Goal: Task Accomplishment & Management: Manage account settings

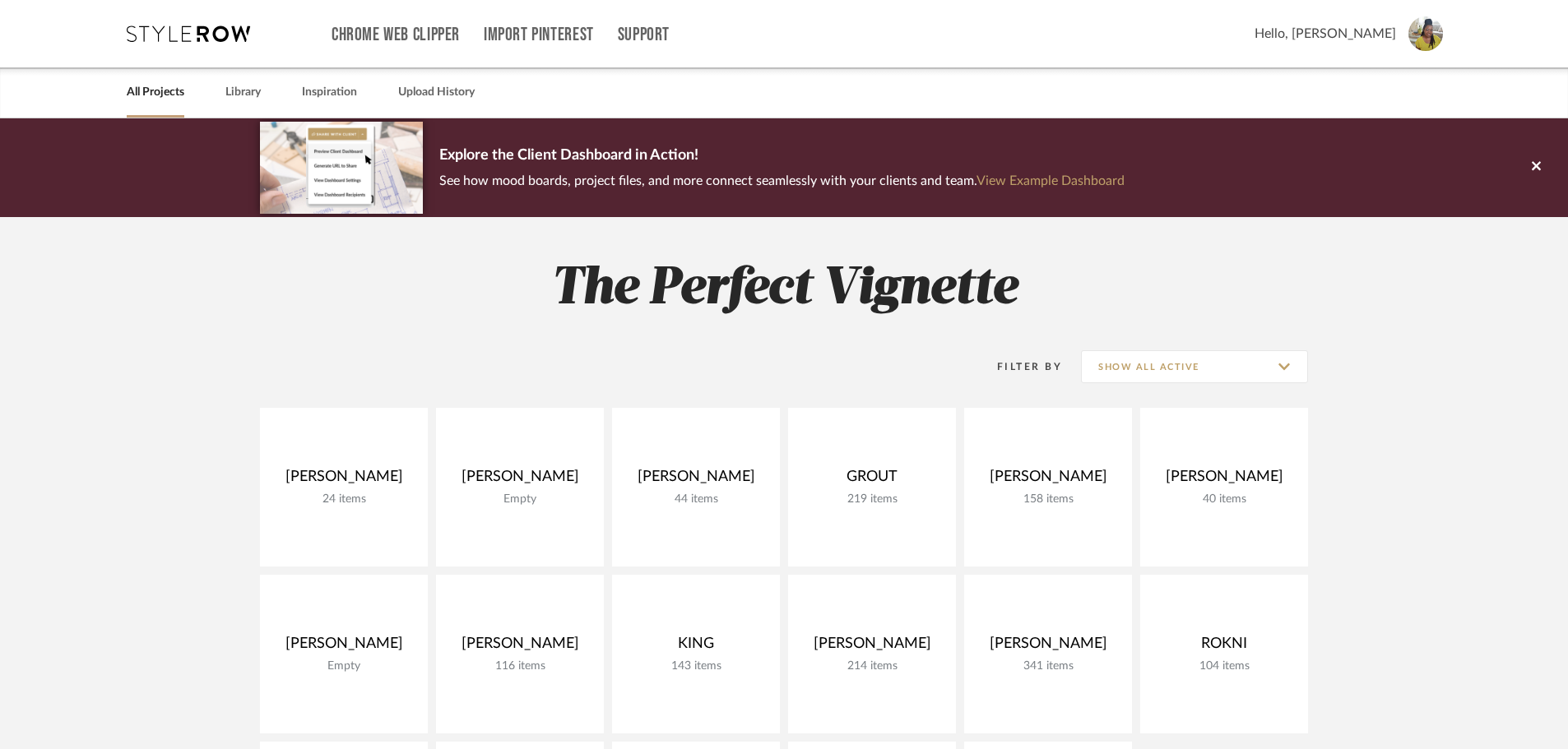
click at [1386, 334] on project-collections "Explore the Client Dashboard in Action! See how mood boards, project files, and…" at bounding box center [784, 737] width 1568 height 1238
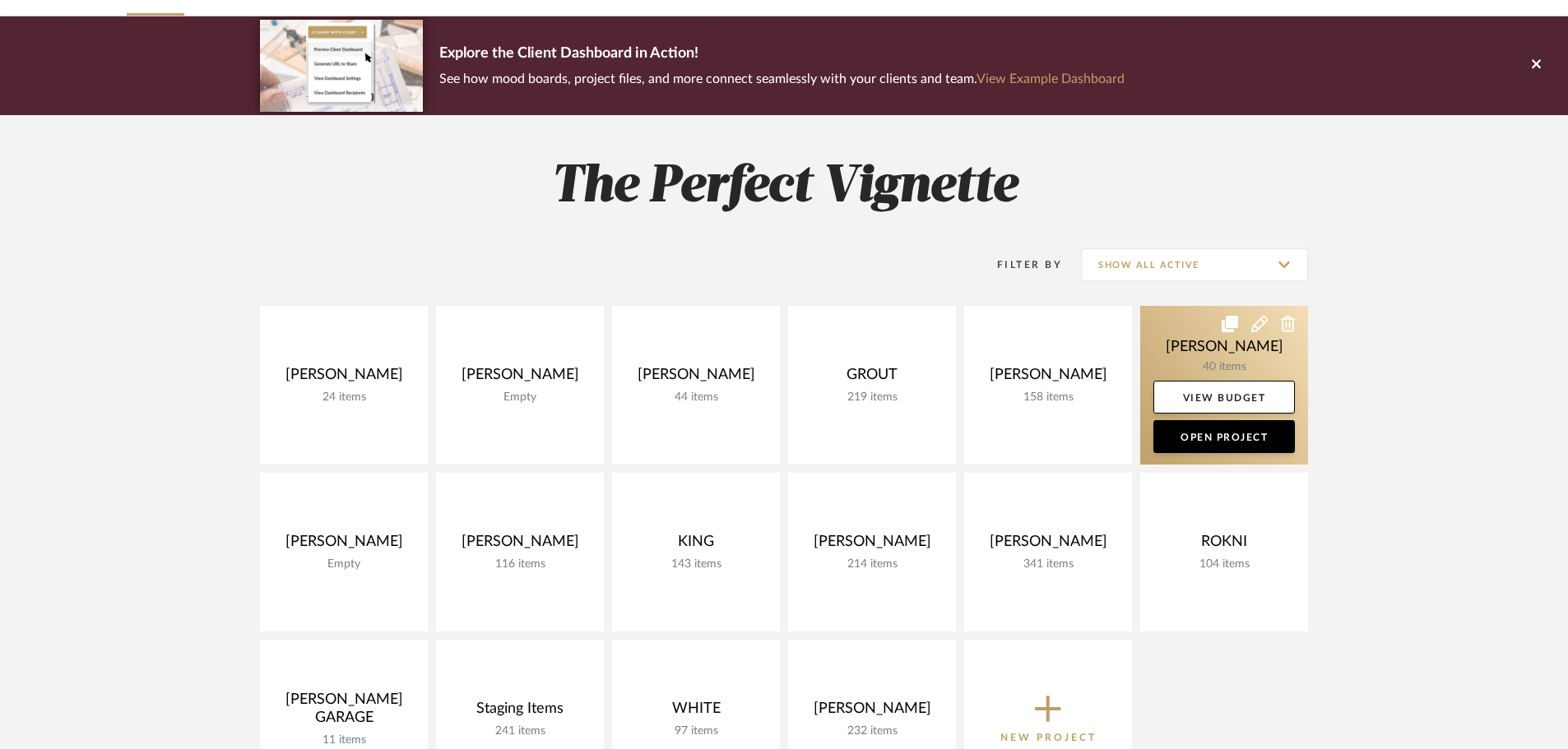
scroll to position [246, 0]
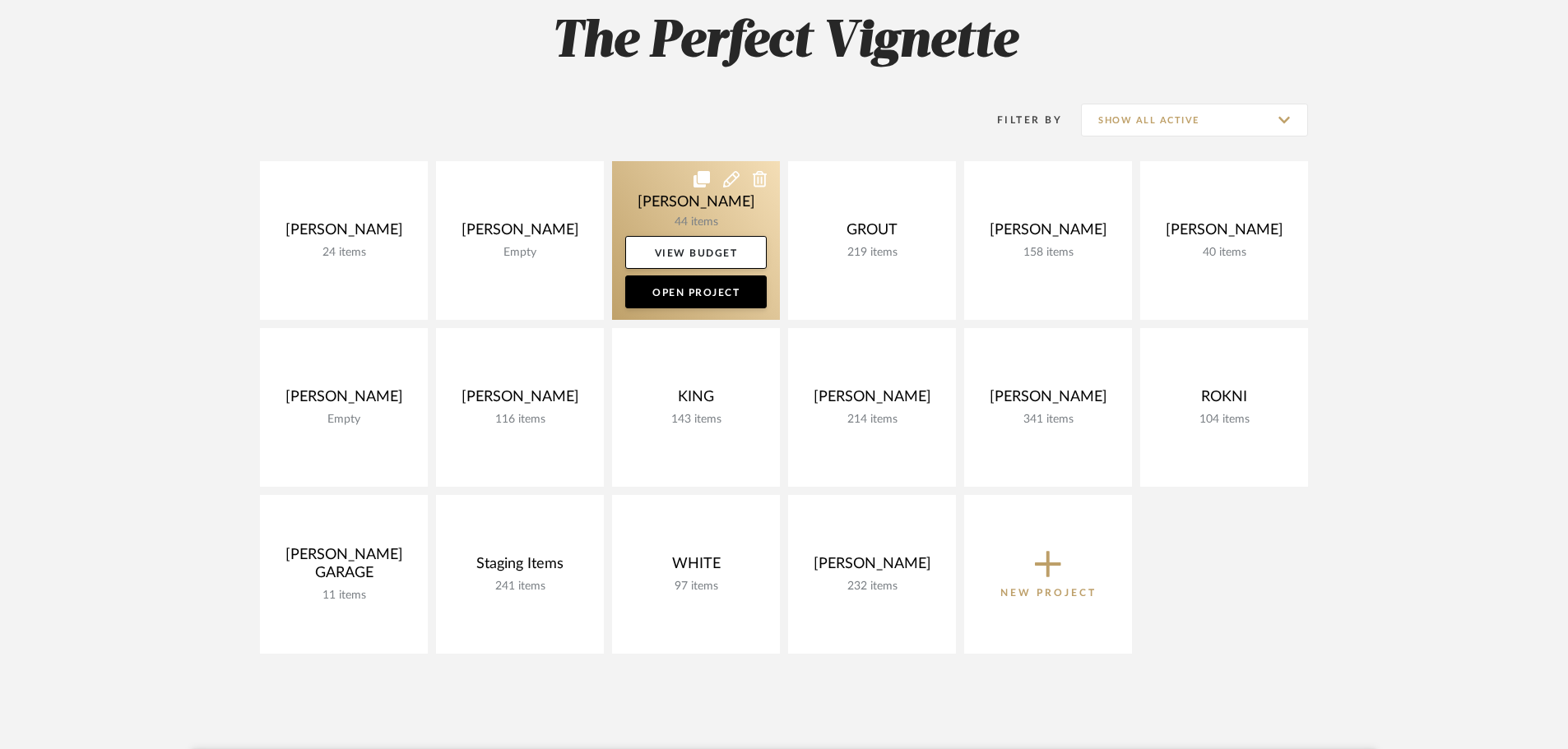
click at [684, 223] on link at bounding box center [696, 240] width 168 height 158
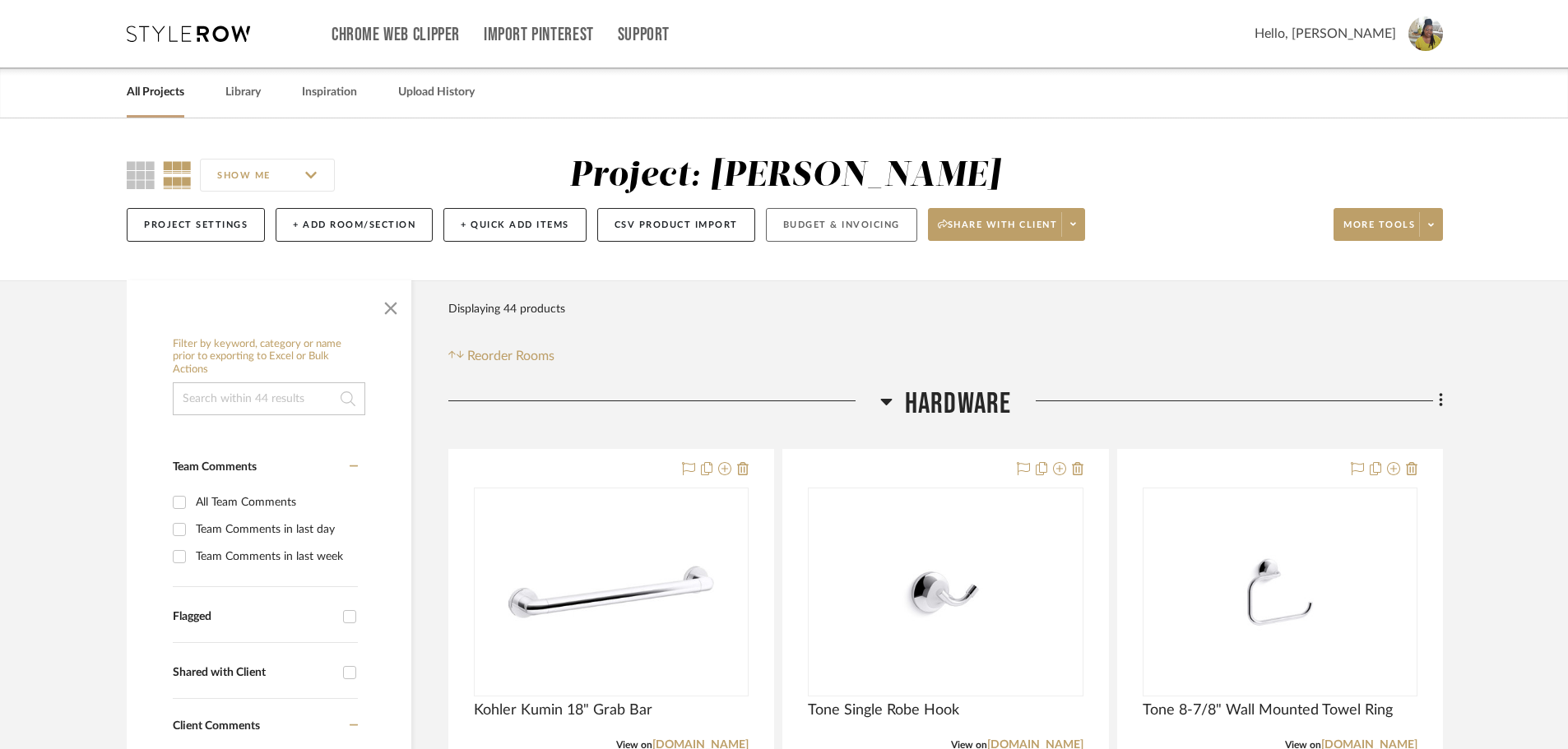
click at [869, 226] on button "Budget & Invoicing" at bounding box center [841, 225] width 151 height 33
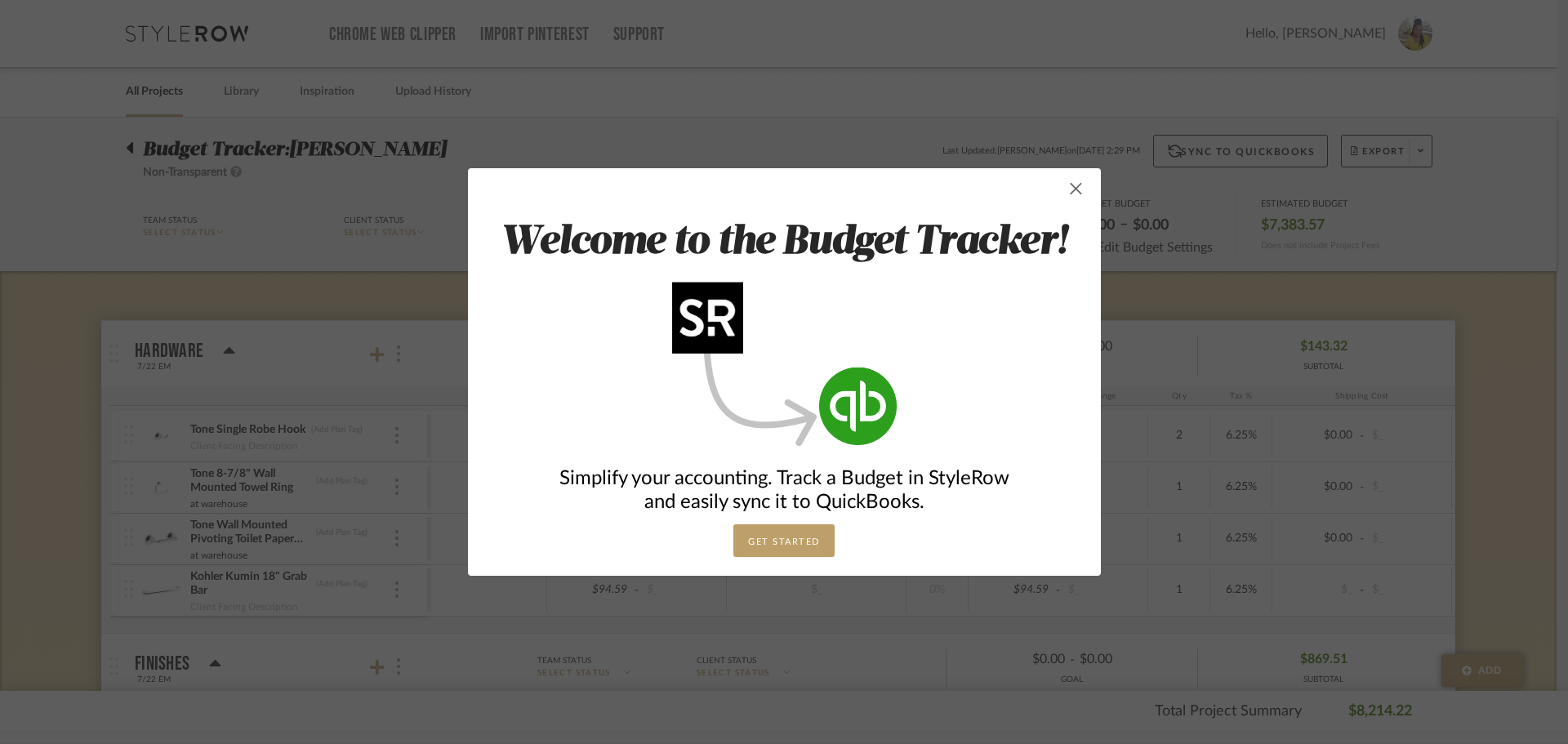
click at [1073, 195] on span "button" at bounding box center [1077, 189] width 33 height 33
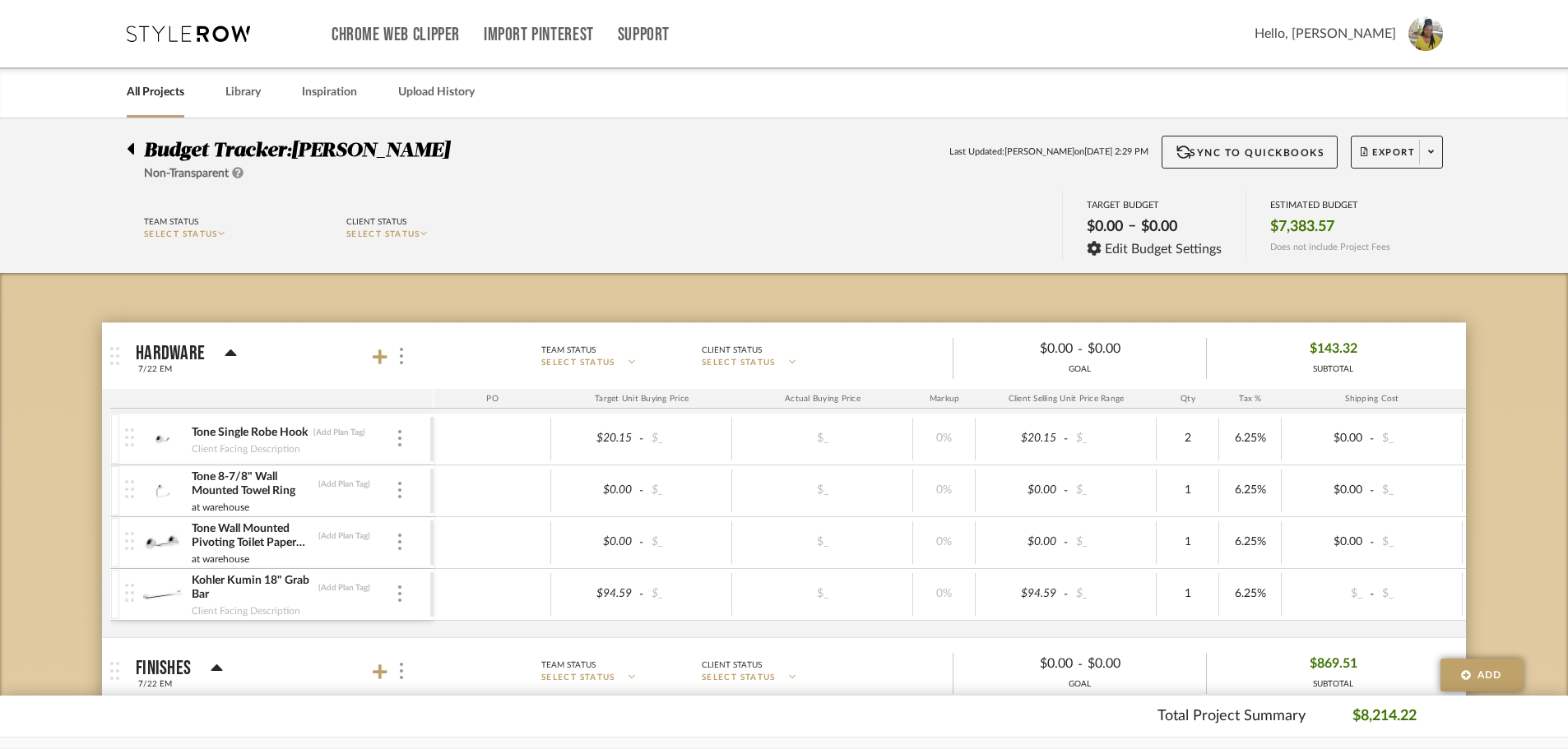
click at [659, 206] on div "Team Status SELECT STATUS Client Status SELECT STATUS TARGET BUDGET $0.00 – $0.…" at bounding box center [784, 228] width 1364 height 74
click at [320, 149] on span "DOYLE" at bounding box center [370, 150] width 158 height 19
click at [149, 96] on link "All Projects" at bounding box center [156, 93] width 57 height 22
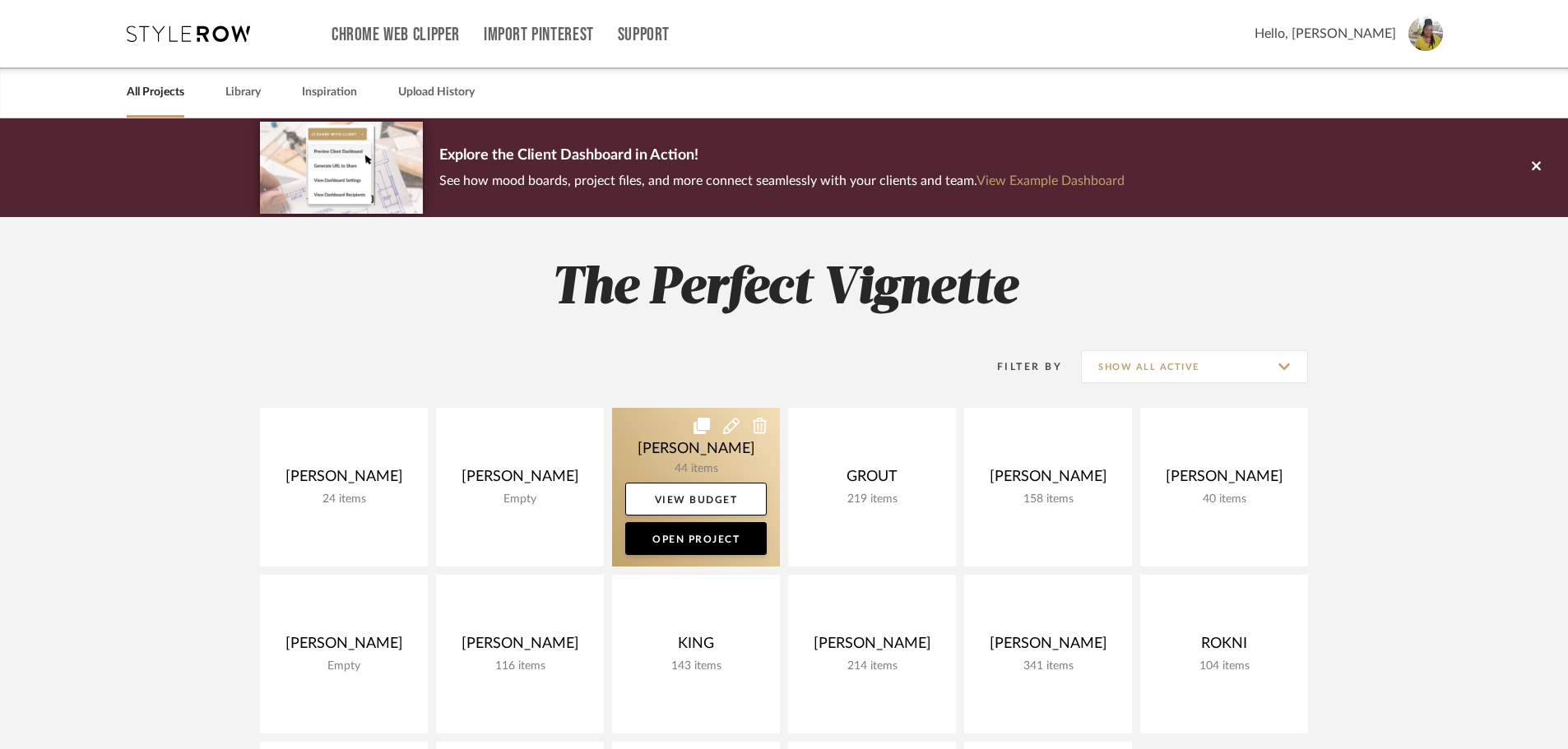
click at [671, 439] on link at bounding box center [696, 487] width 168 height 158
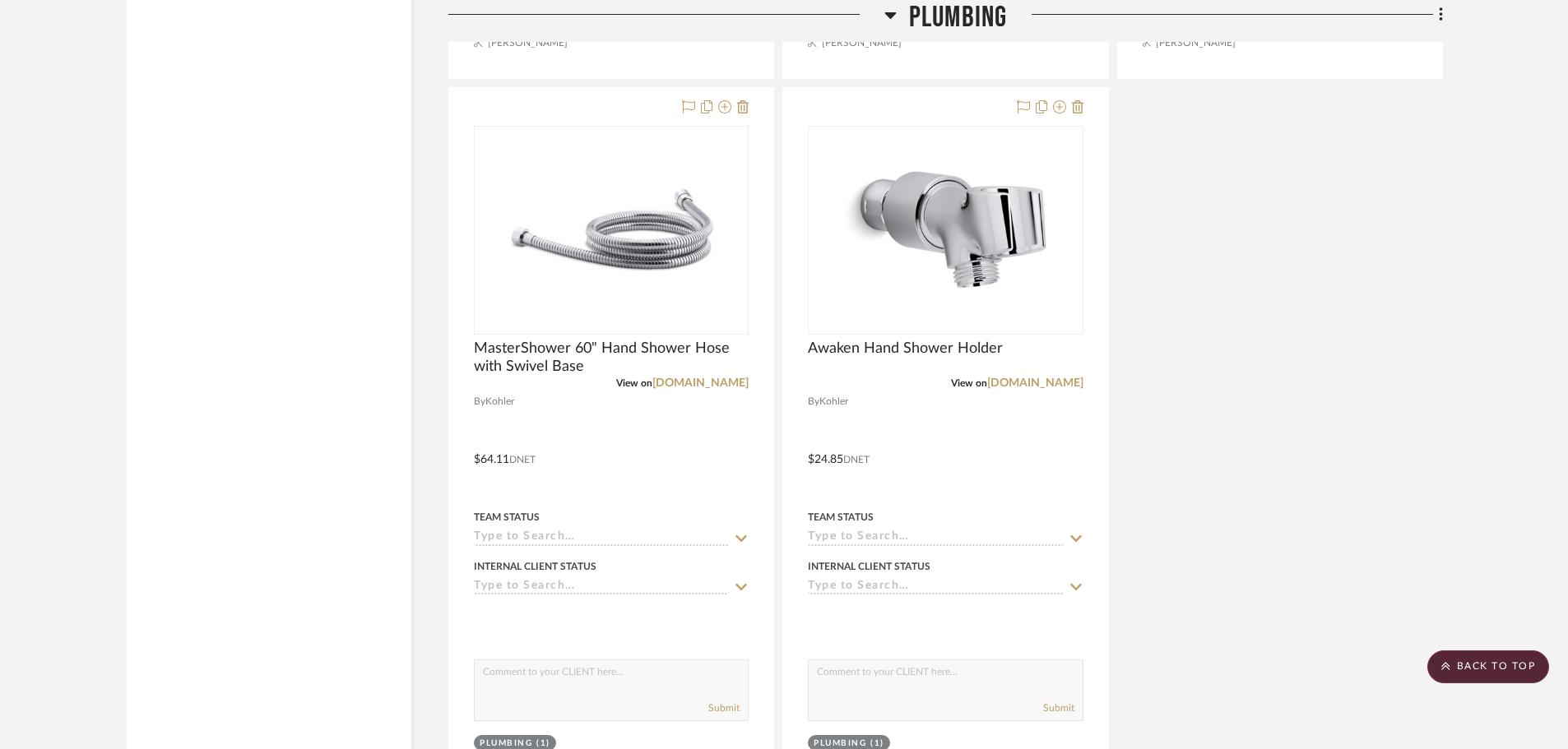
scroll to position [9050, 0]
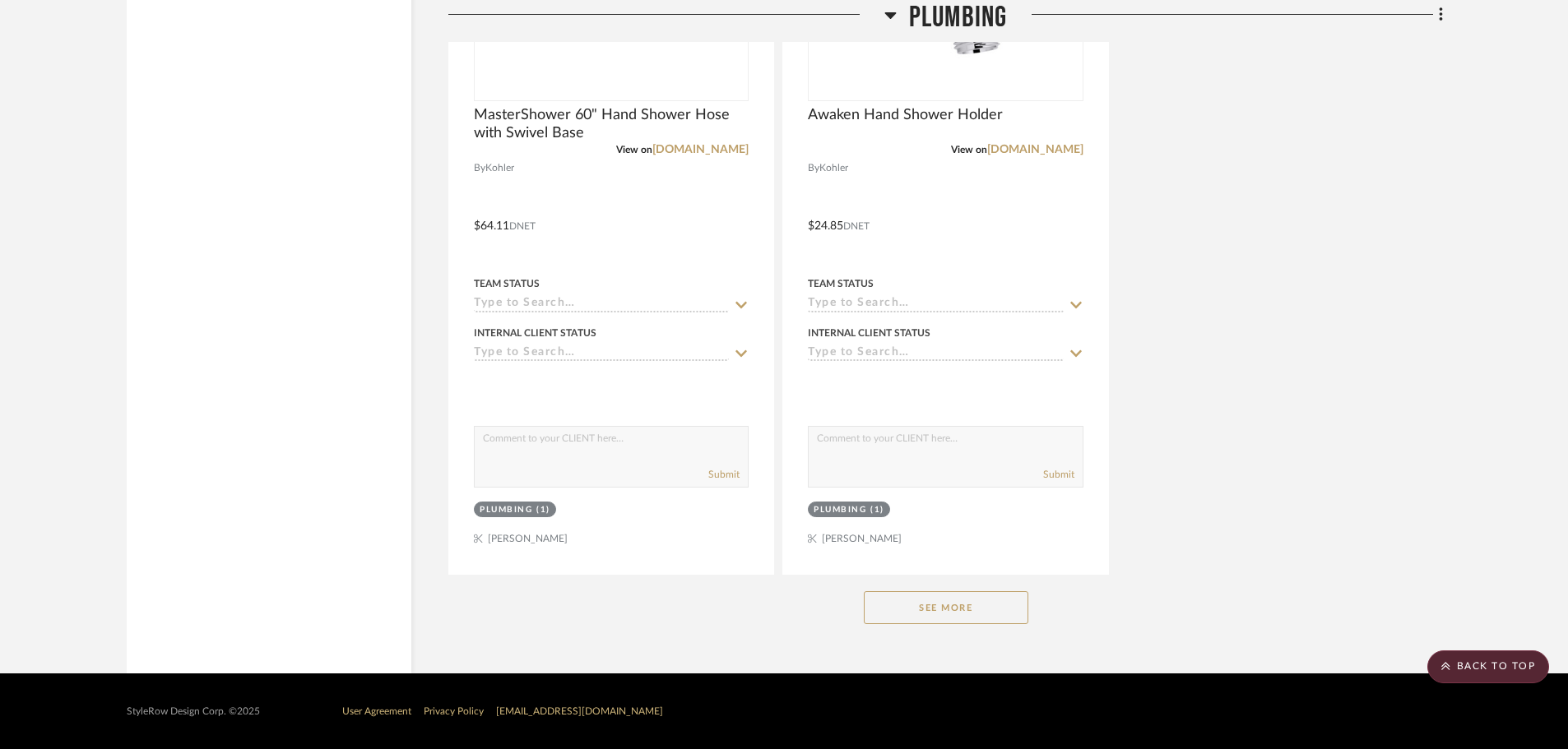
click at [982, 600] on button "See More" at bounding box center [947, 608] width 165 height 33
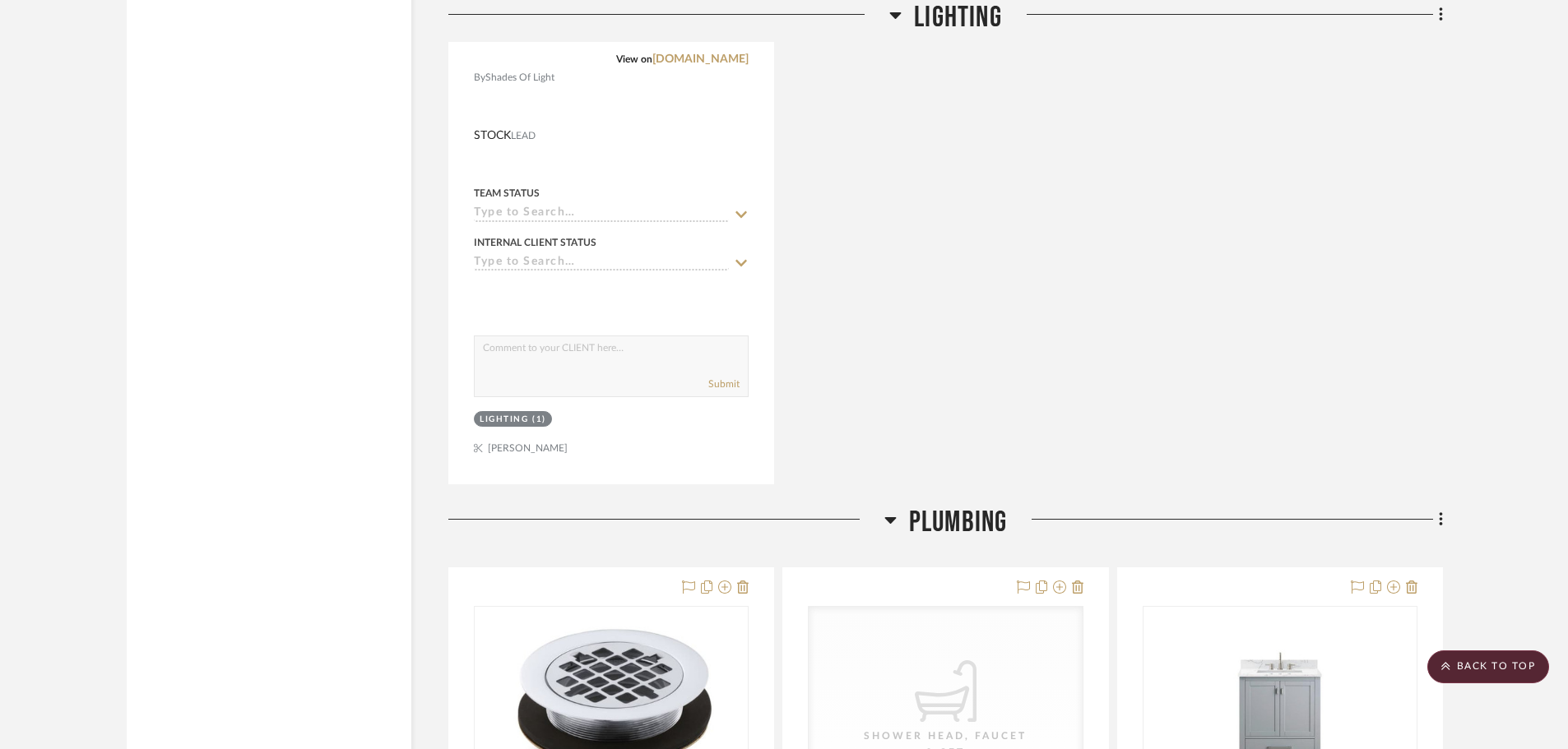
scroll to position [7039, 0]
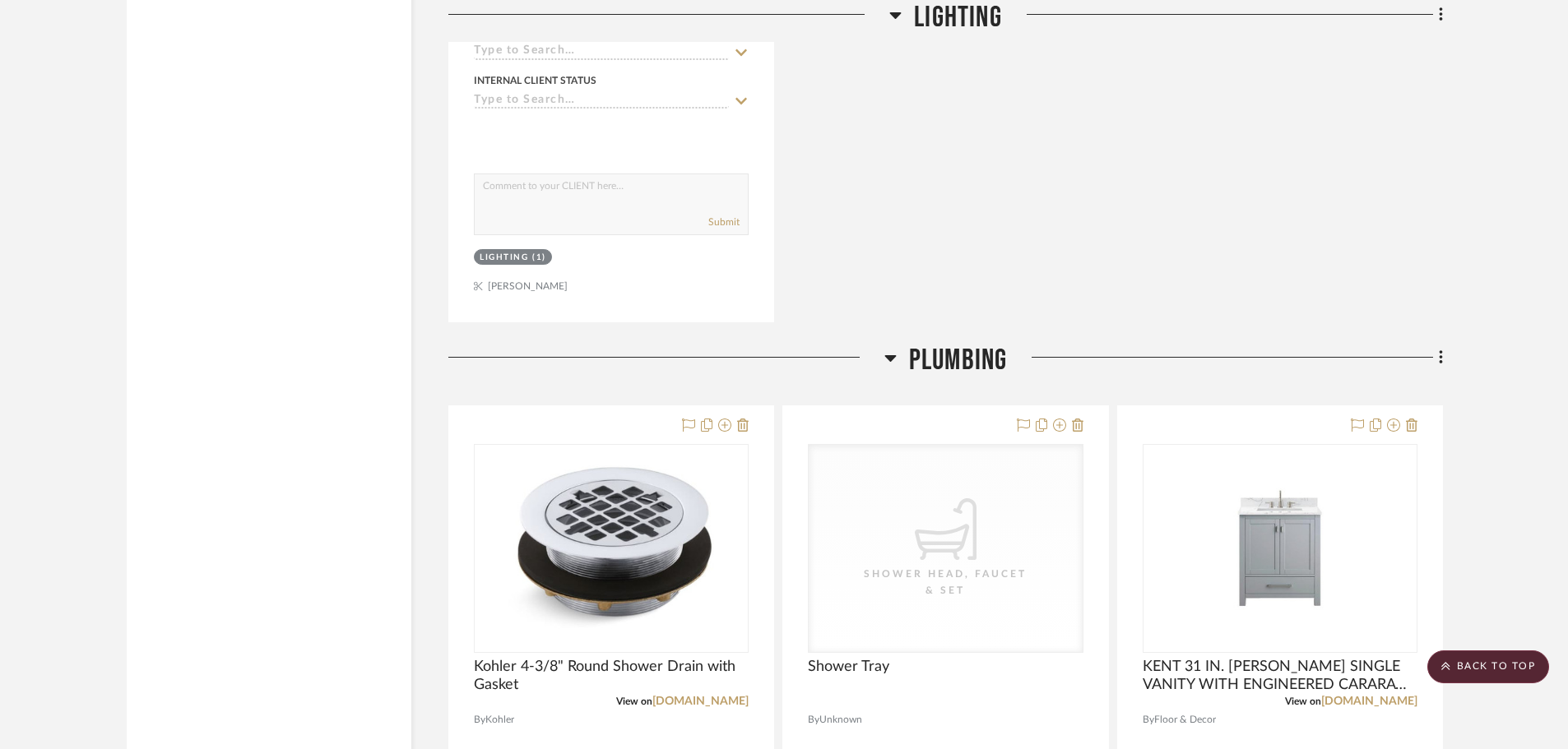
click at [1439, 358] on icon at bounding box center [1440, 356] width 4 height 14
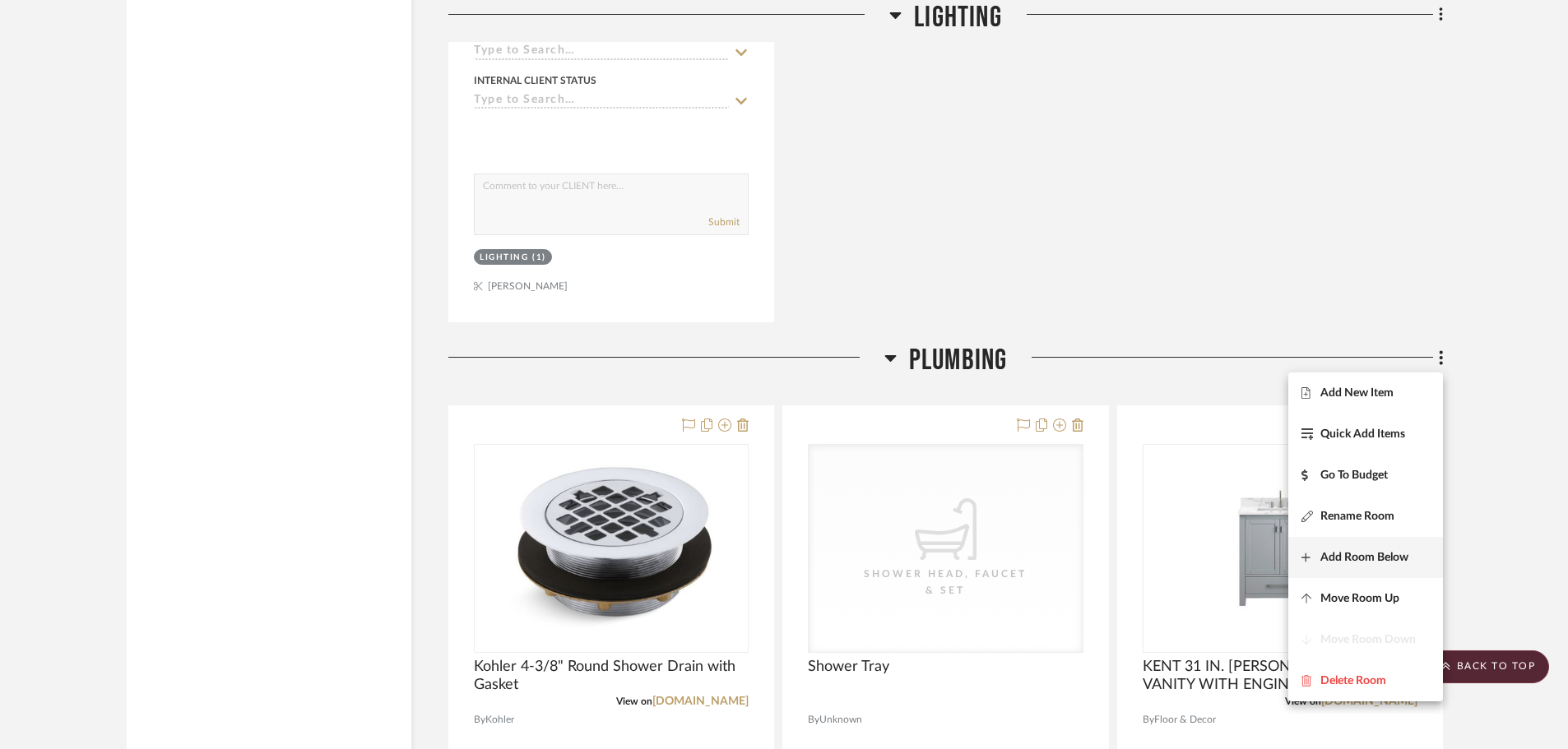
click at [1385, 561] on span "Add Room Below" at bounding box center [1364, 557] width 88 height 14
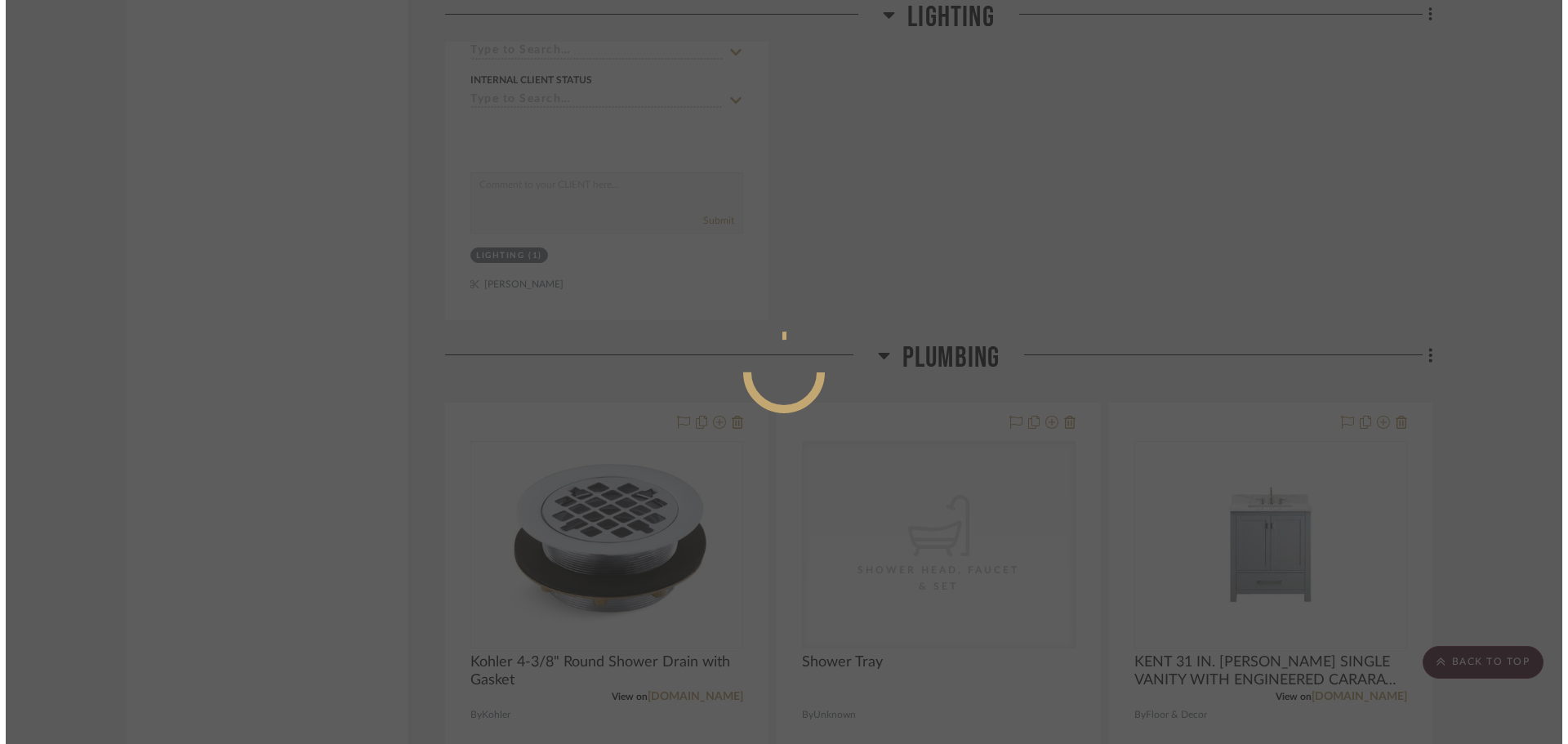
scroll to position [0, 0]
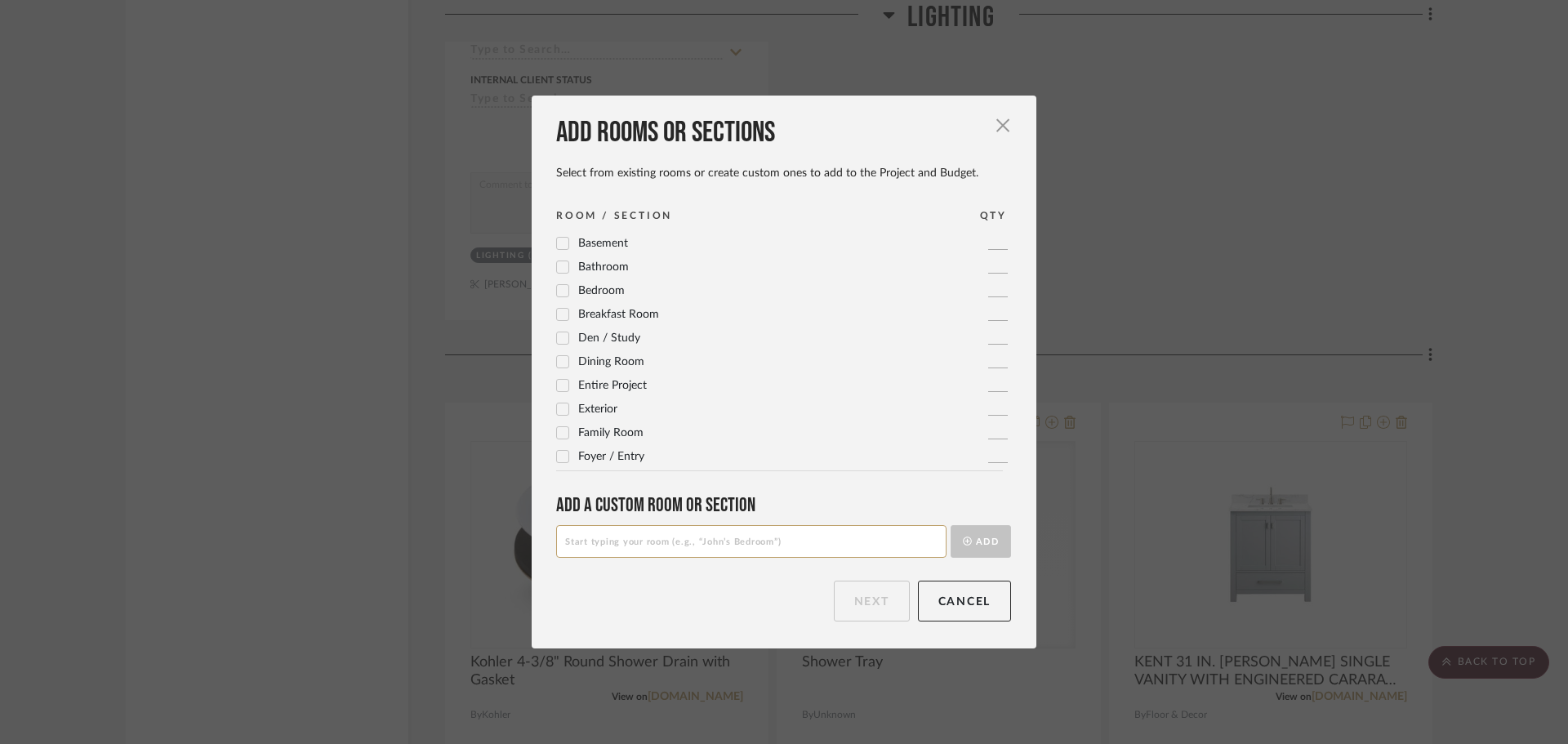
click at [700, 552] on input at bounding box center [751, 542] width 391 height 33
type input "General Requirements"
click at [951, 525] on button "Add" at bounding box center [981, 542] width 61 height 33
click at [870, 595] on button "Next" at bounding box center [872, 601] width 76 height 40
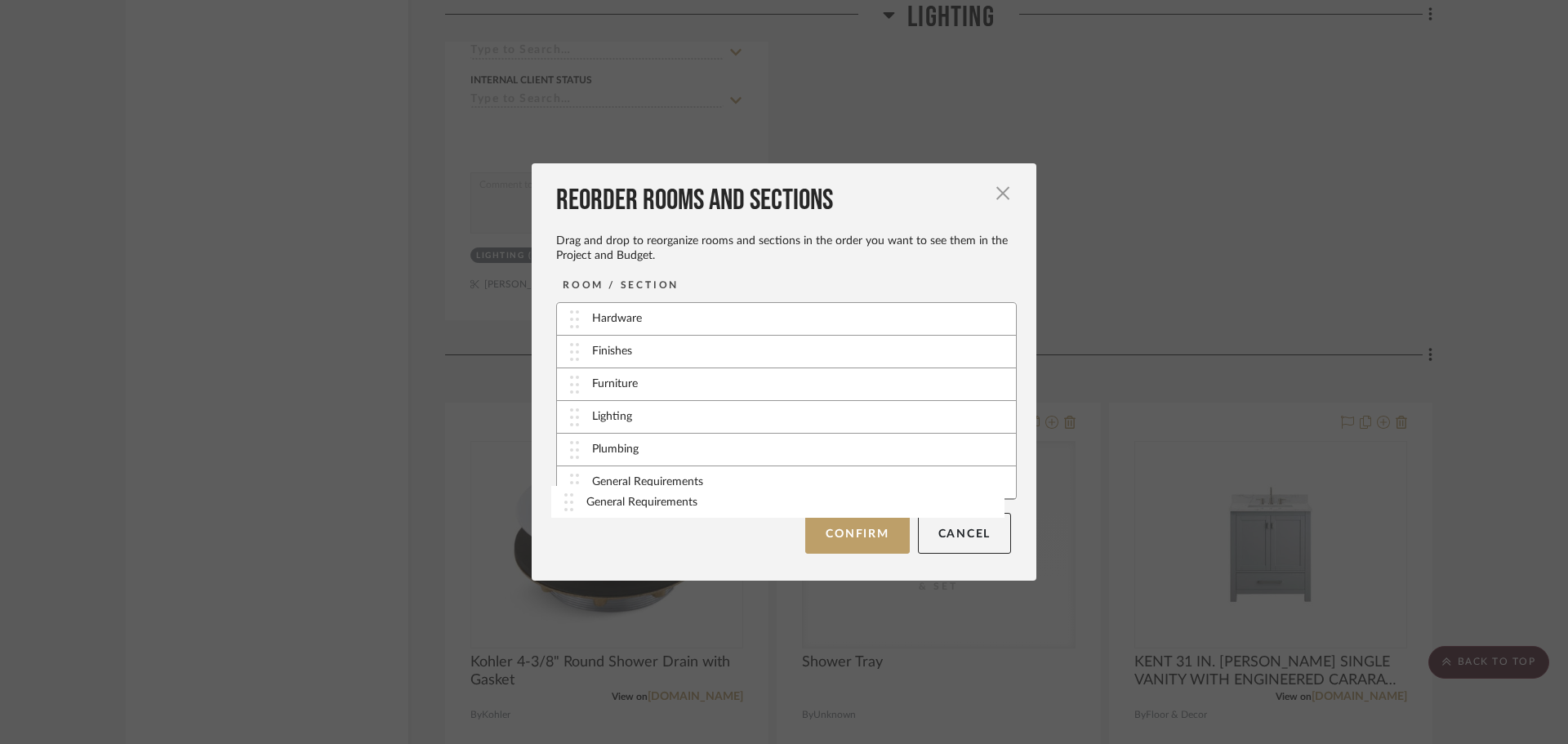
drag, startPoint x: 676, startPoint y: 478, endPoint x: 676, endPoint y: 498, distance: 20.0
click at [676, 498] on div "General Requirements" at bounding box center [786, 483] width 459 height 33
click at [884, 528] on button "Confirm" at bounding box center [857, 532] width 104 height 40
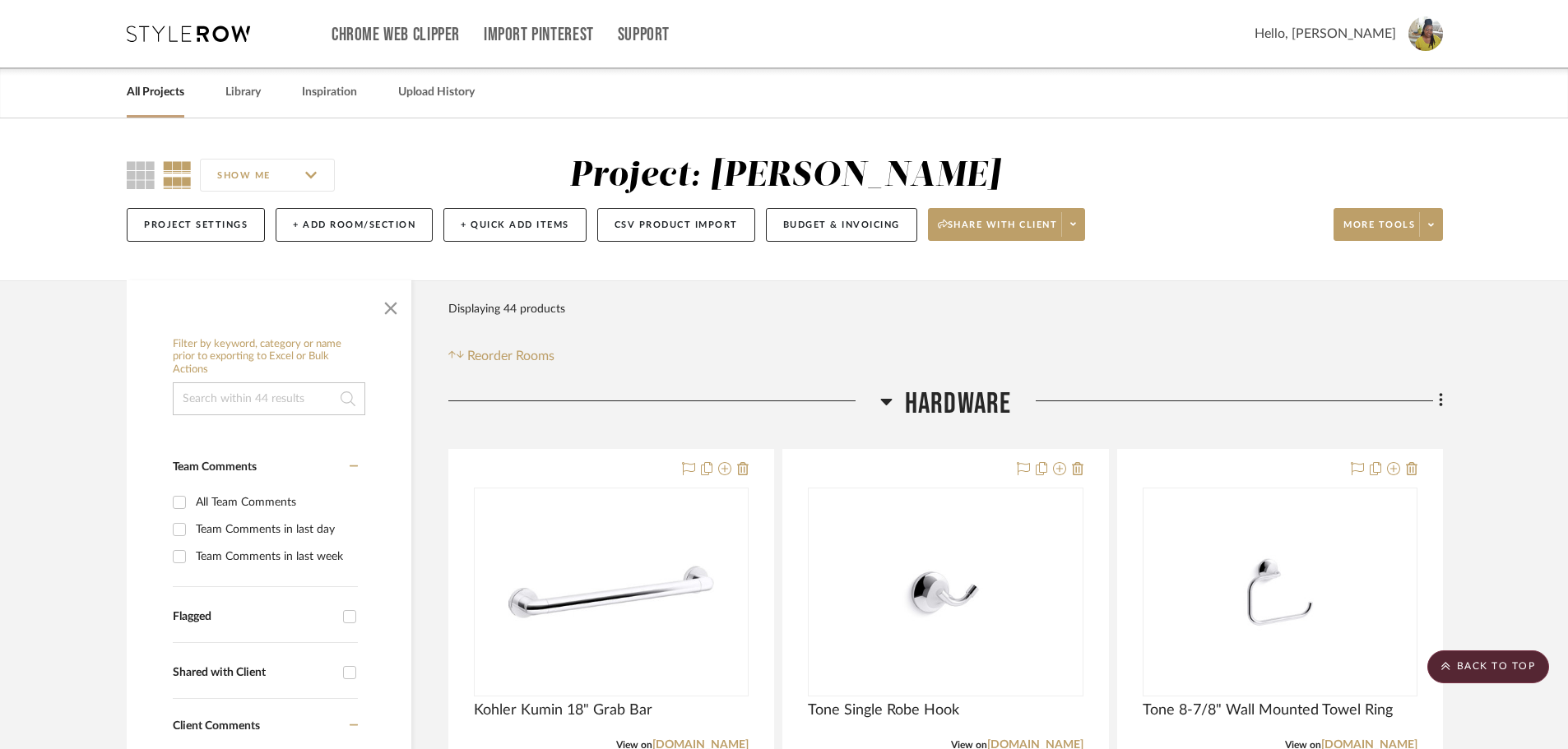
click at [1192, 247] on div "Project Settings + Add Room/Section + Quick Add Items CSV Product Import Budget…" at bounding box center [784, 225] width 1316 height 56
click at [831, 224] on button "Budget & Invoicing" at bounding box center [841, 225] width 151 height 33
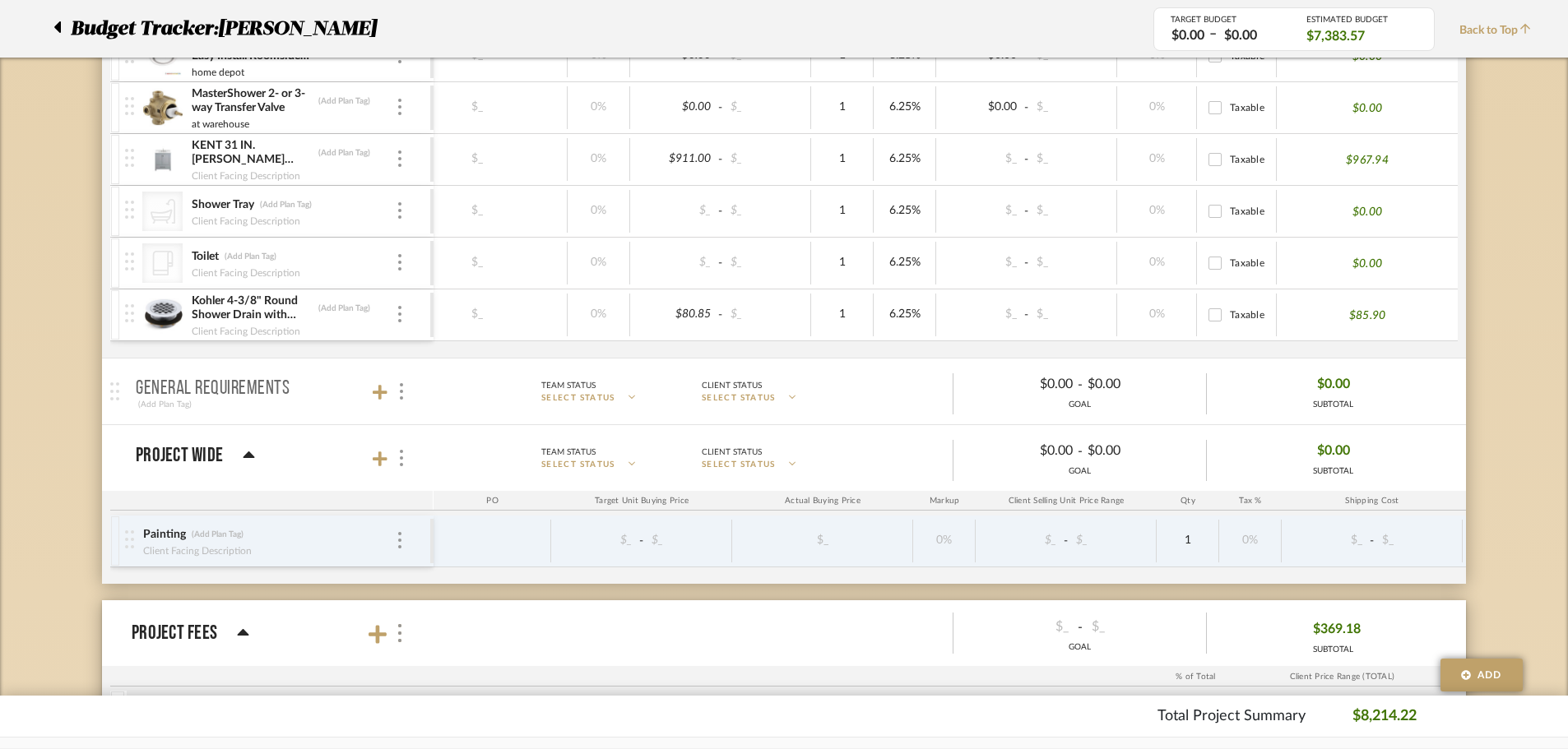
scroll to position [1997, 0]
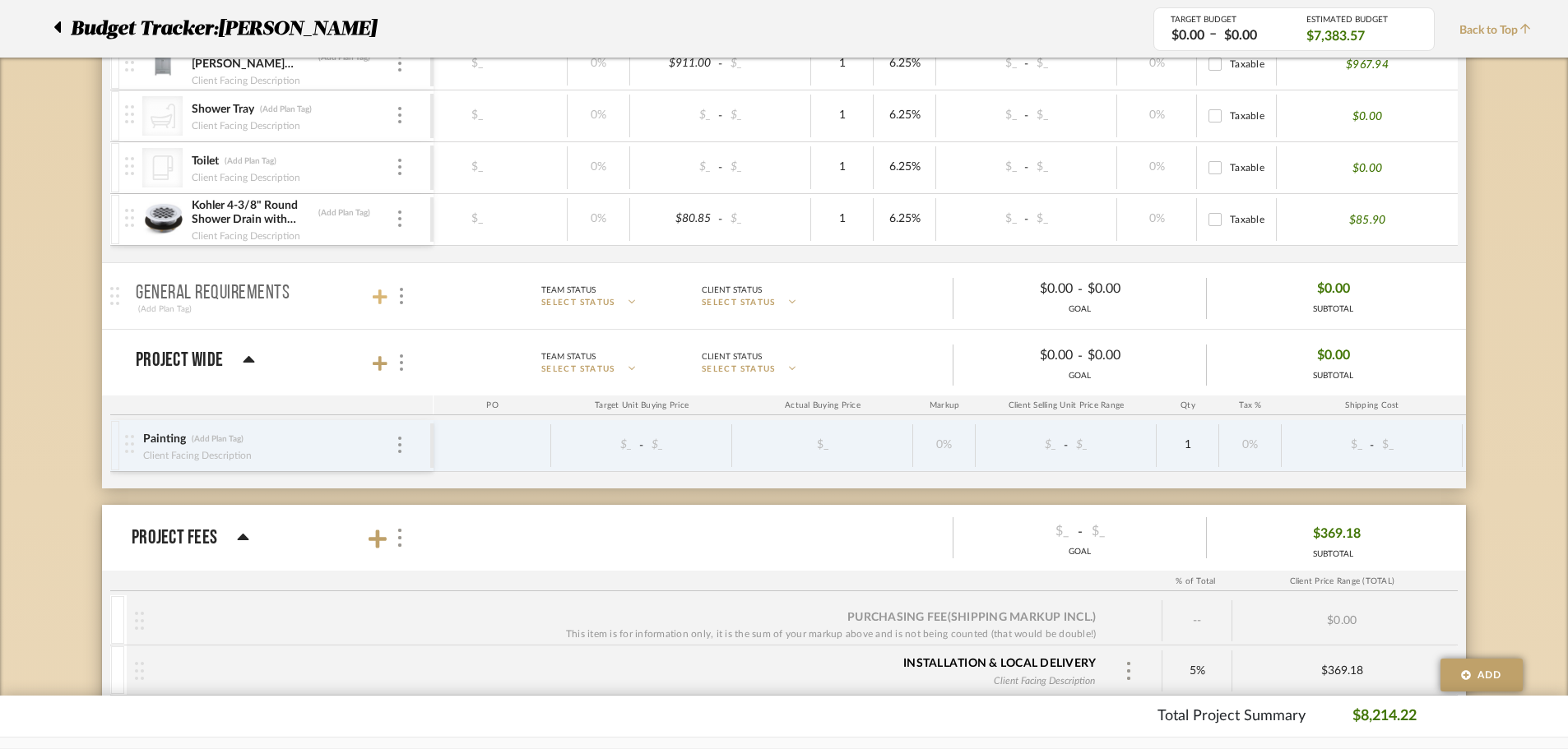
click at [372, 293] on icon at bounding box center [380, 297] width 15 height 17
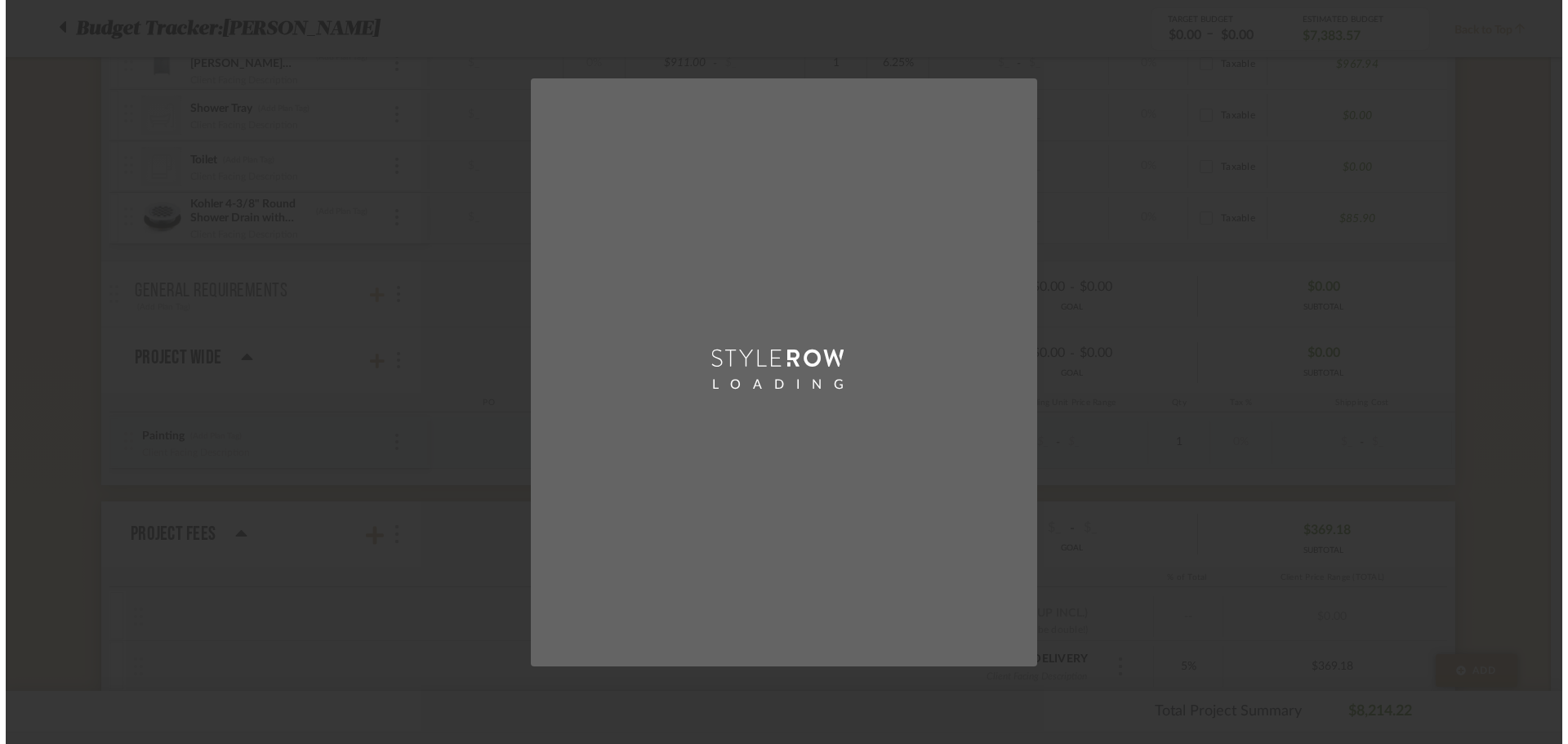
scroll to position [0, 0]
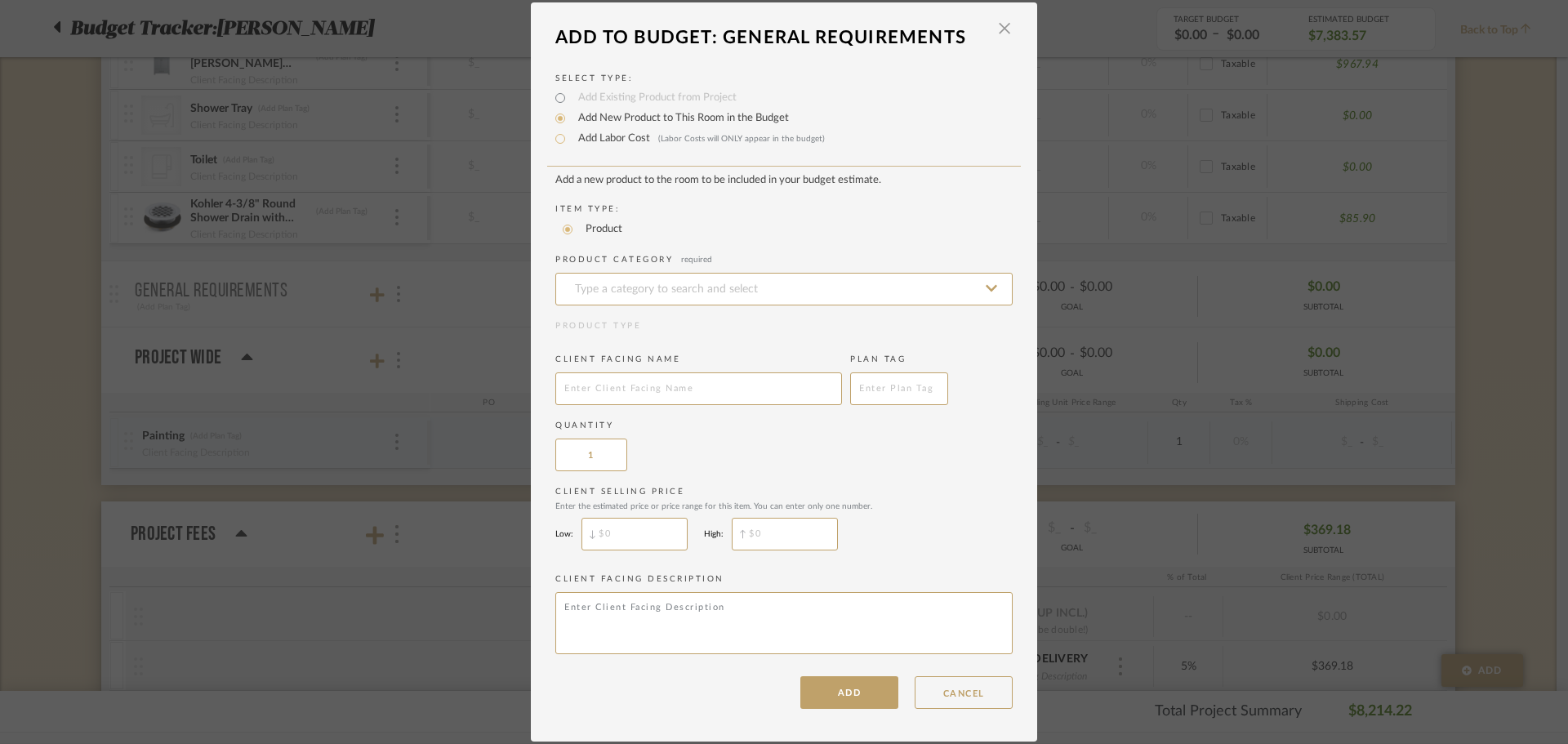
click at [612, 311] on add-new-product-placeholder "Add a new product to the room to be included in your budget estimate. Item Type…" at bounding box center [784, 417] width 457 height 486
click at [624, 297] on input at bounding box center [784, 290] width 457 height 33
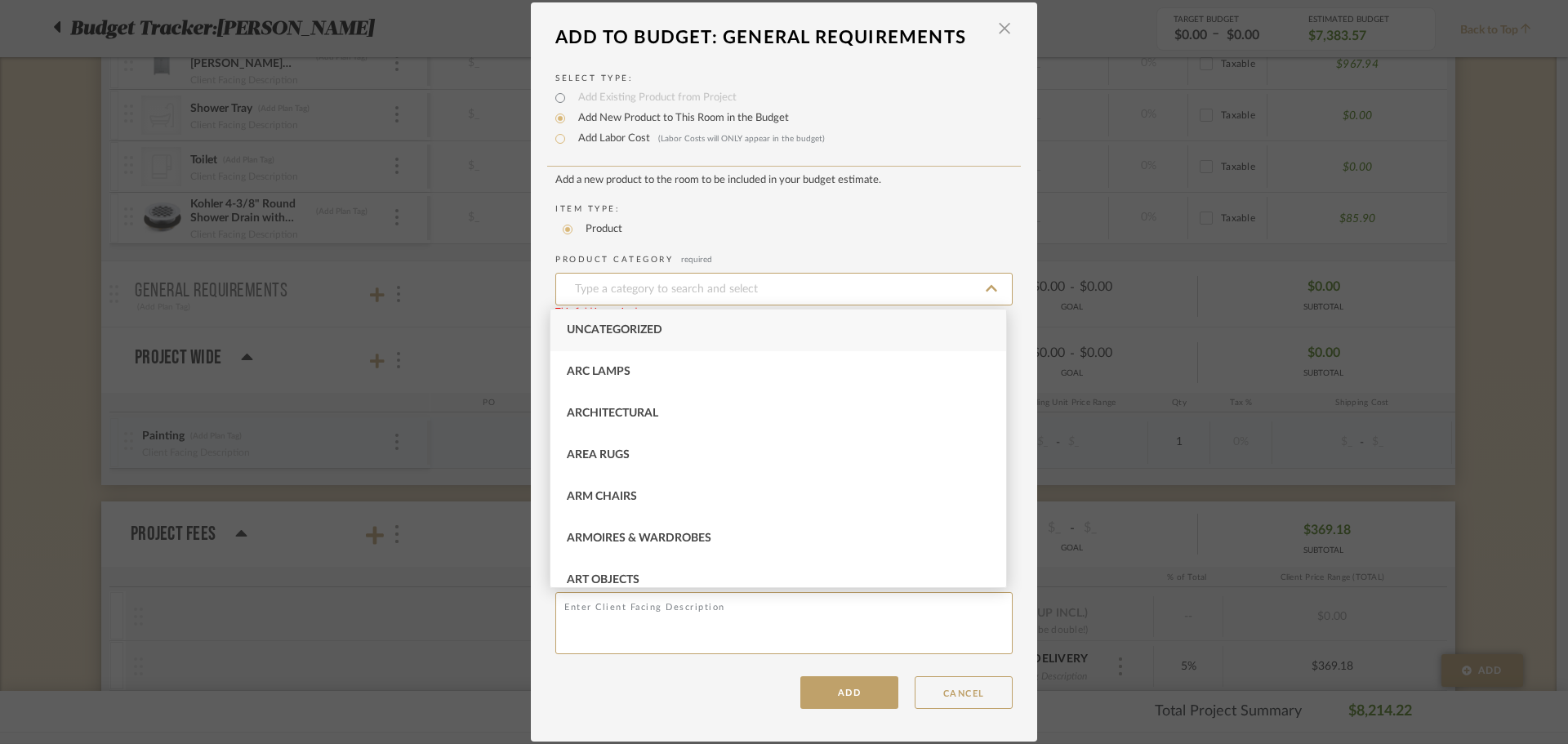
click at [622, 343] on div "Uncategorized" at bounding box center [779, 330] width 456 height 41
type input "Uncategorized"
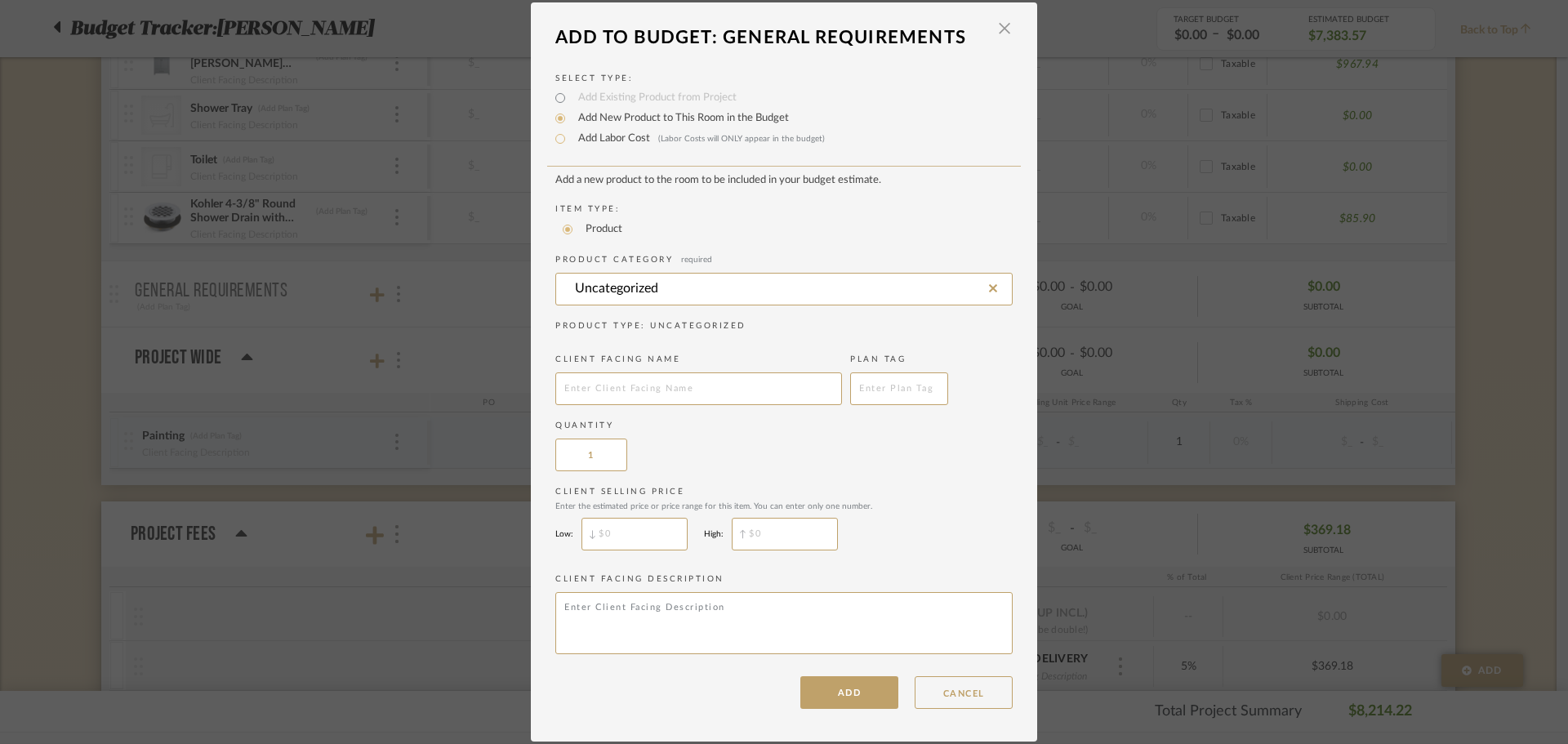
click at [646, 329] on span ": Uncategorized" at bounding box center [693, 326] width 106 height 8
click at [645, 389] on input "text" at bounding box center [699, 389] width 287 height 33
click at [675, 383] on input "text" at bounding box center [699, 389] width 287 height 33
paste input "Design"
type input "Design"
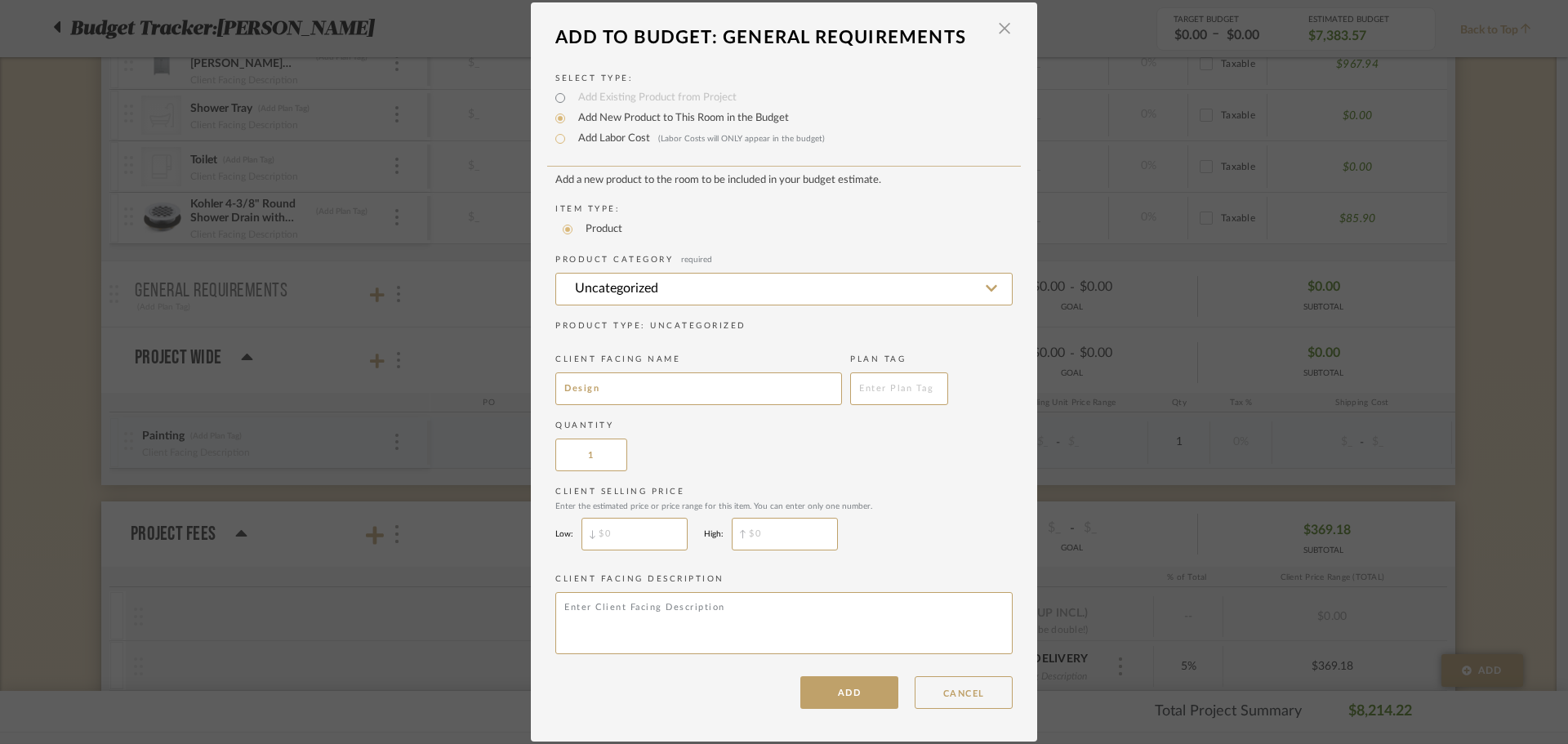
click at [787, 441] on div "Quantity 1" at bounding box center [784, 446] width 457 height 52
click at [822, 694] on button "ADD" at bounding box center [849, 692] width 98 height 33
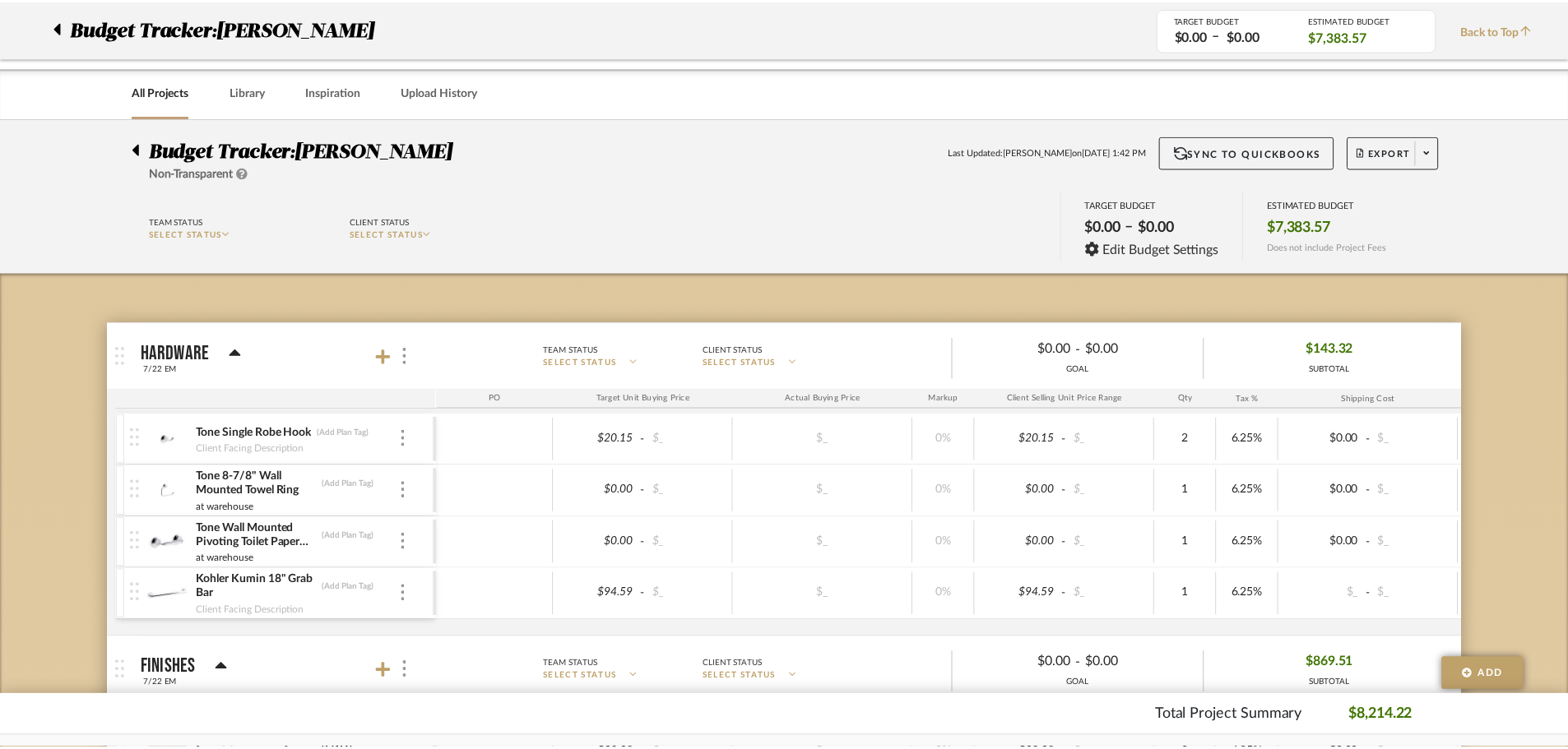
scroll to position [1997, 0]
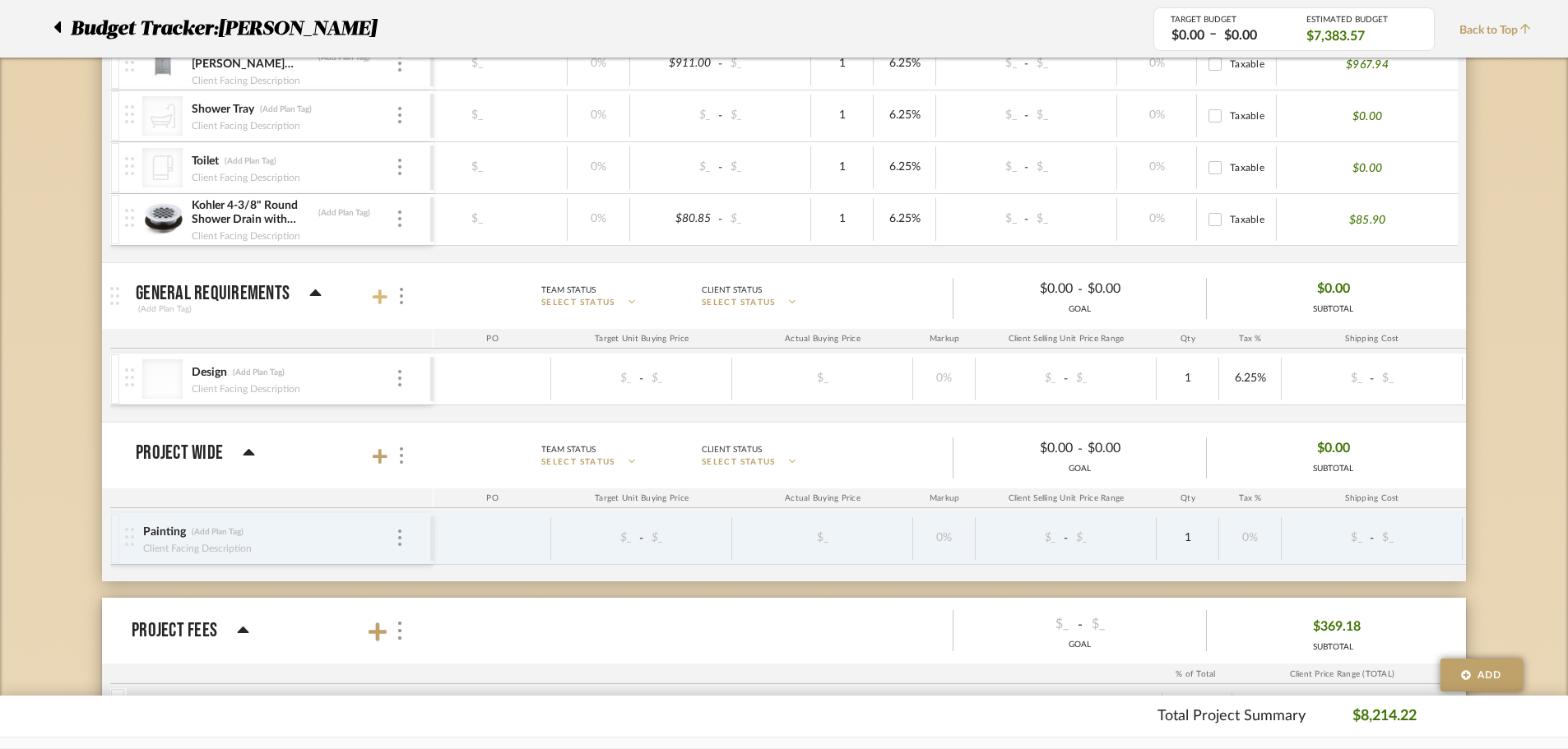
click at [377, 293] on icon at bounding box center [380, 297] width 15 height 17
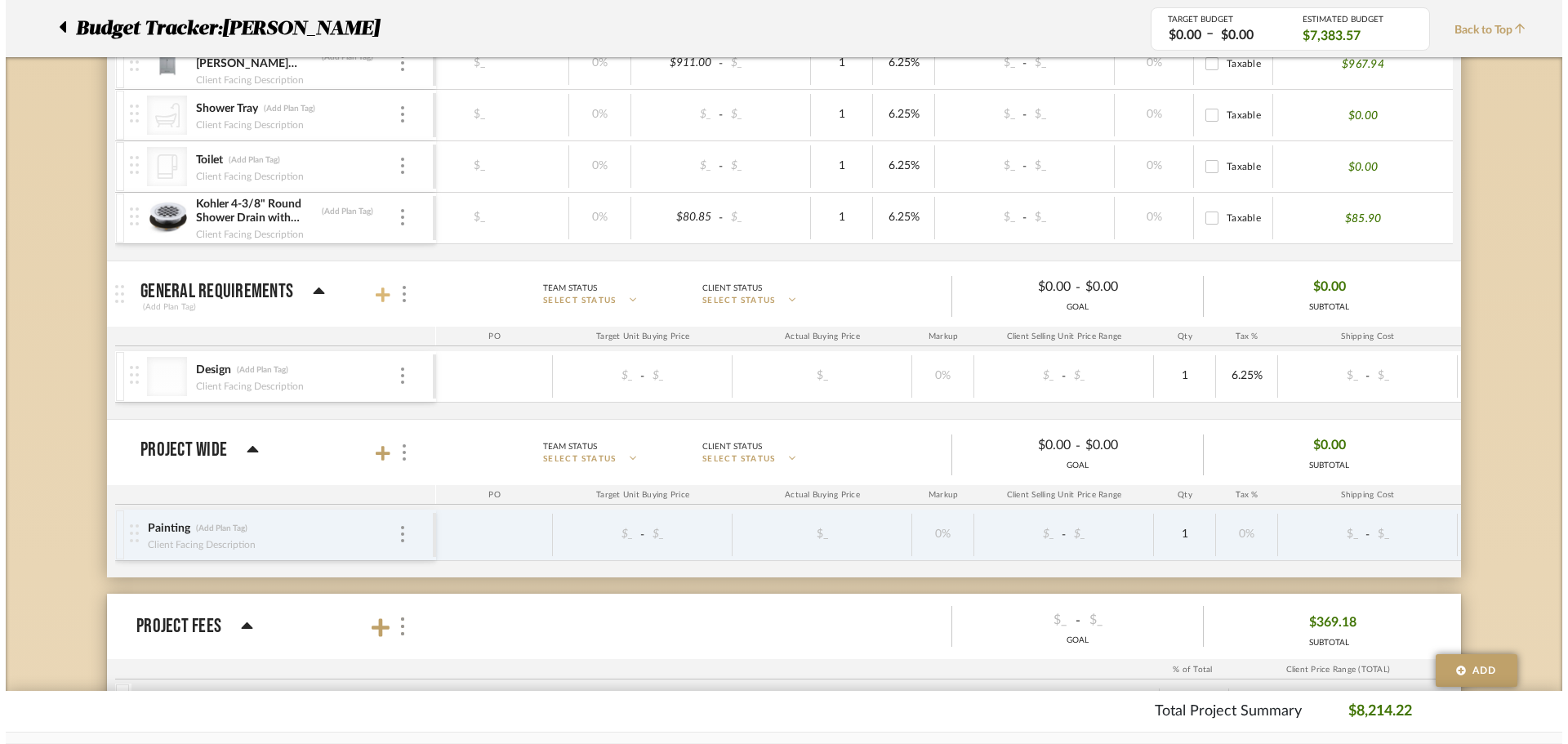
scroll to position [0, 0]
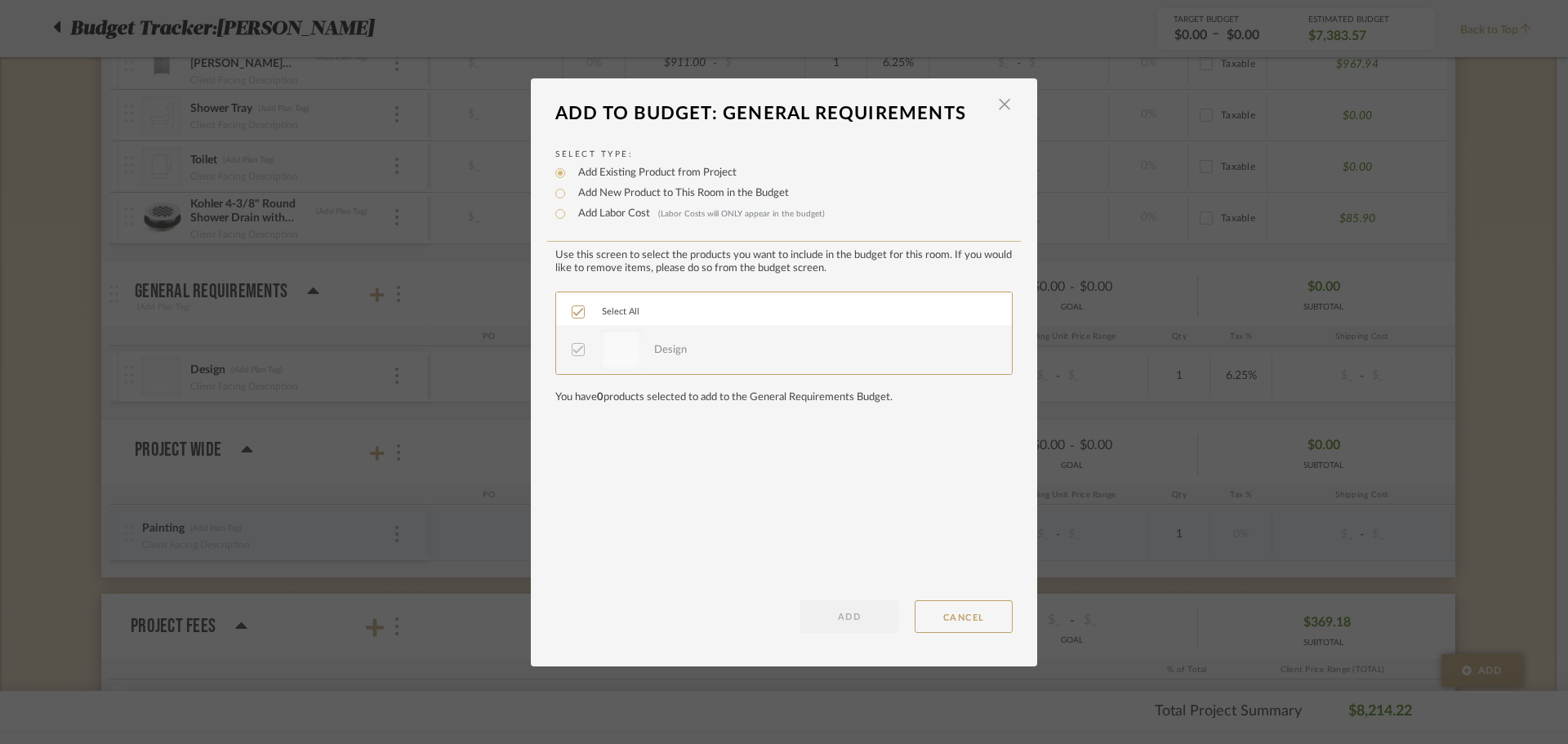
click at [634, 198] on label "Add New Product to This Room in the Budget" at bounding box center [680, 194] width 219 height 17
click at [570, 198] on input "Add New Product to This Room in the Budget" at bounding box center [560, 193] width 19 height 19
radio input "true"
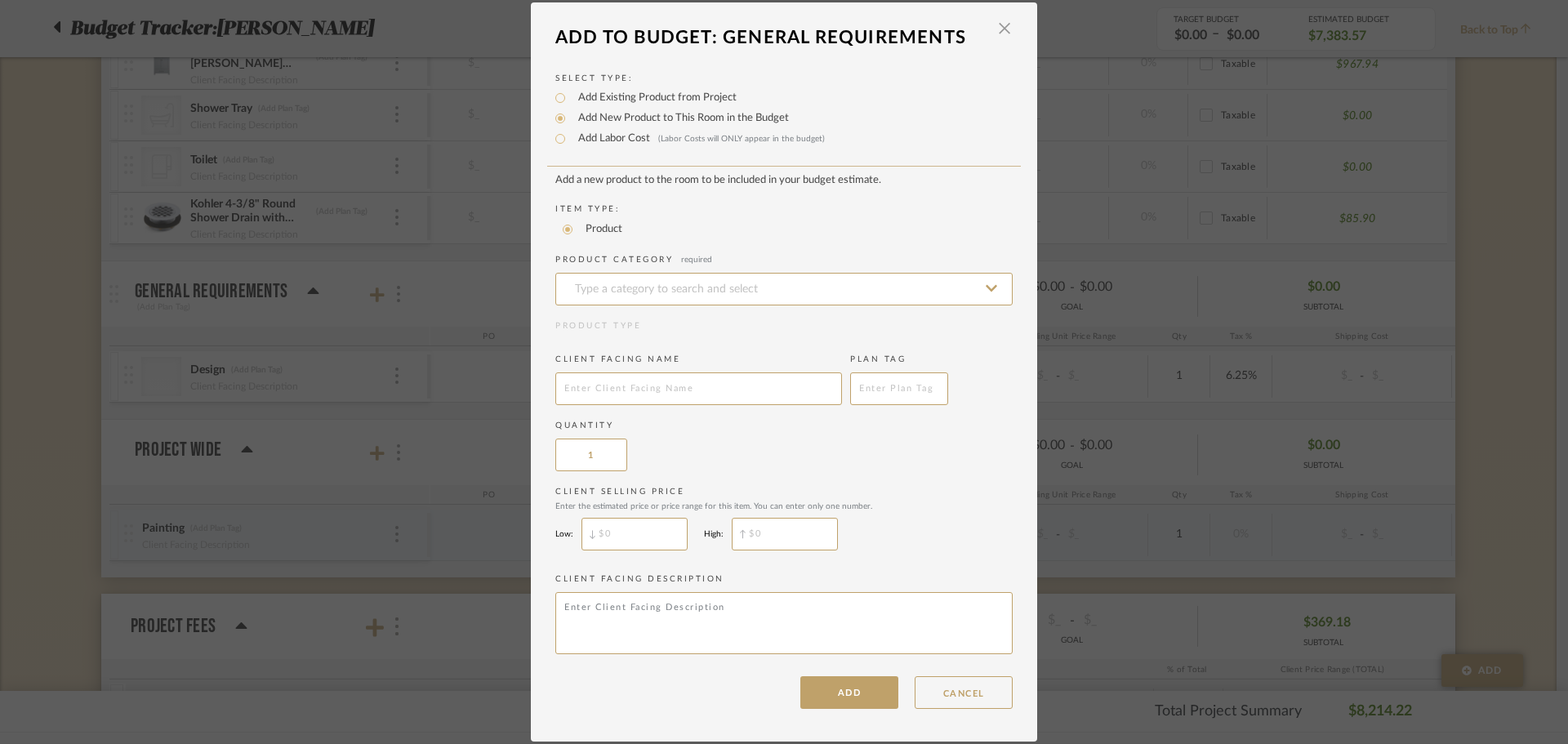
click at [645, 192] on add-new-product-placeholder "Add a new product to the room to be included in your budget estimate. Item Type…" at bounding box center [784, 417] width 457 height 486
click at [617, 288] on input at bounding box center [784, 290] width 457 height 33
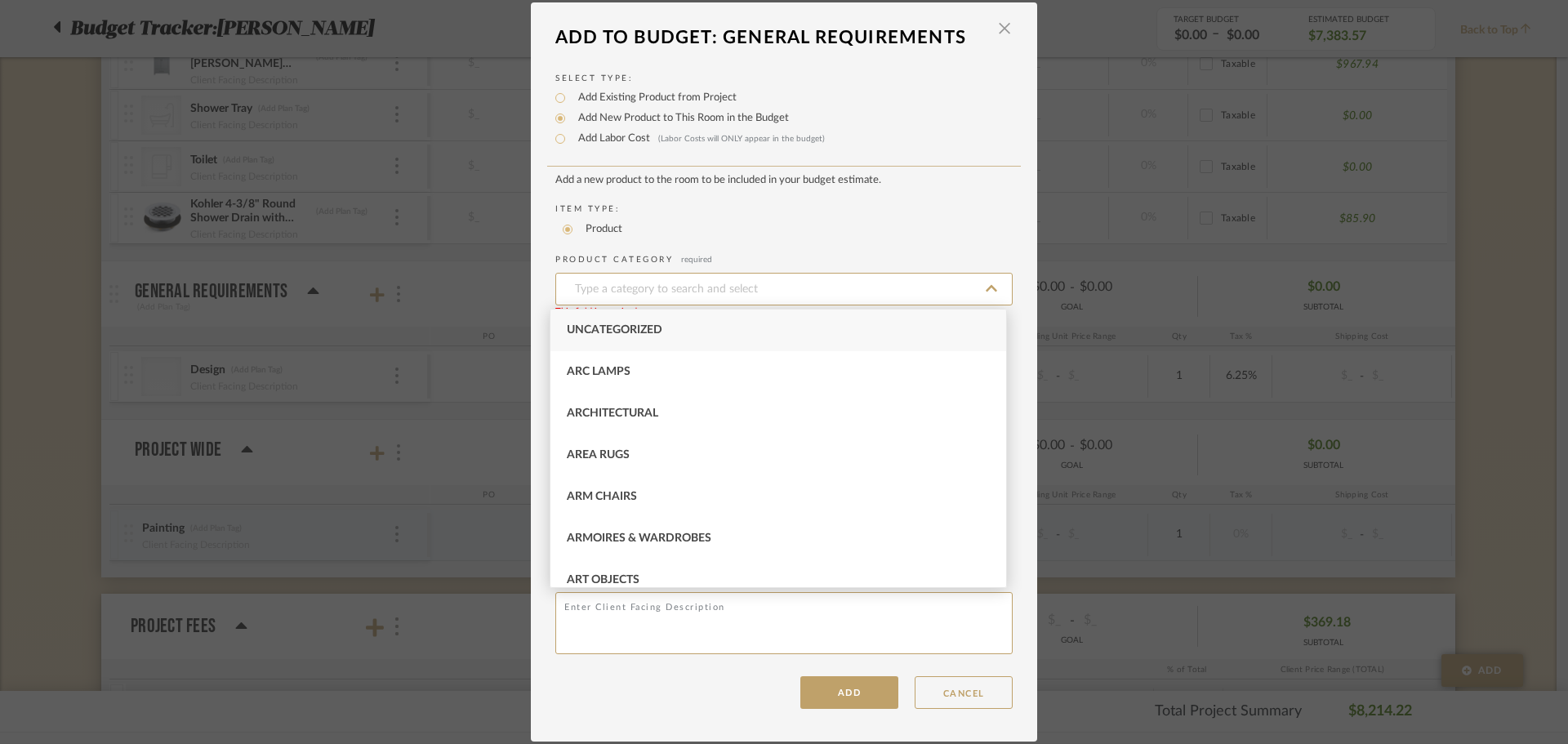
click at [630, 323] on div "Uncategorized" at bounding box center [779, 330] width 456 height 41
type input "Uncategorized"
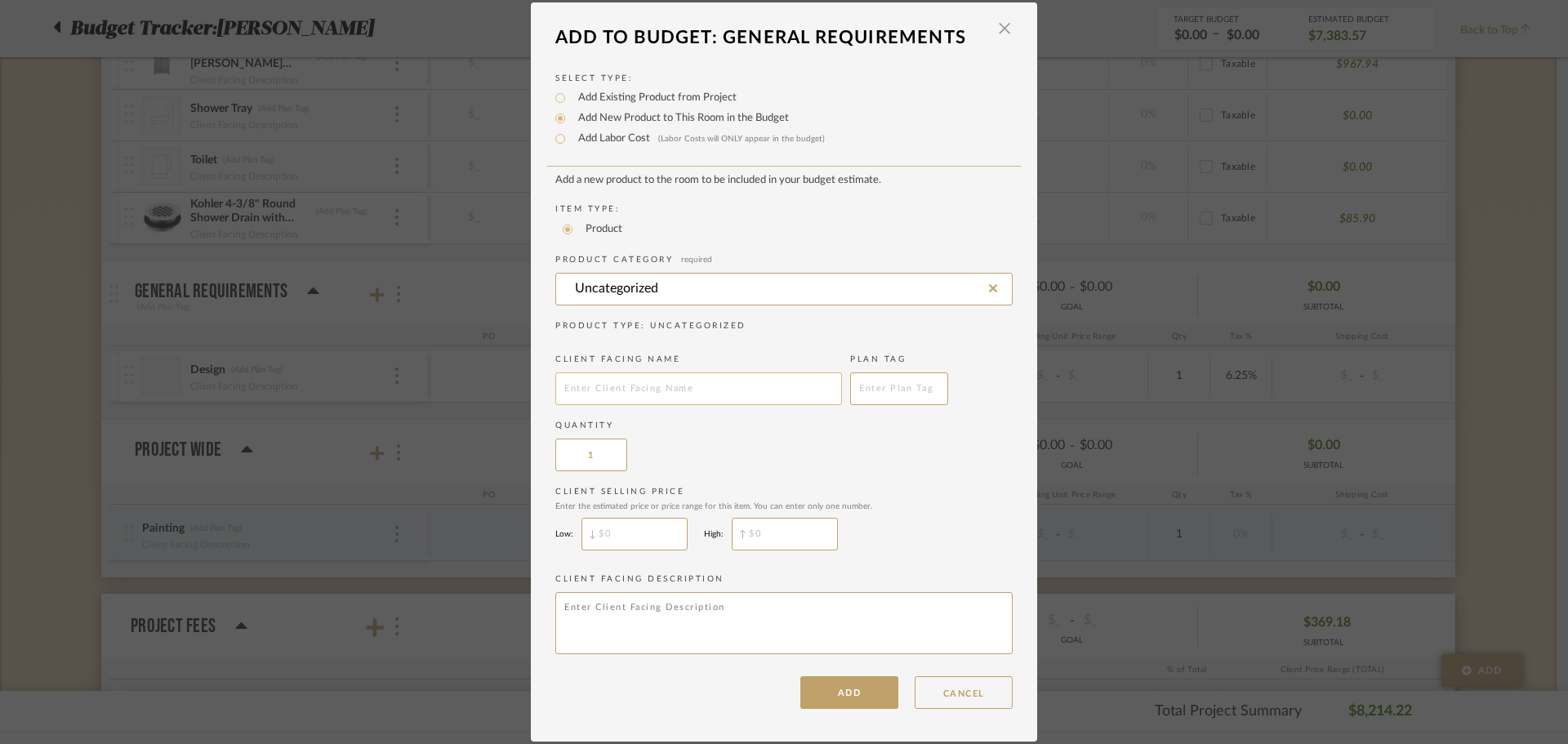
click at [627, 380] on input "text" at bounding box center [699, 389] width 287 height 33
paste input "Site Supervision"
type input "Site Supervision"
click at [729, 443] on div "Quantity 1" at bounding box center [784, 446] width 457 height 52
click at [838, 711] on dialog-content "Add To Budget: General Requirements × Select Type: Add Existing Product from Pr…" at bounding box center [784, 372] width 507 height 739
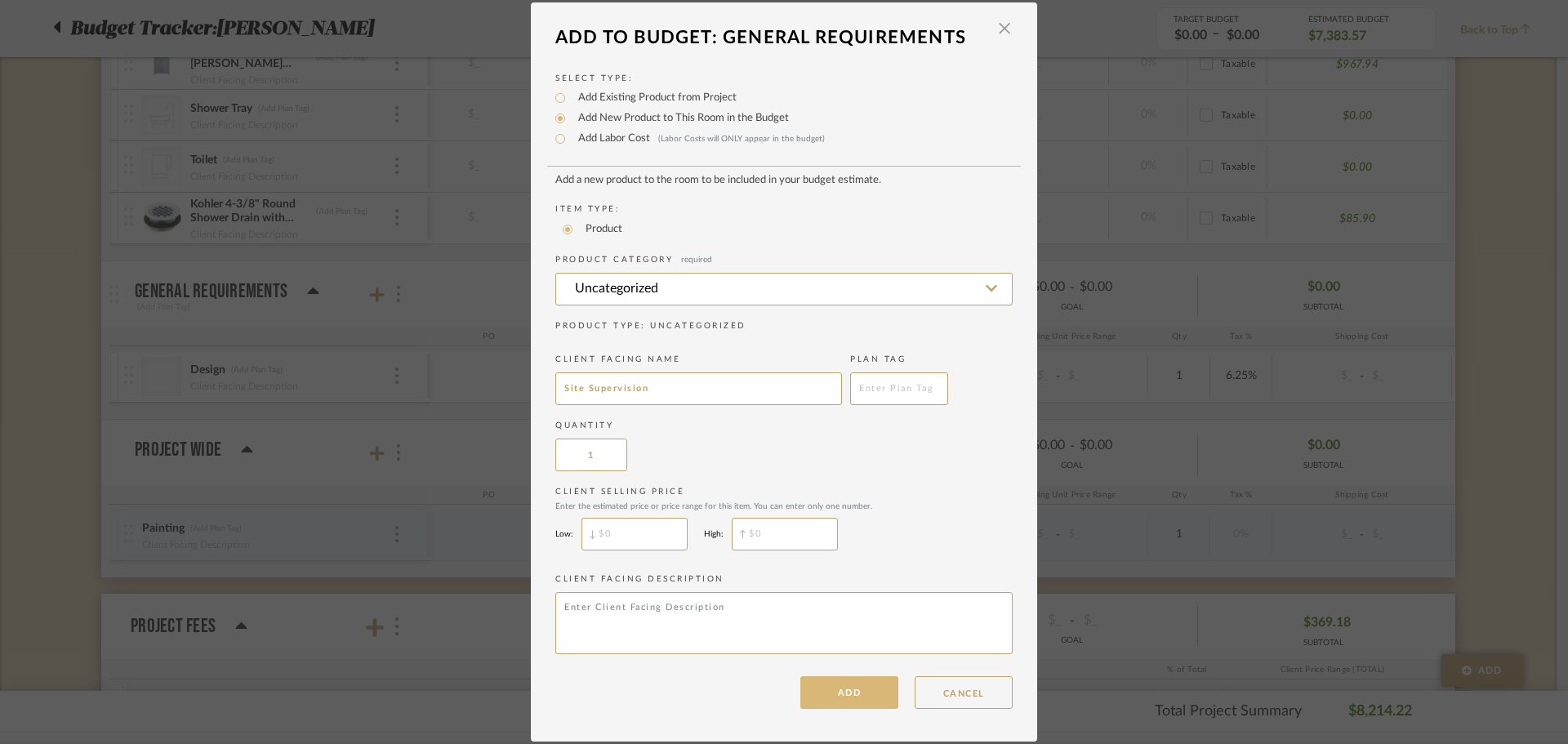
click at [836, 697] on button "ADD" at bounding box center [849, 692] width 98 height 33
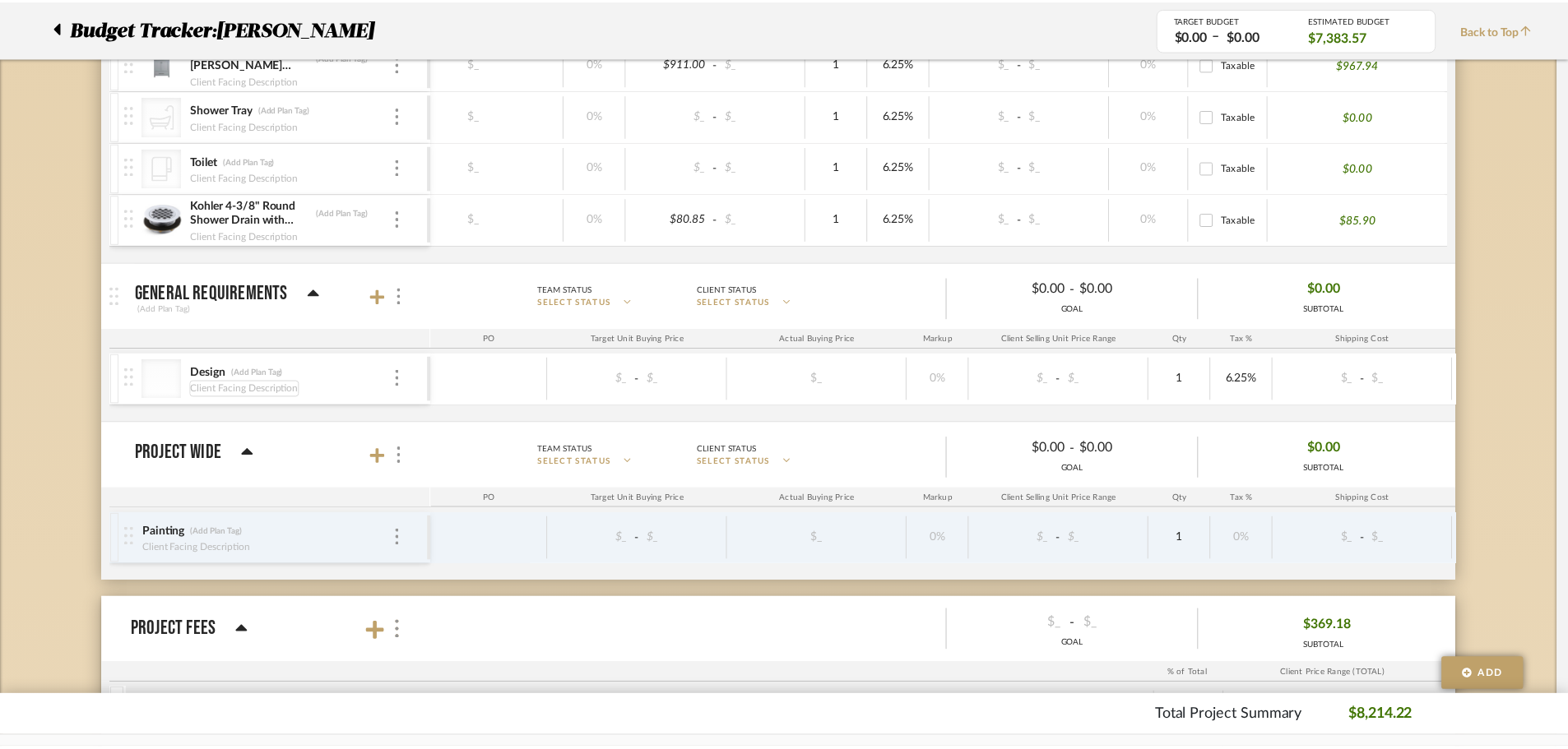
scroll to position [1997, 0]
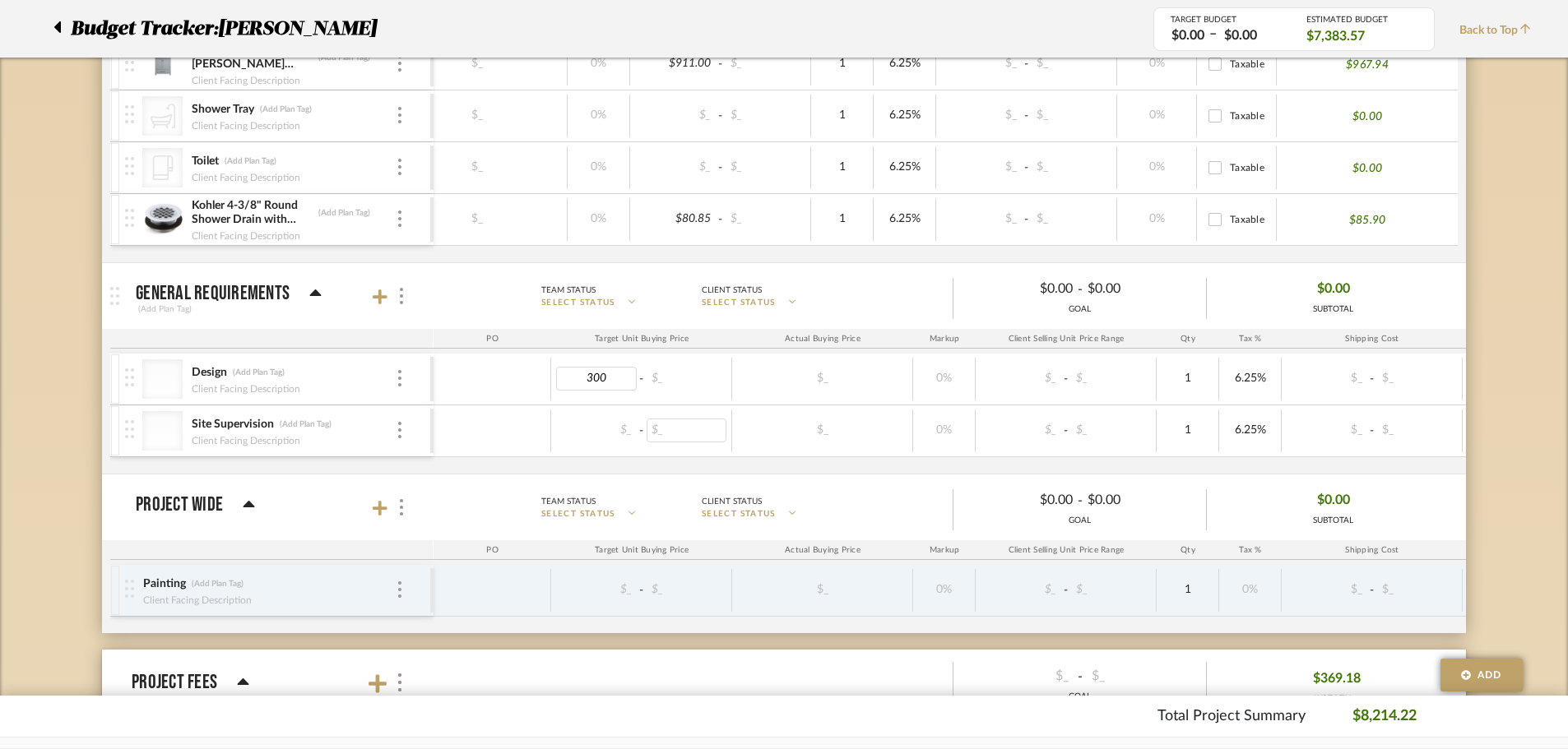
type input "300"
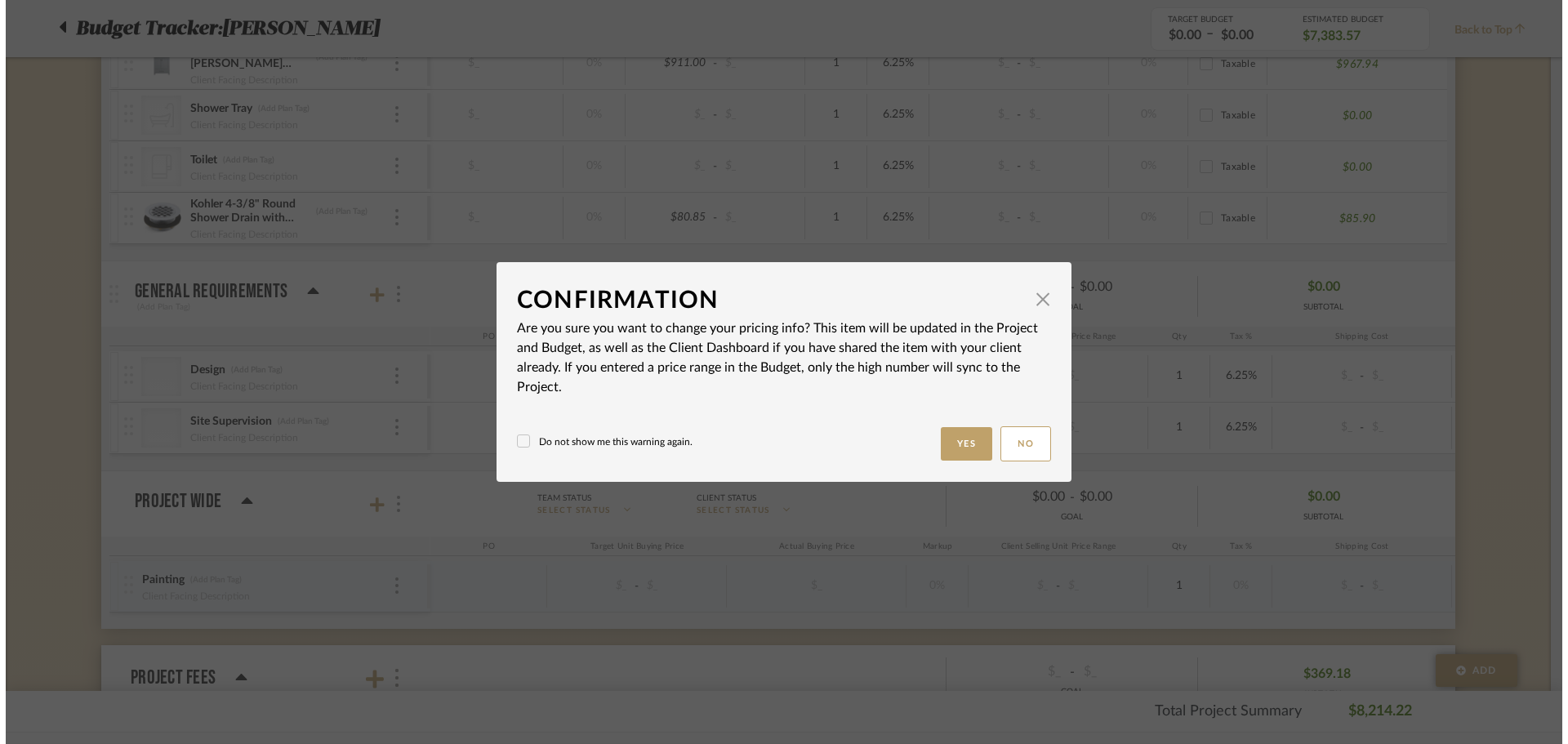
scroll to position [0, 0]
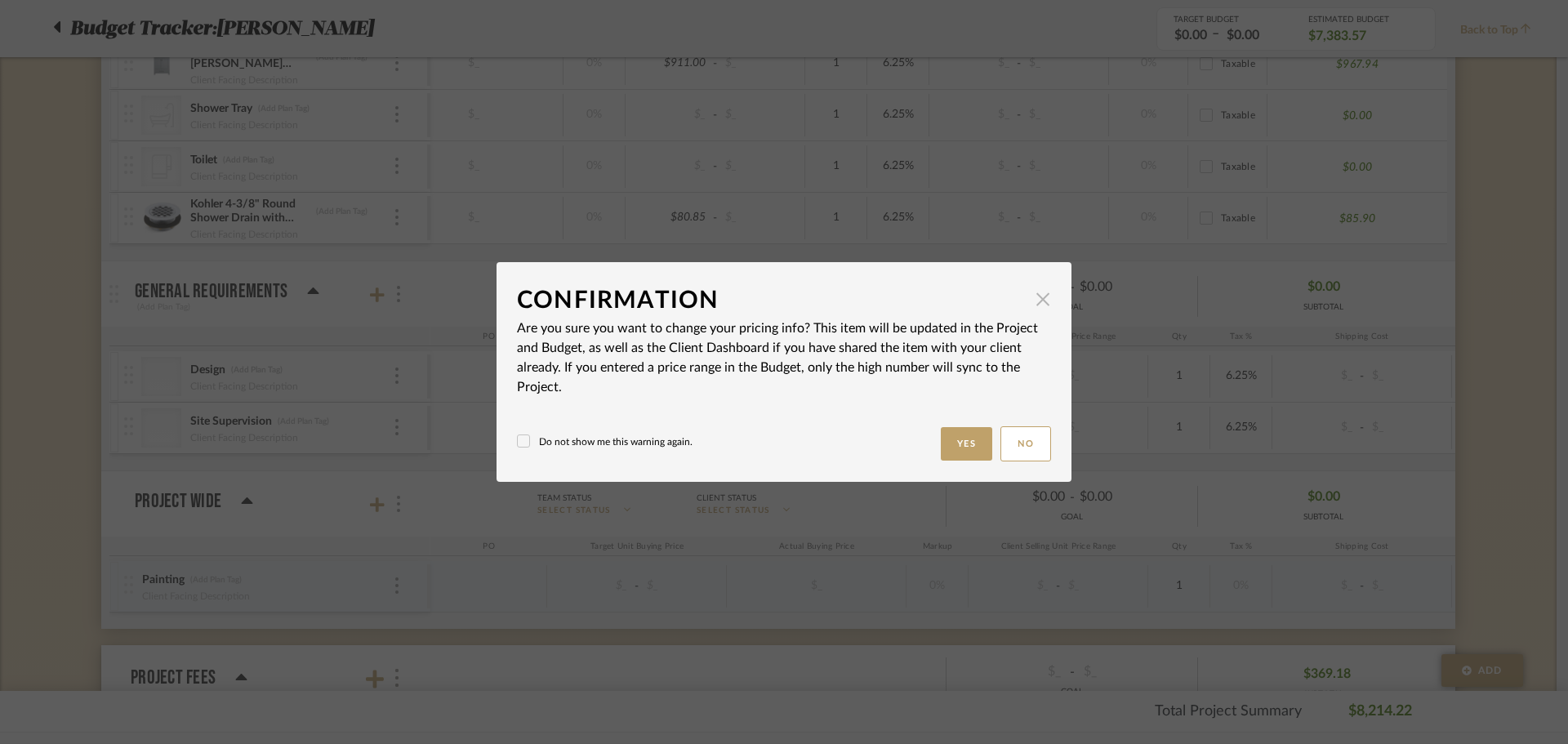
click at [1036, 287] on span "button" at bounding box center [1043, 299] width 33 height 33
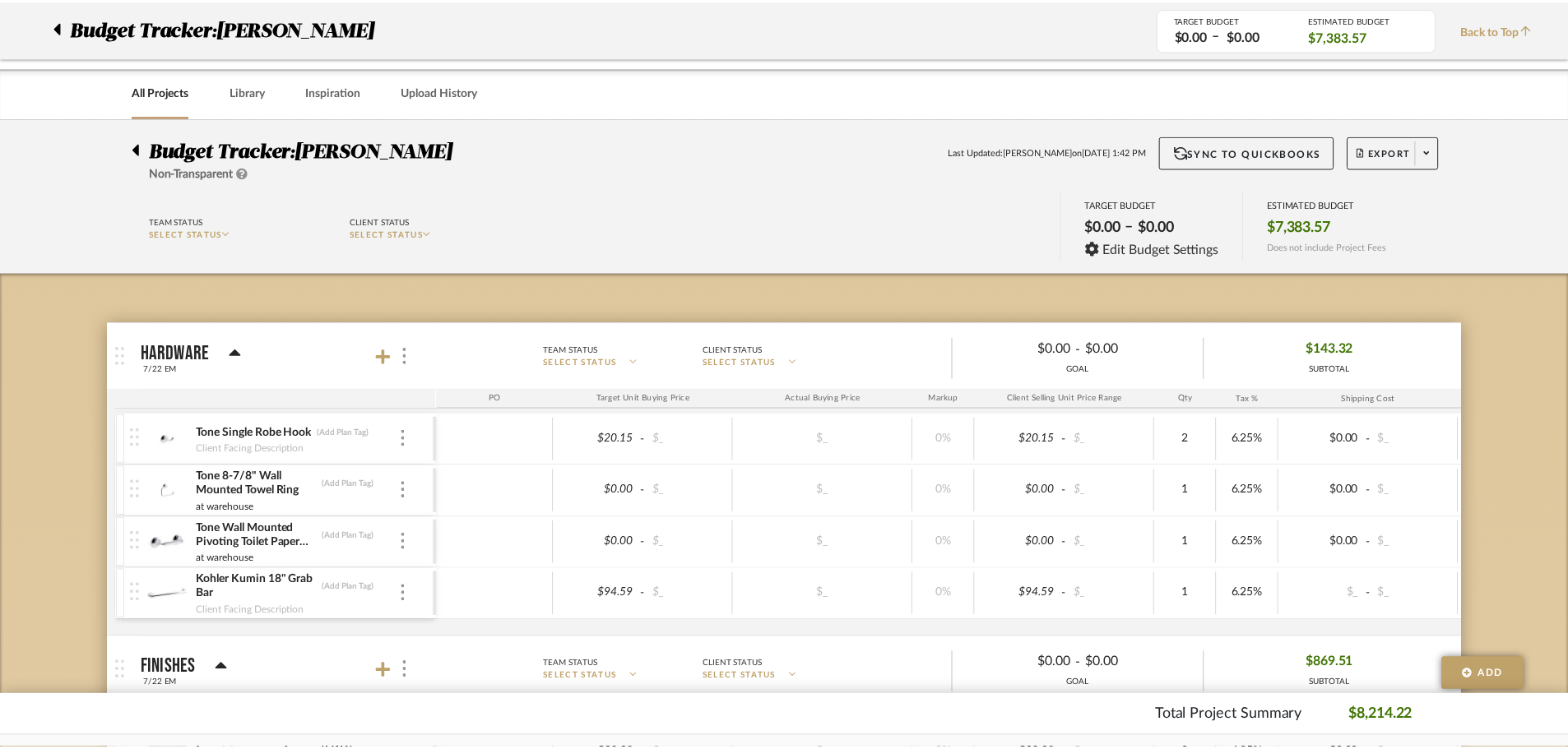
scroll to position [1997, 0]
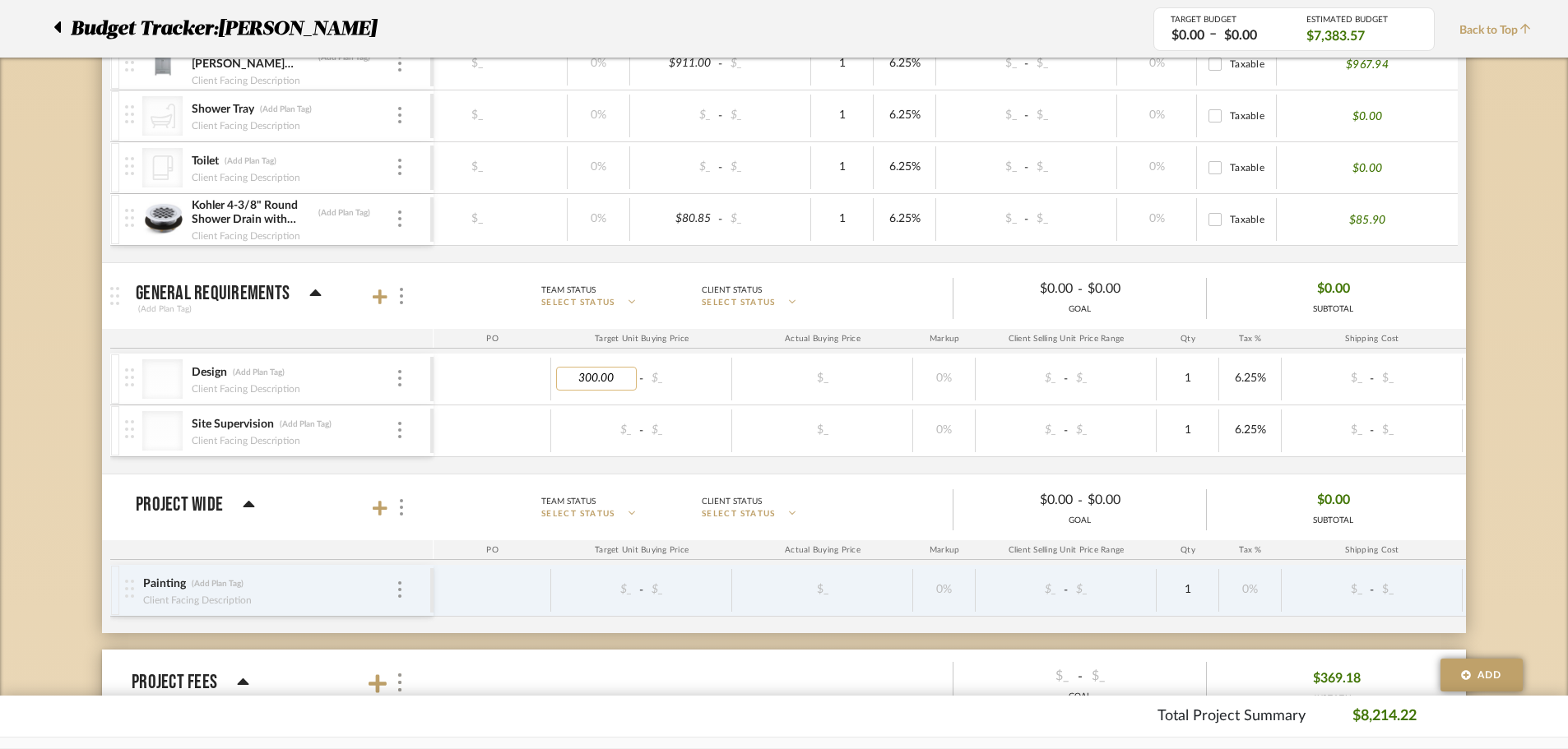
type input "$300.00"
type input "500"
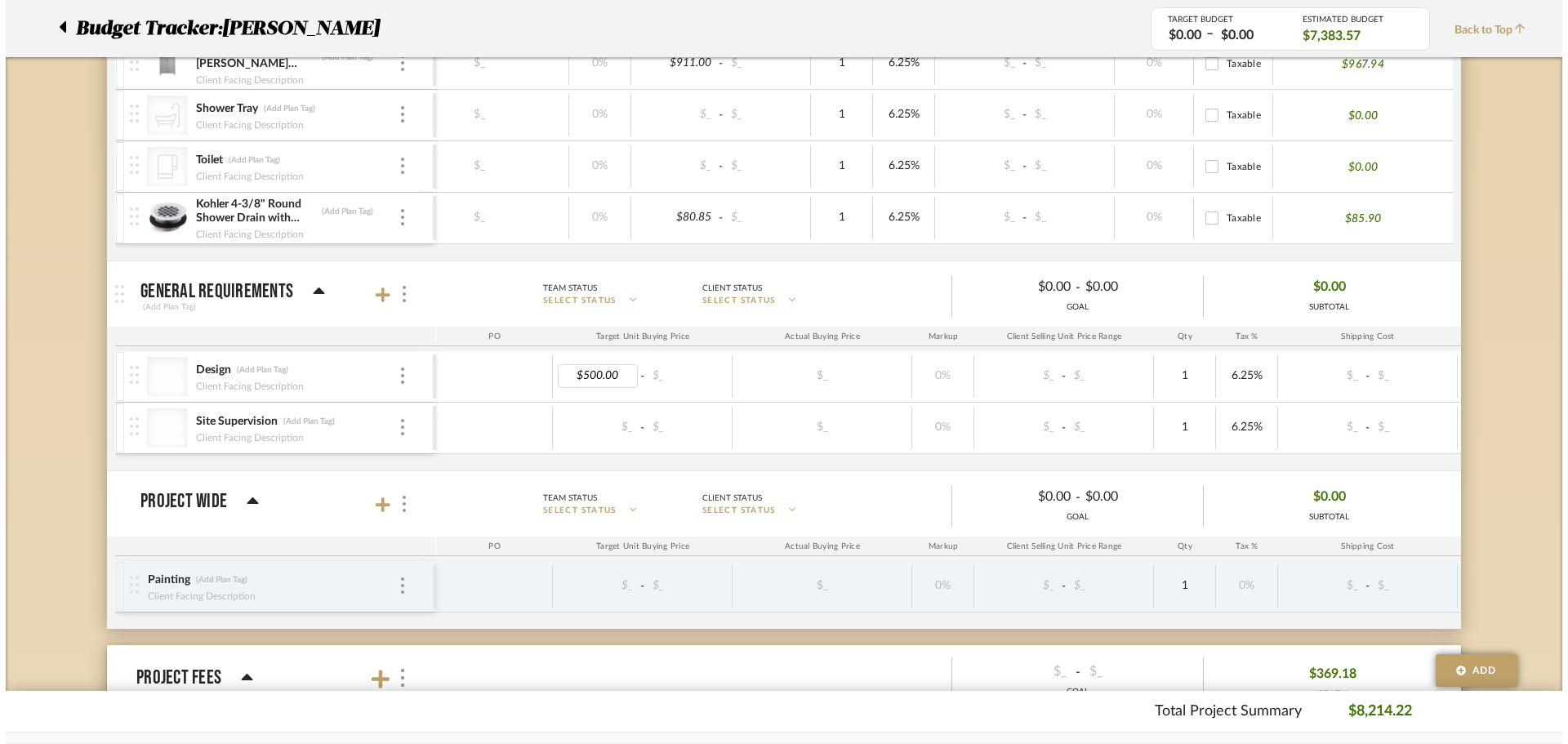
scroll to position [0, 0]
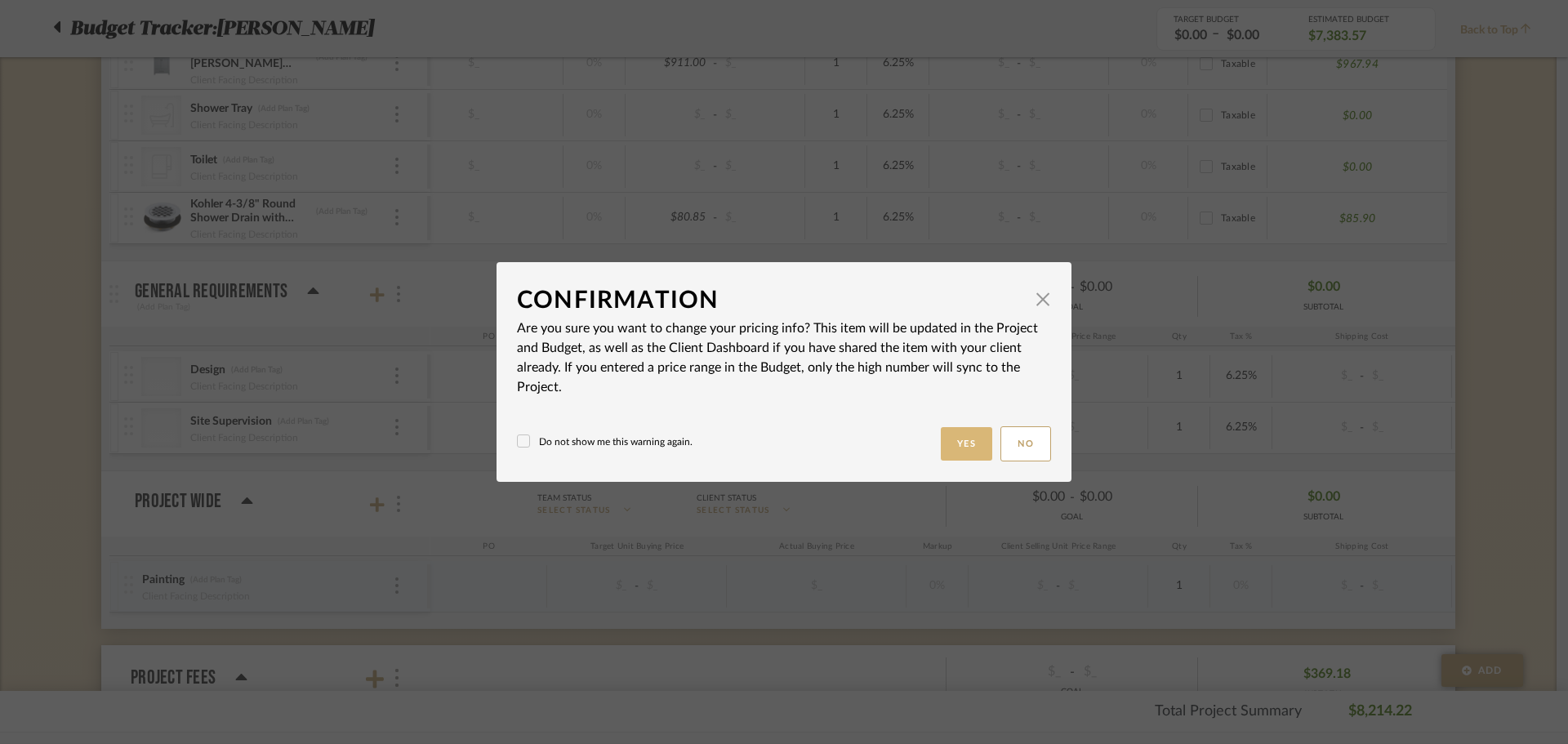
click at [944, 441] on button "Yes" at bounding box center [967, 444] width 52 height 33
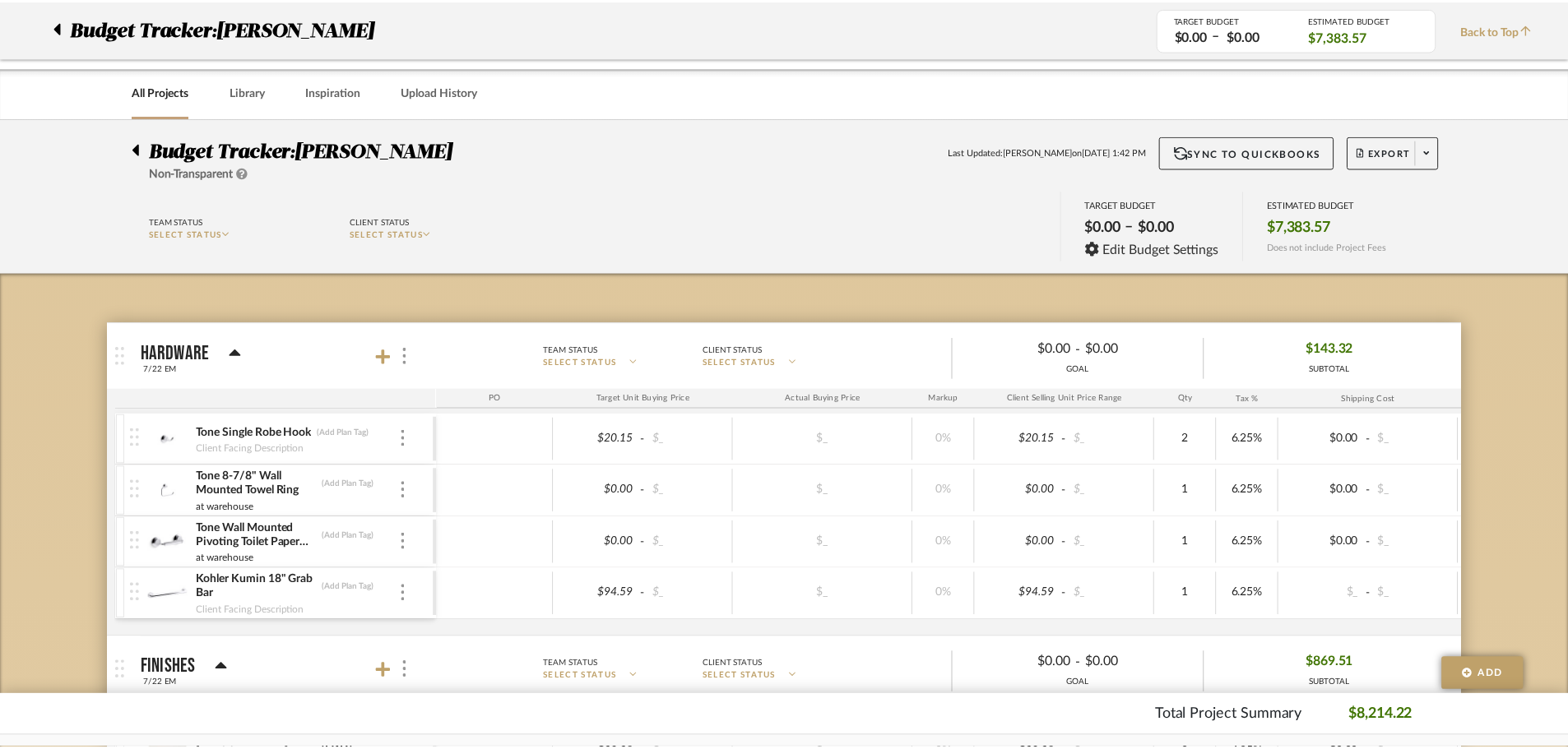
scroll to position [1997, 0]
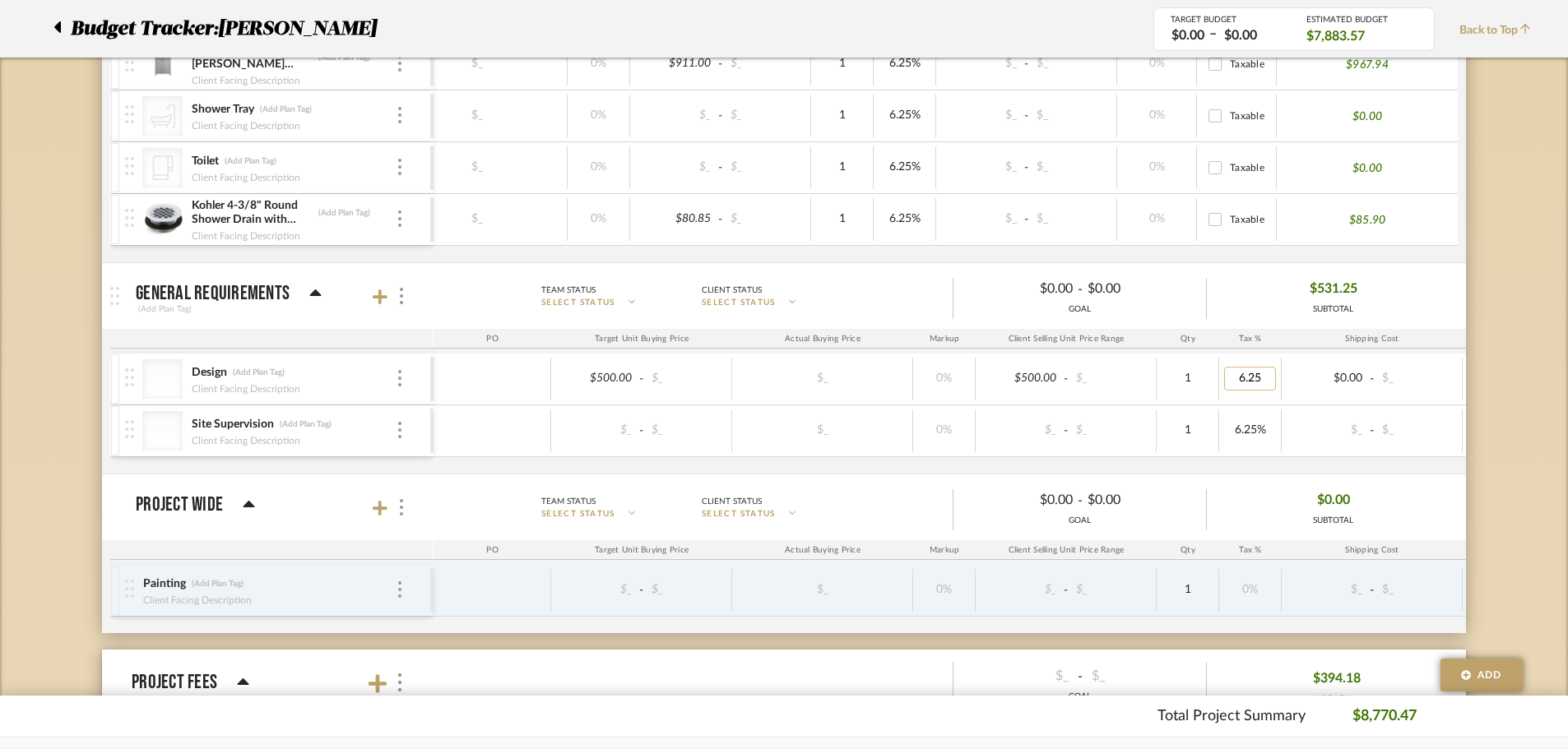
type input "0"
type input "1000"
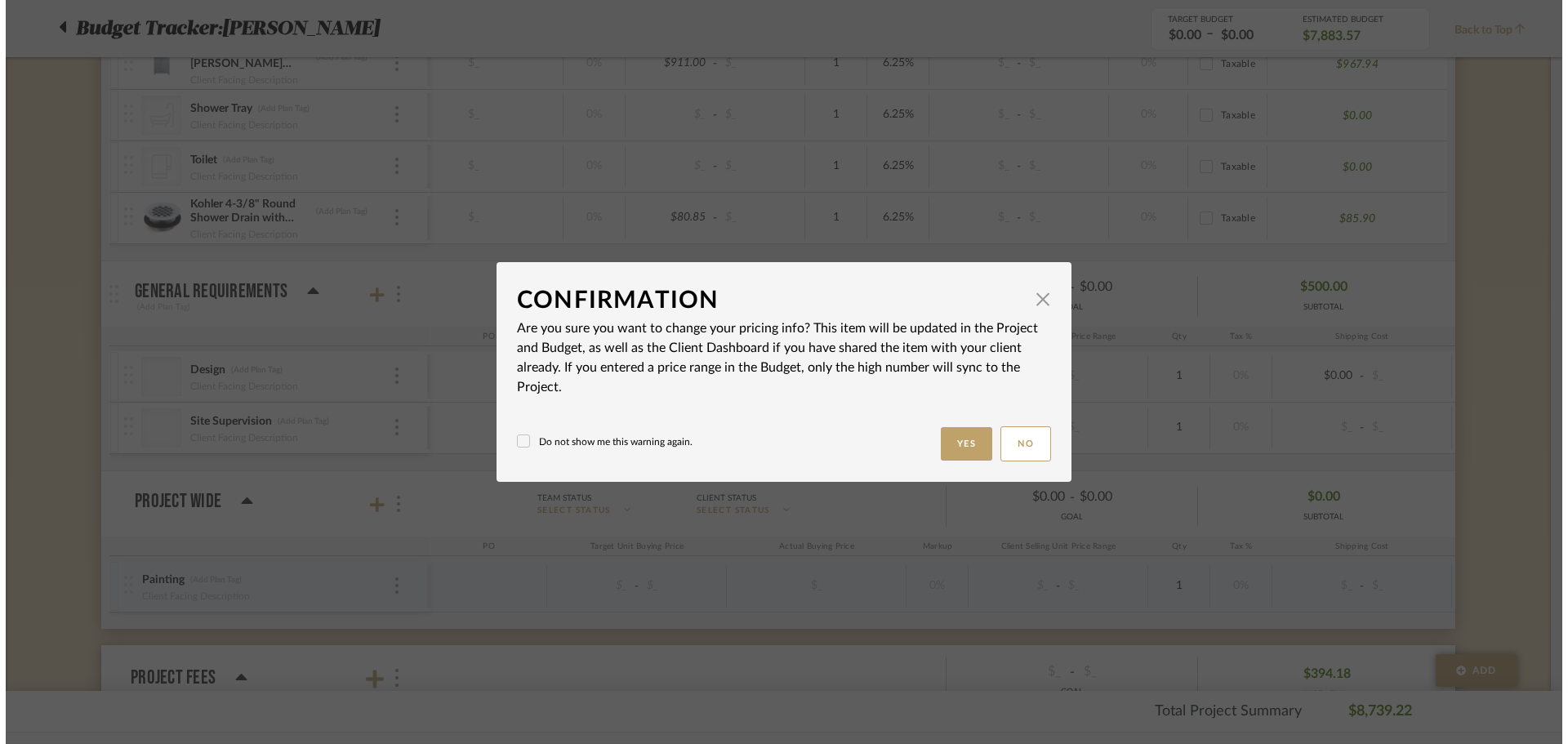
scroll to position [0, 0]
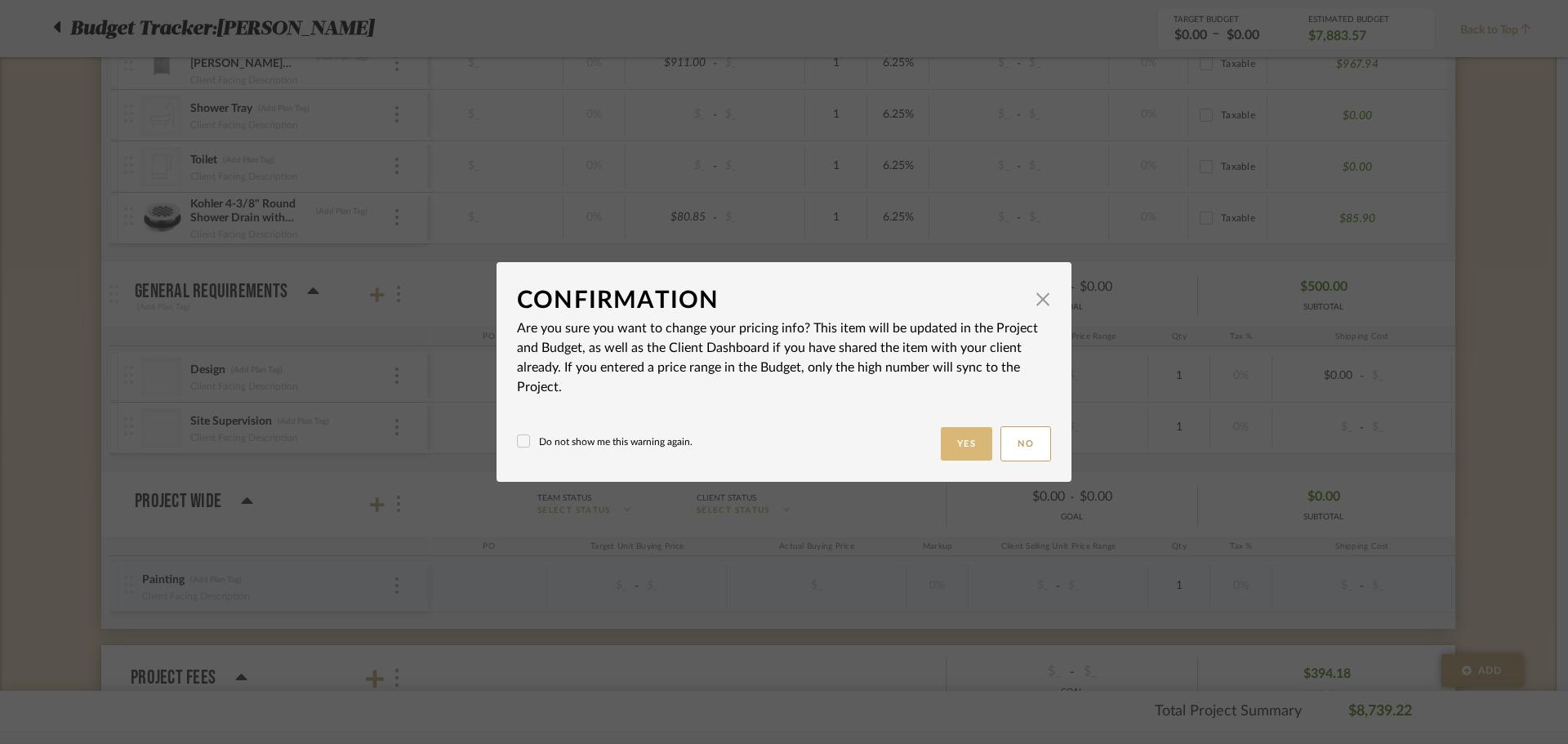
click at [962, 447] on button "Yes" at bounding box center [967, 444] width 52 height 33
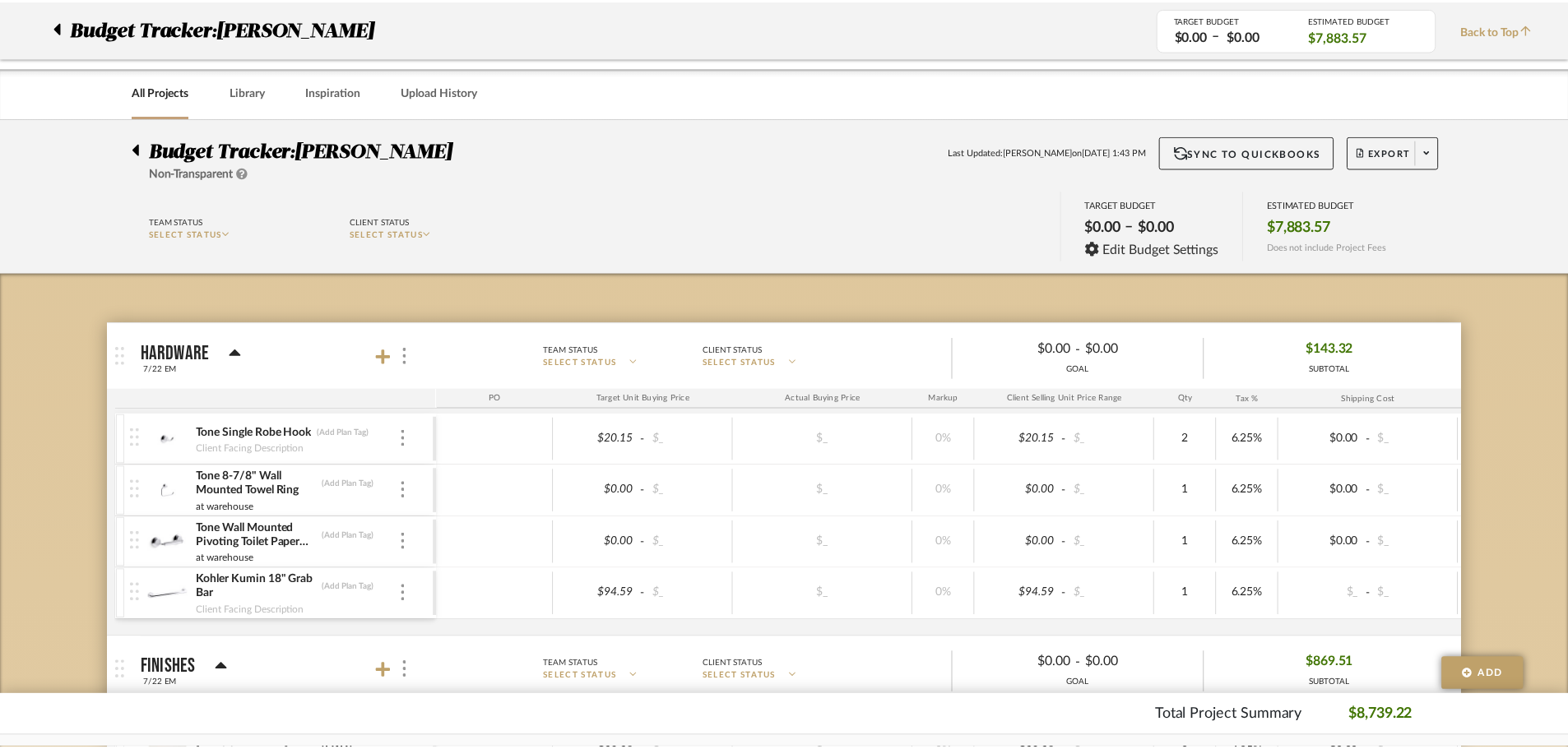
scroll to position [1997, 0]
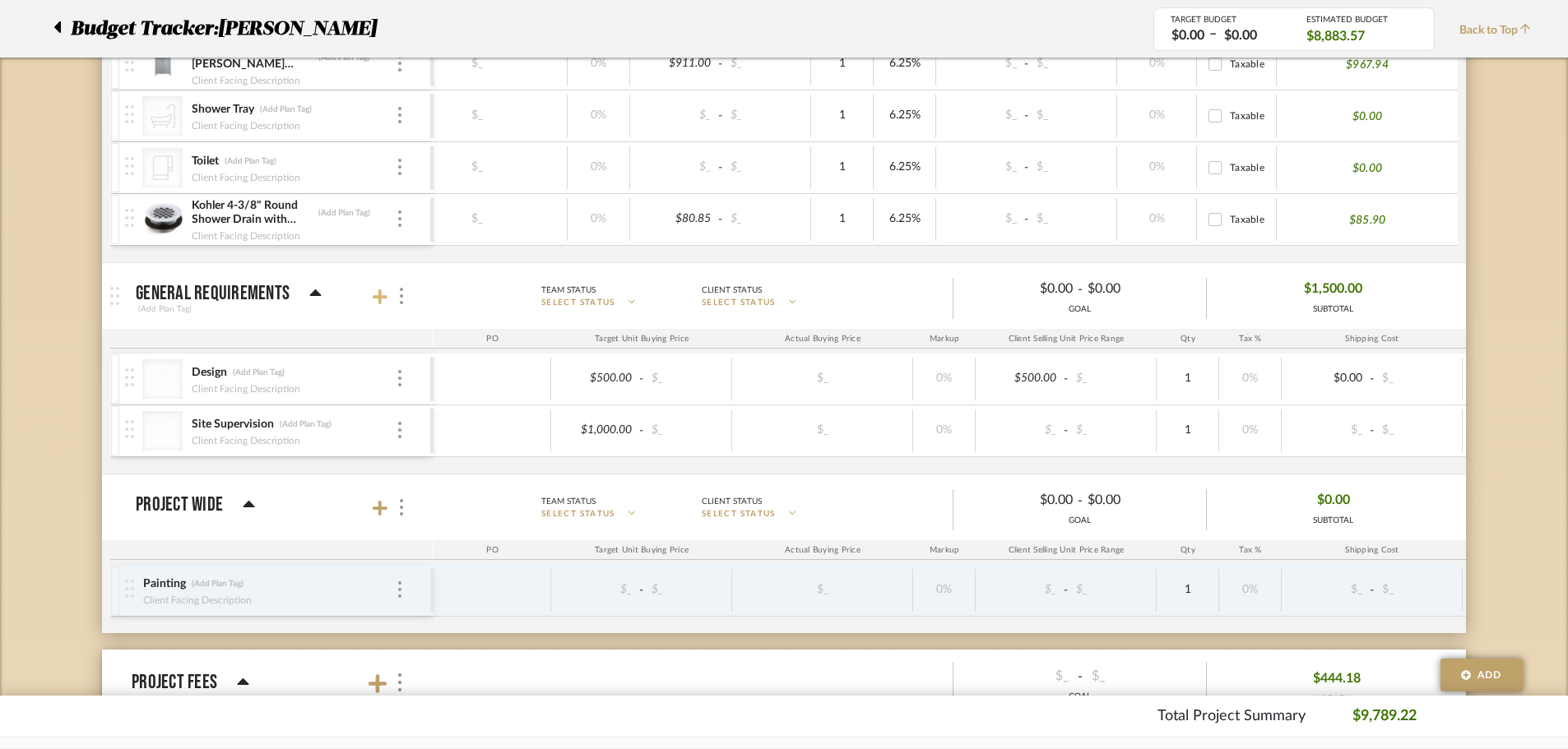
click at [377, 298] on icon at bounding box center [380, 297] width 15 height 17
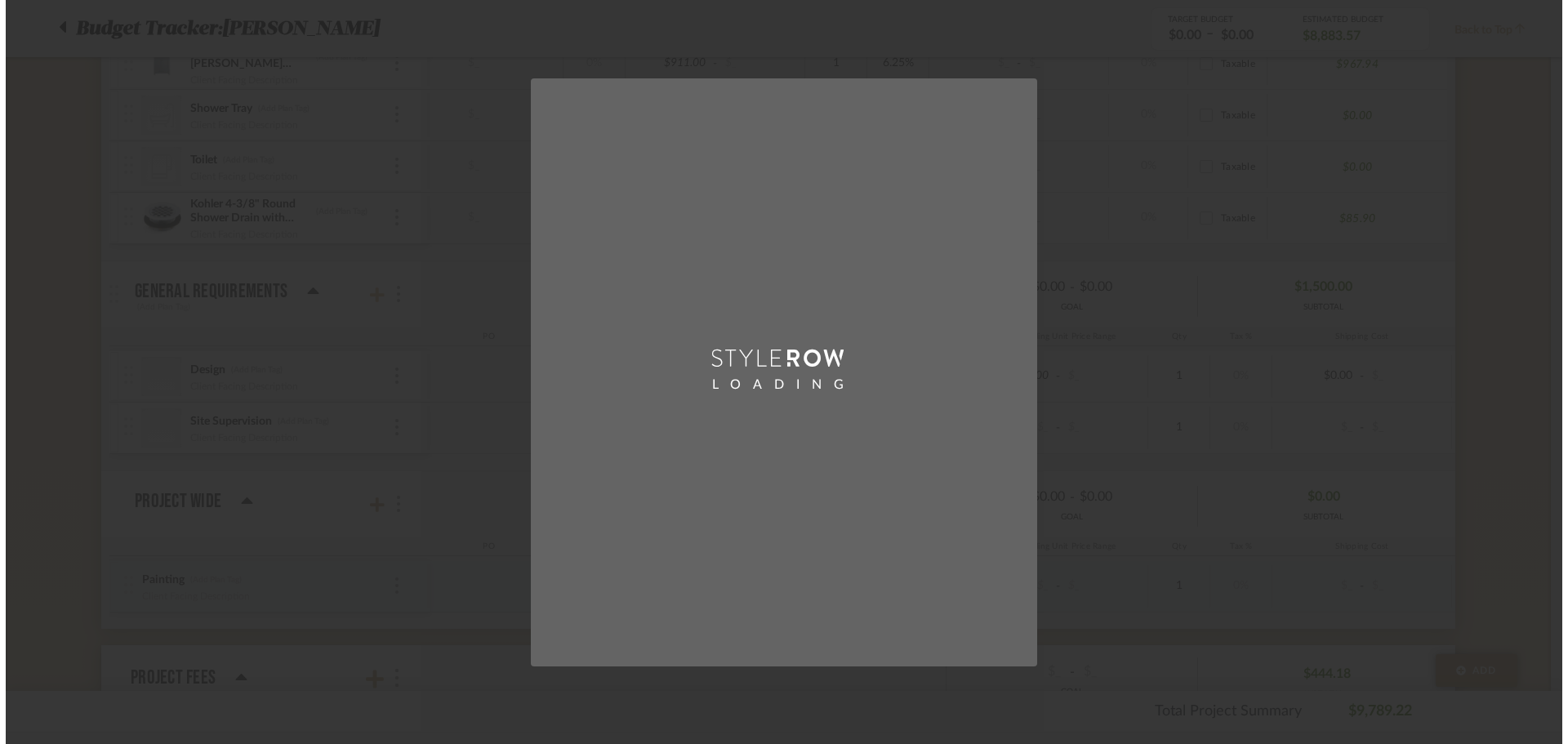
scroll to position [0, 0]
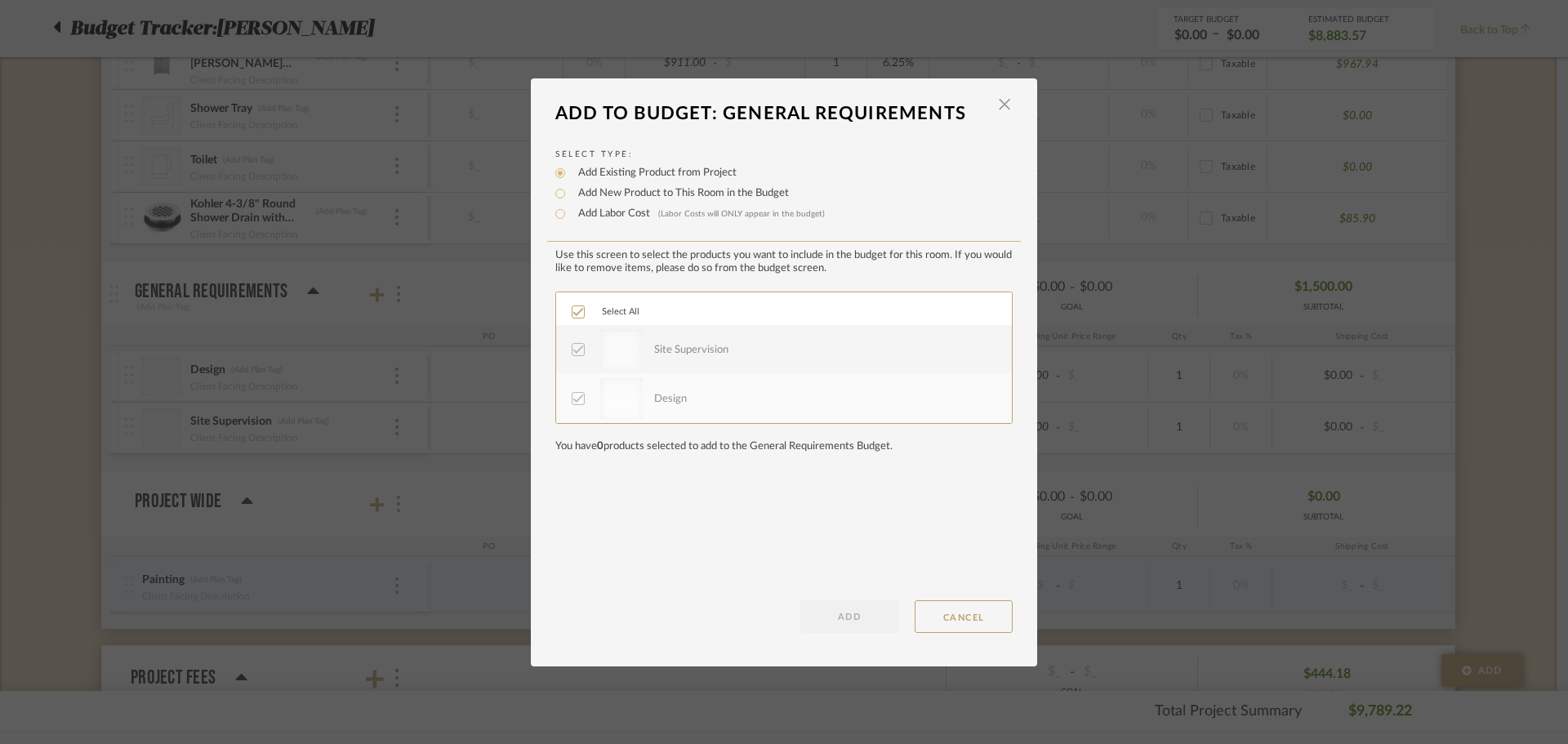
click at [635, 189] on label "Add New Product to This Room in the Budget" at bounding box center [680, 194] width 219 height 17
click at [570, 189] on input "Add New Product to This Room in the Budget" at bounding box center [560, 193] width 19 height 19
radio input "true"
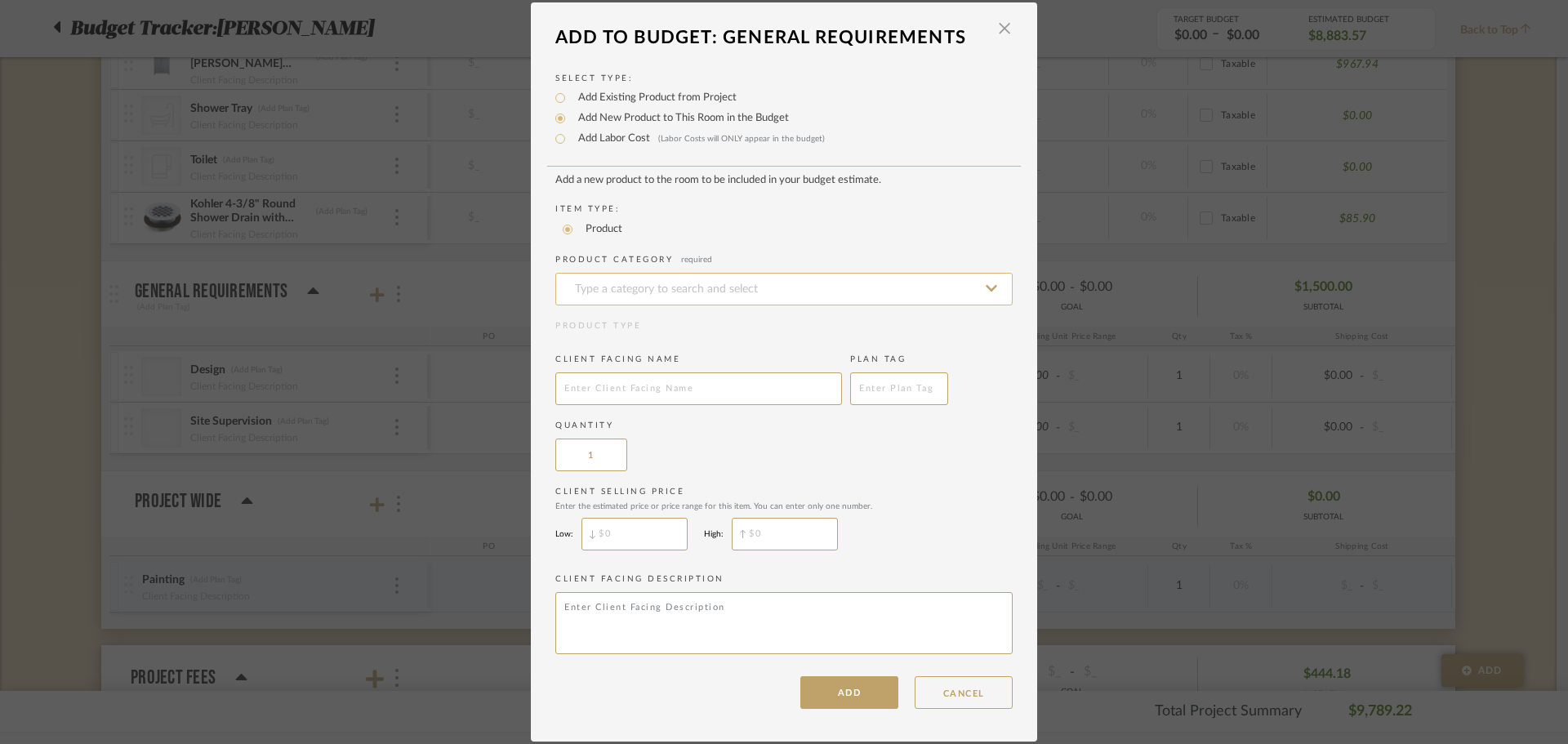
click at [673, 294] on input at bounding box center [784, 290] width 457 height 33
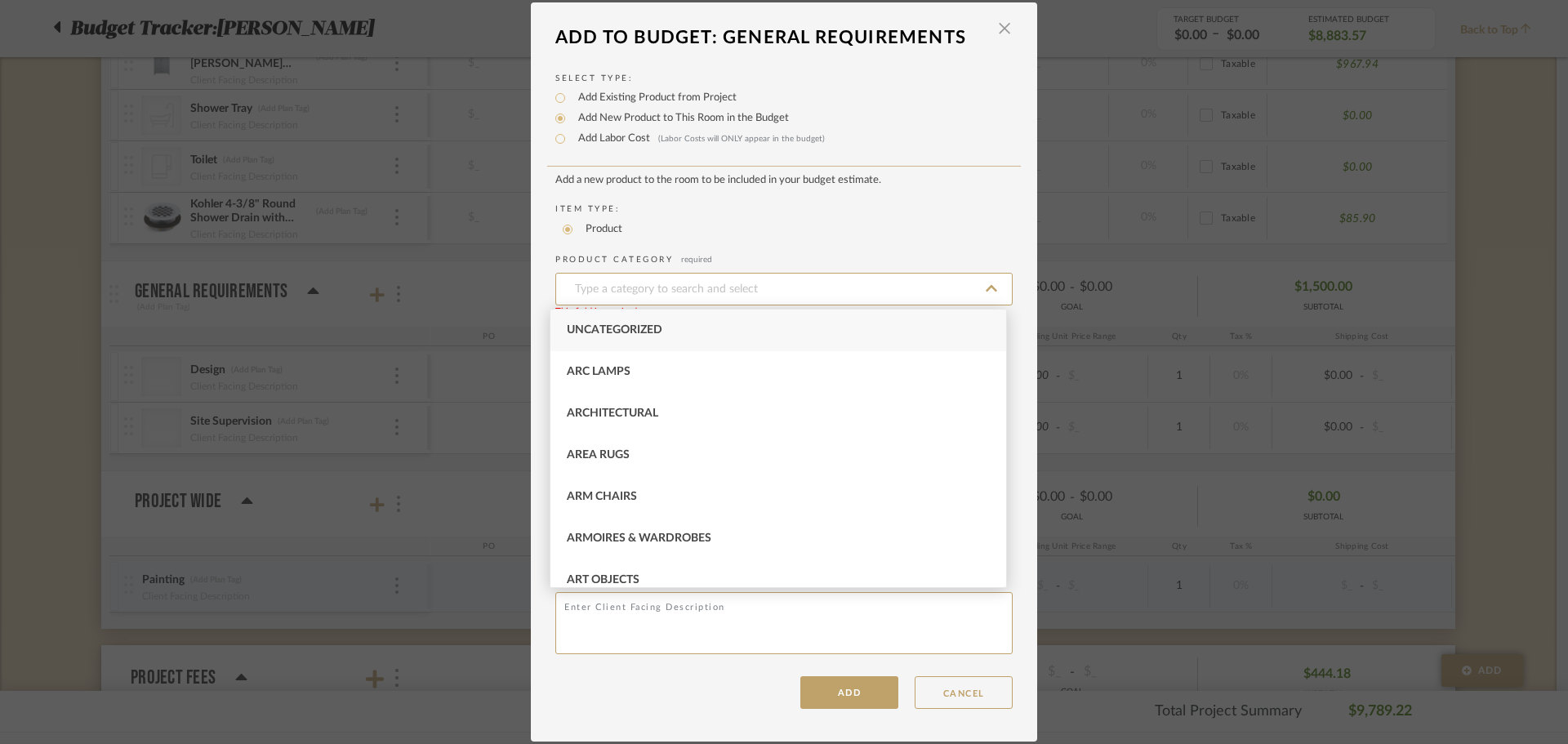
click at [647, 329] on span "Uncategorized" at bounding box center [614, 330] width 96 height 11
type input "Uncategorized"
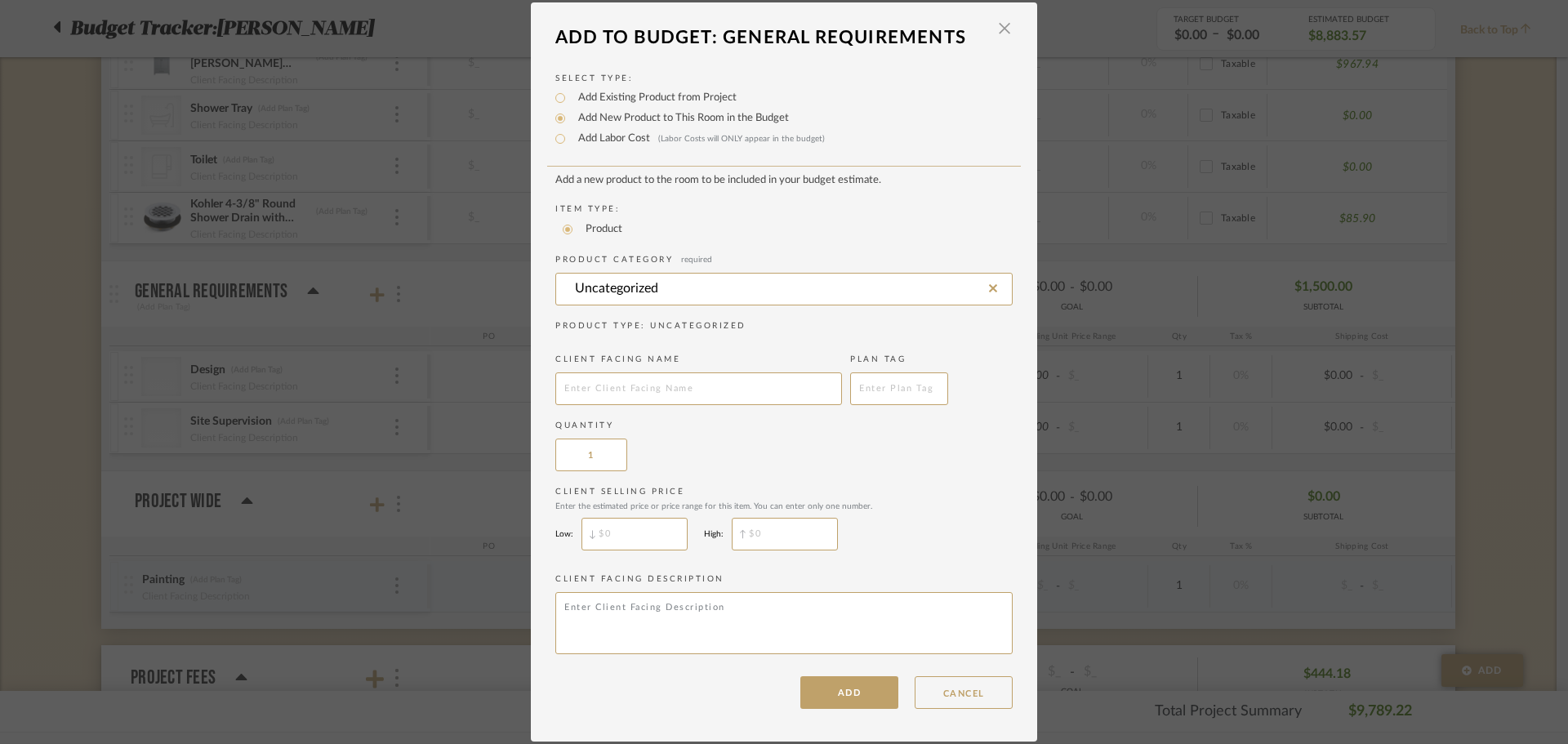
click at [690, 363] on label "Client Facing Name" at bounding box center [699, 360] width 287 height 12
click at [690, 381] on input "text" at bounding box center [699, 389] width 287 height 33
click at [614, 385] on input "text" at bounding box center [699, 389] width 287 height 33
paste input "Protection"
type input "Protection"
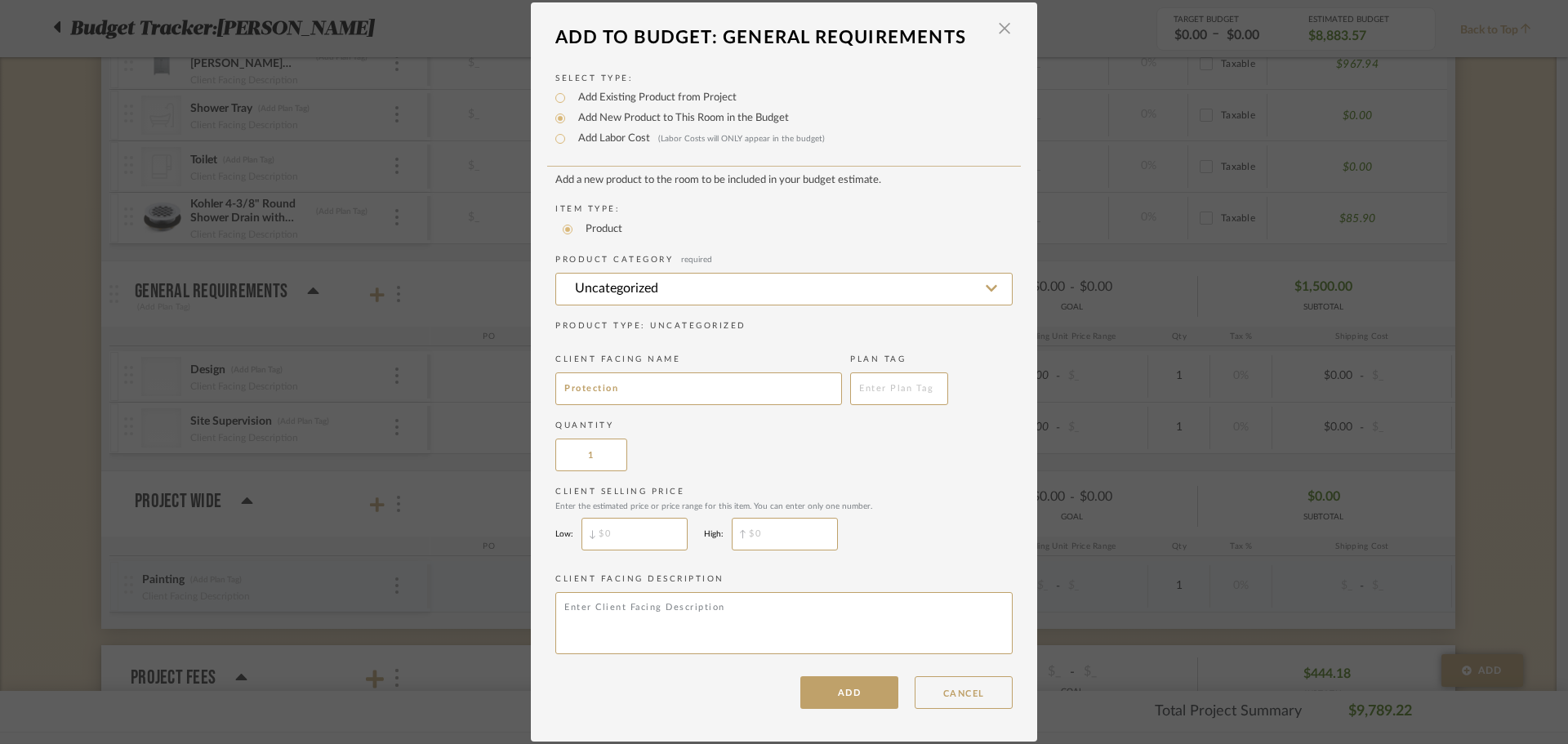
drag, startPoint x: 845, startPoint y: 701, endPoint x: 868, endPoint y: 654, distance: 52.3
click at [844, 701] on button "ADD" at bounding box center [849, 692] width 98 height 33
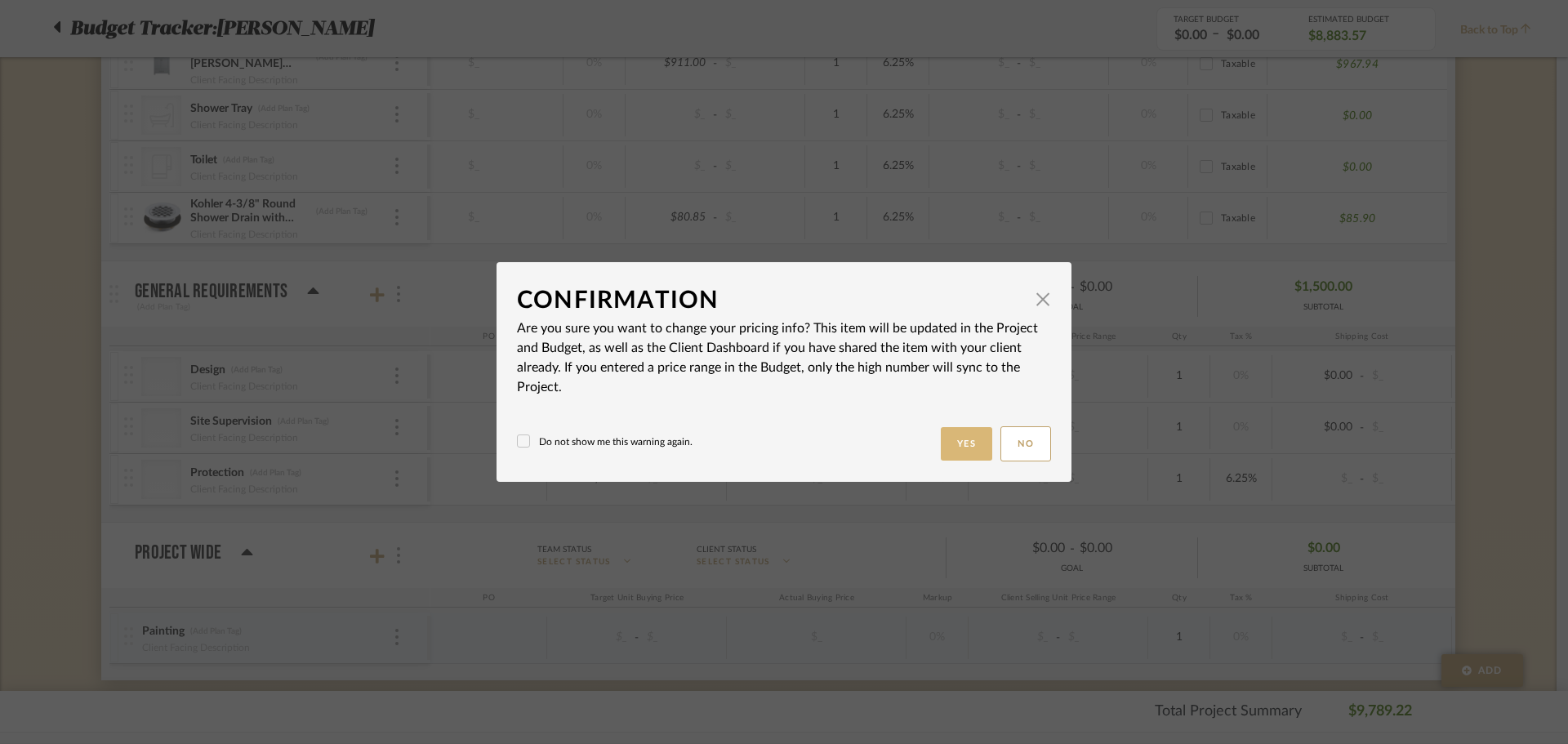
click at [947, 447] on button "Yes" at bounding box center [967, 444] width 52 height 33
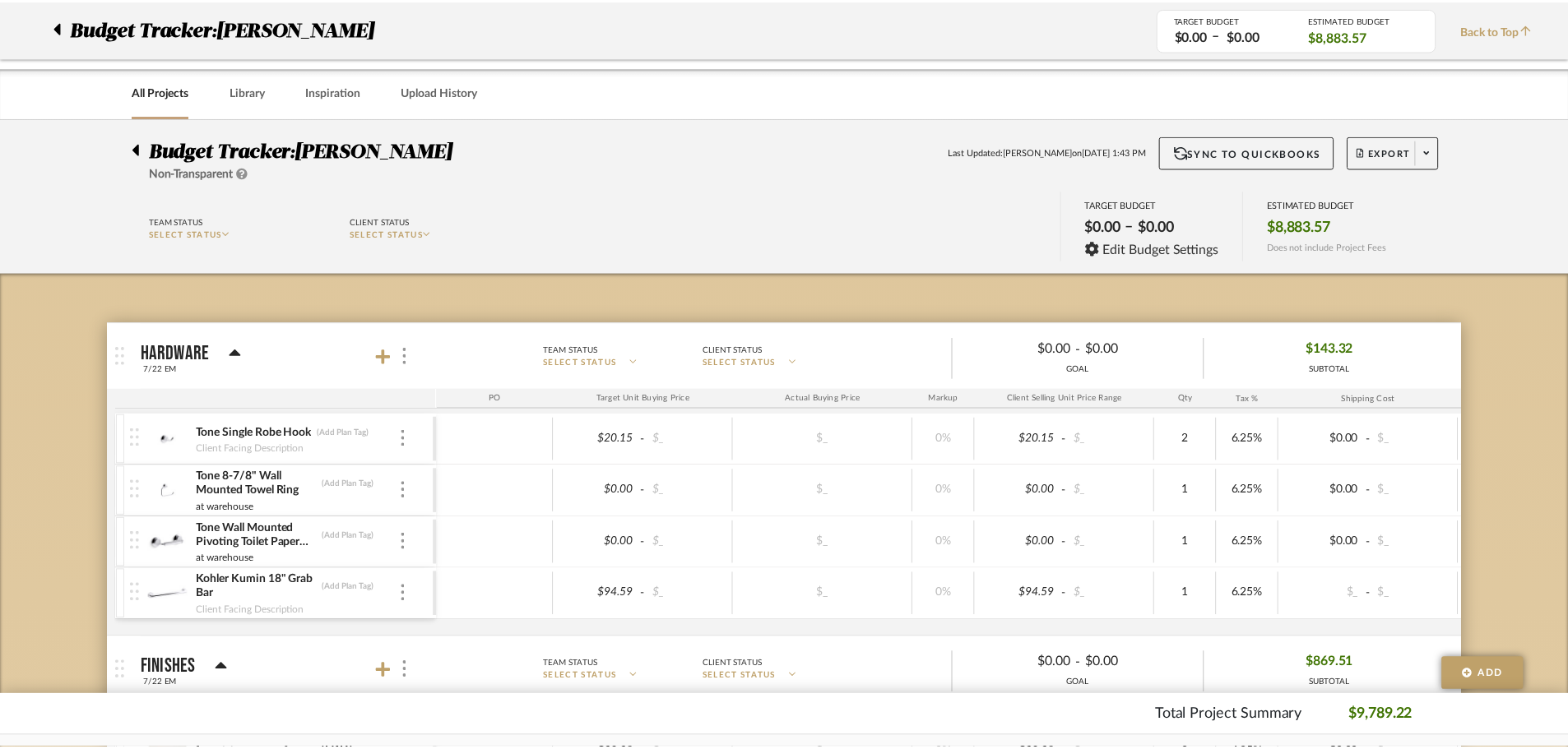
scroll to position [1997, 0]
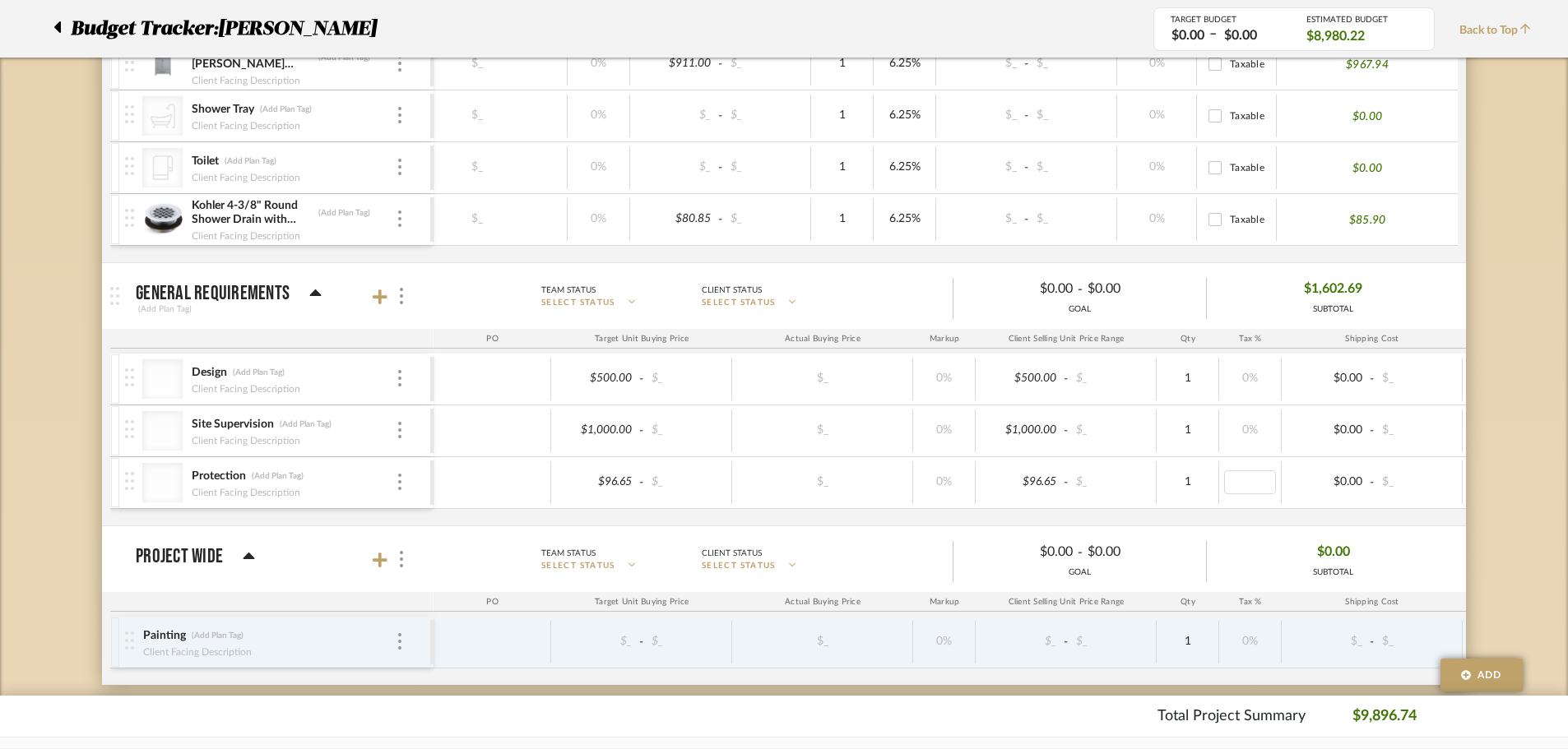
click at [379, 301] on icon at bounding box center [380, 297] width 15 height 17
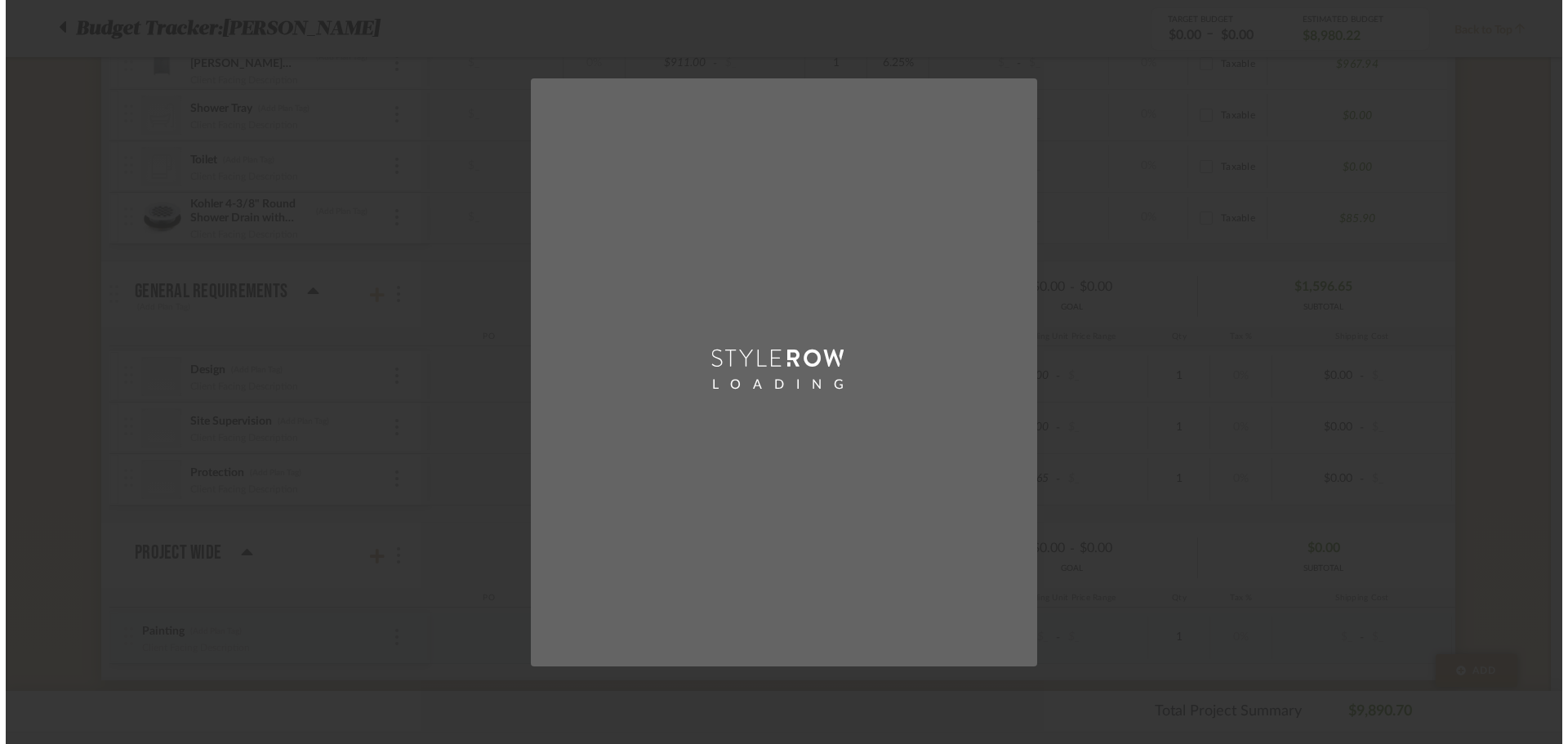
scroll to position [0, 0]
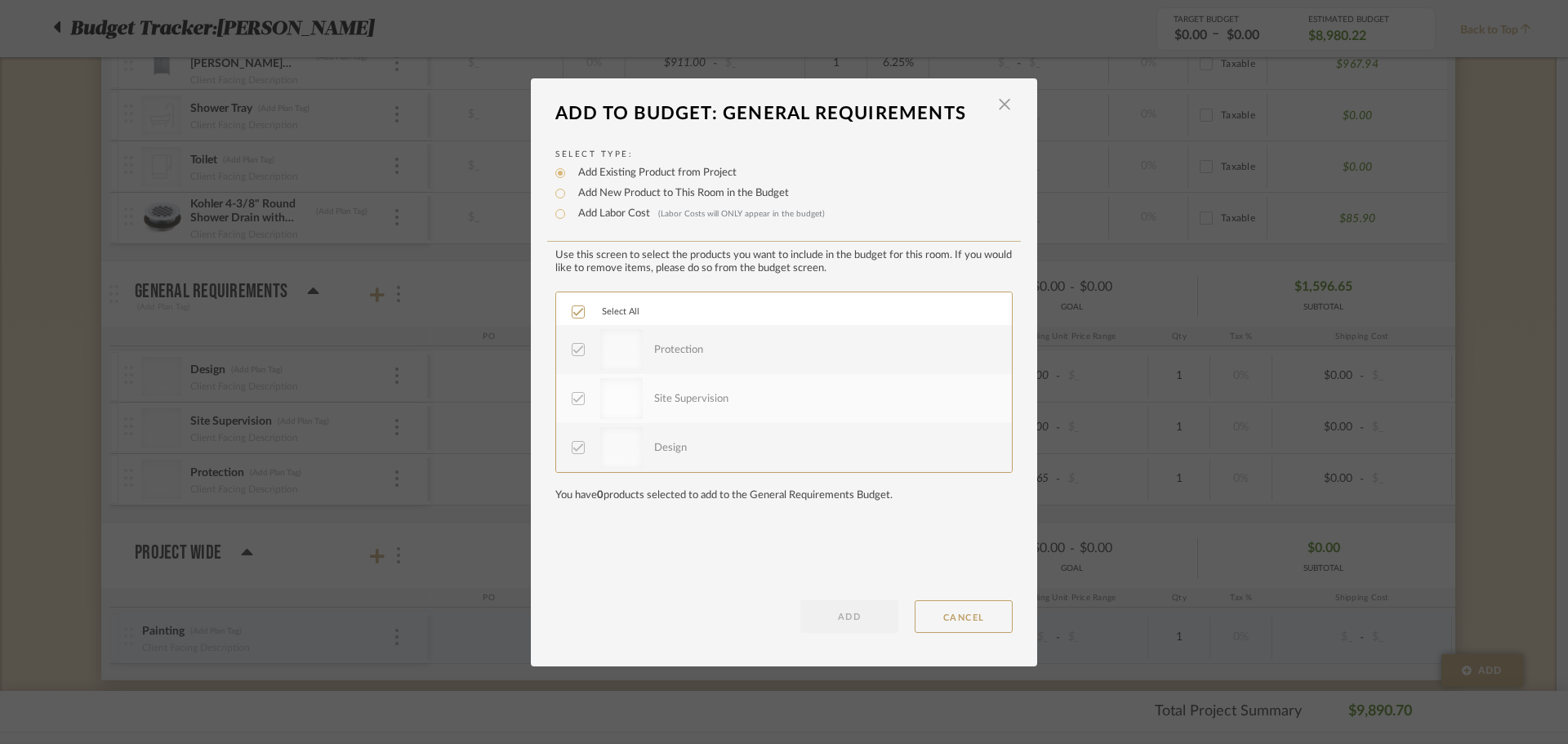
click at [570, 194] on label "Add New Product to This Room in the Budget" at bounding box center [680, 194] width 219 height 17
click at [566, 194] on input "Add New Product to This Room in the Budget" at bounding box center [560, 193] width 19 height 19
radio input "true"
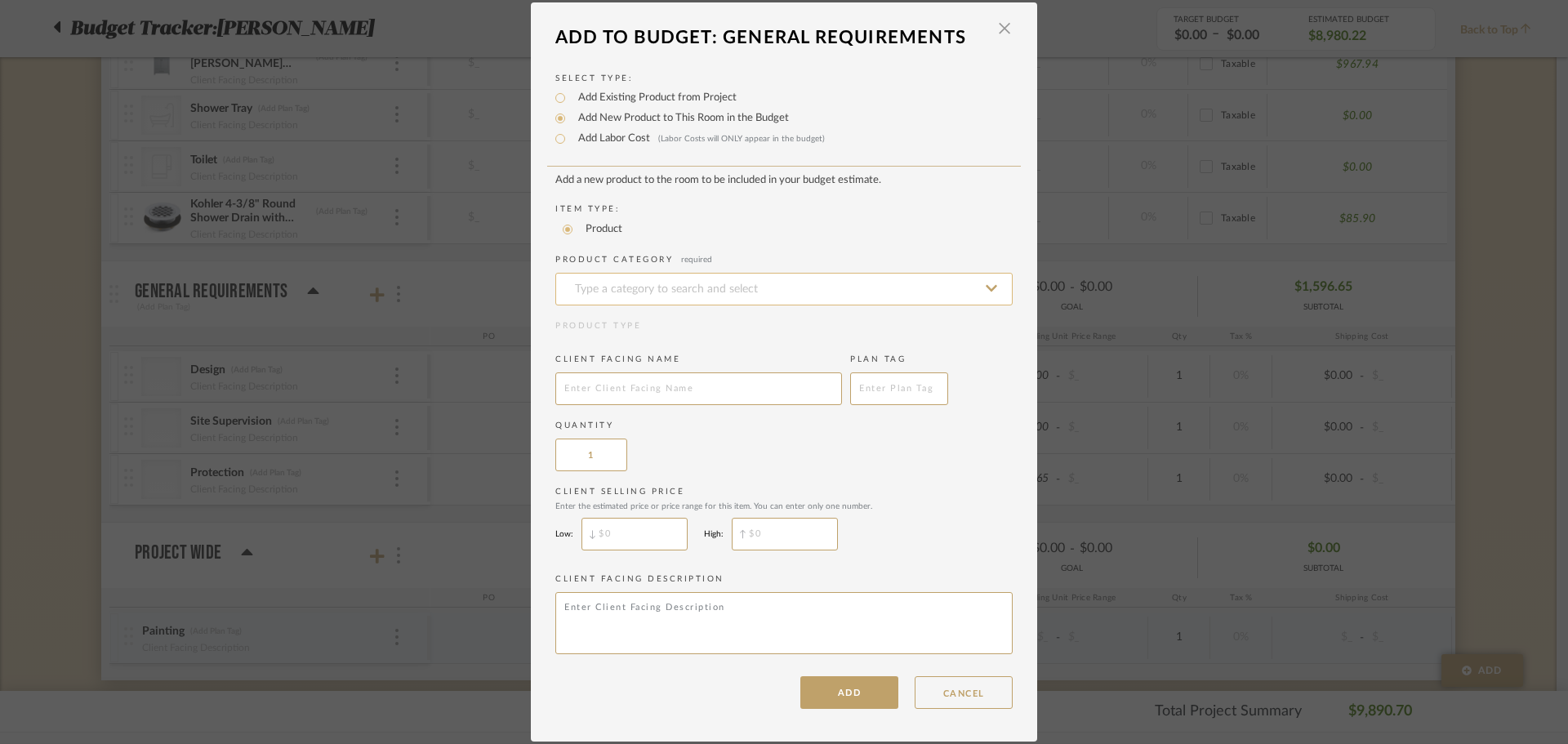
click at [595, 274] on input at bounding box center [784, 290] width 457 height 33
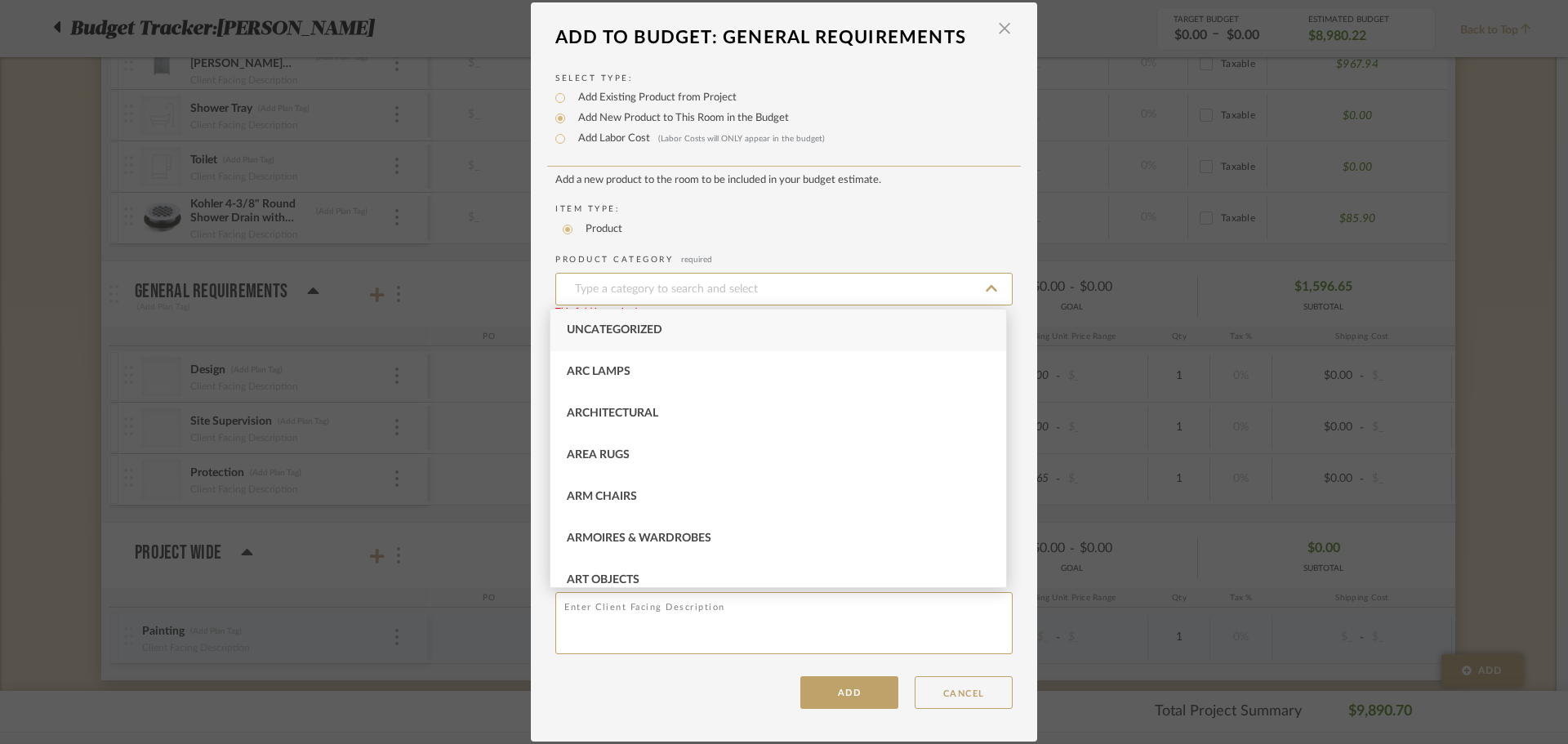
click at [619, 339] on div "Uncategorized" at bounding box center [779, 330] width 456 height 41
type input "Uncategorized"
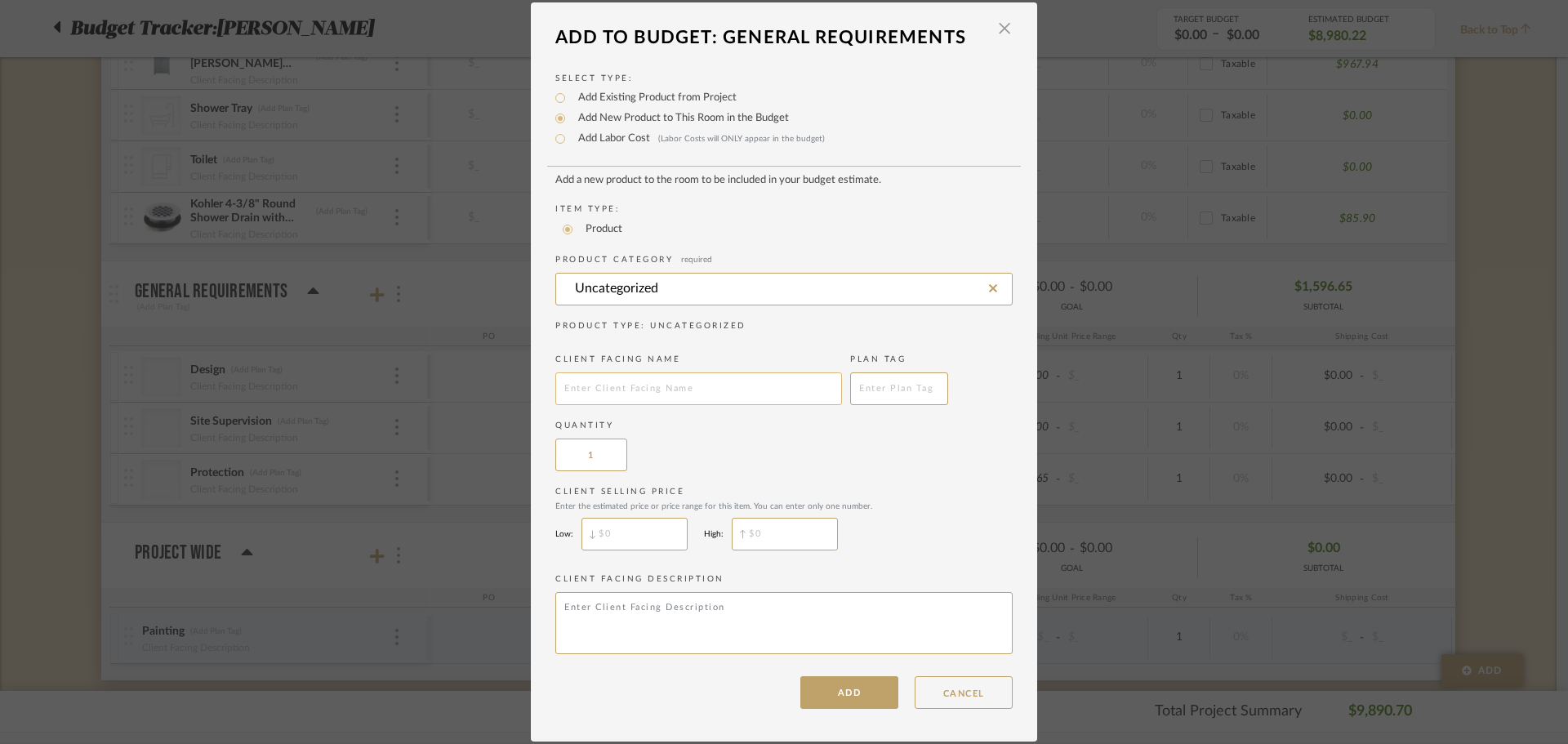
click at [618, 379] on input "text" at bounding box center [699, 389] width 287 height 33
click at [615, 383] on input "text" at bounding box center [699, 389] width 287 height 33
paste input "Dumpster"
type input "Dumpster"
click at [820, 680] on button "ADD" at bounding box center [849, 692] width 98 height 33
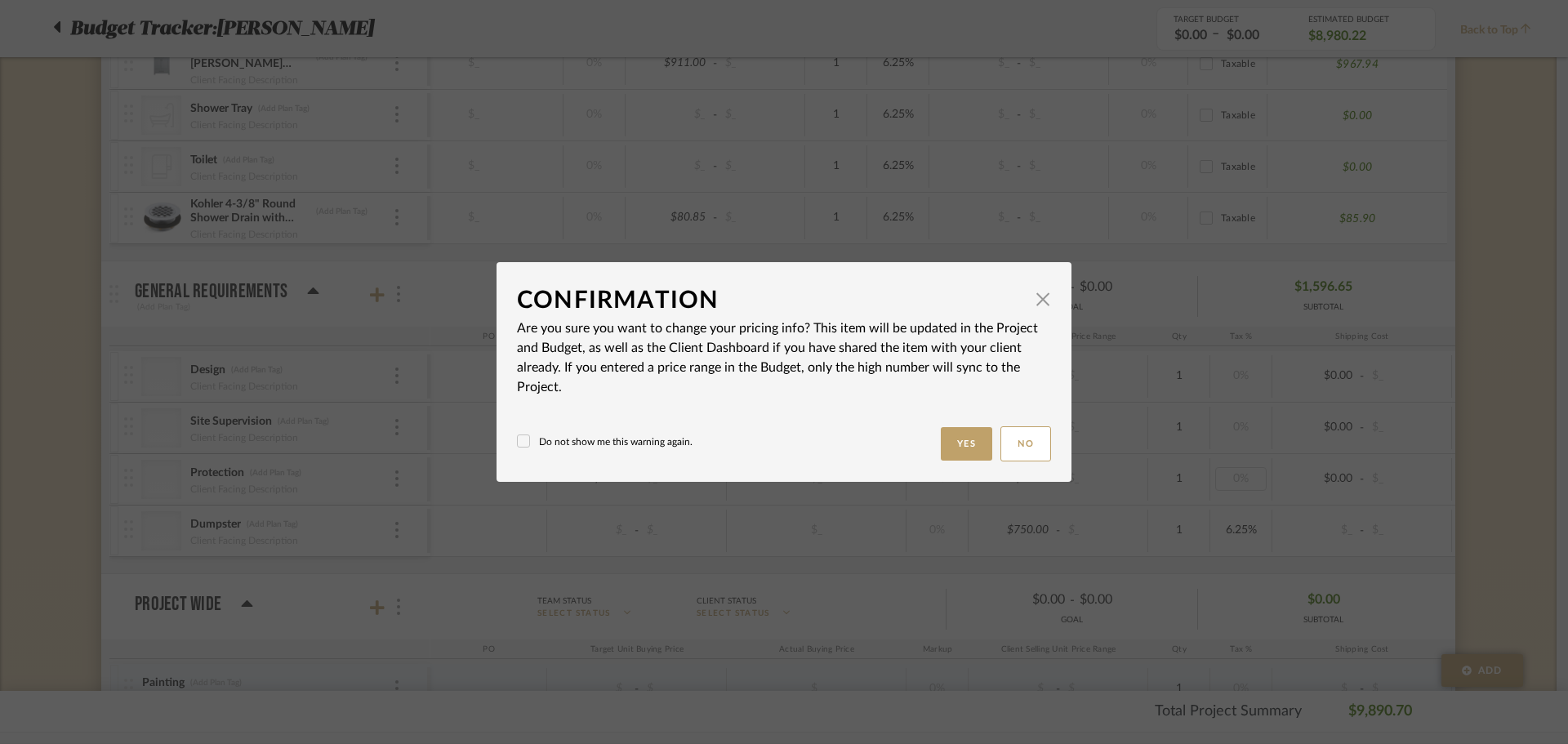
drag, startPoint x: 934, startPoint y: 450, endPoint x: 1238, endPoint y: 483, distance: 305.8
click at [941, 451] on button "Yes" at bounding box center [967, 444] width 52 height 33
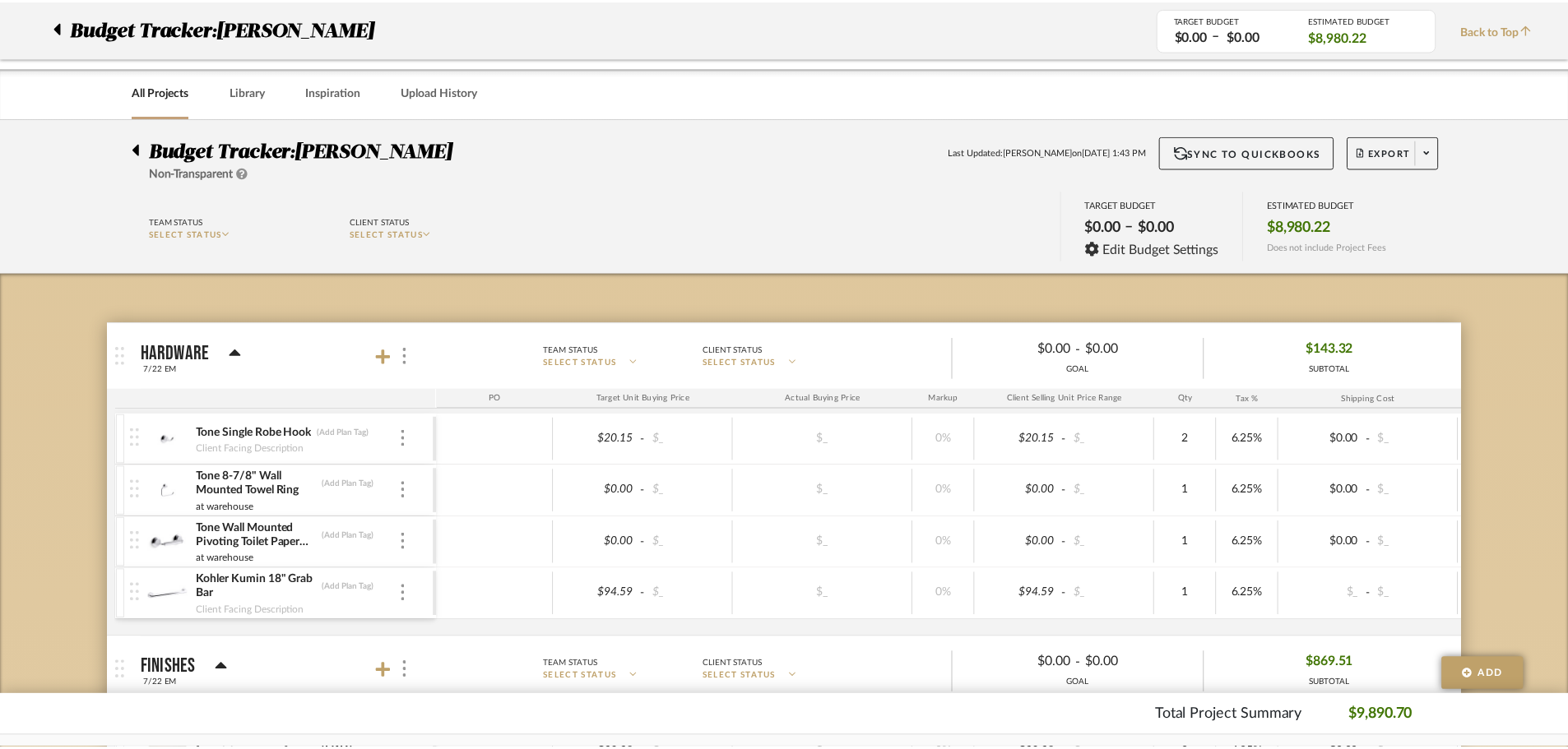
scroll to position [1997, 0]
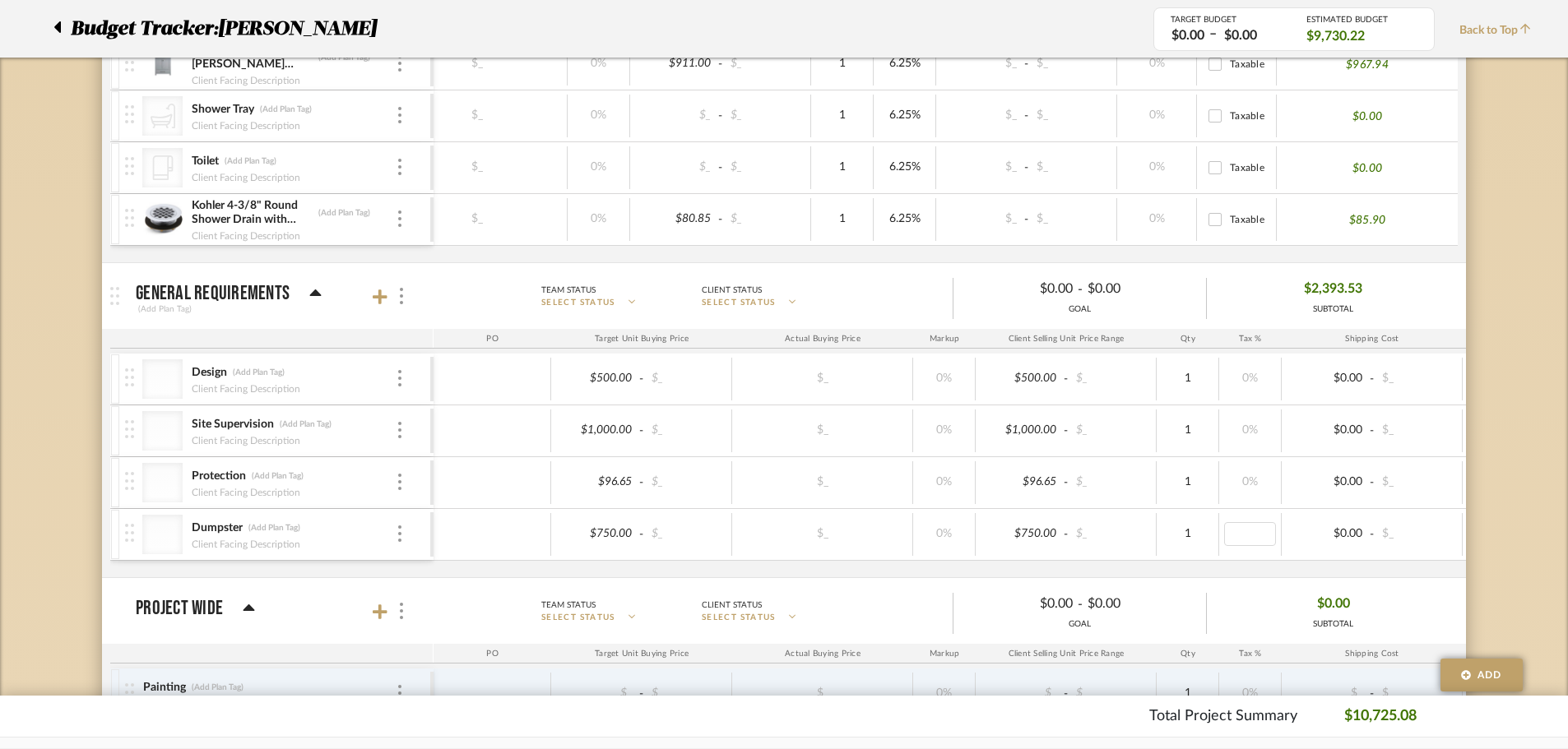
type input "0"
click at [371, 298] on mat-panel-title "General Requirements (Add Plan Tag)" at bounding box center [281, 296] width 290 height 41
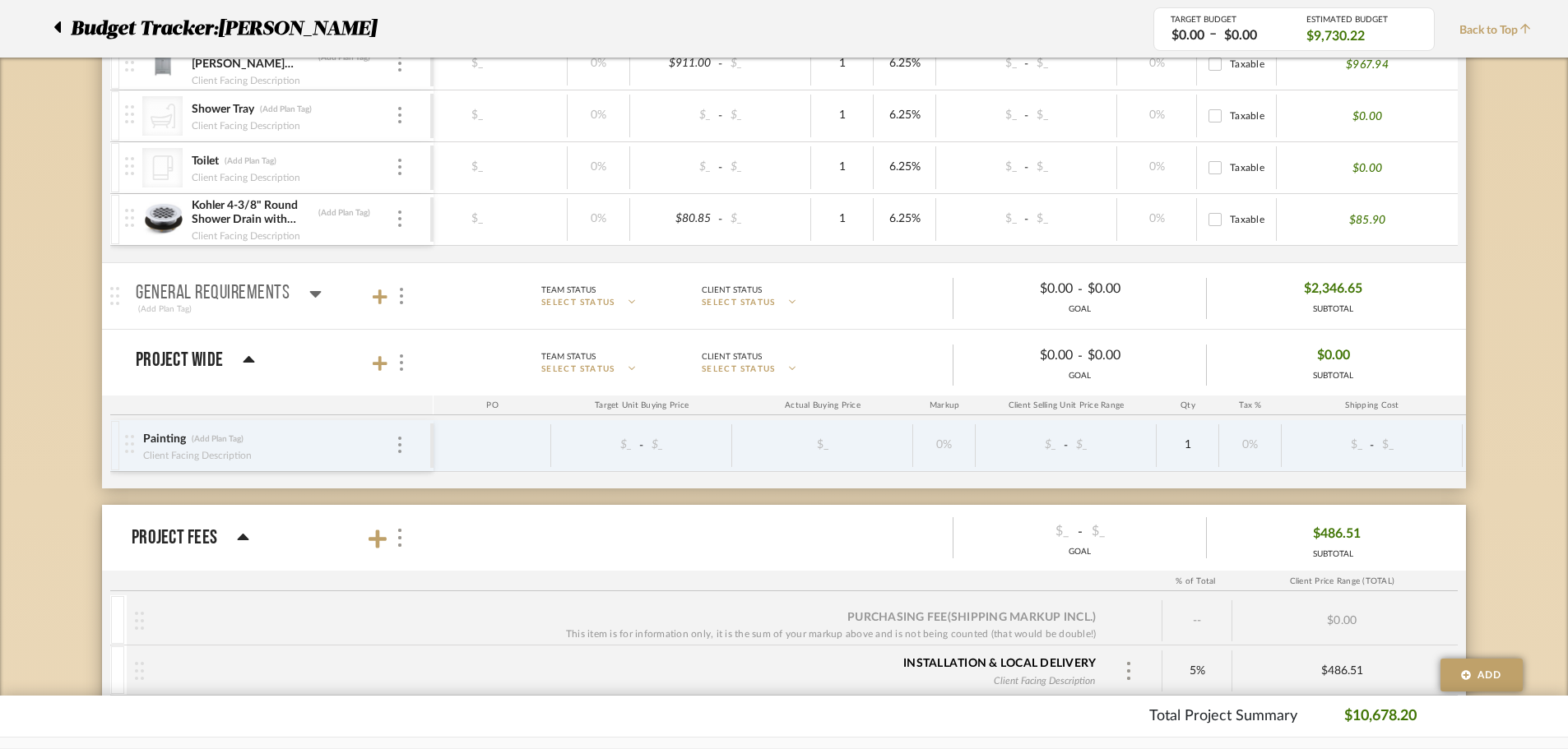
click at [320, 293] on icon at bounding box center [315, 293] width 12 height 19
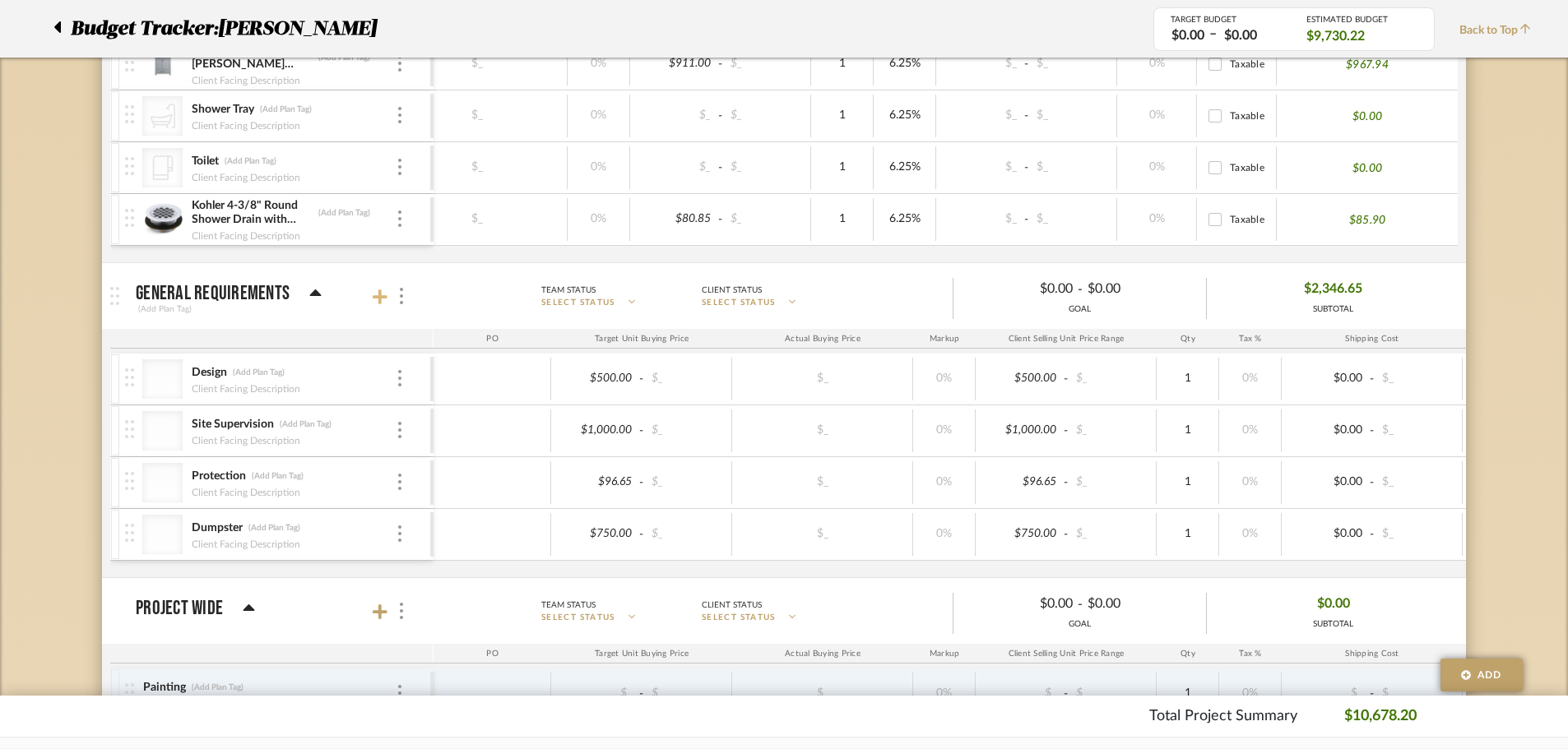
click at [382, 301] on icon at bounding box center [380, 297] width 15 height 17
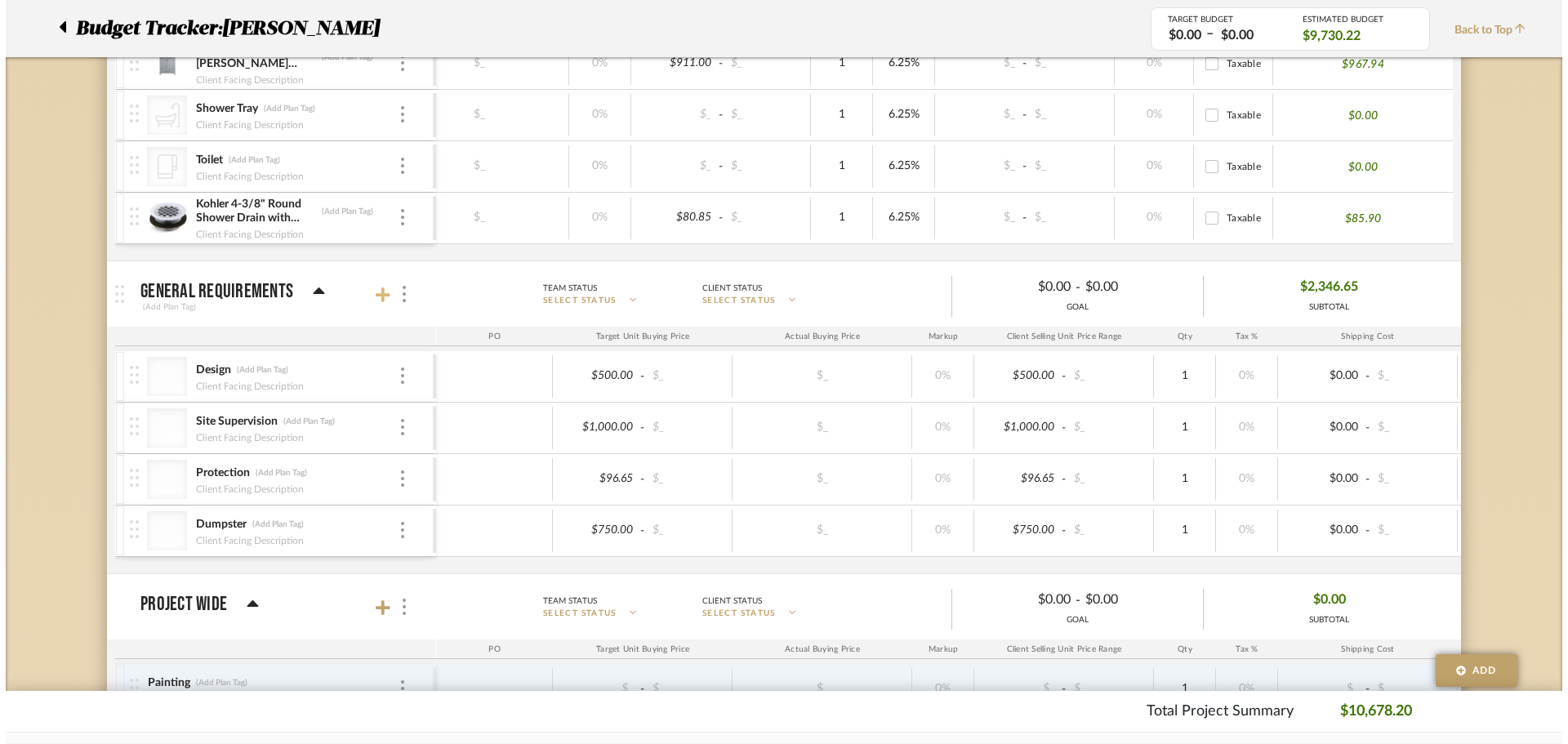
scroll to position [0, 0]
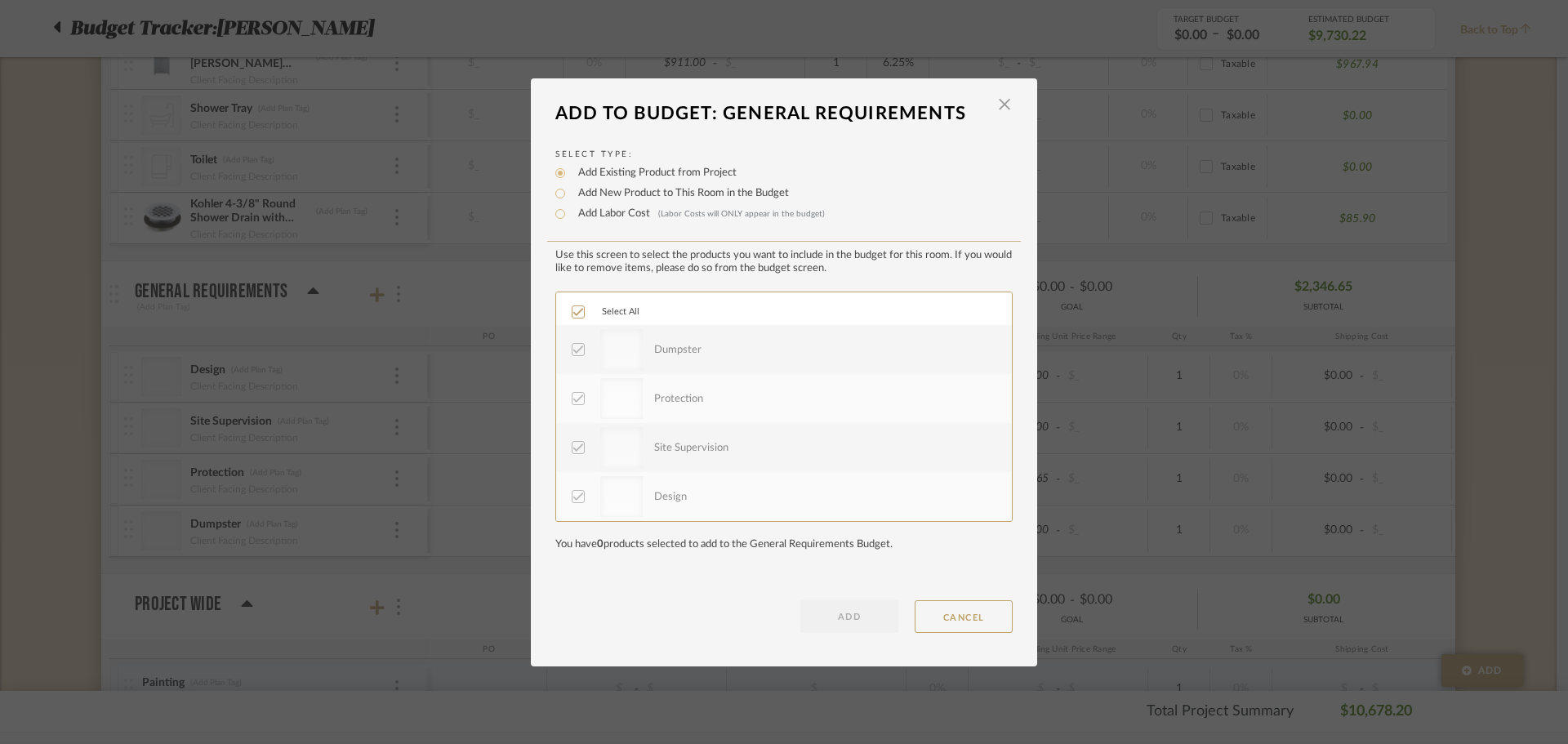
click at [642, 199] on label "Add New Product to This Room in the Budget" at bounding box center [680, 194] width 219 height 17
click at [570, 199] on input "Add New Product to This Room in the Budget" at bounding box center [560, 193] width 19 height 19
radio input "true"
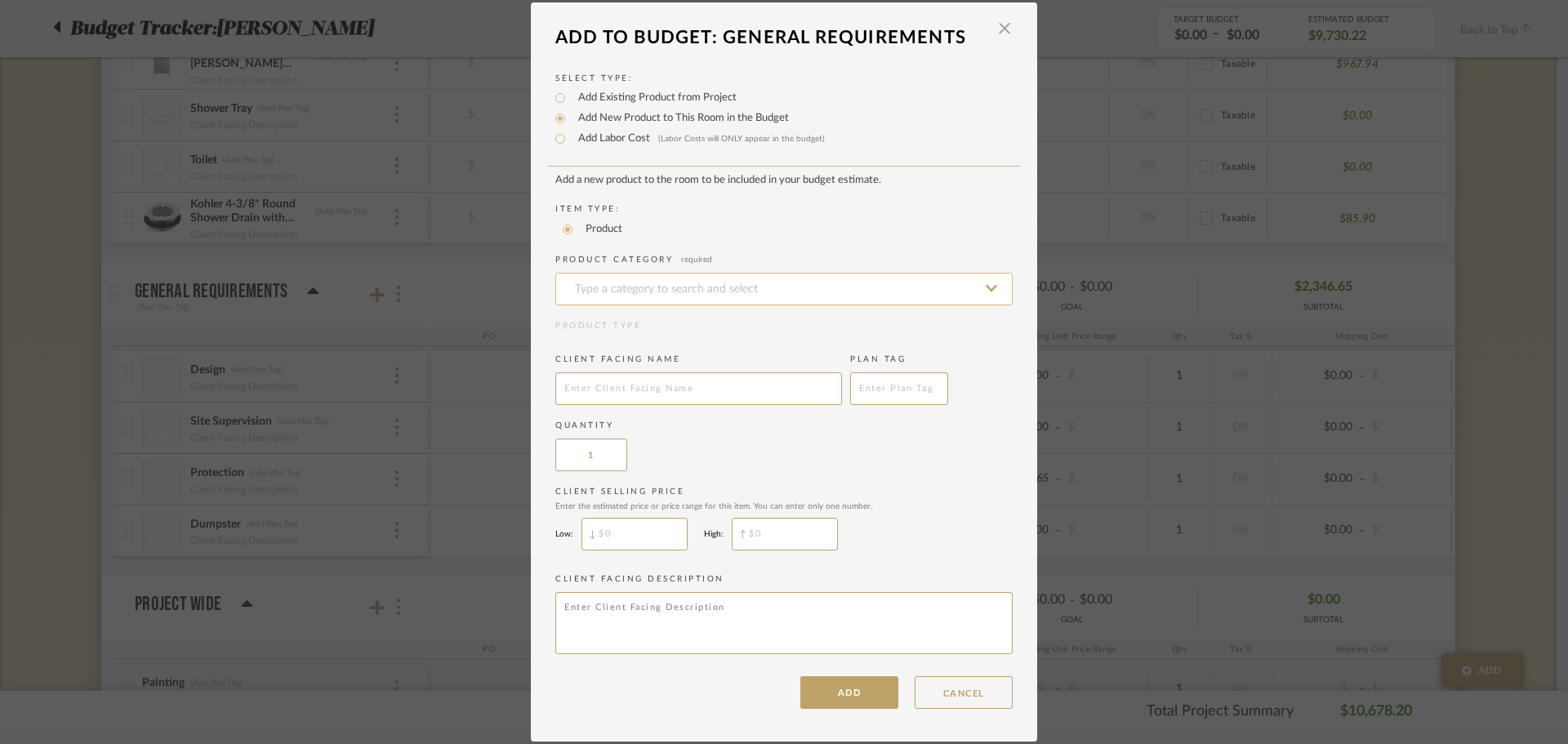
click at [622, 287] on input at bounding box center [784, 290] width 457 height 33
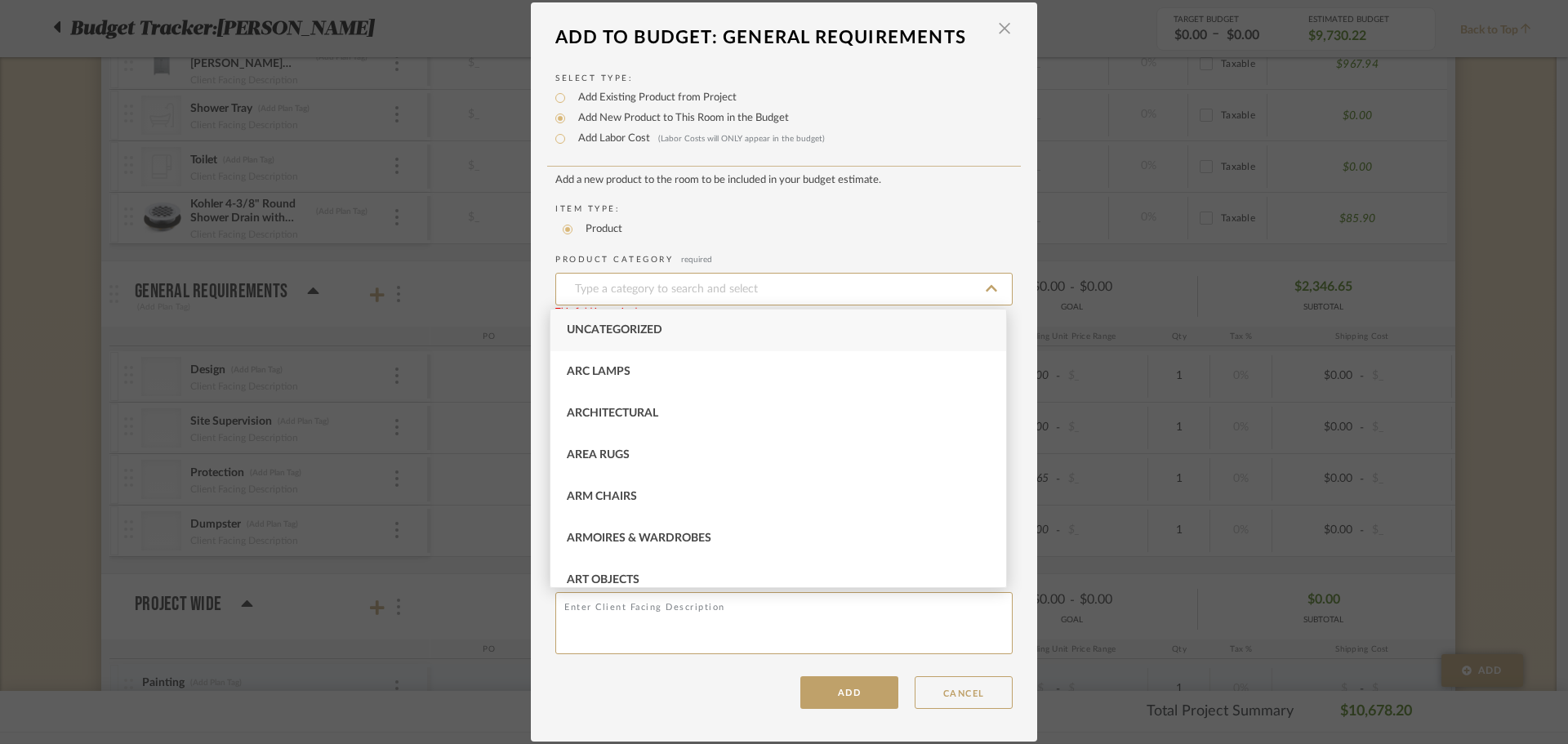
click at [639, 336] on div "Uncategorized" at bounding box center [779, 330] width 456 height 41
type input "Uncategorized"
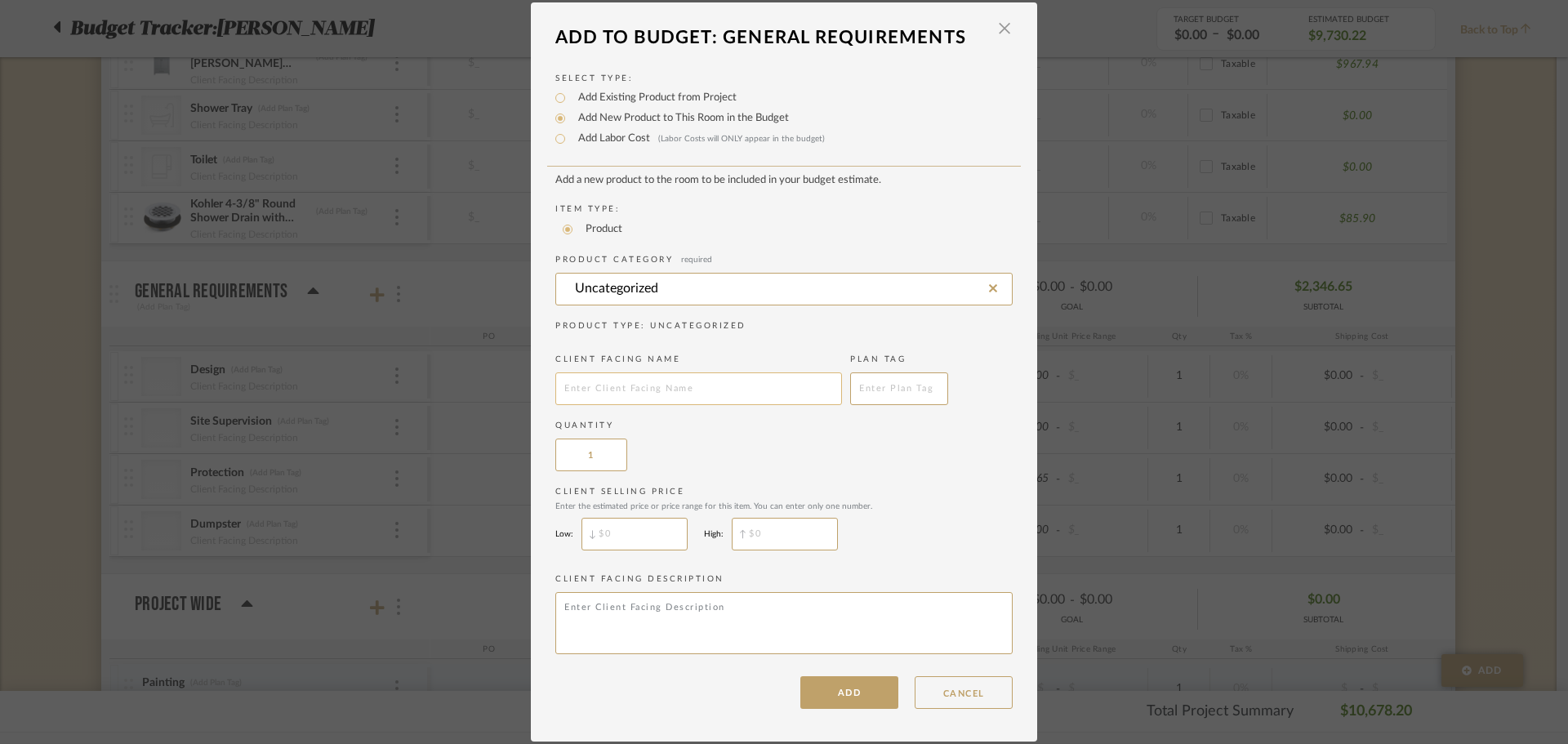
click at [660, 401] on input "text" at bounding box center [699, 389] width 287 height 33
paste input "GC overhead/profit"
type input "GC overhead/profit"
click at [827, 686] on button "ADD" at bounding box center [849, 692] width 98 height 33
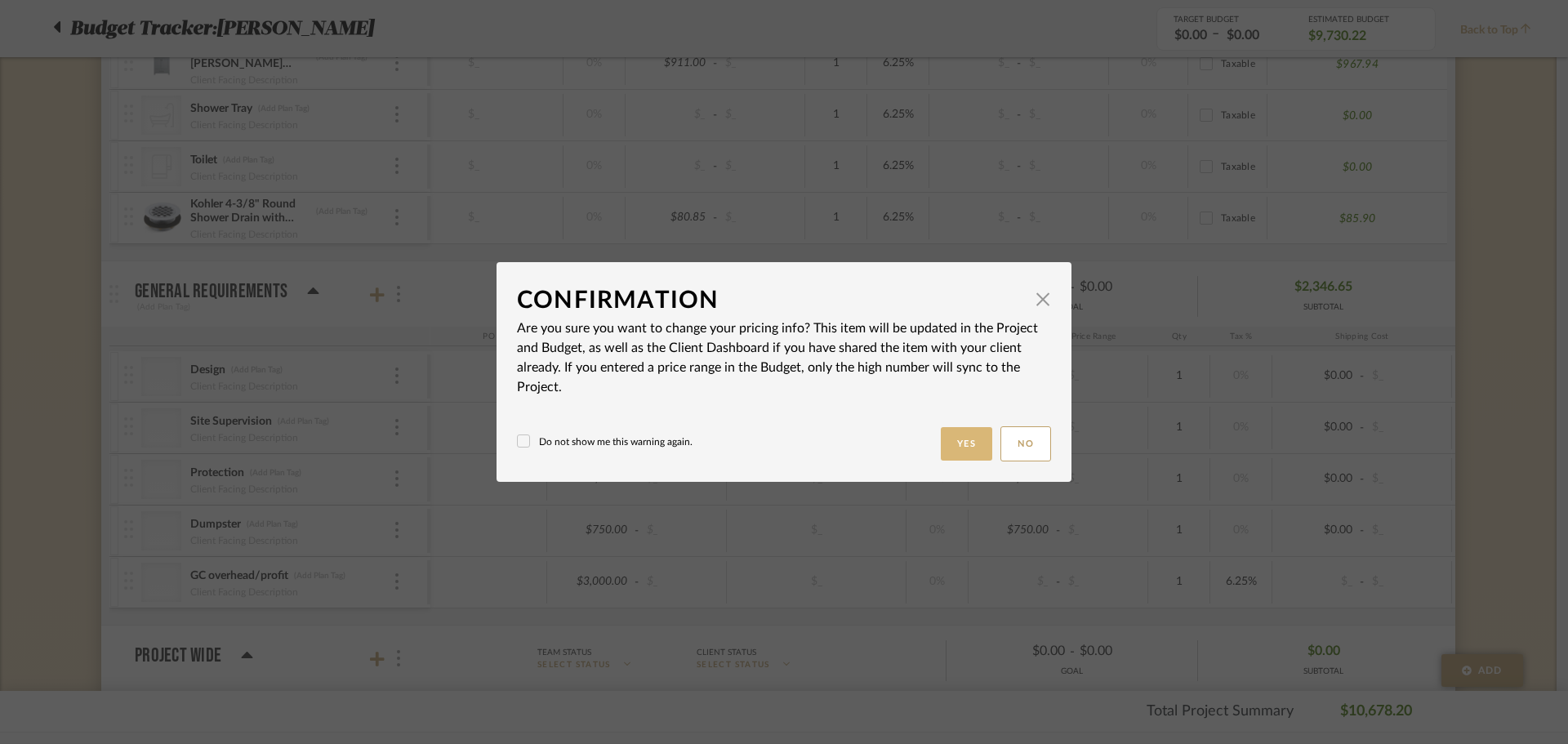
click at [947, 464] on dialog-content "Confirmation × Are you sure you want to change your pricing info? This item wil…" at bounding box center [784, 372] width 575 height 220
click at [963, 449] on button "Yes" at bounding box center [967, 444] width 52 height 33
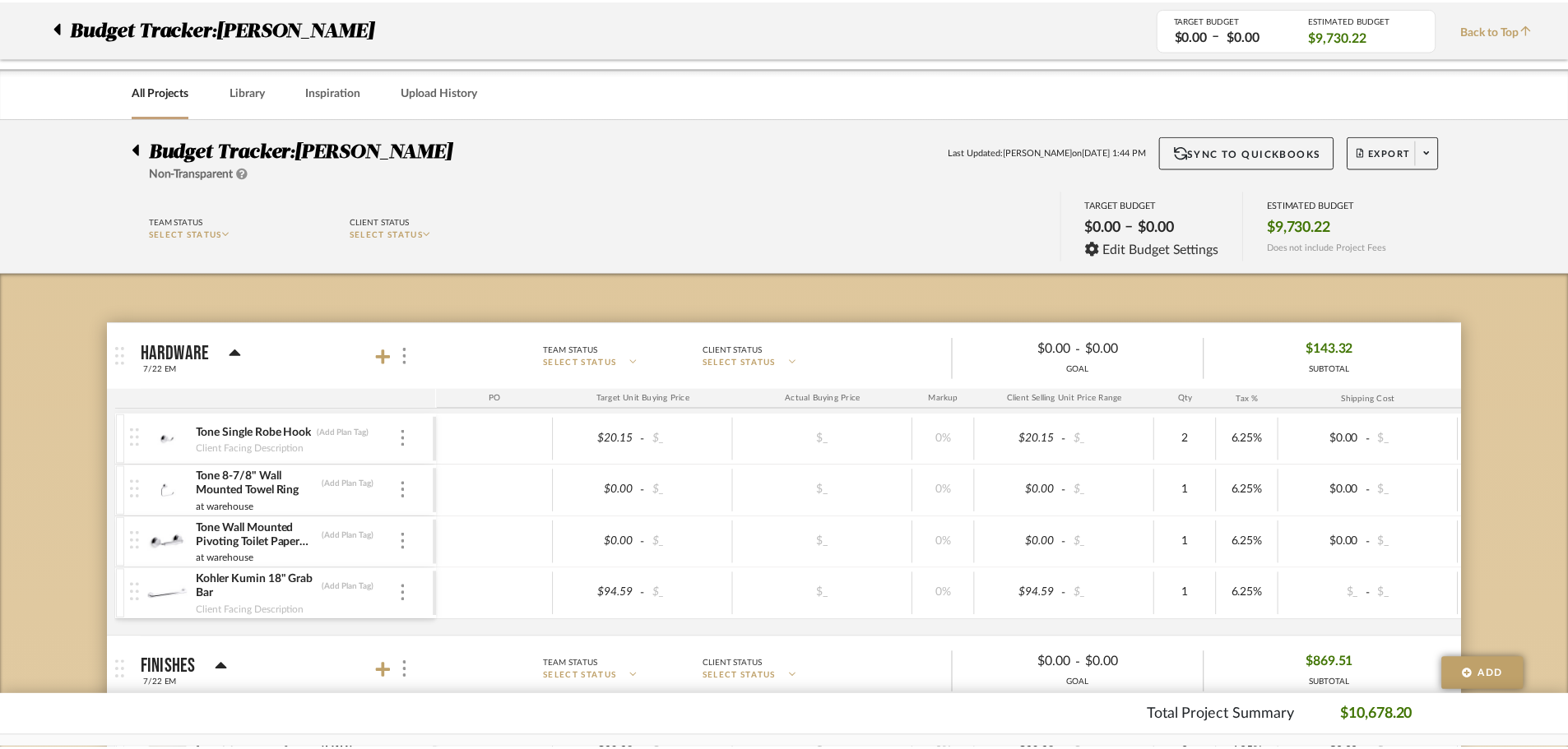
scroll to position [1997, 0]
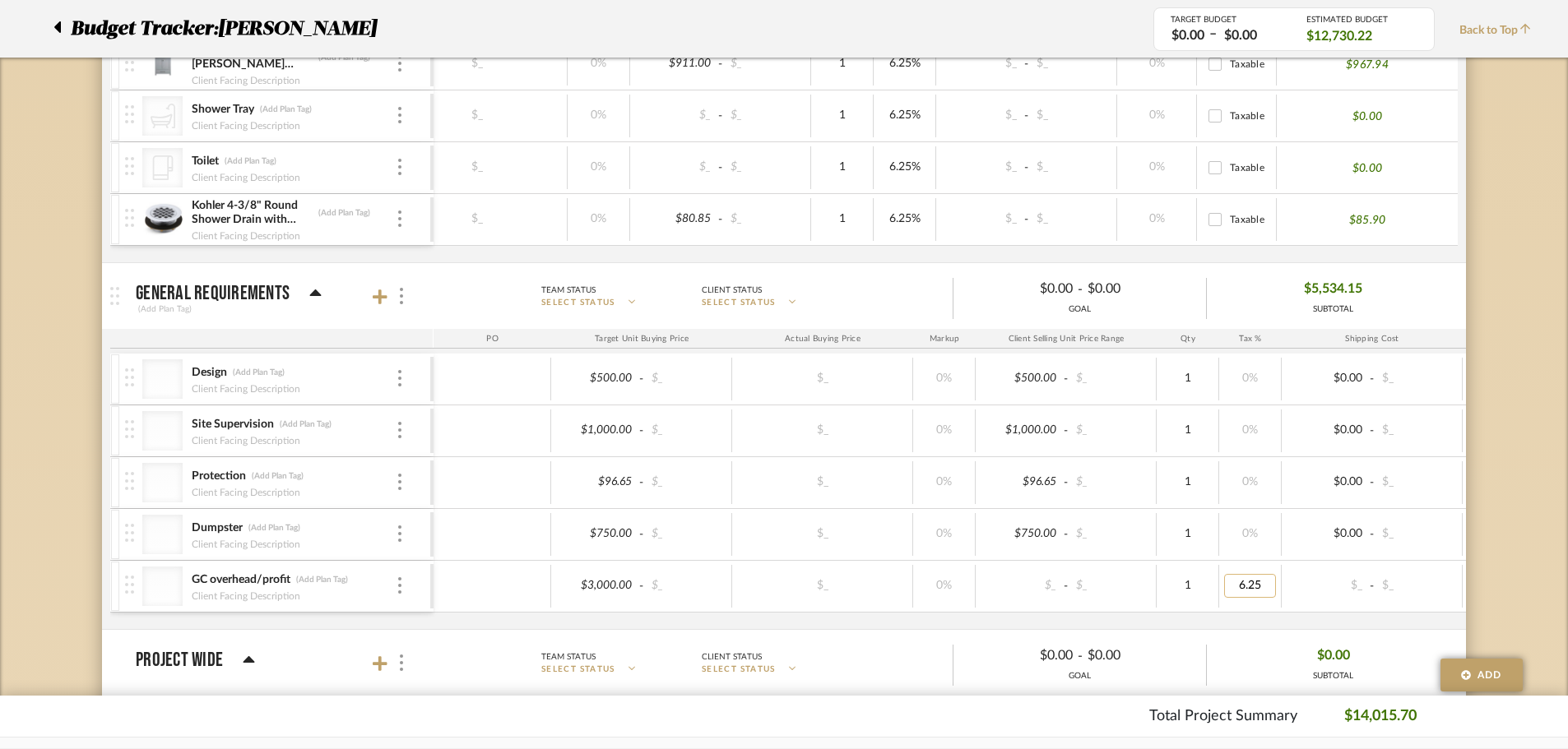
type input "0"
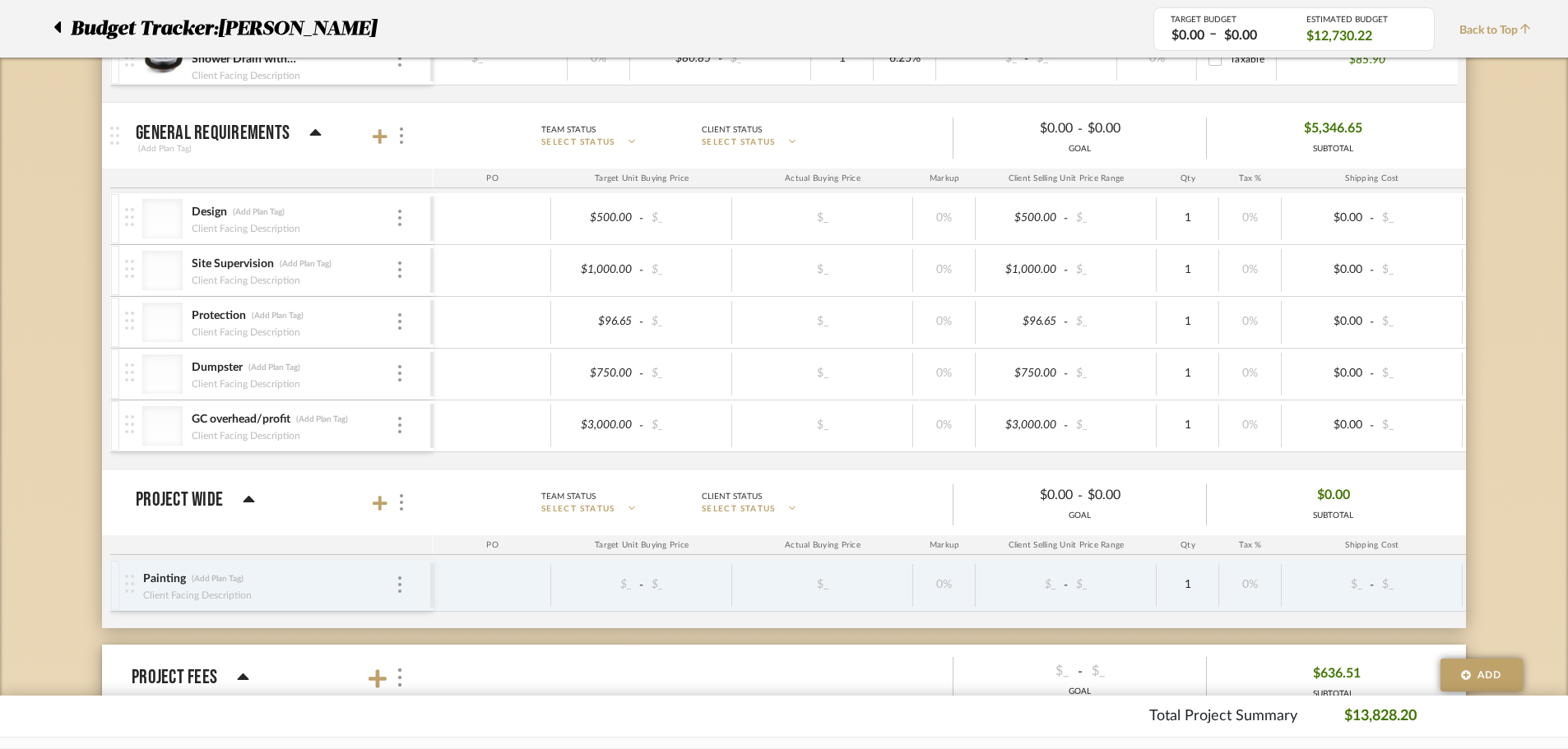
scroll to position [2162, 0]
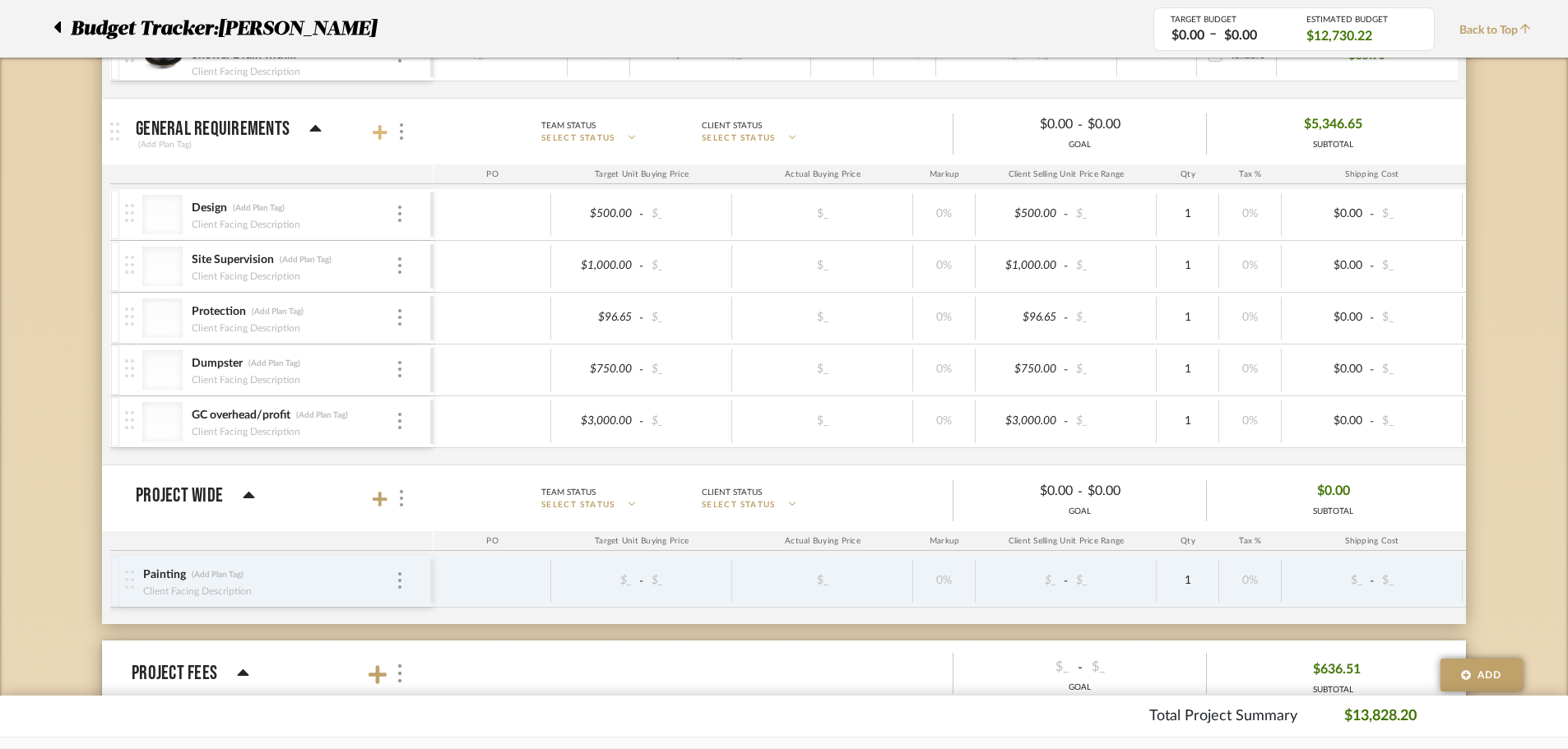
click at [378, 129] on icon at bounding box center [380, 132] width 15 height 17
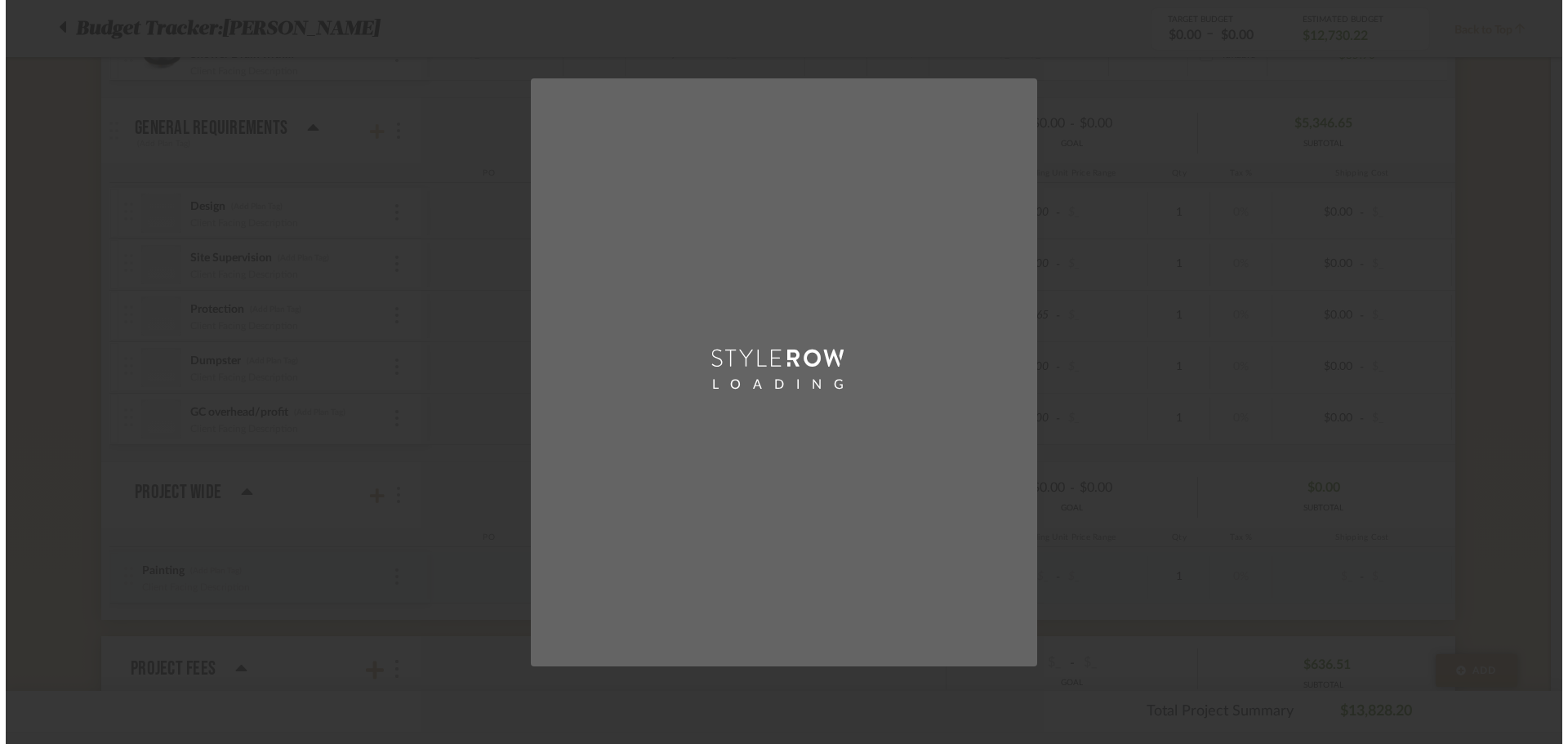
scroll to position [0, 0]
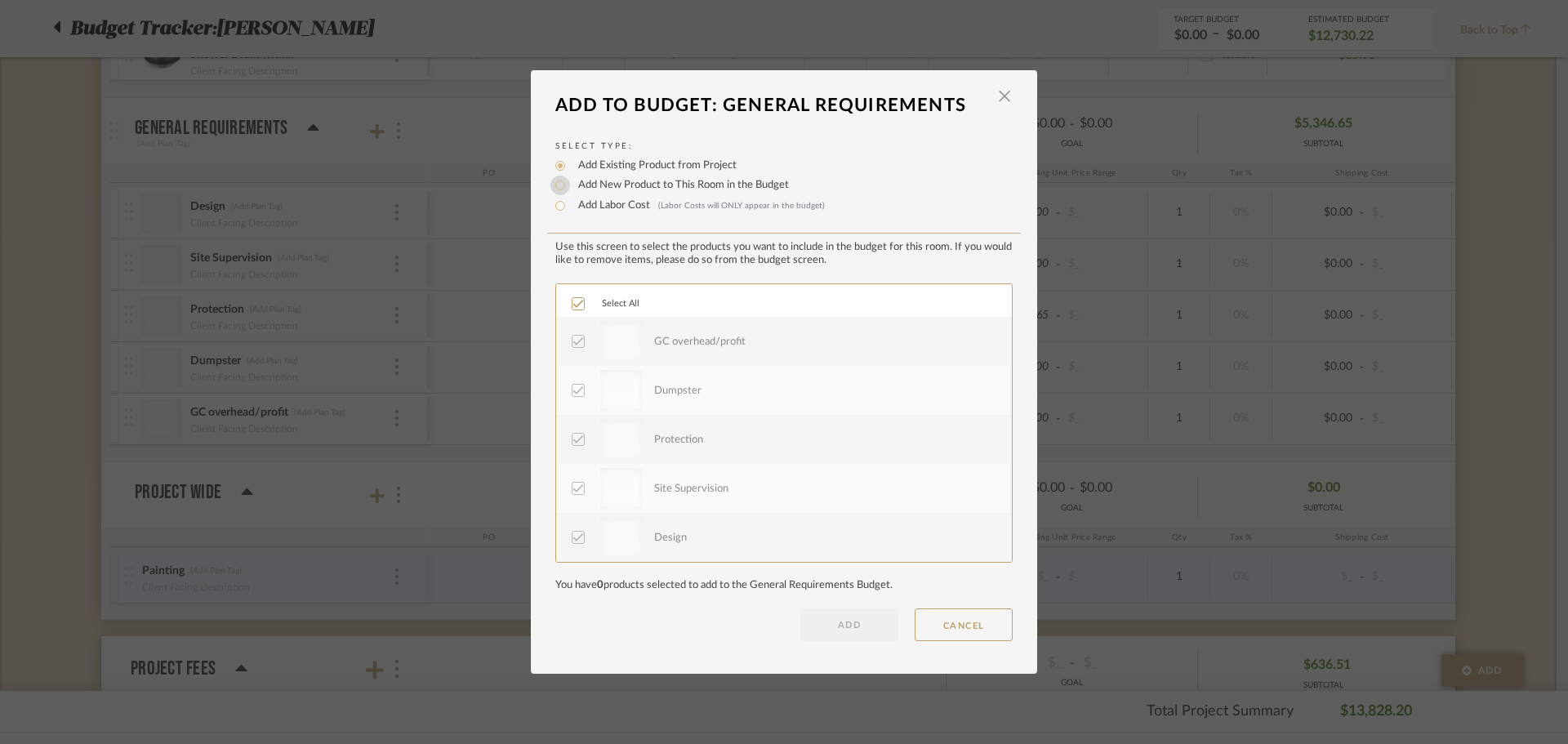
click at [559, 176] on input "Add New Product to This Room in the Budget" at bounding box center [560, 185] width 19 height 19
radio input "true"
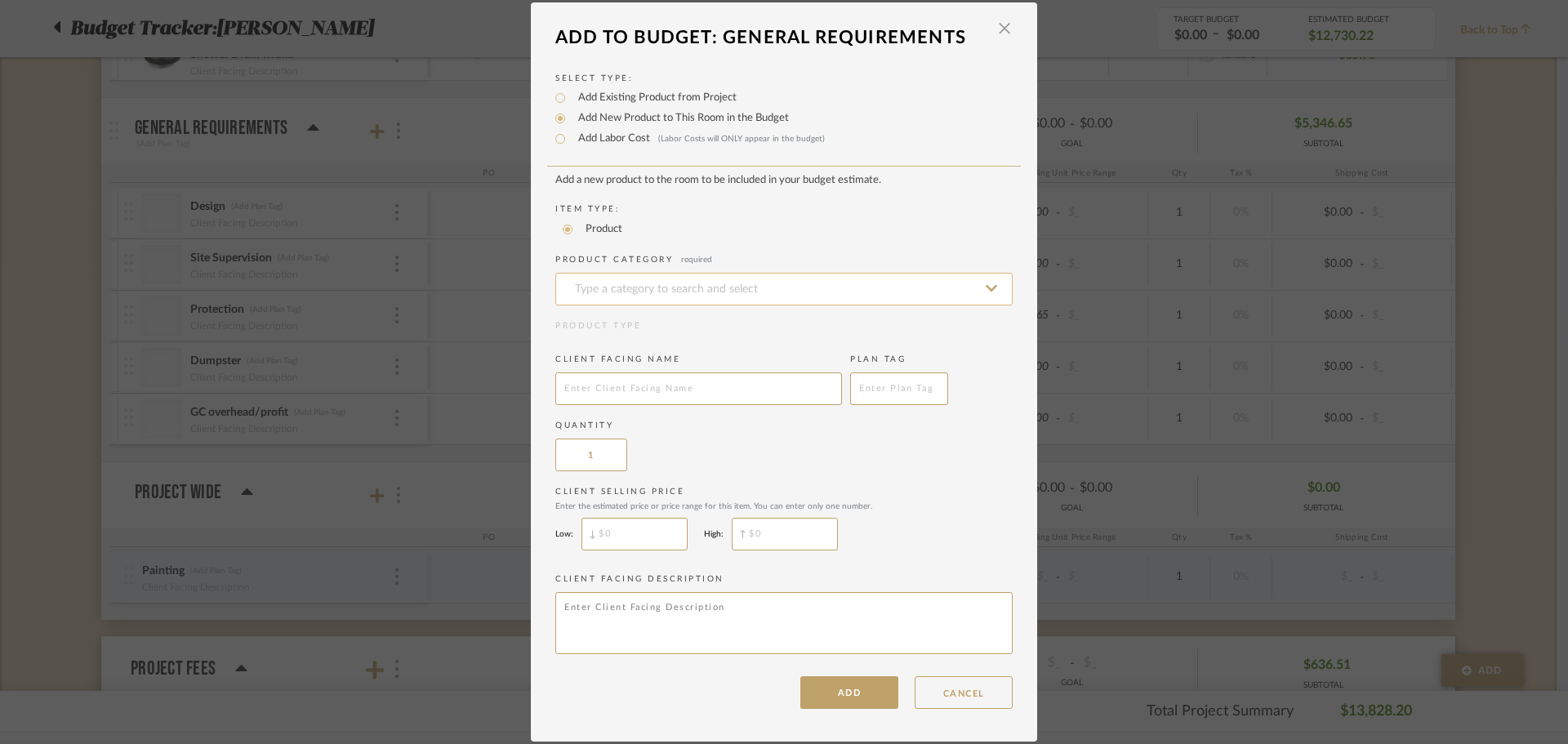
click at [641, 285] on input at bounding box center [784, 290] width 457 height 33
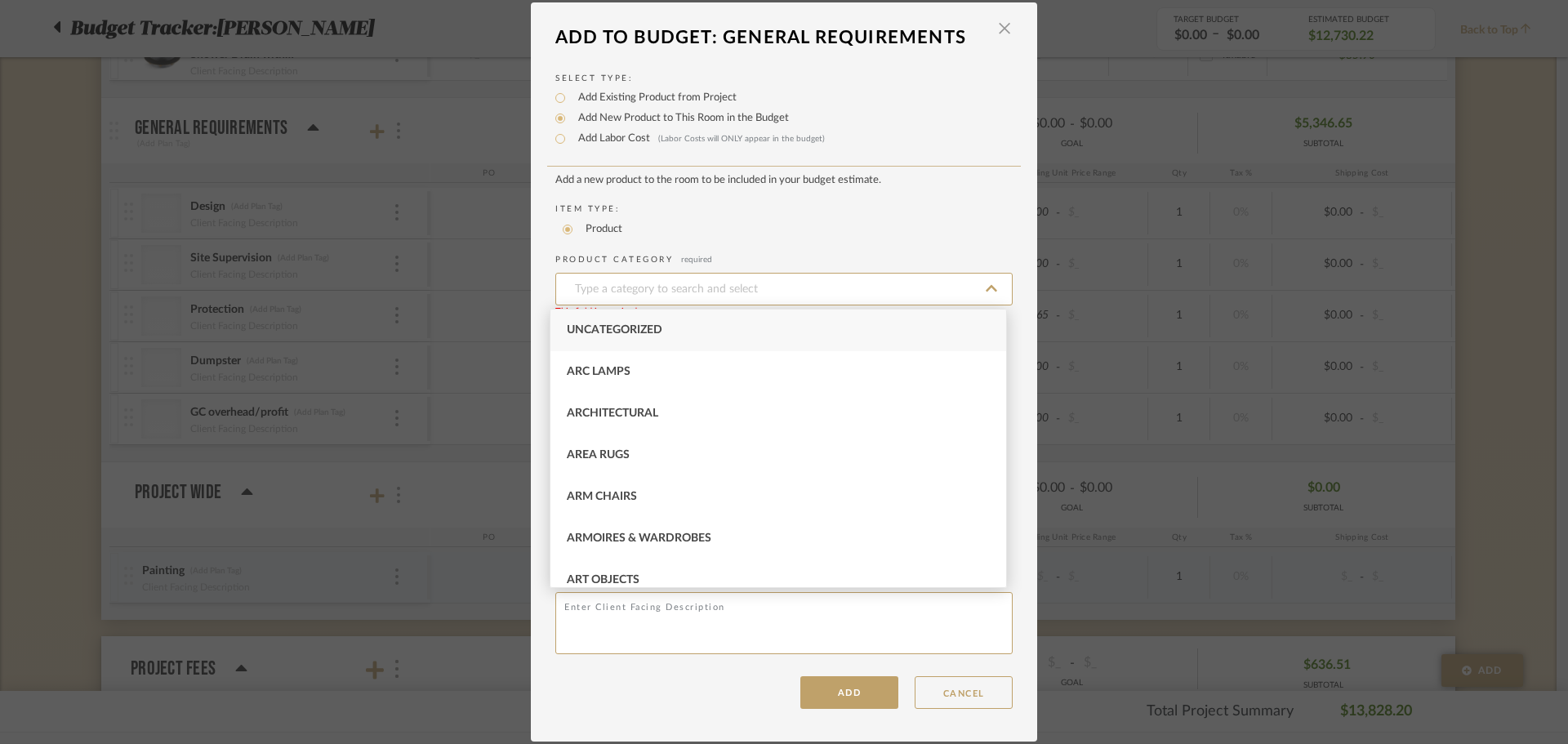
click at [628, 332] on span "Uncategorized" at bounding box center [614, 330] width 96 height 11
type input "Uncategorized"
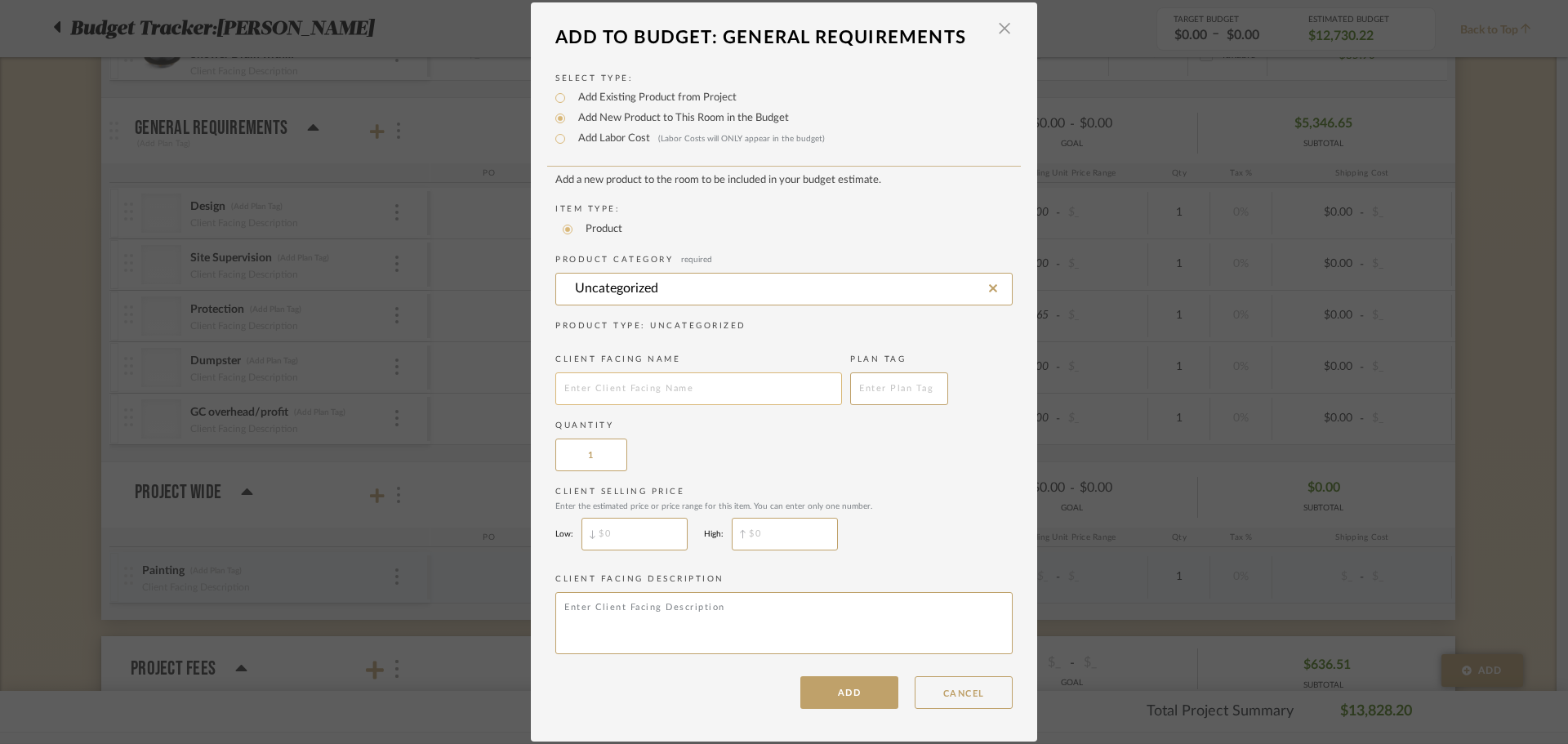
click at [613, 386] on input "text" at bounding box center [699, 389] width 287 height 33
paste input "Liability & WC Insurance"
type input "Liability & WC Insurance"
click at [736, 452] on div "Quantity 1" at bounding box center [784, 446] width 457 height 52
click at [838, 683] on button "ADD" at bounding box center [849, 692] width 98 height 33
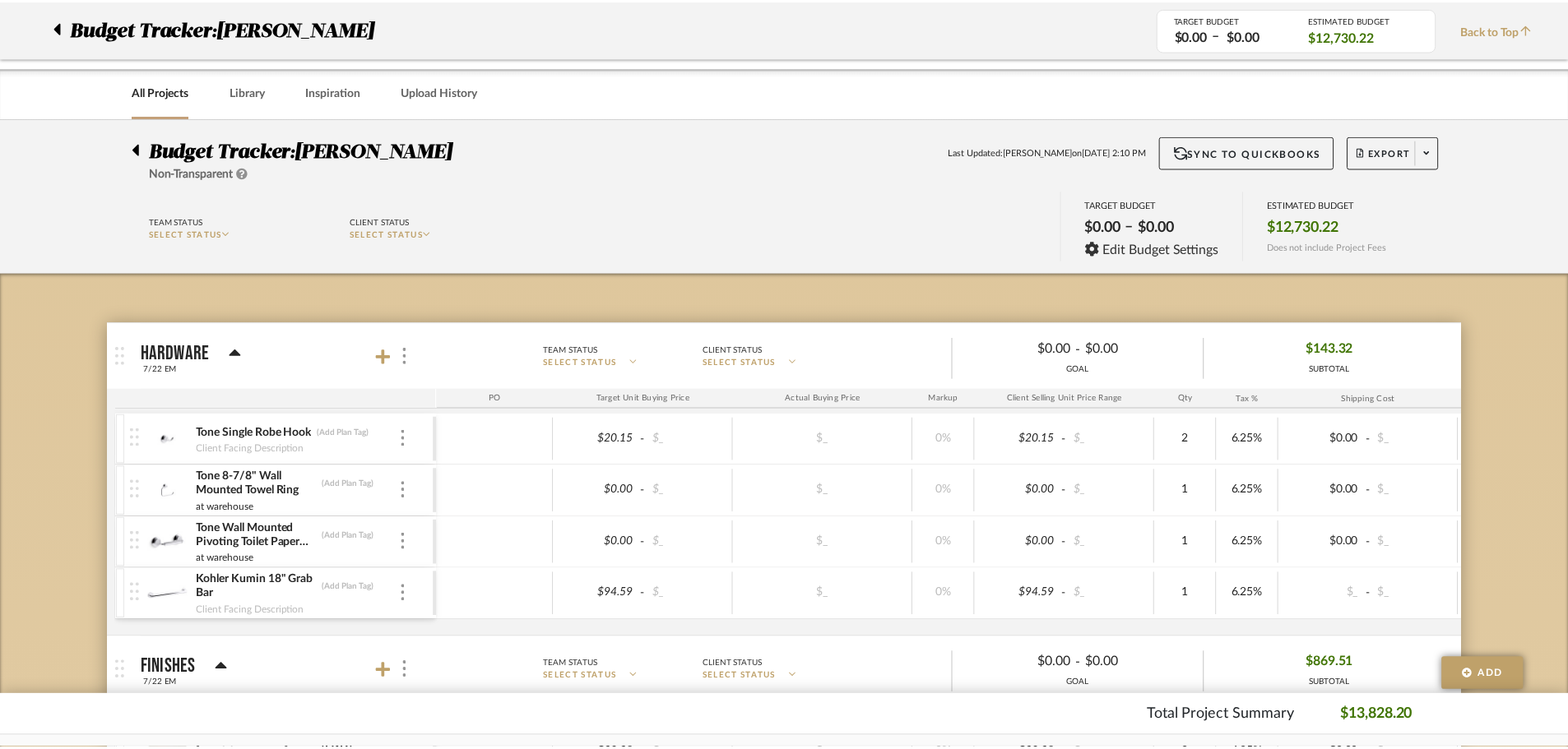
scroll to position [2162, 0]
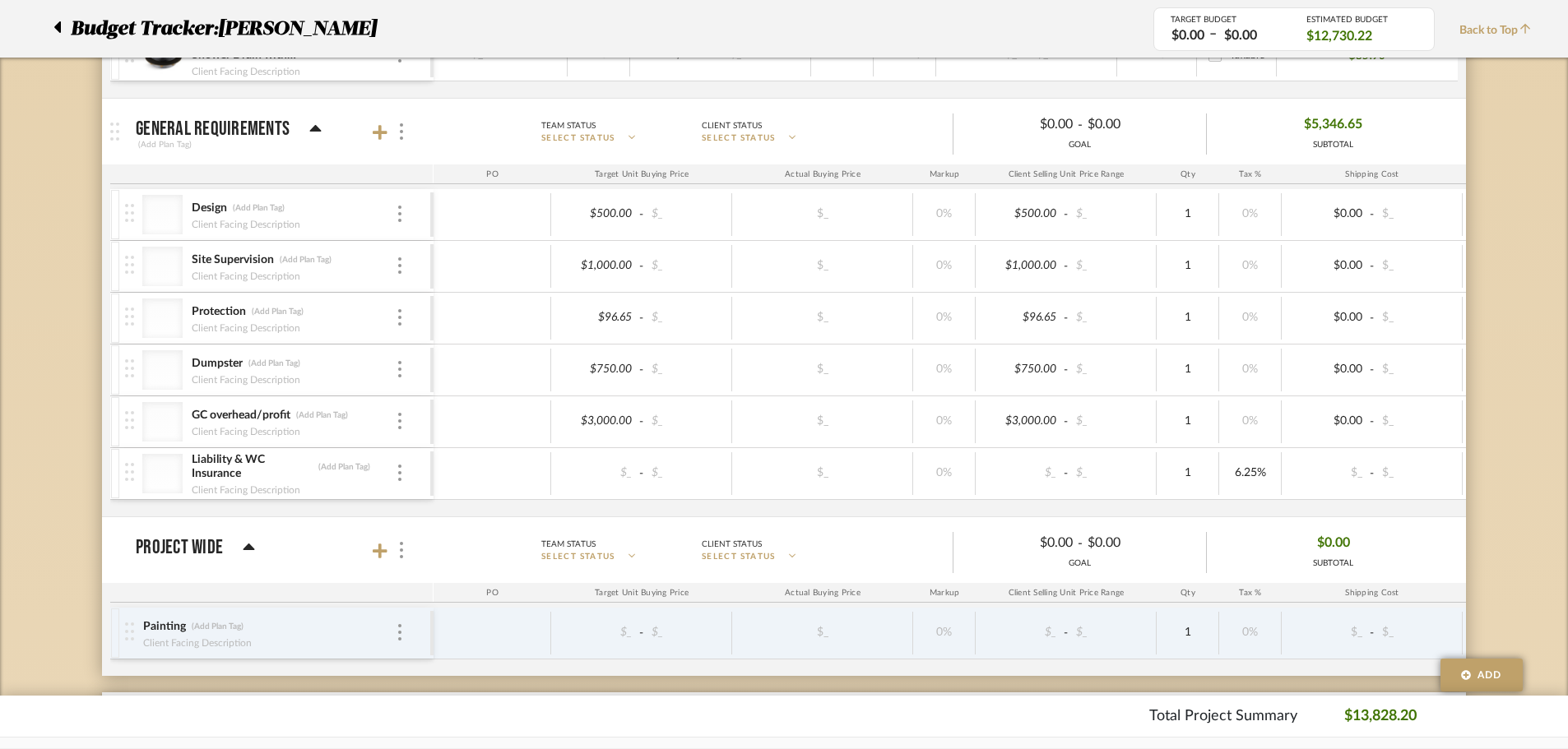
click at [388, 129] on div at bounding box center [390, 132] width 36 height 22
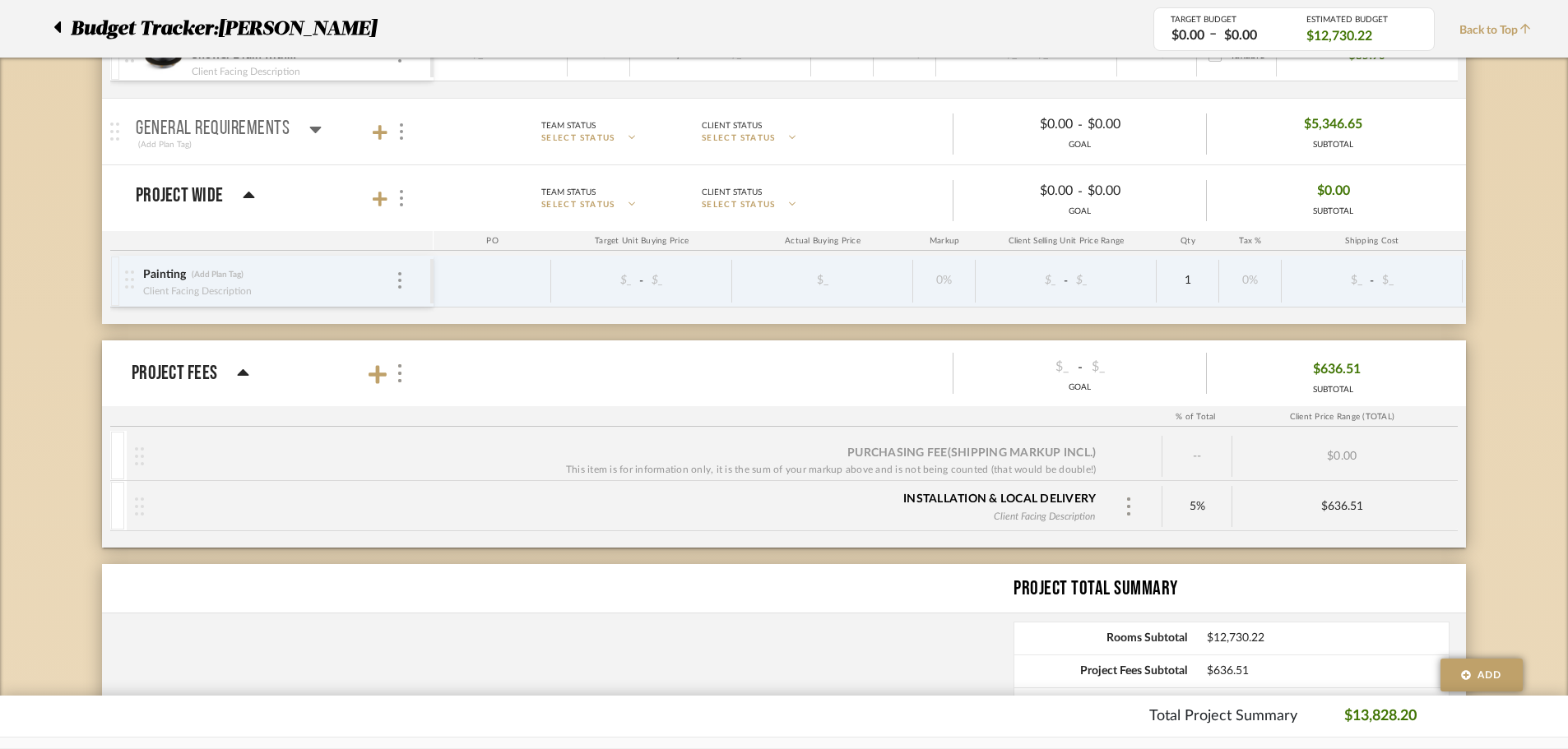
click at [317, 131] on icon at bounding box center [315, 129] width 12 height 19
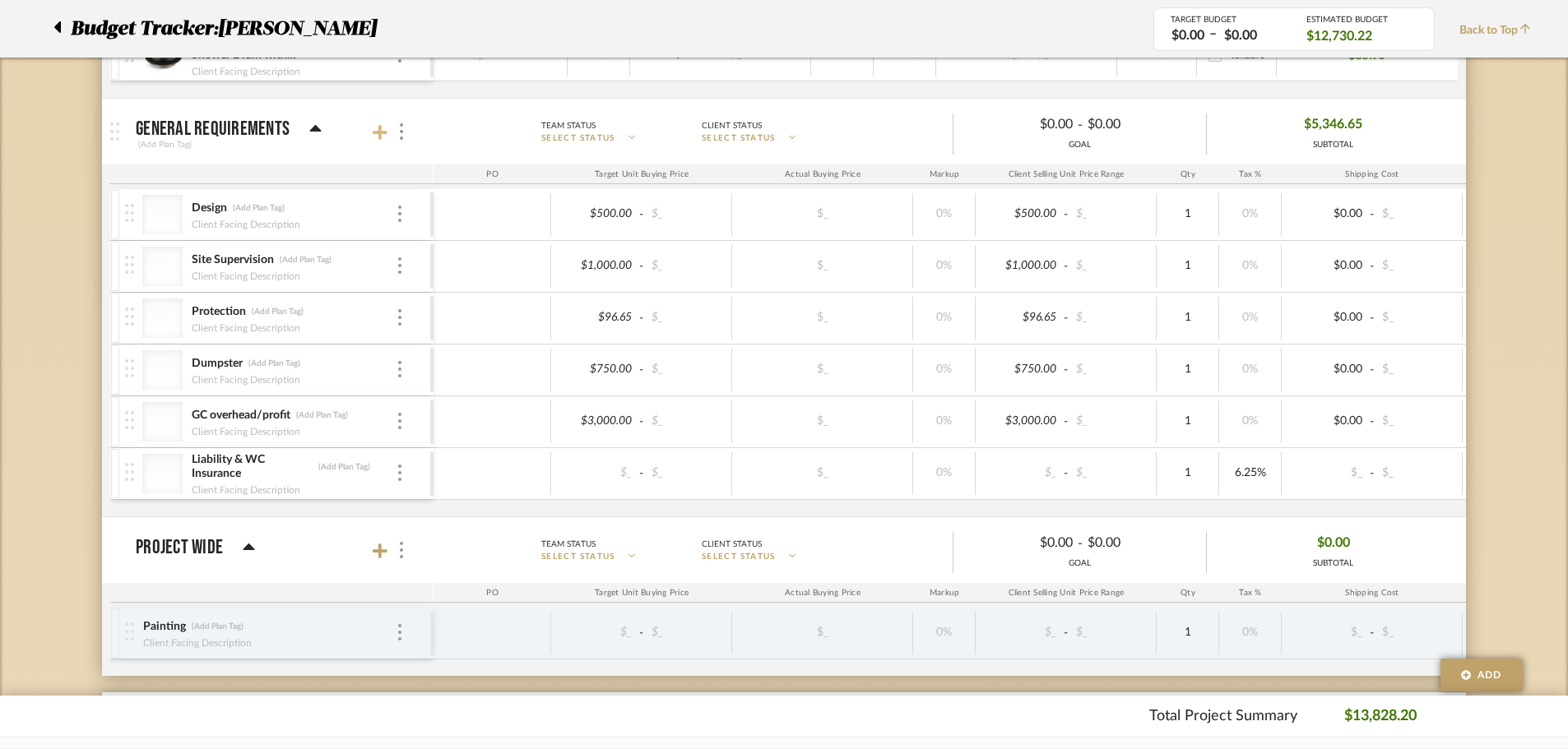
click at [382, 136] on icon at bounding box center [380, 132] width 15 height 17
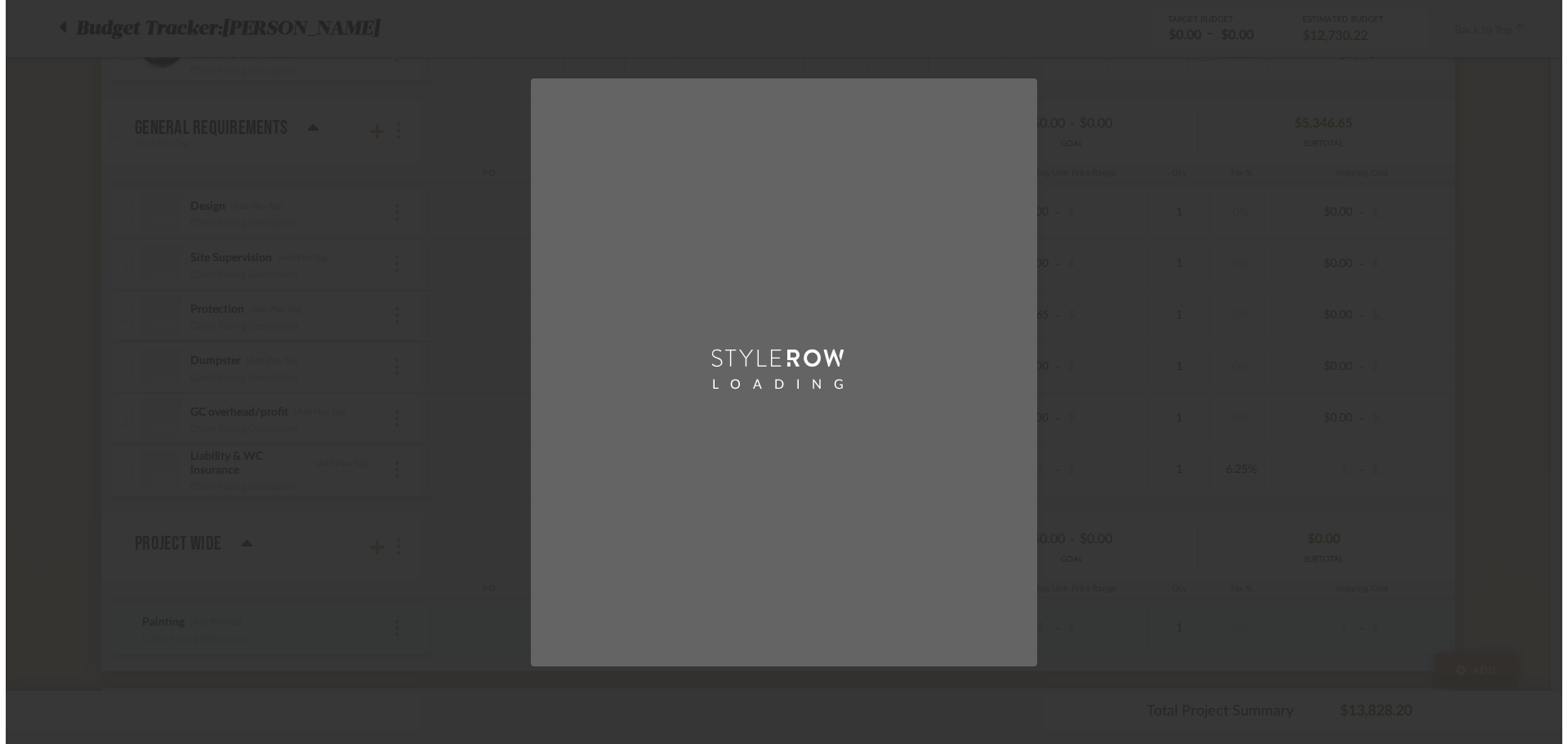
scroll to position [0, 0]
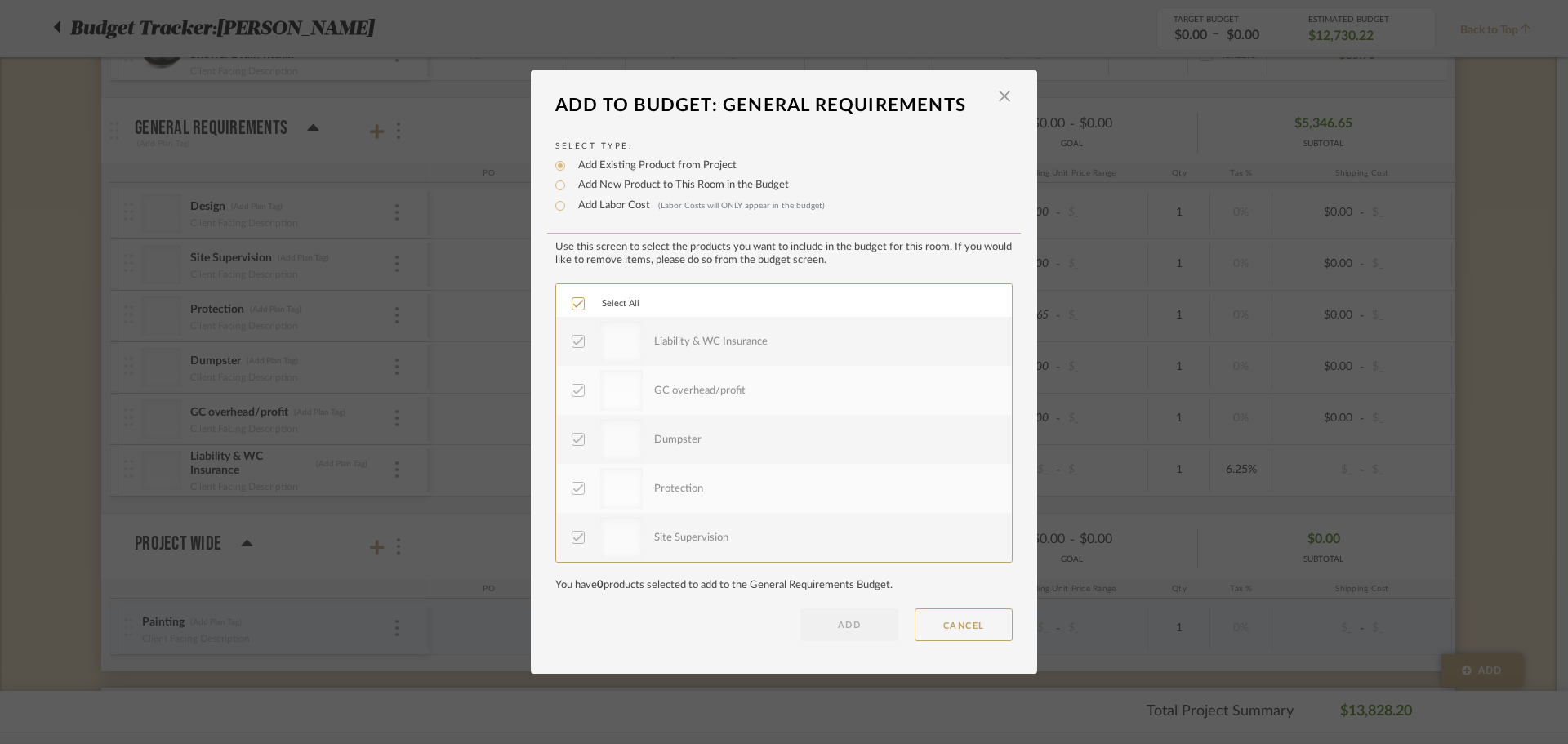
click at [644, 187] on label "Add New Product to This Room in the Budget" at bounding box center [680, 186] width 219 height 17
click at [570, 187] on input "Add New Product to This Room in the Budget" at bounding box center [560, 185] width 19 height 19
radio input "true"
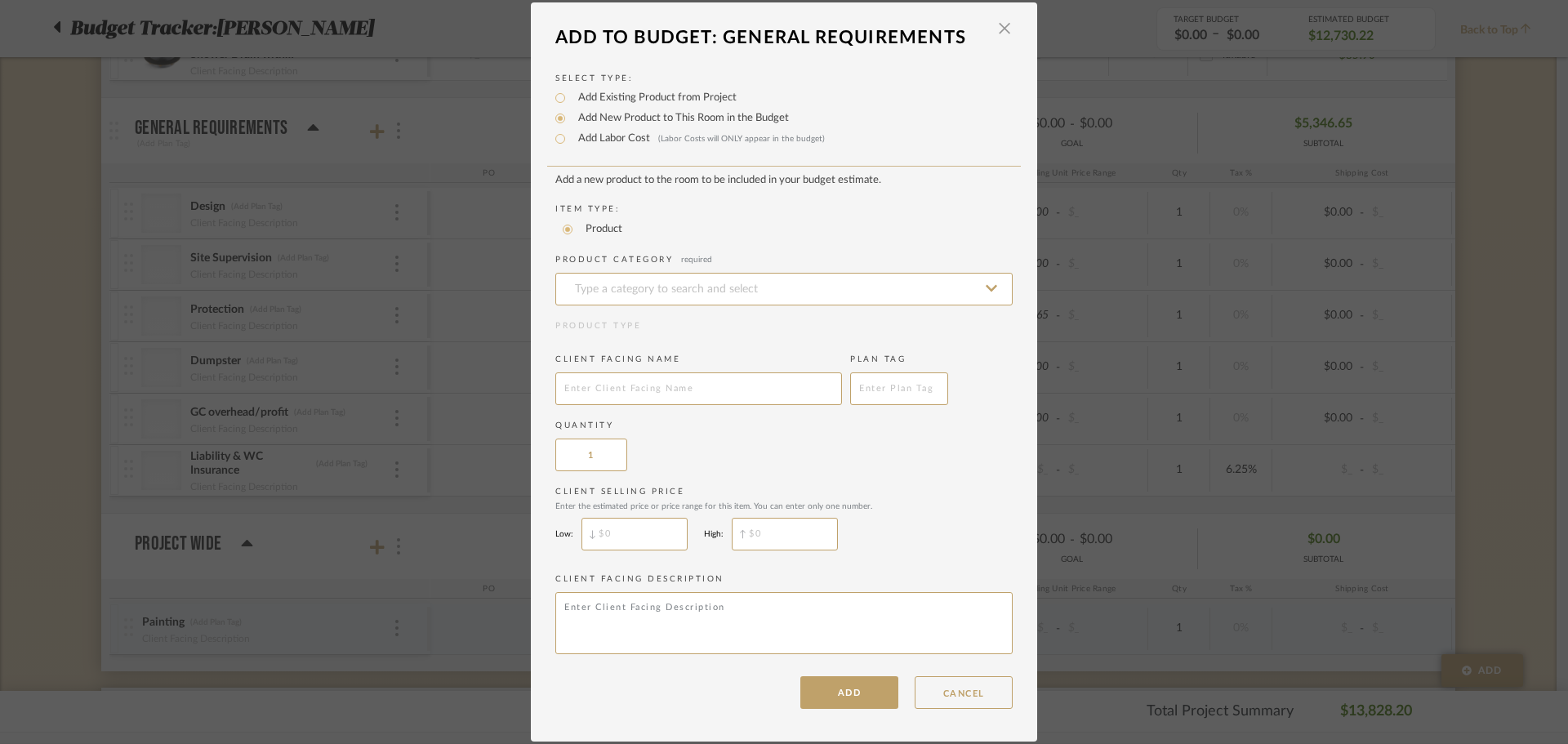
click at [652, 309] on add-new-product-placeholder "Add a new product to the room to be included in your budget estimate. Item Type…" at bounding box center [784, 417] width 457 height 486
click at [659, 286] on input at bounding box center [784, 290] width 457 height 33
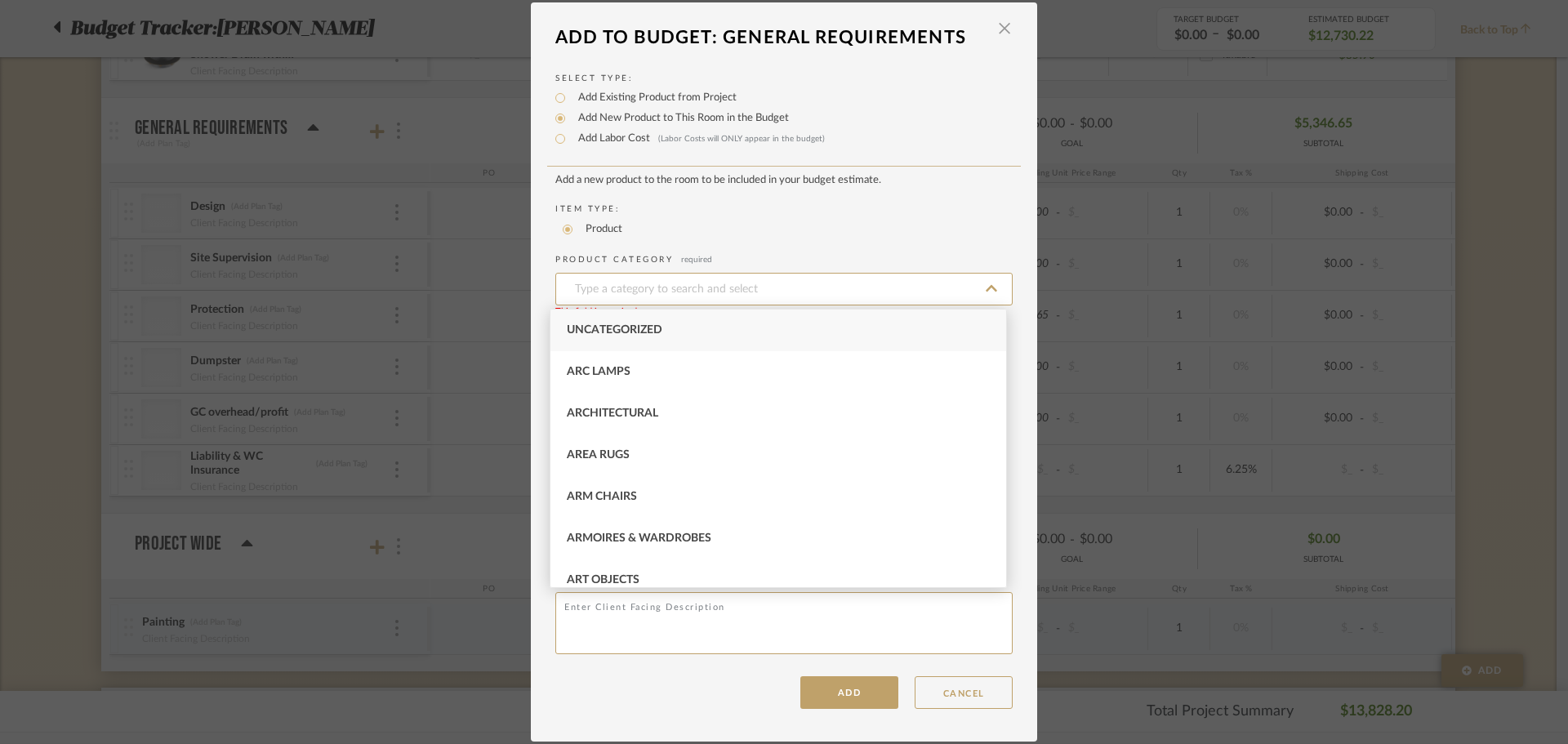
click at [647, 325] on span "Uncategorized" at bounding box center [614, 330] width 96 height 11
type input "Uncategorized"
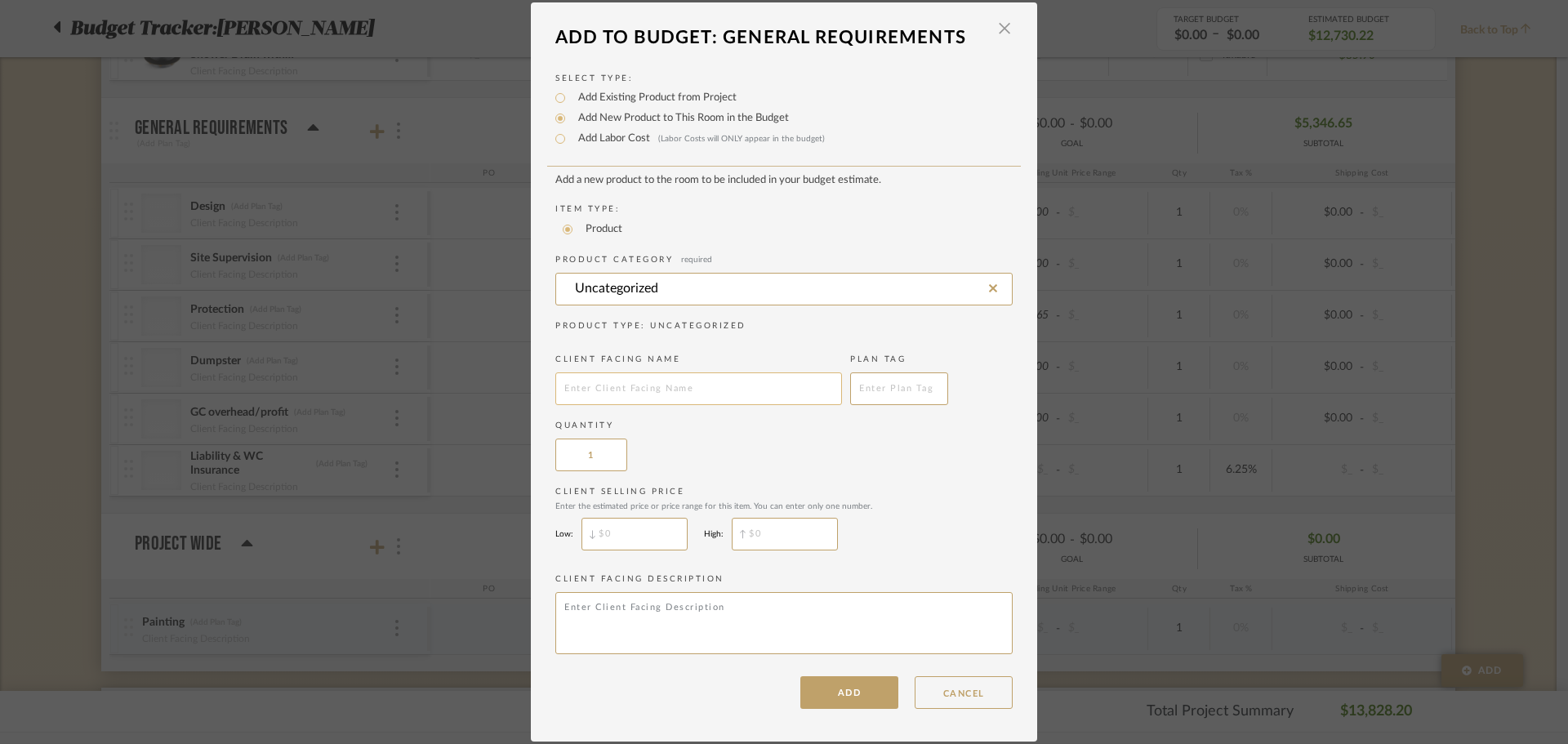
click at [640, 374] on input "text" at bounding box center [699, 389] width 287 height 33
paste input "GC overhead/profit"
type input "GC overhead/profit"
click at [851, 704] on button "ADD" at bounding box center [849, 692] width 98 height 33
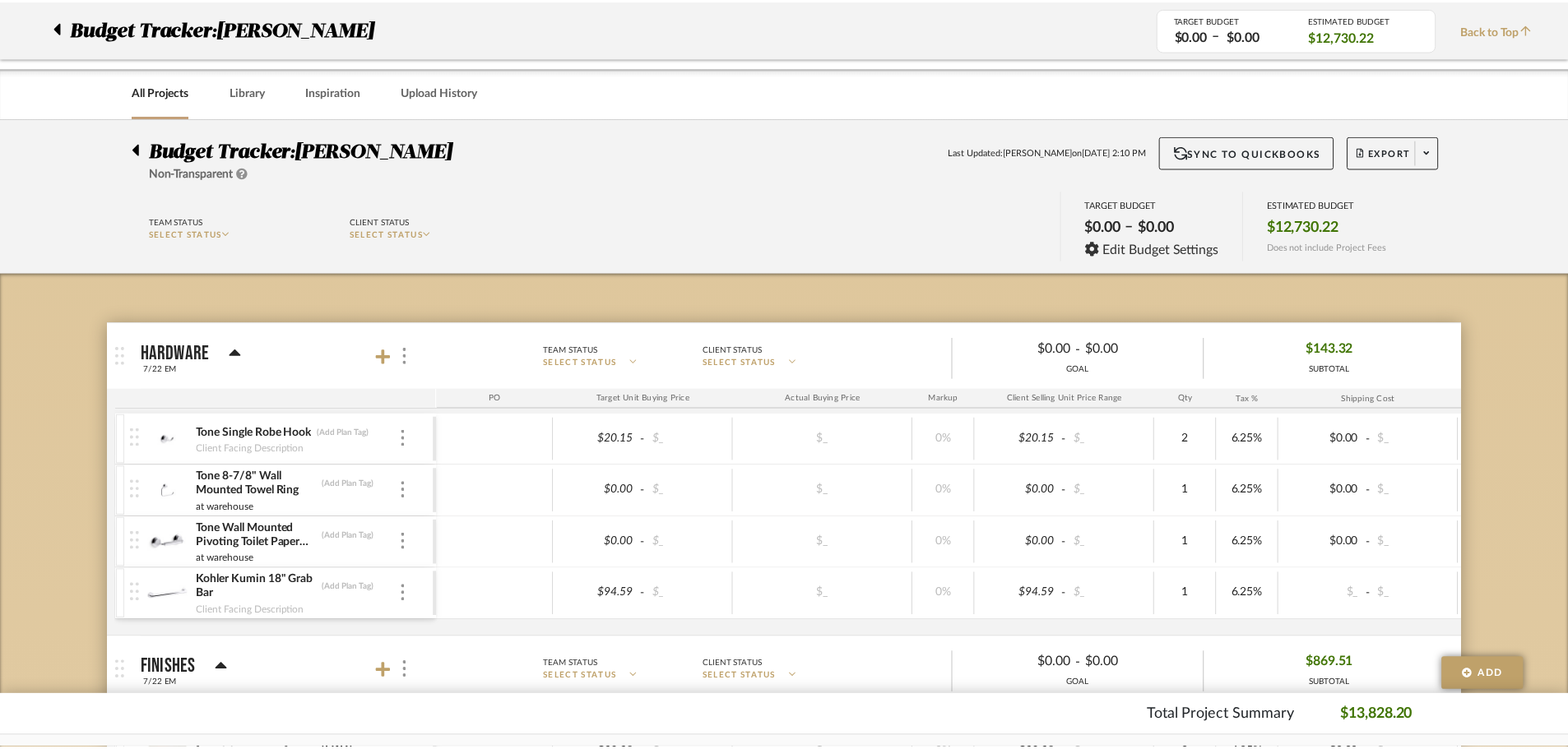
scroll to position [2162, 0]
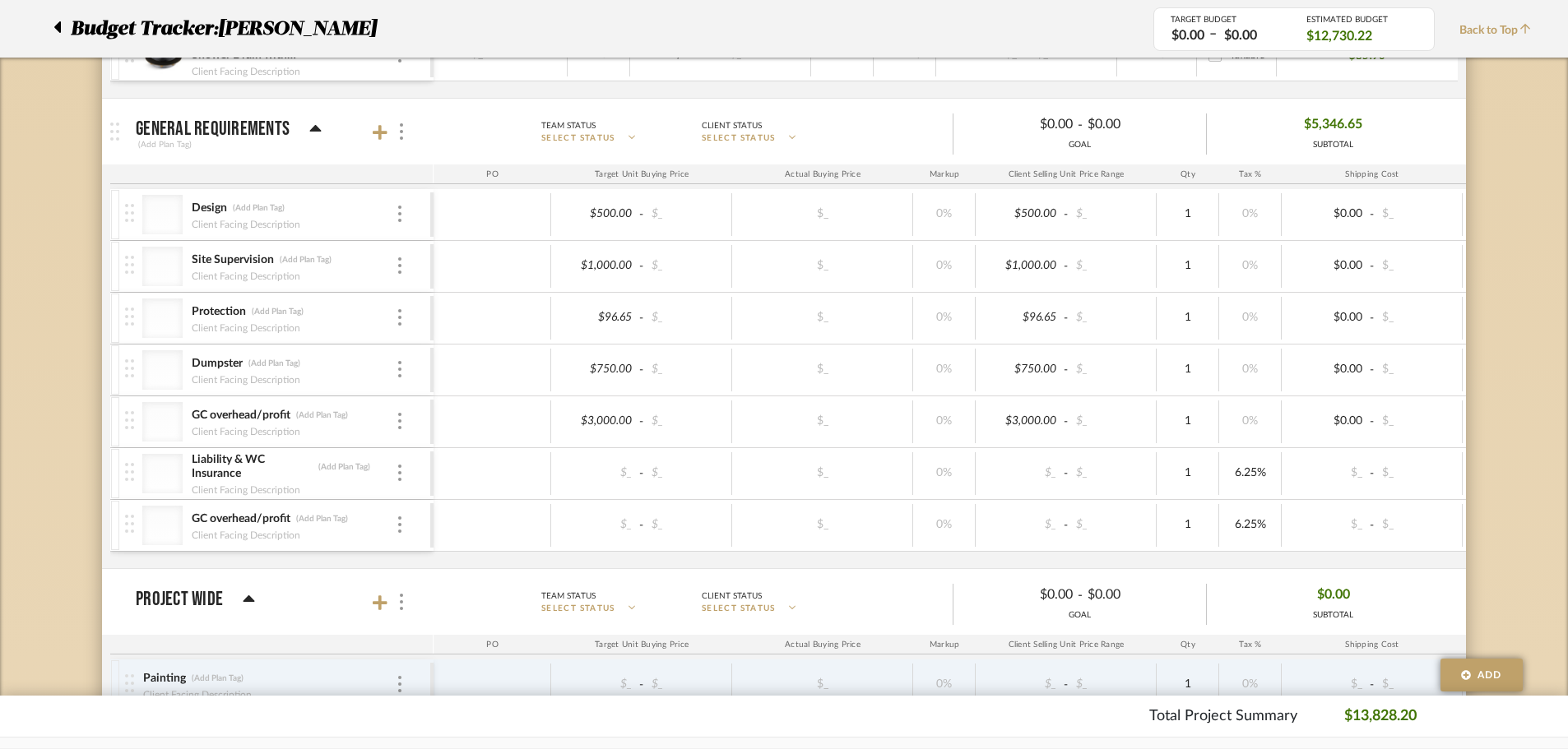
click at [378, 114] on mat-panel-title "General Requirements (Add Plan Tag)" at bounding box center [281, 132] width 290 height 41
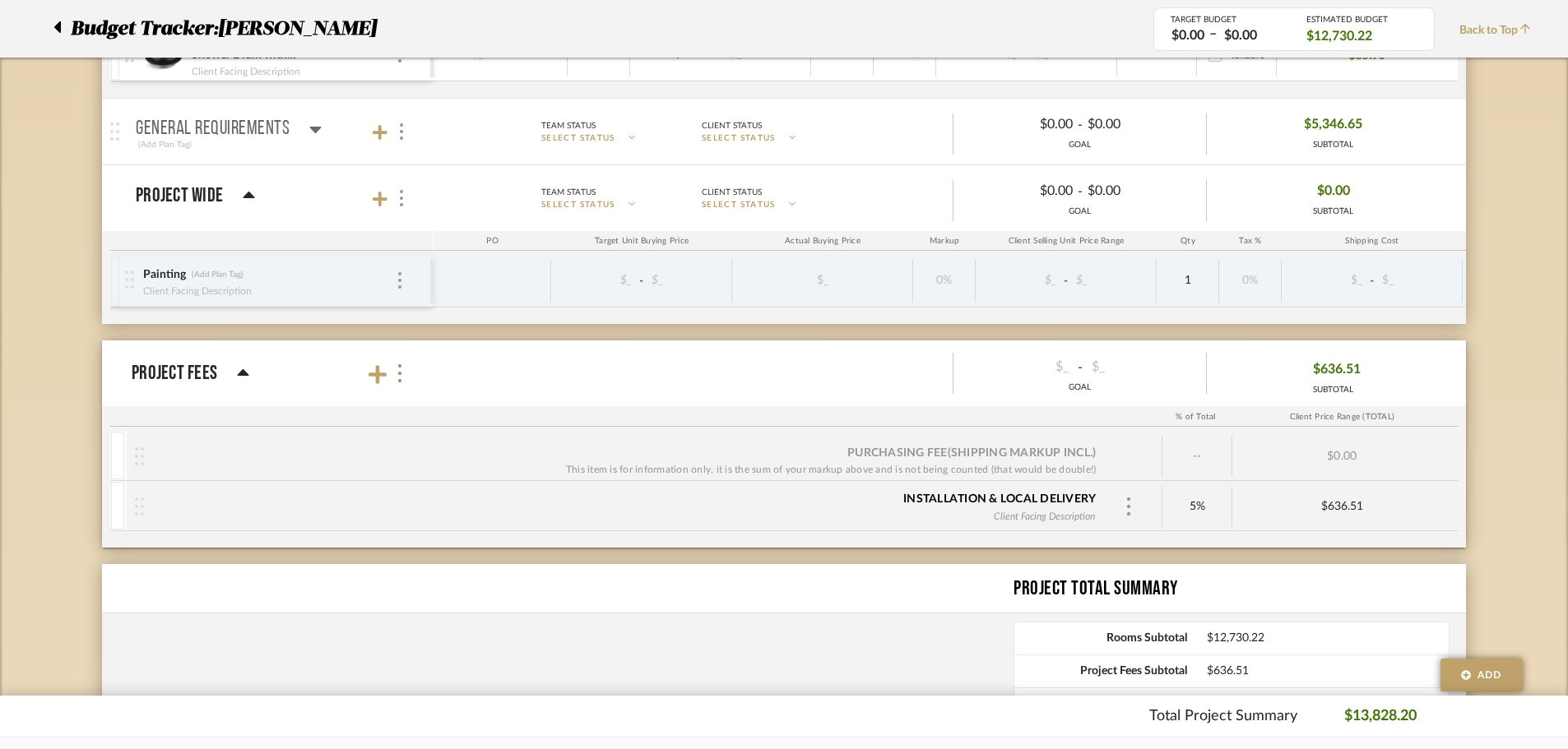
click at [306, 129] on div "General Requirements" at bounding box center [229, 129] width 186 height 19
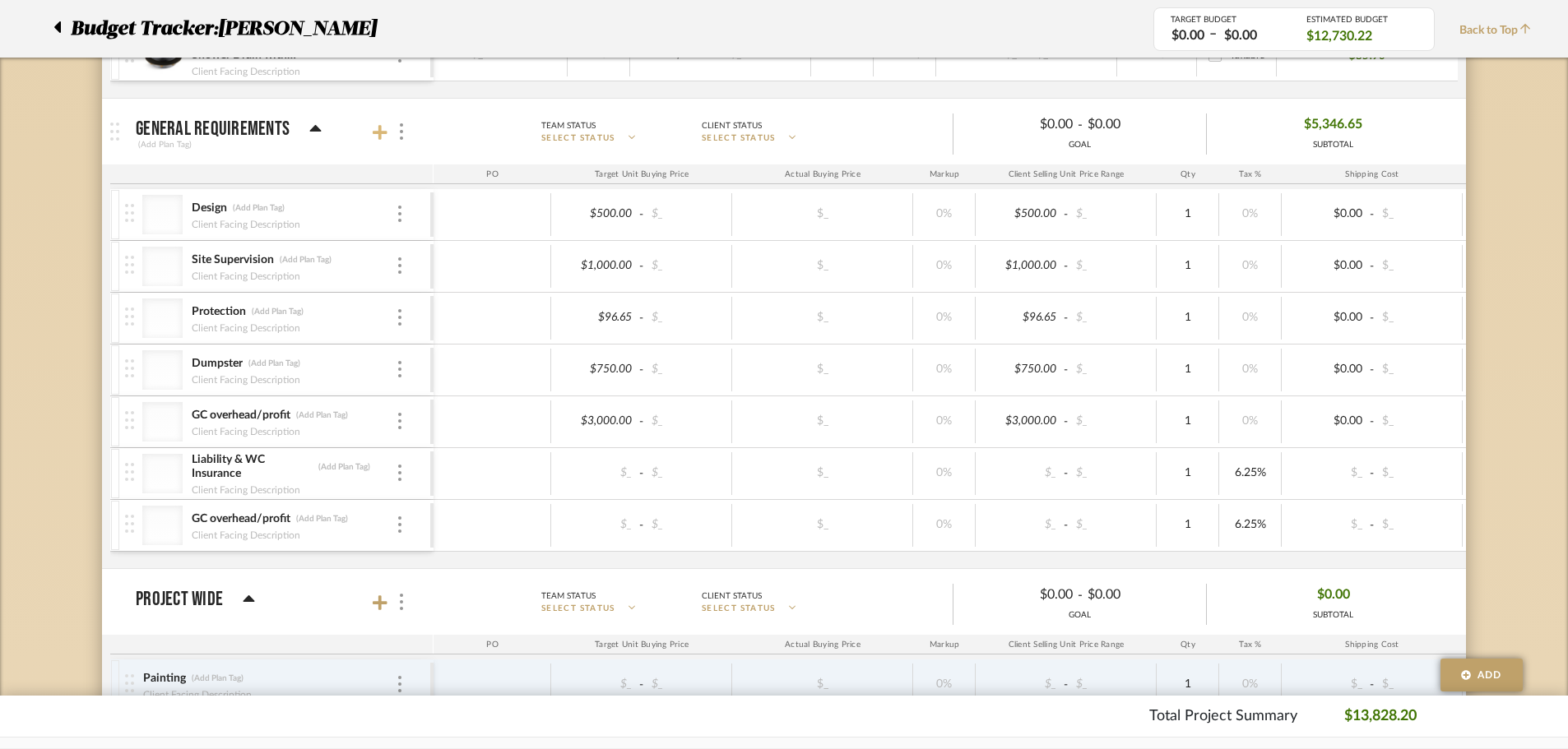
click at [376, 138] on icon at bounding box center [380, 132] width 15 height 17
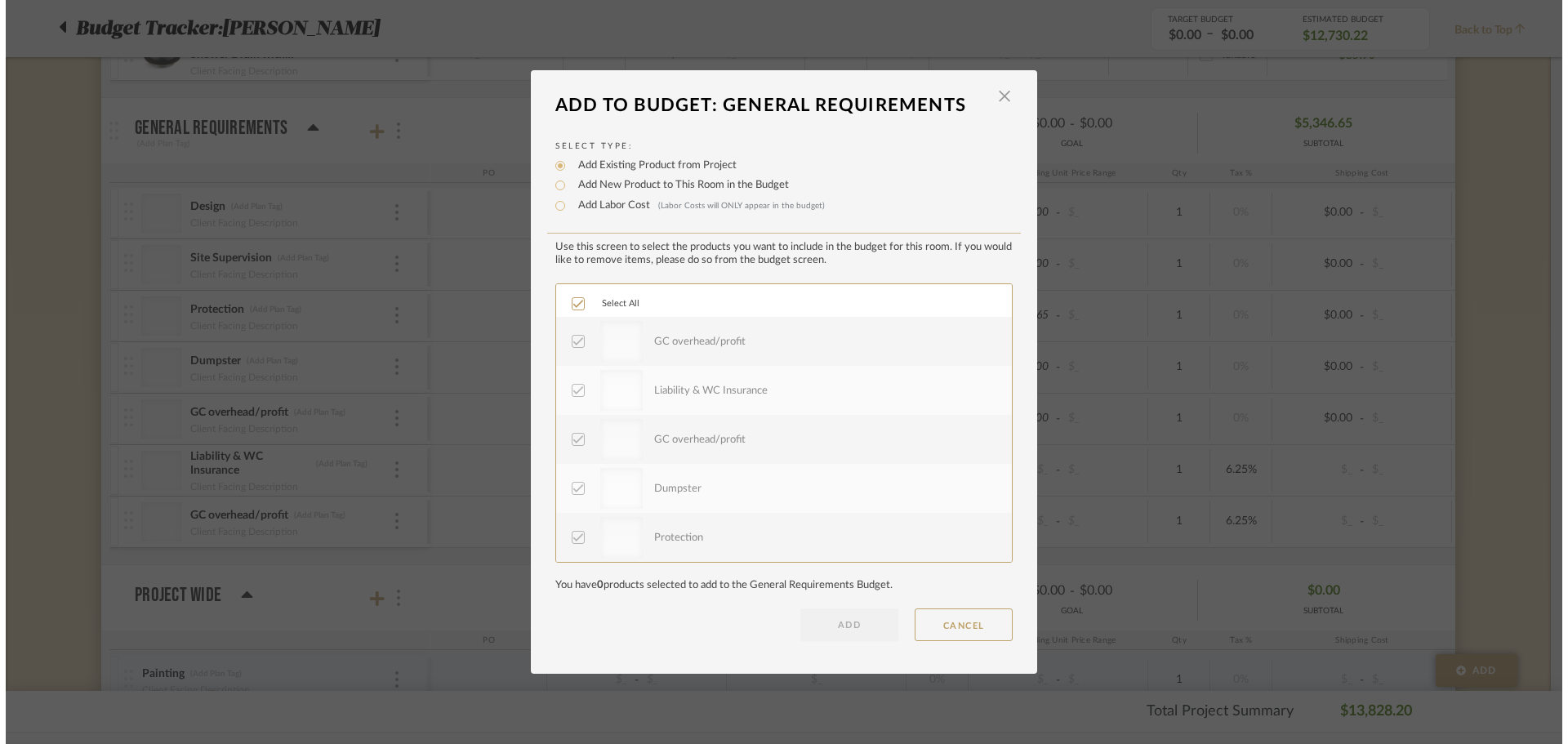
scroll to position [0, 0]
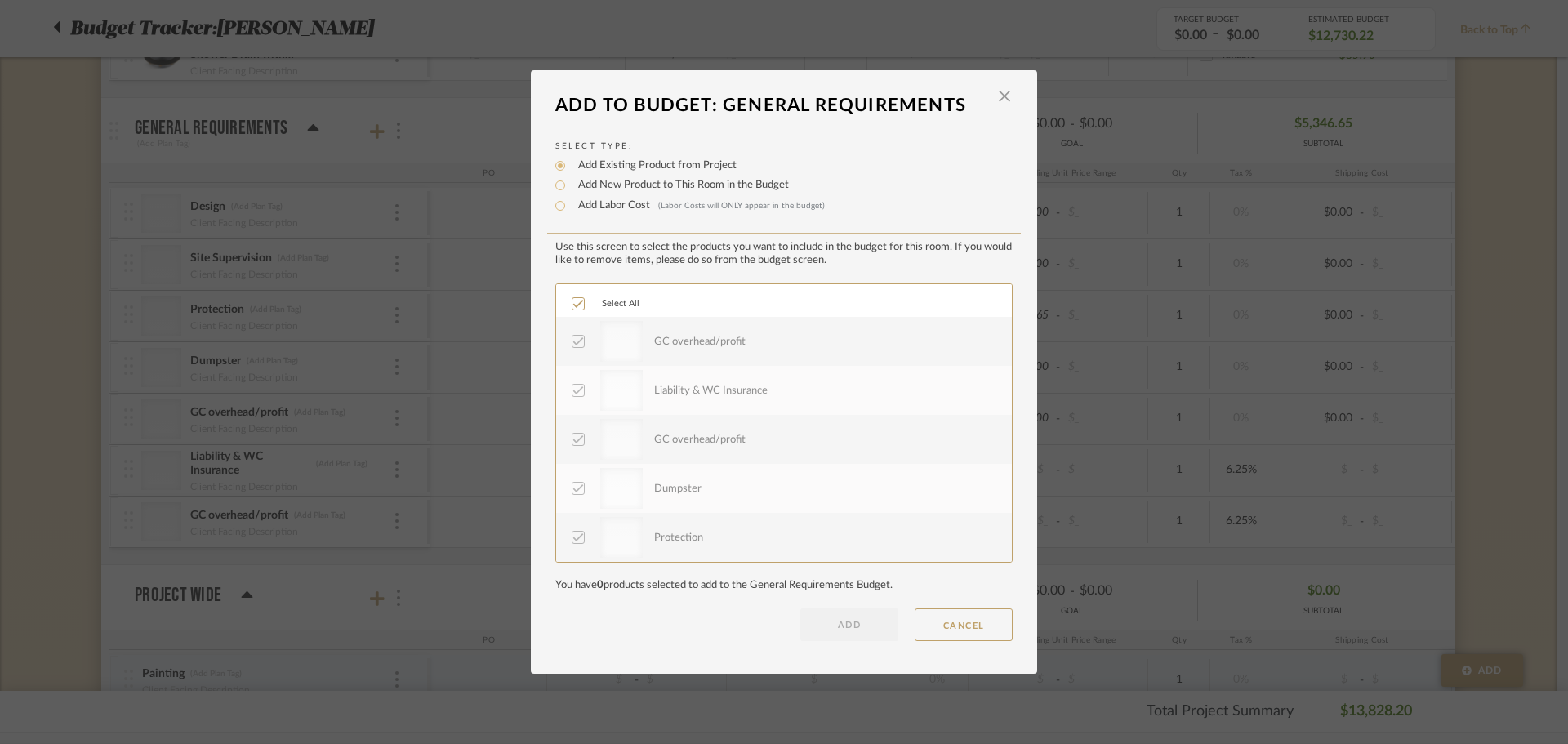
click at [677, 183] on label "Add New Product to This Room in the Budget" at bounding box center [680, 186] width 219 height 17
click at [570, 183] on input "Add New Product to This Room in the Budget" at bounding box center [560, 185] width 19 height 19
radio input "true"
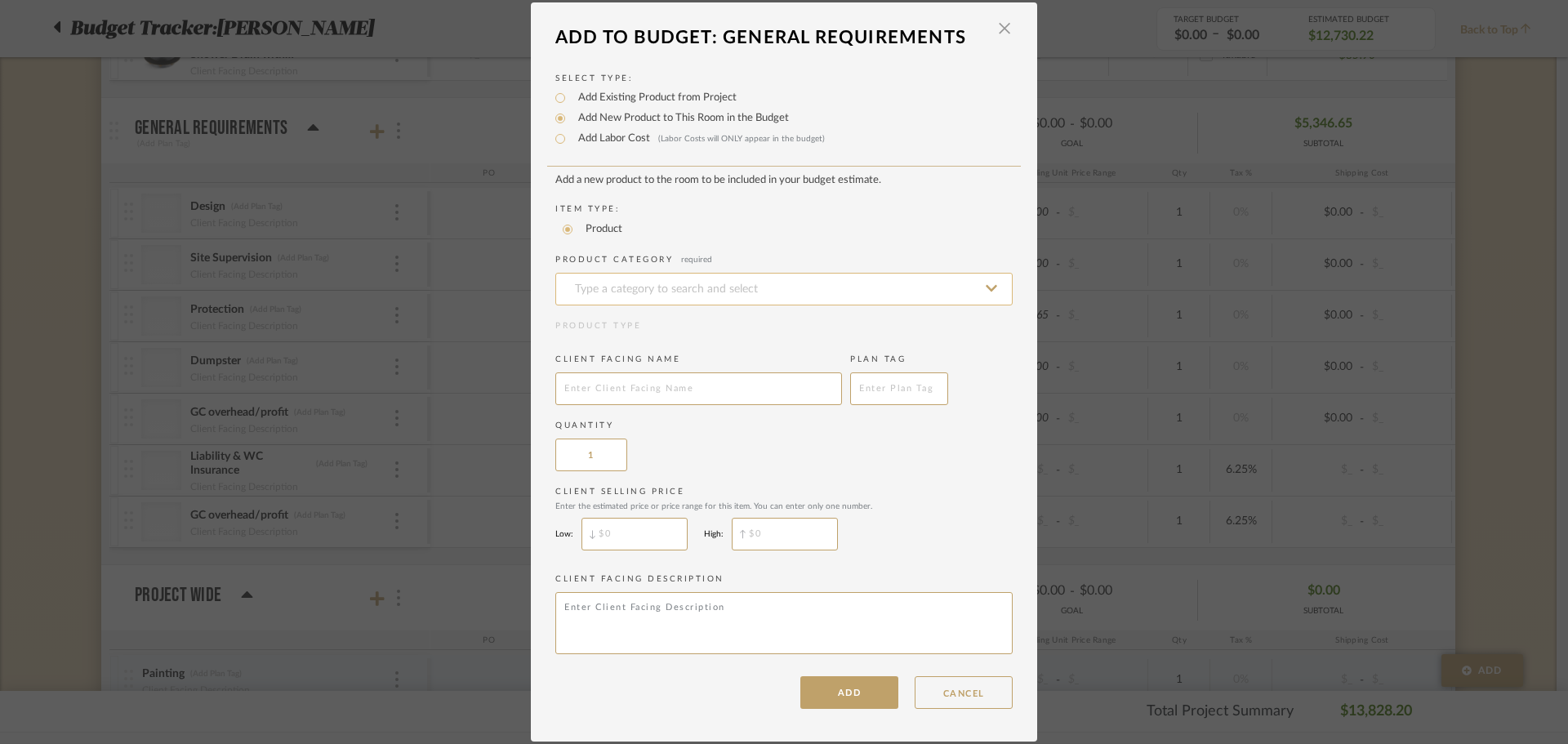
click at [671, 294] on input at bounding box center [784, 290] width 457 height 33
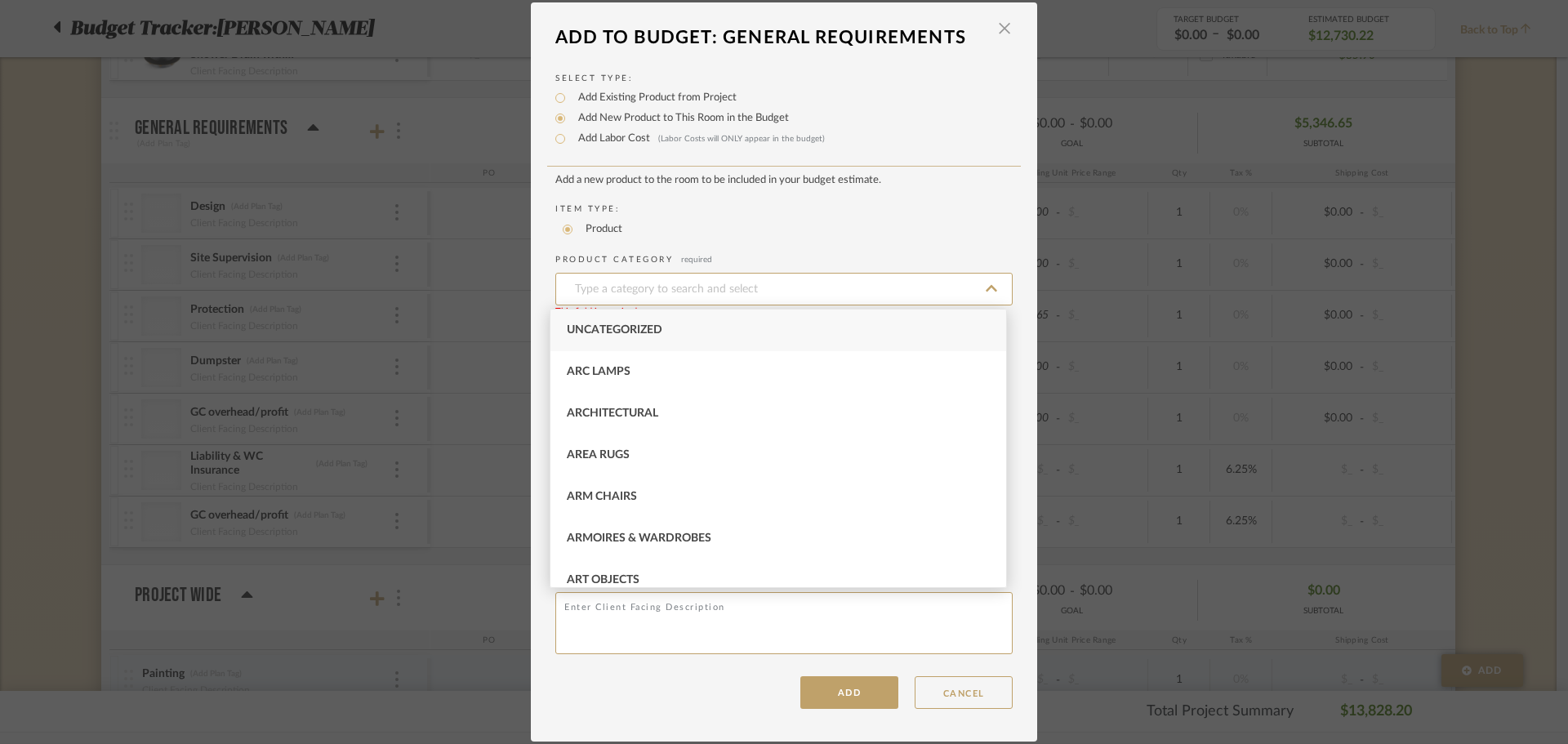
click at [657, 332] on span "Uncategorized" at bounding box center [614, 330] width 96 height 11
type input "Uncategorized"
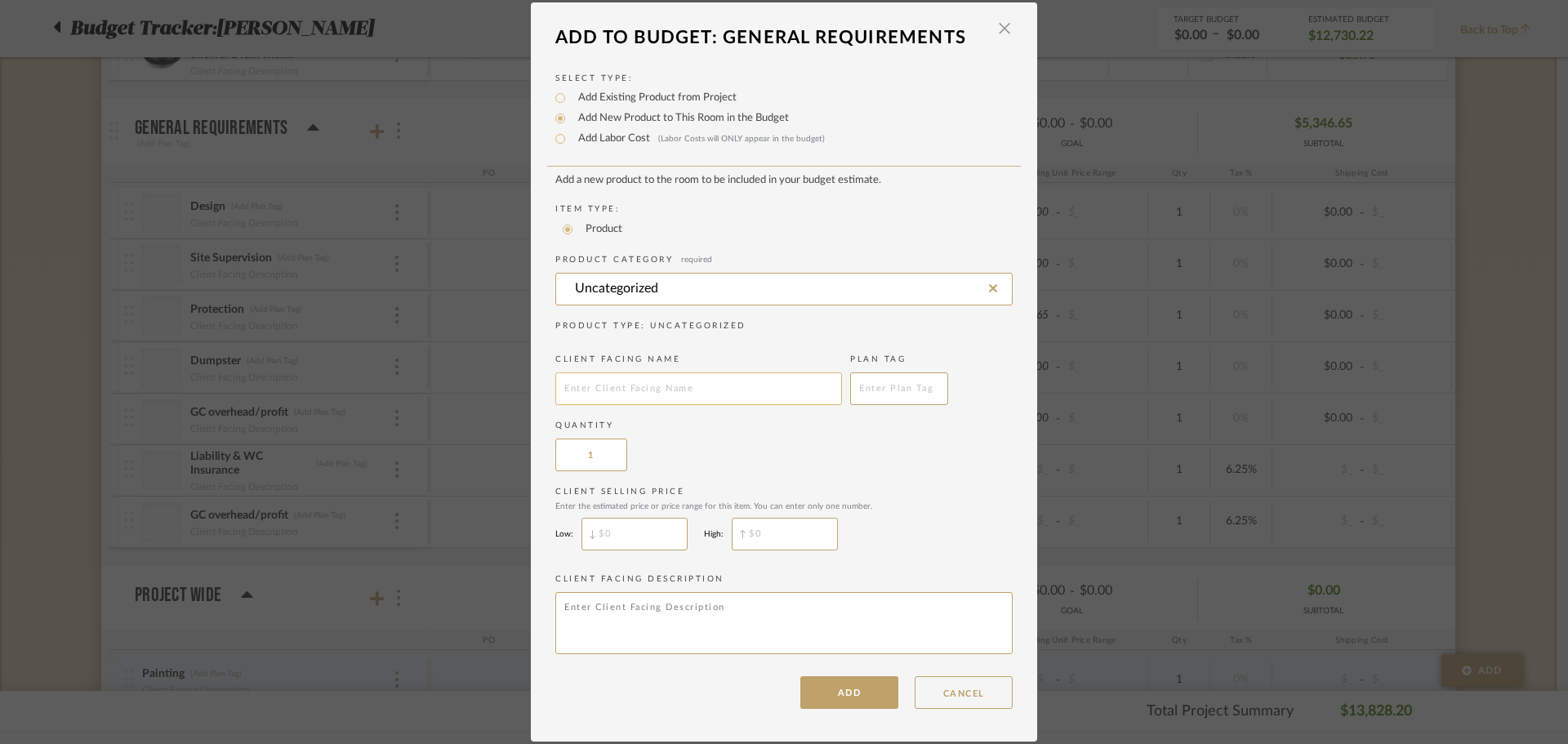
click at [654, 387] on input "text" at bounding box center [699, 389] width 287 height 33
paste input "Misc. Items"
type input "Misc. Items"
click at [802, 698] on button "ADD" at bounding box center [849, 692] width 98 height 33
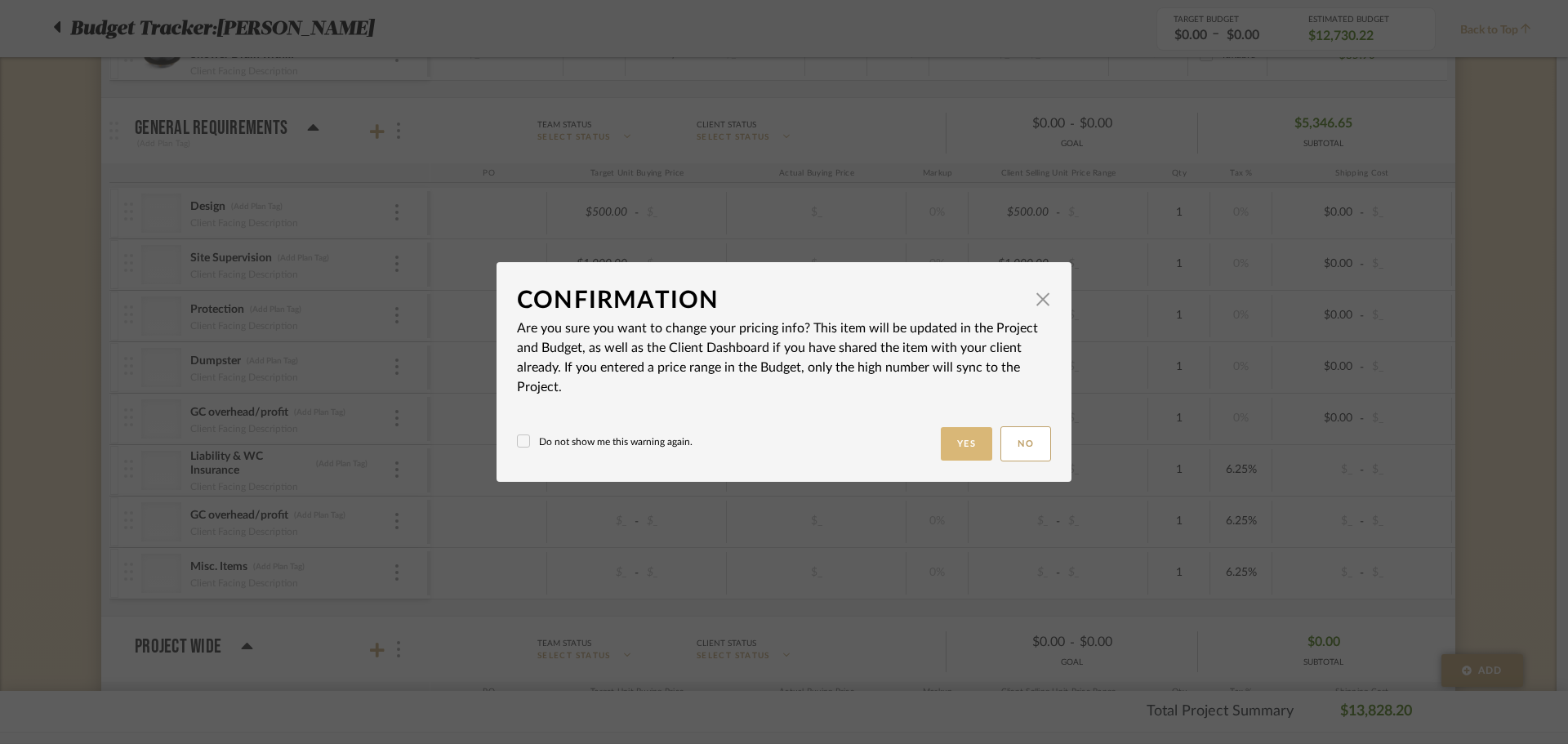
click at [962, 442] on button "Yes" at bounding box center [967, 444] width 52 height 33
click at [952, 456] on button "Yes" at bounding box center [967, 444] width 52 height 33
click at [944, 442] on button "Yes" at bounding box center [967, 444] width 52 height 33
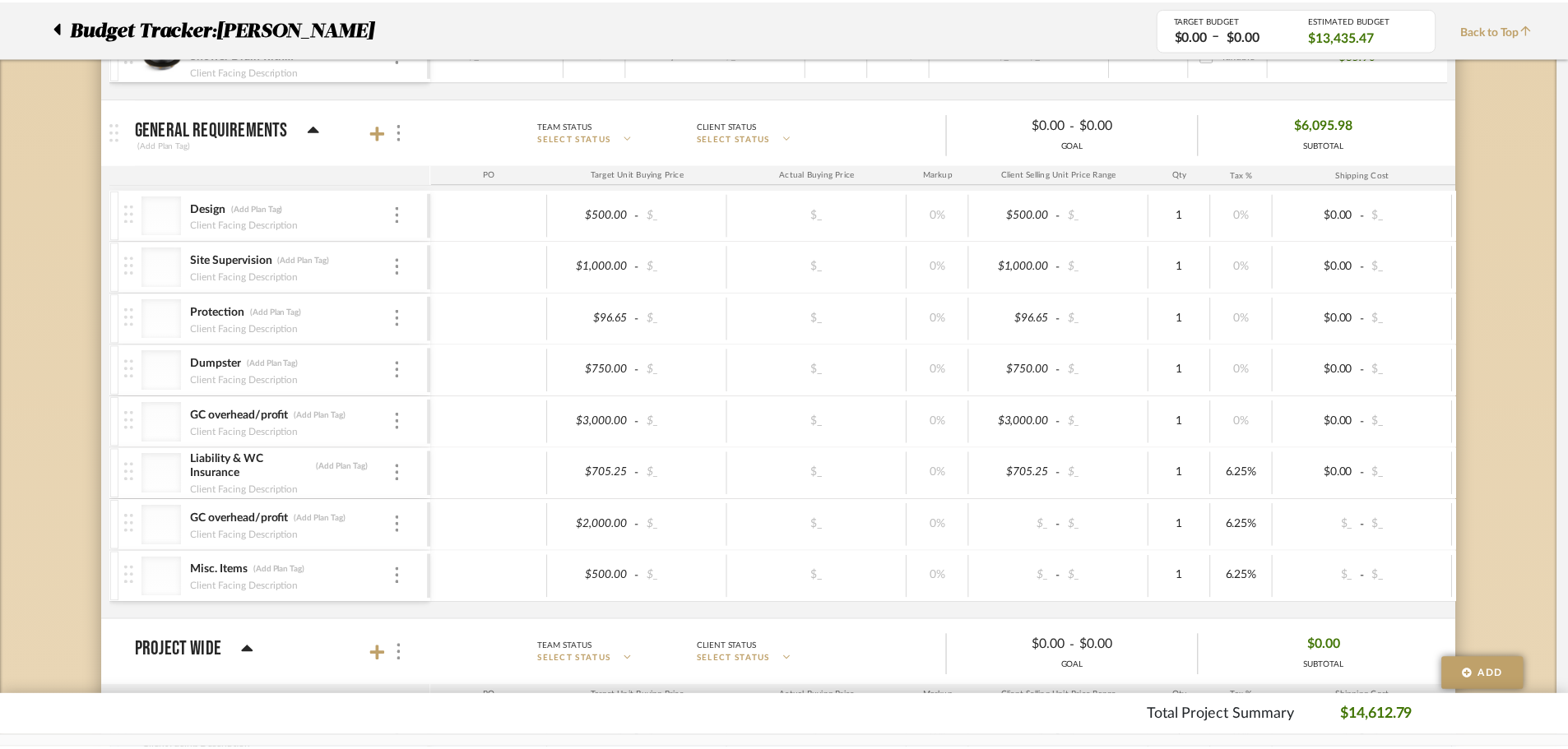
scroll to position [2162, 0]
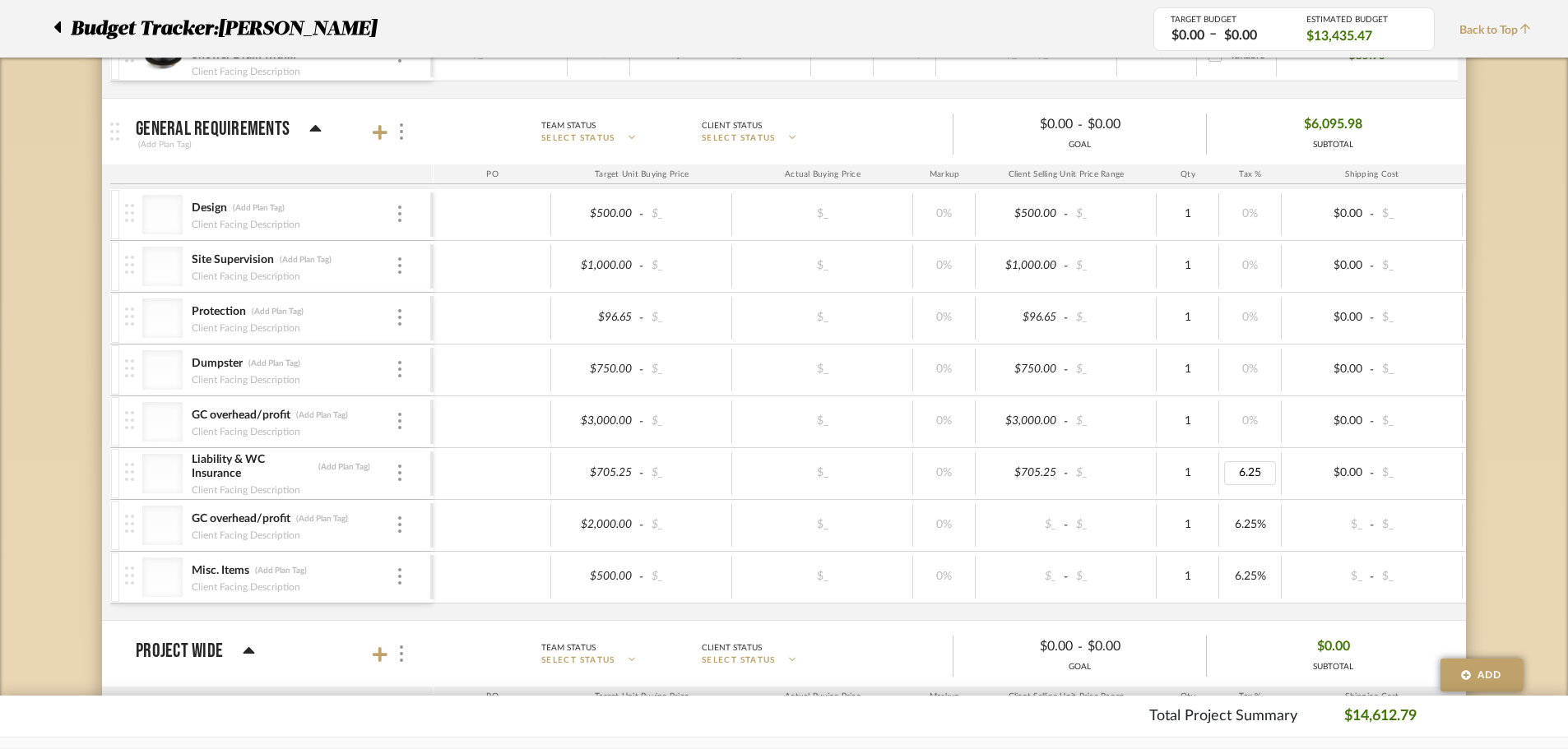
type input "0"
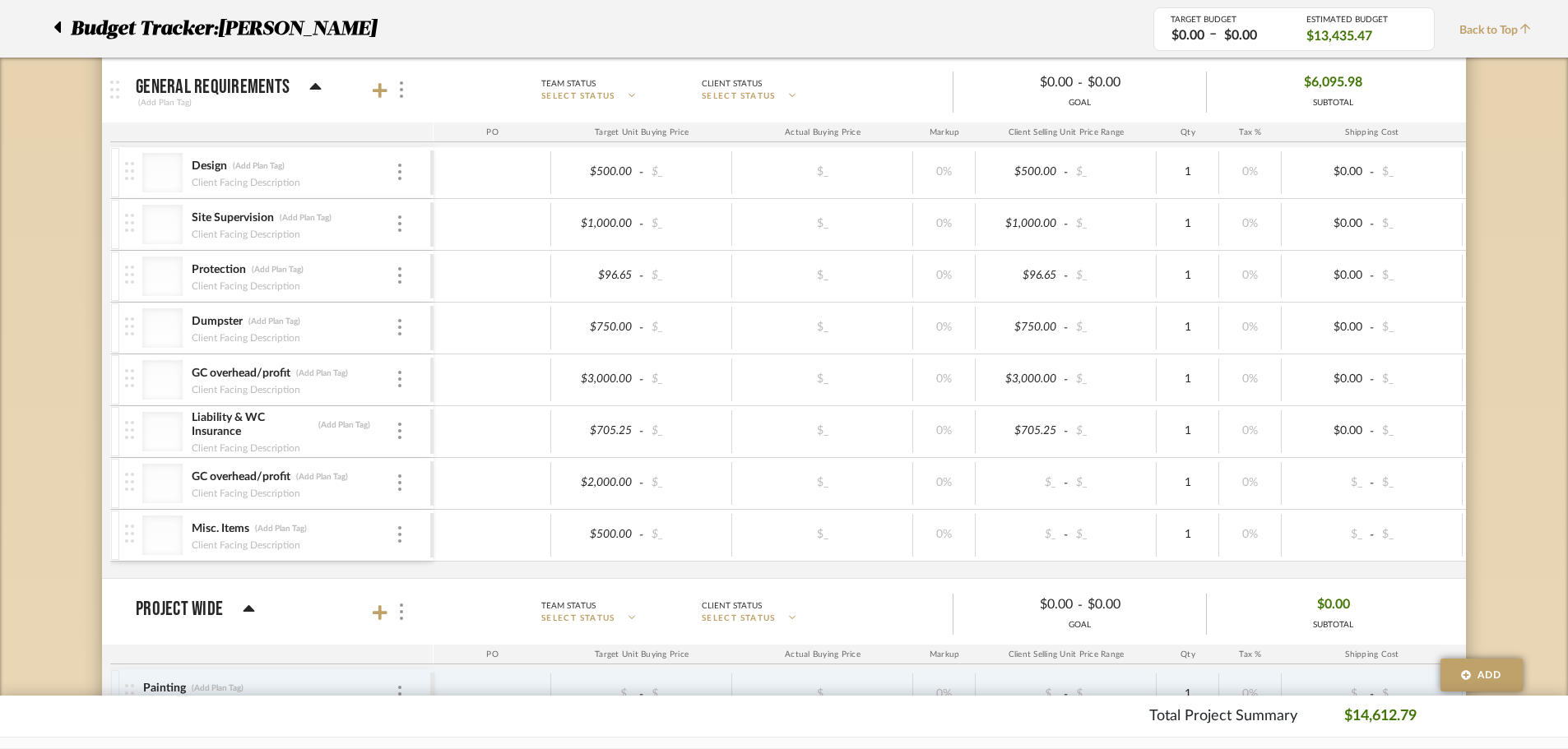
scroll to position [2244, 0]
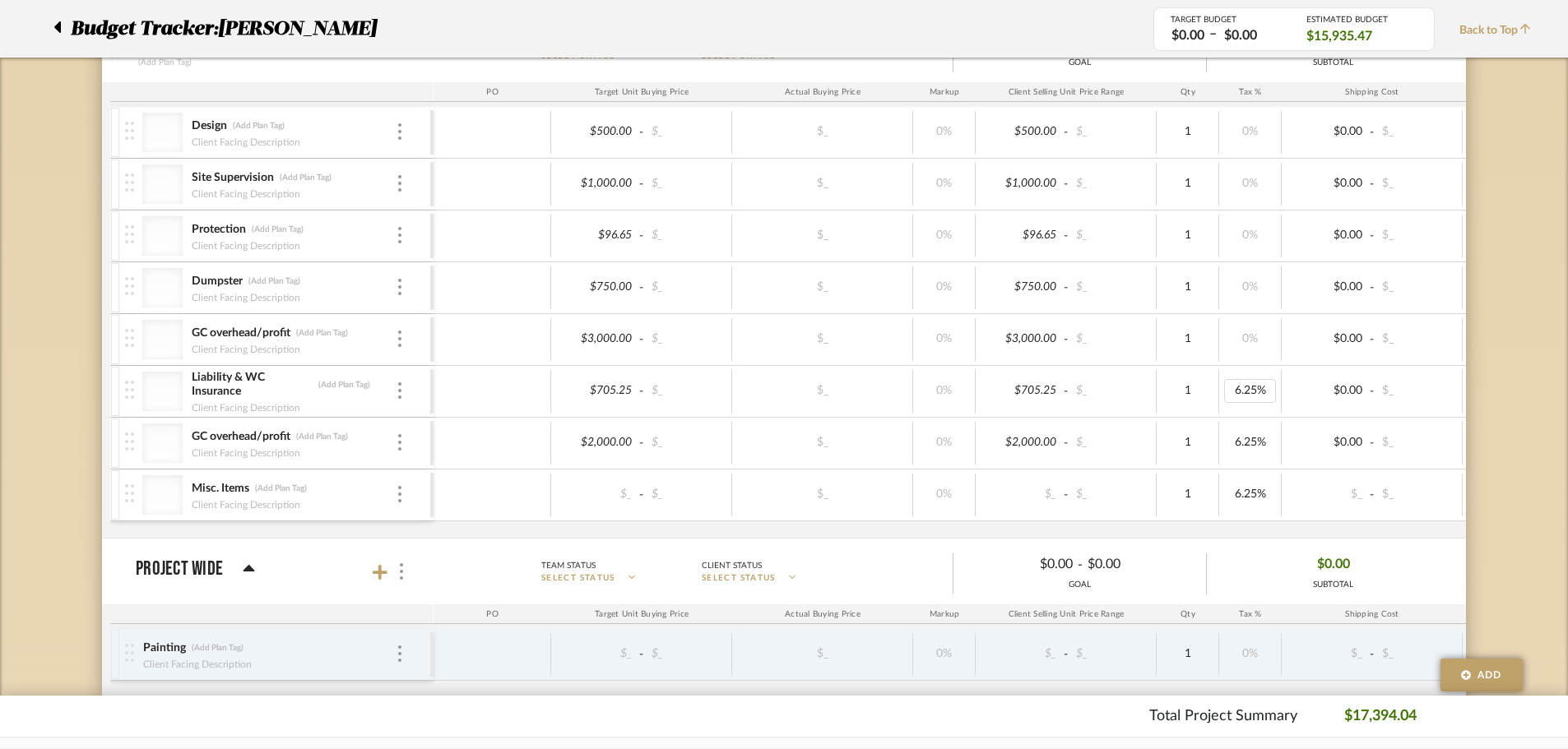
click at [1253, 382] on div "6.25%" at bounding box center [1250, 391] width 52 height 24
type input "0"
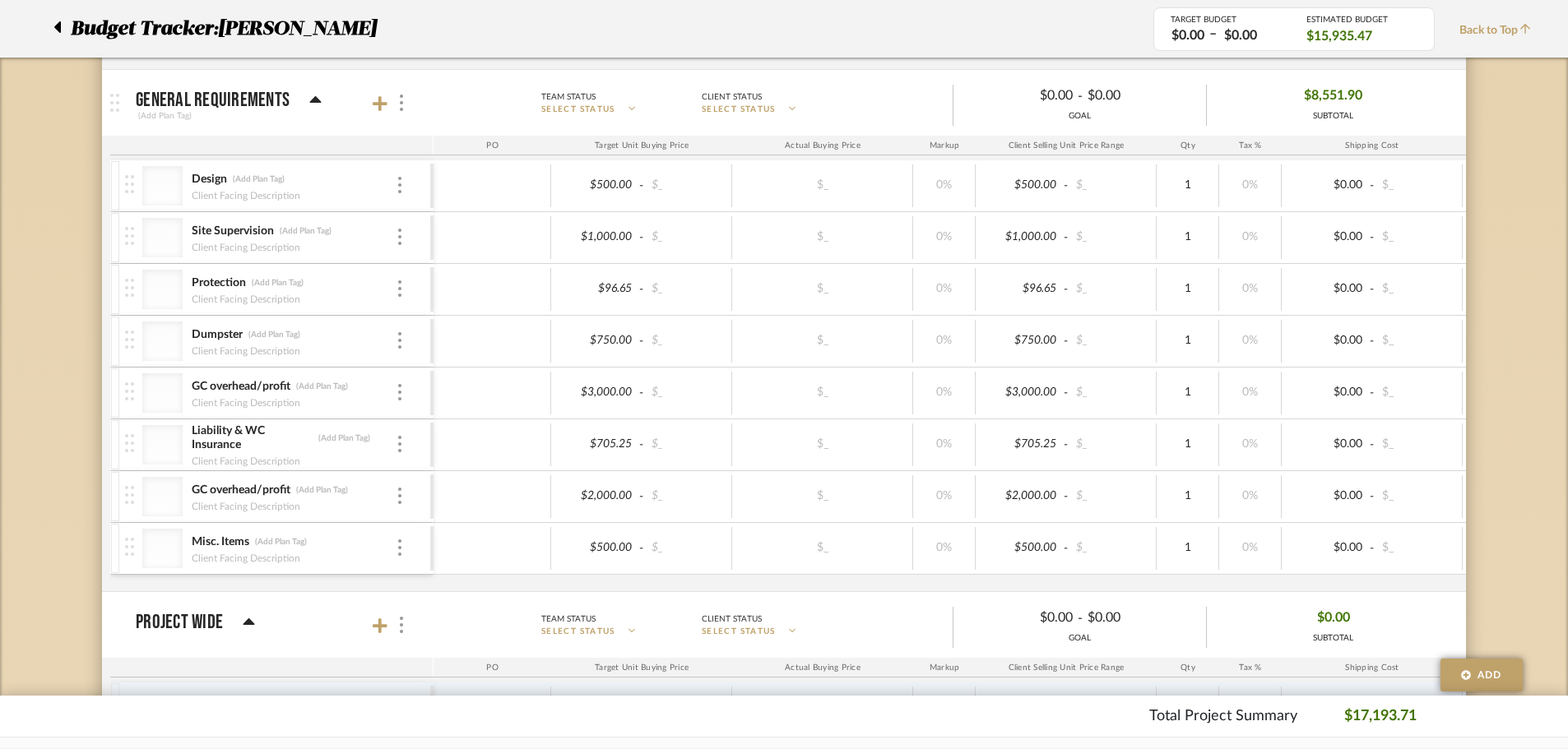
scroll to position [2162, 0]
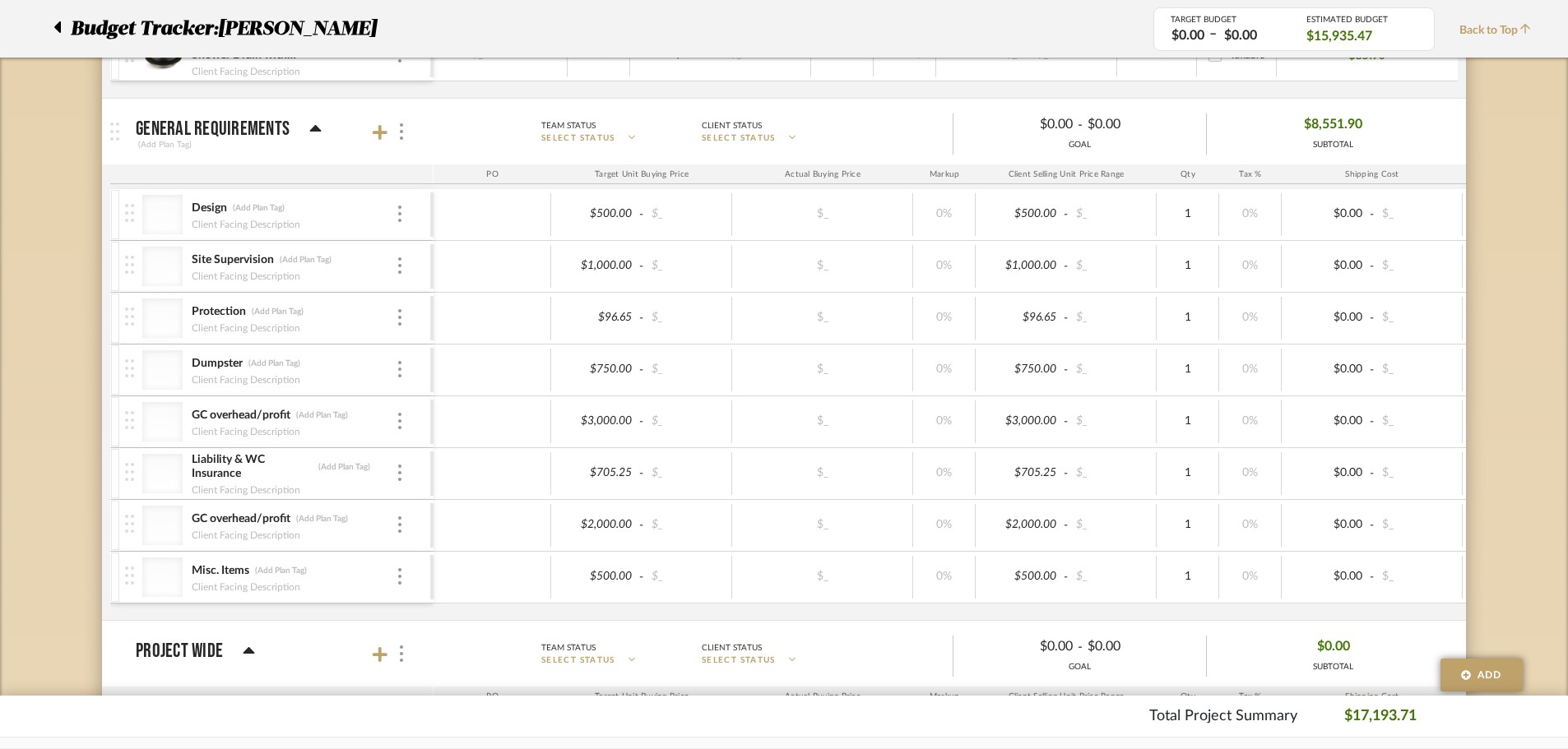
click at [387, 132] on div at bounding box center [390, 132] width 36 height 22
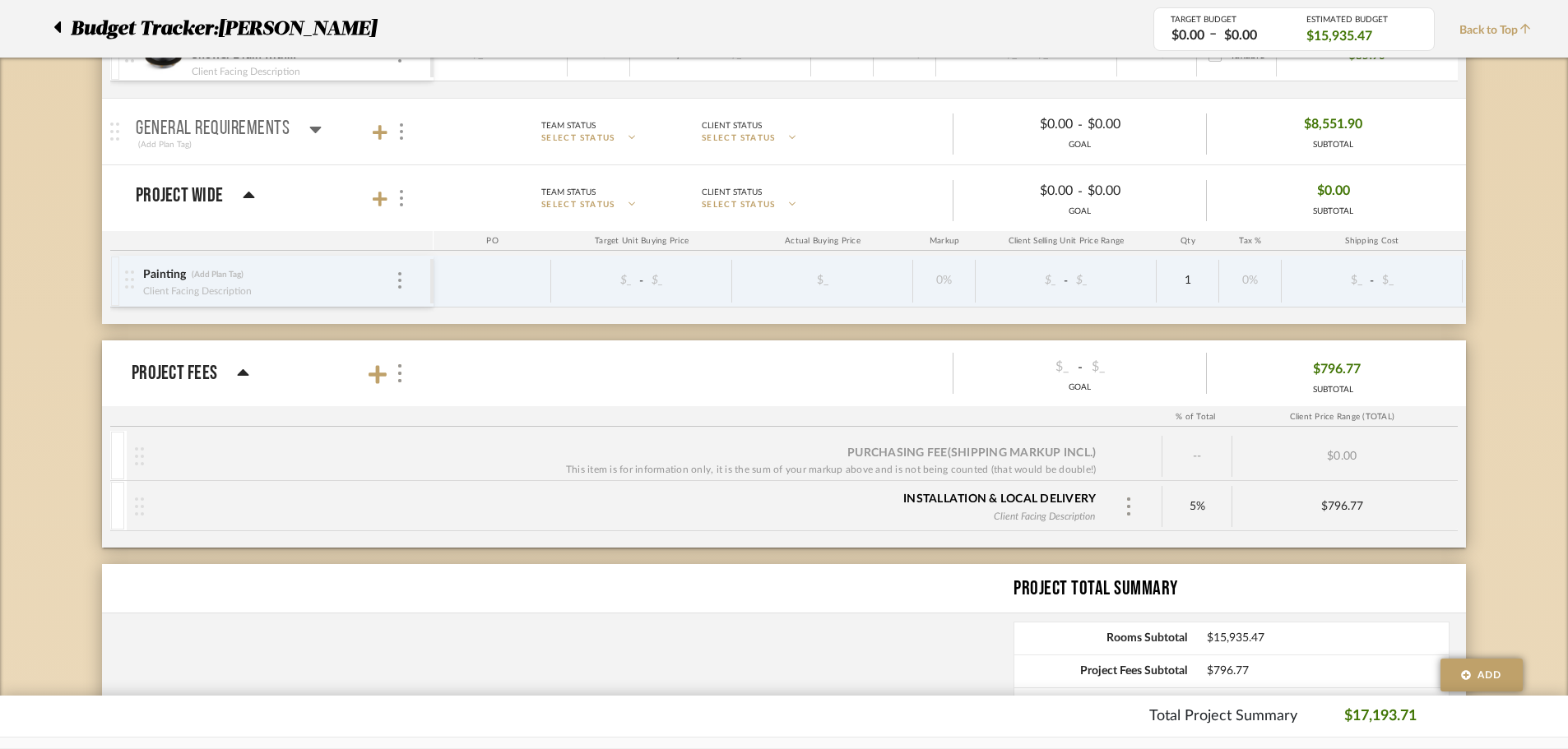
click at [310, 126] on icon at bounding box center [315, 129] width 12 height 19
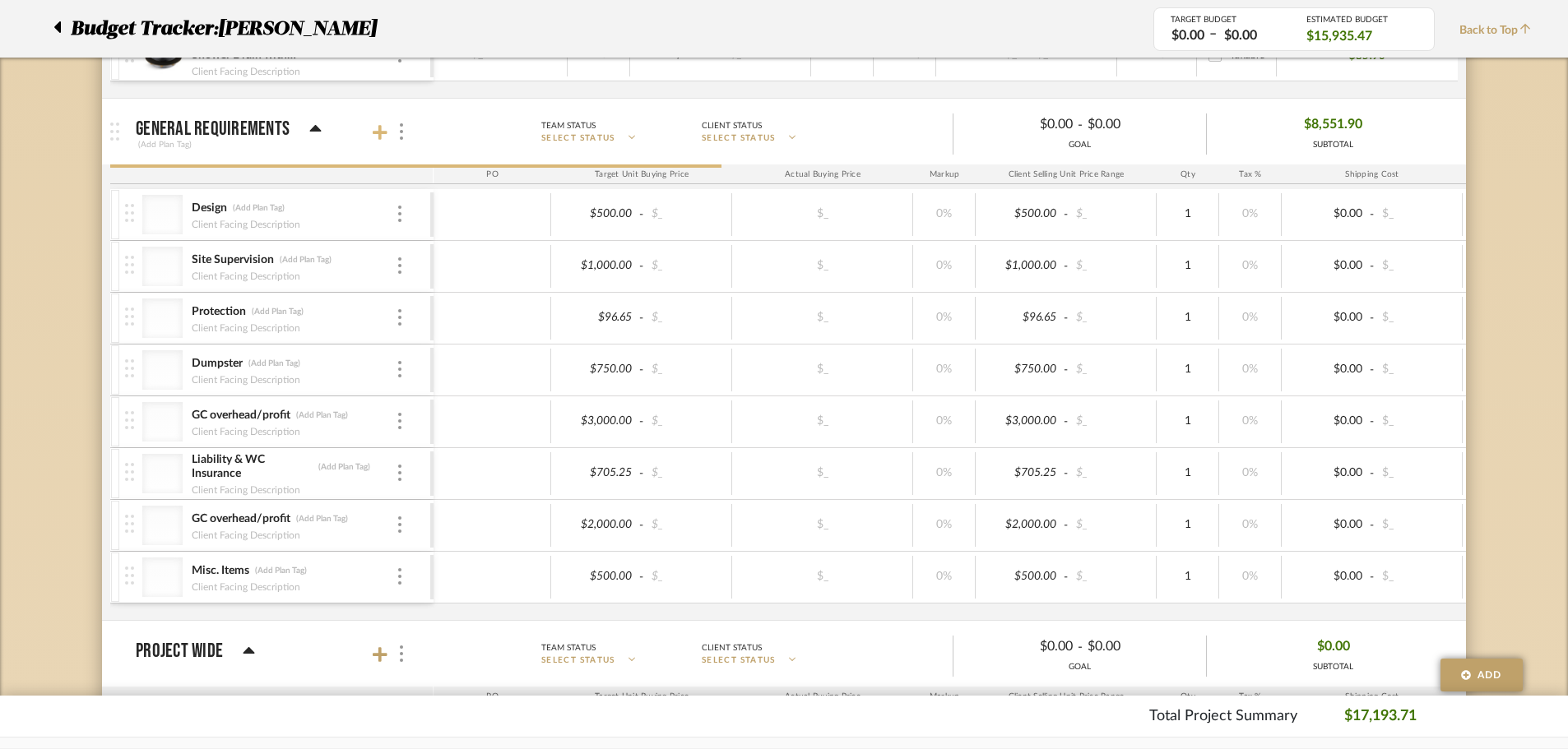
click at [374, 132] on icon at bounding box center [380, 132] width 15 height 15
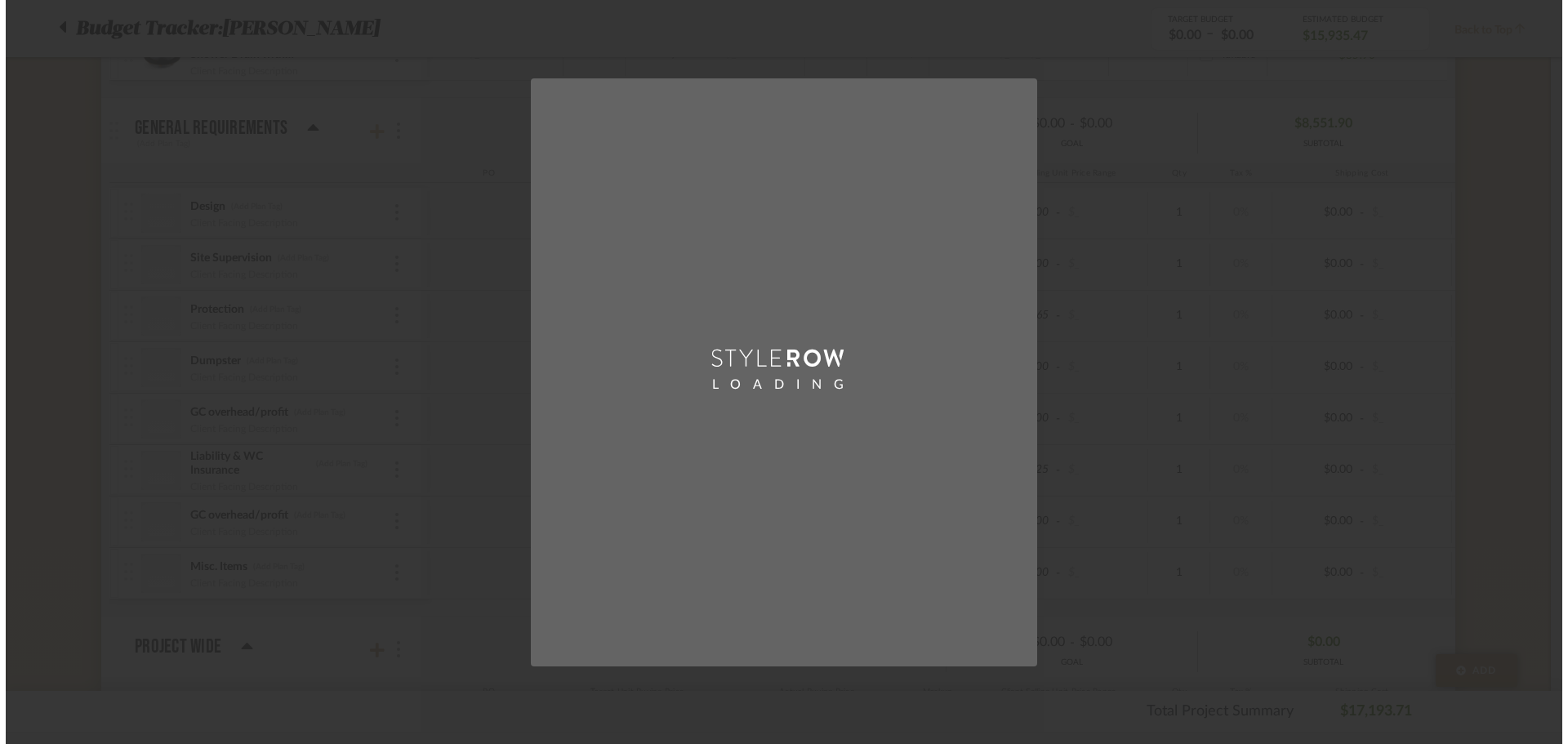
scroll to position [0, 0]
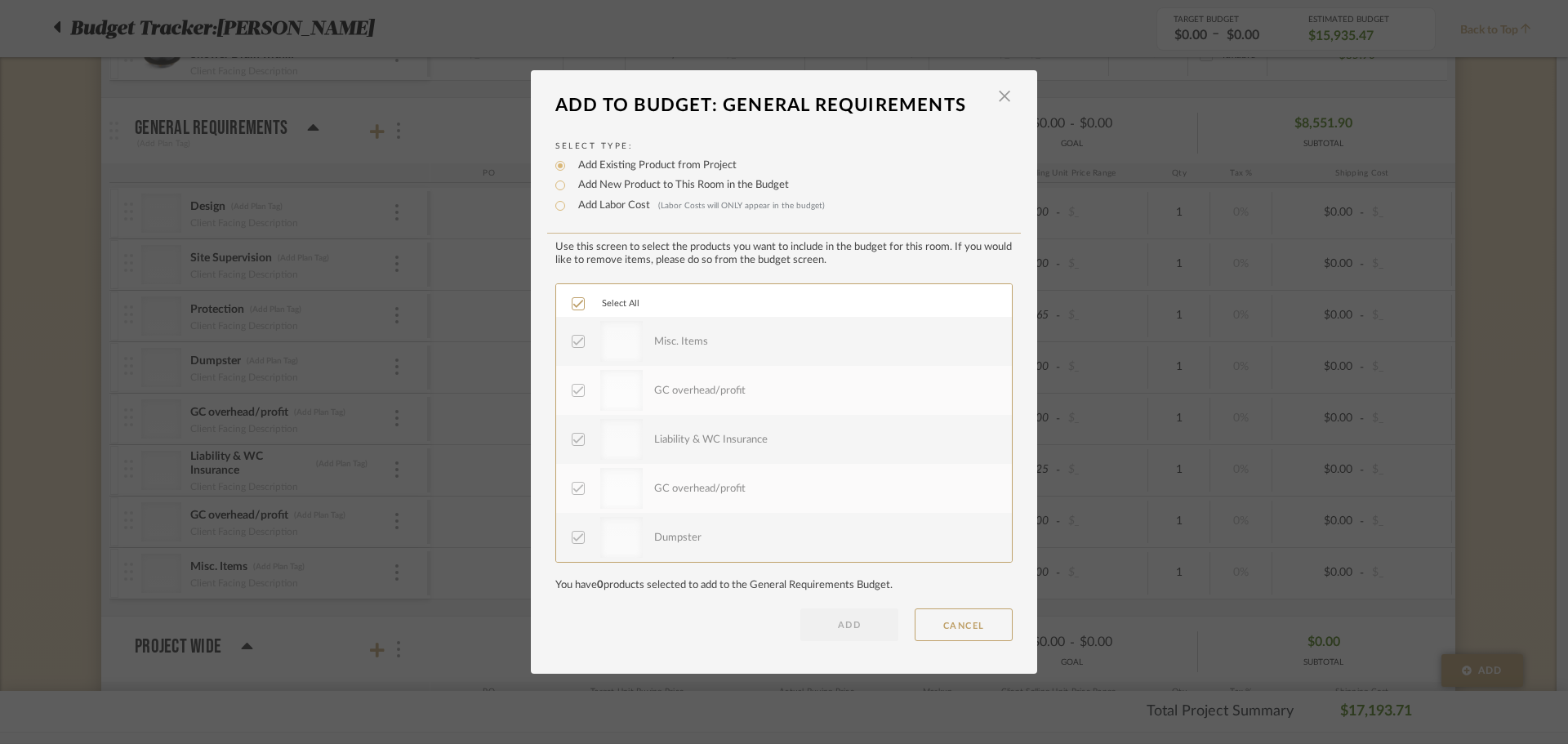
click at [621, 186] on label "Add New Product to This Room in the Budget" at bounding box center [680, 186] width 219 height 17
click at [570, 186] on input "Add New Product to This Room in the Budget" at bounding box center [560, 185] width 19 height 19
radio input "true"
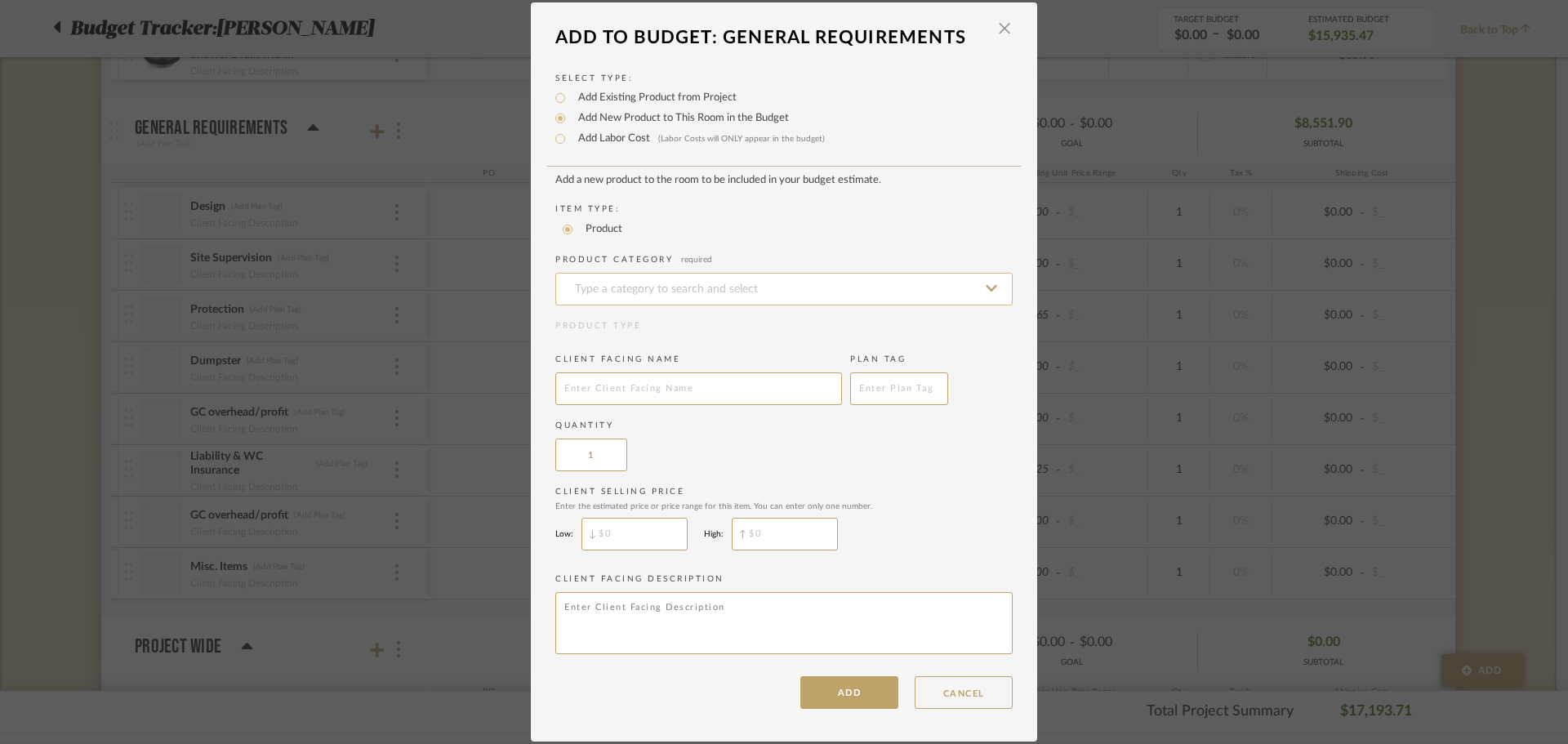
click at [626, 289] on input at bounding box center [784, 290] width 457 height 33
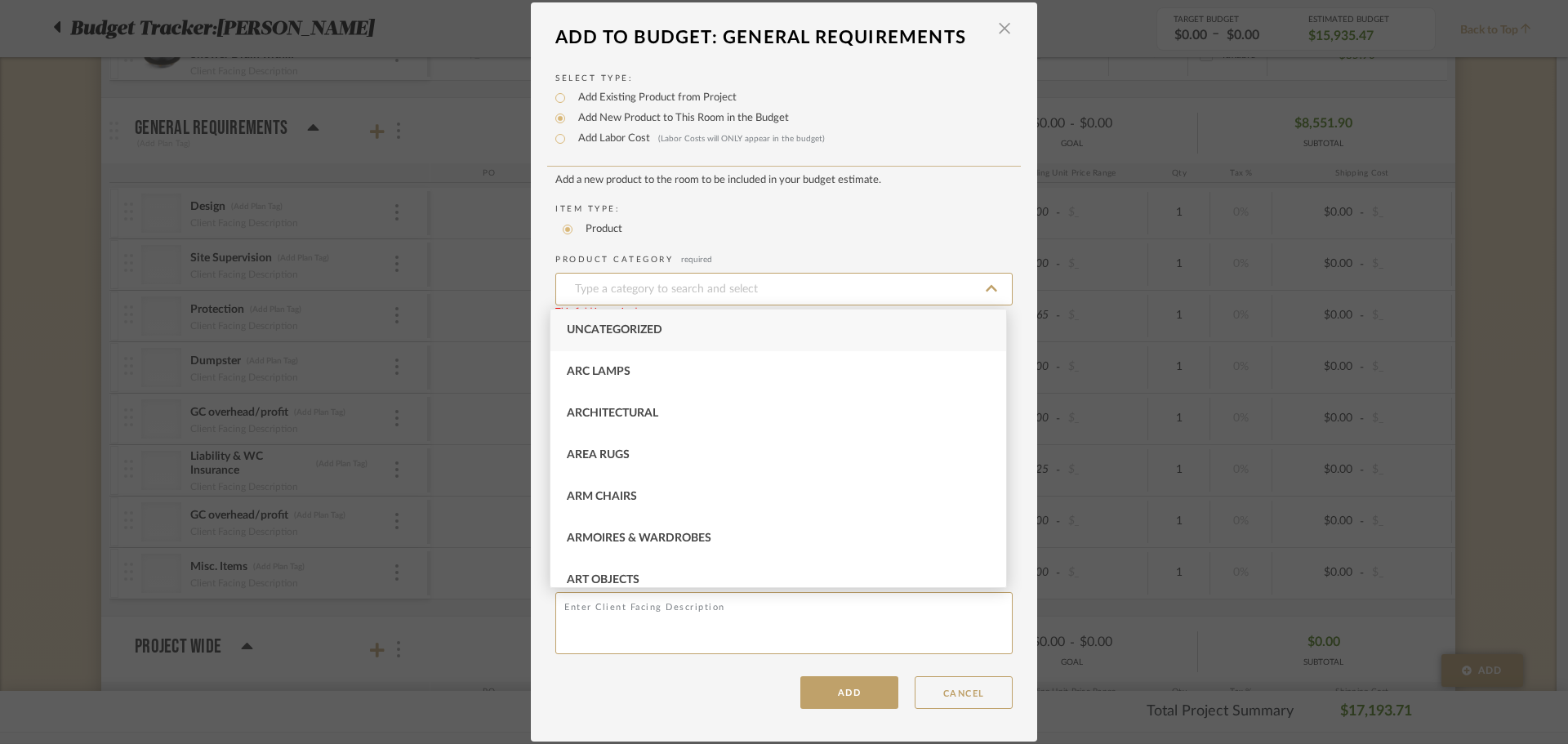
click at [635, 320] on div "Uncategorized" at bounding box center [779, 330] width 456 height 41
type input "Uncategorized"
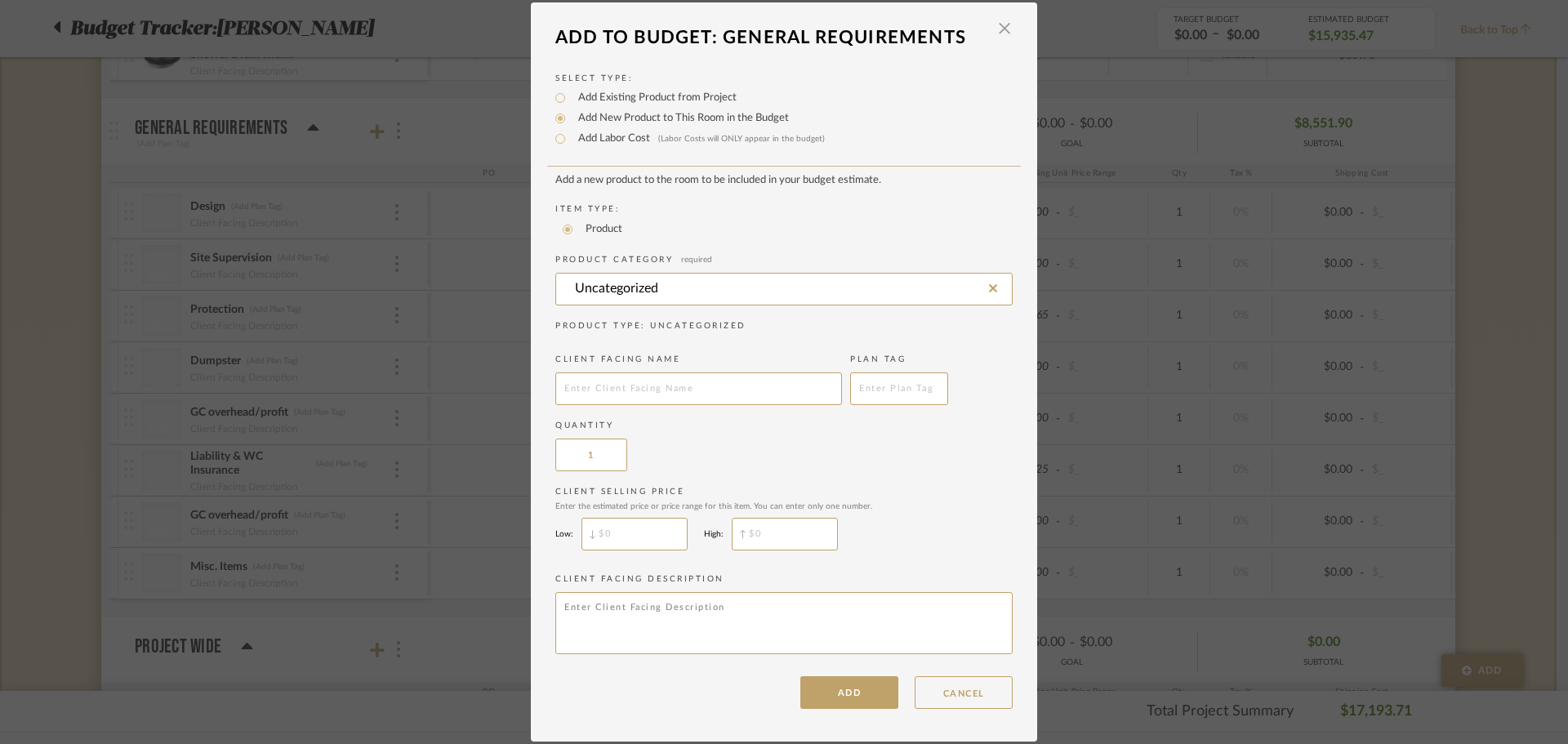
click at [632, 408] on add-new-product-placeholder "Add a new product to the room to be included in your budget estimate. Item Type…" at bounding box center [784, 417] width 457 height 486
click at [632, 395] on input "text" at bounding box center [699, 389] width 287 height 33
type input "Door Hardware"
click at [838, 691] on button "ADD" at bounding box center [849, 692] width 98 height 33
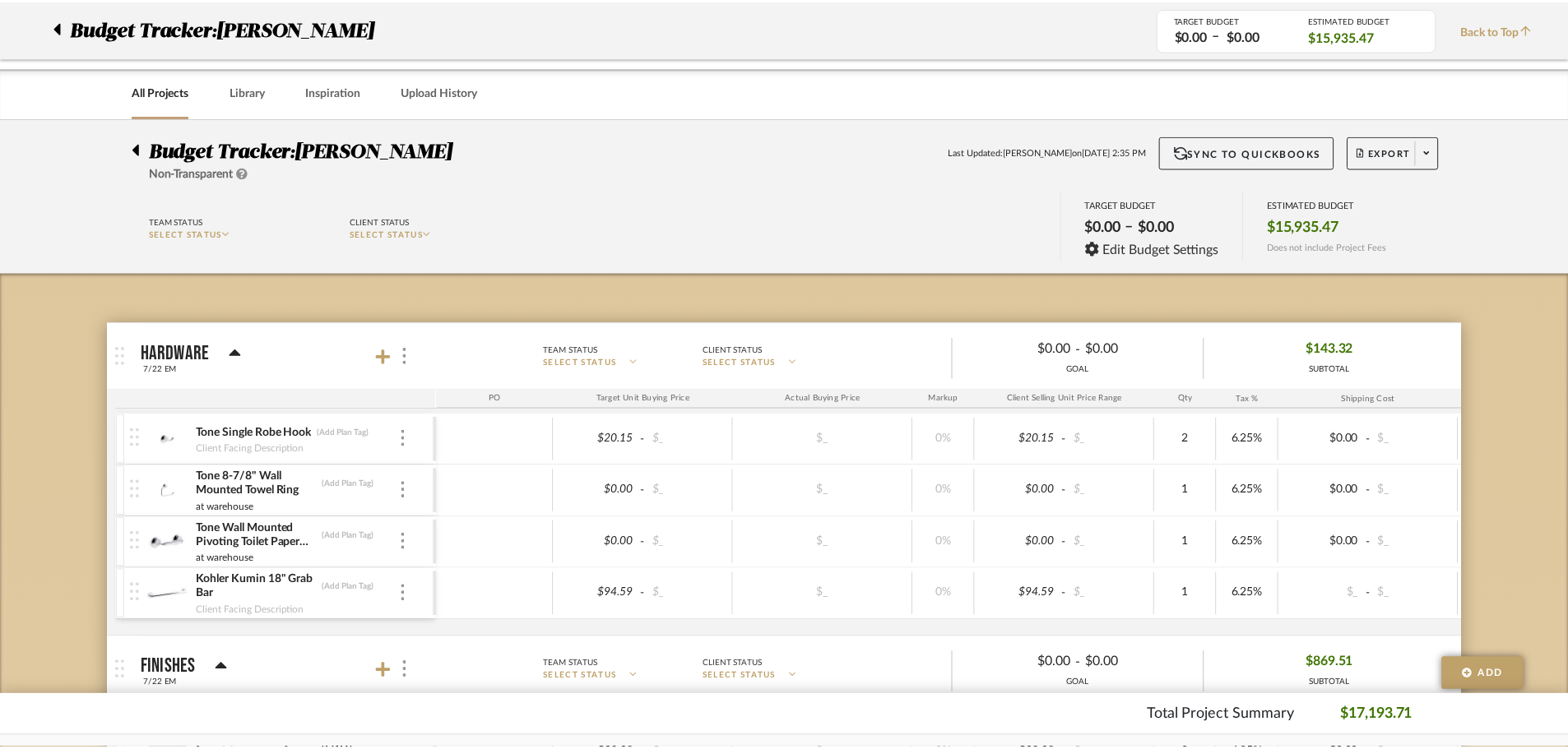
scroll to position [2162, 0]
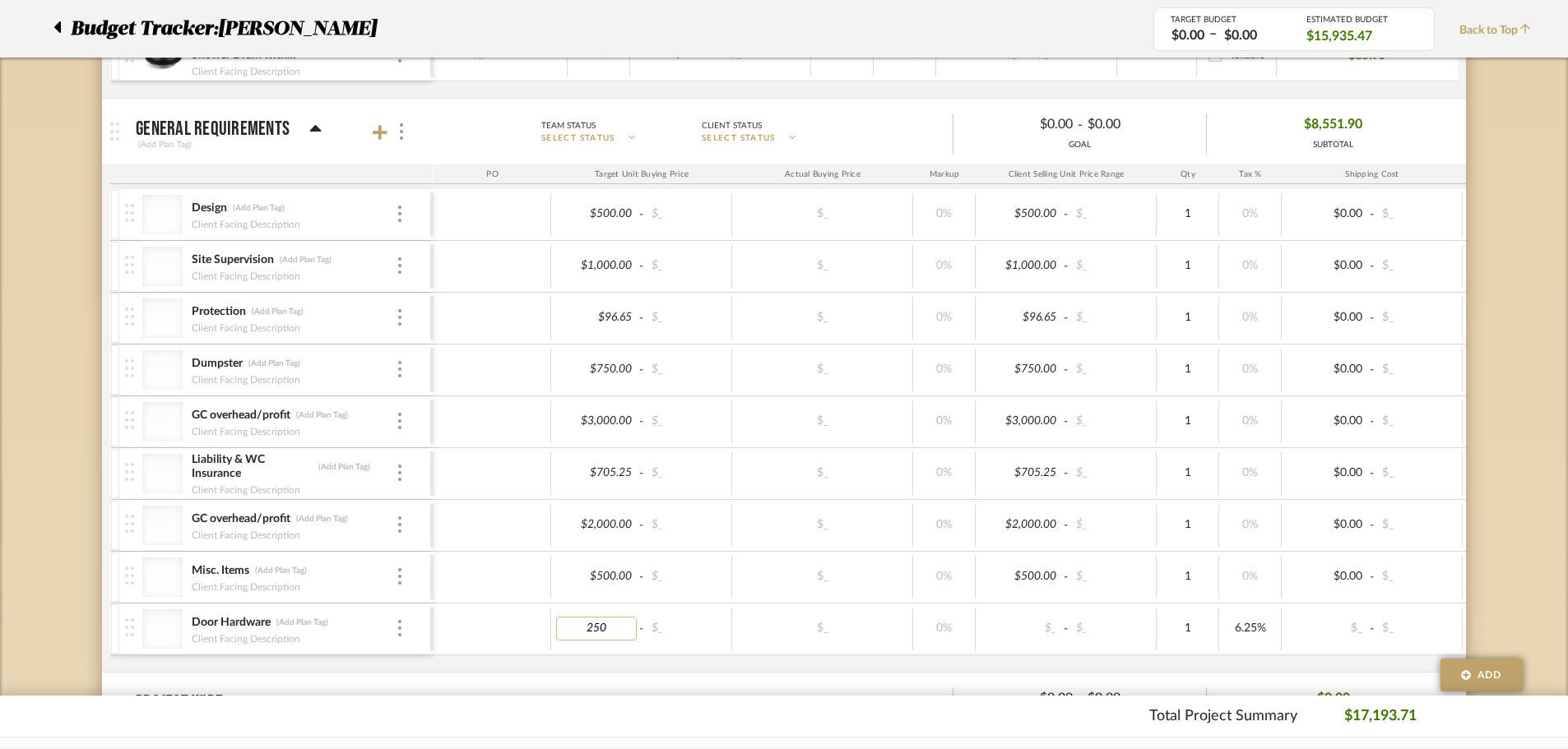
type input "250"
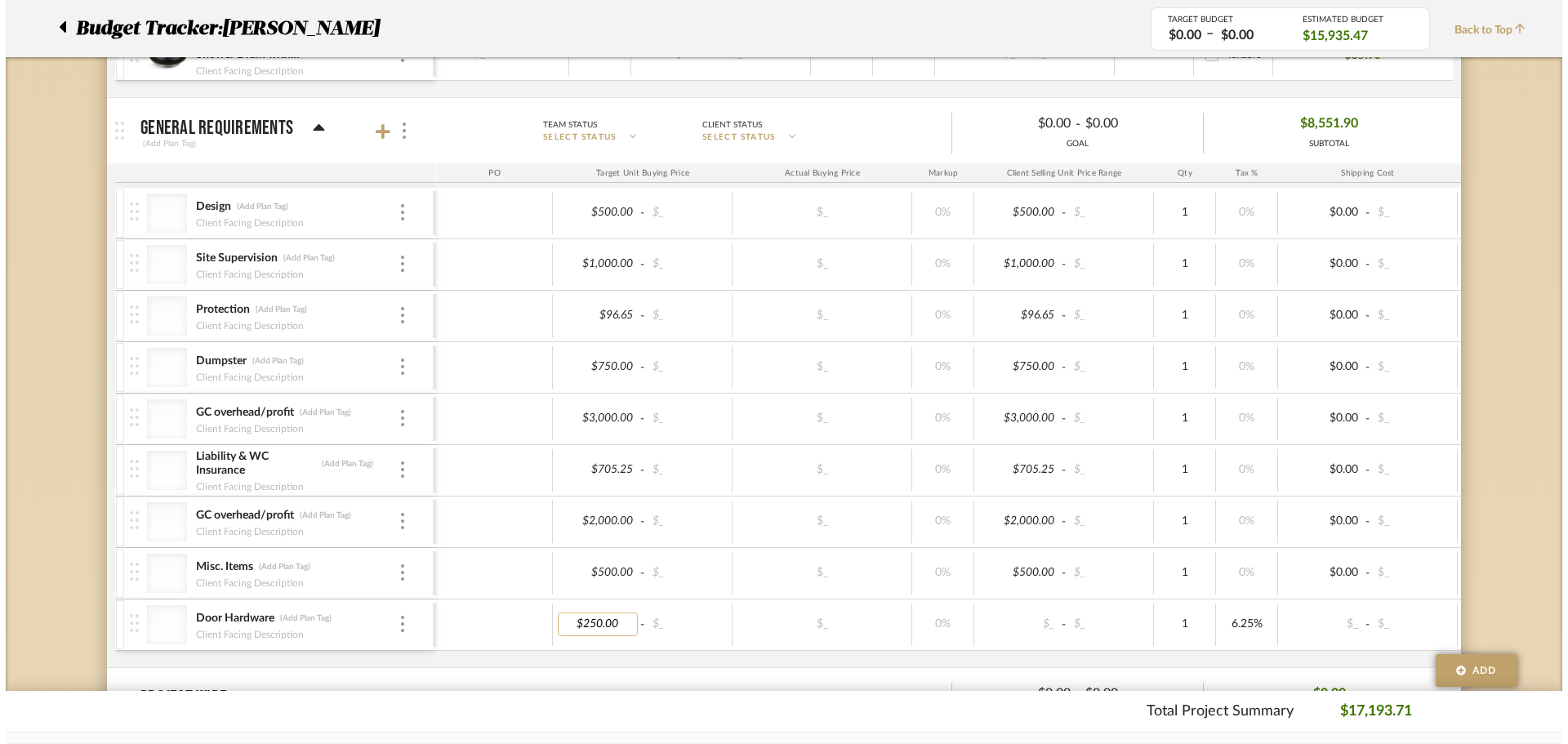
scroll to position [0, 0]
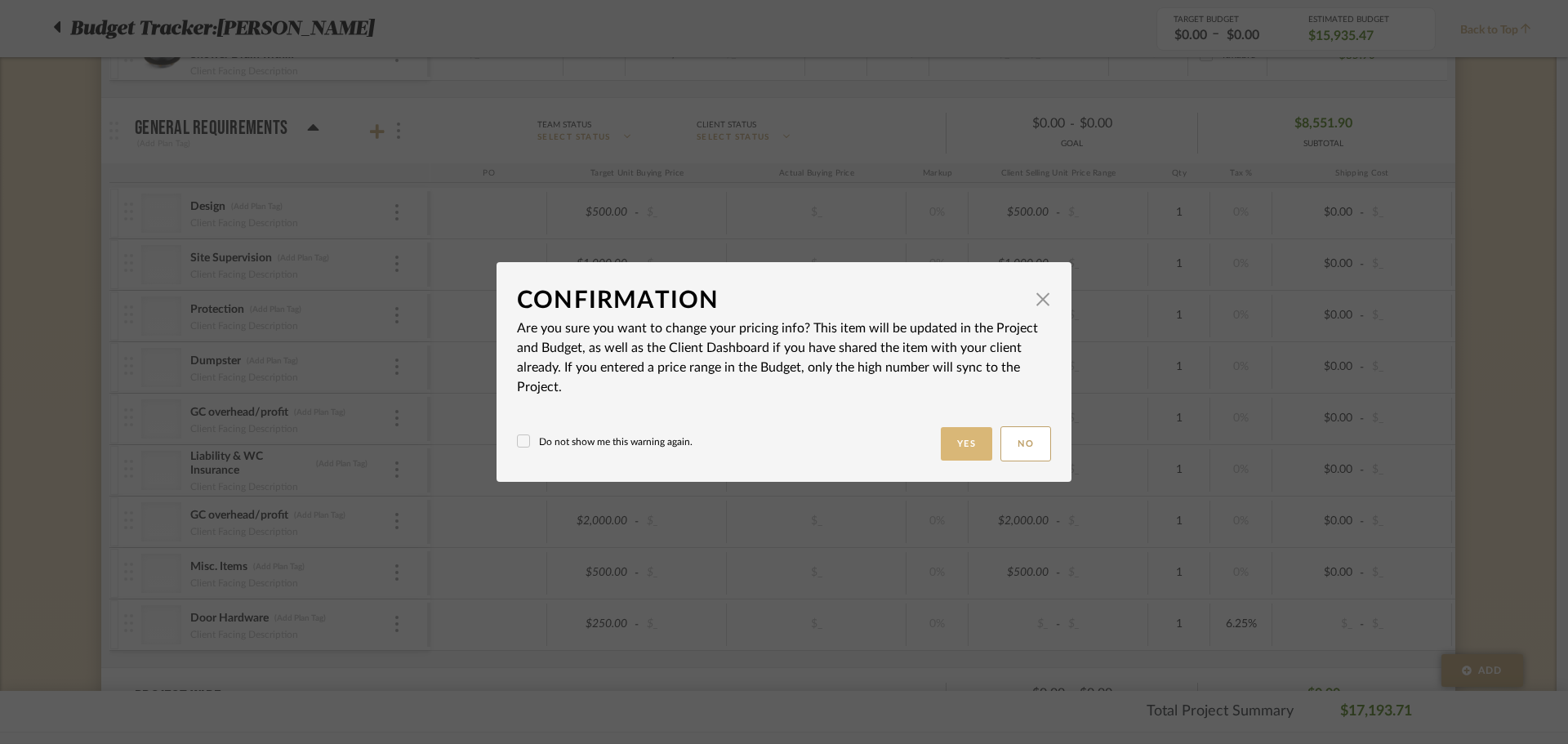
click at [957, 441] on button "Yes" at bounding box center [967, 444] width 52 height 33
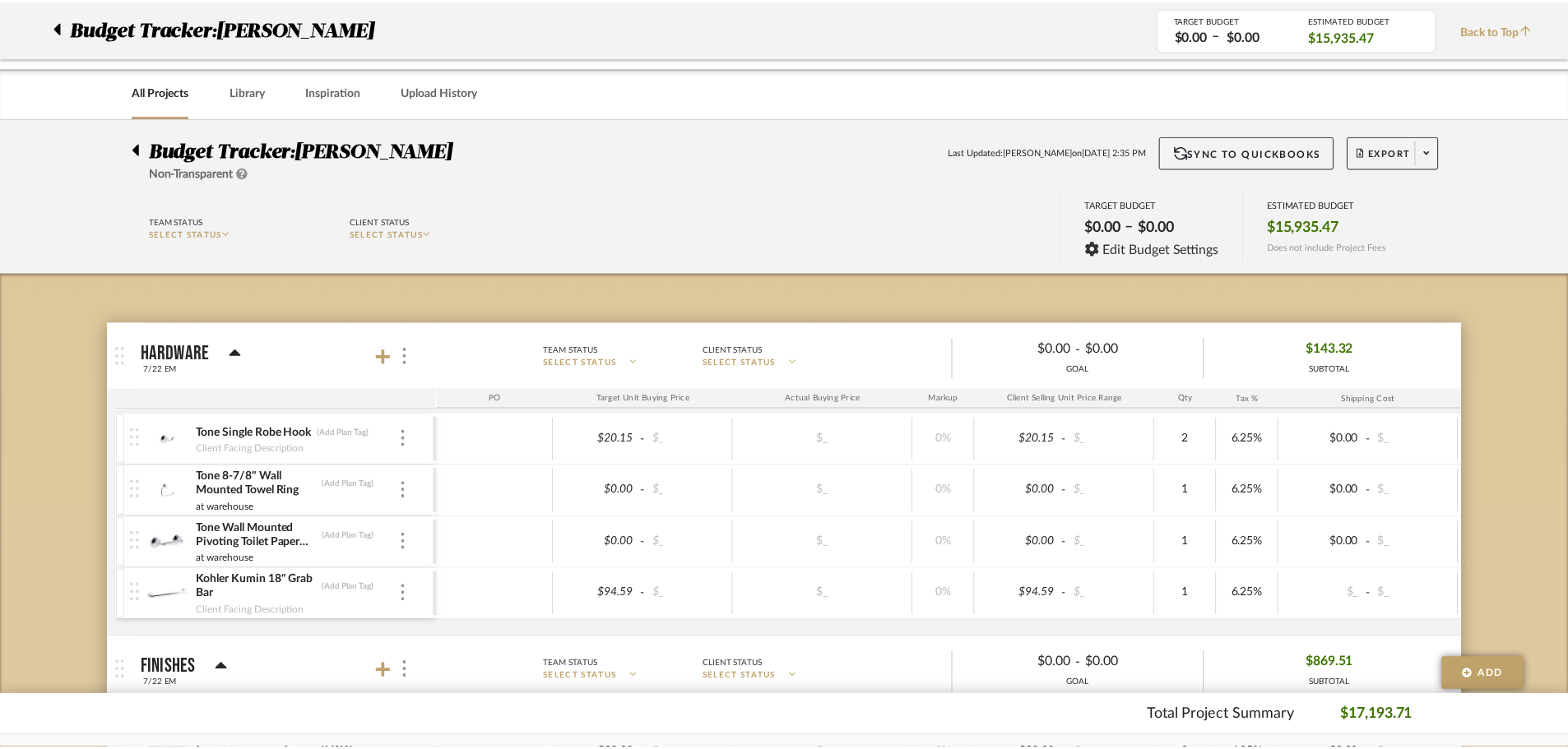
scroll to position [2162, 0]
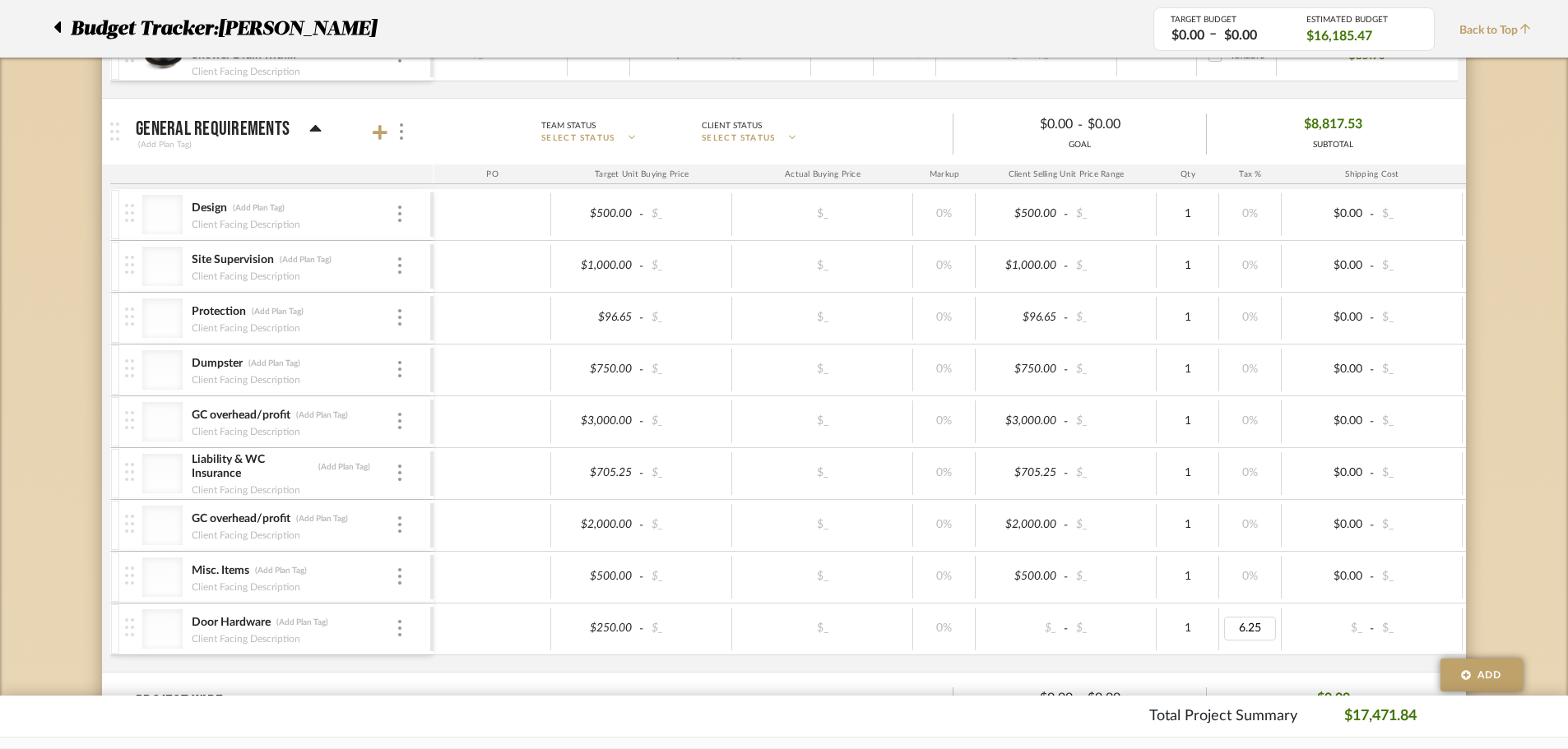
type input "0"
click at [373, 130] on icon at bounding box center [380, 132] width 15 height 17
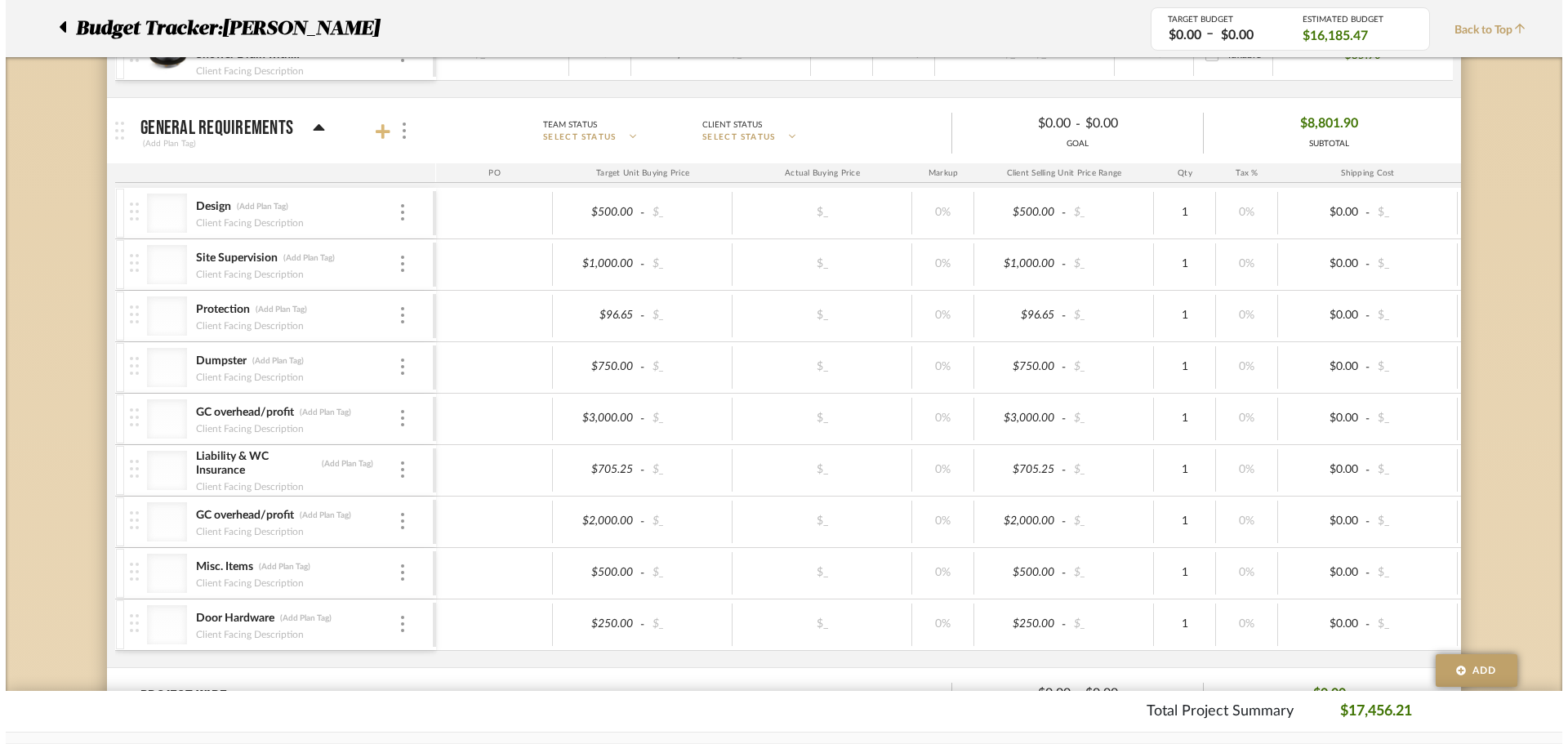
scroll to position [0, 0]
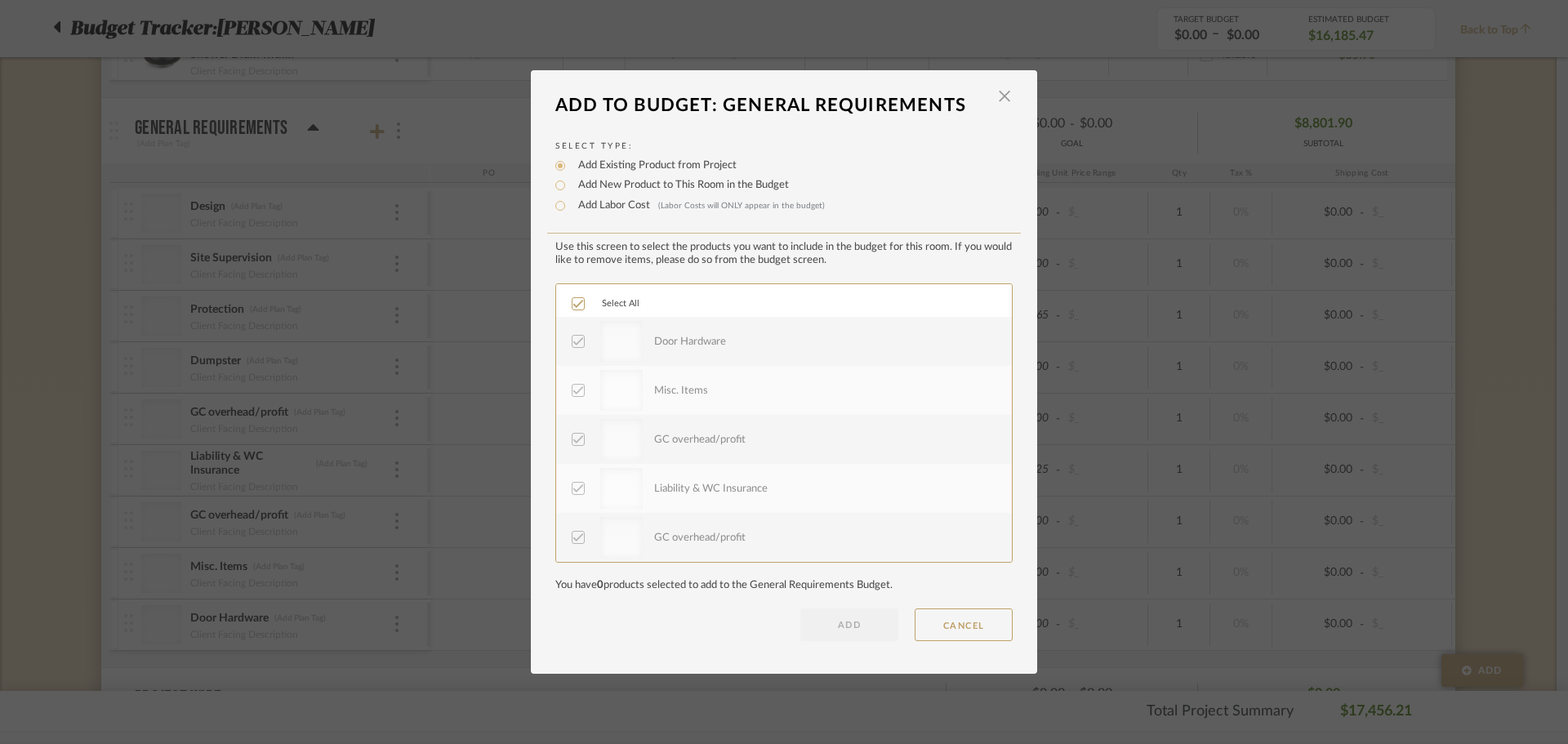
click at [570, 187] on label "Add New Product to This Room in the Budget" at bounding box center [680, 186] width 219 height 17
click at [565, 187] on input "Add New Product to This Room in the Budget" at bounding box center [560, 185] width 19 height 19
radio input "true"
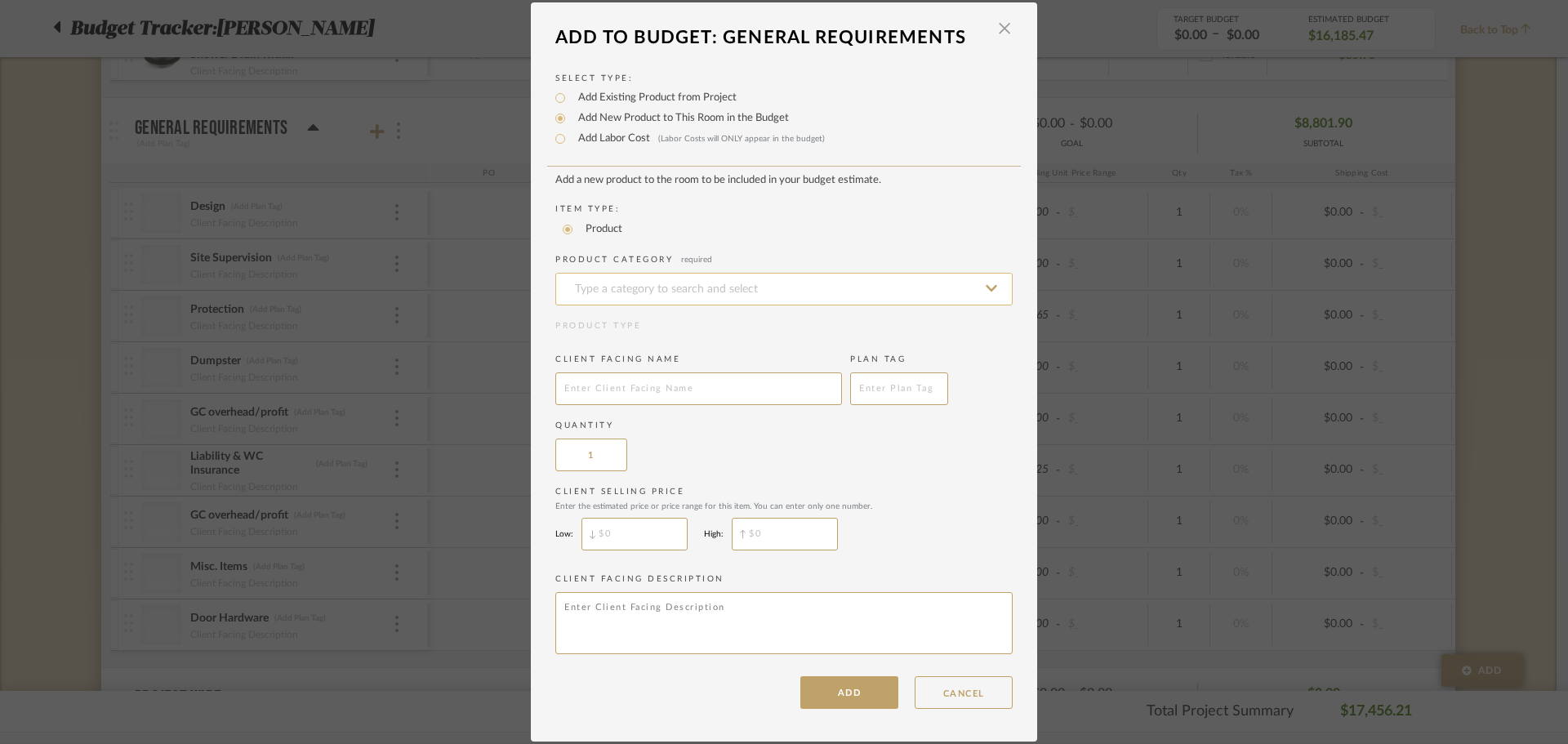
click at [614, 285] on input at bounding box center [784, 290] width 457 height 33
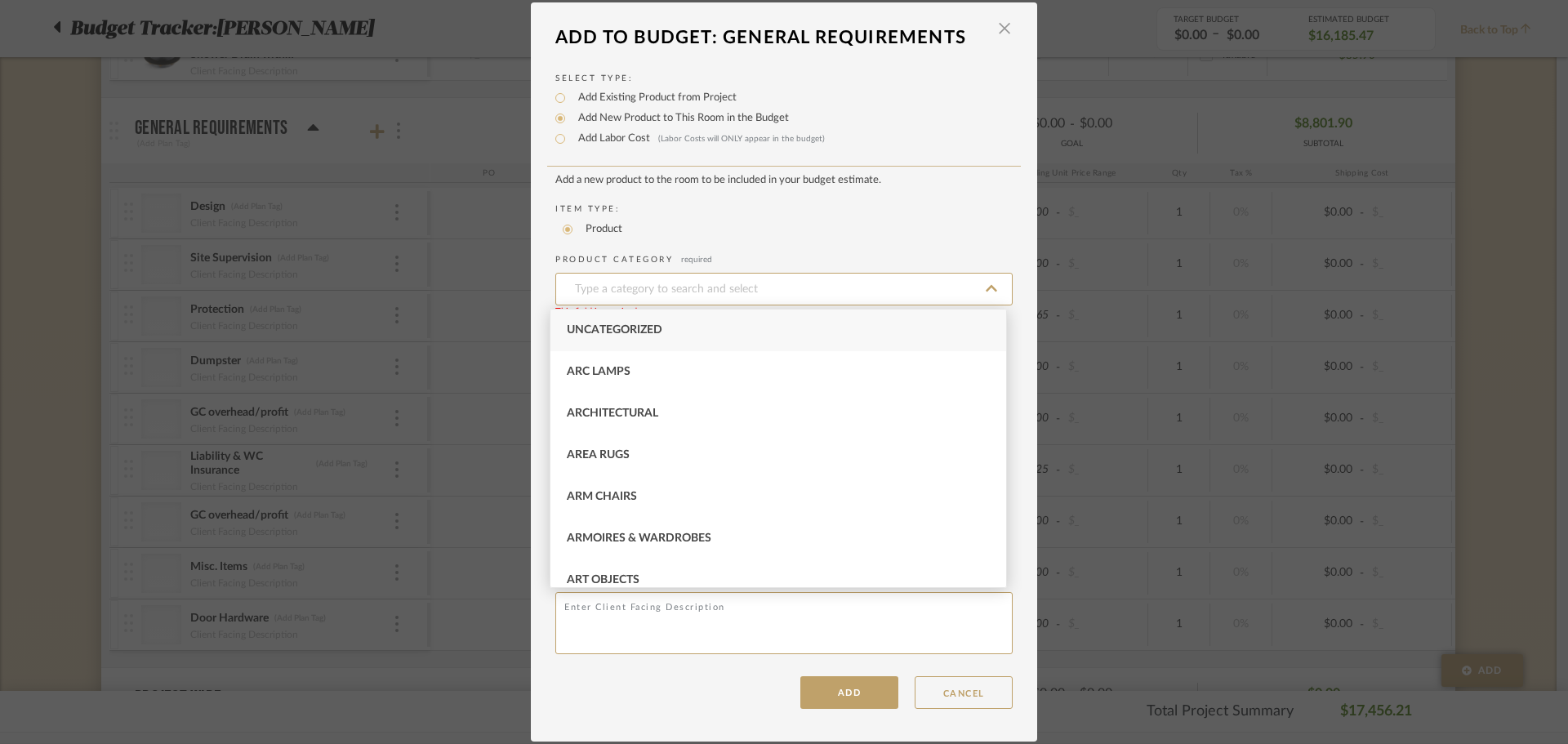
click at [619, 325] on span "Uncategorized" at bounding box center [614, 330] width 96 height 11
type input "Uncategorized"
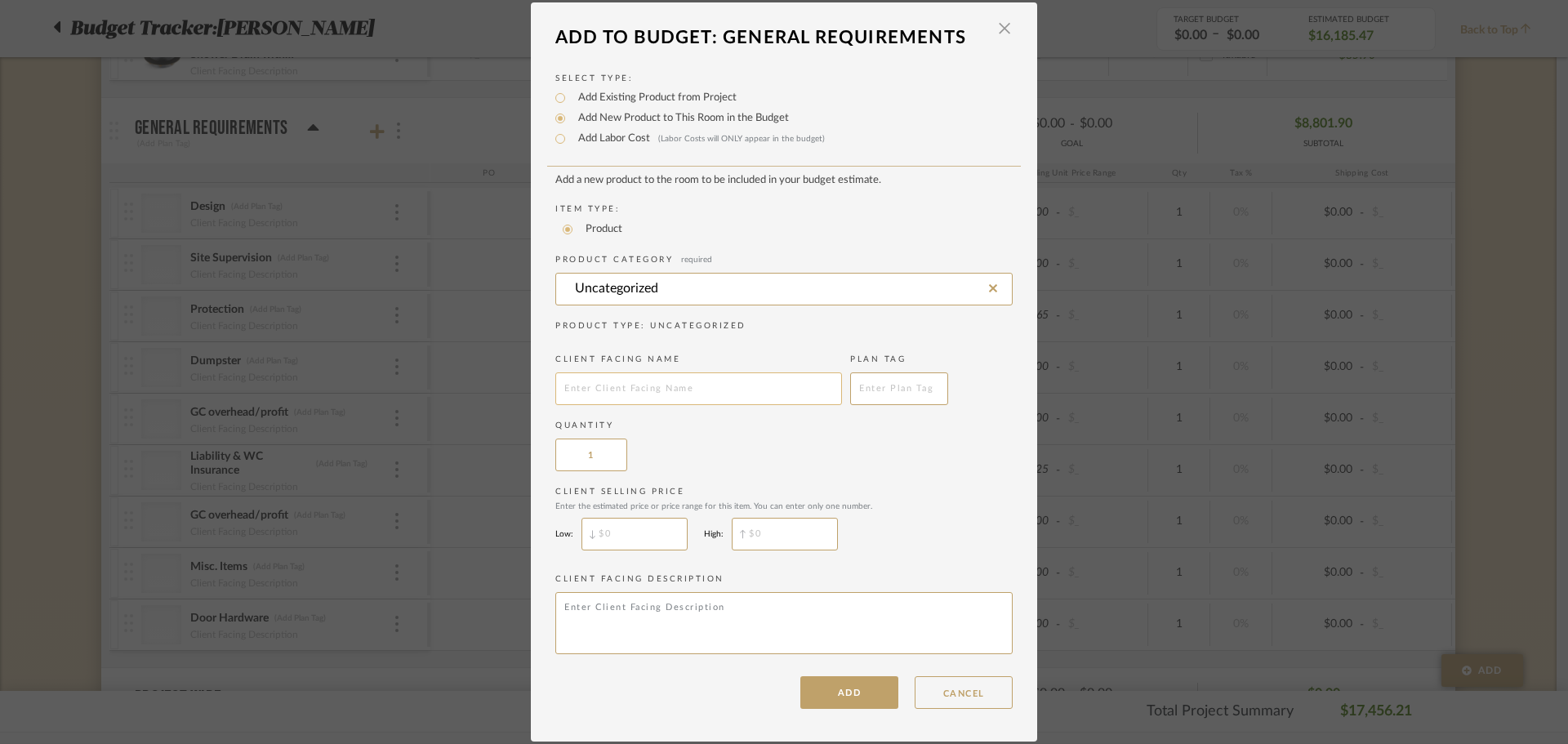
click at [610, 373] on div "Client Facing Name" at bounding box center [699, 380] width 287 height 52
click at [609, 386] on input "text" at bounding box center [699, 389] width 287 height 33
type input "D"
type input "Final Cleaning"
click at [741, 435] on div "Quantity 1" at bounding box center [784, 446] width 457 height 52
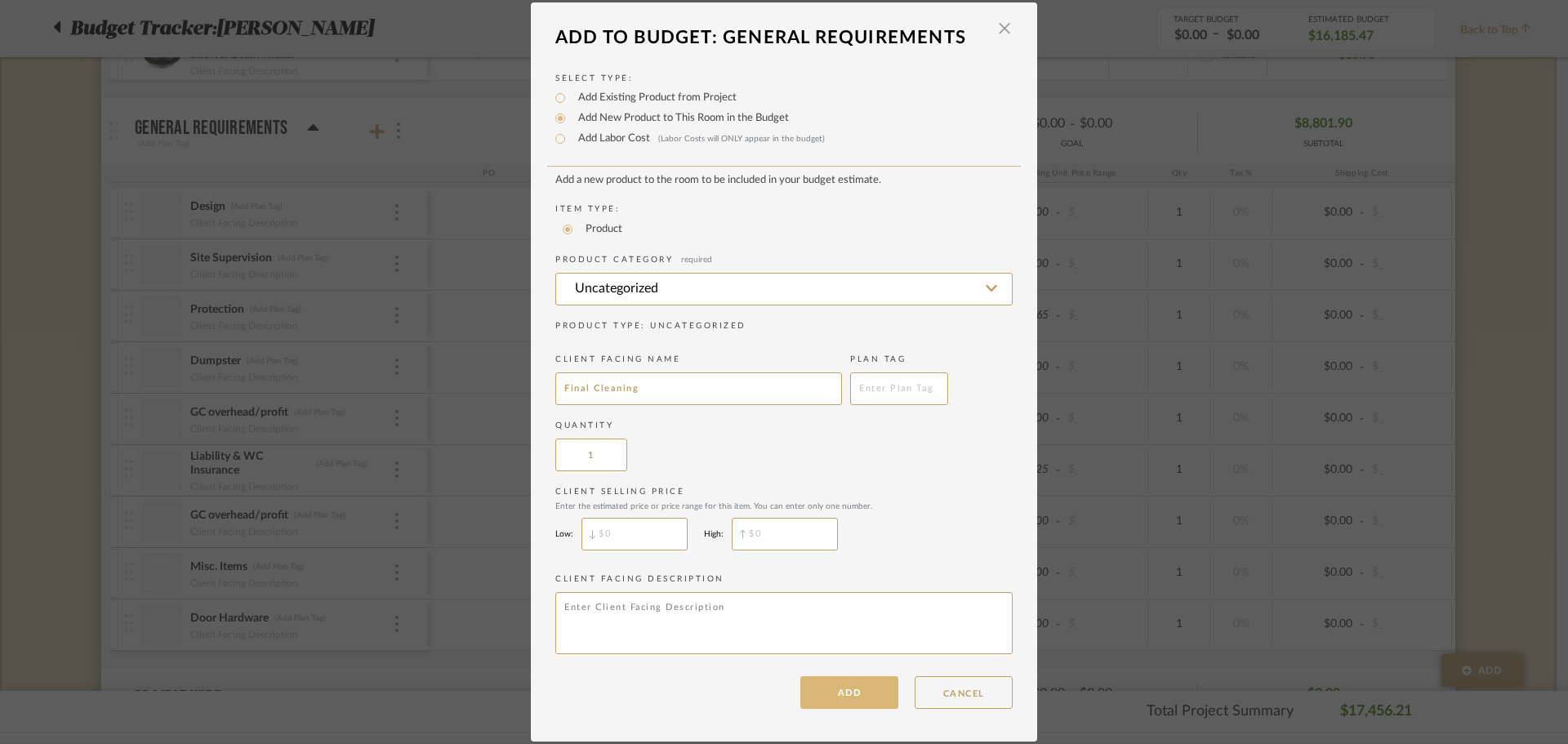
click at [846, 697] on button "ADD" at bounding box center [849, 692] width 98 height 33
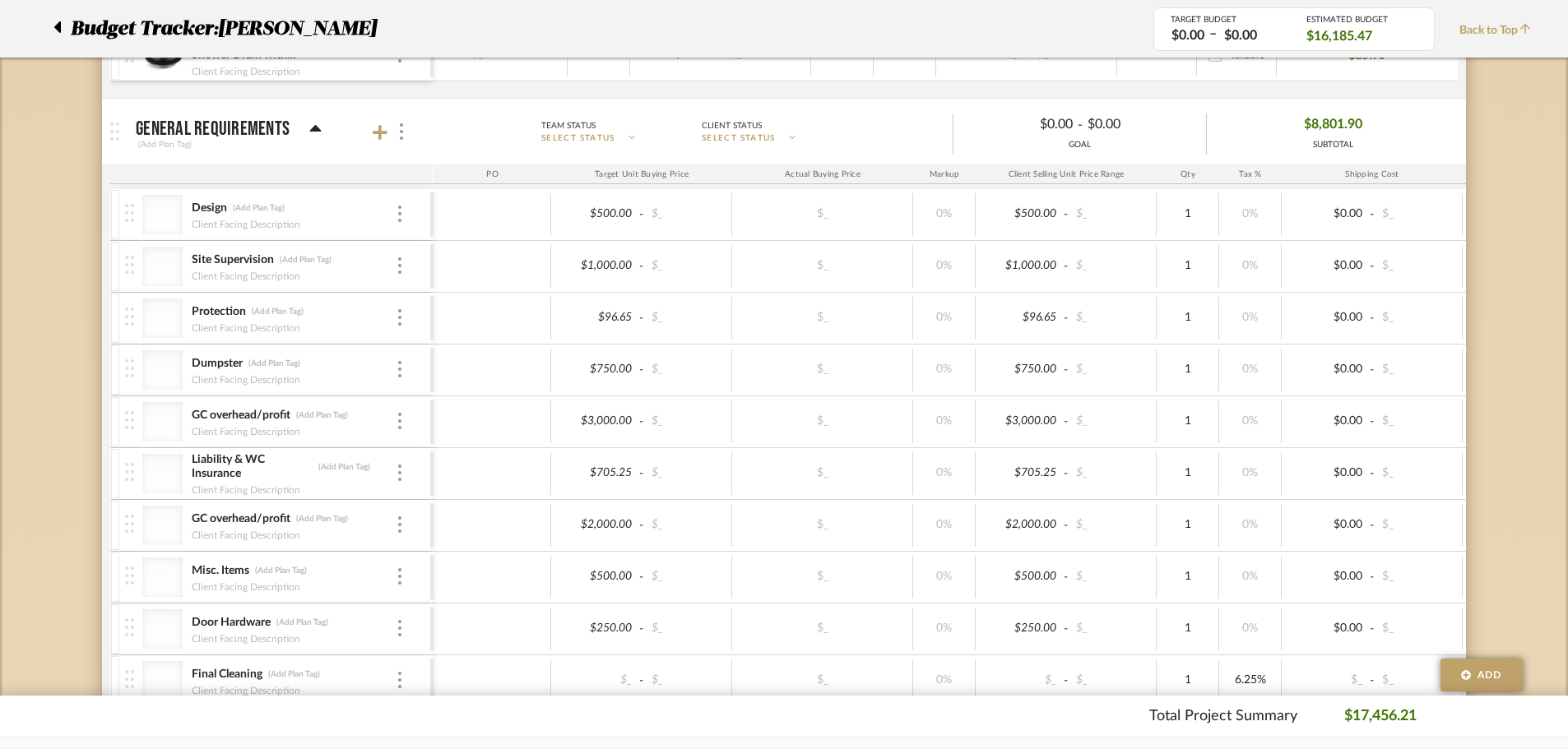
scroll to position [2244, 0]
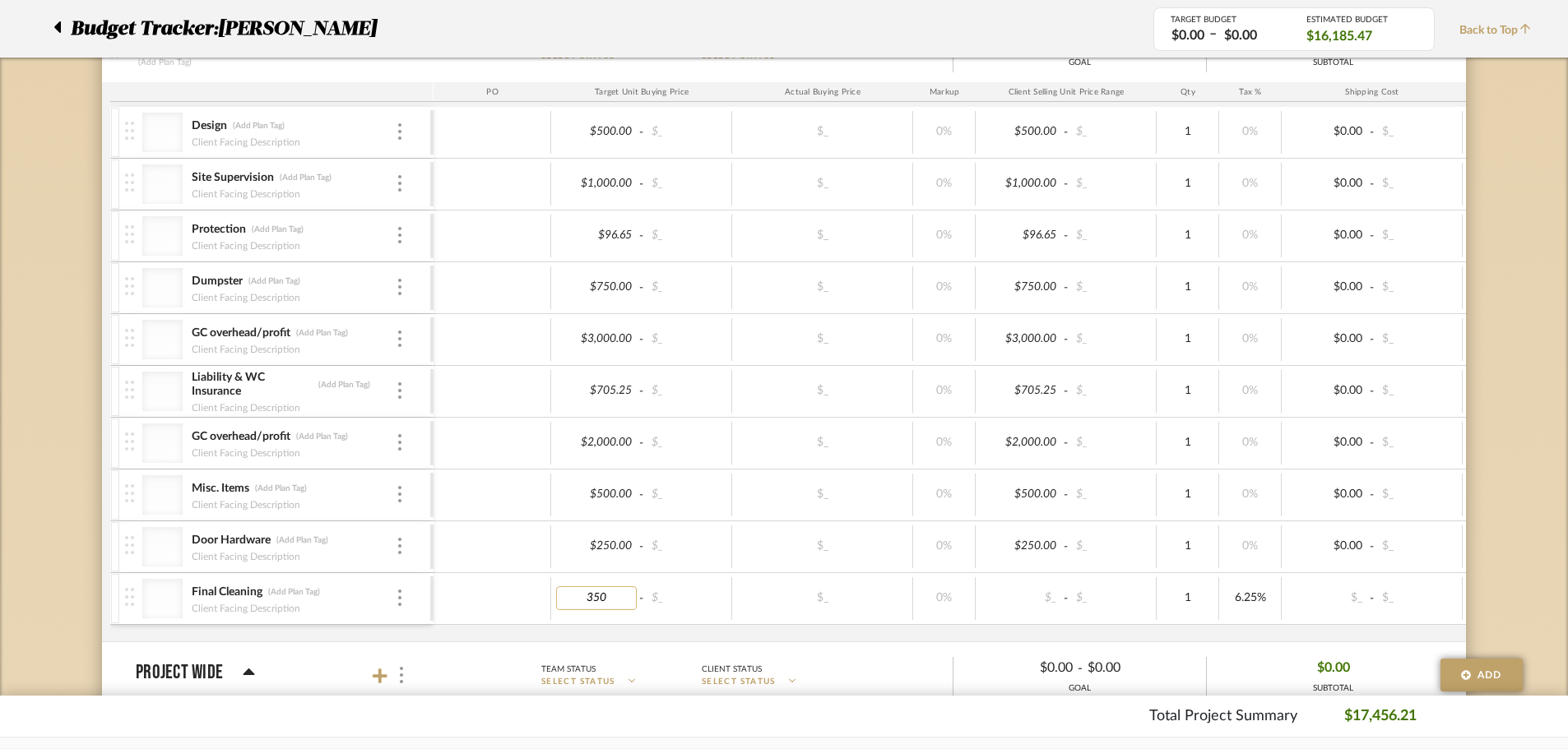
type input "350"
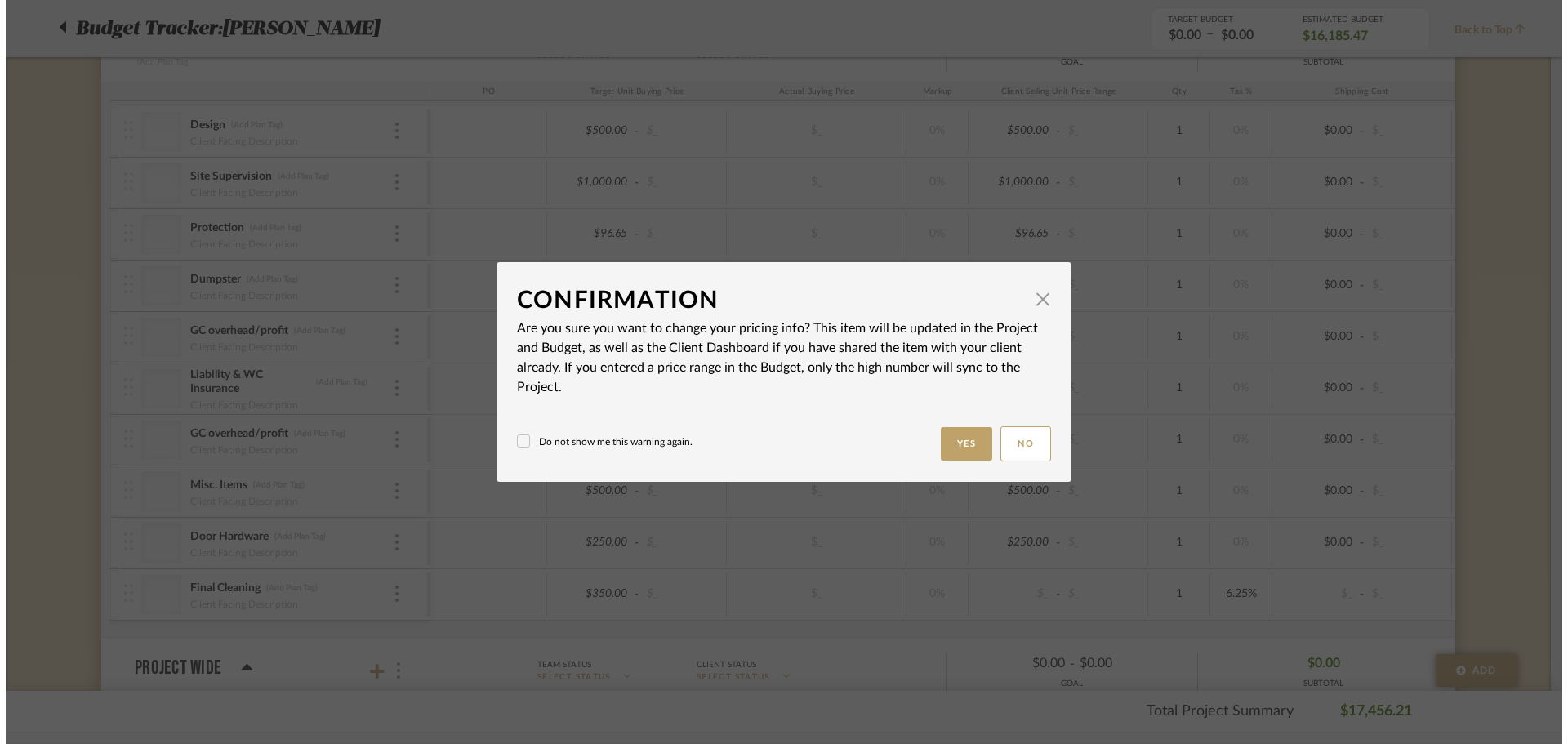
scroll to position [0, 0]
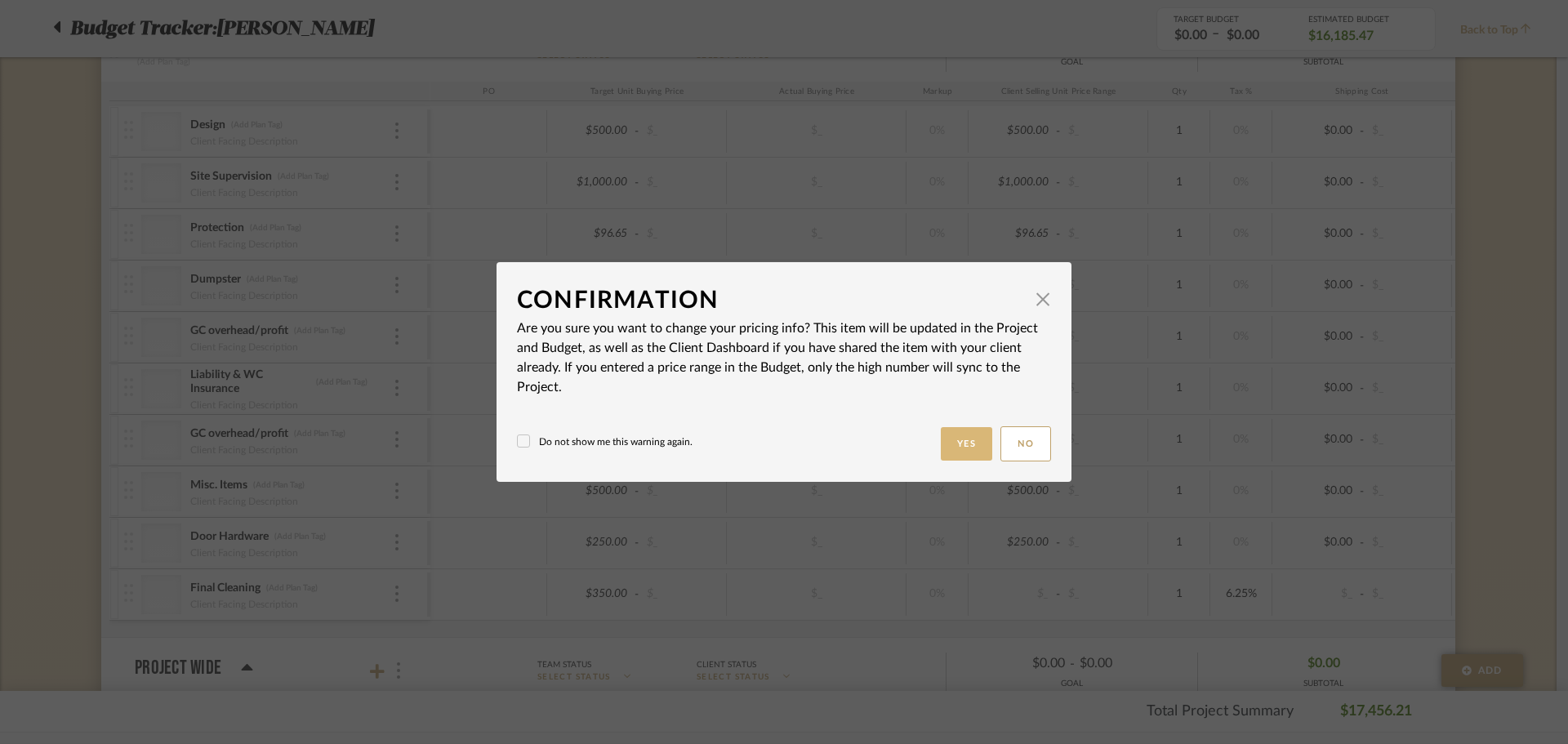
click at [967, 452] on button "Yes" at bounding box center [967, 444] width 52 height 33
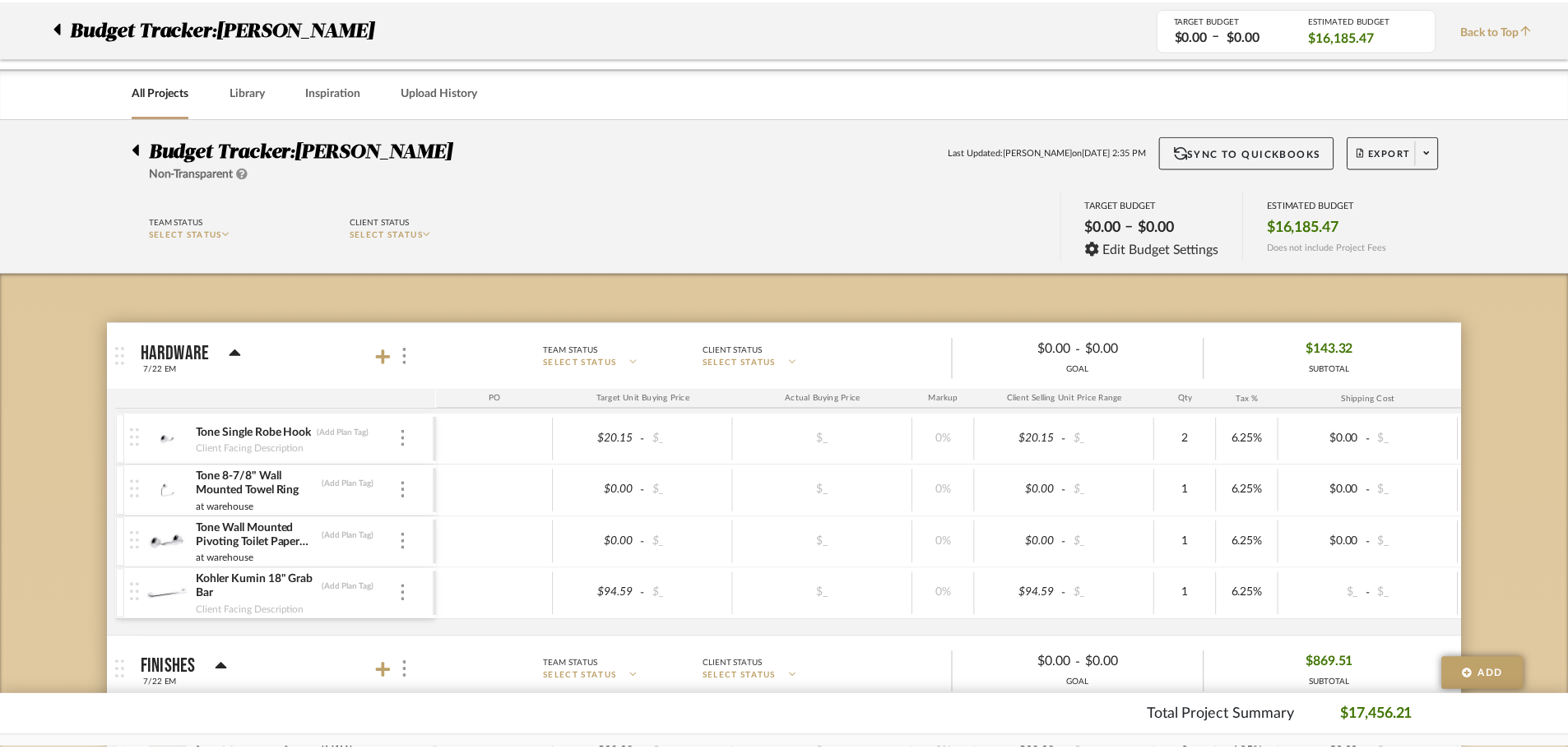
scroll to position [2244, 0]
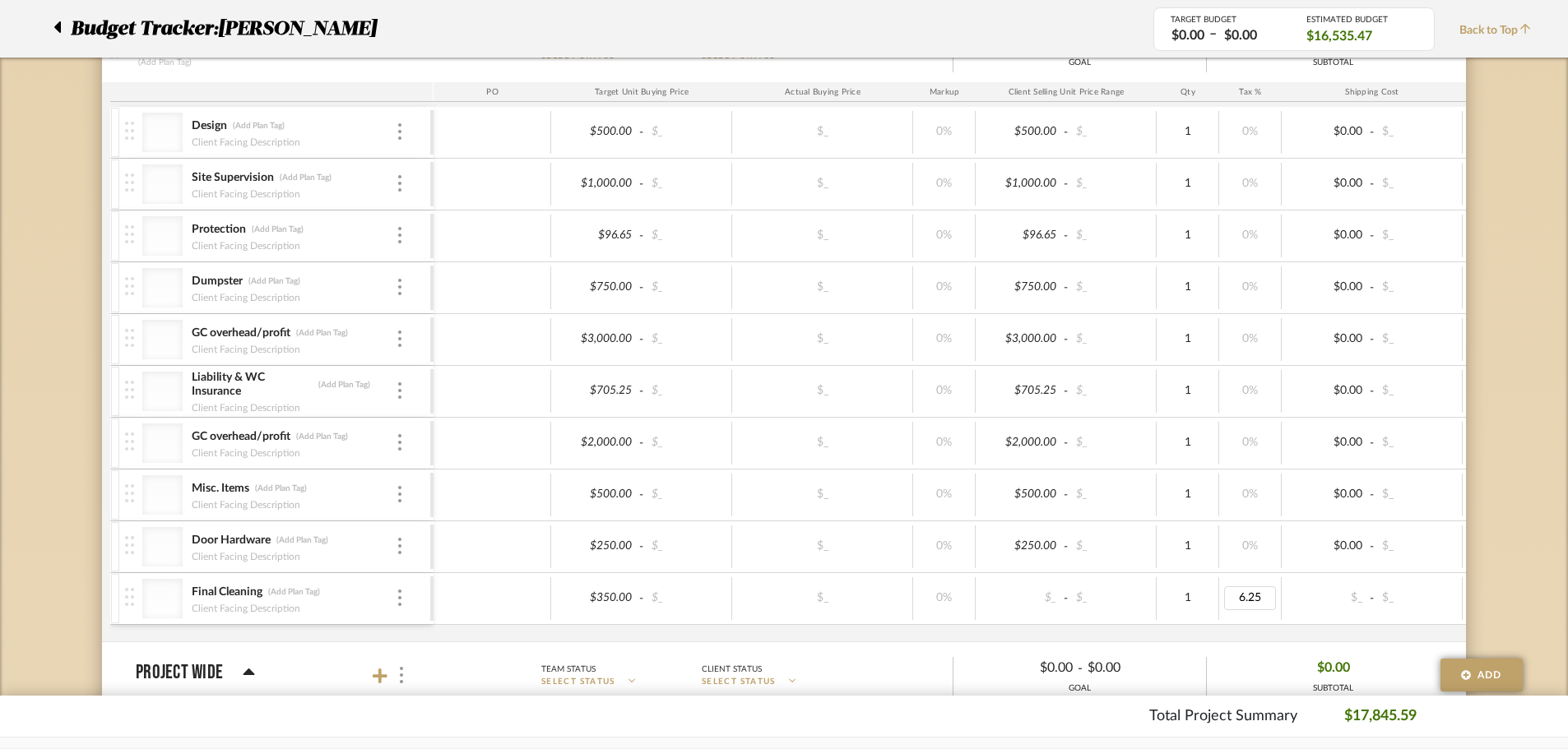
type input "0"
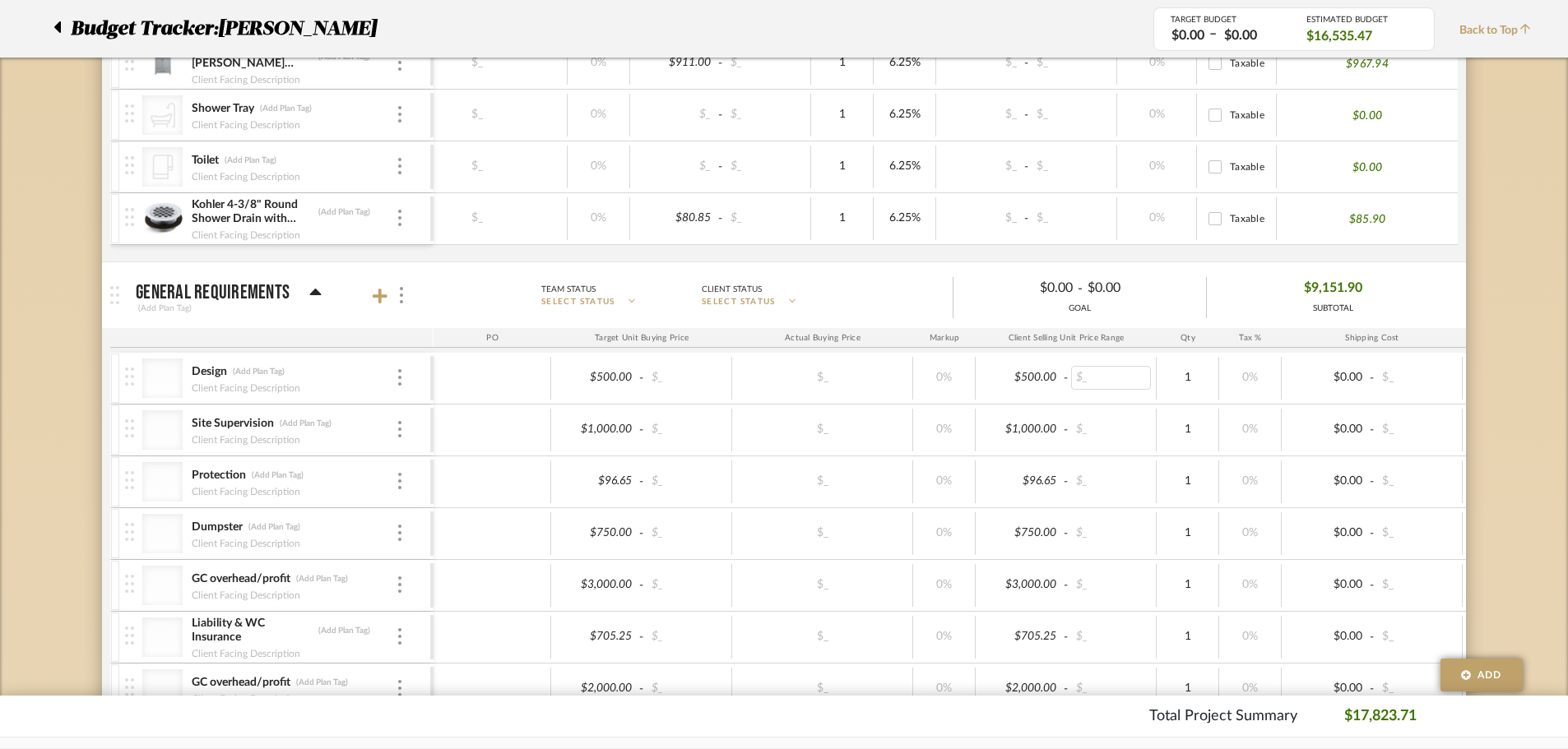
scroll to position [1997, 0]
click at [60, 29] on icon at bounding box center [57, 27] width 6 height 11
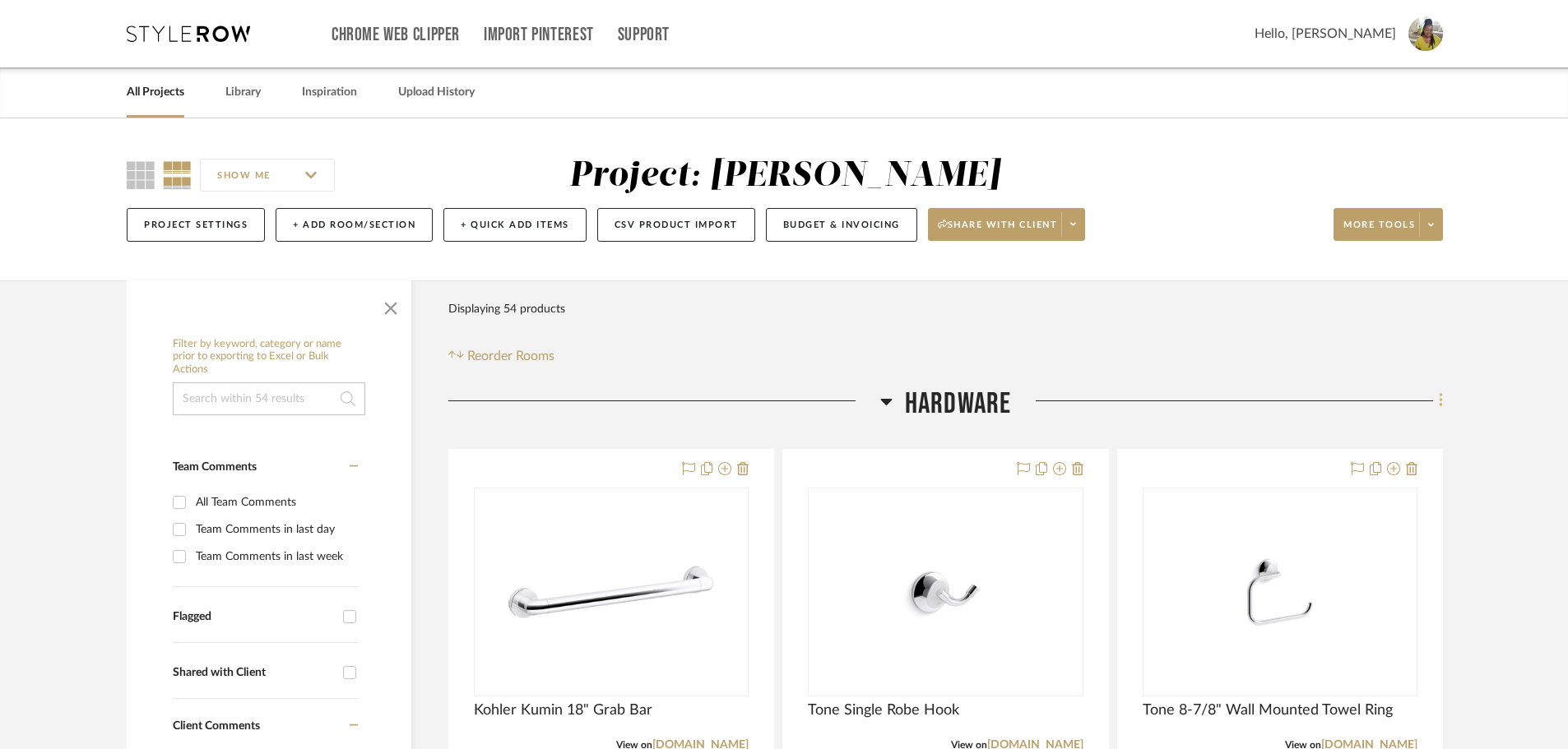
click at [1440, 401] on icon at bounding box center [1440, 400] width 4 height 14
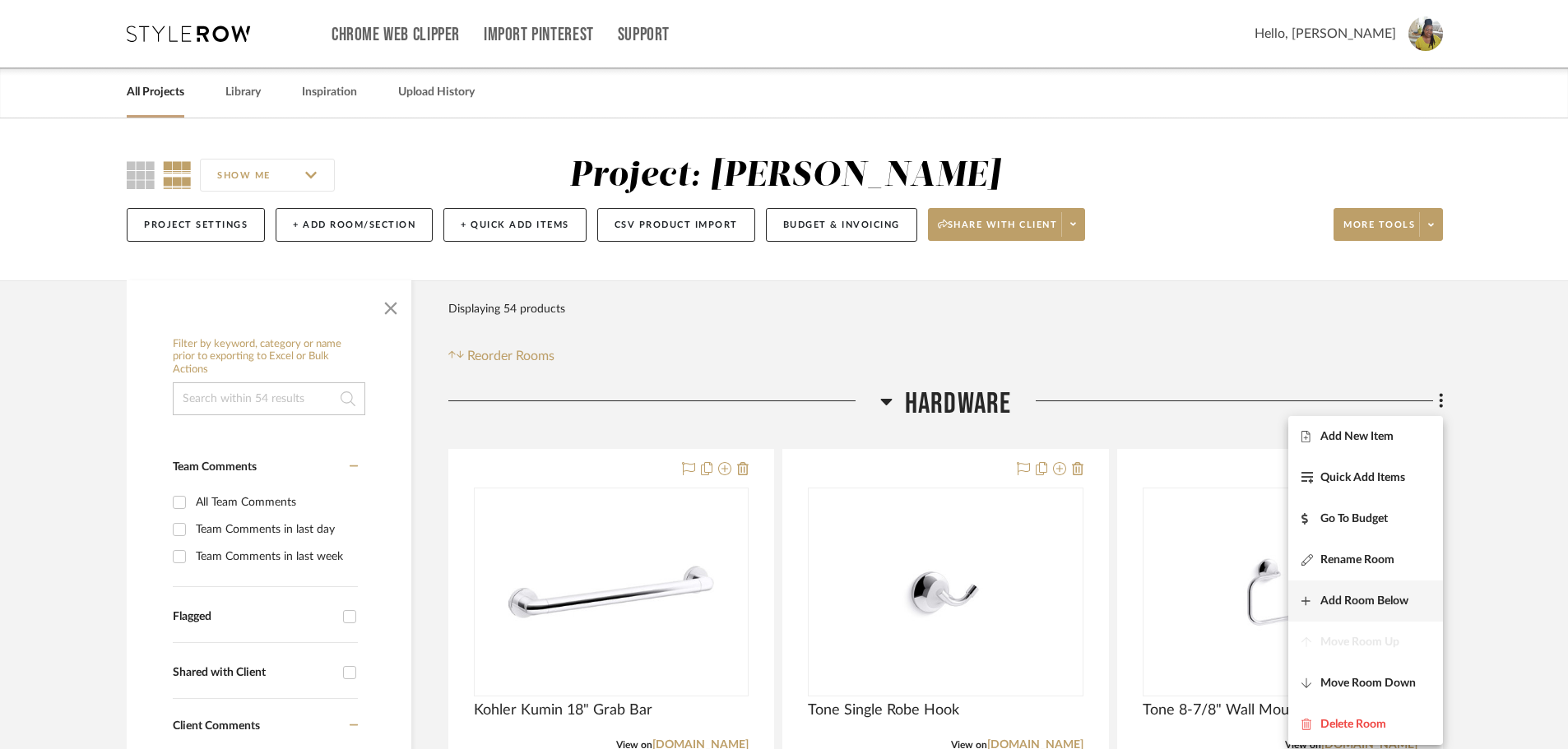
click at [1372, 600] on span "Add Room Below" at bounding box center [1364, 600] width 88 height 14
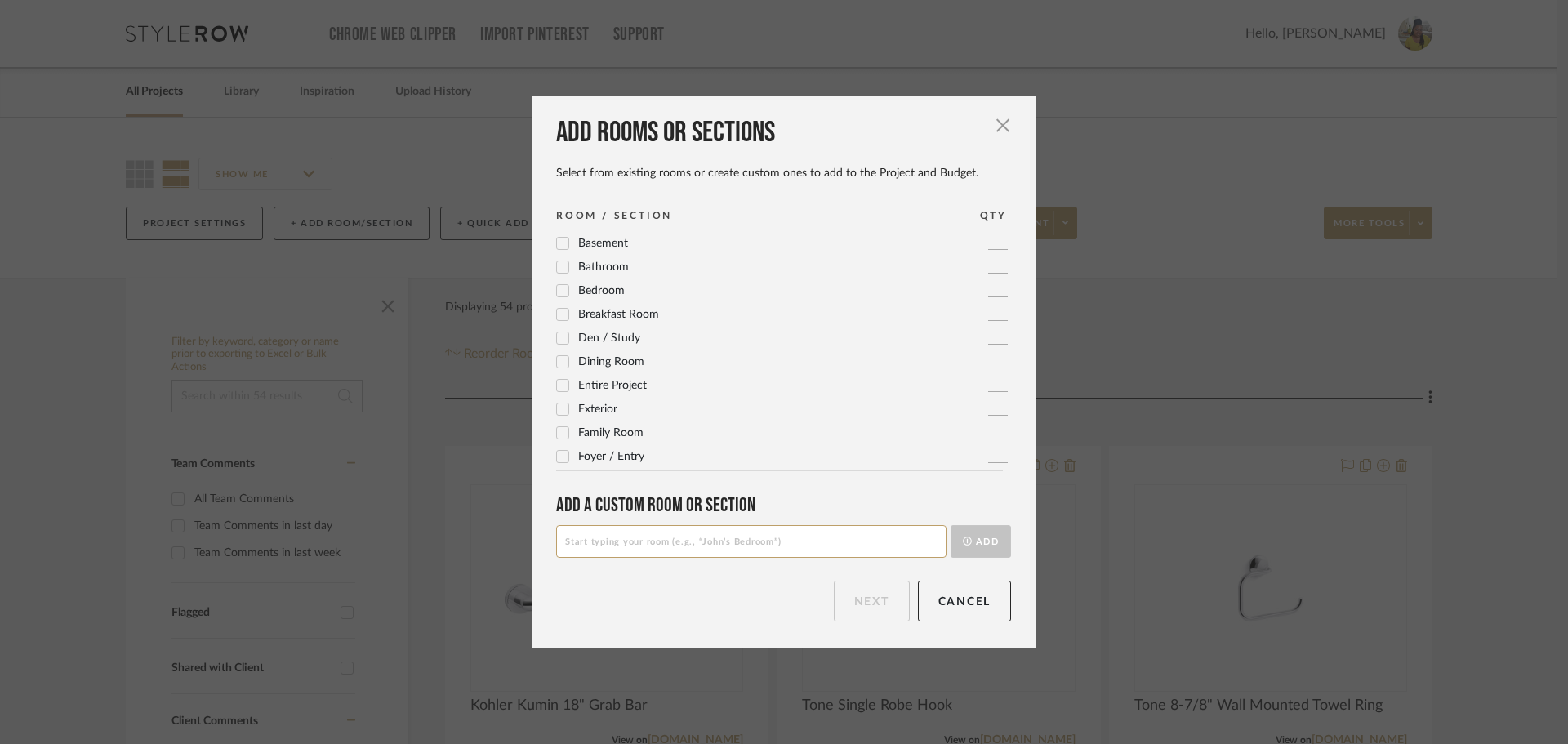
click at [756, 544] on input at bounding box center [751, 542] width 391 height 33
type input "Pending"
click at [951, 525] on button "Add" at bounding box center [981, 542] width 61 height 33
click at [871, 585] on button "Next" at bounding box center [872, 601] width 76 height 40
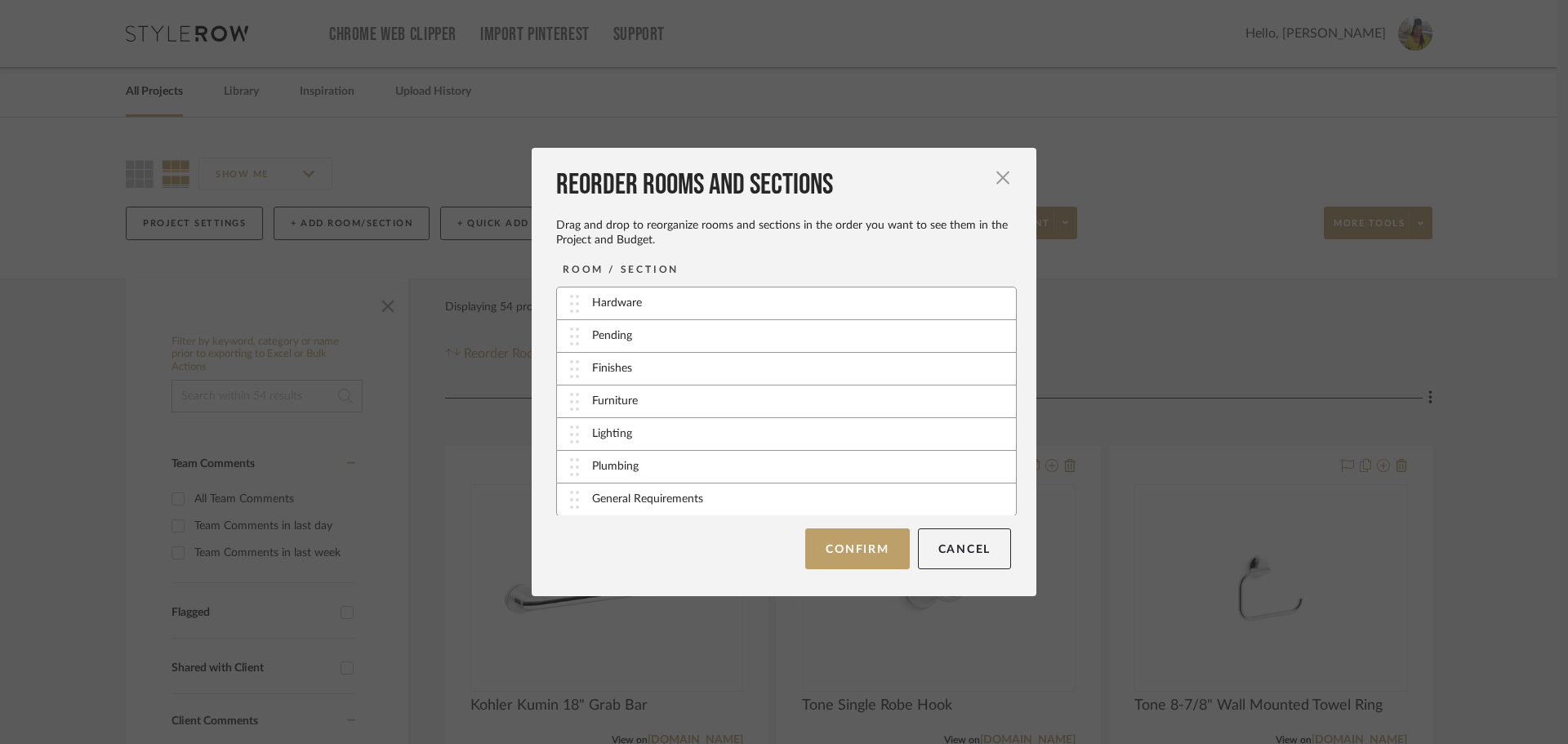
drag, startPoint x: 1010, startPoint y: 379, endPoint x: 1008, endPoint y: 417, distance: 38.1
click at [1008, 417] on div "Hardware Pending Finishes Furniture Lighting Plumbing General Requirements" at bounding box center [790, 401] width 467 height 229
drag, startPoint x: 609, startPoint y: 335, endPoint x: 624, endPoint y: 500, distance: 165.7
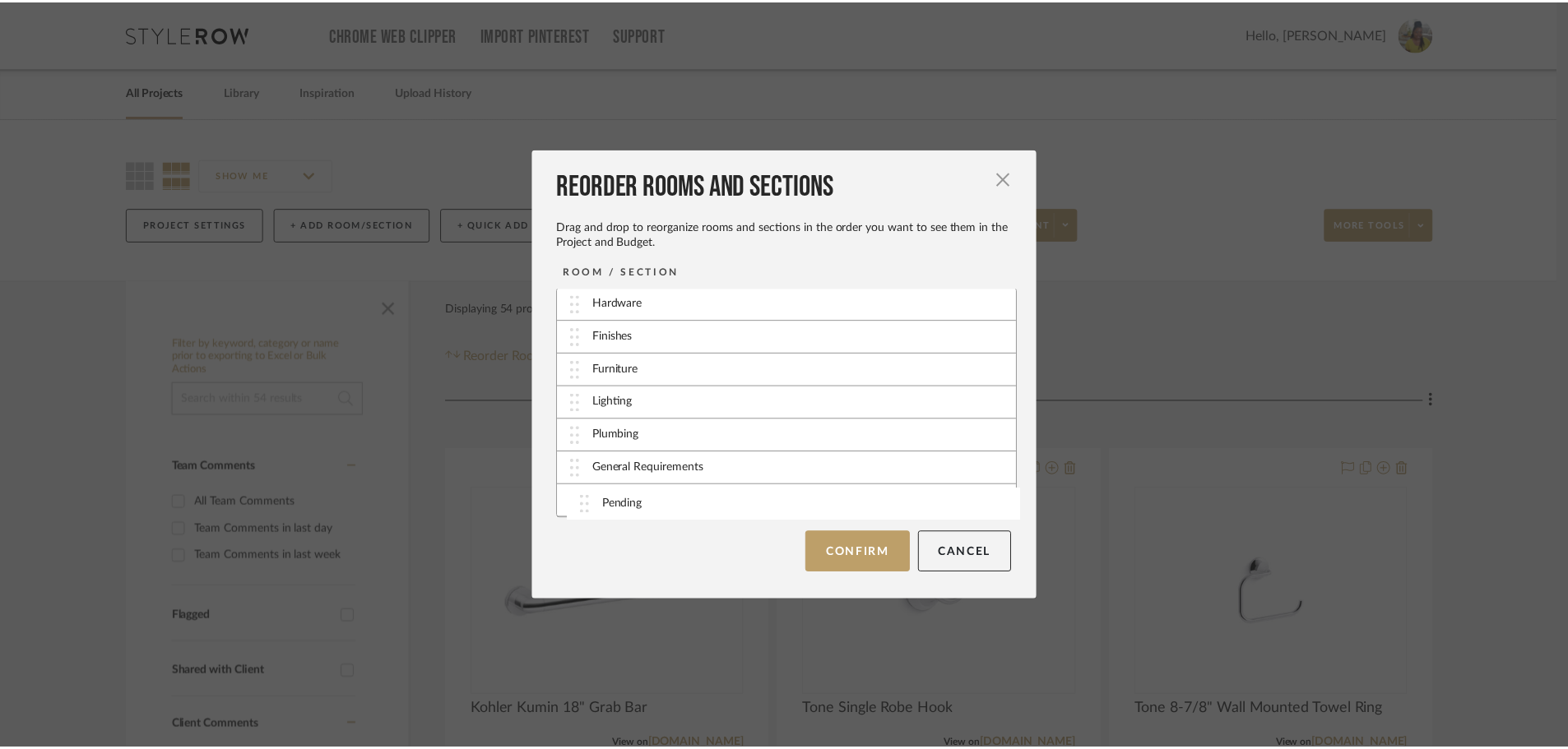
scroll to position [1, 0]
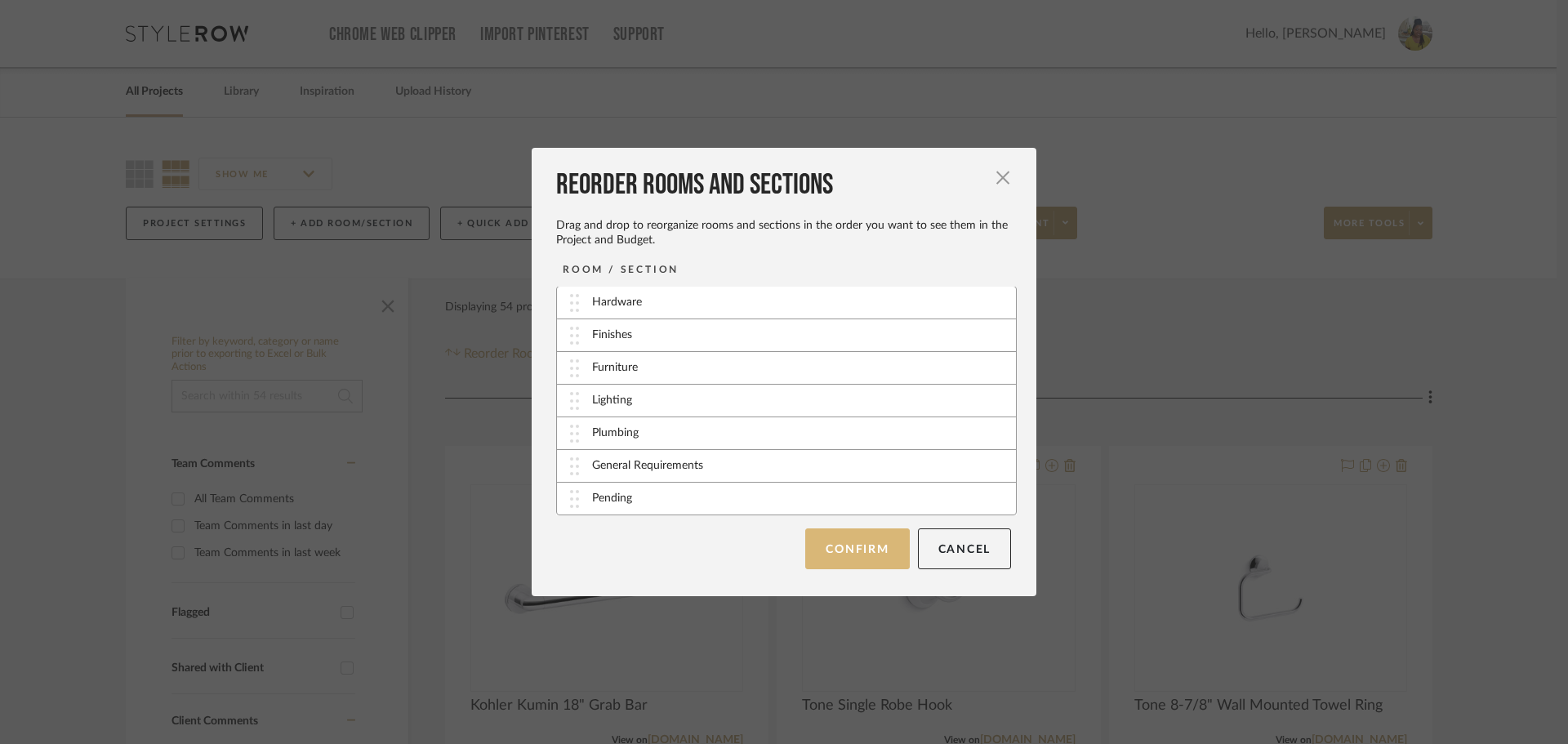
click at [822, 544] on button "Confirm" at bounding box center [857, 549] width 104 height 40
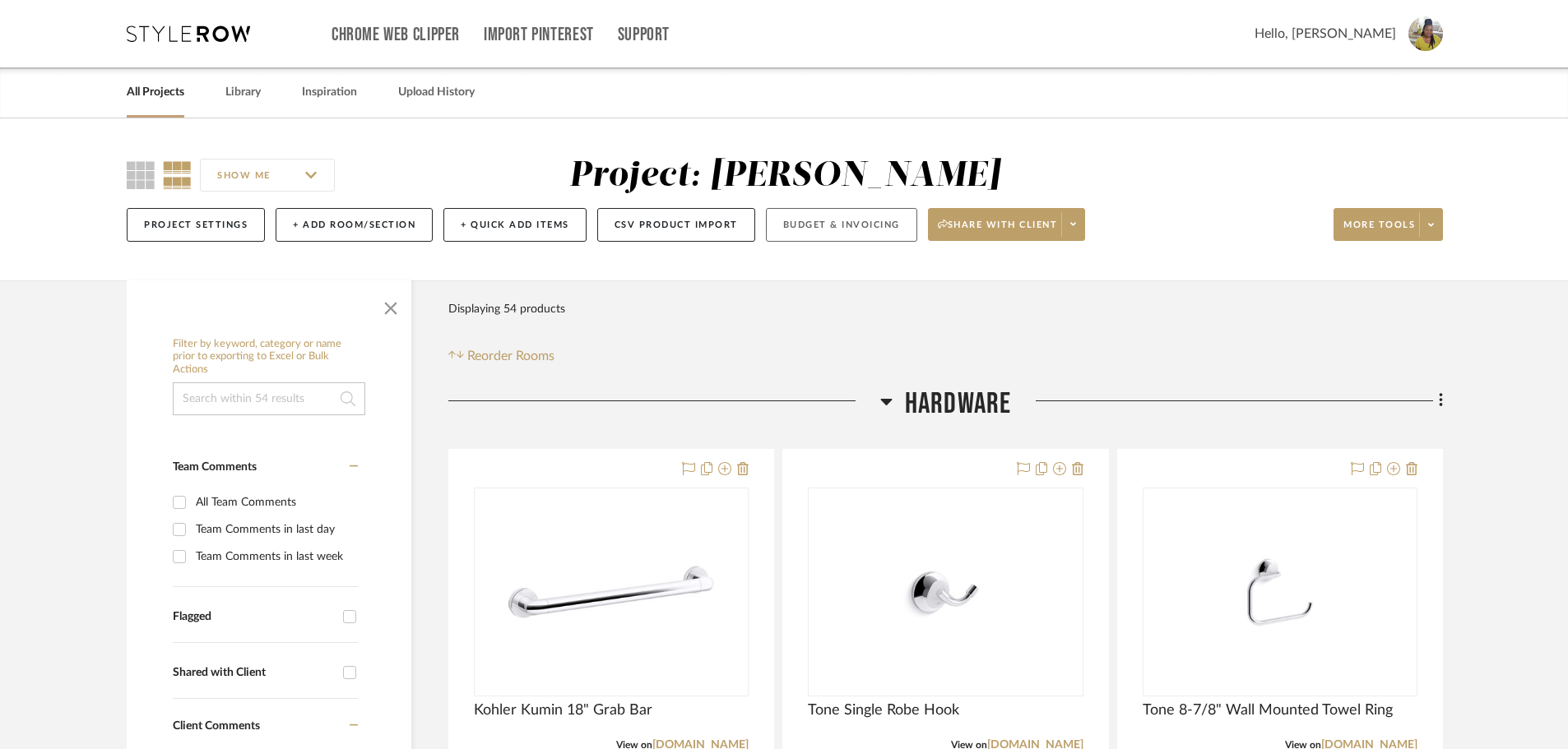
click at [861, 227] on button "Budget & Invoicing" at bounding box center [841, 225] width 151 height 33
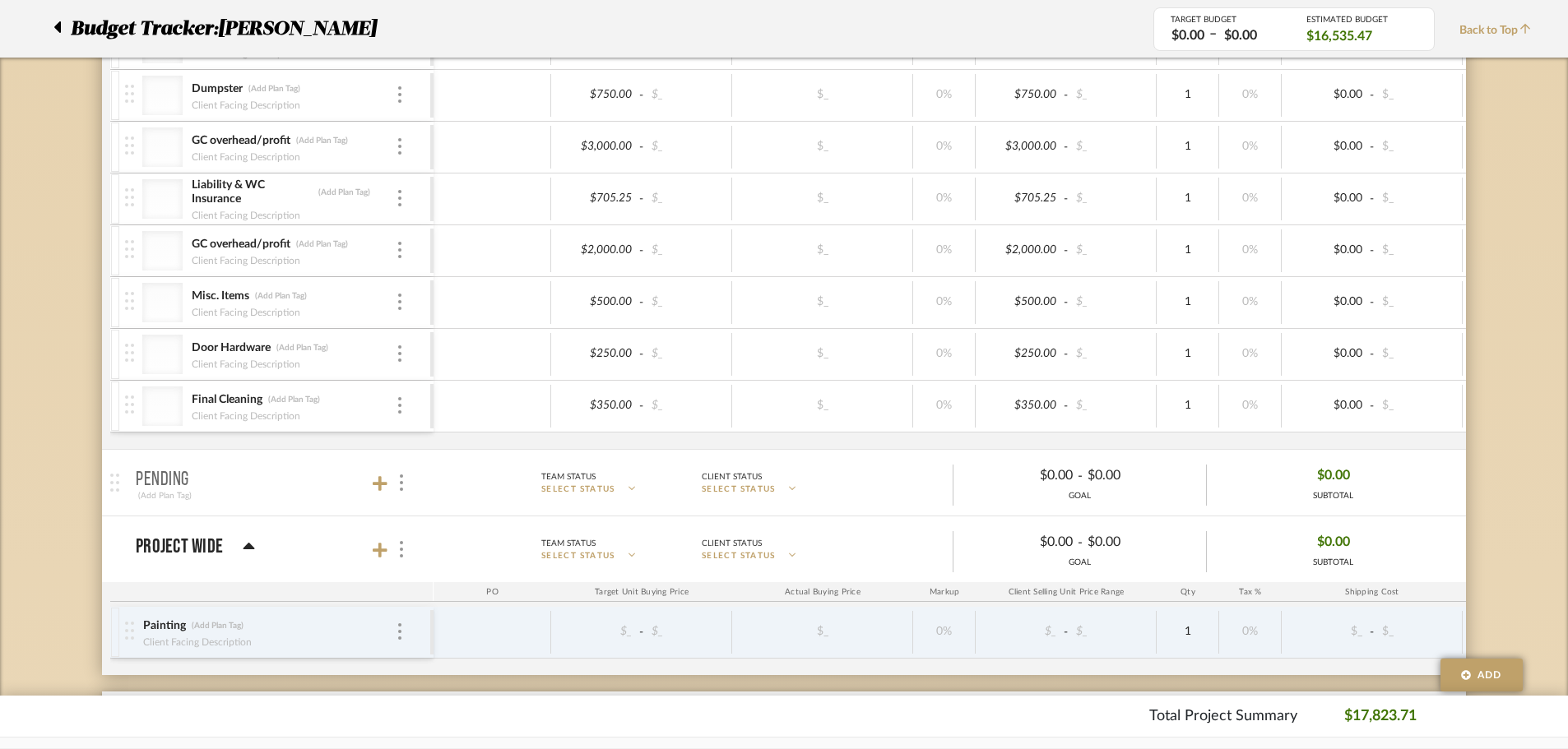
scroll to position [2490, 0]
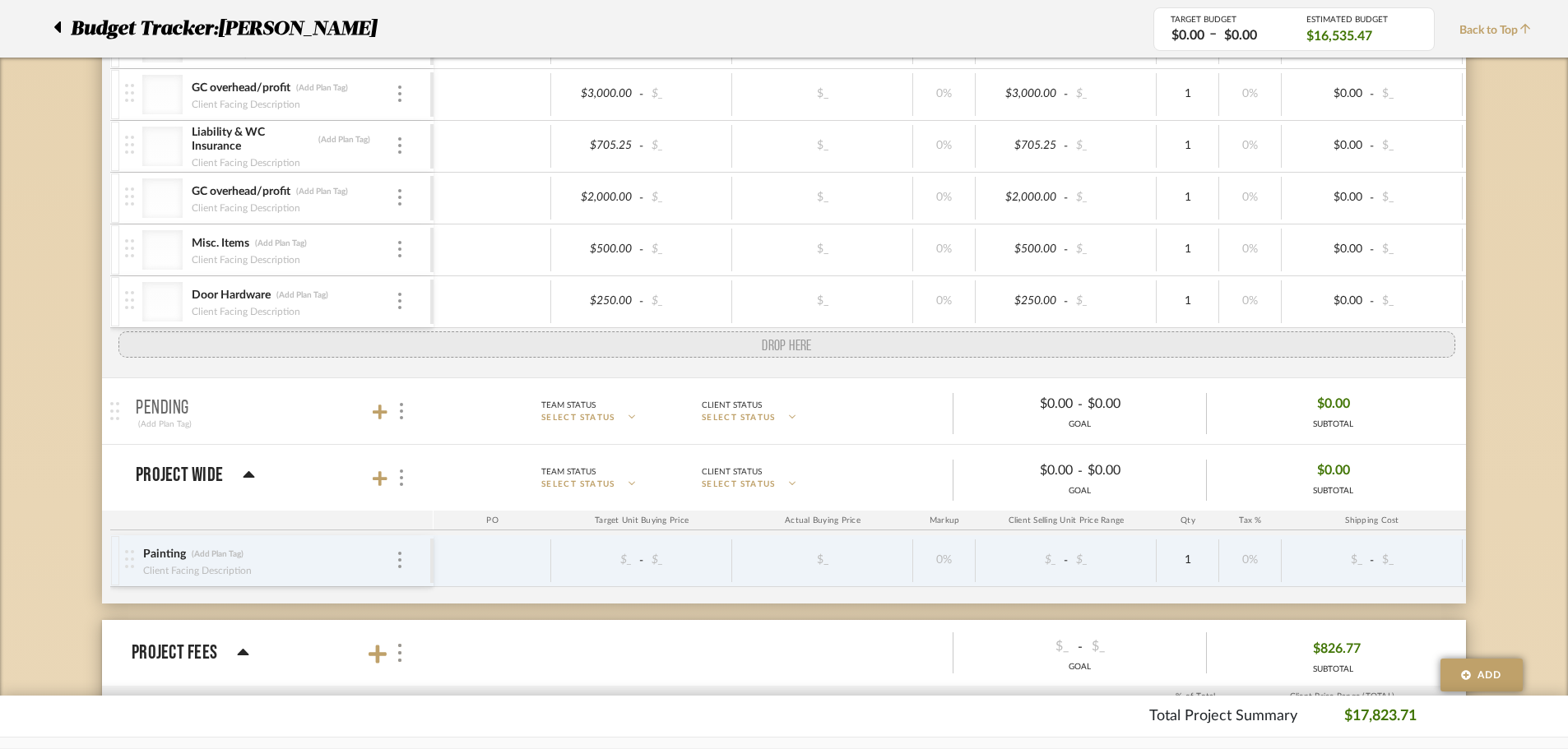
drag, startPoint x: 127, startPoint y: 349, endPoint x: 113, endPoint y: 445, distance: 97.0
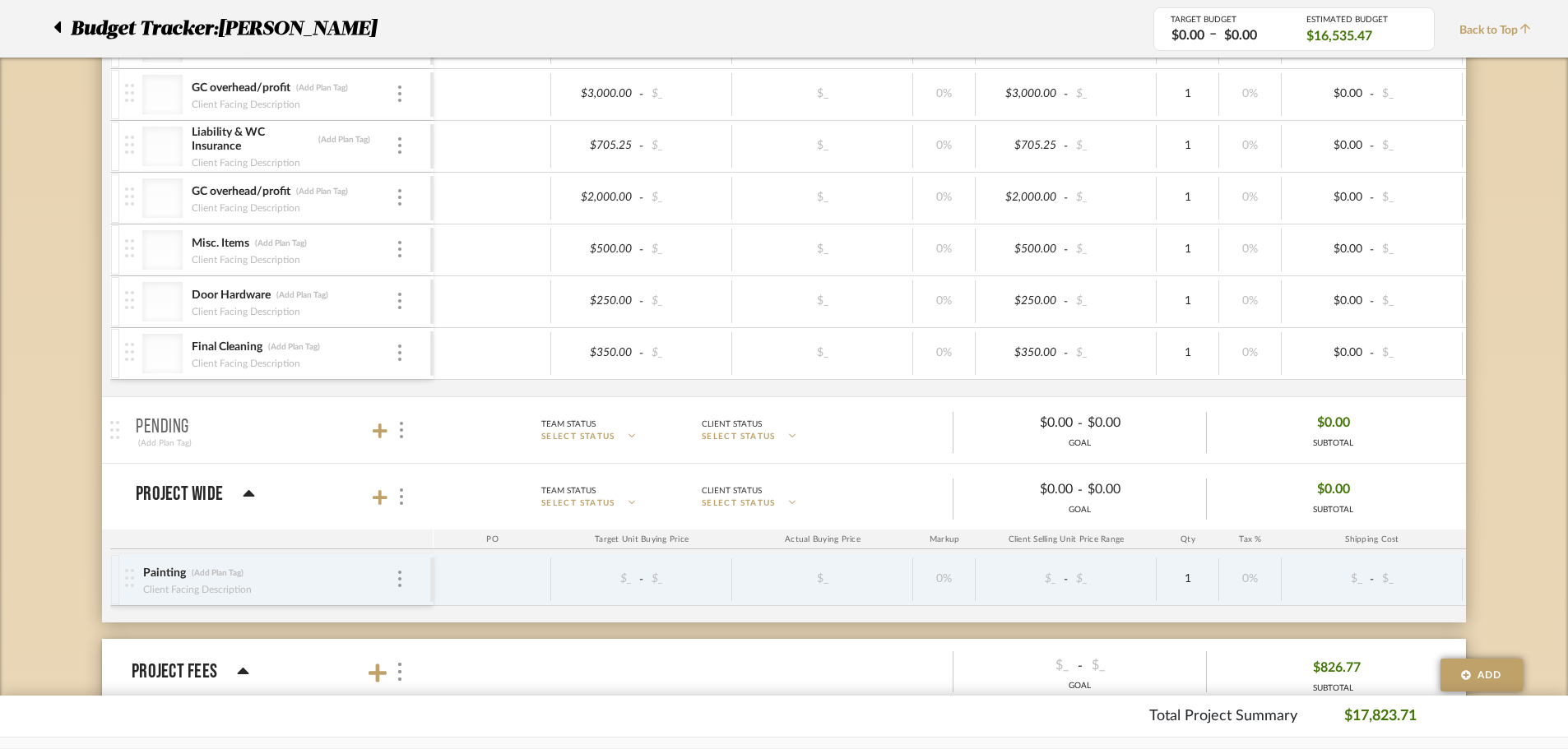
click at [64, 27] on div at bounding box center [62, 29] width 18 height 30
click at [63, 26] on div at bounding box center [62, 29] width 18 height 30
click at [56, 24] on icon at bounding box center [57, 27] width 7 height 19
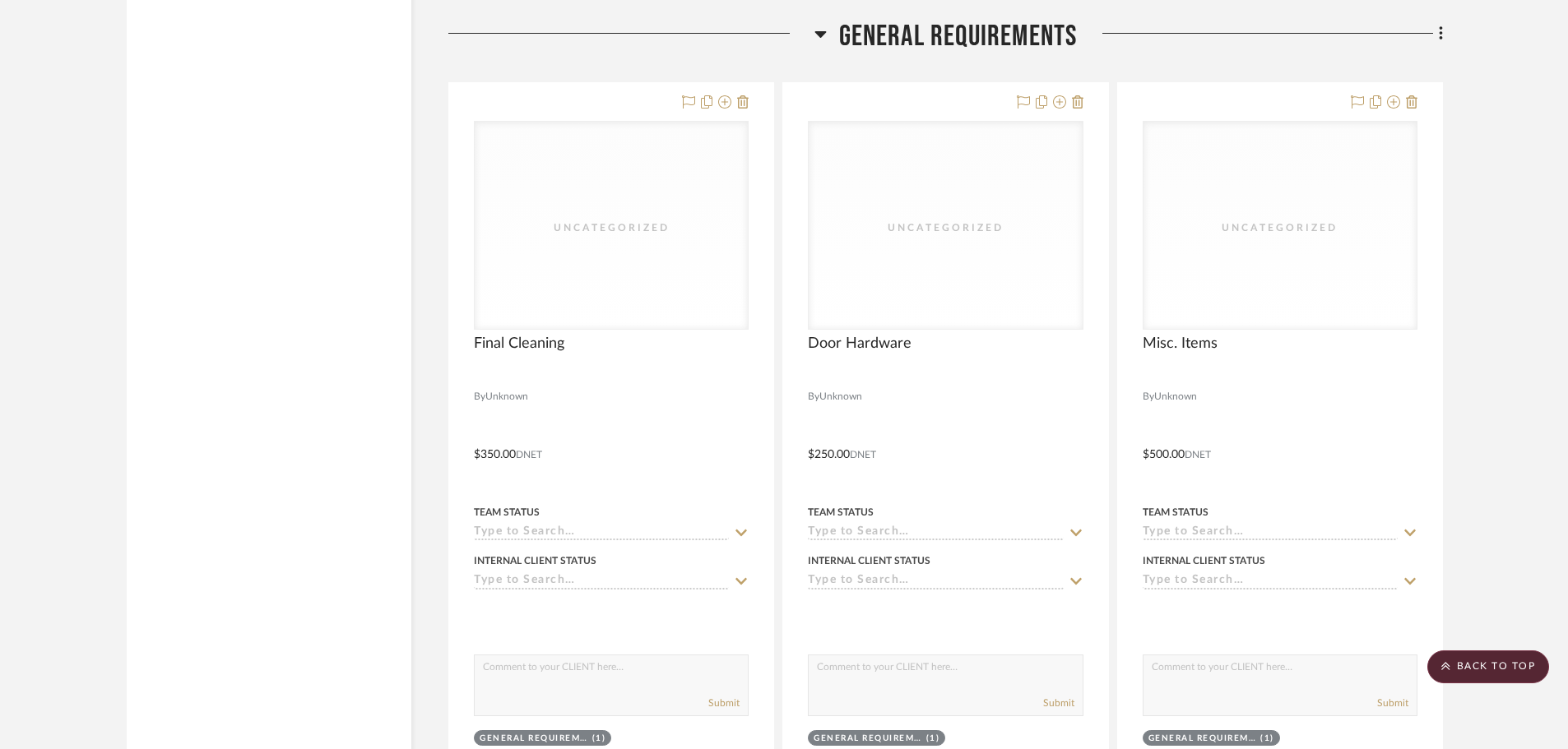
scroll to position [9705, 0]
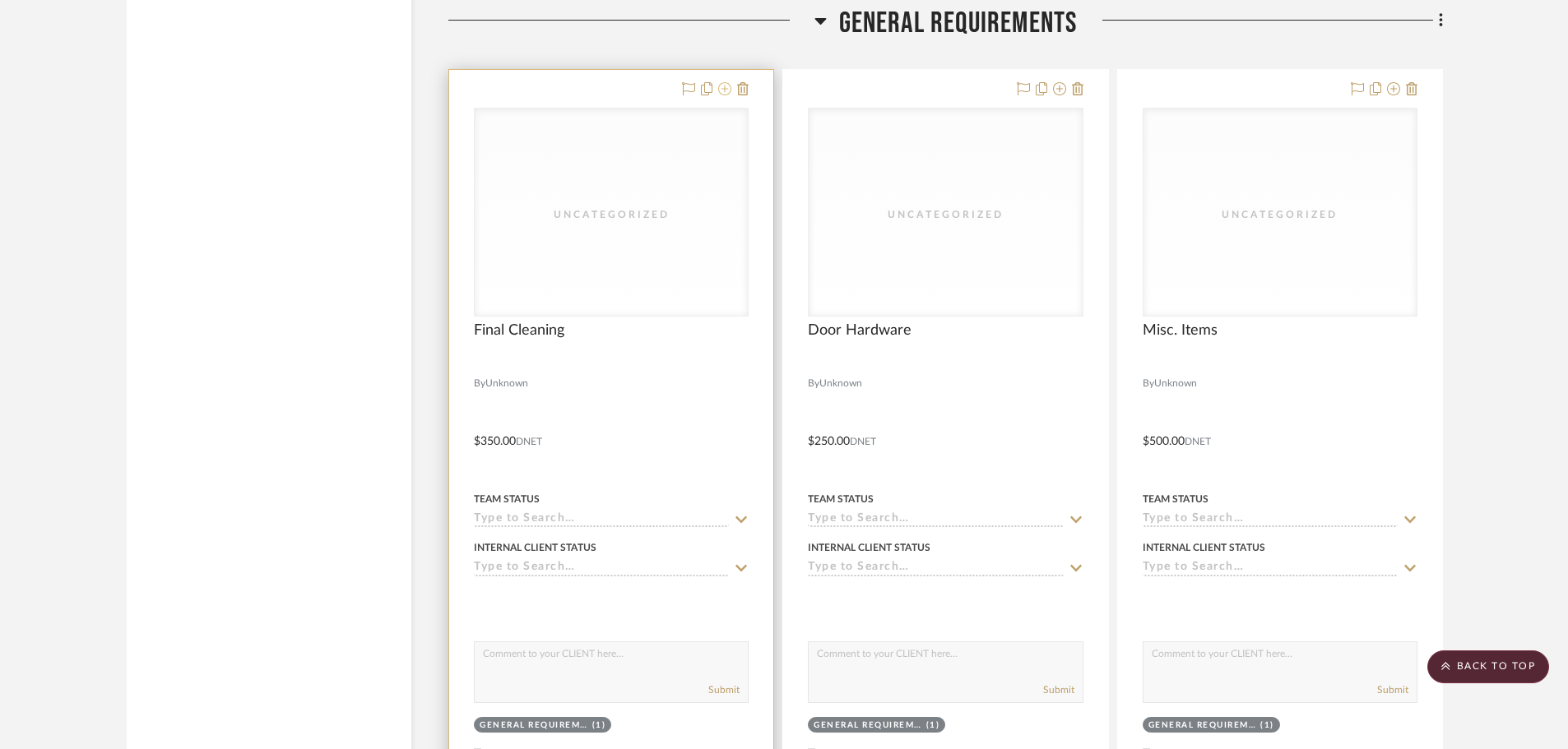
click at [730, 86] on icon at bounding box center [724, 89] width 13 height 13
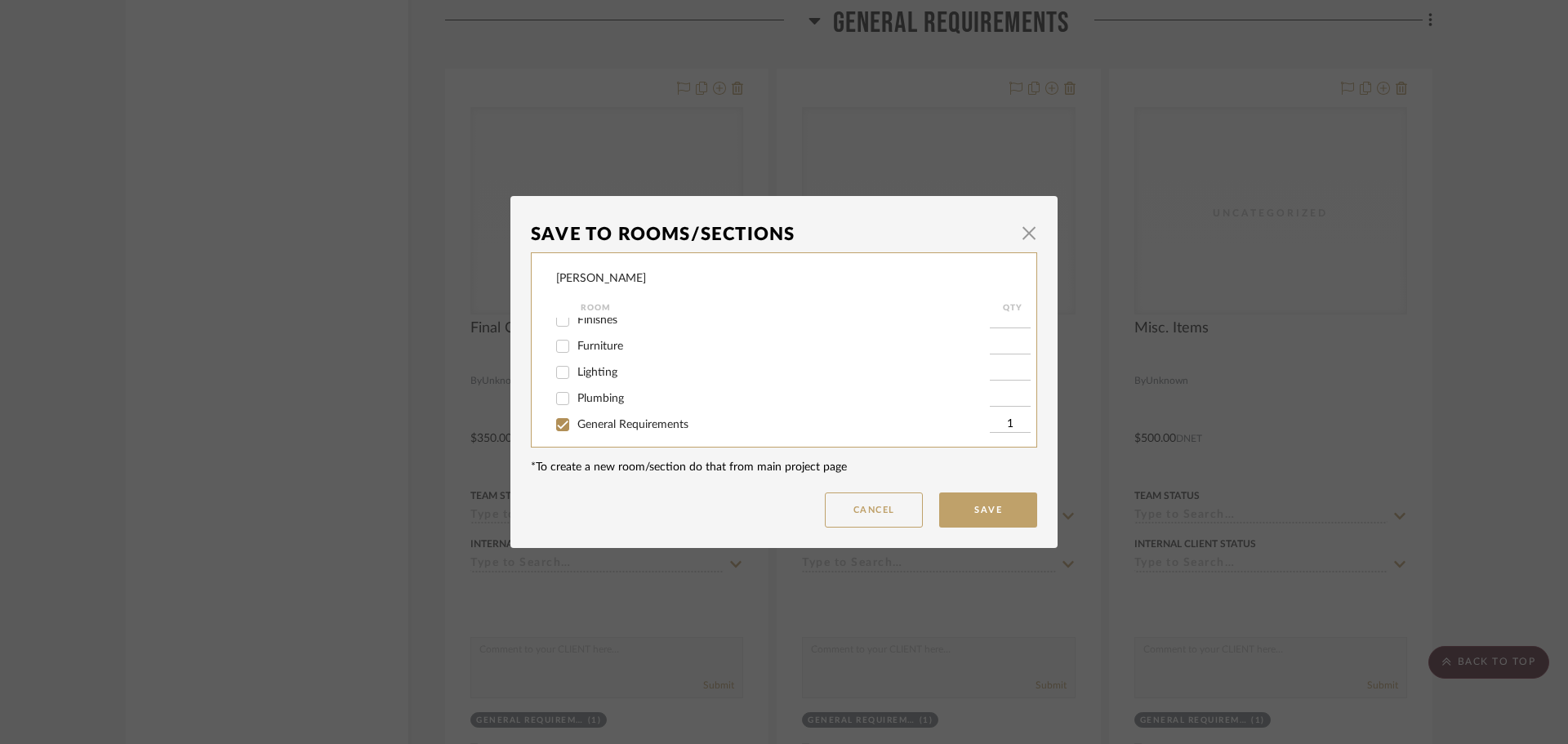
scroll to position [70, 0]
click at [990, 410] on input at bounding box center [1010, 418] width 40 height 17
type input "1"
click at [562, 415] on input "Pending" at bounding box center [563, 418] width 26 height 26
checkbox input "true"
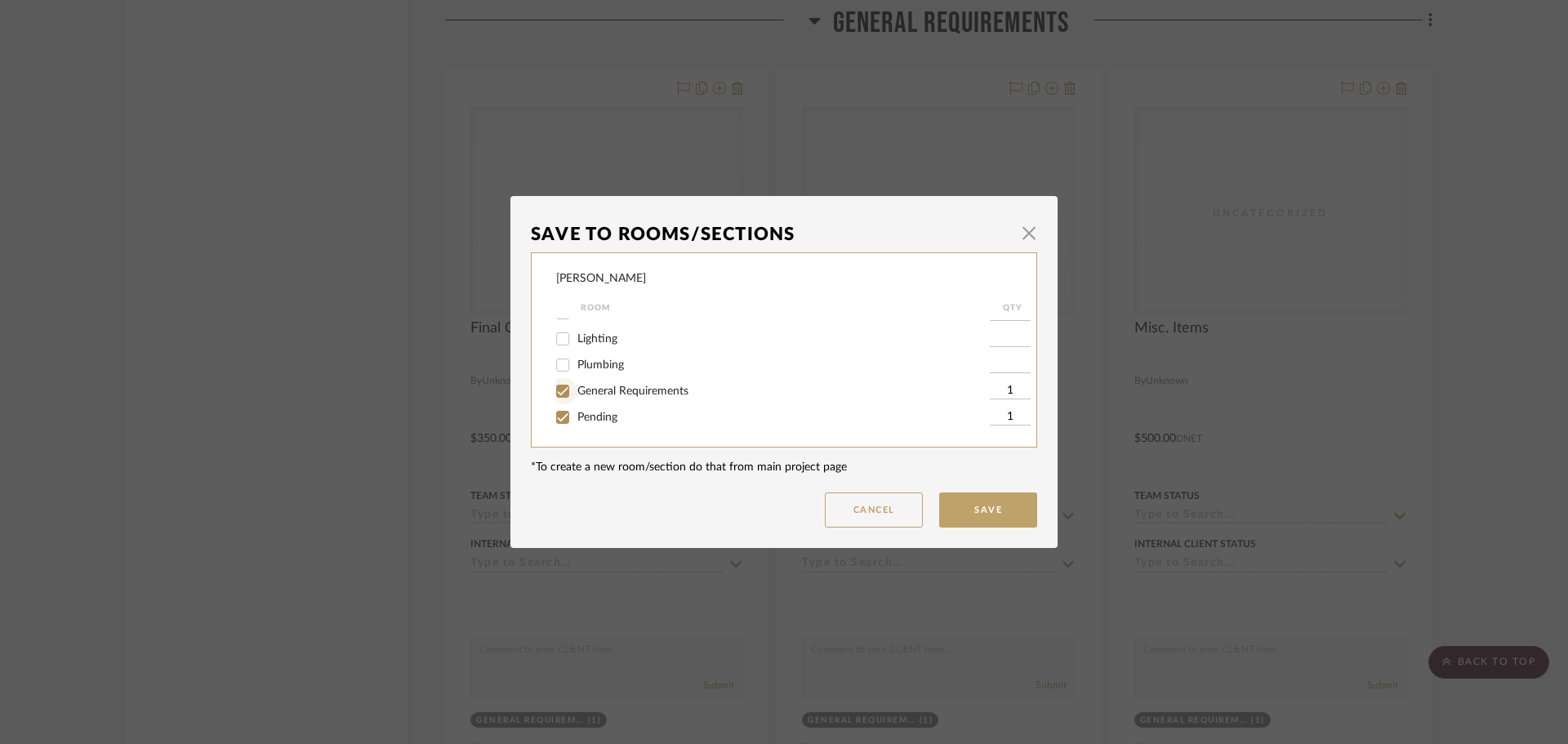
click at [561, 393] on input "General Requirements" at bounding box center [563, 391] width 26 height 26
checkbox input "false"
click at [987, 517] on button "Save" at bounding box center [988, 510] width 98 height 35
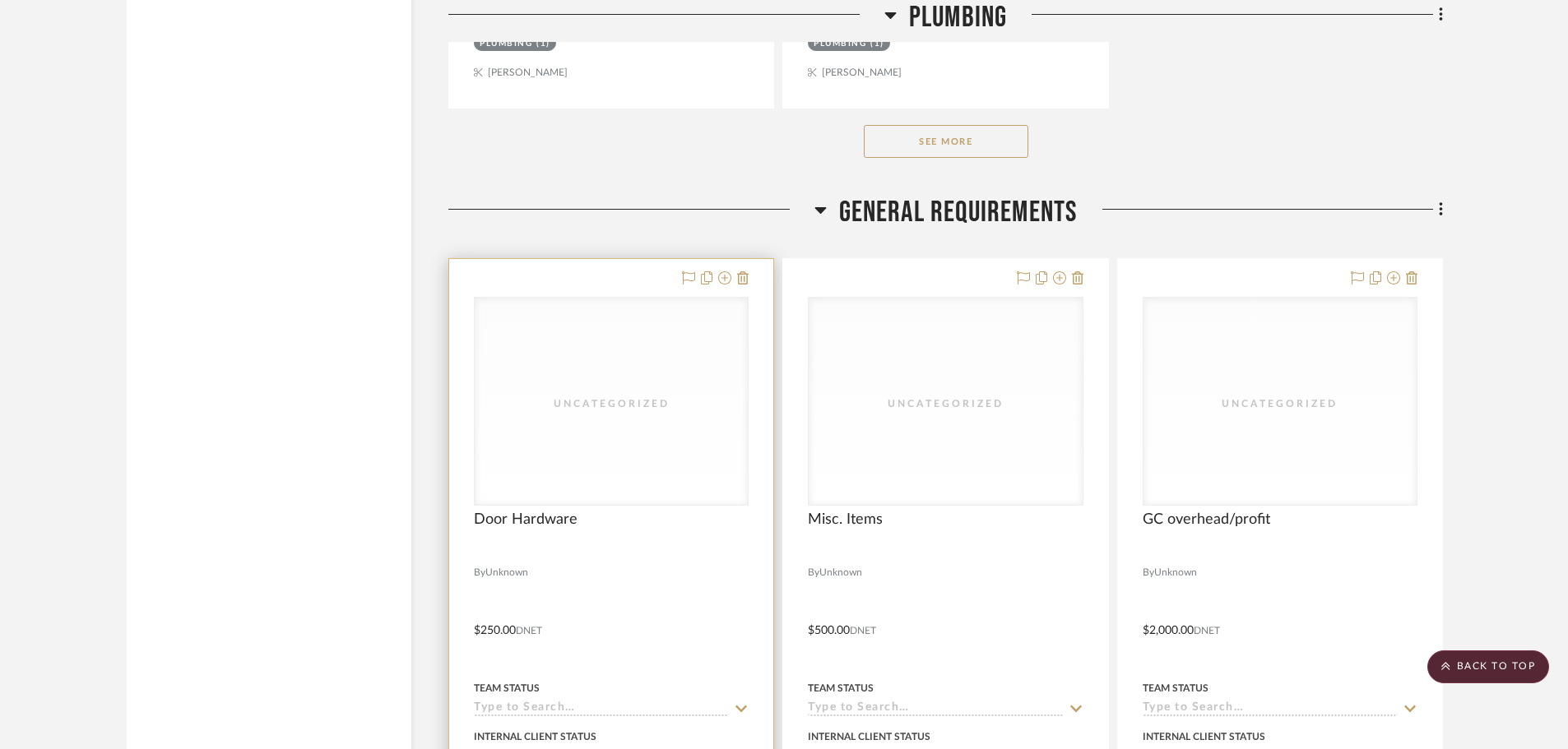
scroll to position [9458, 0]
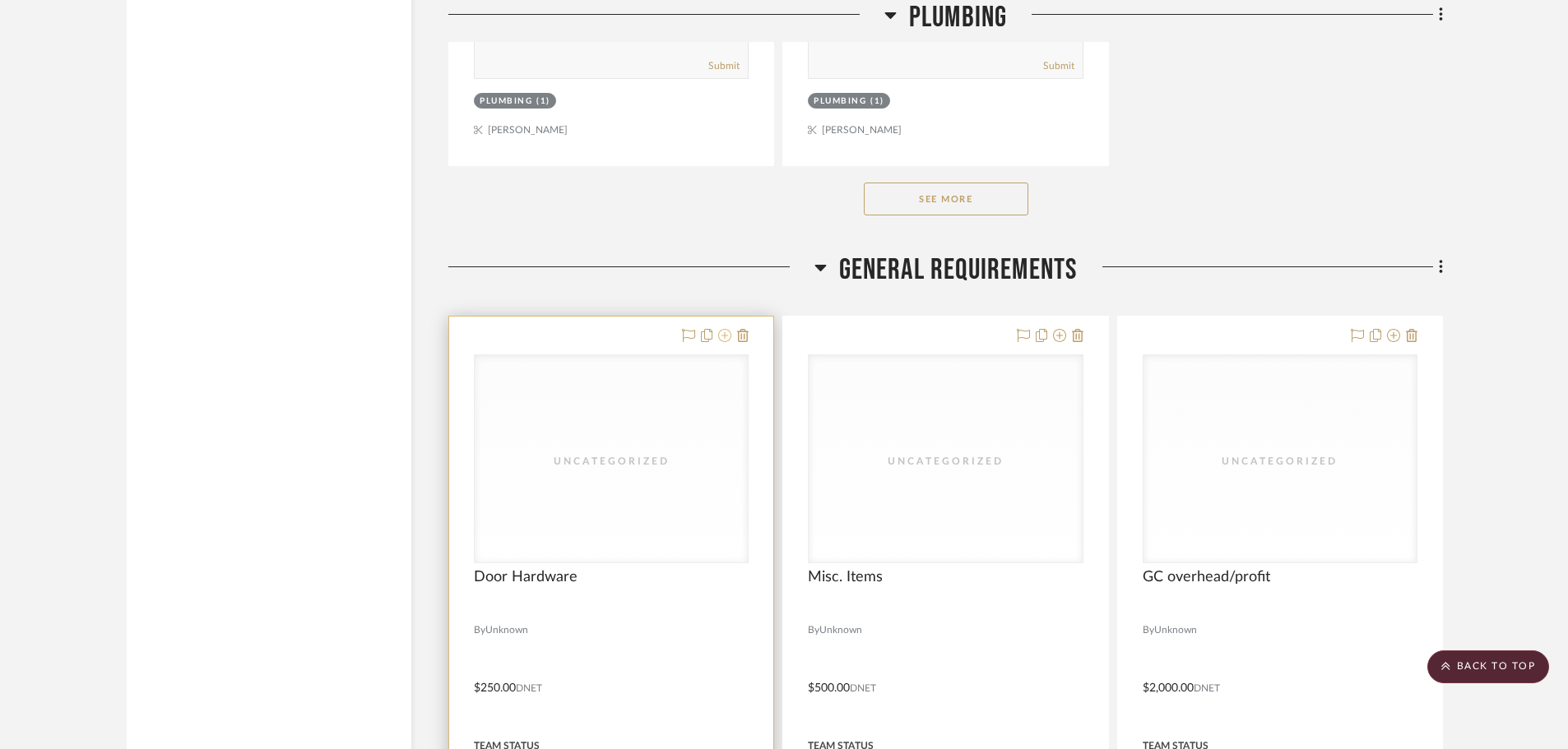
click at [724, 336] on icon at bounding box center [724, 335] width 13 height 13
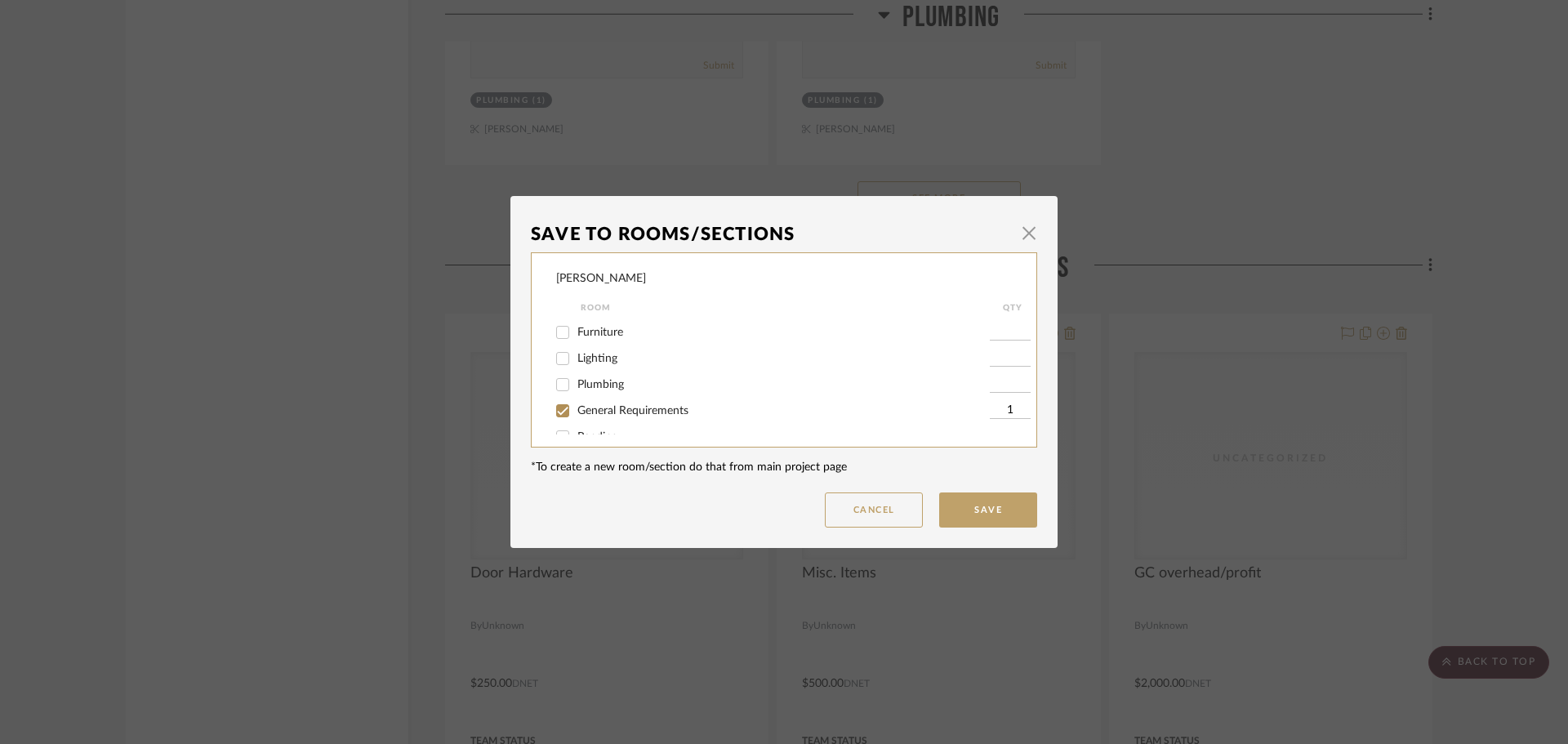
scroll to position [70, 0]
click at [561, 415] on input "Pending" at bounding box center [563, 418] width 26 height 26
checkbox input "true"
type input "1"
click at [561, 394] on input "General Requirements" at bounding box center [563, 391] width 26 height 26
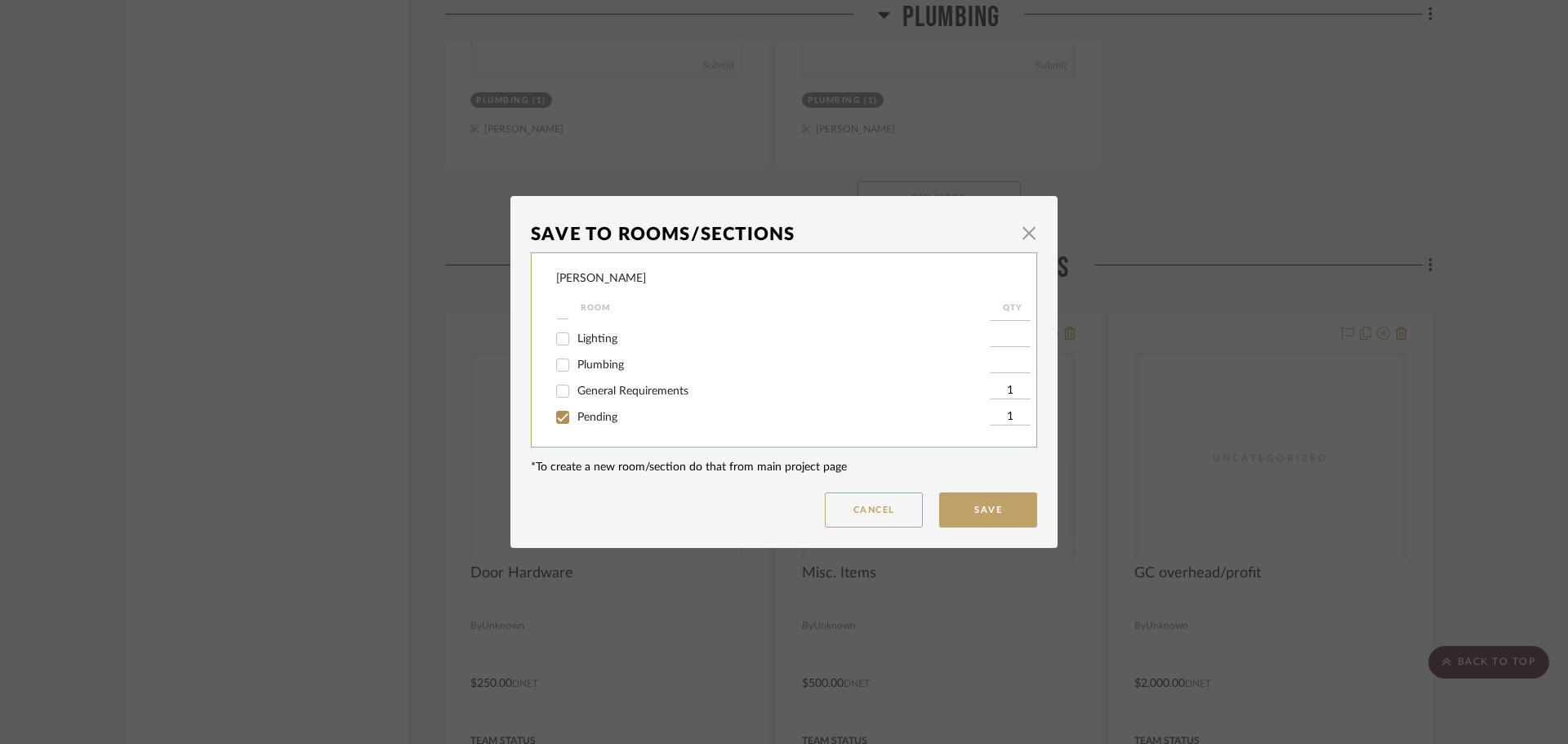
checkbox input "false"
click at [1001, 516] on button "Save" at bounding box center [988, 510] width 98 height 35
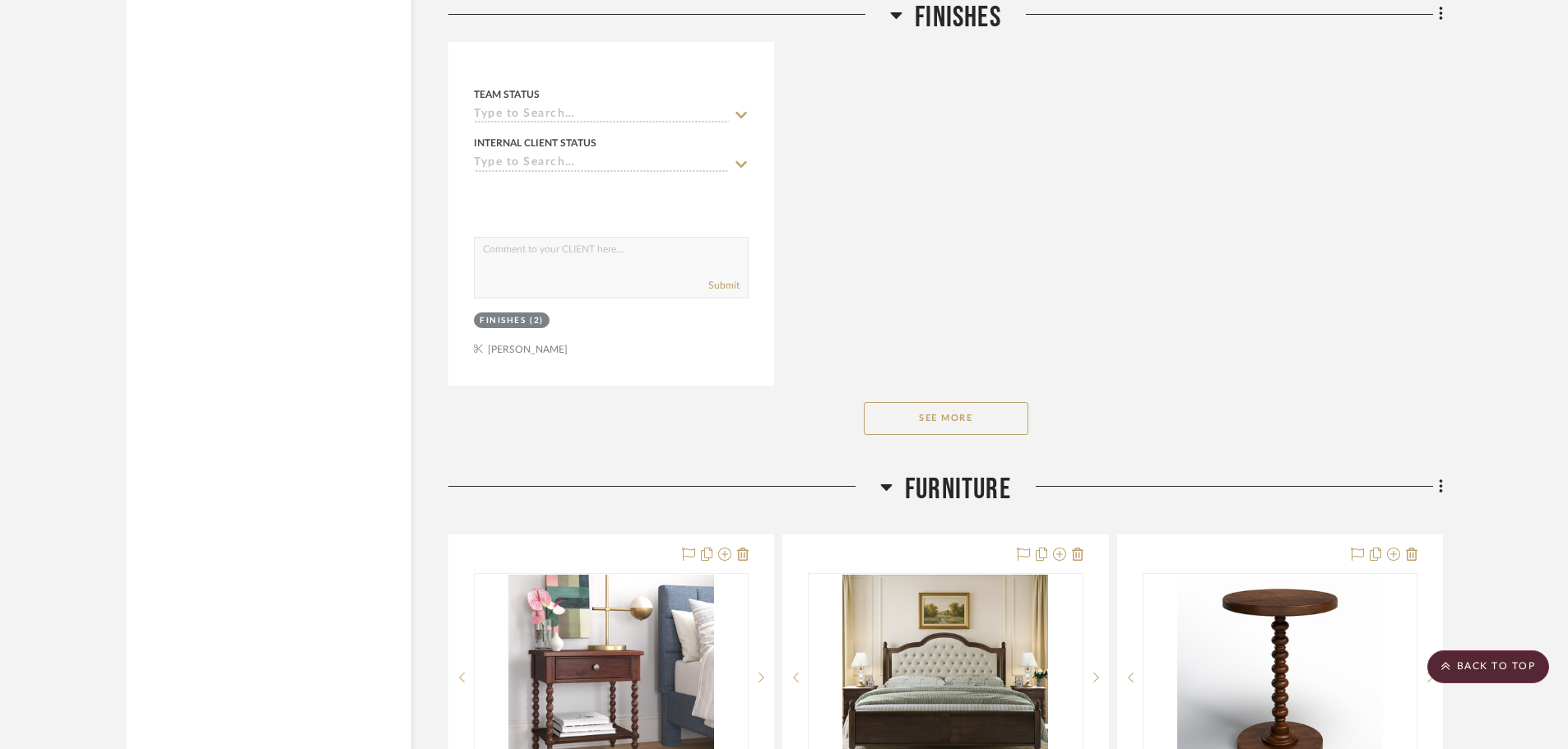
scroll to position [0, 0]
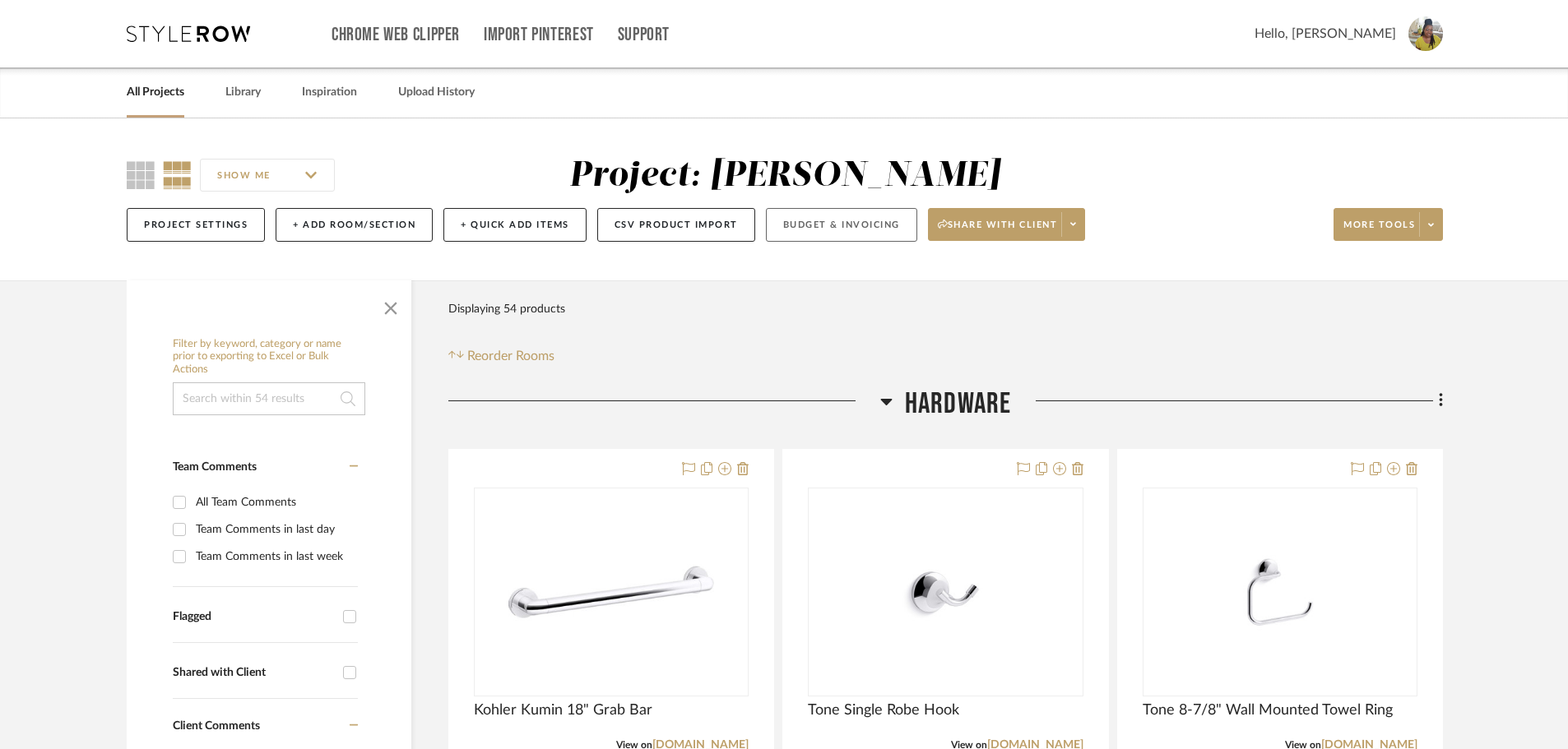
click at [814, 225] on button "Budget & Invoicing" at bounding box center [841, 225] width 151 height 33
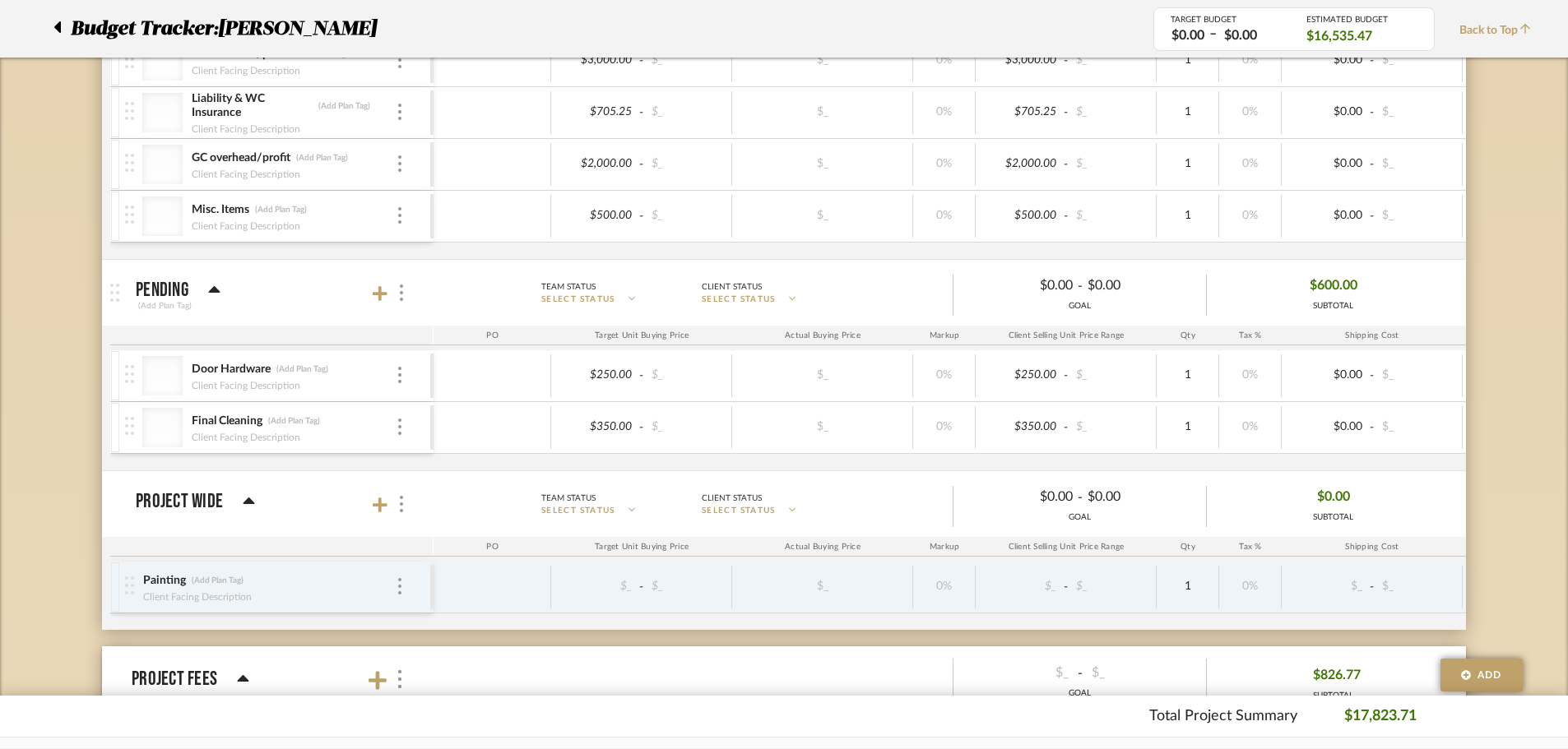
scroll to position [2530, 0]
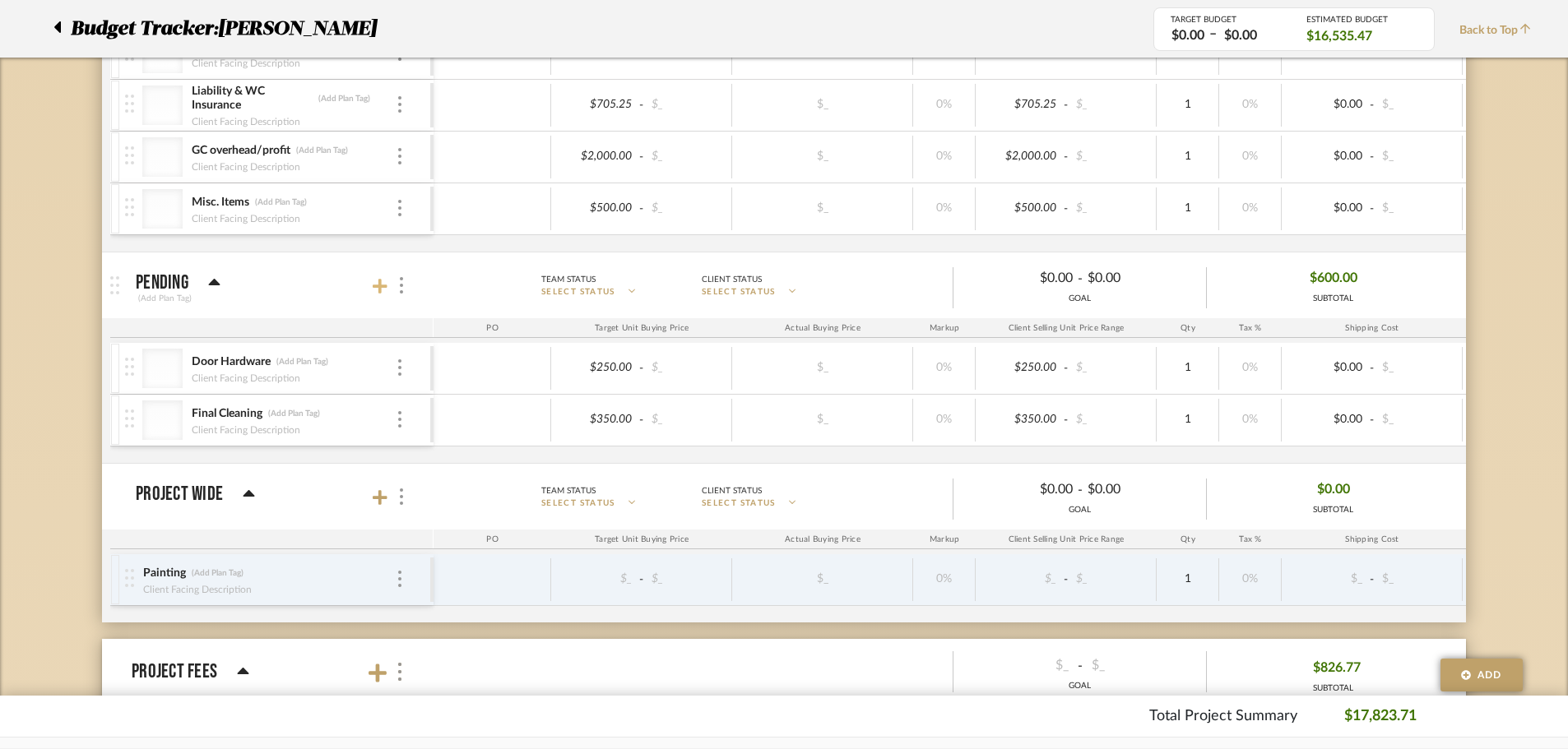
click at [381, 279] on icon at bounding box center [380, 286] width 15 height 17
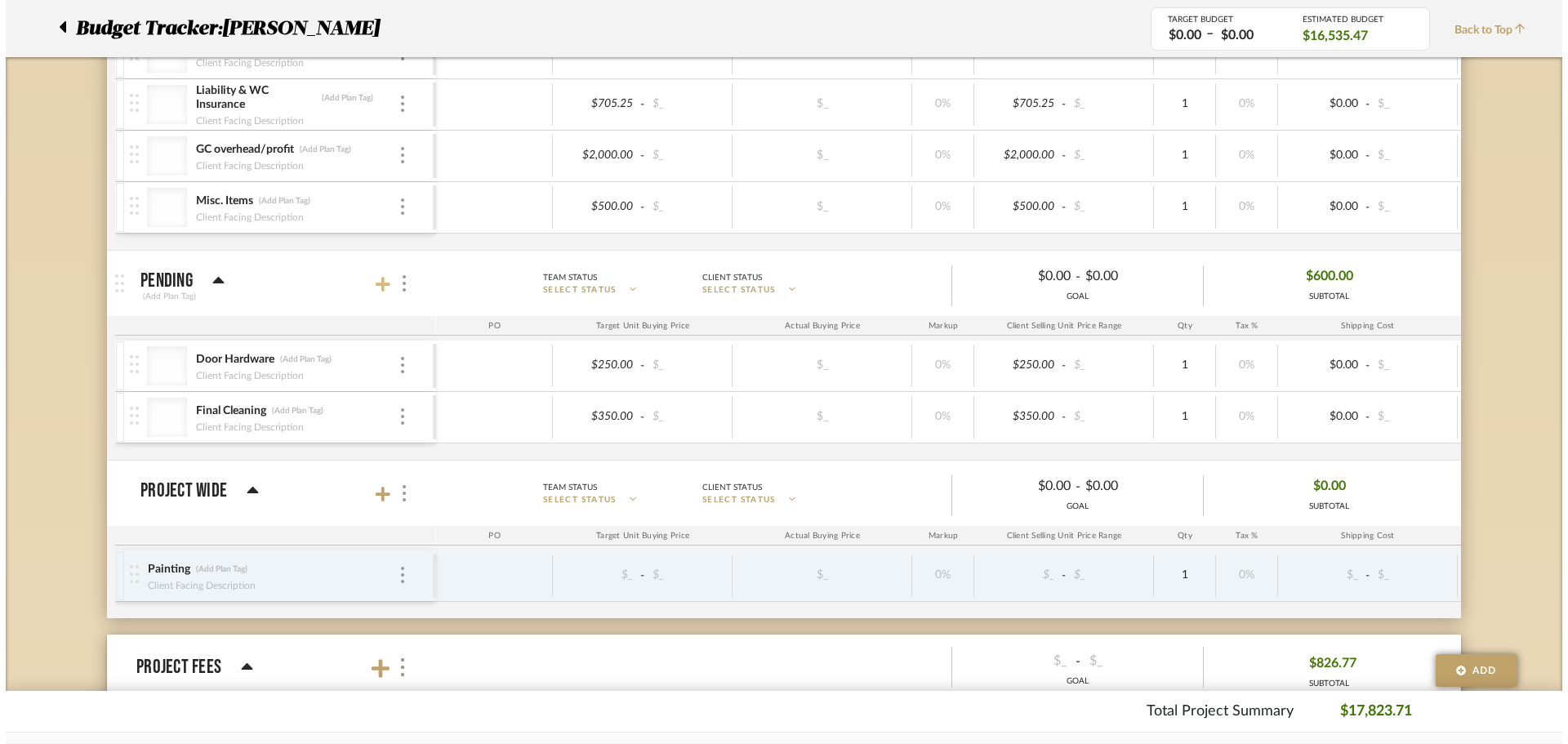
scroll to position [0, 0]
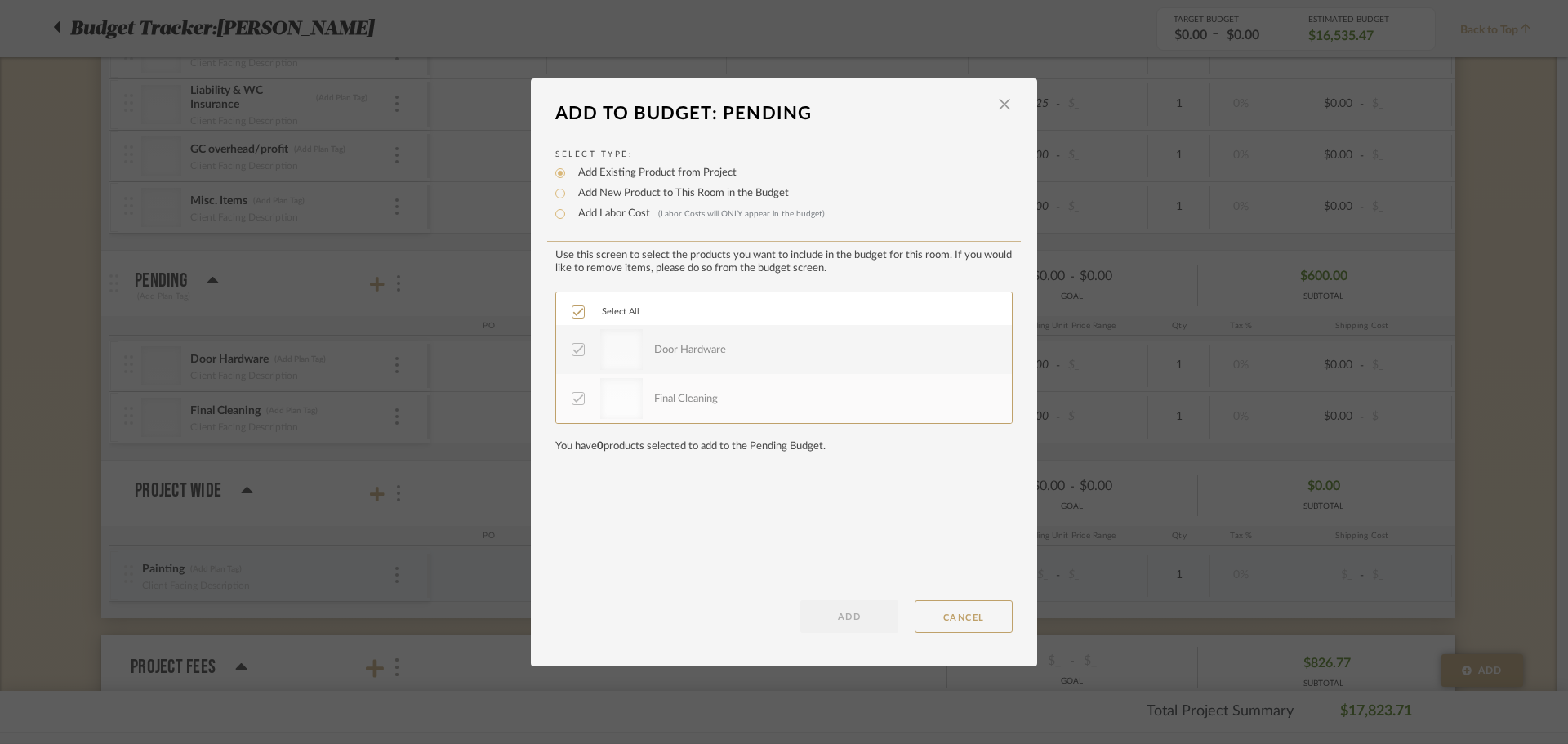
click at [647, 185] on div "Add New Product to This Room in the Budget" at bounding box center [784, 193] width 457 height 19
click at [642, 190] on label "Add New Product to This Room in the Budget" at bounding box center [680, 194] width 219 height 17
click at [570, 190] on input "Add New Product to This Room in the Budget" at bounding box center [560, 193] width 19 height 19
radio input "true"
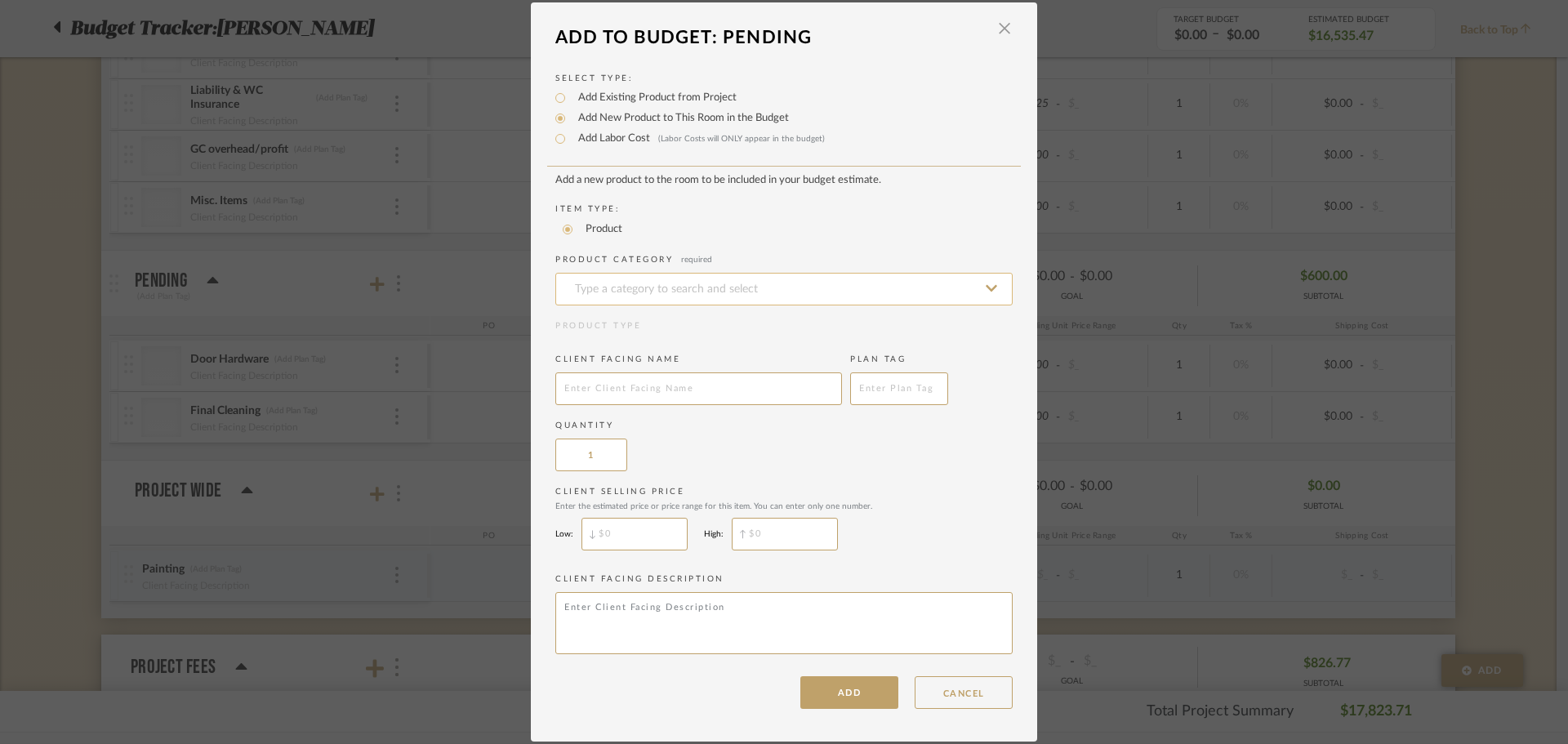
click at [644, 281] on input at bounding box center [784, 290] width 457 height 33
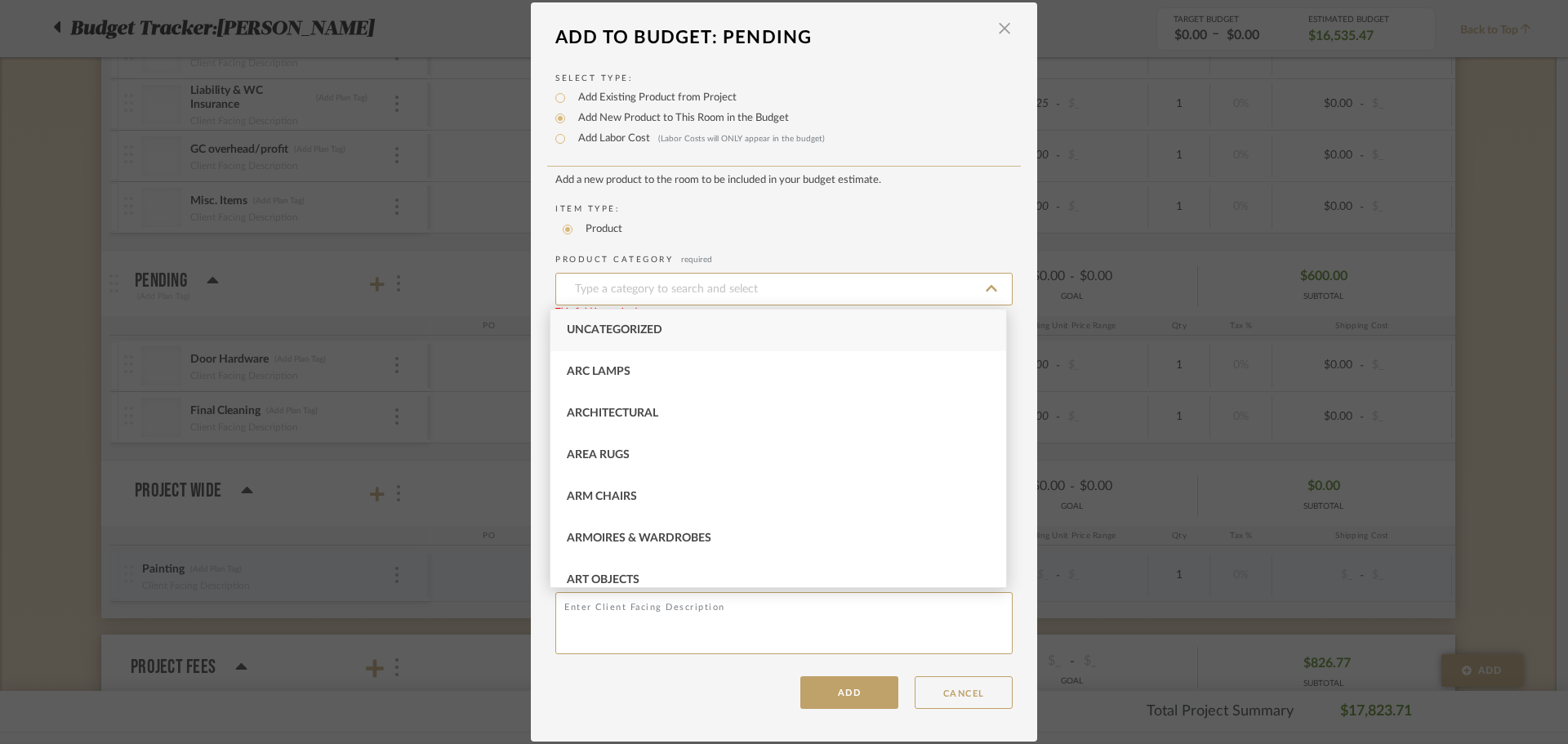
click at [633, 338] on div "Uncategorized" at bounding box center [779, 330] width 456 height 41
type input "Uncategorized"
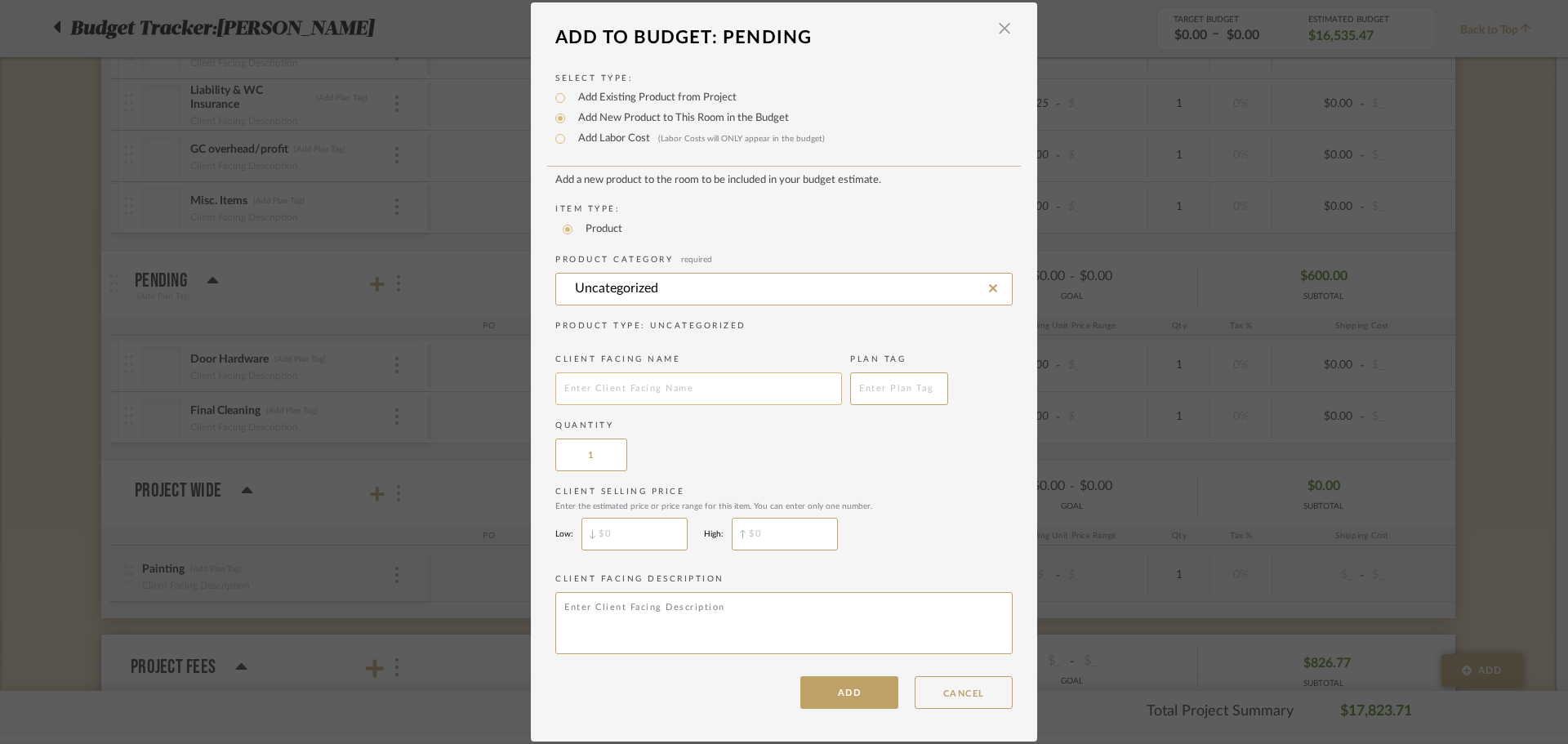
click at [625, 395] on input "text" at bounding box center [699, 389] width 287 height 33
type input "Final Plumbing"
click at [834, 692] on button "ADD" at bounding box center [849, 692] width 98 height 33
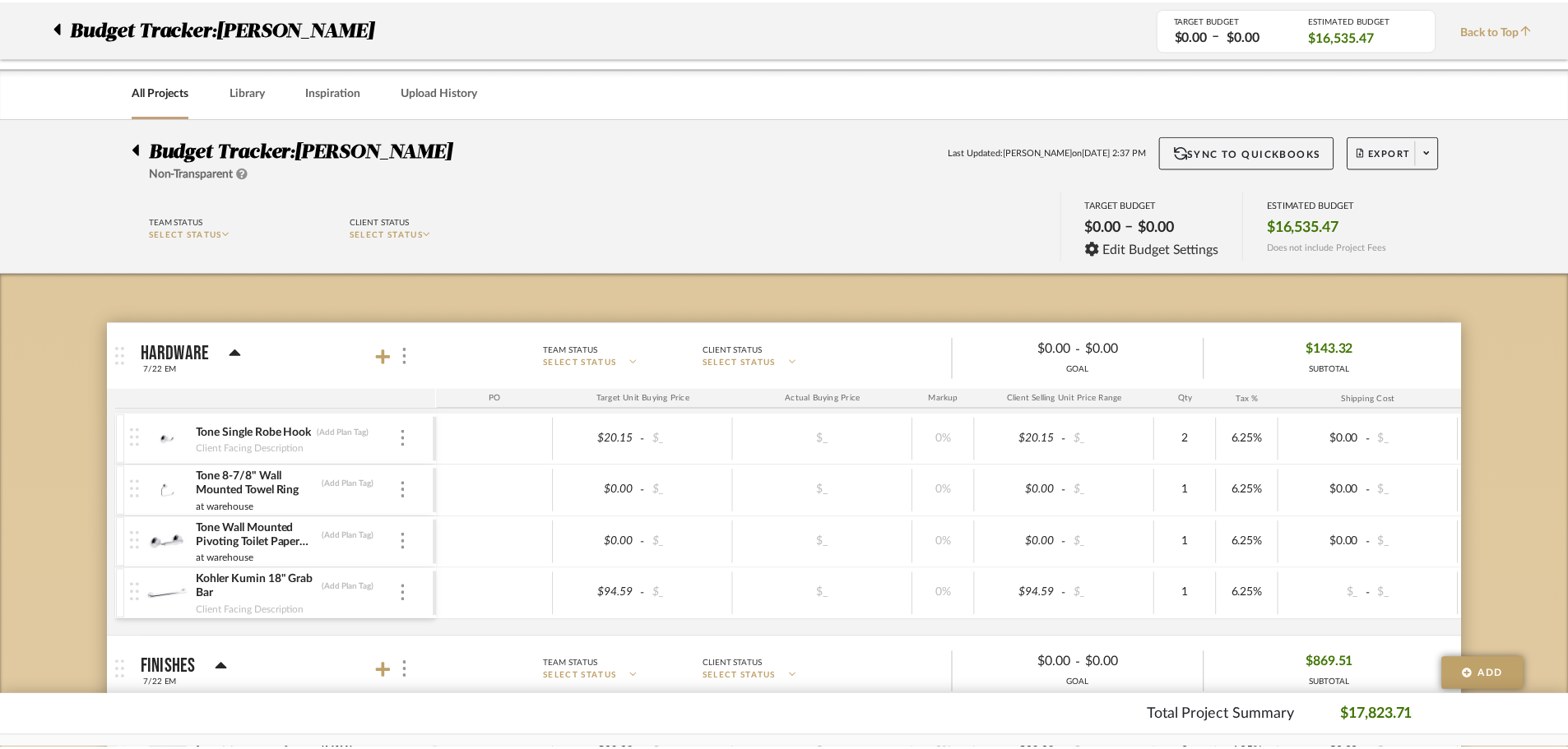
scroll to position [2530, 0]
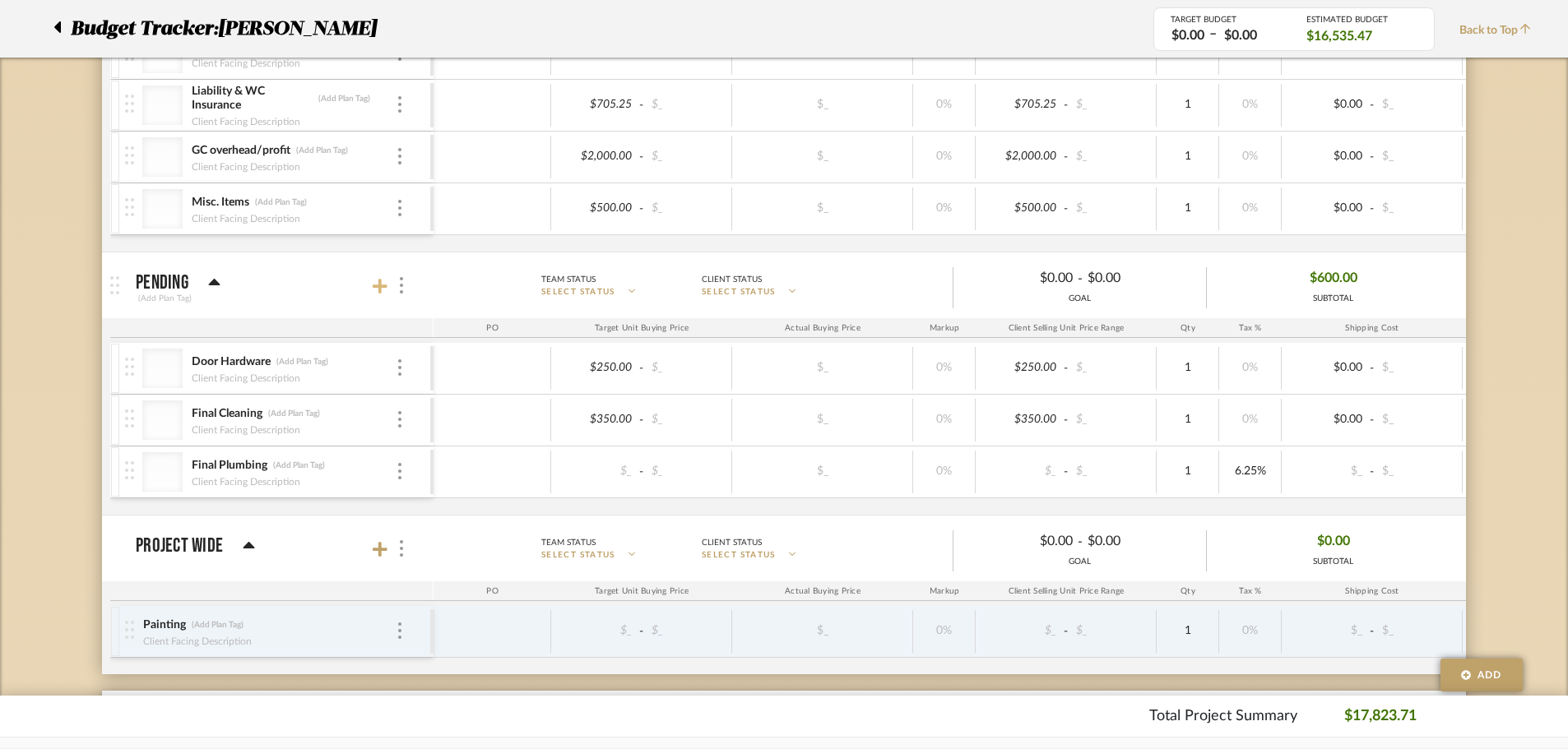
click at [377, 285] on icon at bounding box center [380, 286] width 15 height 17
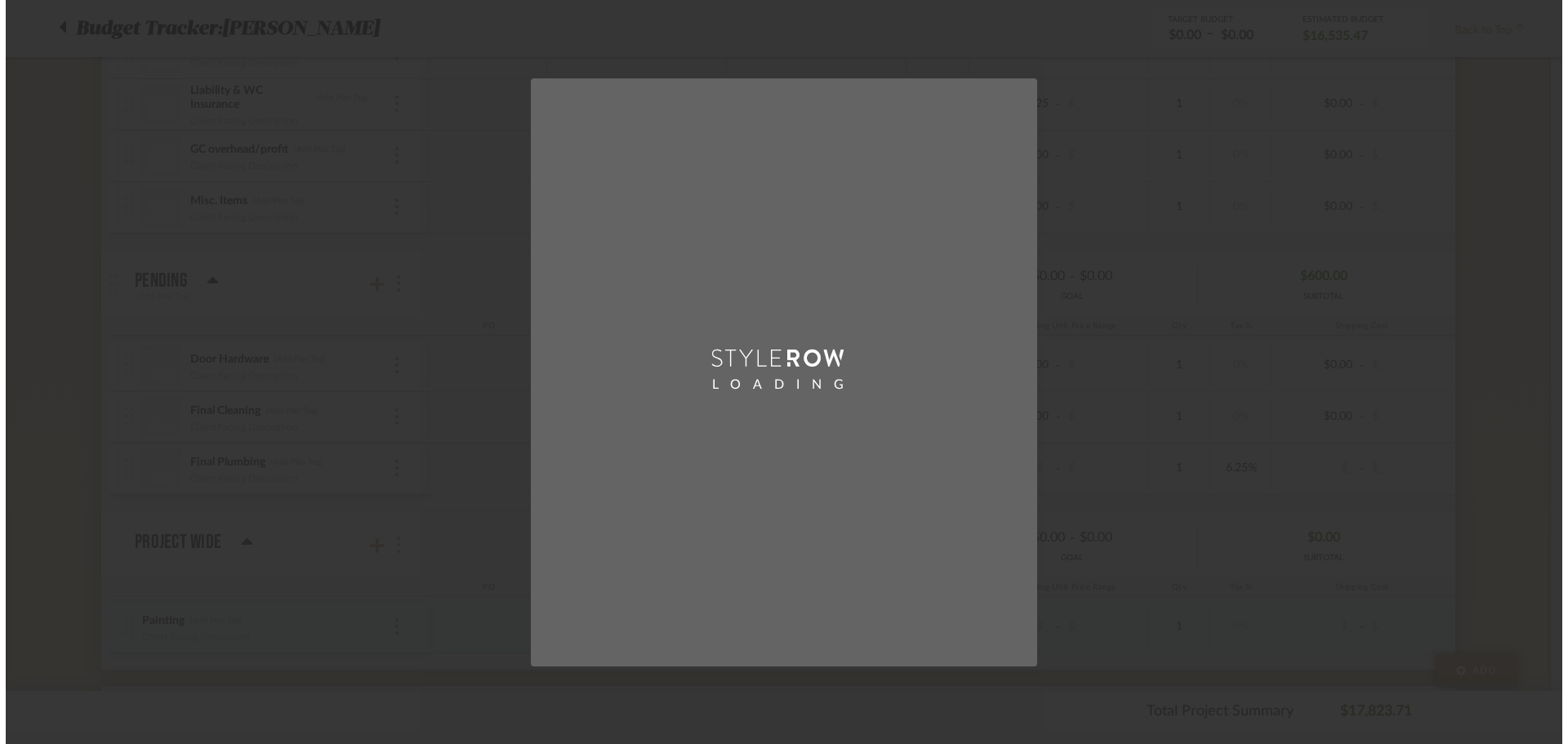
scroll to position [0, 0]
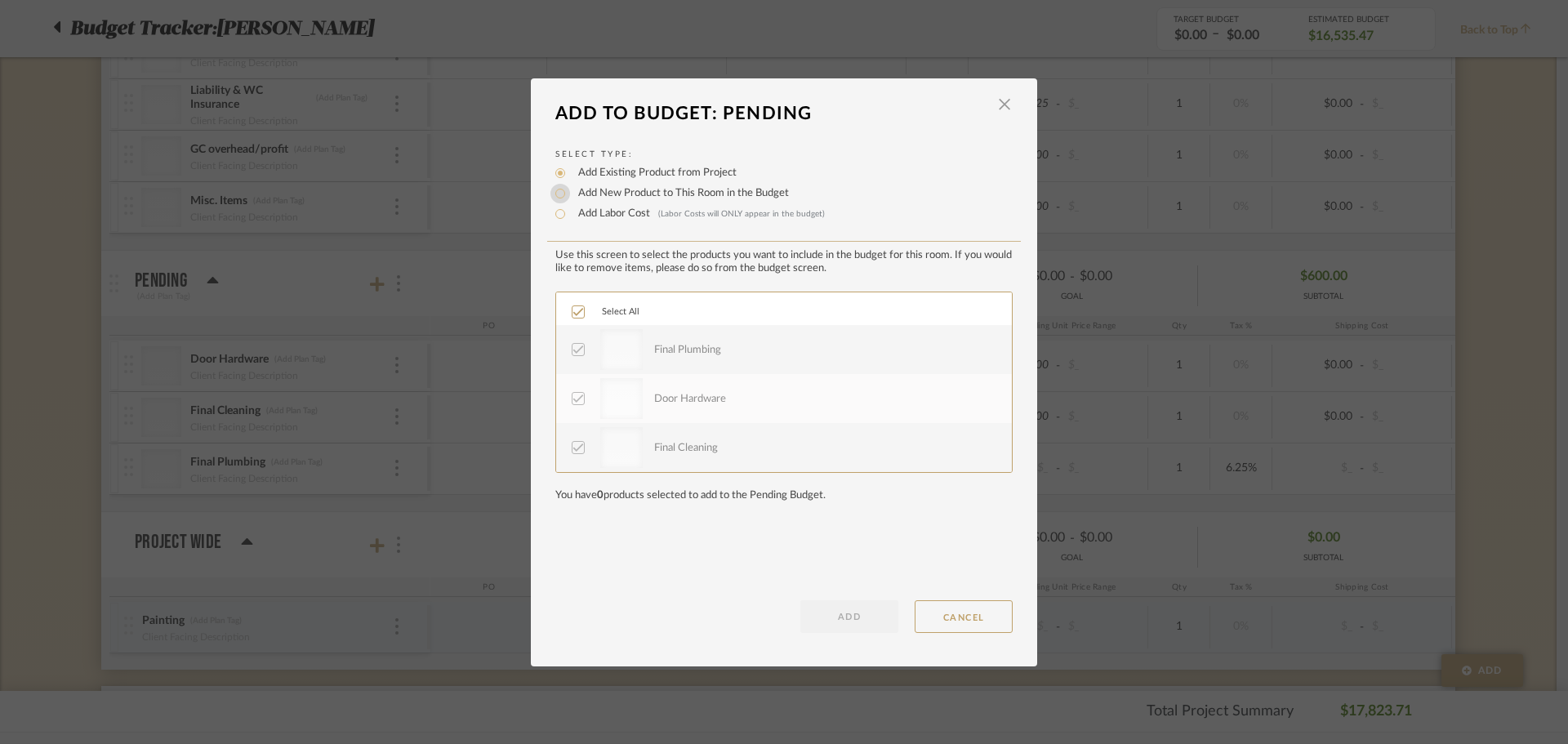
click at [551, 194] on input "Add New Product to This Room in the Budget" at bounding box center [560, 193] width 19 height 19
radio input "true"
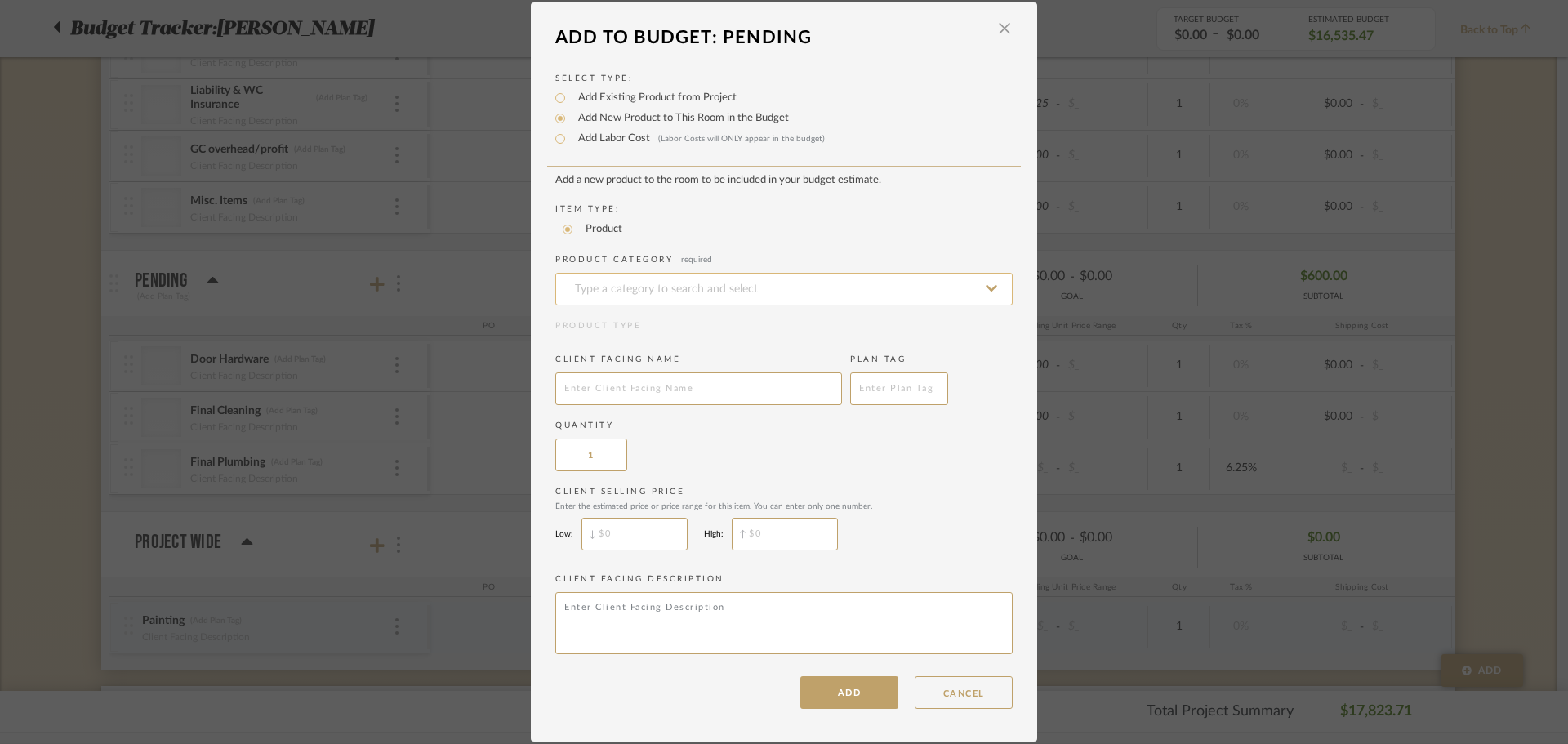
click at [611, 303] on input at bounding box center [784, 290] width 457 height 33
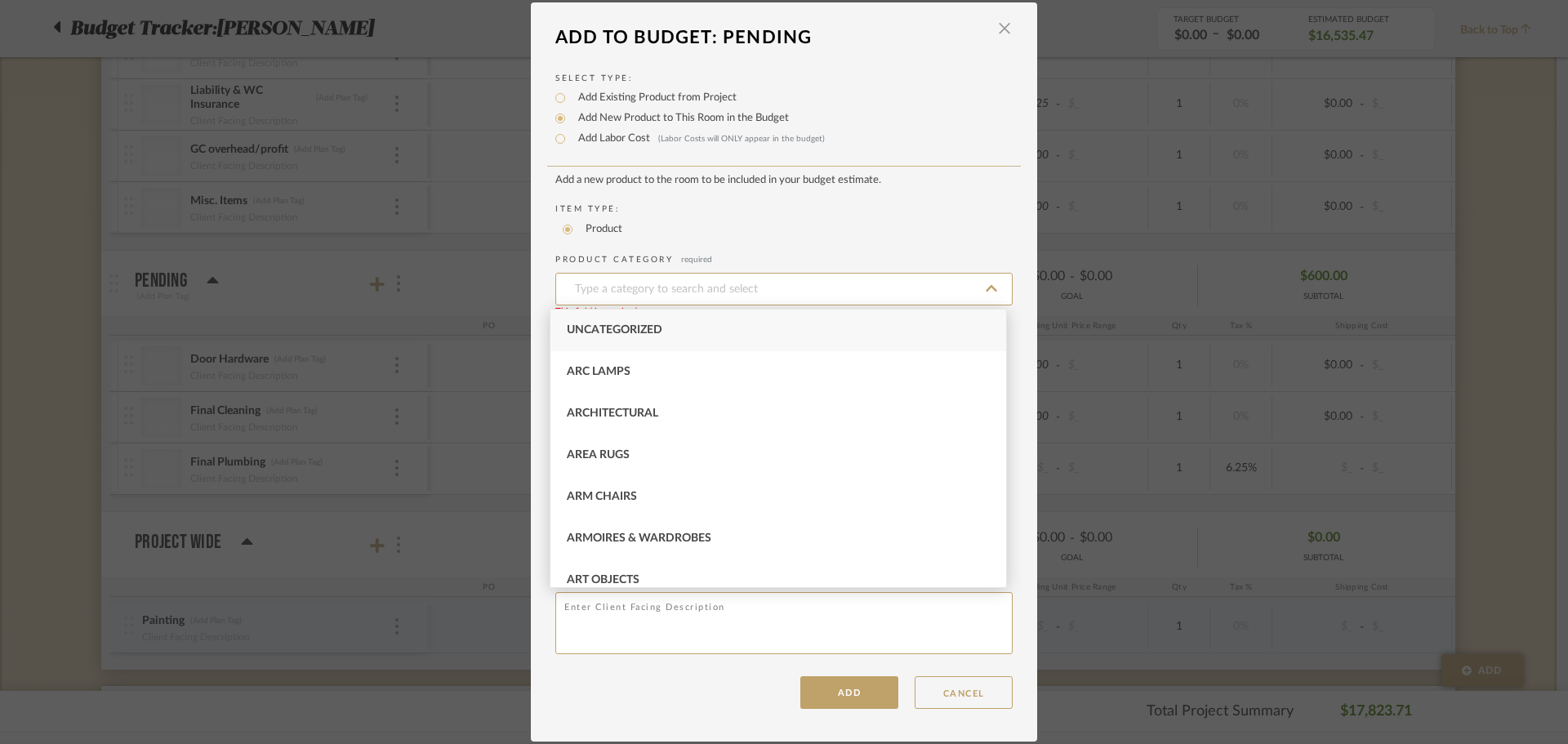
click at [610, 330] on span "Uncategorized" at bounding box center [614, 330] width 96 height 11
type input "Uncategorized"
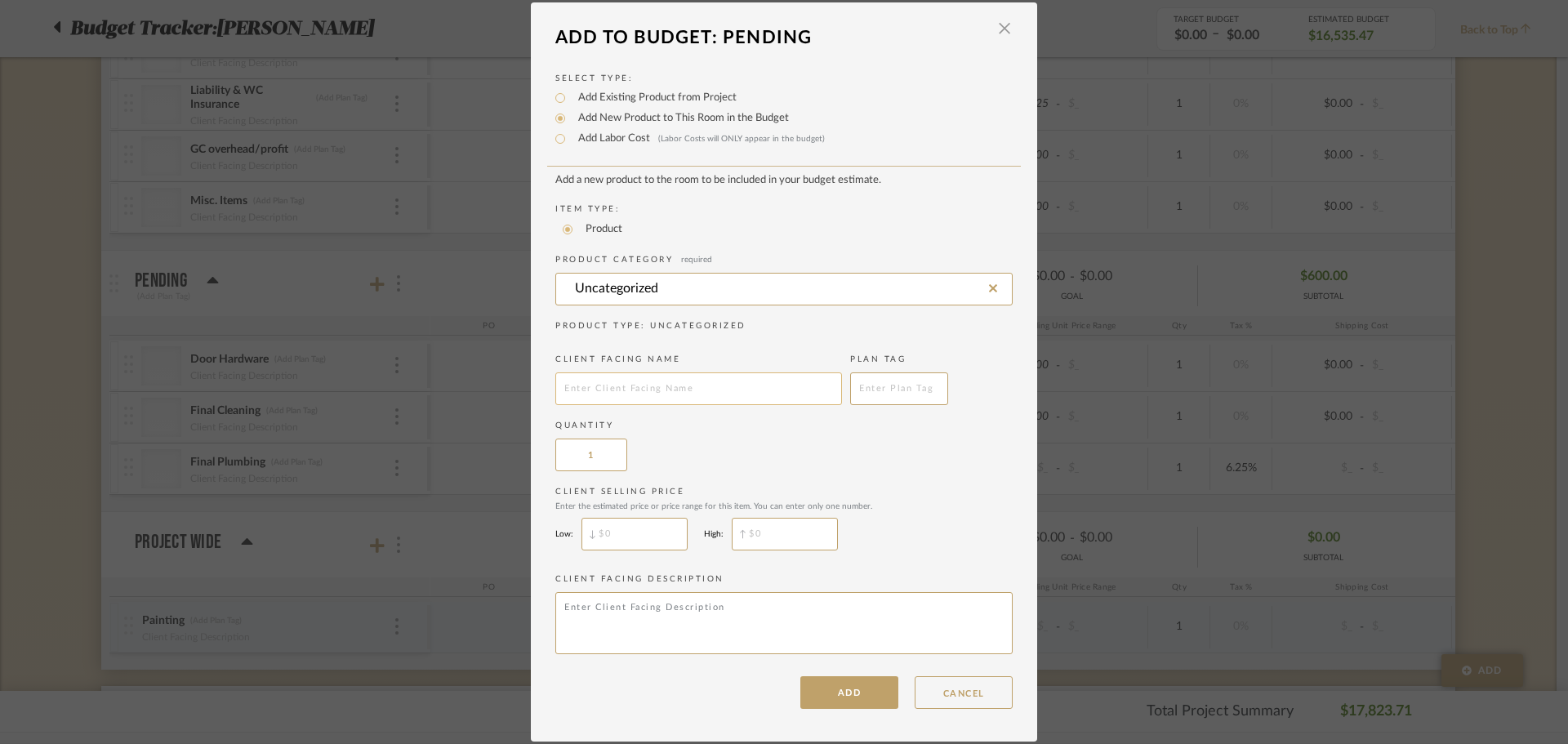
click at [633, 394] on input "text" at bounding box center [699, 389] width 287 height 33
type input "Electrical"
drag, startPoint x: 830, startPoint y: 692, endPoint x: 840, endPoint y: 695, distance: 10.4
click at [837, 697] on button "ADD" at bounding box center [849, 692] width 98 height 33
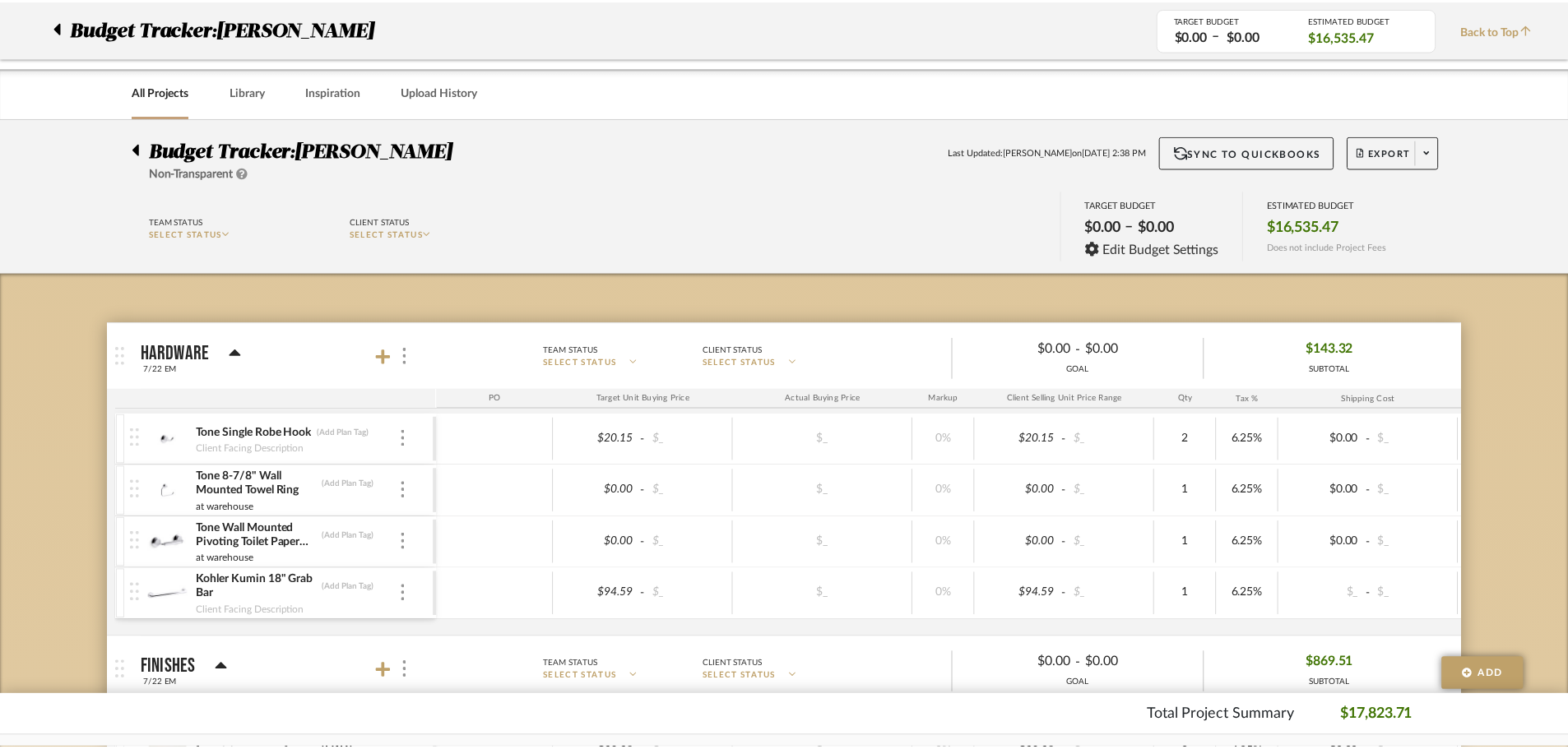
scroll to position [2530, 0]
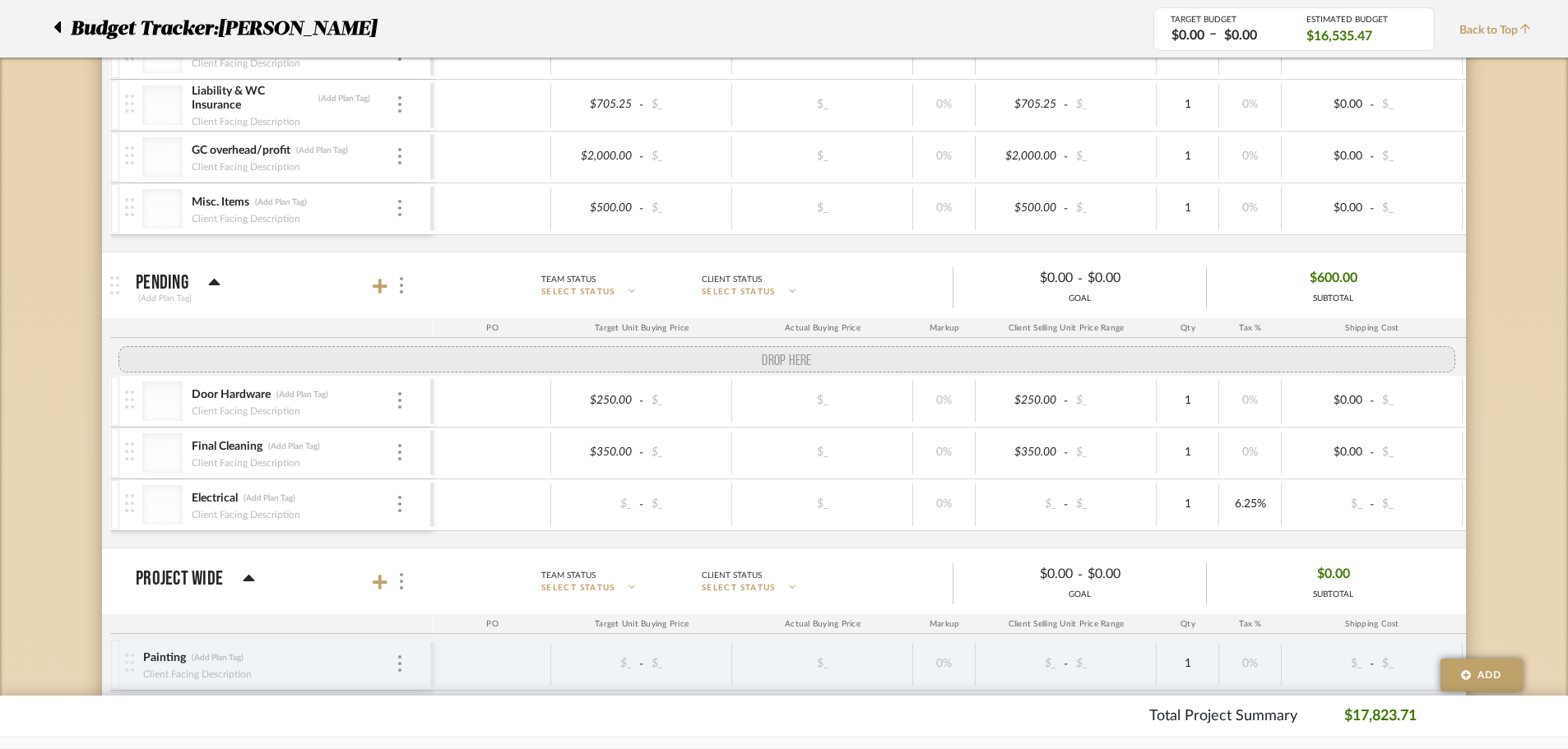
drag, startPoint x: 136, startPoint y: 474, endPoint x: 129, endPoint y: 379, distance: 95.3
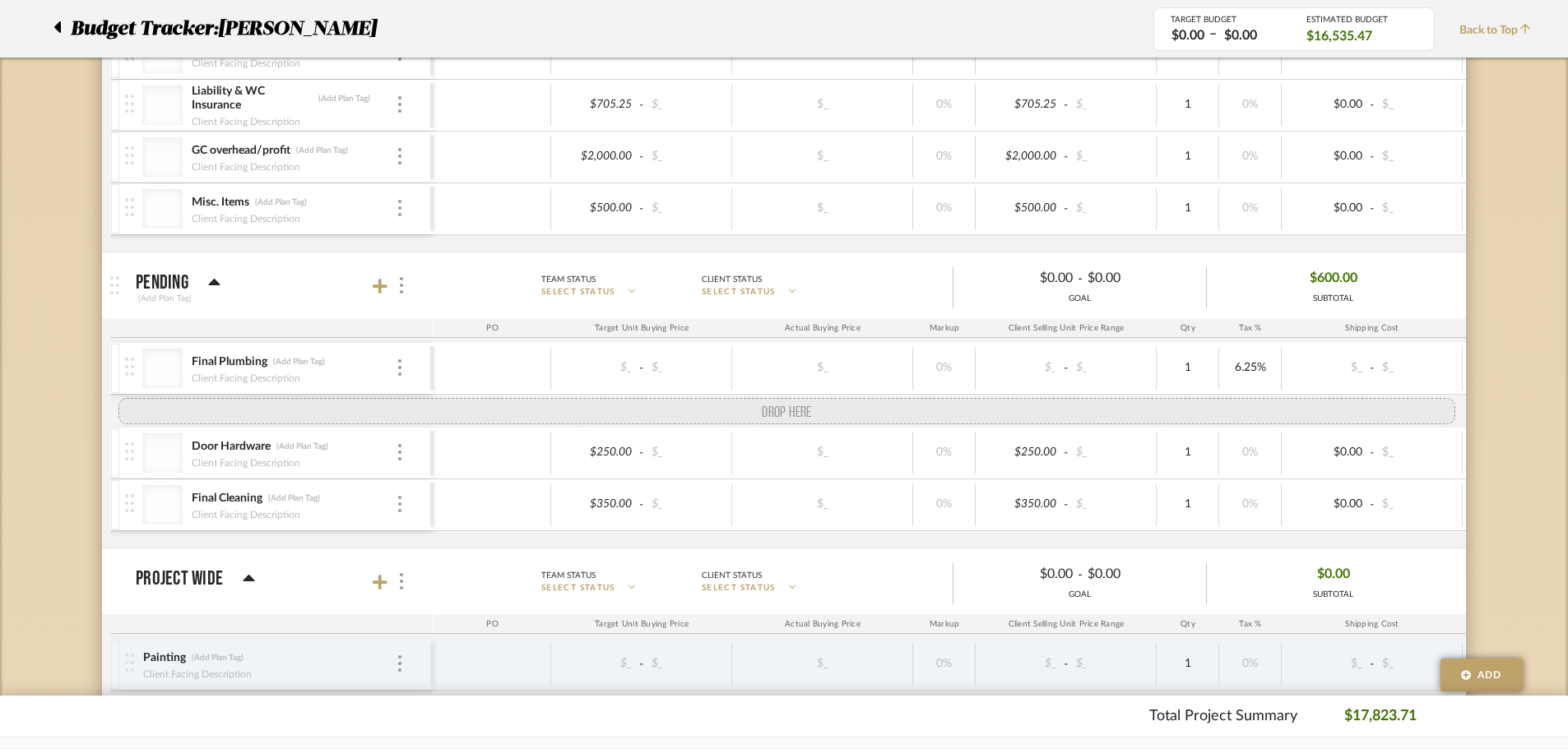
drag, startPoint x: 133, startPoint y: 526, endPoint x: 134, endPoint y: 406, distance: 120.0
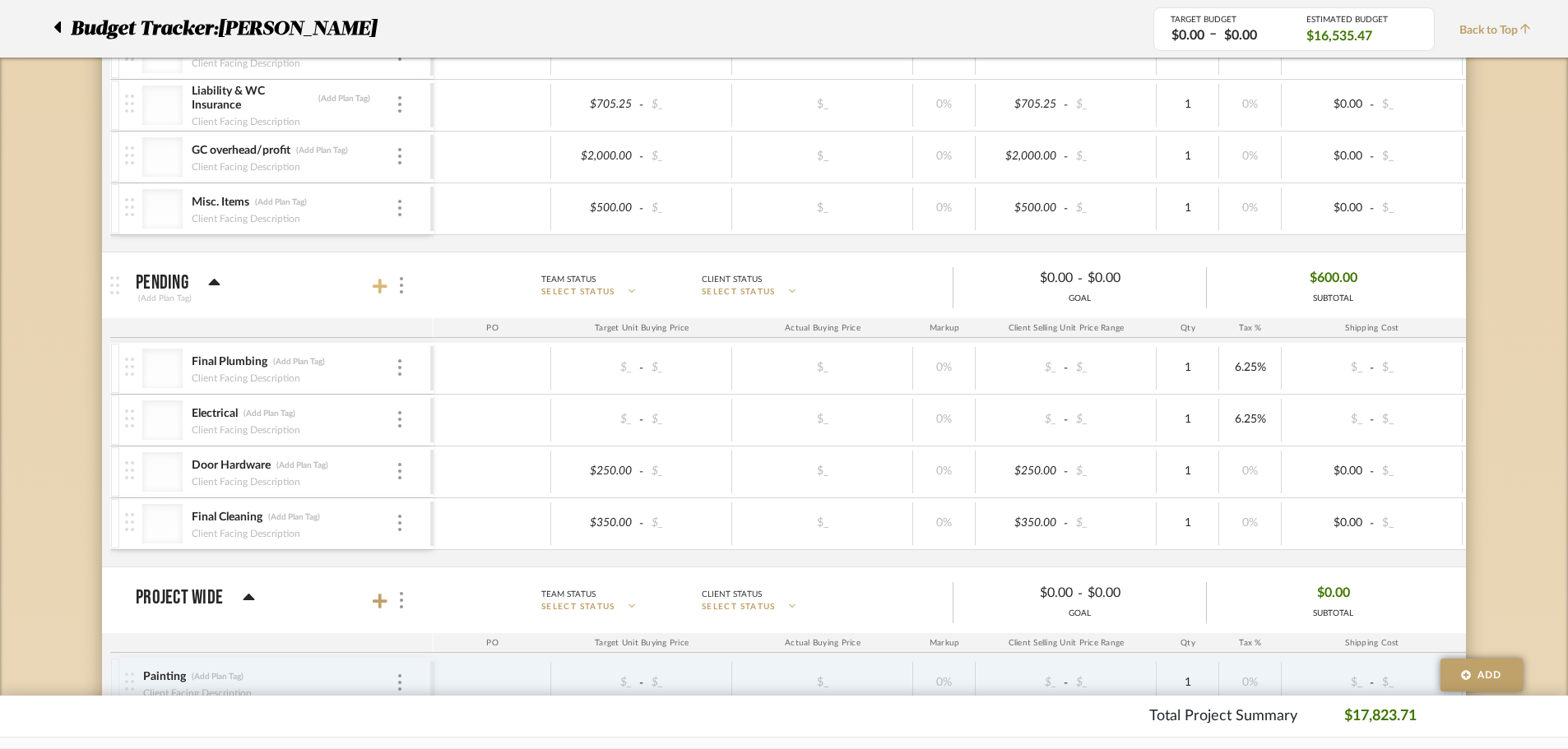
click at [376, 286] on icon at bounding box center [380, 286] width 15 height 15
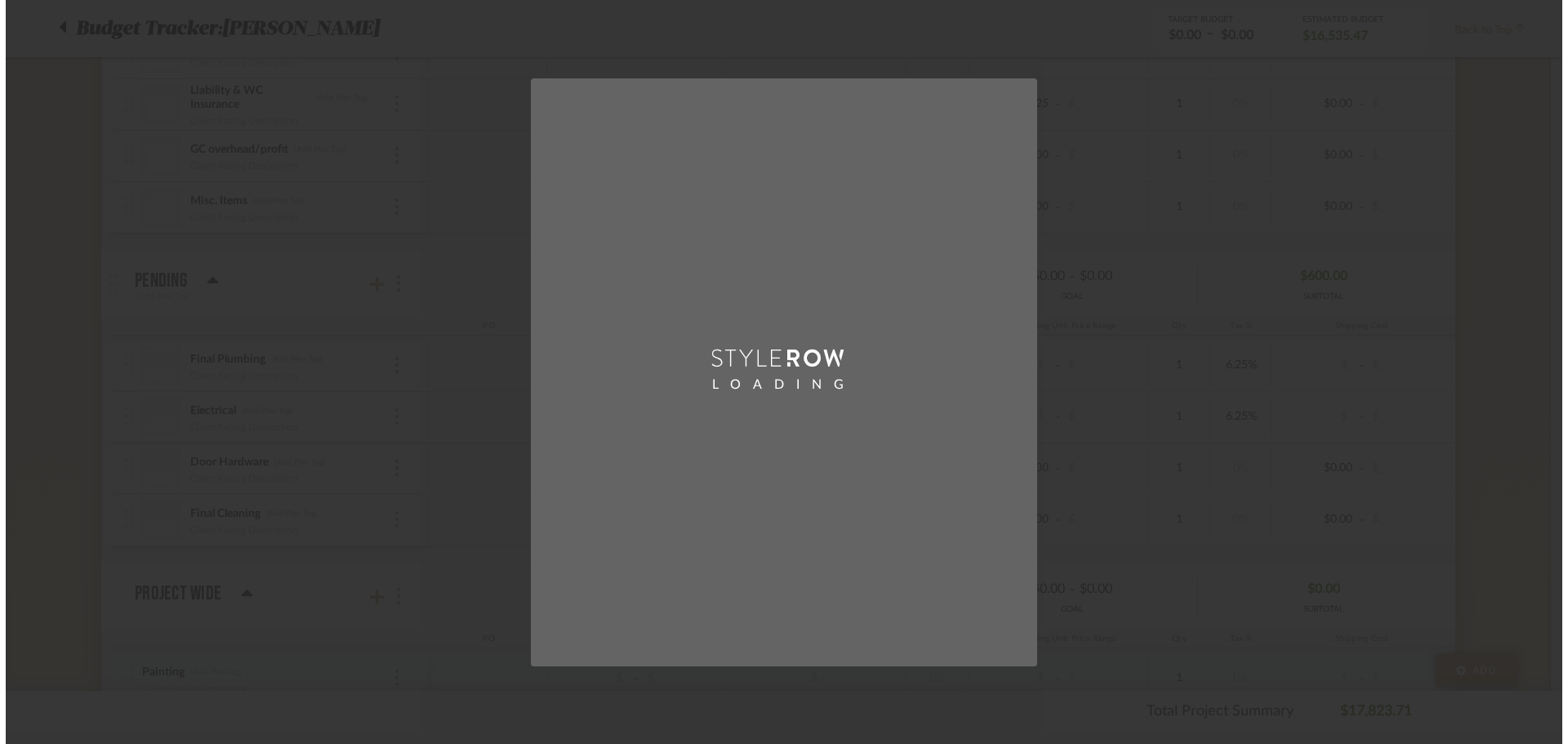
scroll to position [0, 0]
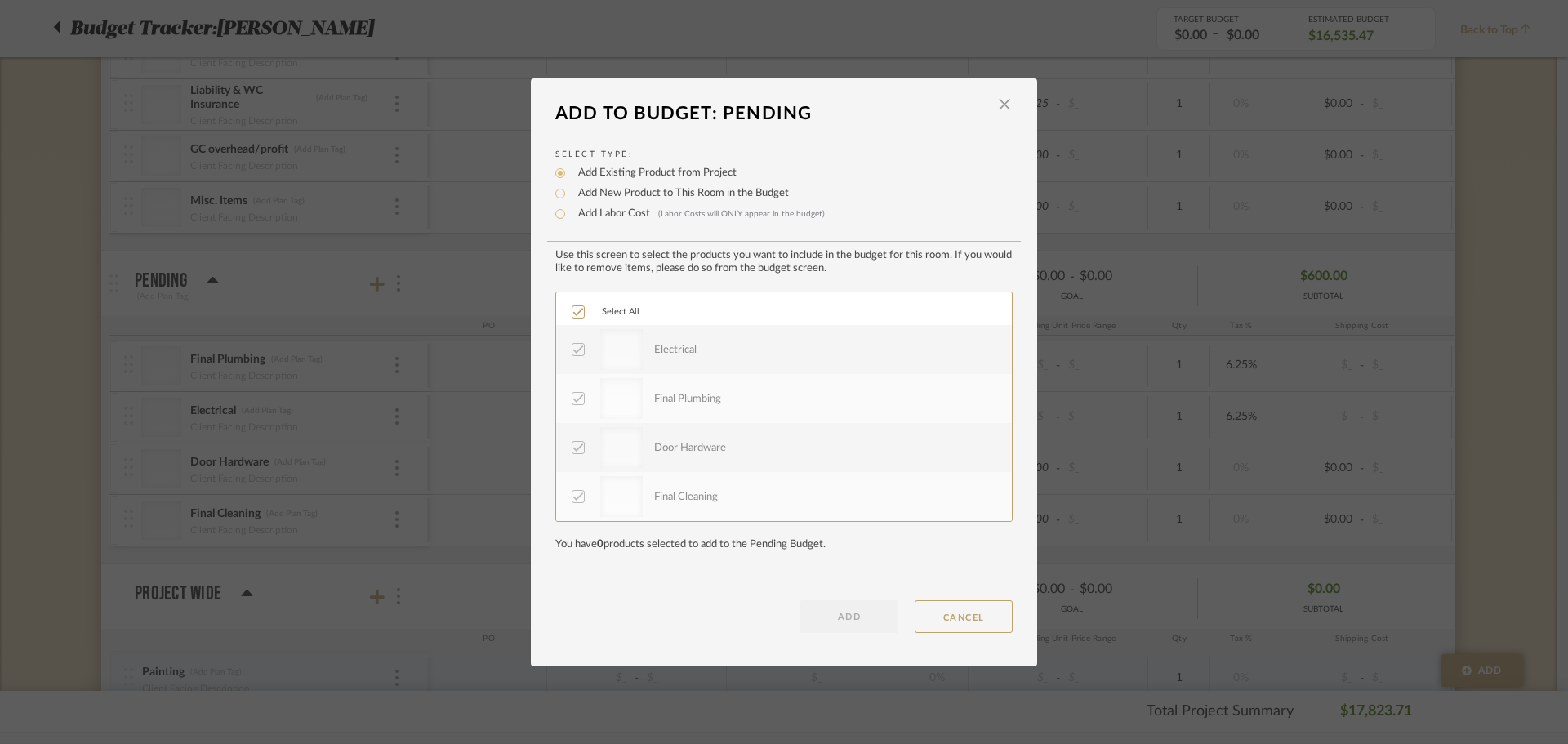
click at [591, 192] on label "Add New Product to This Room in the Budget" at bounding box center [680, 194] width 219 height 17
click at [570, 192] on input "Add New Product to This Room in the Budget" at bounding box center [560, 193] width 19 height 19
radio input "true"
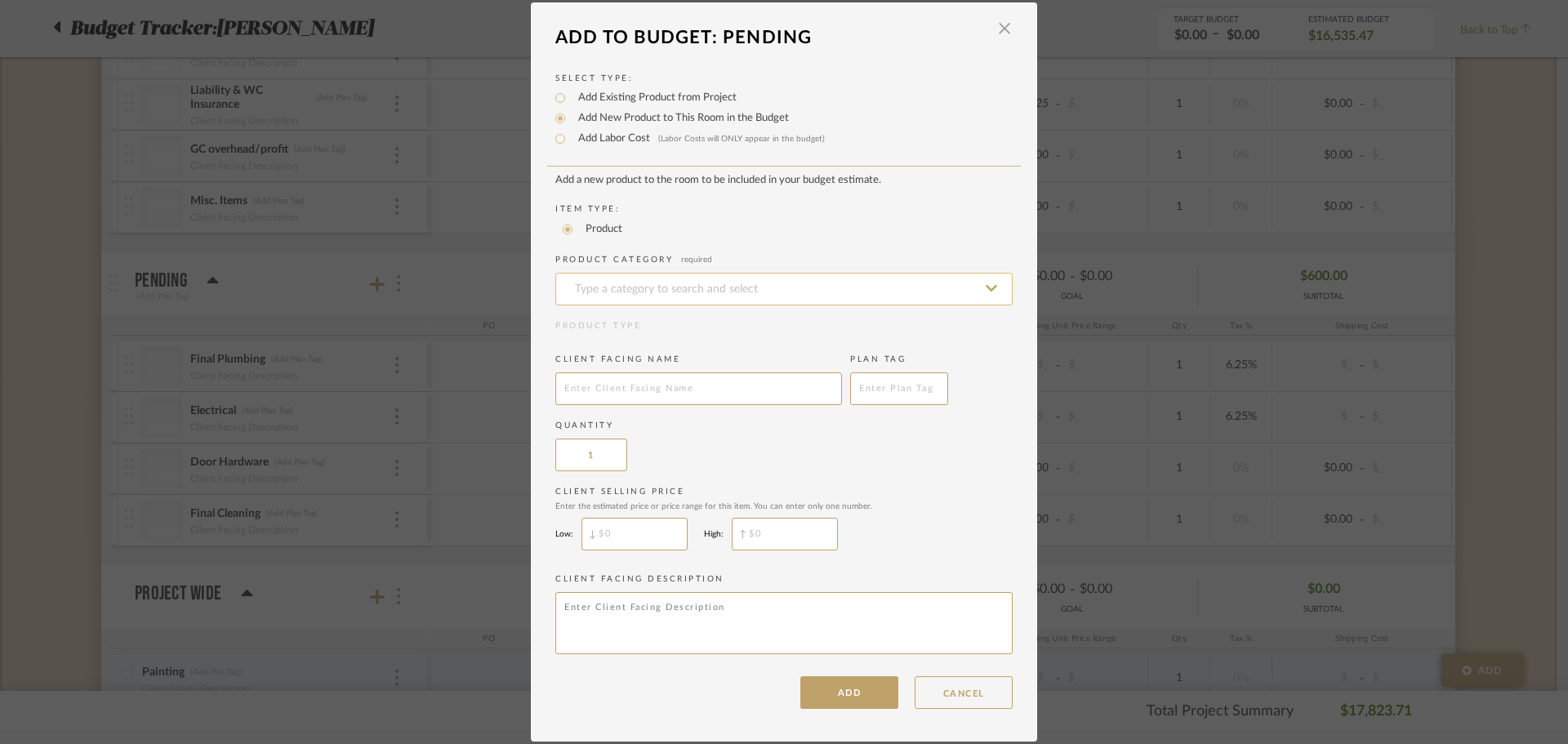
click at [609, 292] on input at bounding box center [784, 290] width 457 height 33
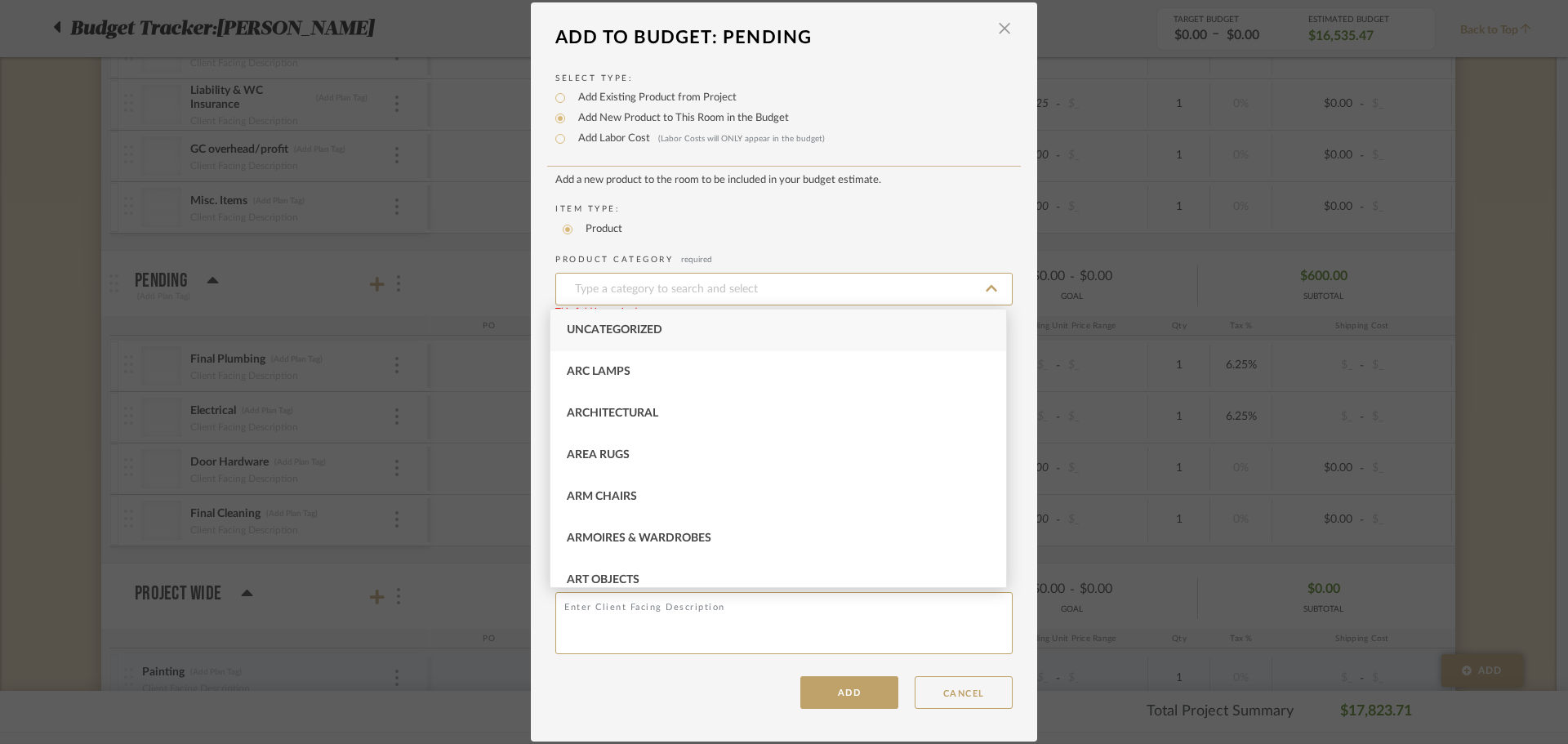
click at [608, 338] on div "Uncategorized" at bounding box center [779, 330] width 456 height 41
type input "Uncategorized"
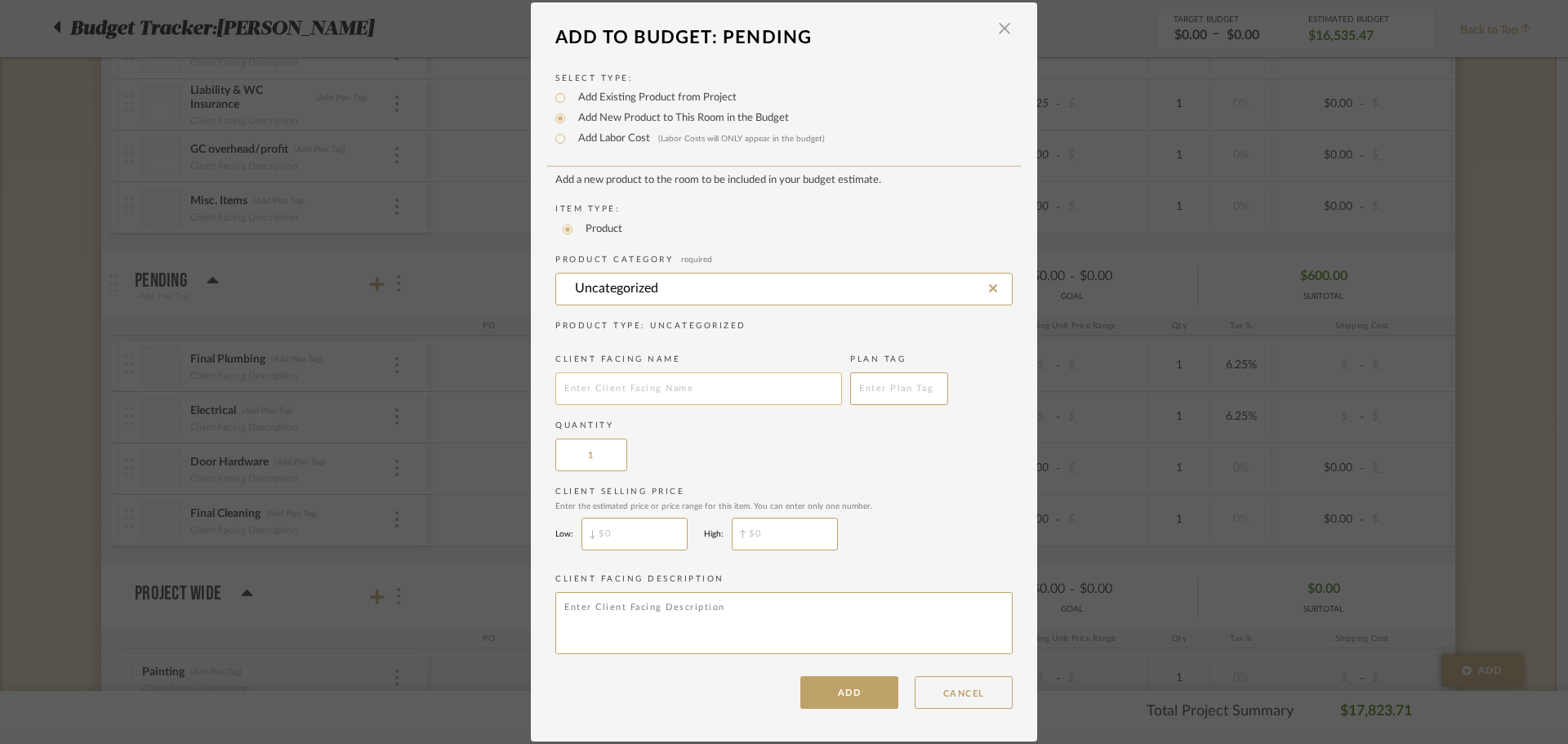
click at [607, 391] on input "text" at bounding box center [699, 389] width 287 height 33
paste input "Finish Carpentry"
type input "Finish Carpentry"
click at [785, 443] on div "Quantity 1" at bounding box center [784, 446] width 457 height 52
click at [831, 714] on dialog-content "Add To Budget: Pending × Select Type: Add Existing Product from Project Add New…" at bounding box center [784, 372] width 507 height 739
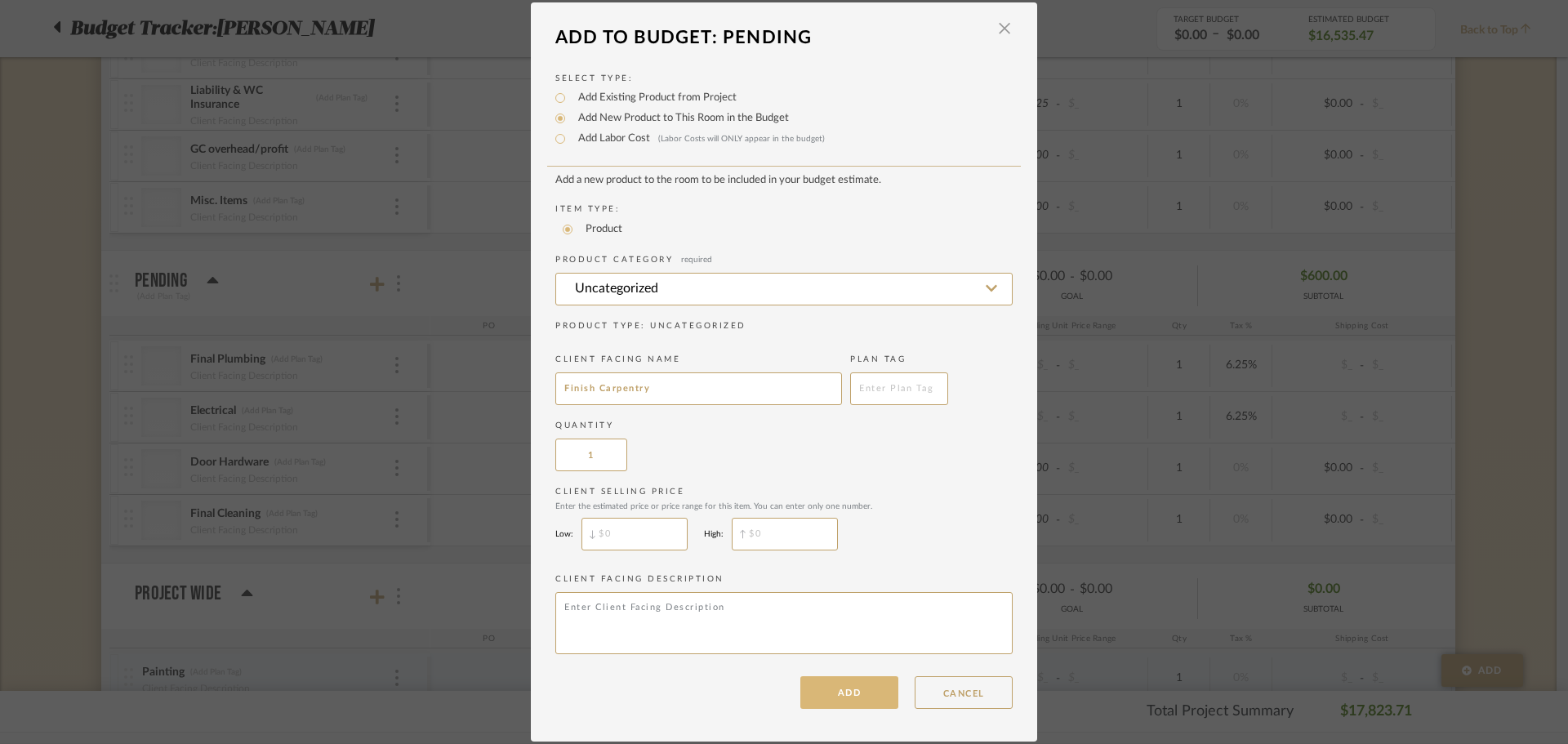
click at [822, 700] on button "ADD" at bounding box center [849, 692] width 98 height 33
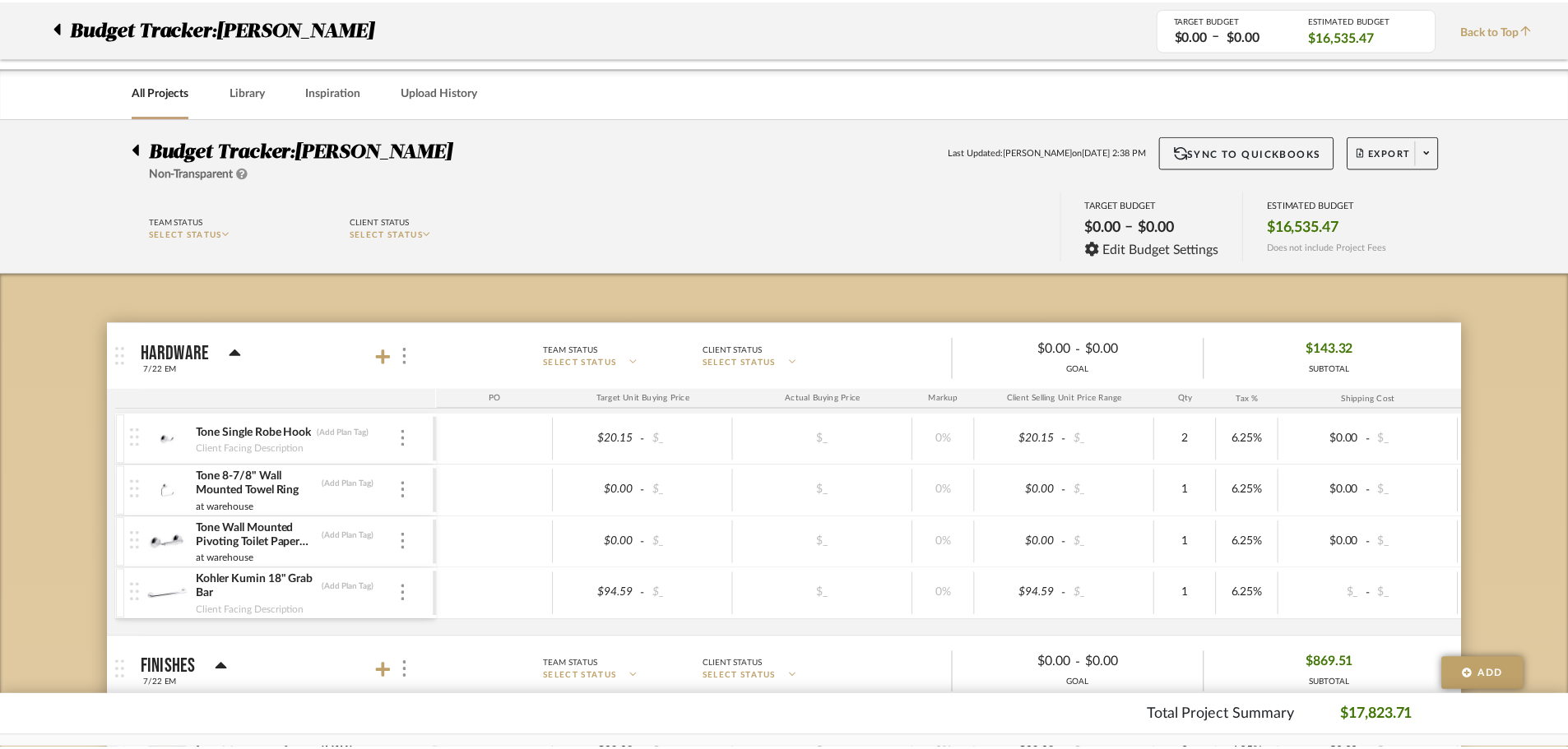
scroll to position [2530, 0]
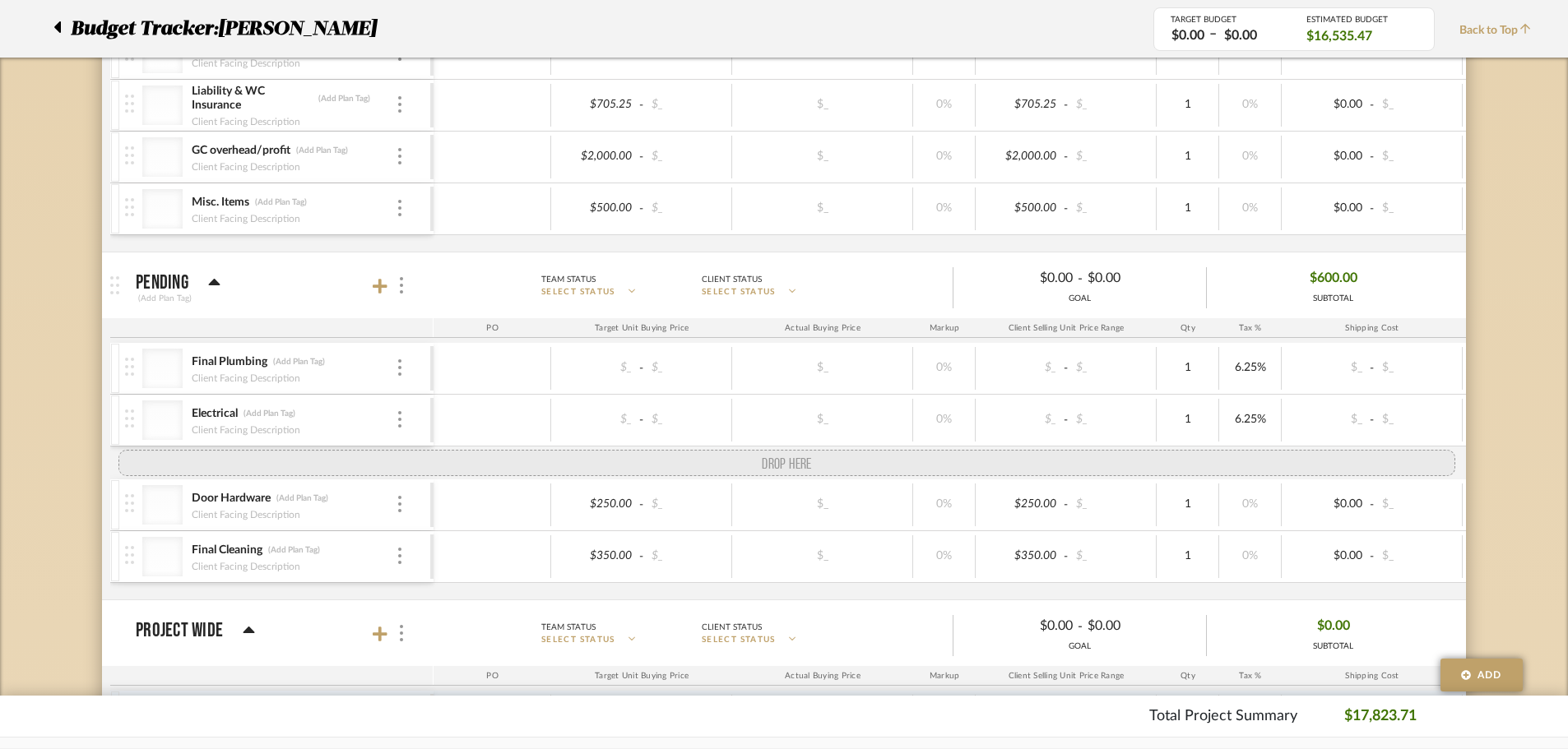
drag, startPoint x: 132, startPoint y: 575, endPoint x: 158, endPoint y: 479, distance: 99.5
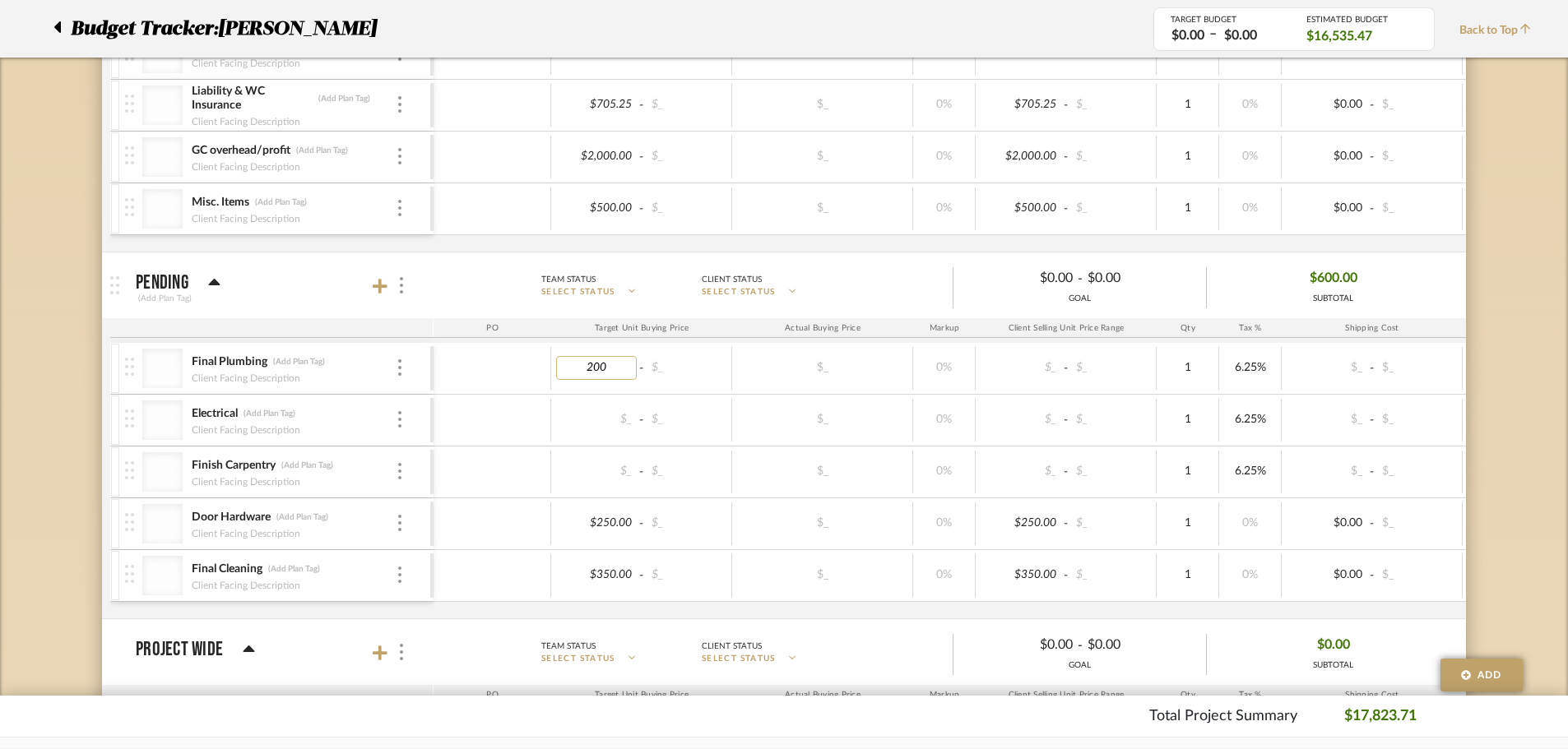
type input "2000"
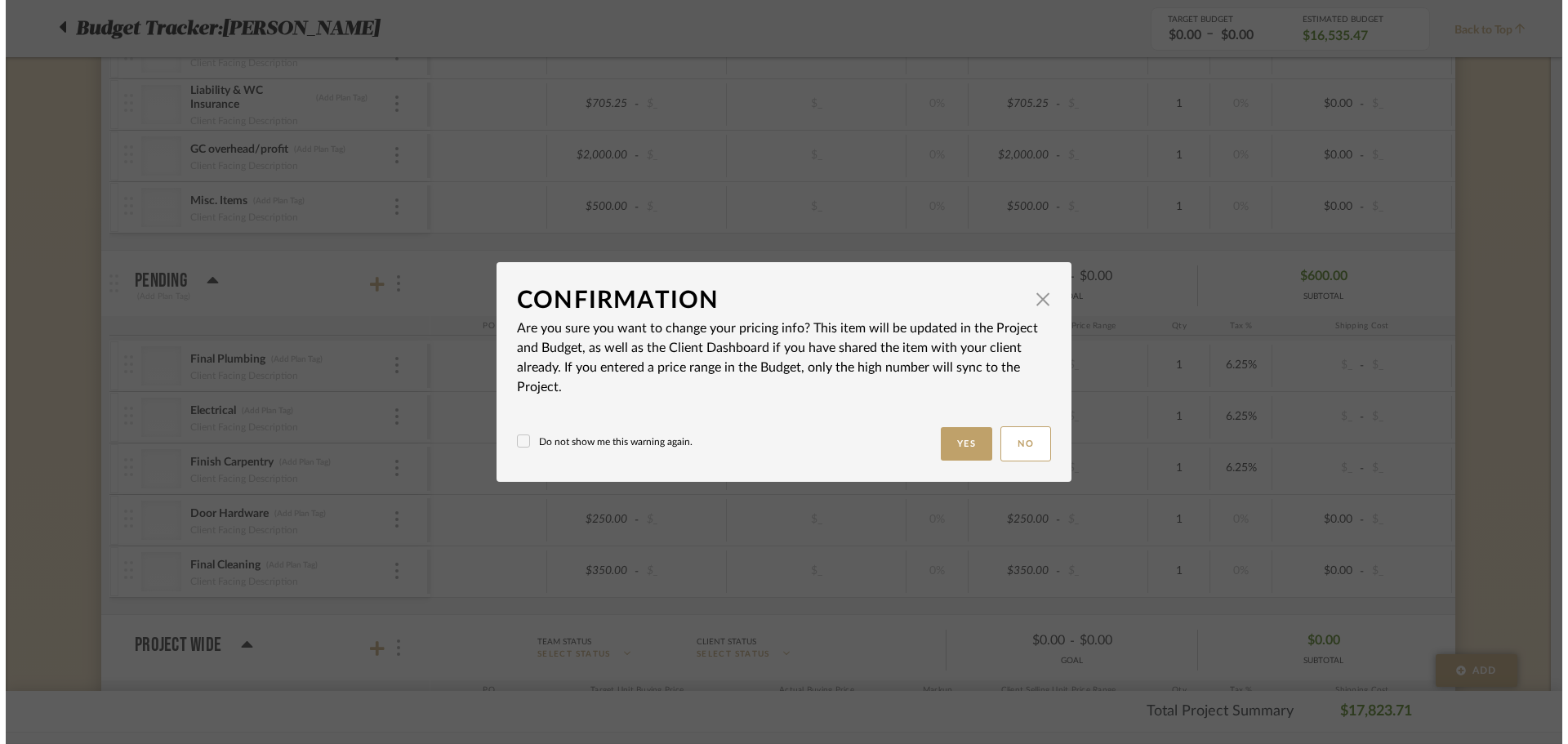
scroll to position [0, 0]
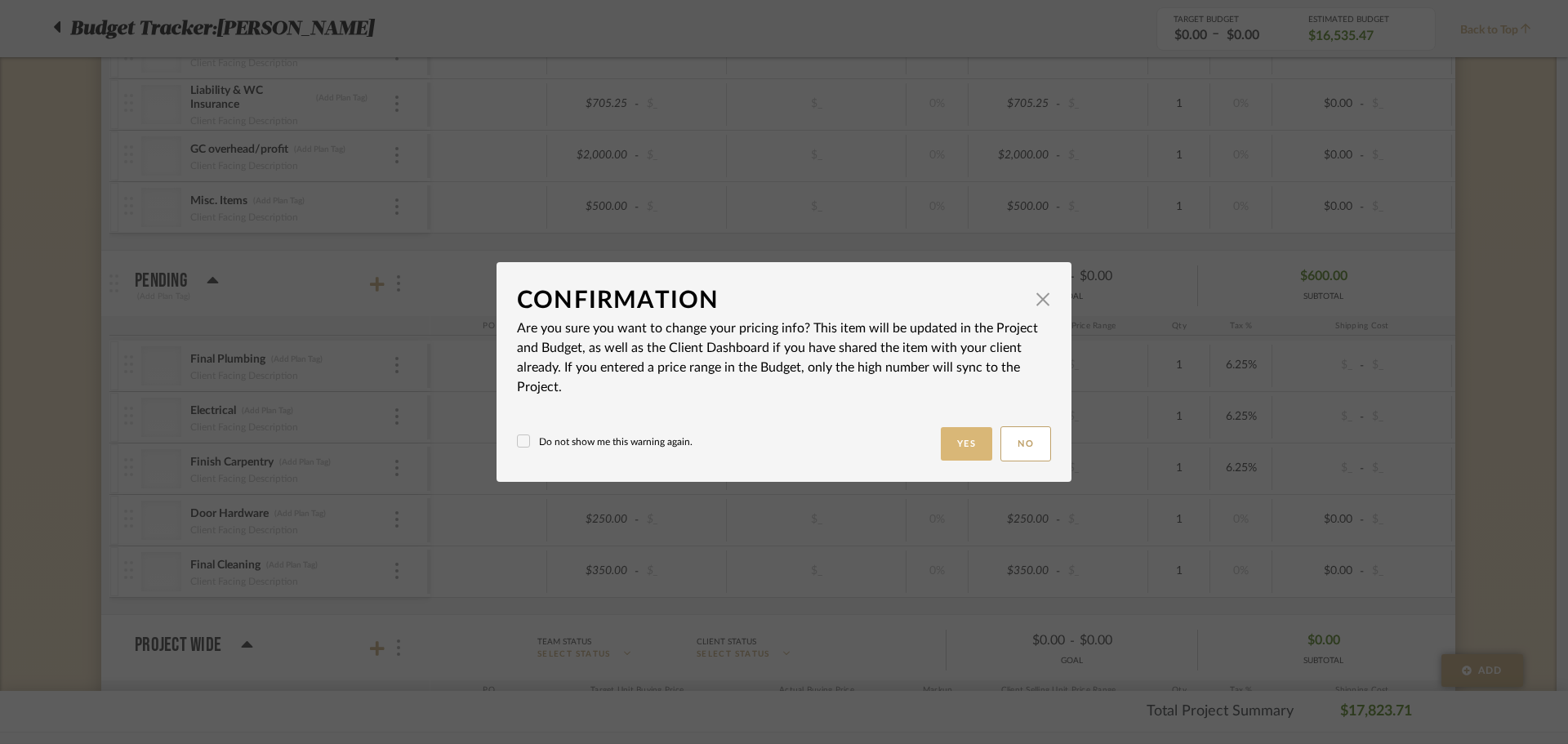
click at [948, 448] on button "Yes" at bounding box center [967, 444] width 52 height 33
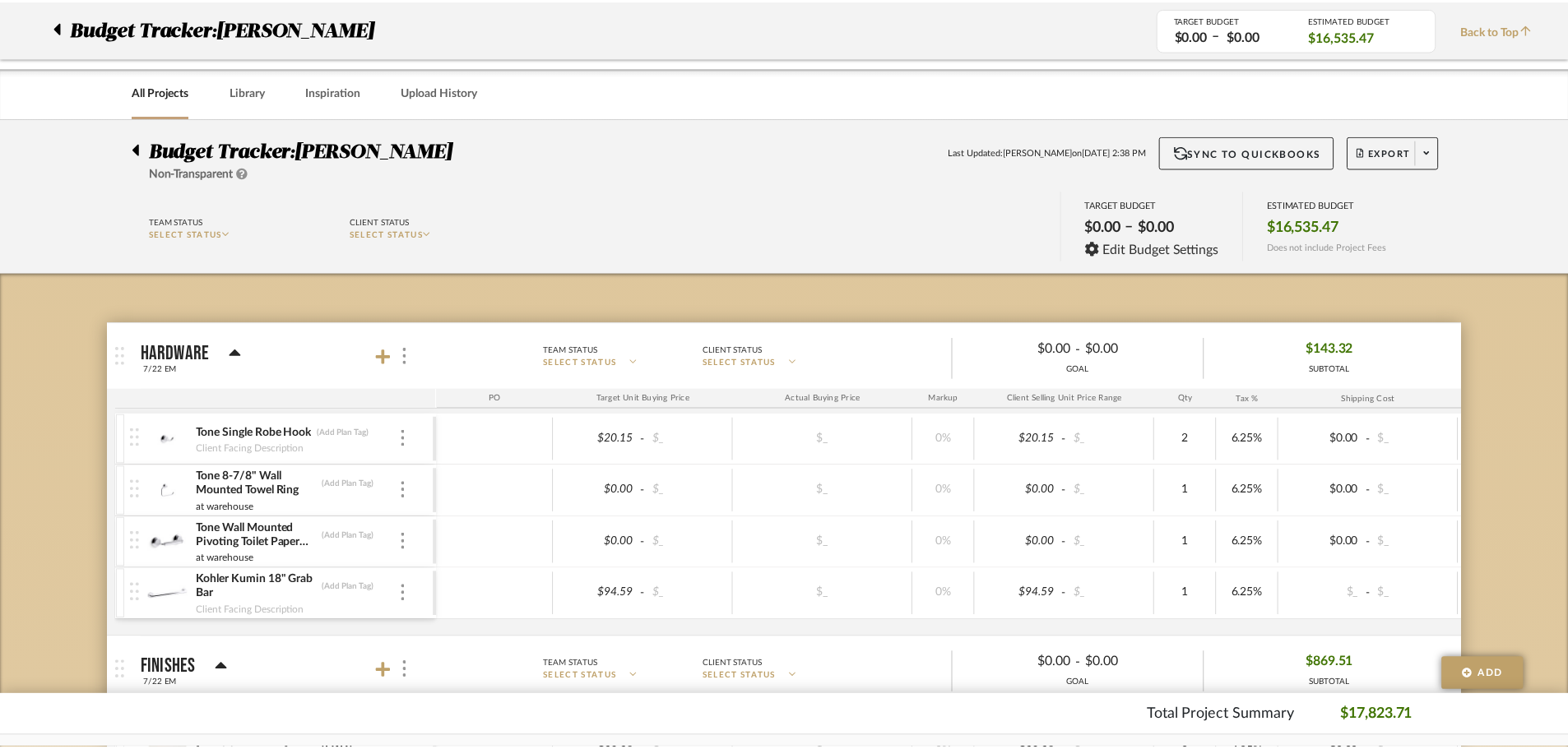
scroll to position [2530, 0]
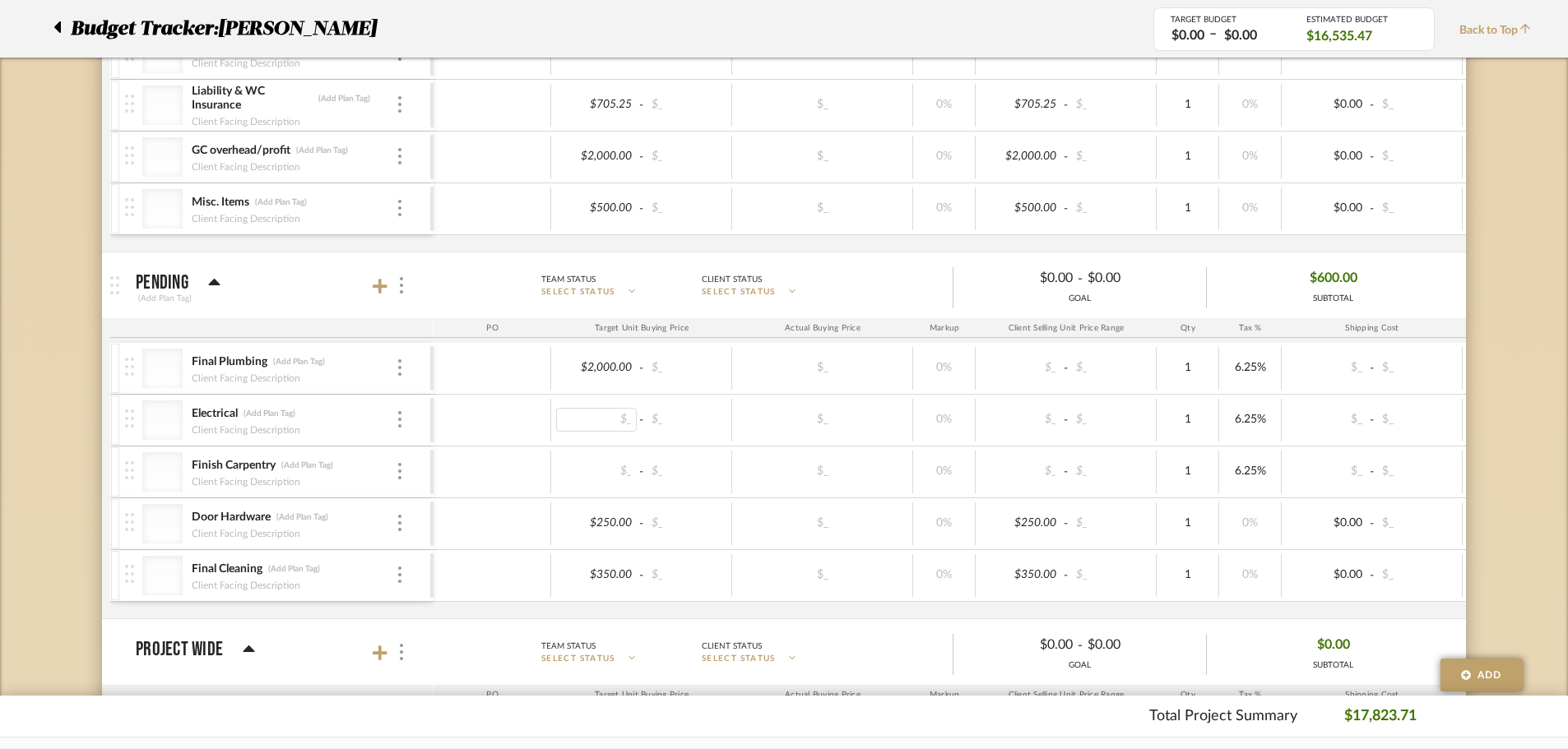
click at [596, 422] on div "$_" at bounding box center [596, 420] width 81 height 24
type input "25"
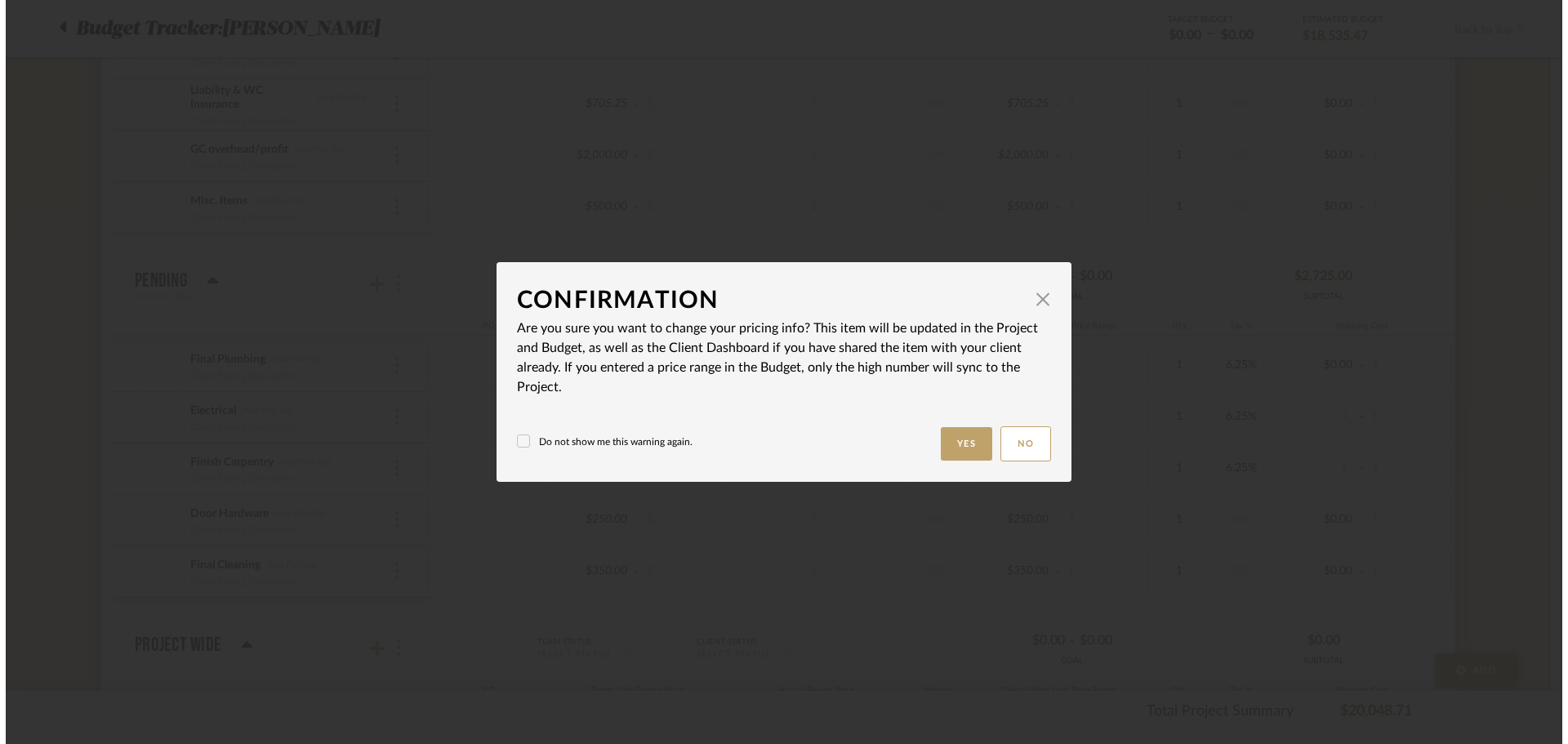
scroll to position [0, 0]
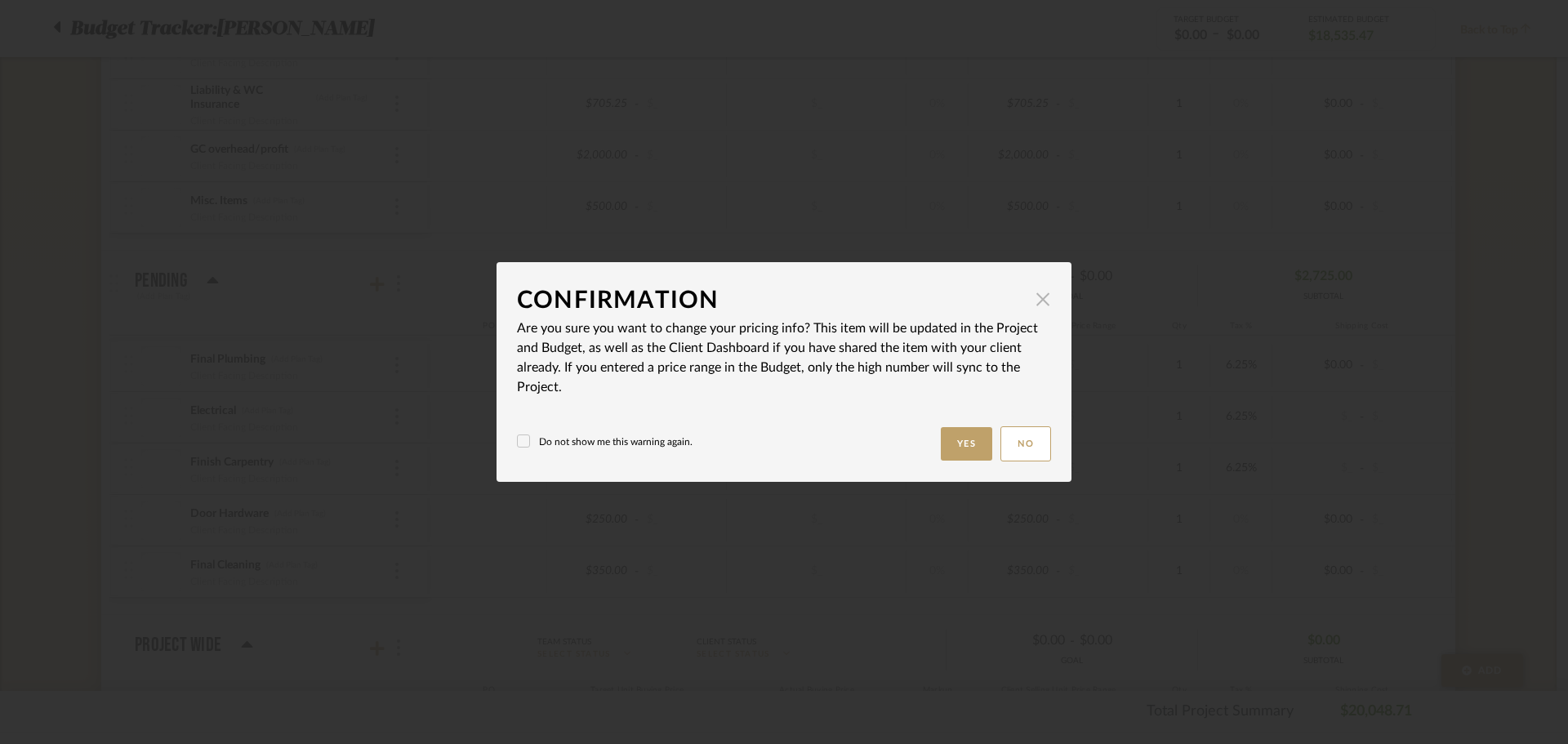
click at [1035, 295] on span "button" at bounding box center [1043, 299] width 33 height 33
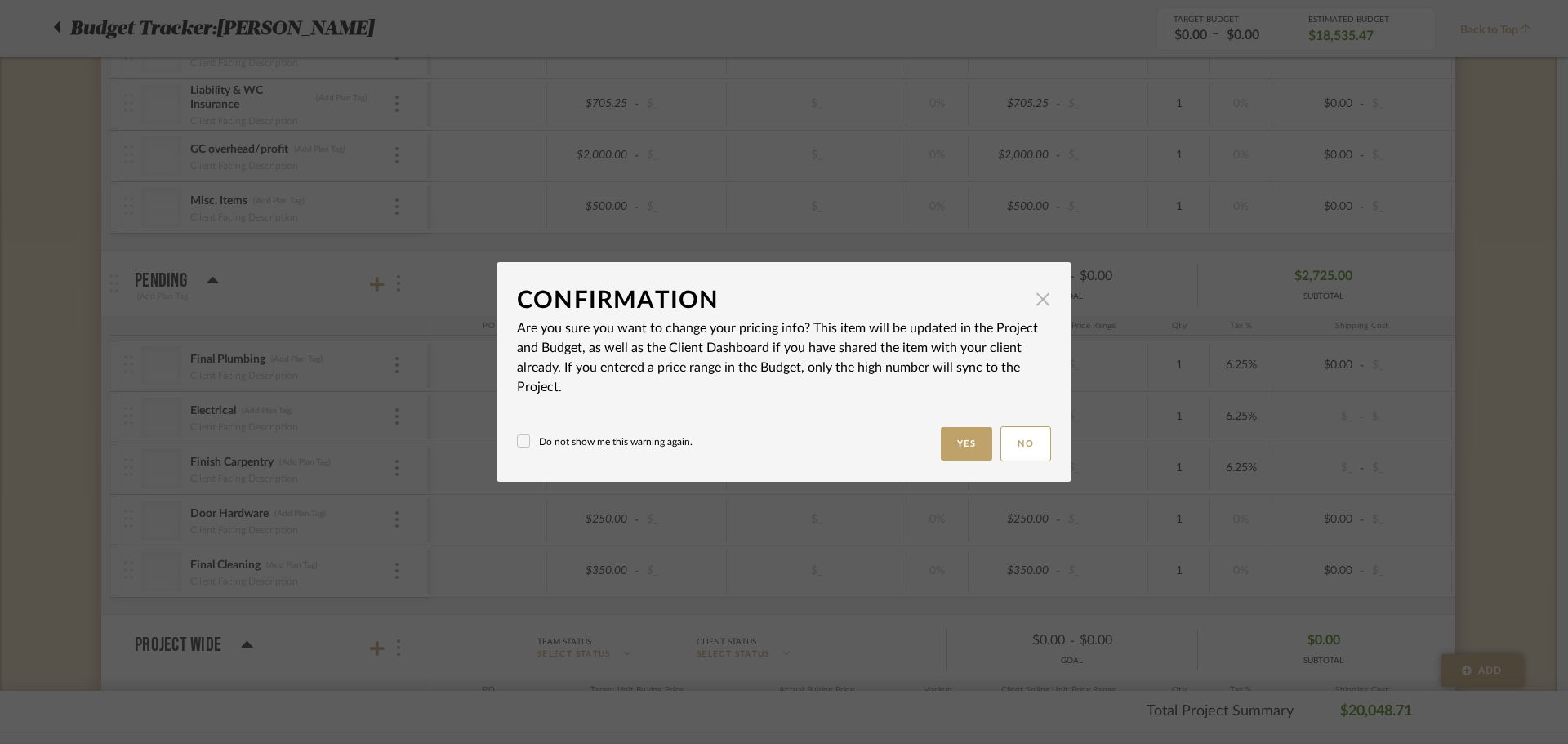
click at [1034, 298] on span "button" at bounding box center [1043, 299] width 33 height 33
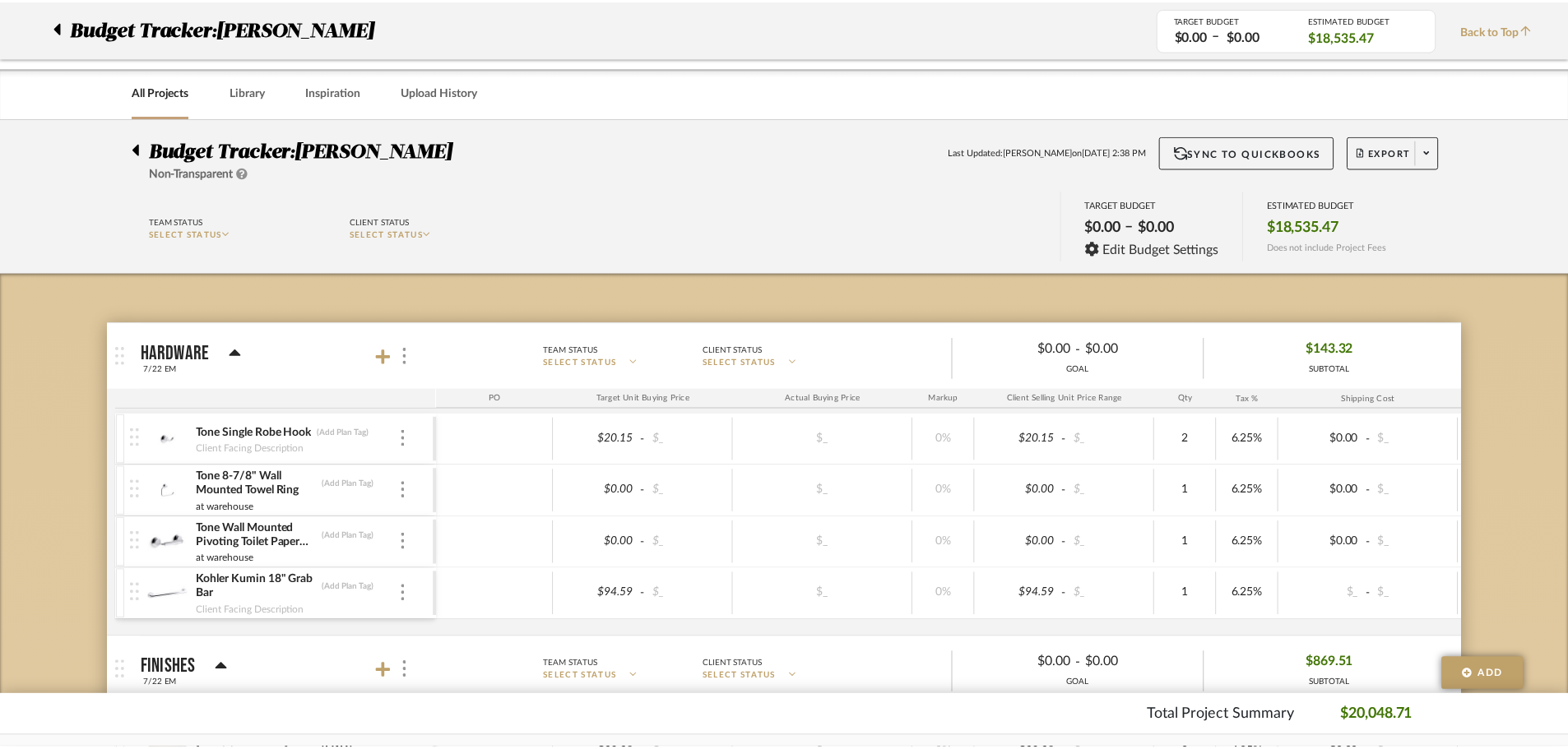
scroll to position [2530, 0]
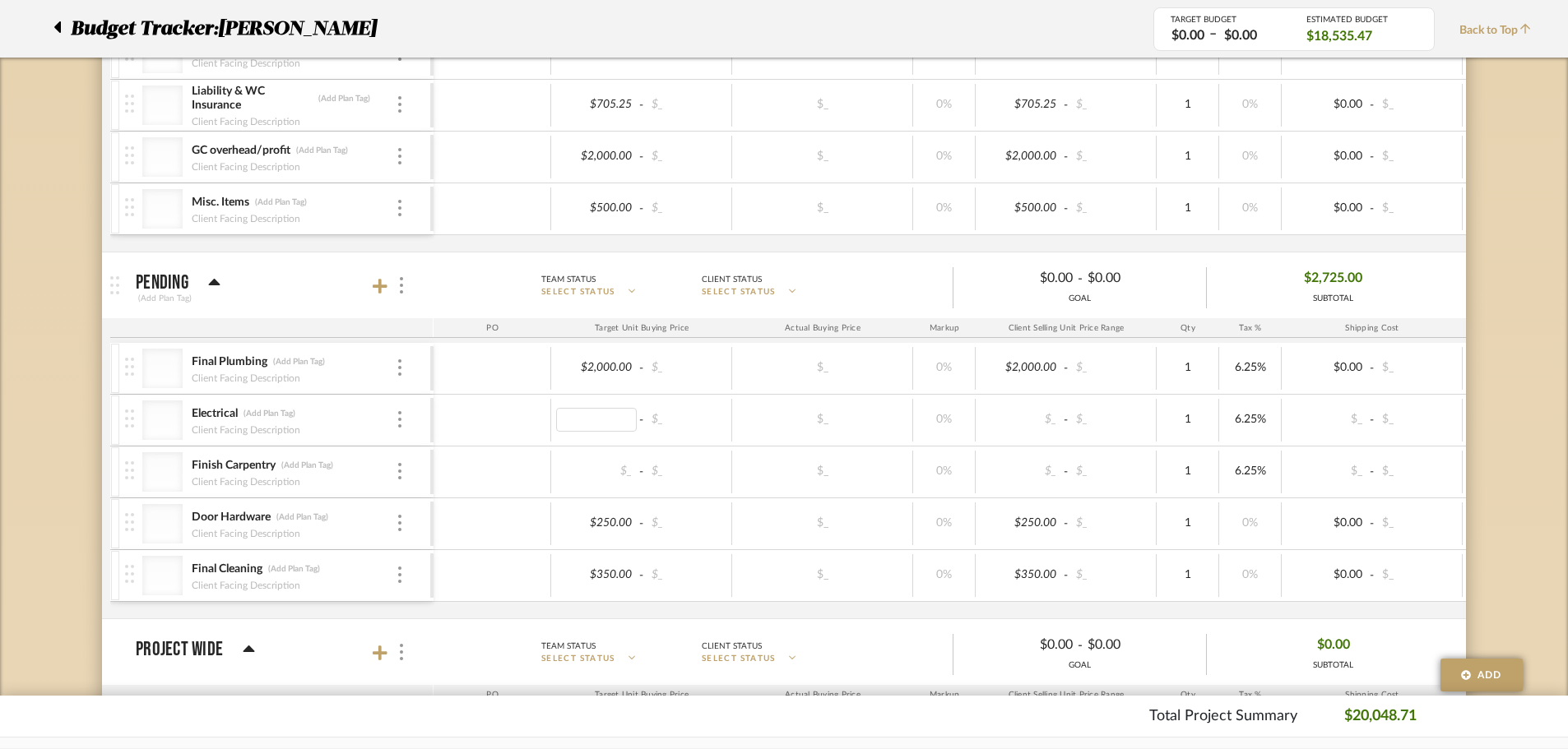
type input "2"
type input "1500"
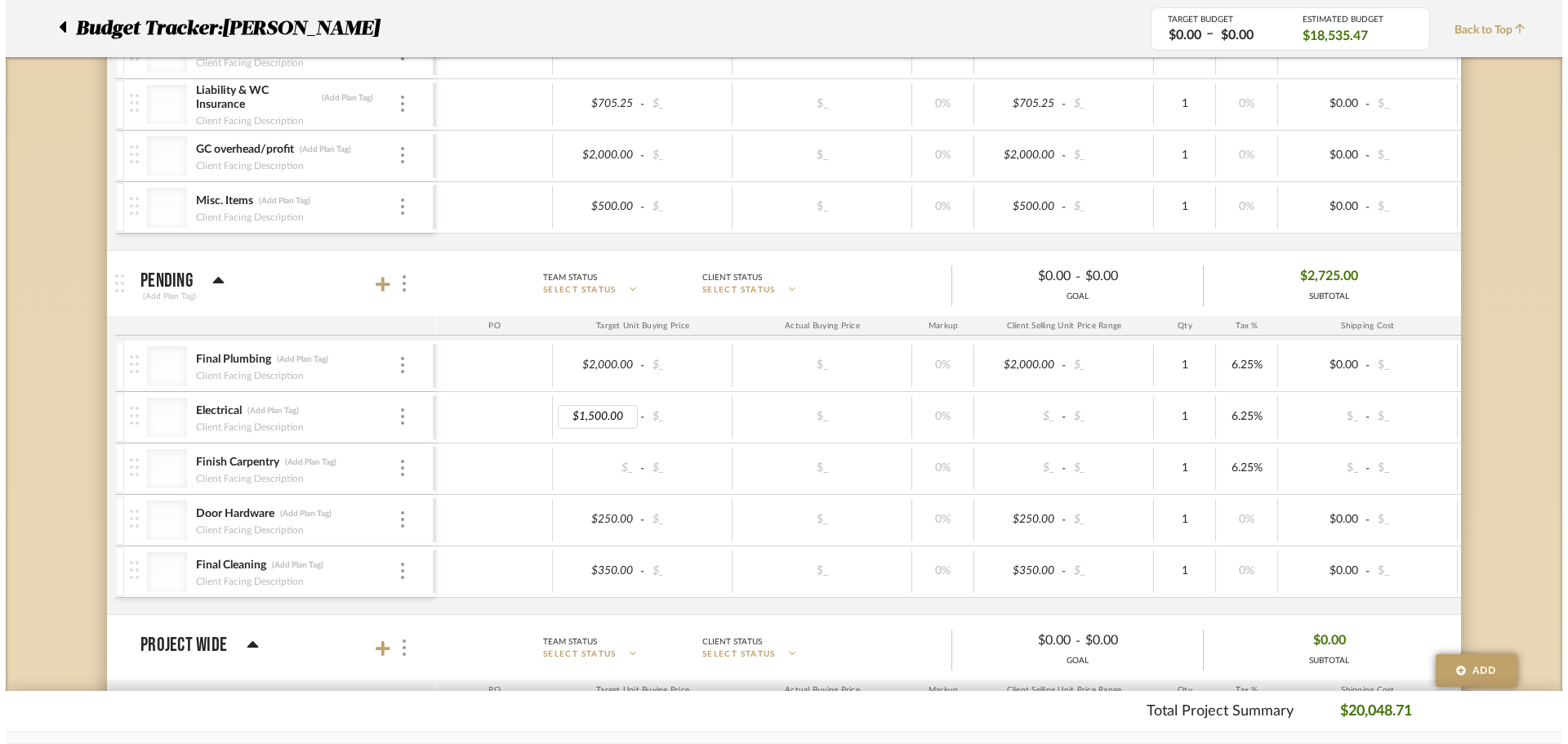
scroll to position [0, 0]
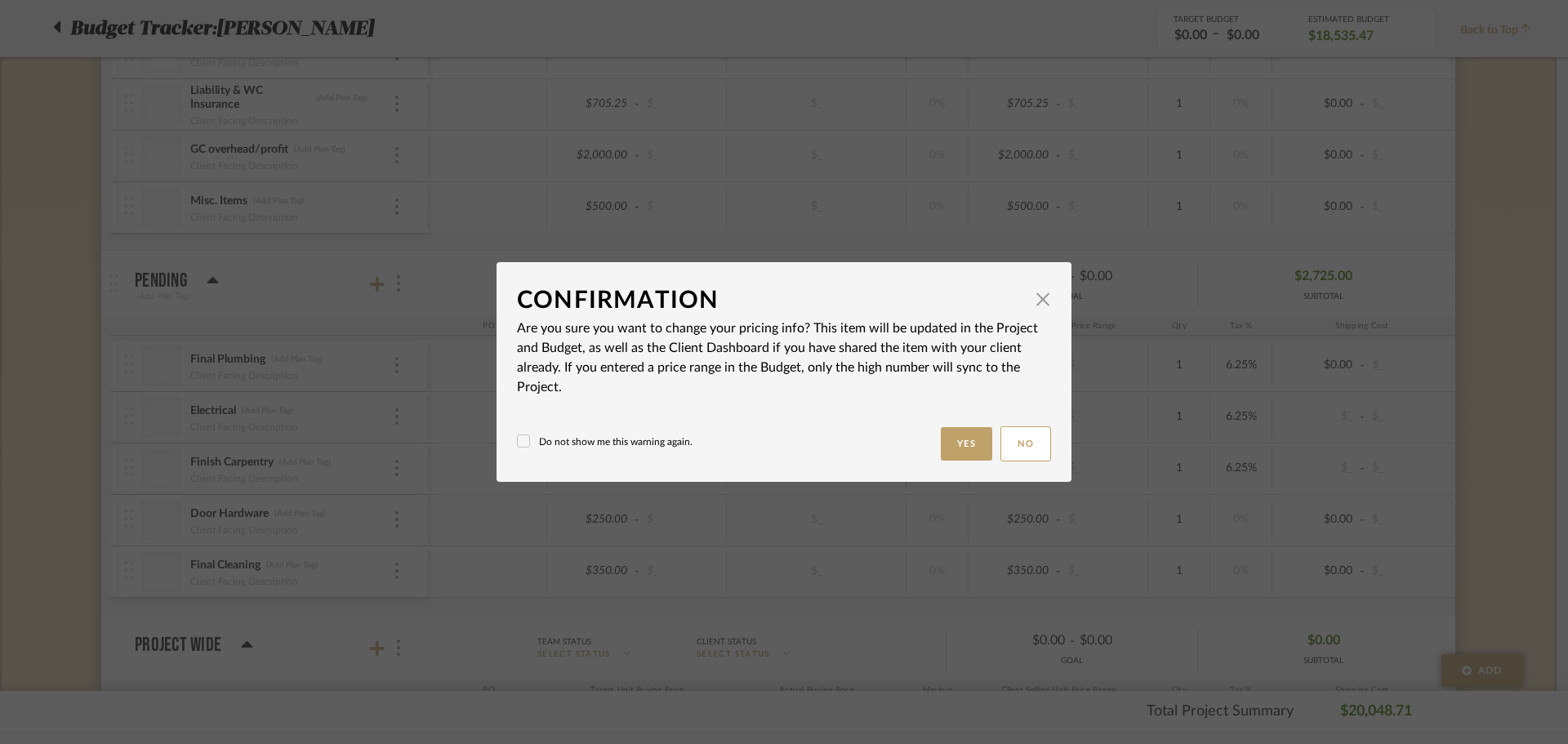
drag, startPoint x: 956, startPoint y: 438, endPoint x: 654, endPoint y: 448, distance: 302.2
click at [956, 438] on button "Yes" at bounding box center [967, 444] width 52 height 33
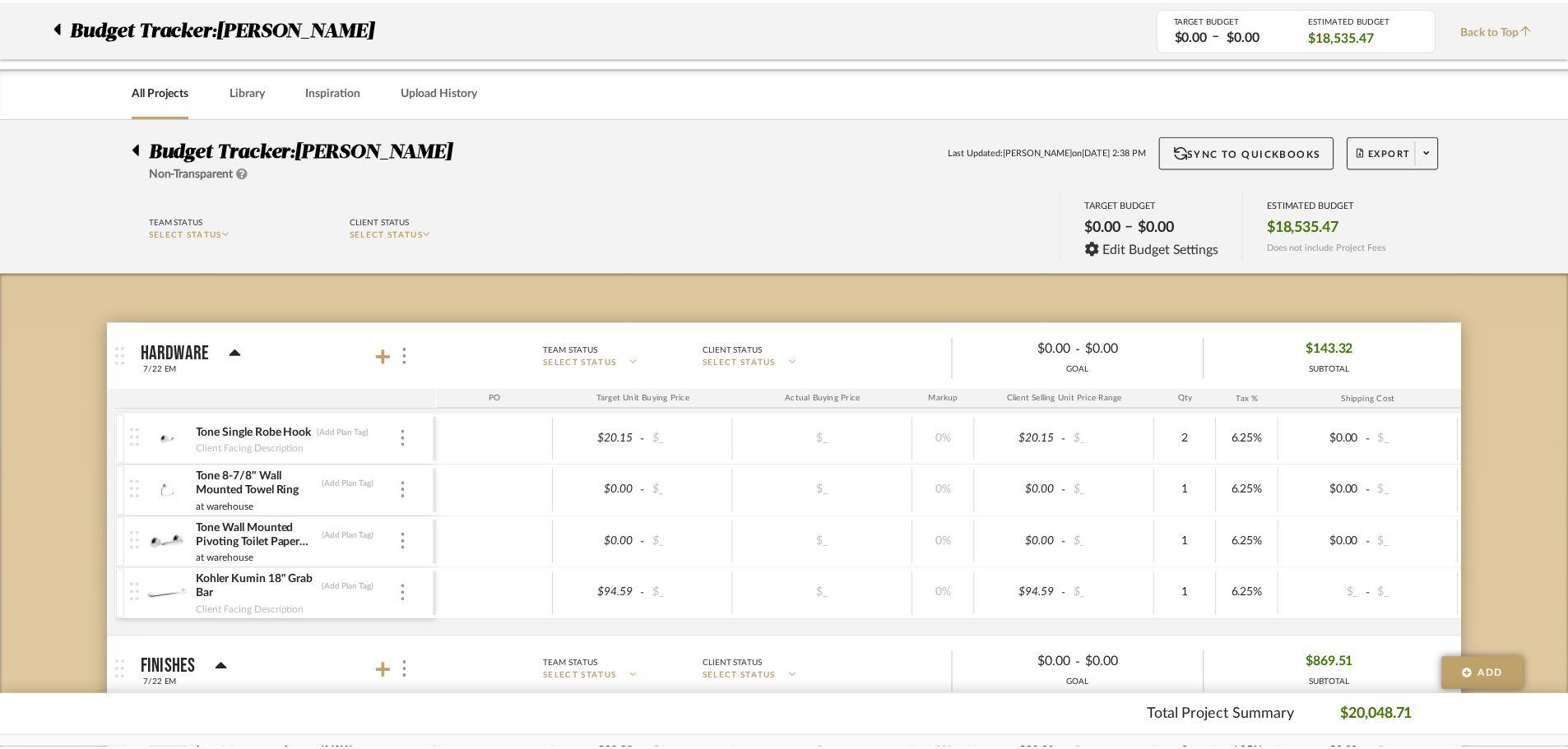
scroll to position [2530, 0]
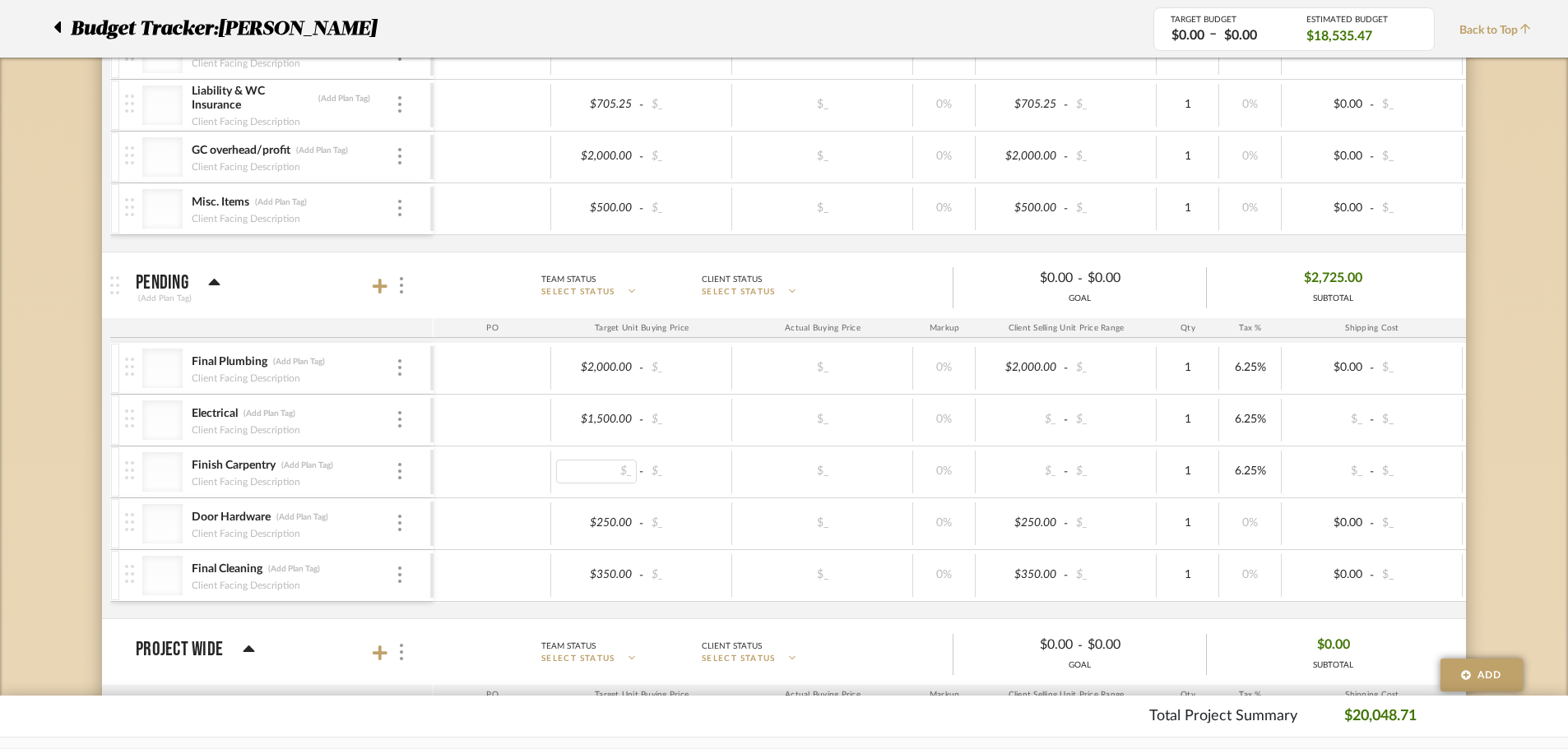
click at [592, 472] on div "$_" at bounding box center [596, 471] width 81 height 24
type input "1500"
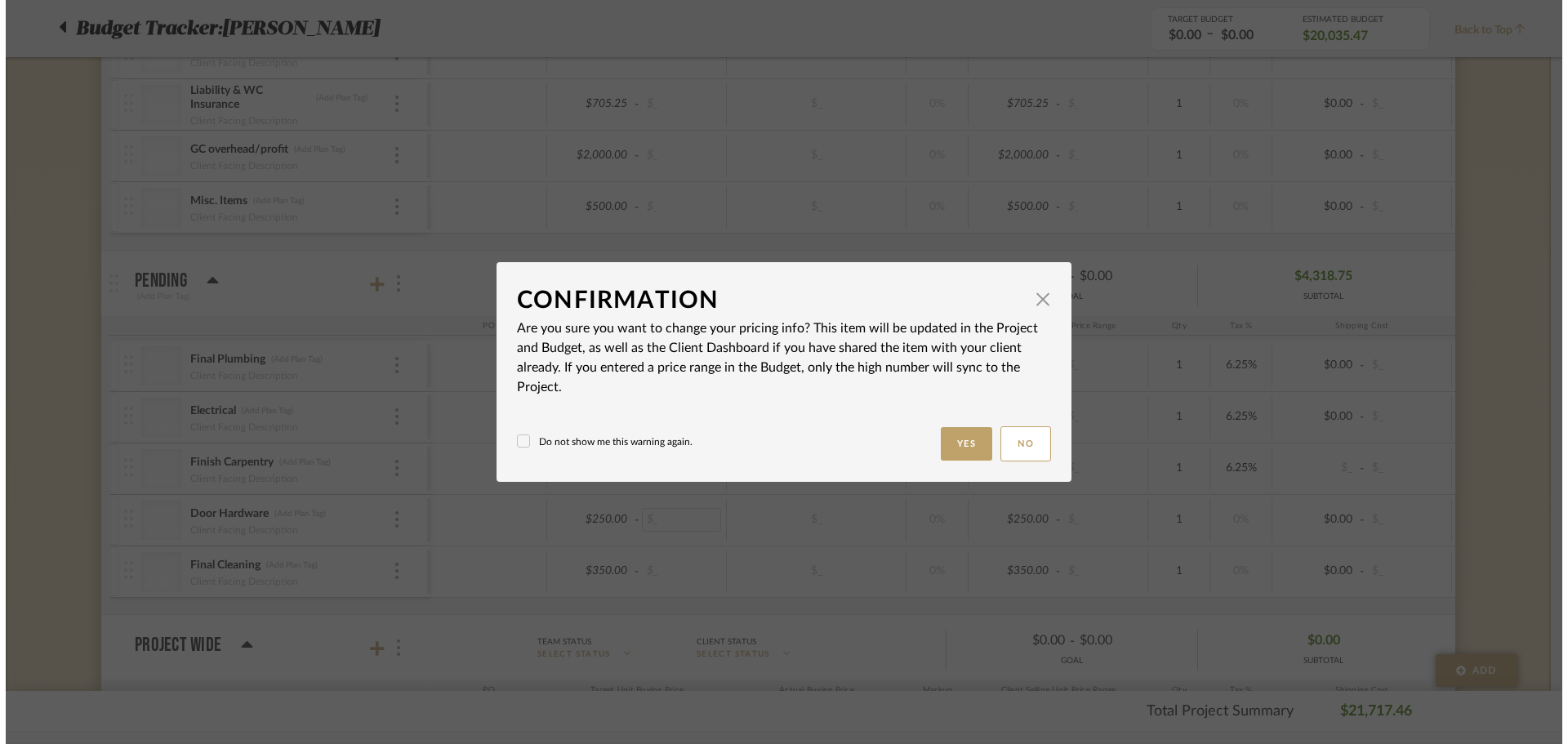
scroll to position [0, 0]
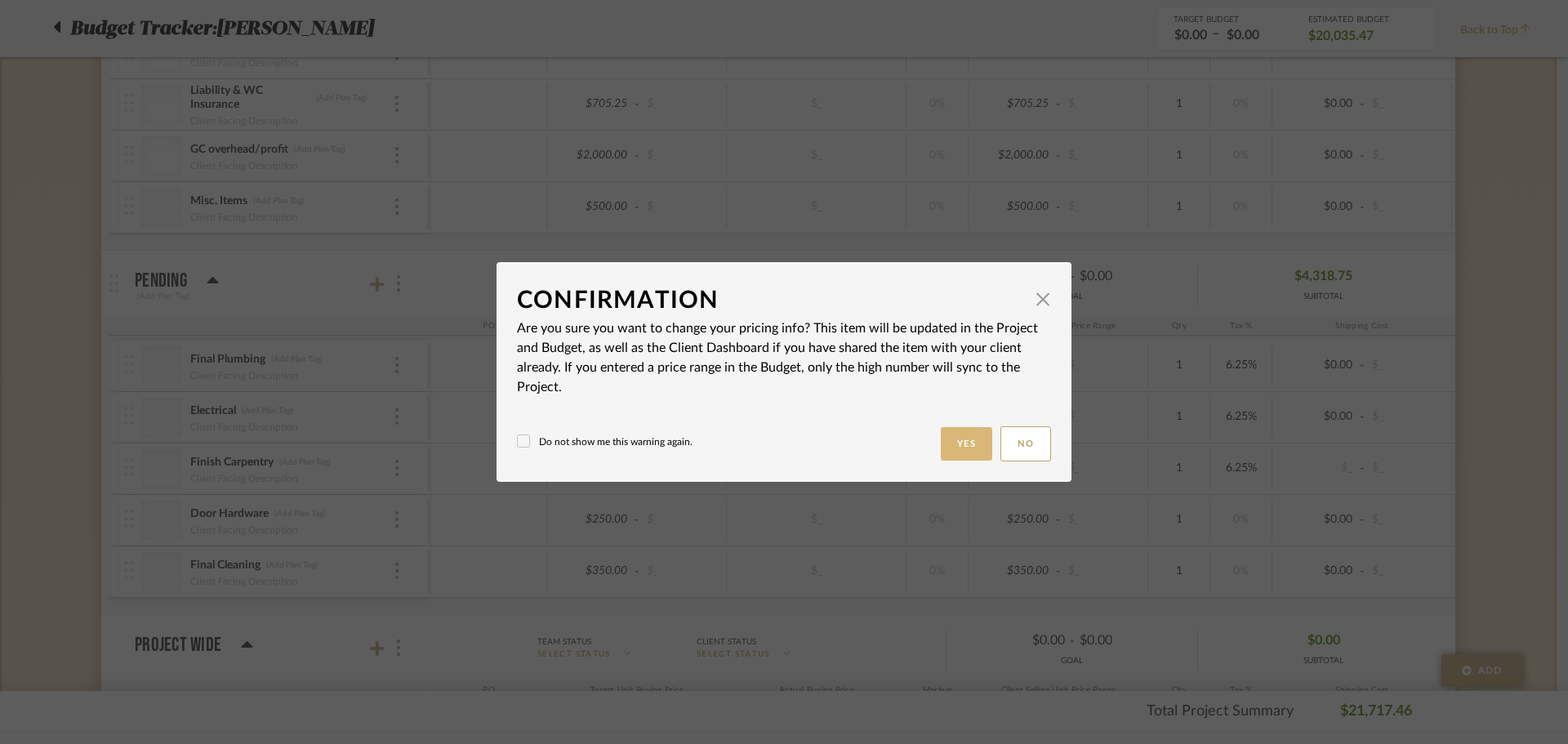
click at [945, 437] on button "Yes" at bounding box center [967, 444] width 52 height 33
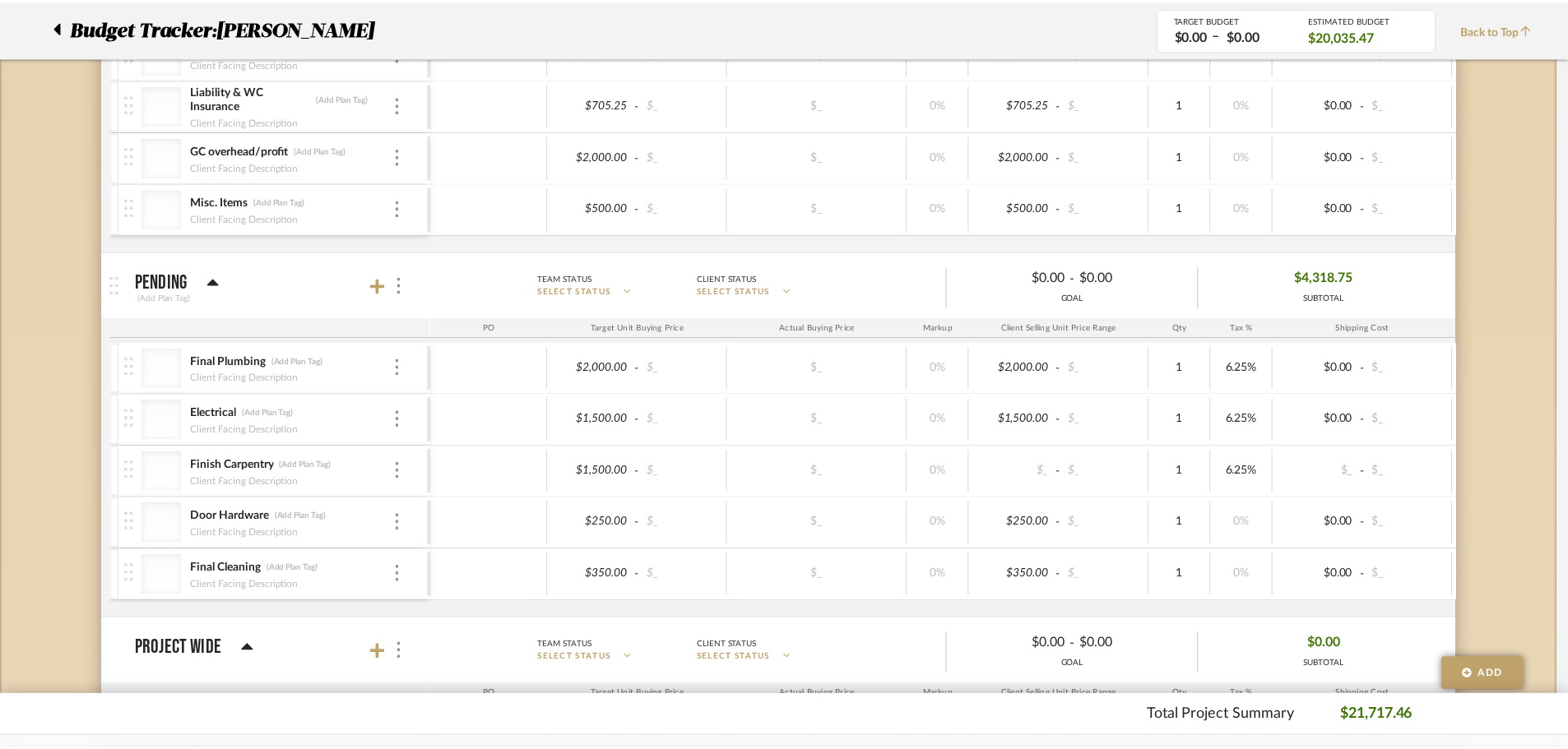
scroll to position [2530, 0]
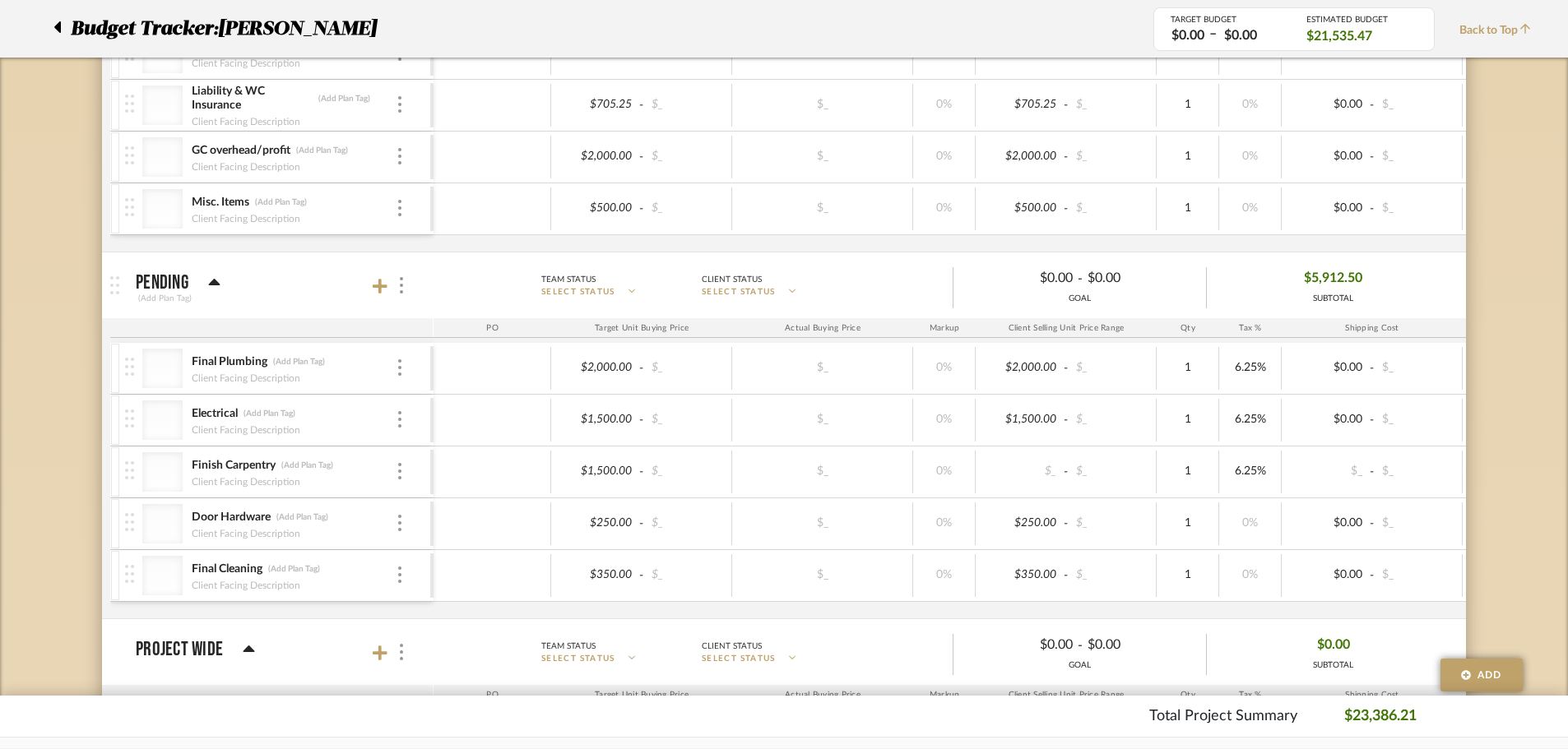
click at [1250, 356] on div "6.25%" at bounding box center [1250, 368] width 63 height 43
type input "0"
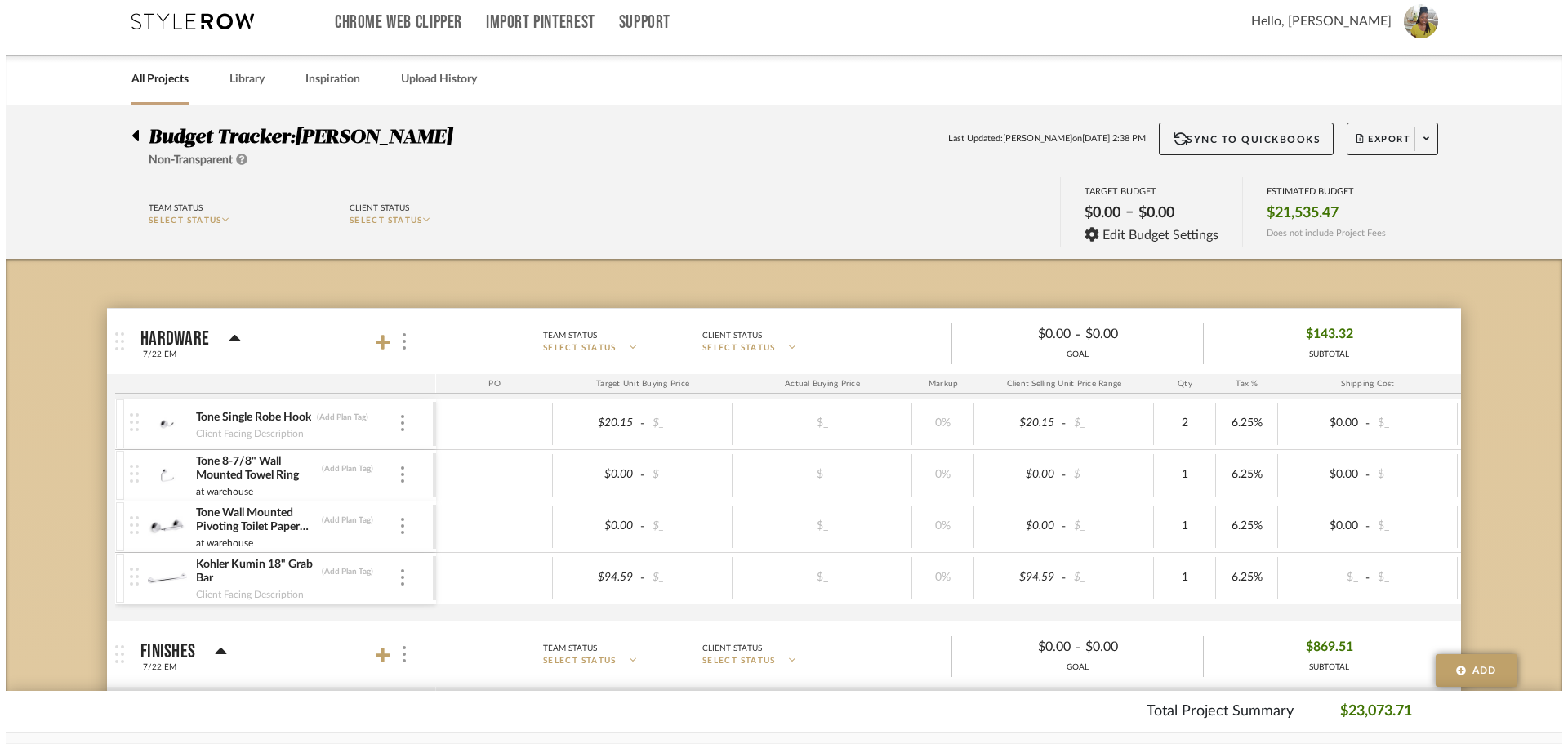
scroll to position [0, 0]
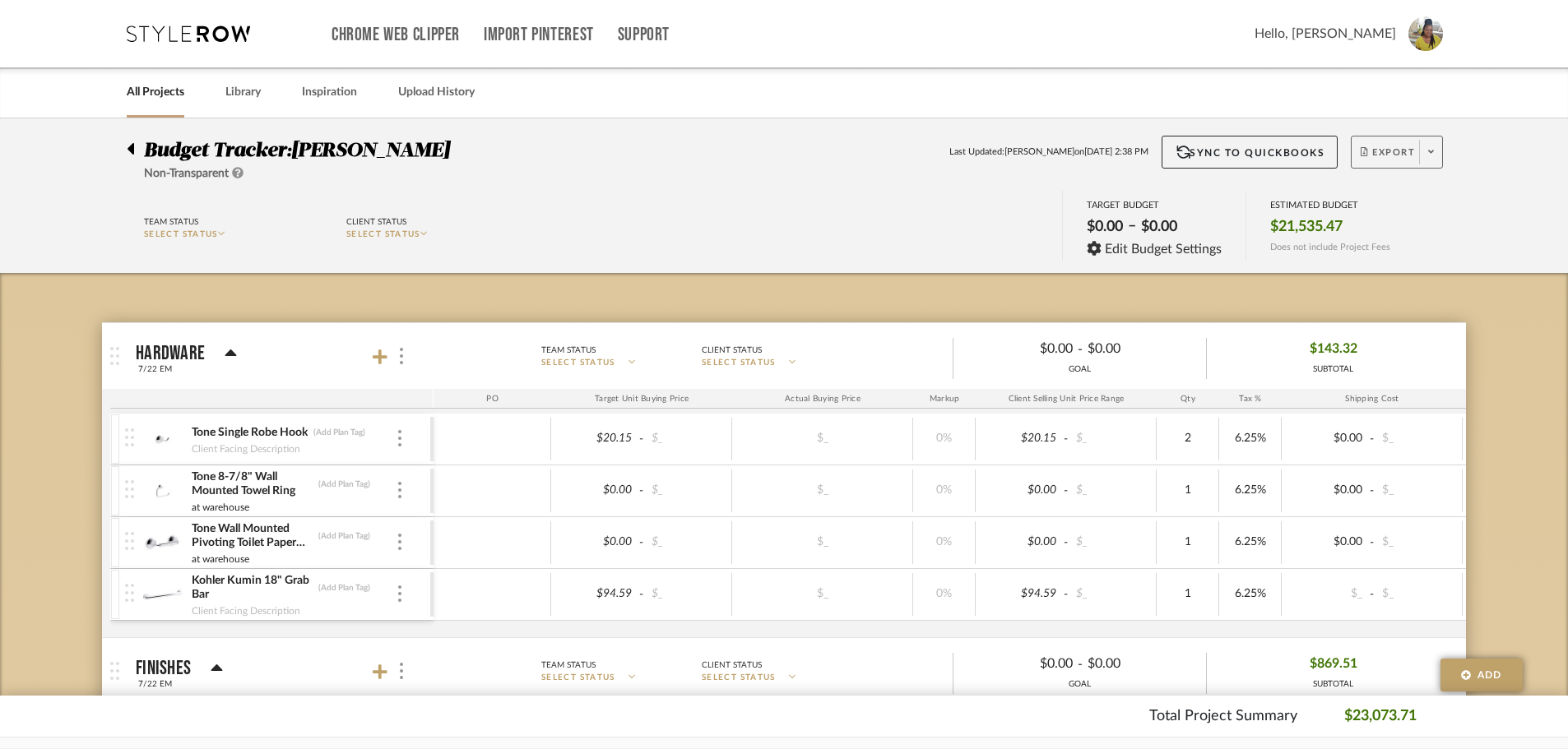
click at [1425, 140] on span at bounding box center [1430, 152] width 23 height 25
click at [1423, 196] on span "Export PDF" at bounding box center [1425, 199] width 123 height 14
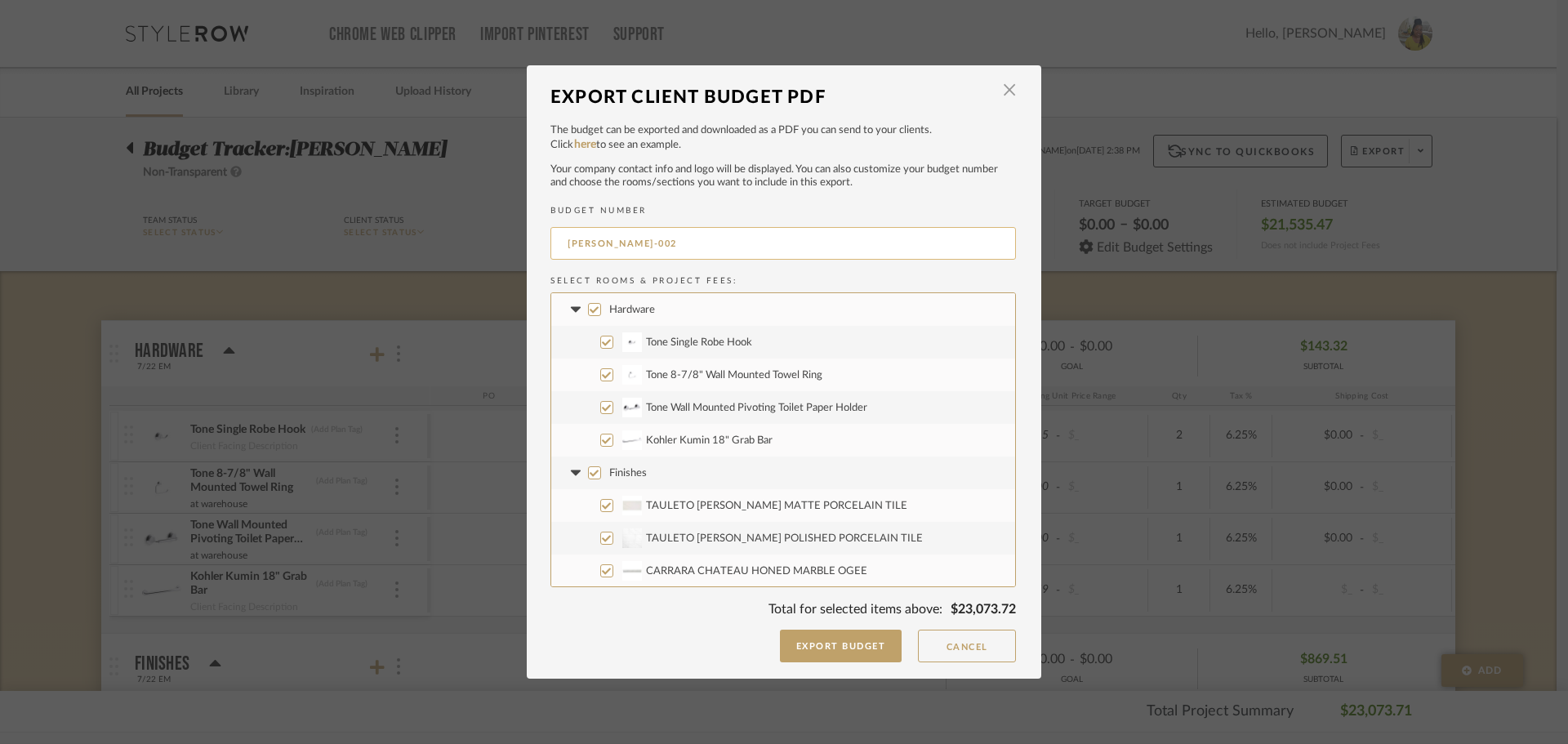
click at [678, 244] on input "DOYLE-002" at bounding box center [784, 244] width 465 height 33
type input "DOYLE Pending Payments"
click at [559, 309] on label "Hardware" at bounding box center [784, 310] width 464 height 33
click at [588, 309] on input "Hardware" at bounding box center [594, 310] width 13 height 13
checkbox input "false"
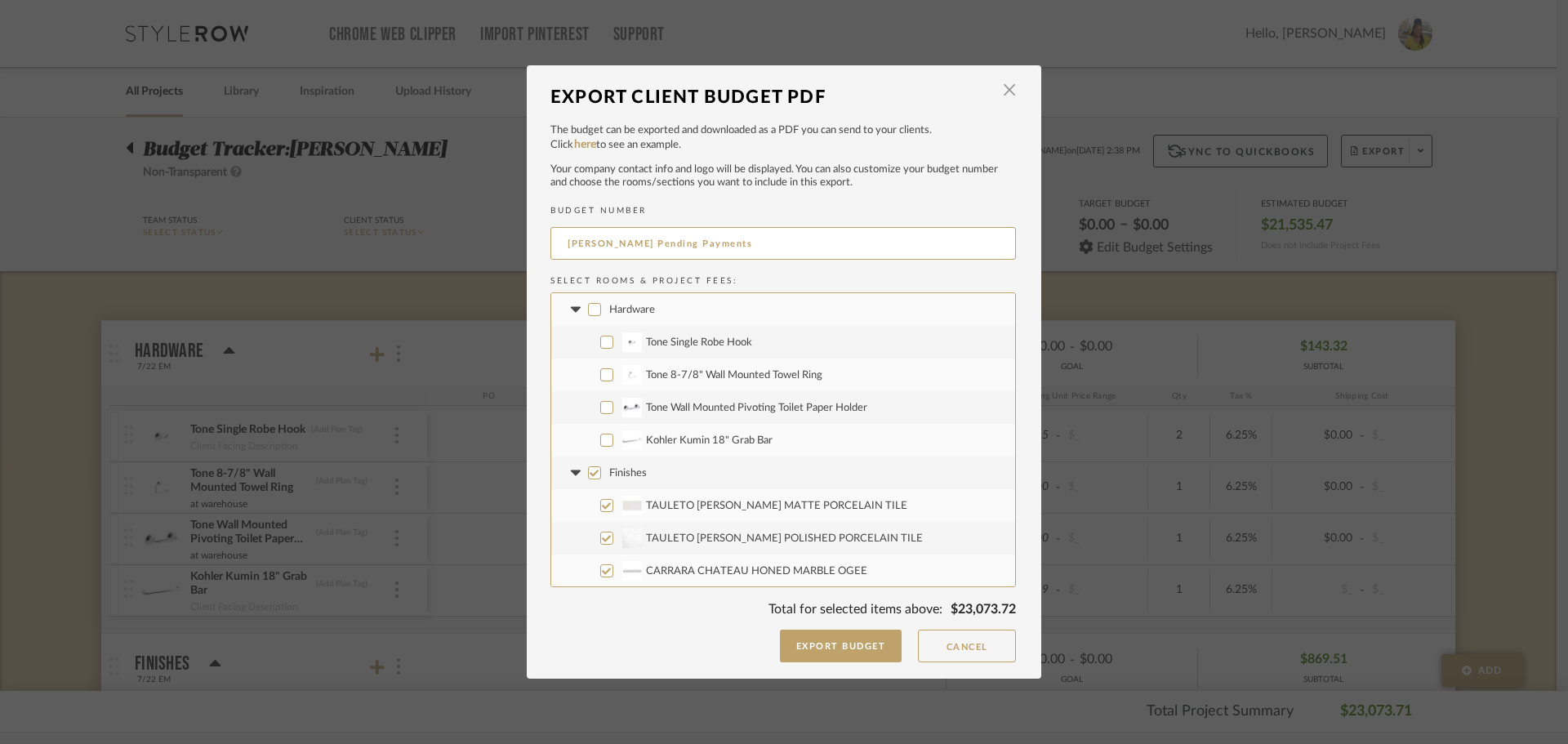
checkbox input "false"
click at [573, 300] on label "Hardware" at bounding box center [784, 310] width 464 height 33
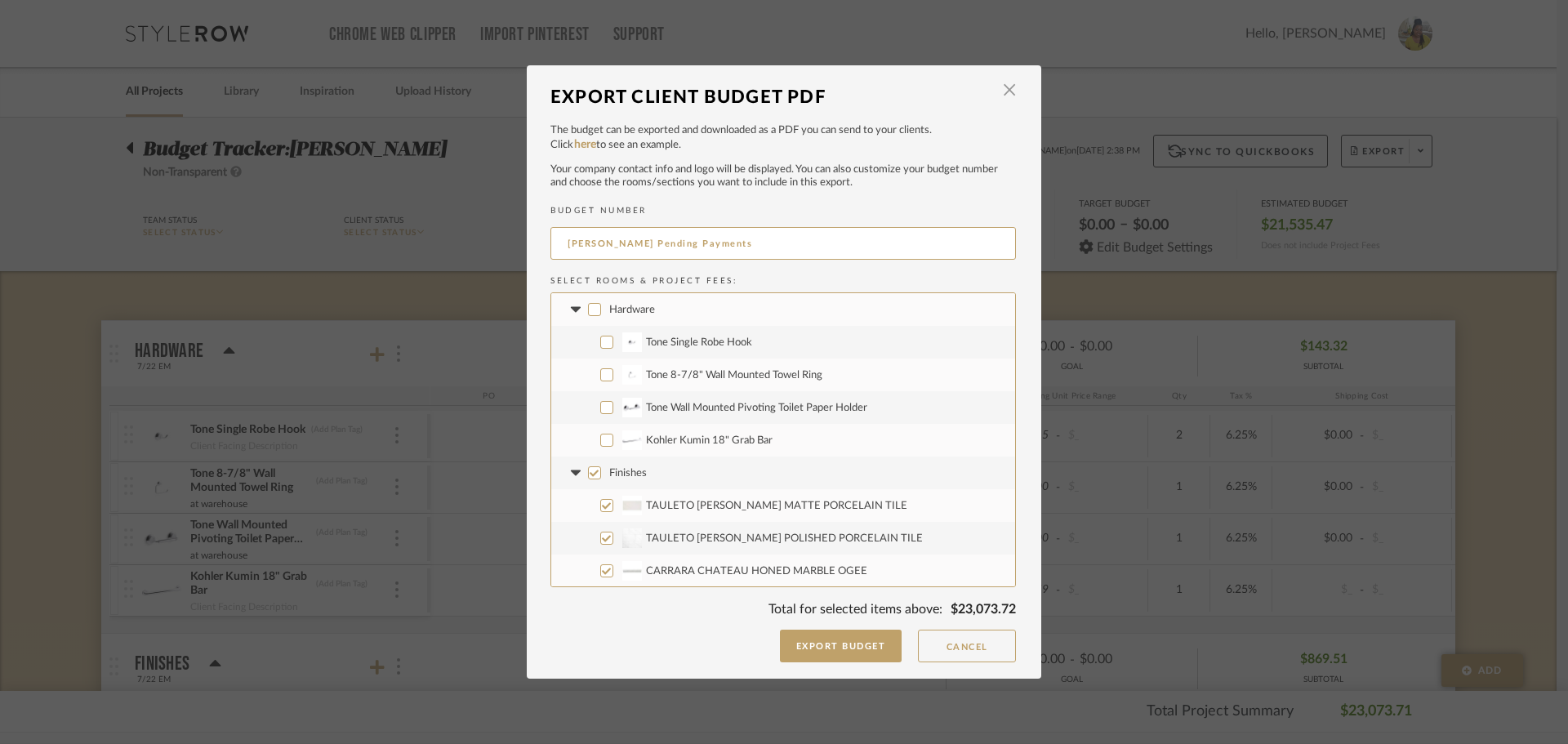
click at [588, 303] on input "Hardware" at bounding box center [594, 310] width 13 height 13
checkbox input "true"
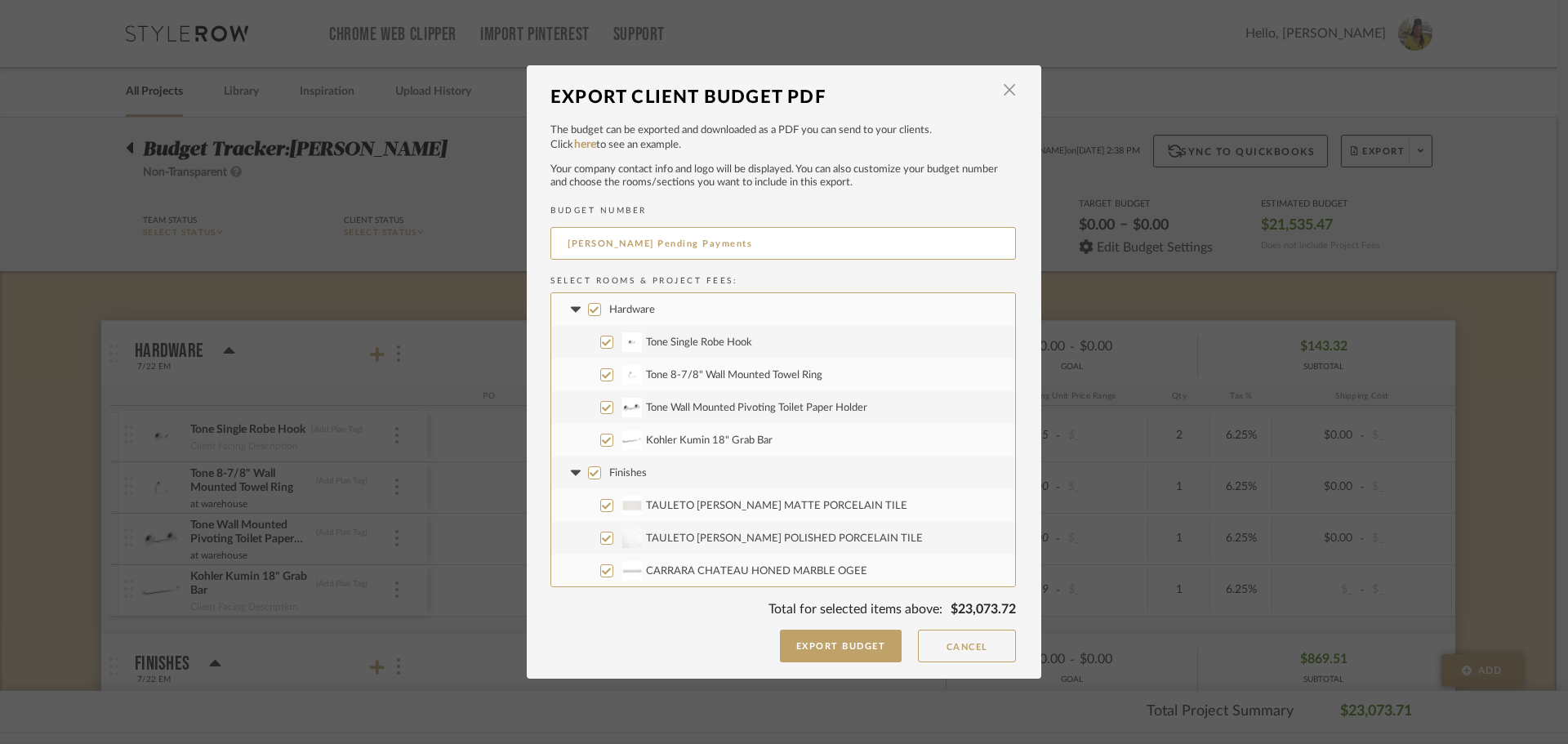
checkbox input "true"
click at [567, 318] on fa-icon at bounding box center [575, 310] width 17 height 17
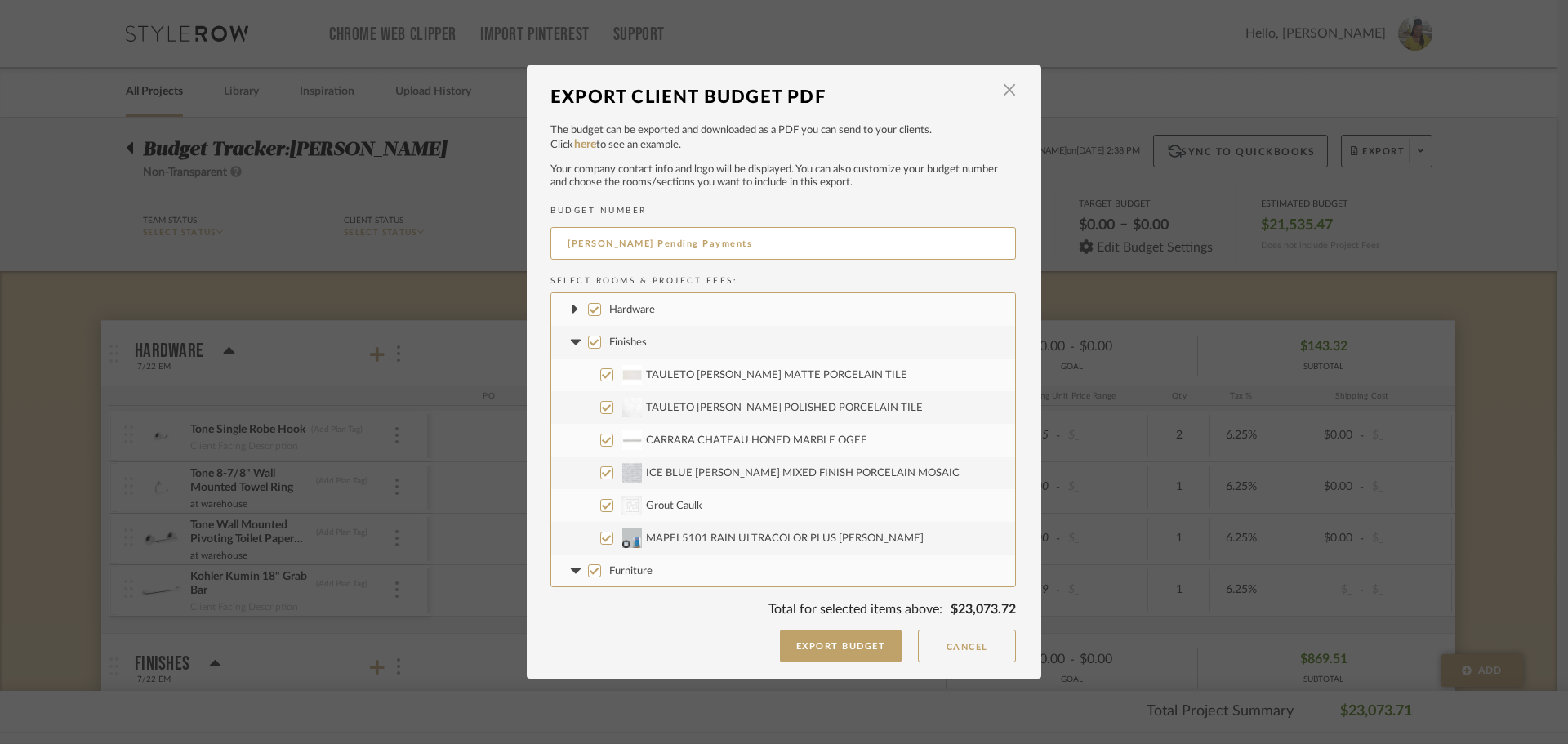
click at [572, 347] on fa-icon at bounding box center [575, 342] width 17 height 17
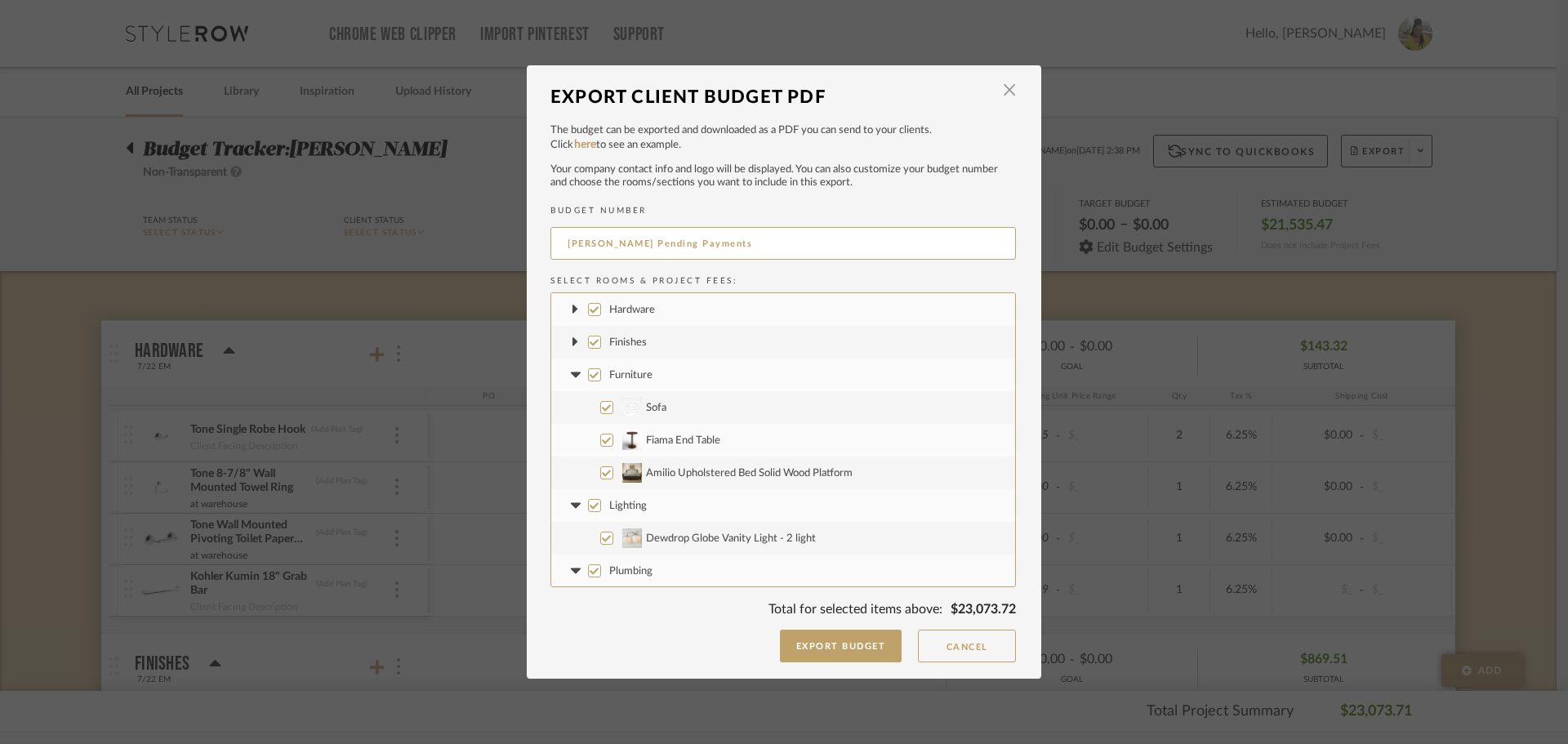
drag, startPoint x: 568, startPoint y: 368, endPoint x: 569, endPoint y: 386, distance: 18.0
click at [569, 368] on fa-icon at bounding box center [575, 375] width 17 height 17
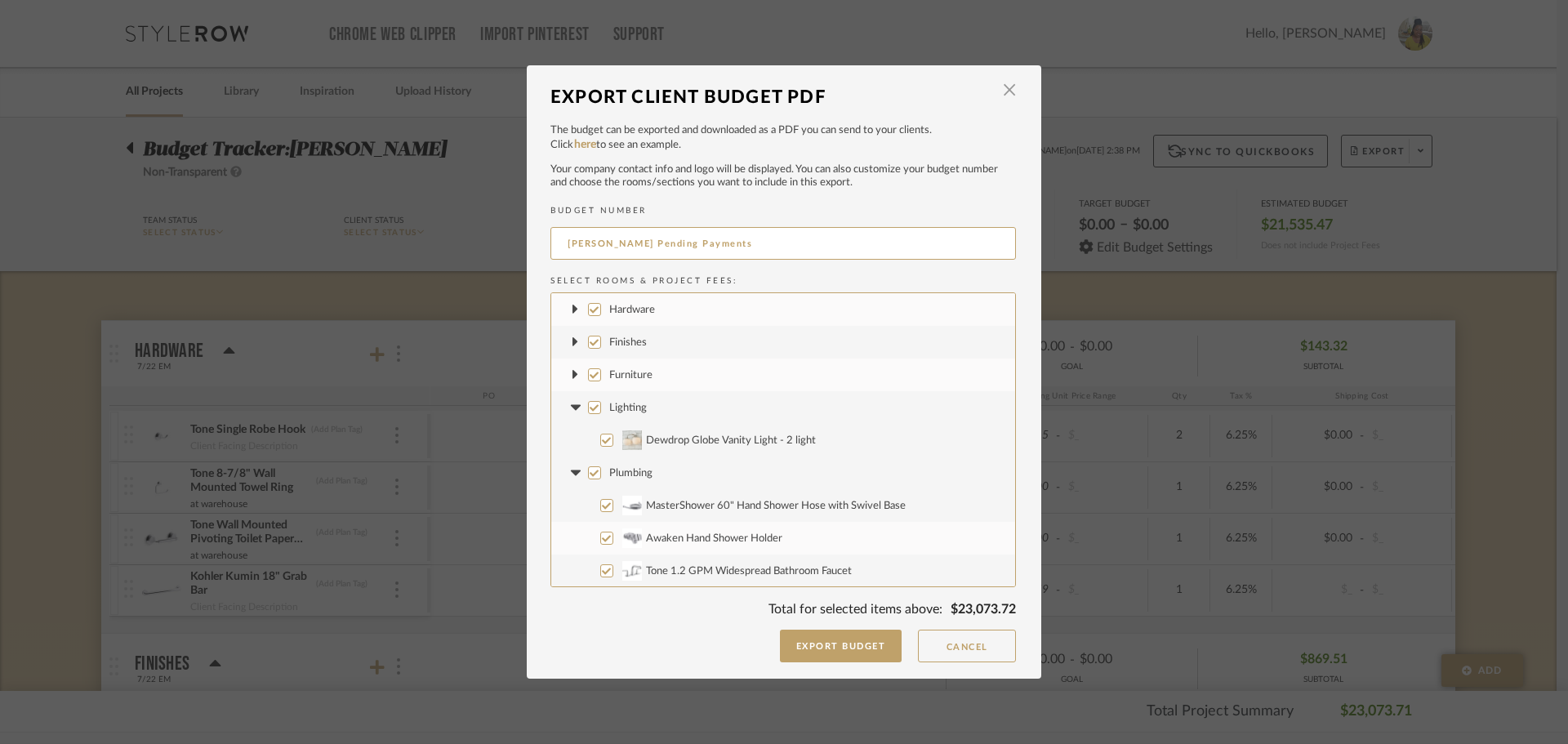
click at [571, 406] on icon at bounding box center [575, 407] width 10 height 6
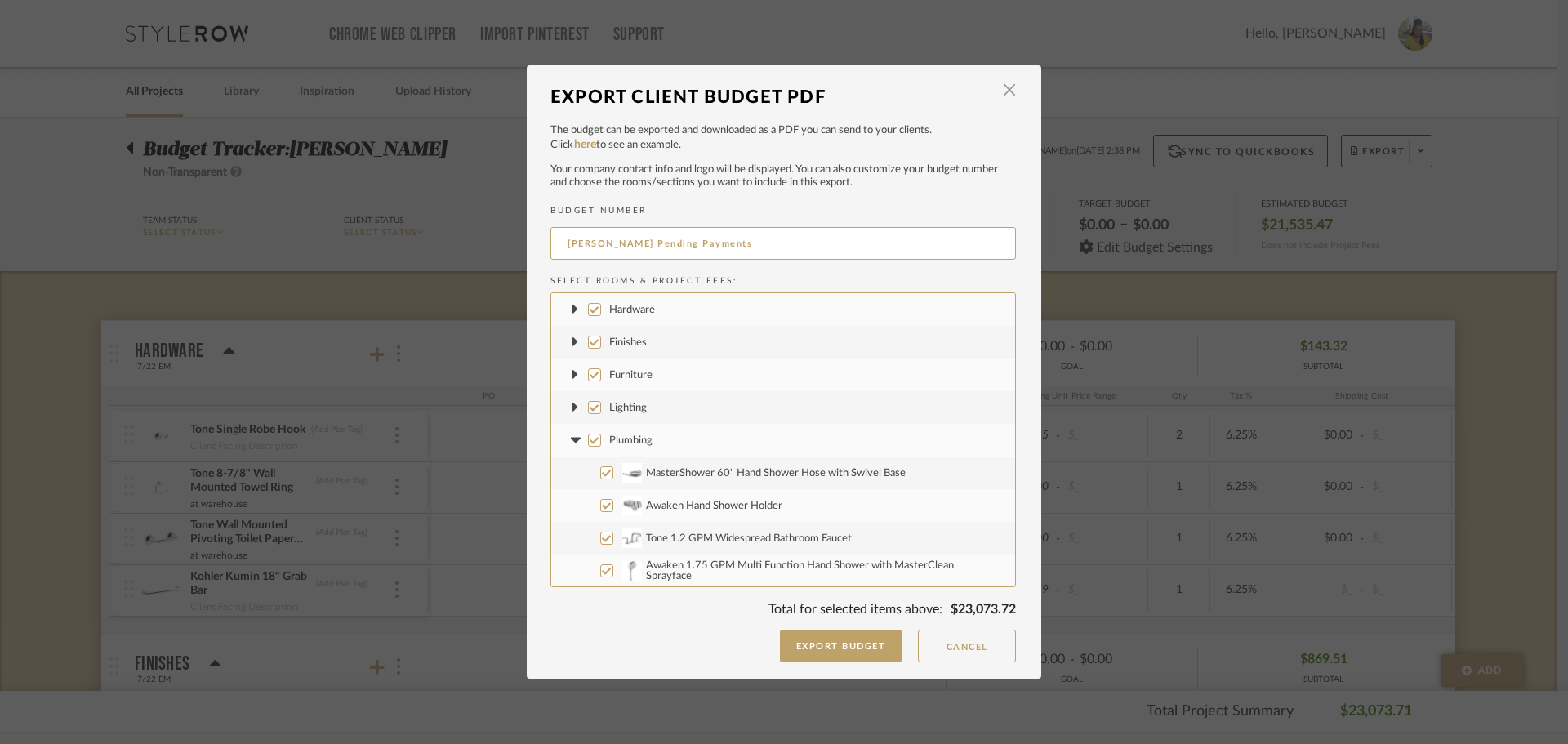
click at [570, 437] on icon at bounding box center [575, 440] width 17 height 6
click at [570, 467] on fa-icon at bounding box center [575, 473] width 17 height 17
click at [570, 508] on icon at bounding box center [575, 505] width 10 height 6
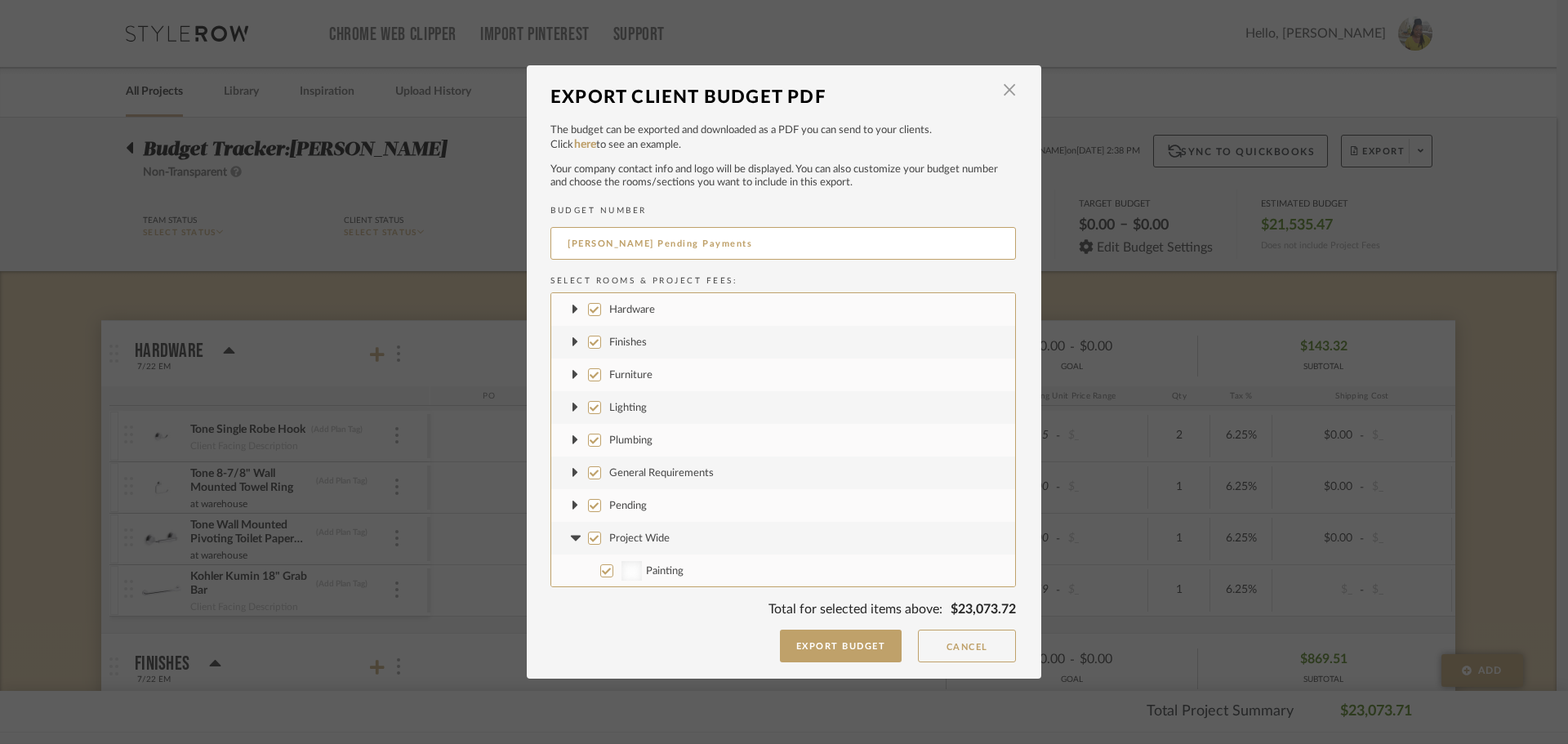
click at [567, 532] on fa-icon at bounding box center [575, 538] width 17 height 17
click at [567, 567] on fa-icon at bounding box center [575, 571] width 17 height 17
click at [589, 555] on label "Project Fees" at bounding box center [784, 570] width 464 height 33
click at [589, 564] on input "Project Fees" at bounding box center [594, 570] width 13 height 13
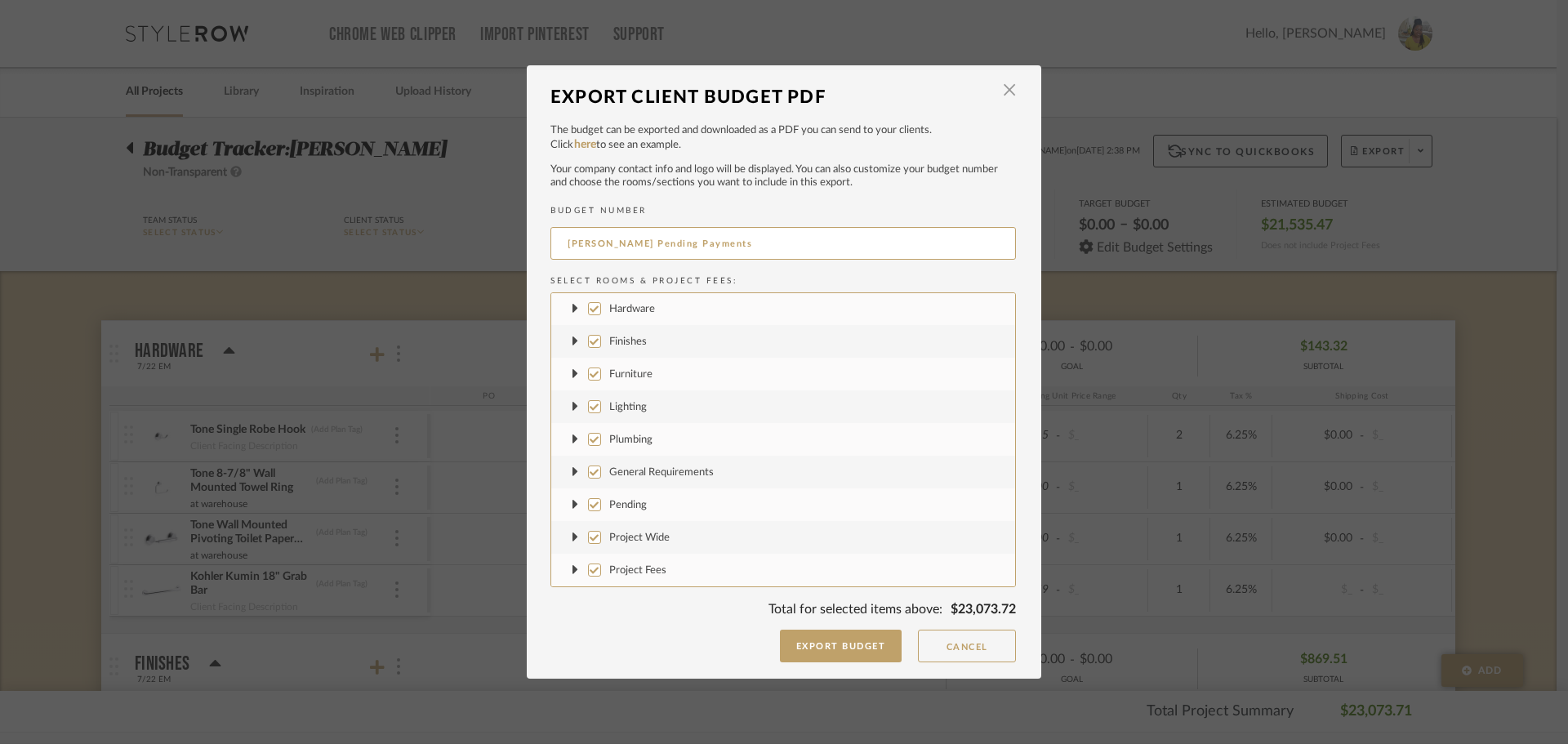
checkbox input "false"
click at [589, 538] on input "Project Wide" at bounding box center [594, 537] width 13 height 13
checkbox input "false"
click at [588, 468] on input "General Requirements" at bounding box center [594, 472] width 13 height 13
checkbox input "false"
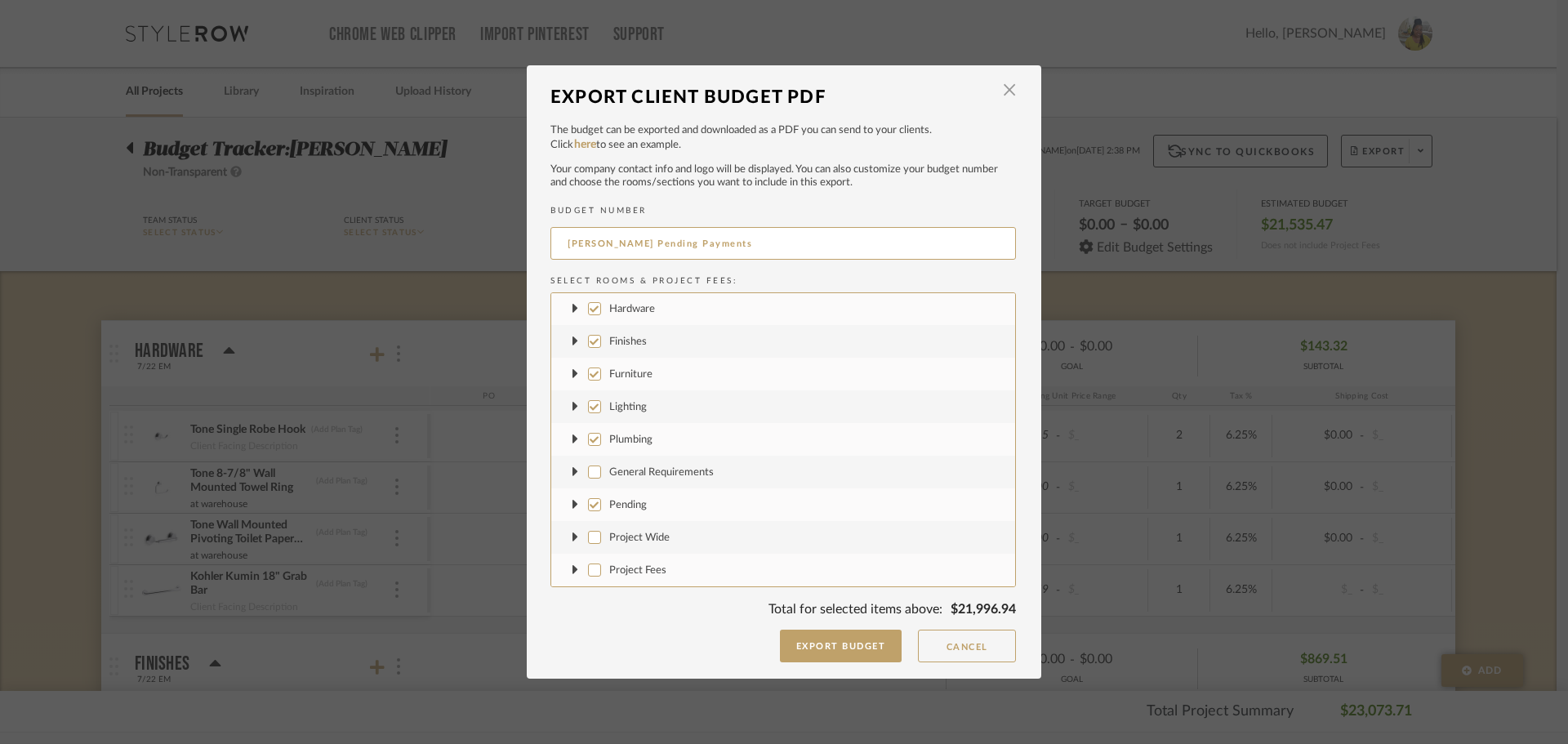
click at [598, 413] on label "Lighting" at bounding box center [784, 407] width 464 height 33
click at [598, 413] on input "Lighting" at bounding box center [594, 406] width 13 height 13
checkbox input "false"
click at [591, 424] on label "Plumbing" at bounding box center [784, 440] width 464 height 33
click at [591, 433] on input "Plumbing" at bounding box center [594, 440] width 13 height 13
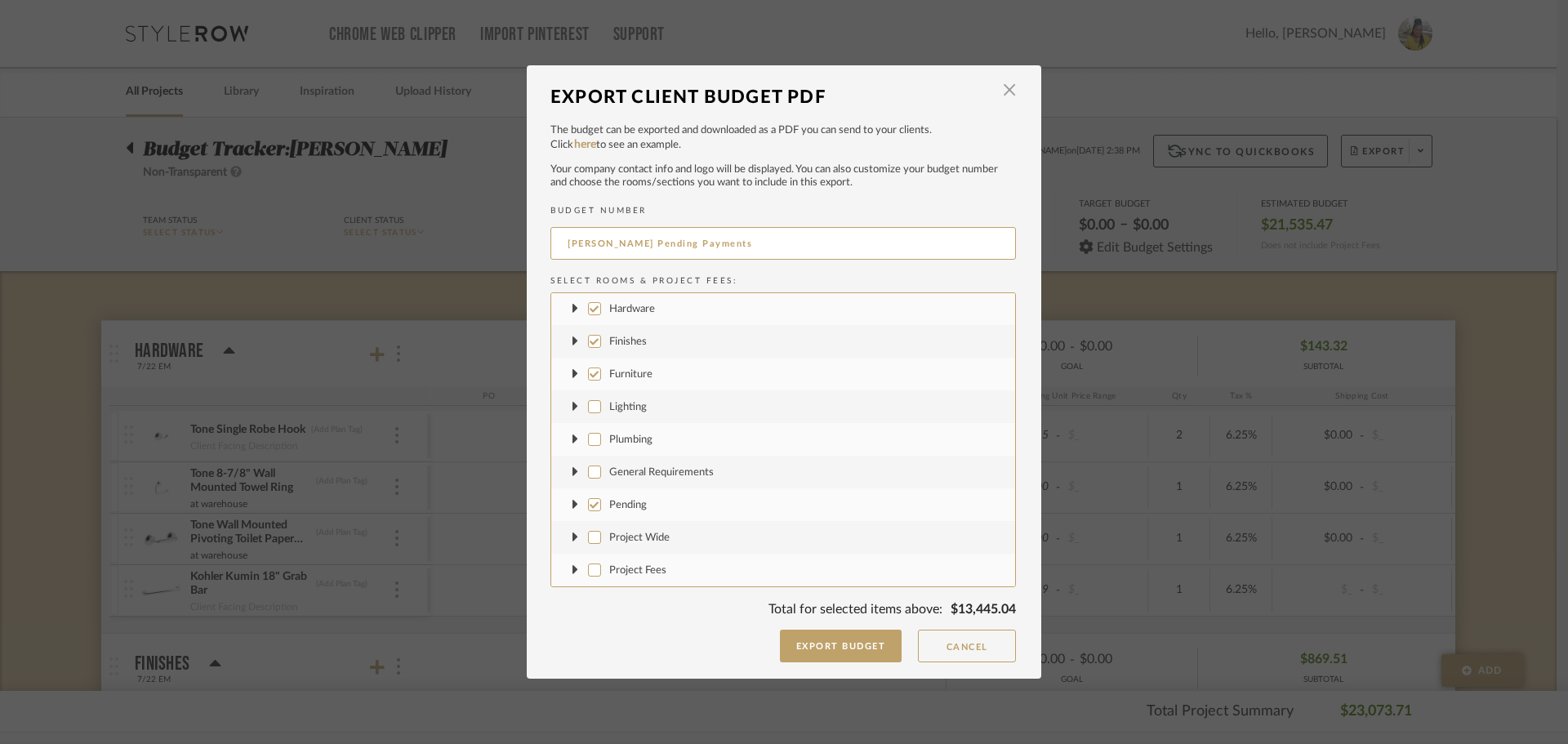
drag, startPoint x: 589, startPoint y: 436, endPoint x: 581, endPoint y: 369, distance: 67.5
click at [588, 435] on input "Plumbing" at bounding box center [594, 440] width 13 height 13
checkbox input "true"
click at [590, 365] on label "Furniture" at bounding box center [784, 374] width 464 height 33
click at [590, 368] on input "Furniture" at bounding box center [594, 374] width 13 height 13
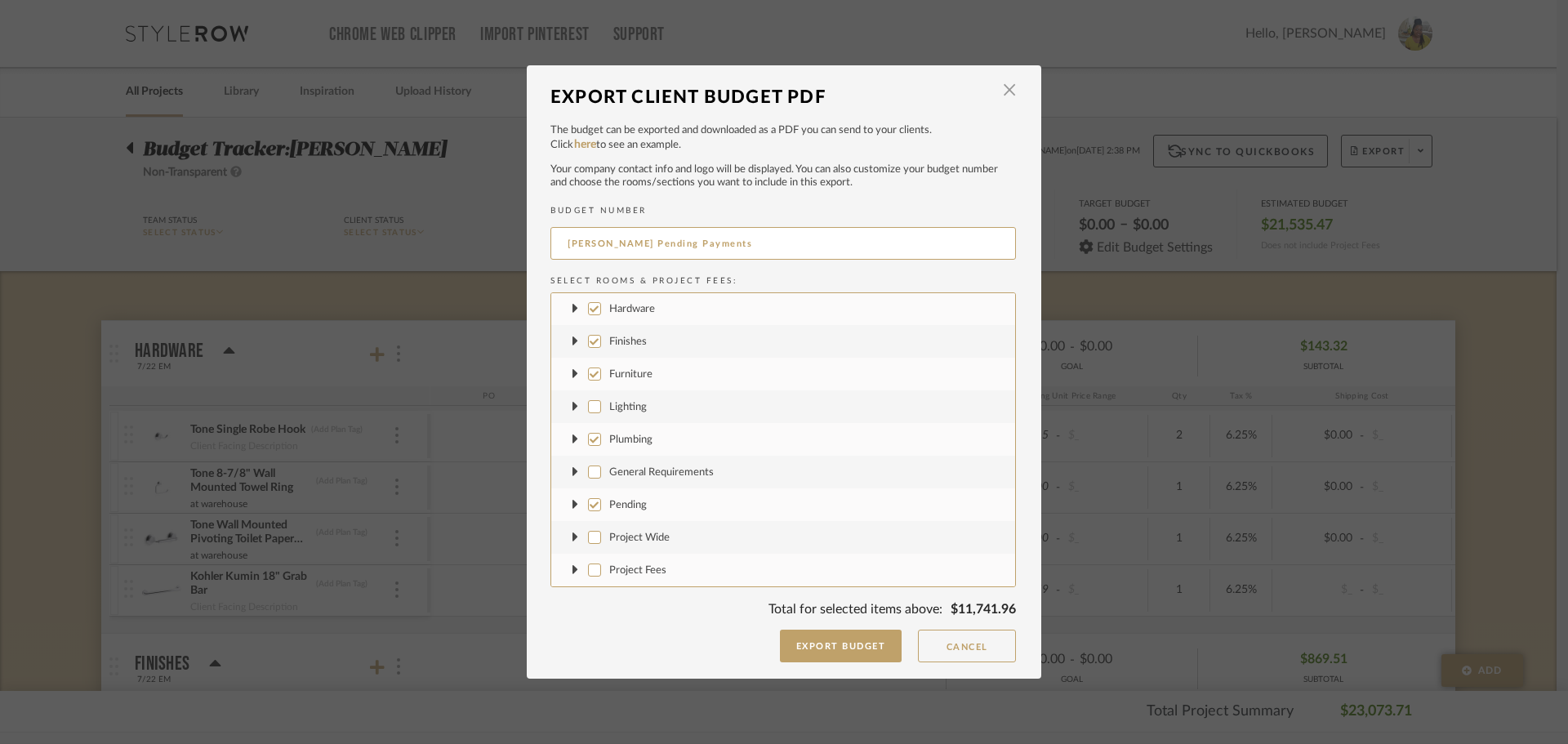
checkbox input "false"
click at [591, 336] on input "Finishes" at bounding box center [594, 341] width 13 height 13
checkbox input "false"
click at [591, 303] on input "Hardware" at bounding box center [594, 309] width 13 height 13
checkbox input "false"
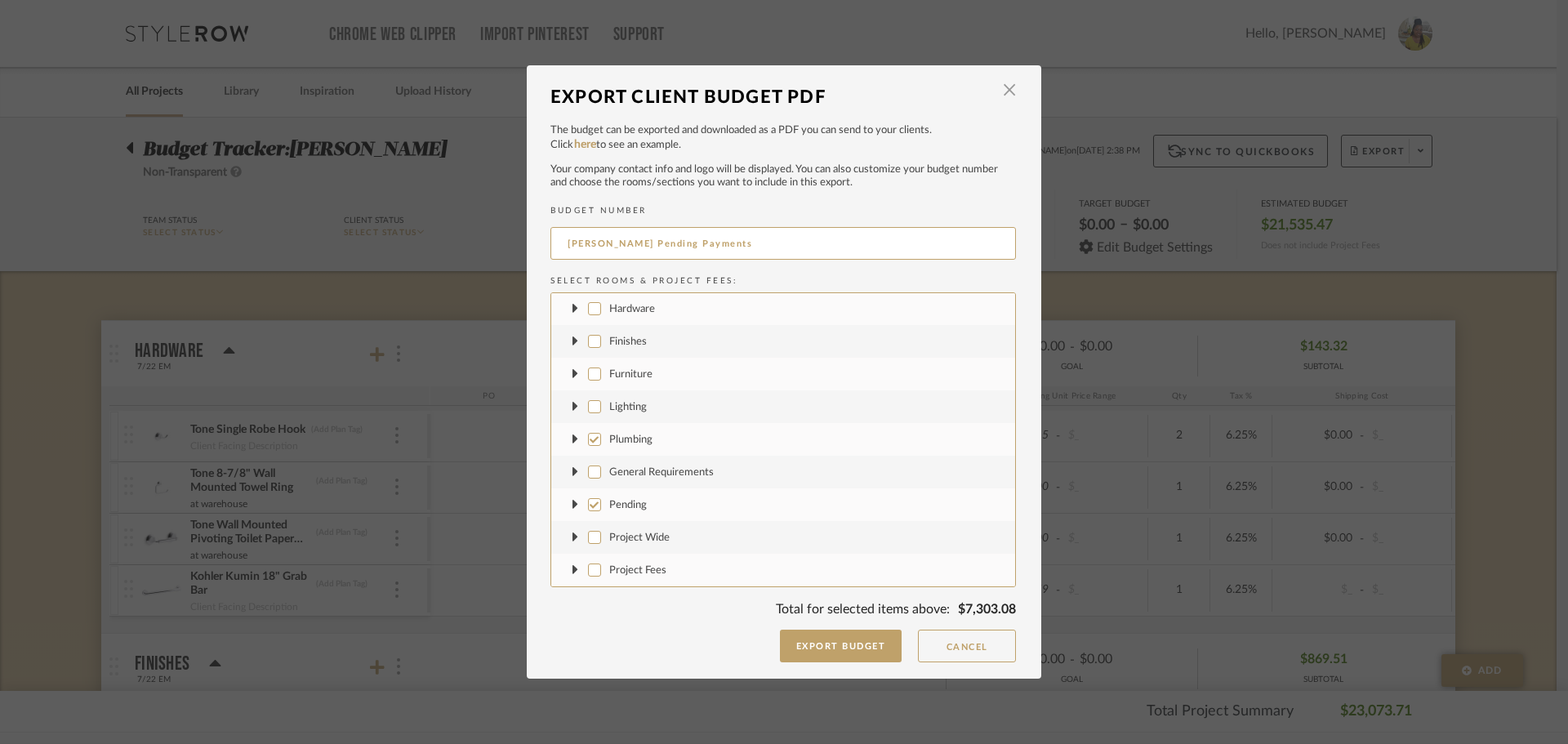
click at [594, 449] on label "Plumbing" at bounding box center [784, 440] width 464 height 33
click at [594, 446] on input "Plumbing" at bounding box center [594, 440] width 13 height 13
checkbox input "false"
click at [856, 646] on button "Export Budget" at bounding box center [841, 647] width 122 height 33
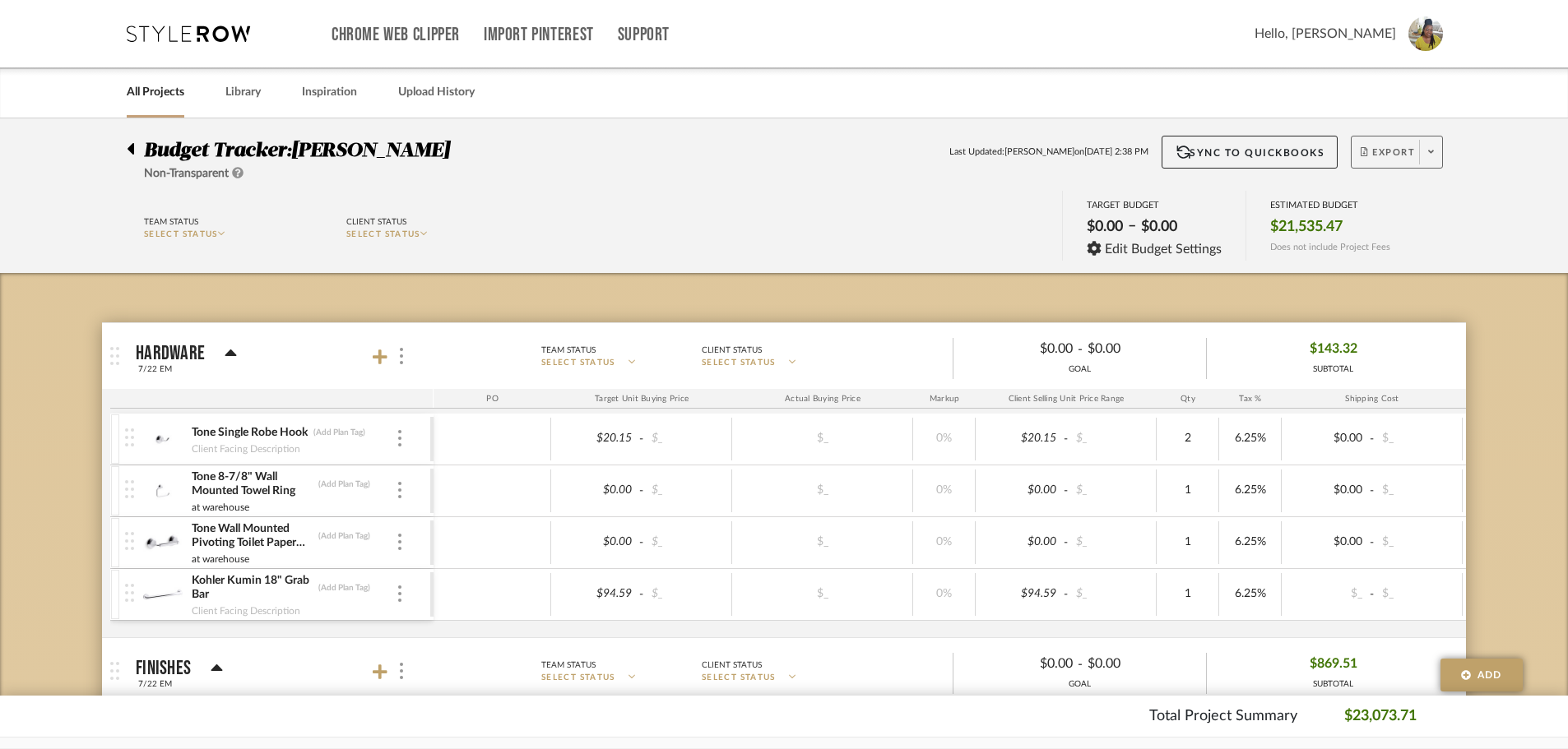
click at [1431, 162] on span at bounding box center [1430, 152] width 23 height 25
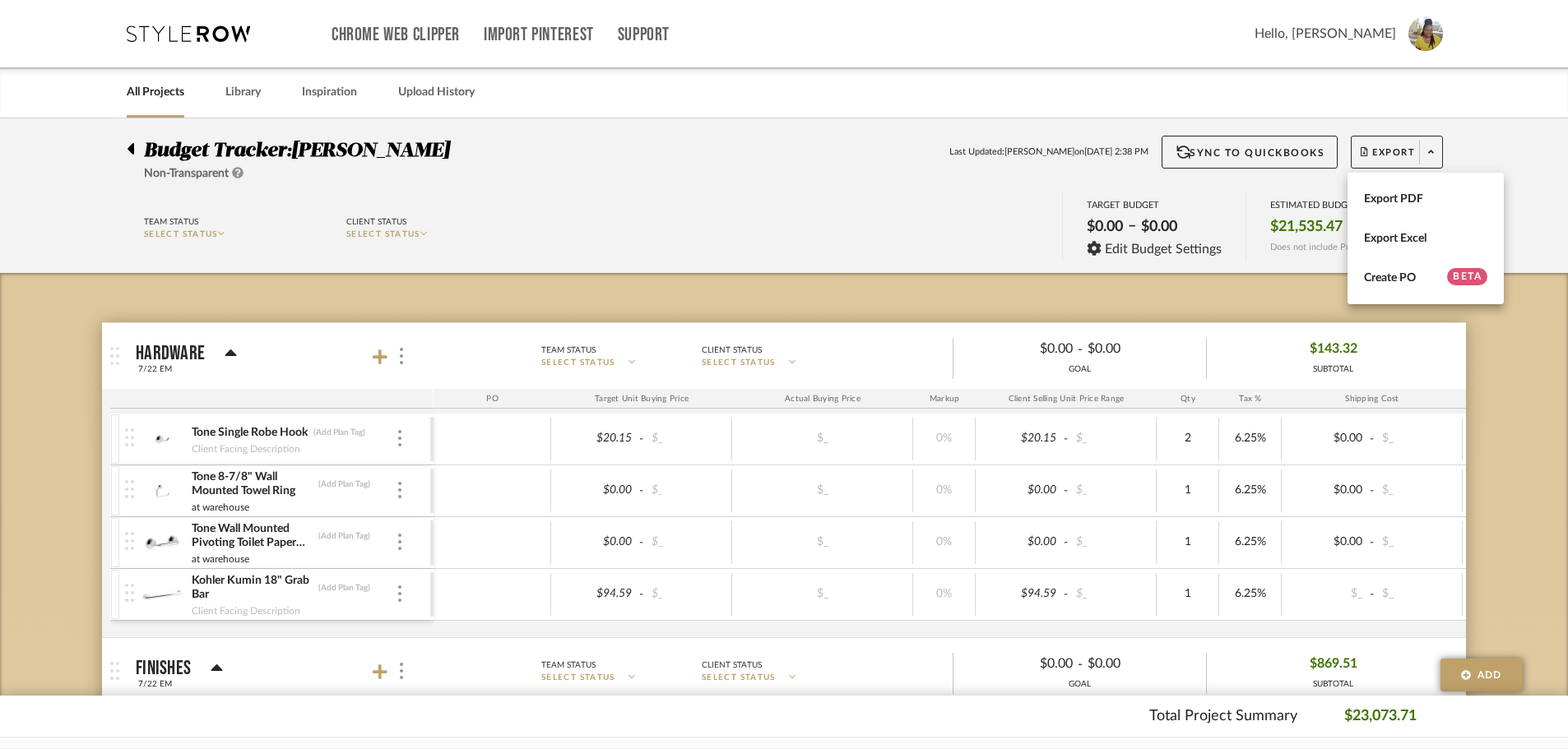
click at [1482, 136] on div at bounding box center [784, 374] width 1568 height 749
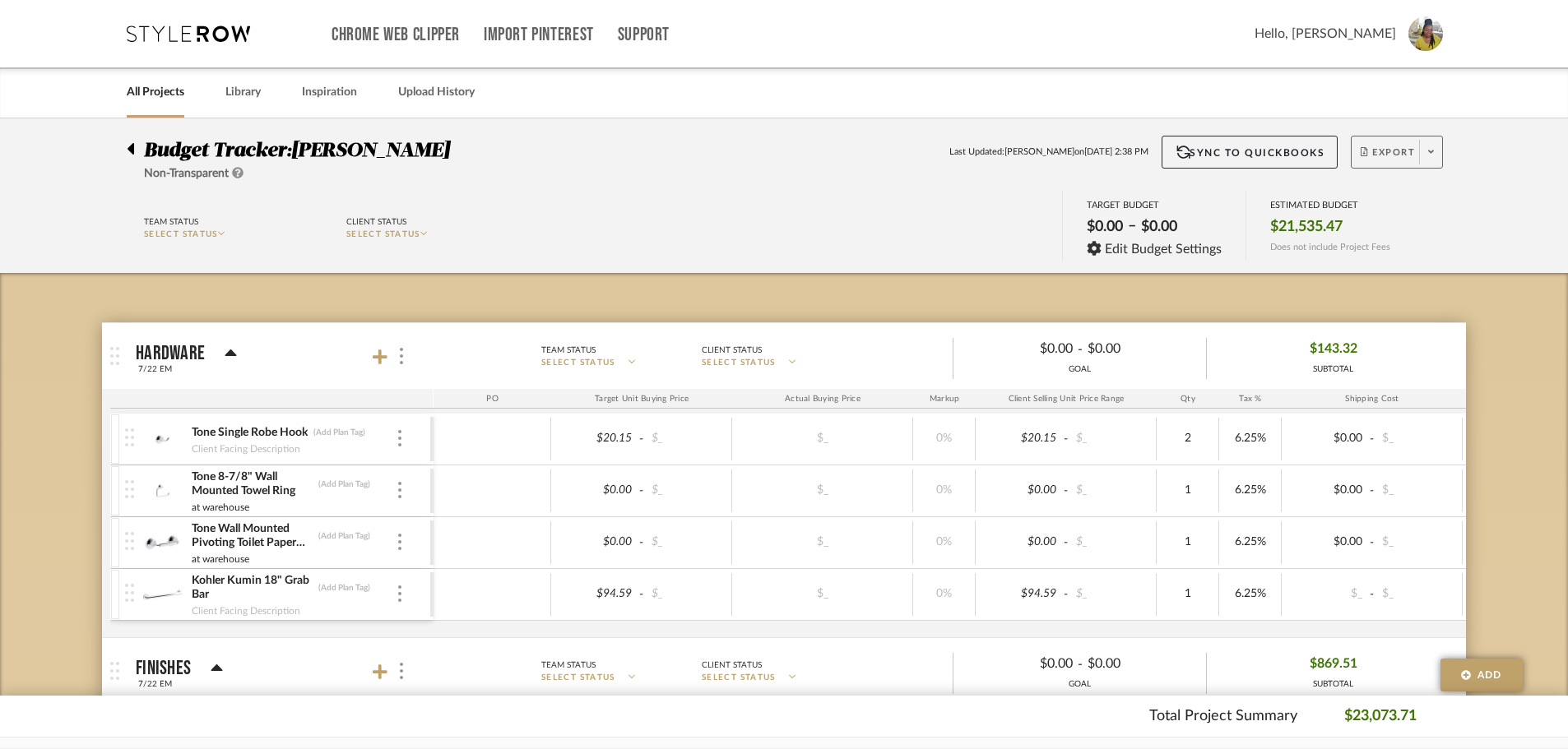
click at [1434, 158] on span at bounding box center [1430, 152] width 23 height 25
click at [1403, 199] on span "Export PDF" at bounding box center [1425, 199] width 123 height 14
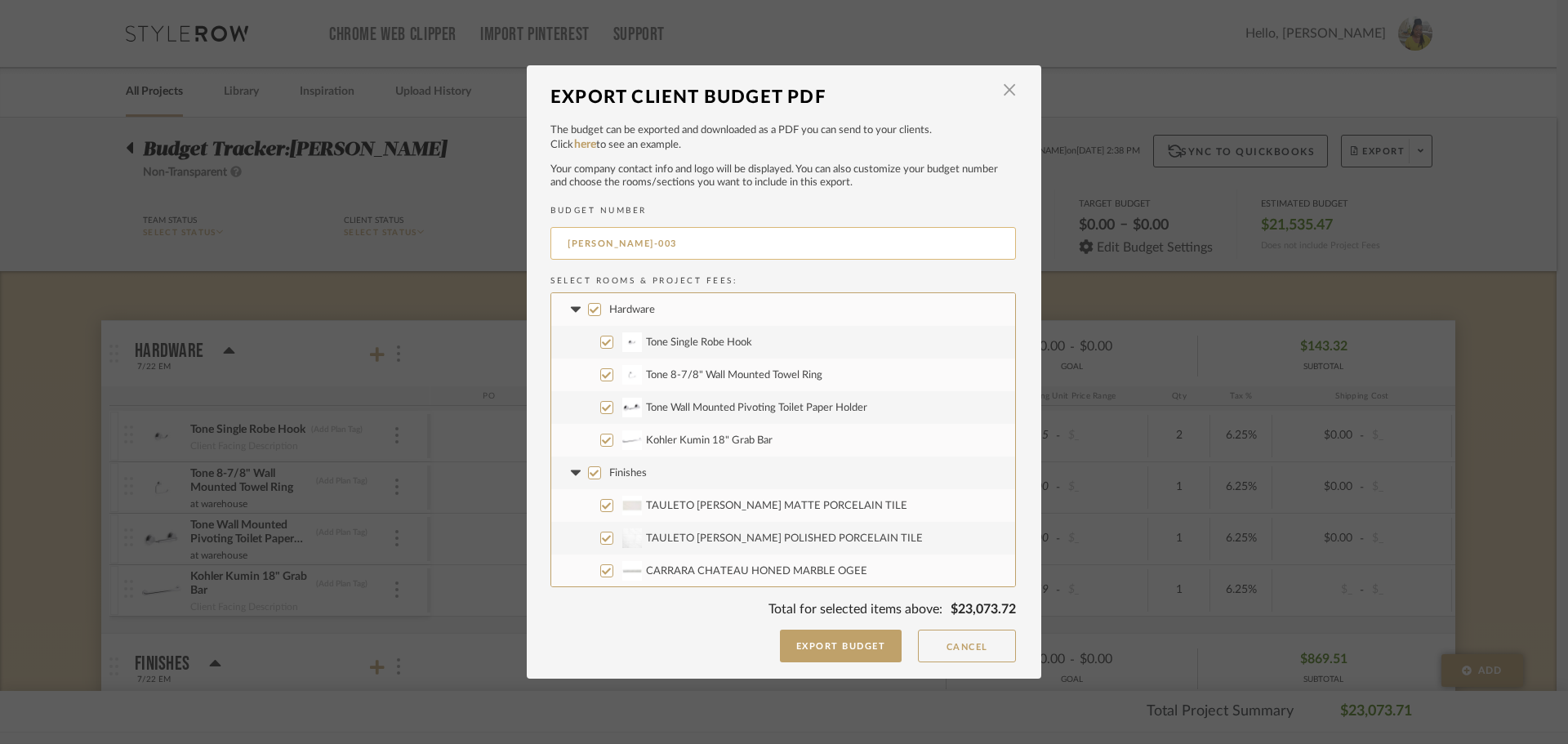
click at [676, 231] on input "DOYLE-003" at bounding box center [784, 244] width 465 height 33
type input "DOYLE Gen Req"
click at [567, 310] on icon at bounding box center [575, 309] width 17 height 6
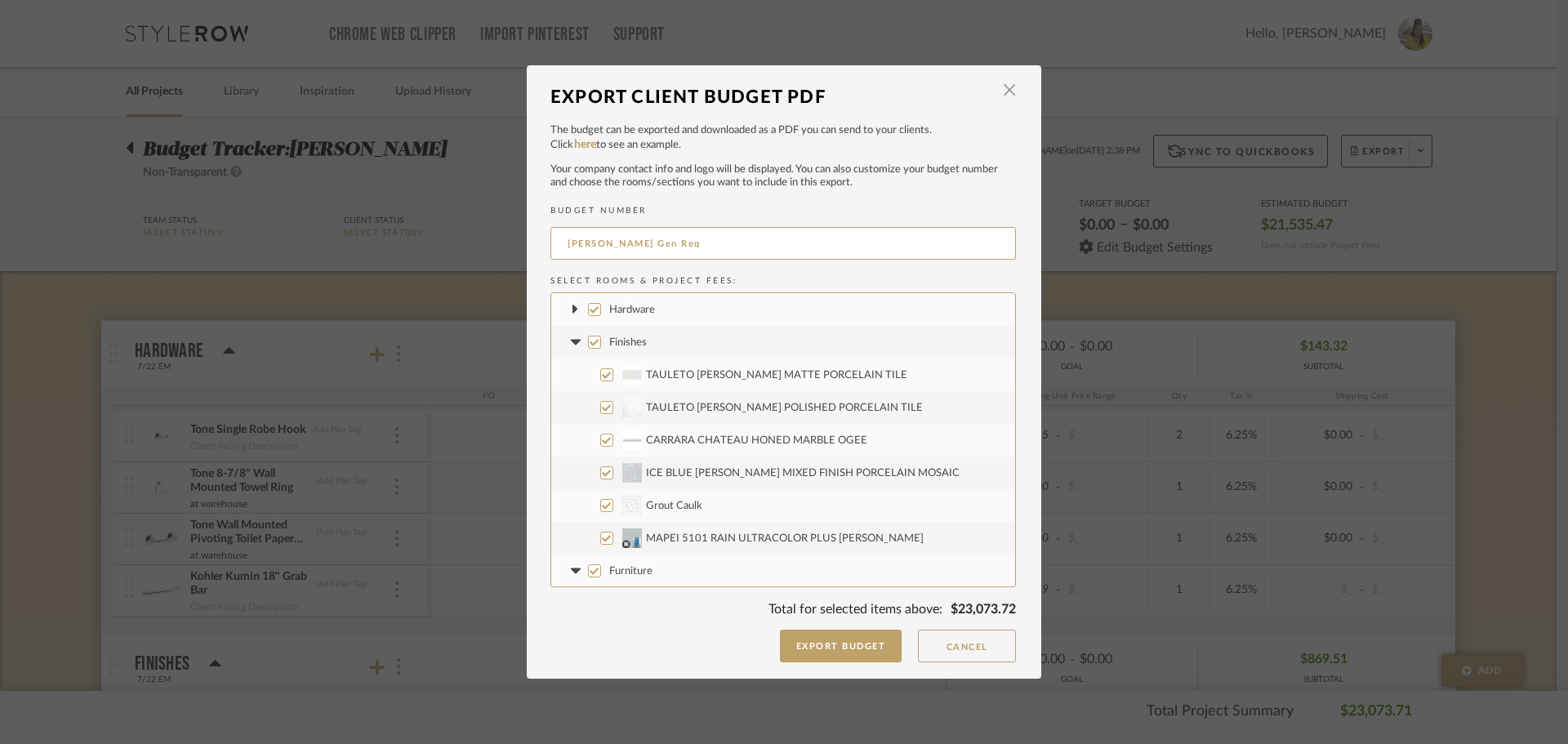
click at [567, 345] on icon at bounding box center [575, 342] width 17 height 6
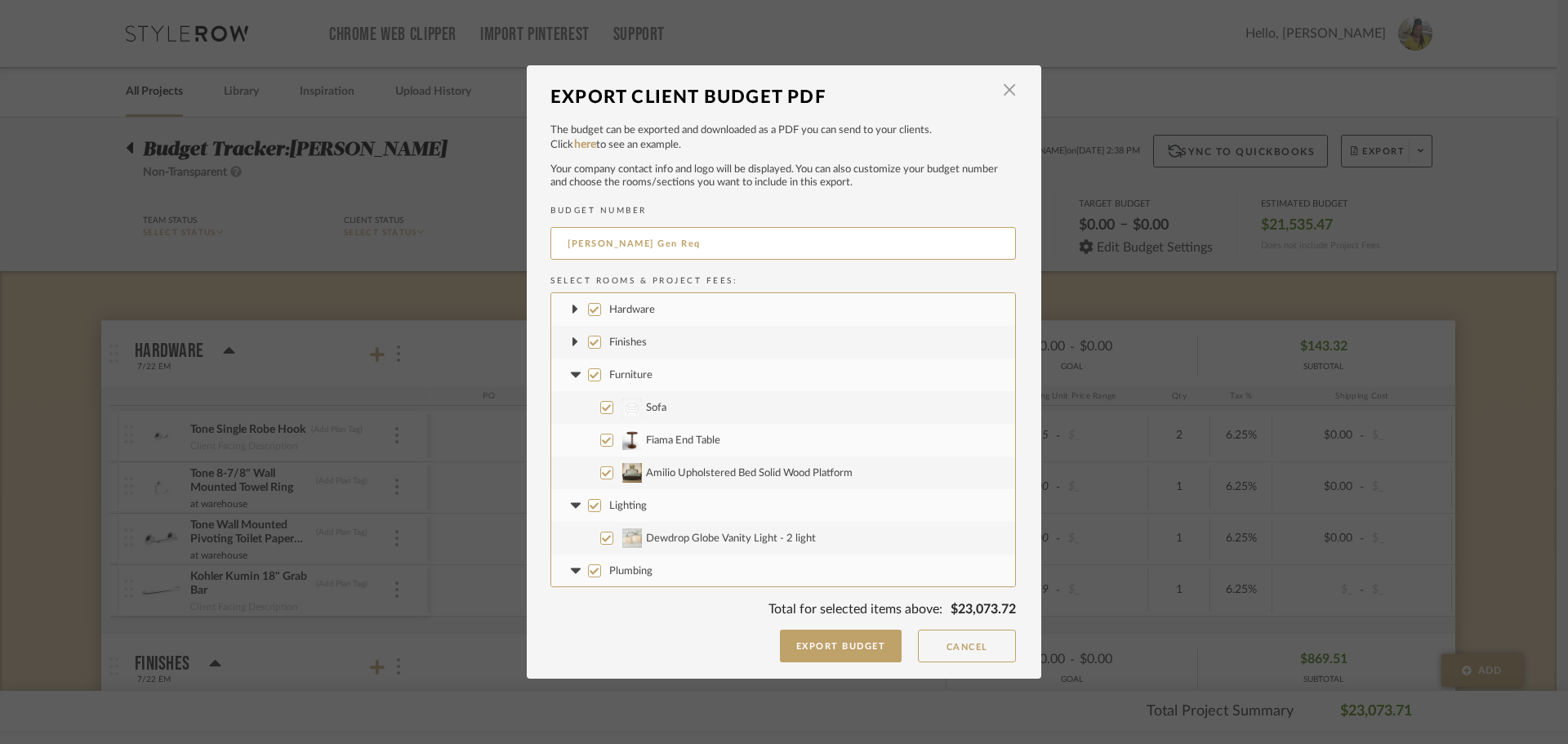
drag, startPoint x: 574, startPoint y: 372, endPoint x: 569, endPoint y: 392, distance: 20.6
click at [574, 372] on icon at bounding box center [575, 374] width 10 height 6
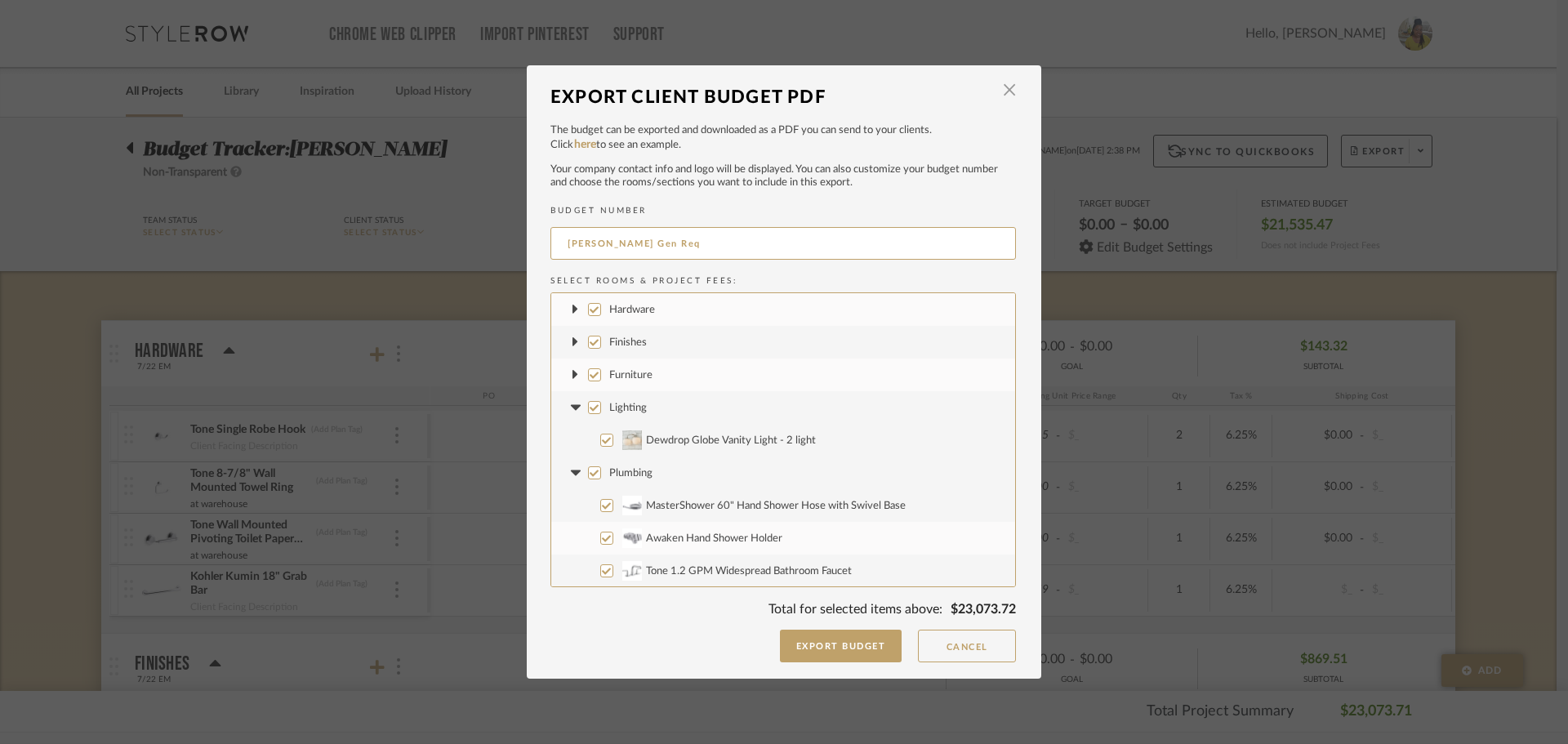
click at [566, 419] on label "Lighting" at bounding box center [784, 407] width 464 height 33
click at [588, 414] on input "Lighting" at bounding box center [594, 407] width 13 height 13
checkbox input "false"
click at [573, 404] on fa-icon at bounding box center [575, 407] width 17 height 17
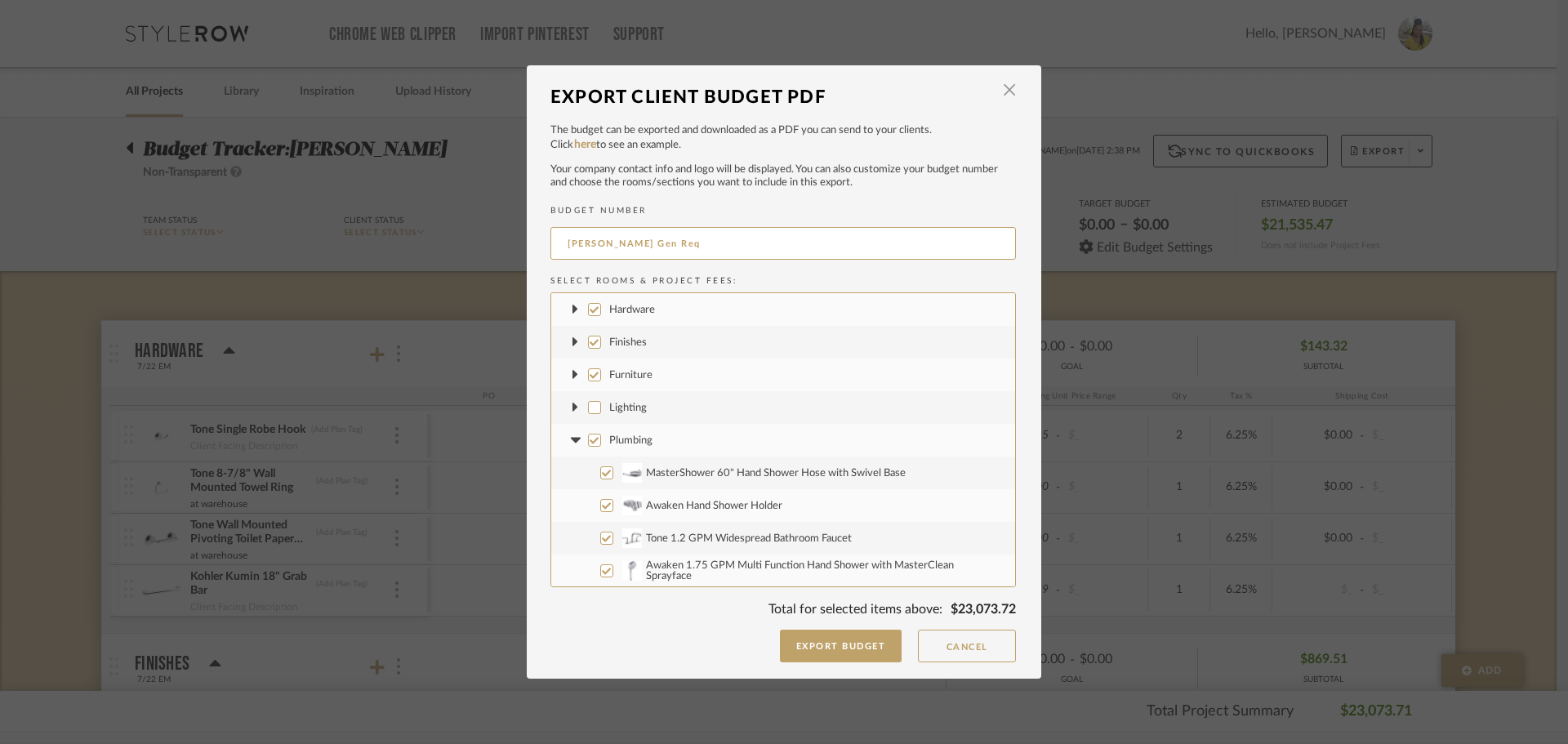
click at [574, 436] on fa-icon at bounding box center [575, 441] width 17 height 17
drag, startPoint x: 570, startPoint y: 478, endPoint x: 569, endPoint y: 502, distance: 24.0
click at [571, 478] on fa-icon at bounding box center [575, 473] width 17 height 17
click at [567, 508] on icon at bounding box center [575, 505] width 17 height 6
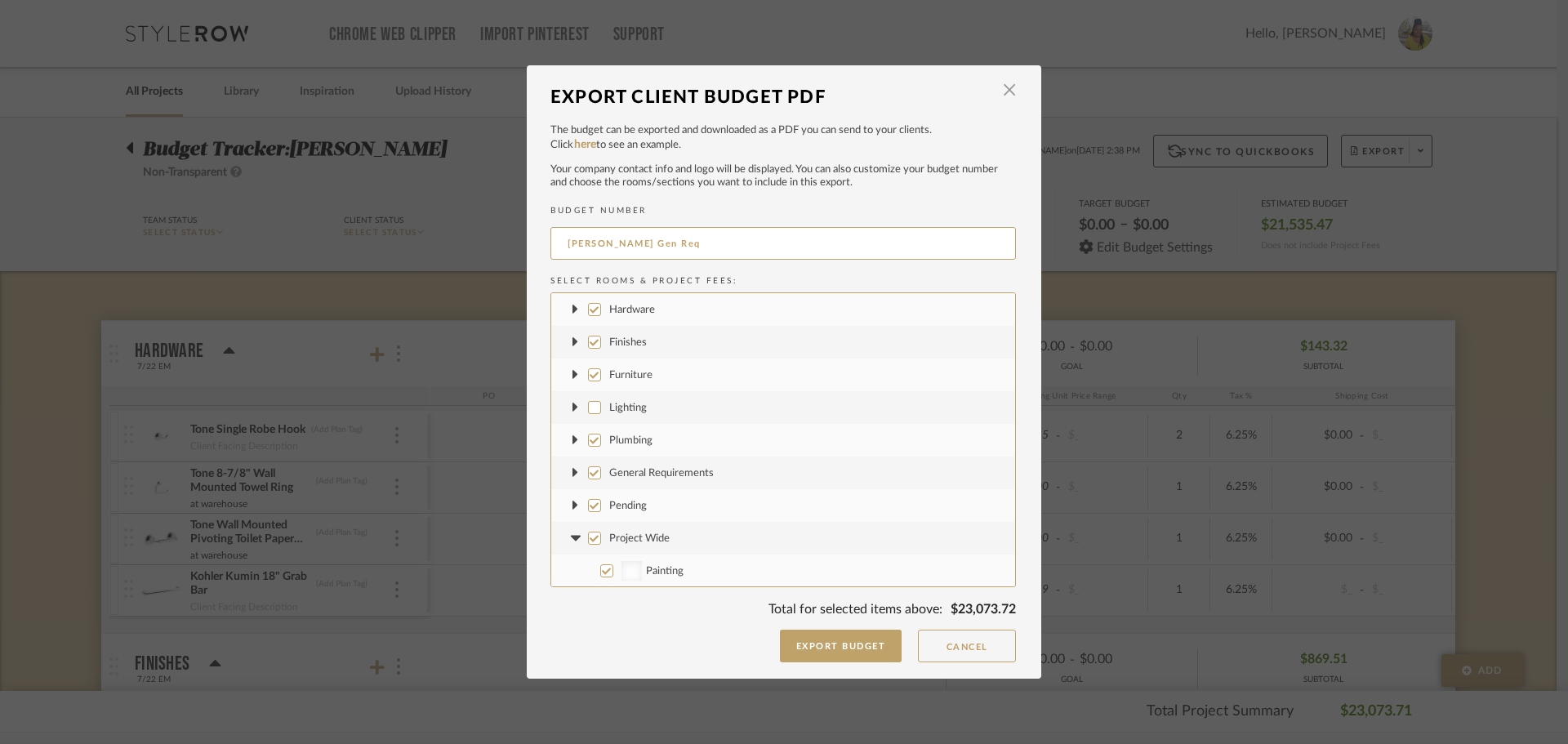
click at [567, 543] on fa-icon at bounding box center [575, 538] width 17 height 17
click at [572, 567] on fa-icon at bounding box center [575, 571] width 17 height 17
click at [588, 567] on input "Project Fees" at bounding box center [594, 571] width 13 height 13
checkbox input "false"
click at [592, 543] on input "Project Wide" at bounding box center [594, 538] width 13 height 13
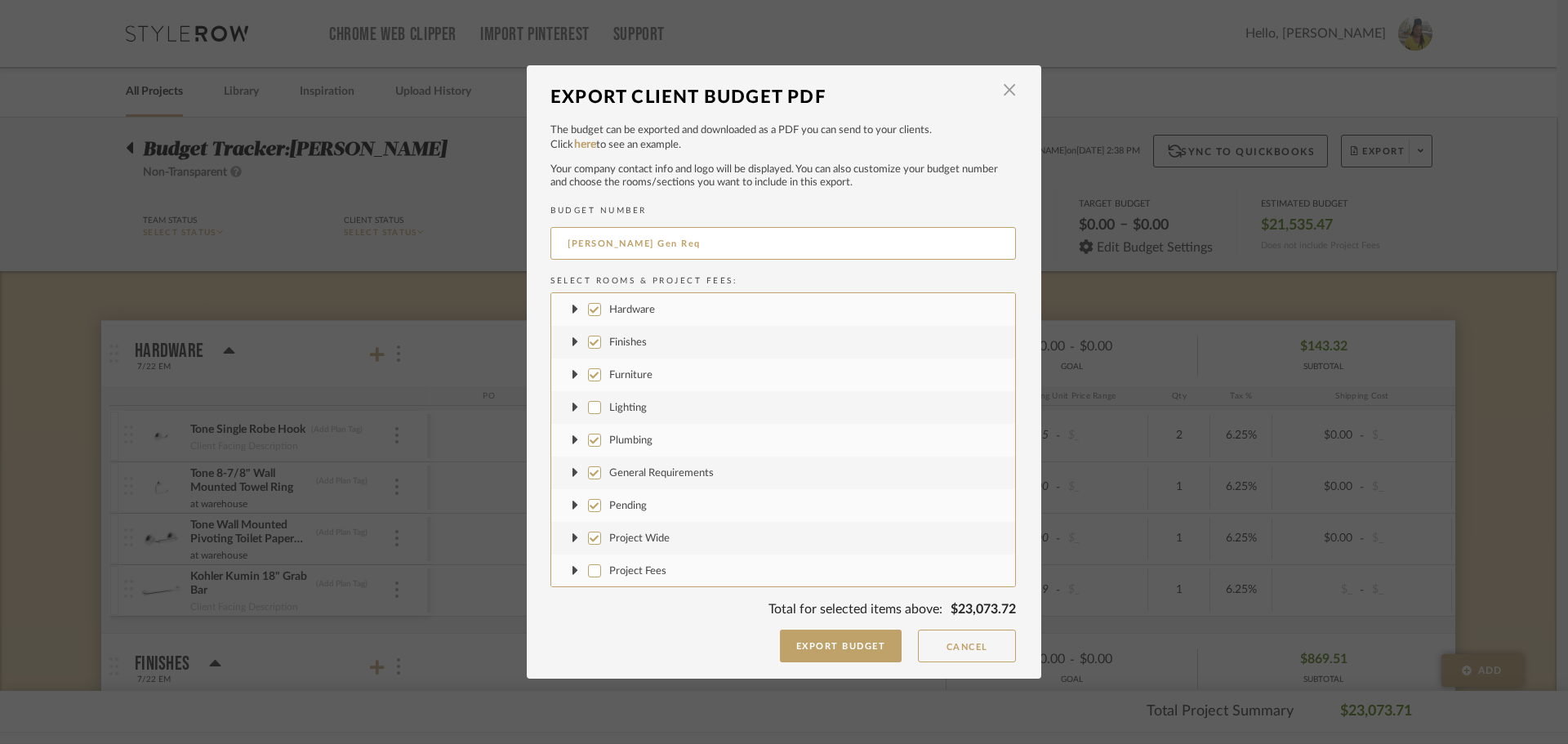
checkbox input "false"
click at [594, 499] on label "Pending" at bounding box center [784, 506] width 464 height 33
click at [594, 499] on input "Pending" at bounding box center [594, 506] width 13 height 13
checkbox input "false"
click at [586, 429] on label "Plumbing" at bounding box center [784, 441] width 464 height 33
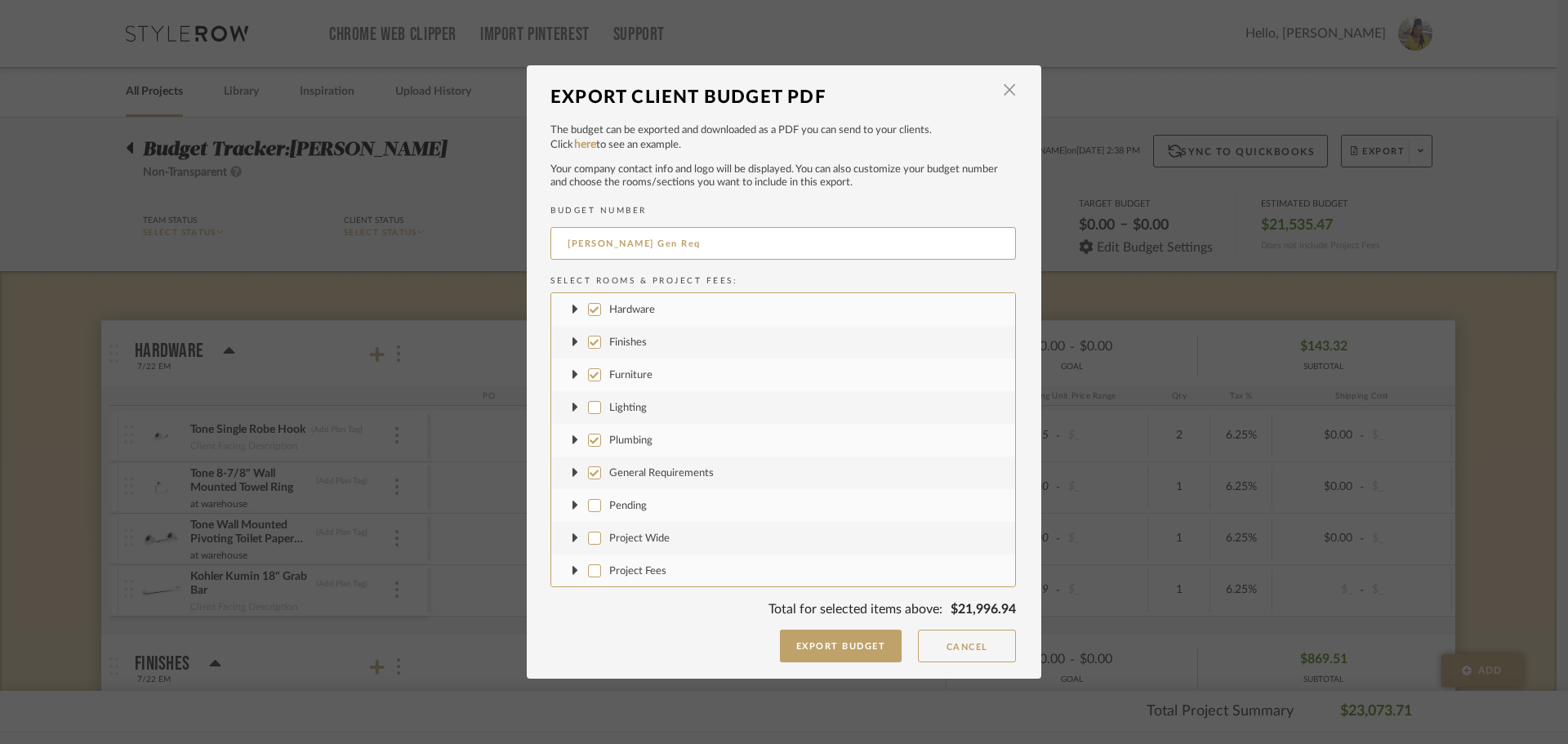
click at [588, 434] on input "Plumbing" at bounding box center [594, 441] width 13 height 13
checkbox input "false"
click at [594, 376] on input "Furniture" at bounding box center [594, 375] width 13 height 13
checkbox input "false"
click at [588, 346] on input "Finishes" at bounding box center [594, 342] width 13 height 13
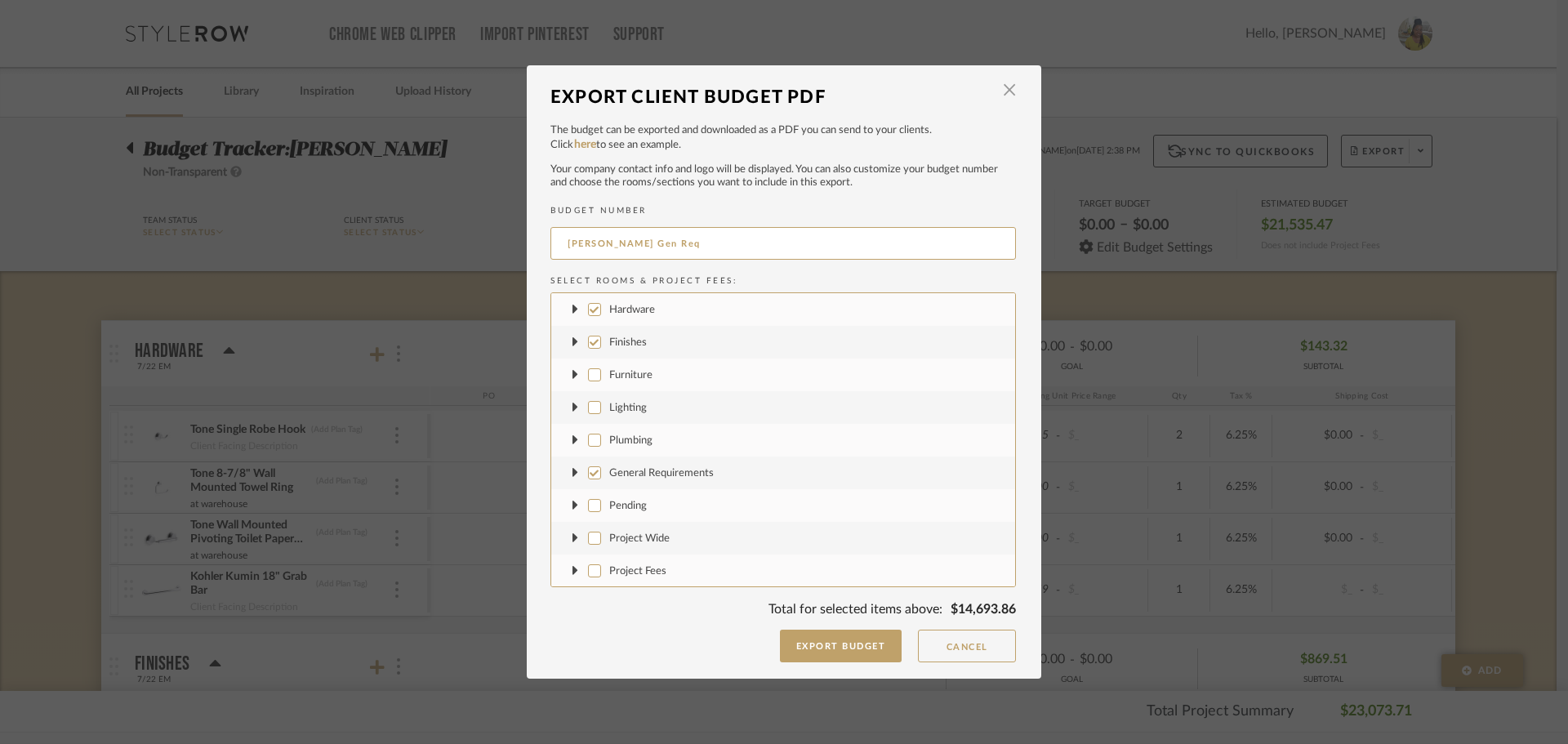
checkbox input "false"
click at [589, 303] on label "Hardware" at bounding box center [784, 310] width 464 height 33
click at [589, 303] on input "Hardware" at bounding box center [594, 310] width 13 height 13
checkbox input "false"
click at [835, 647] on button "Export Budget" at bounding box center [841, 647] width 122 height 33
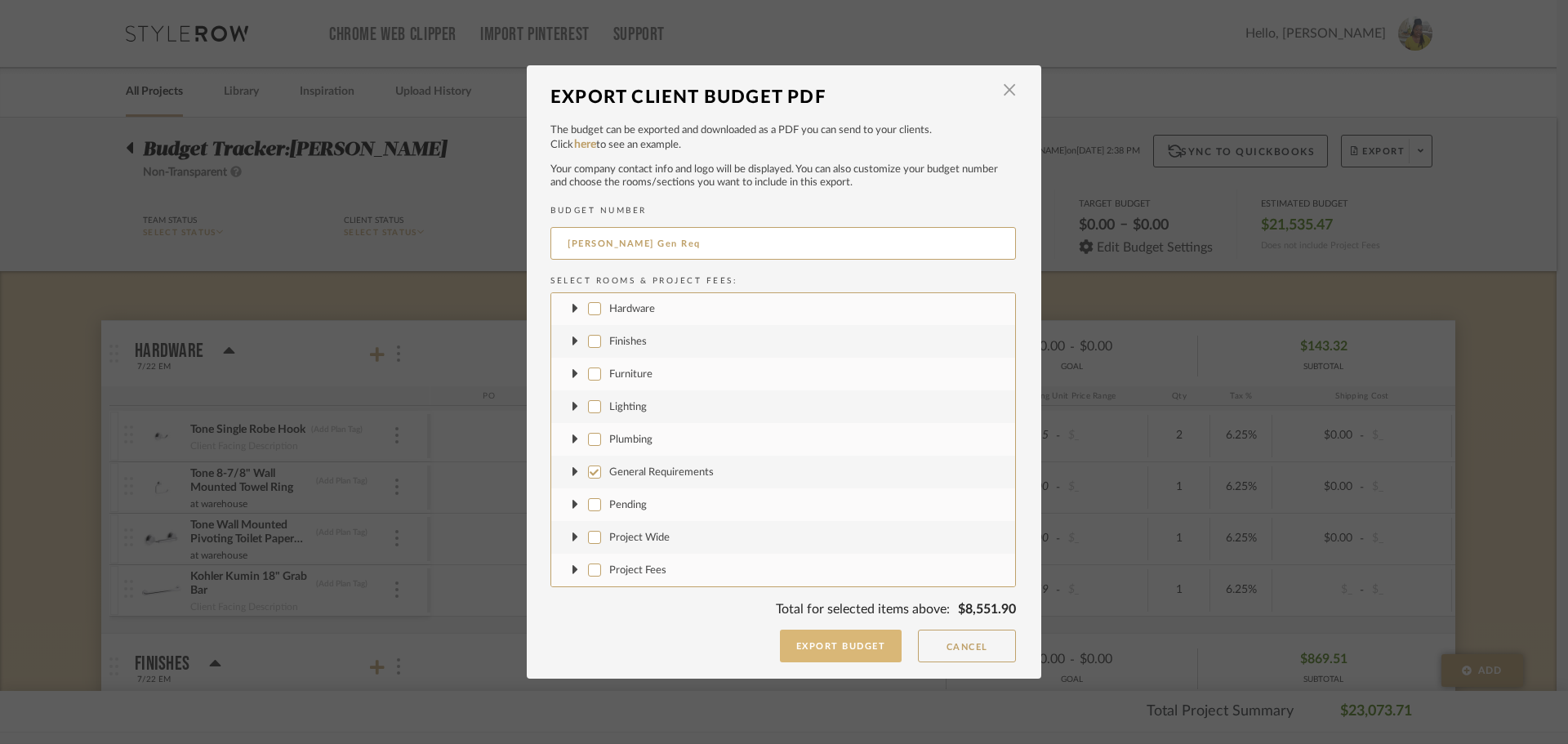
click at [835, 647] on button "Export Budget" at bounding box center [841, 647] width 122 height 33
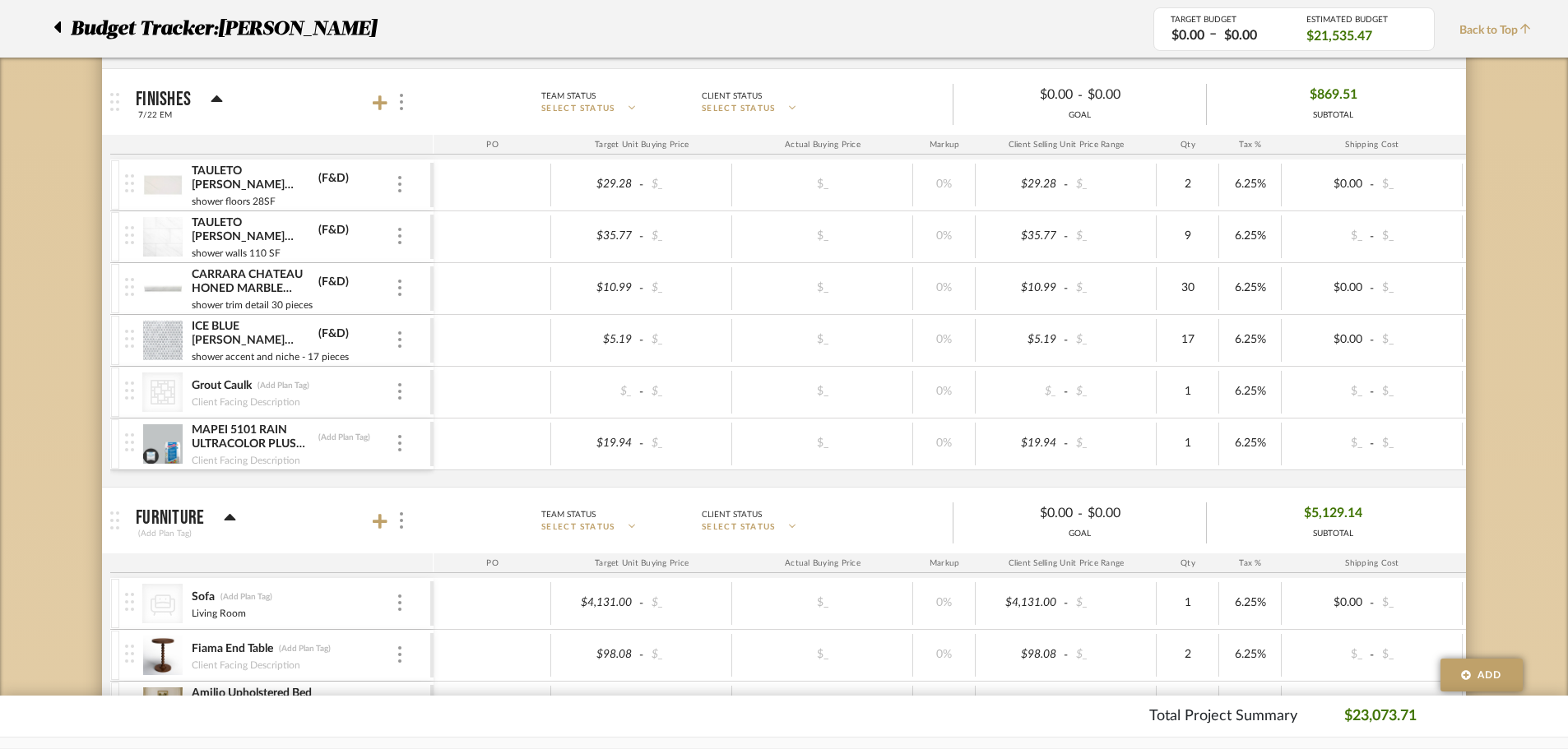
drag, startPoint x: 763, startPoint y: 257, endPoint x: 768, endPoint y: 250, distance: 8.6
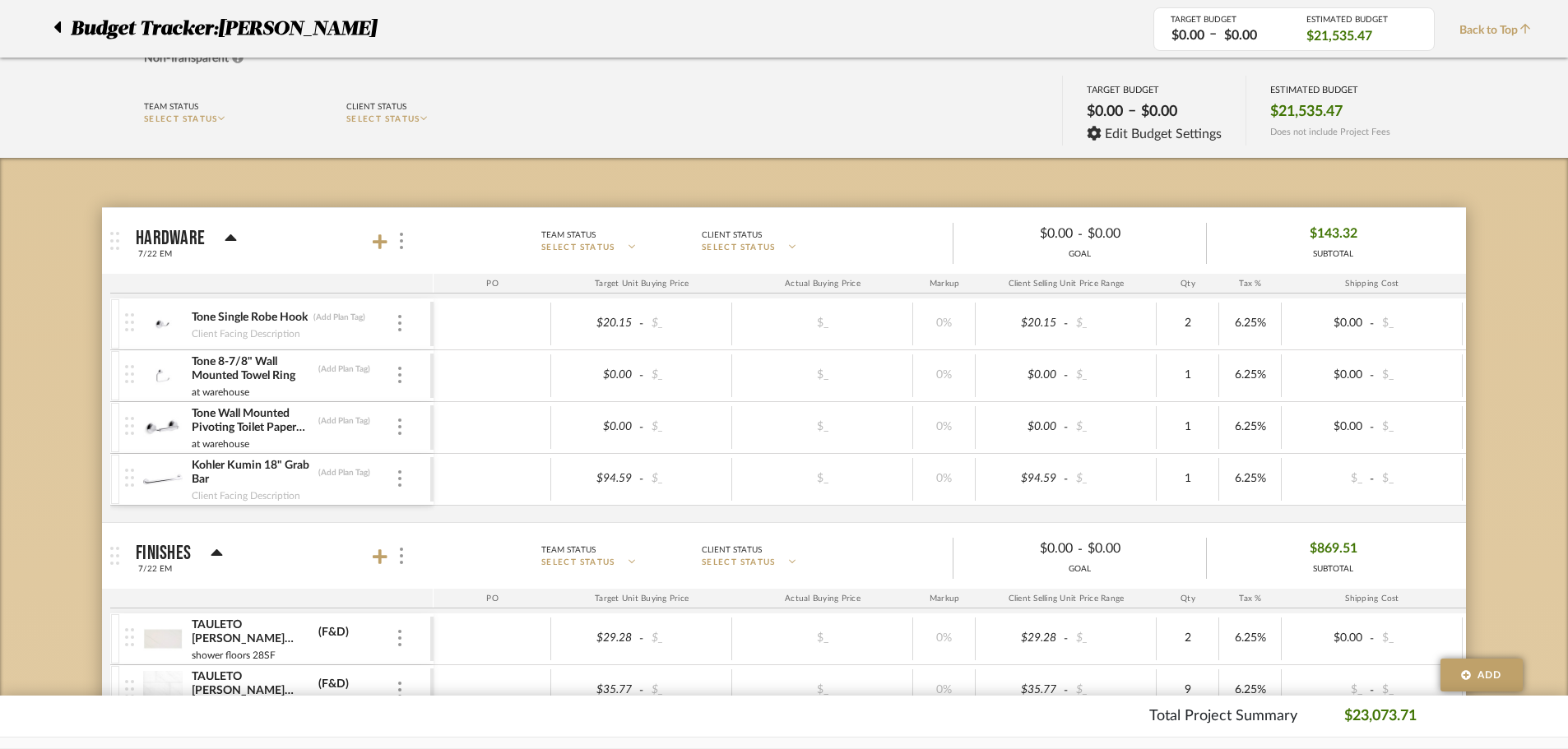
scroll to position [0, 0]
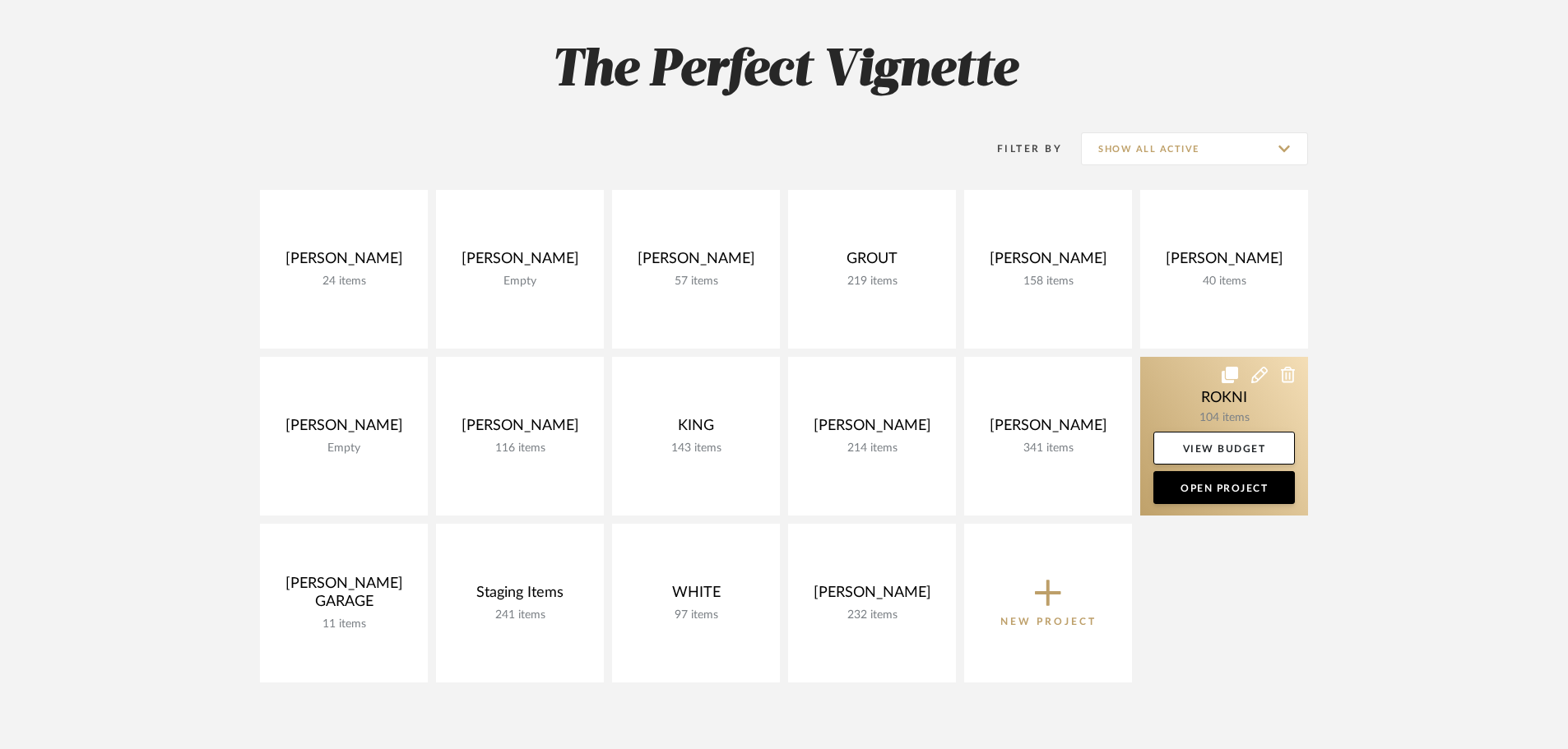
scroll to position [246, 0]
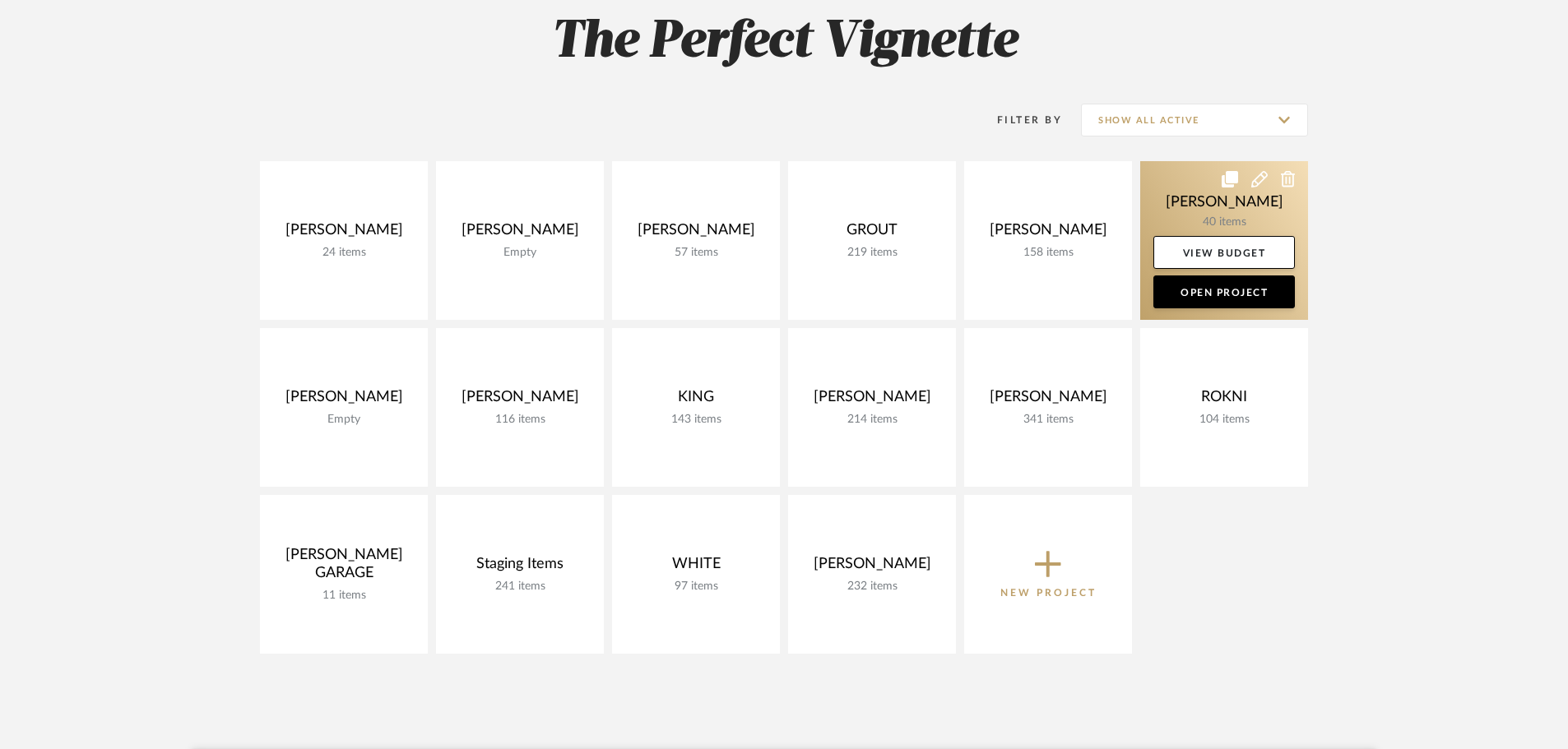
click at [1164, 207] on link at bounding box center [1223, 240] width 168 height 158
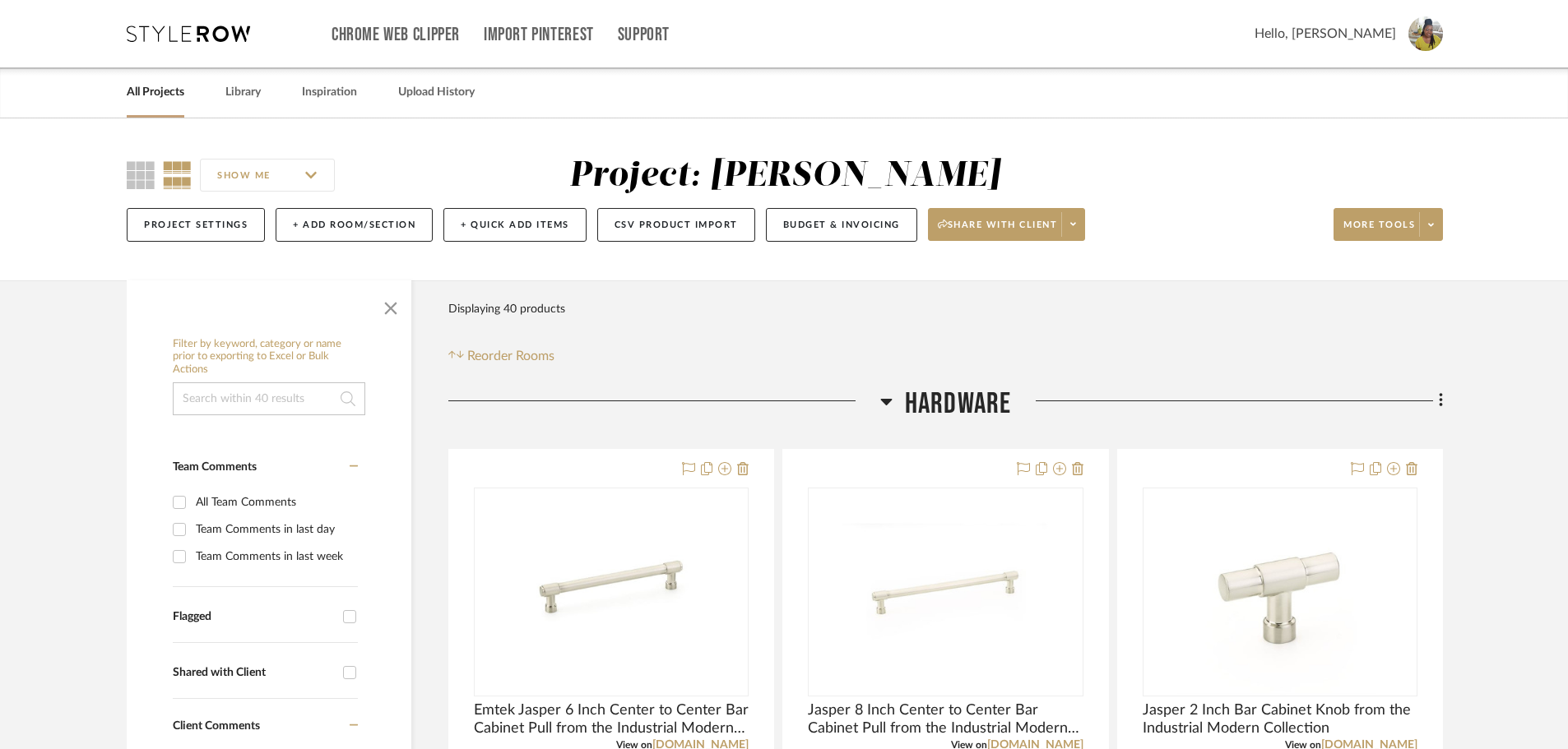
click at [169, 98] on link "All Projects" at bounding box center [156, 93] width 57 height 22
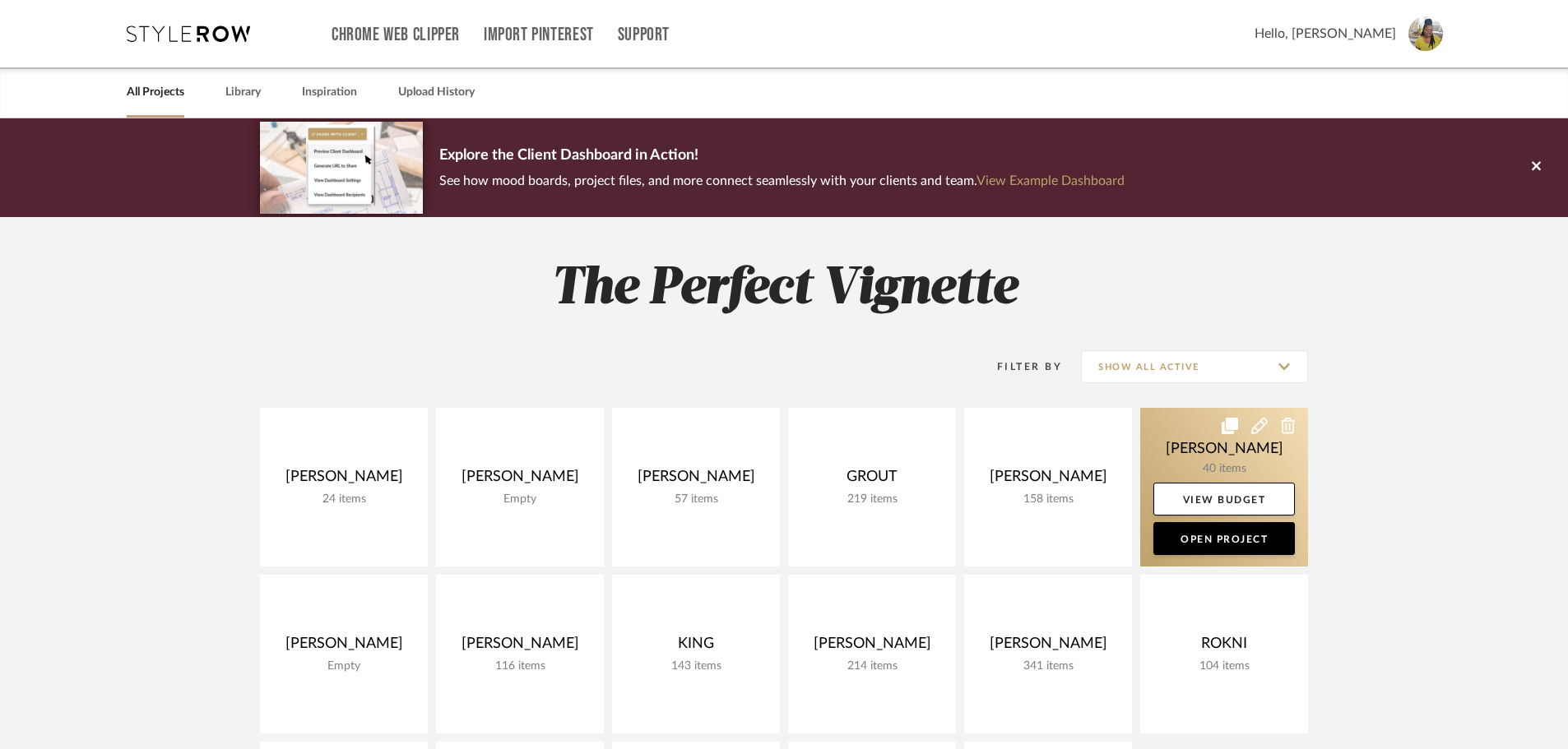
click at [1188, 430] on link at bounding box center [1223, 487] width 168 height 158
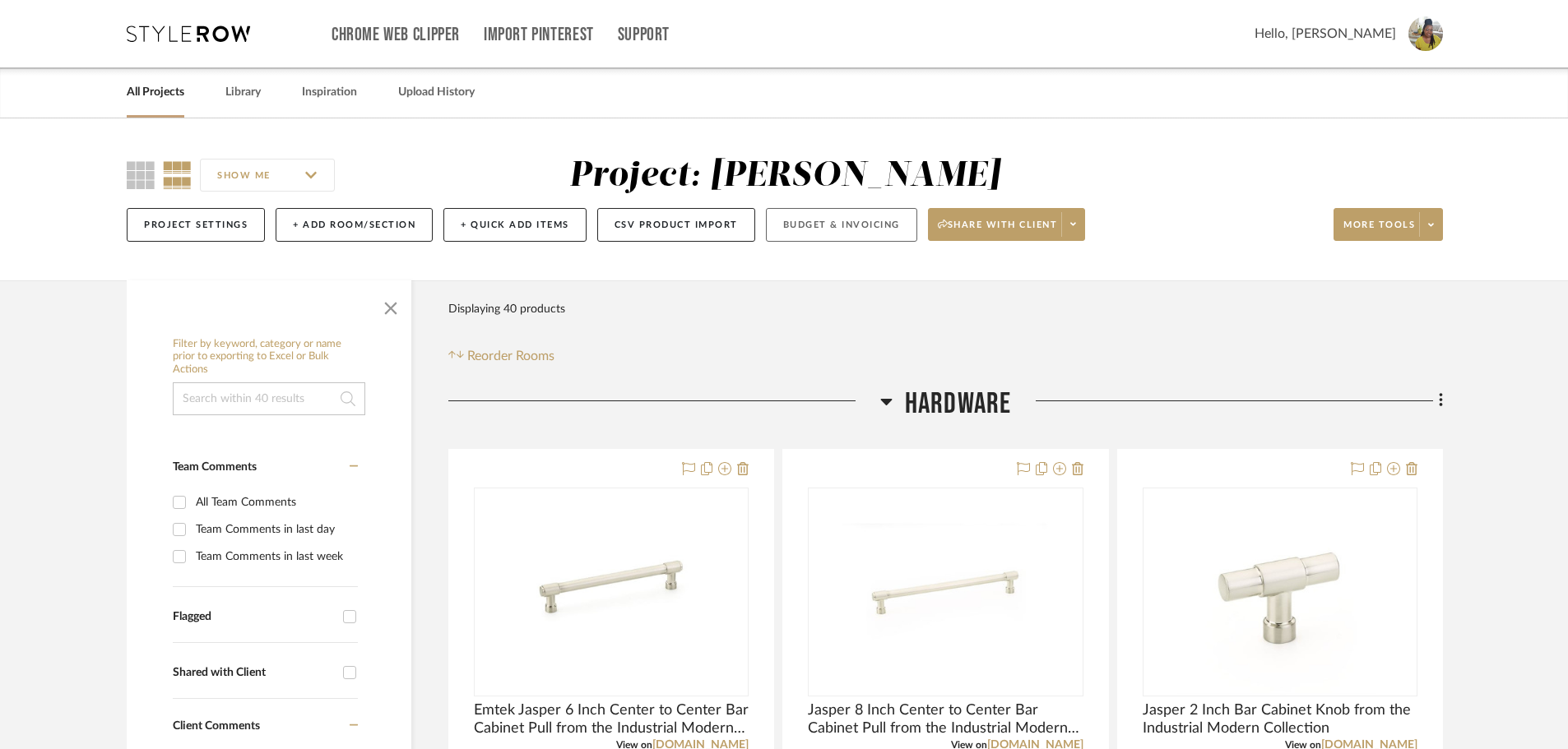
click at [849, 236] on button "Budget & Invoicing" at bounding box center [841, 225] width 151 height 33
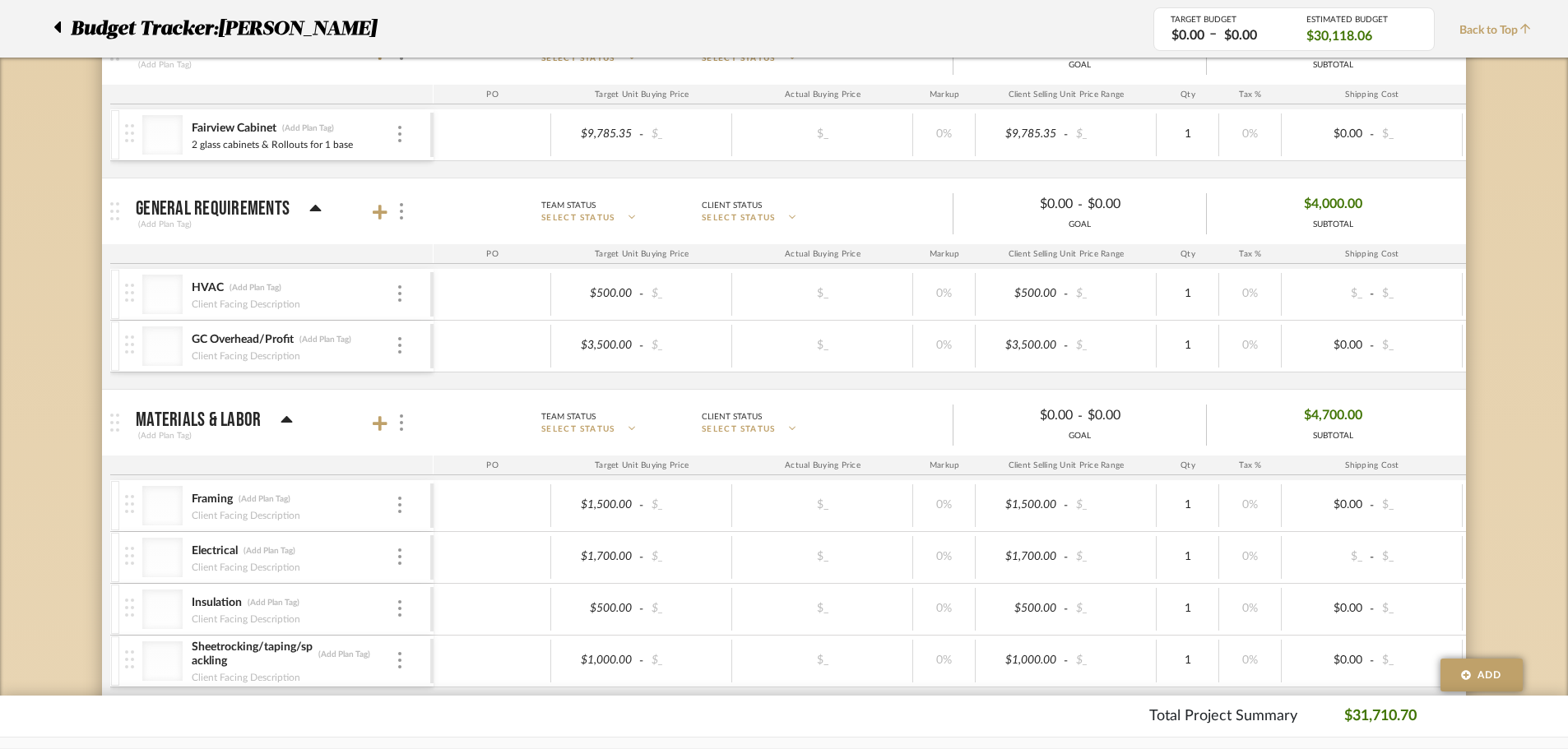
scroll to position [1510, 0]
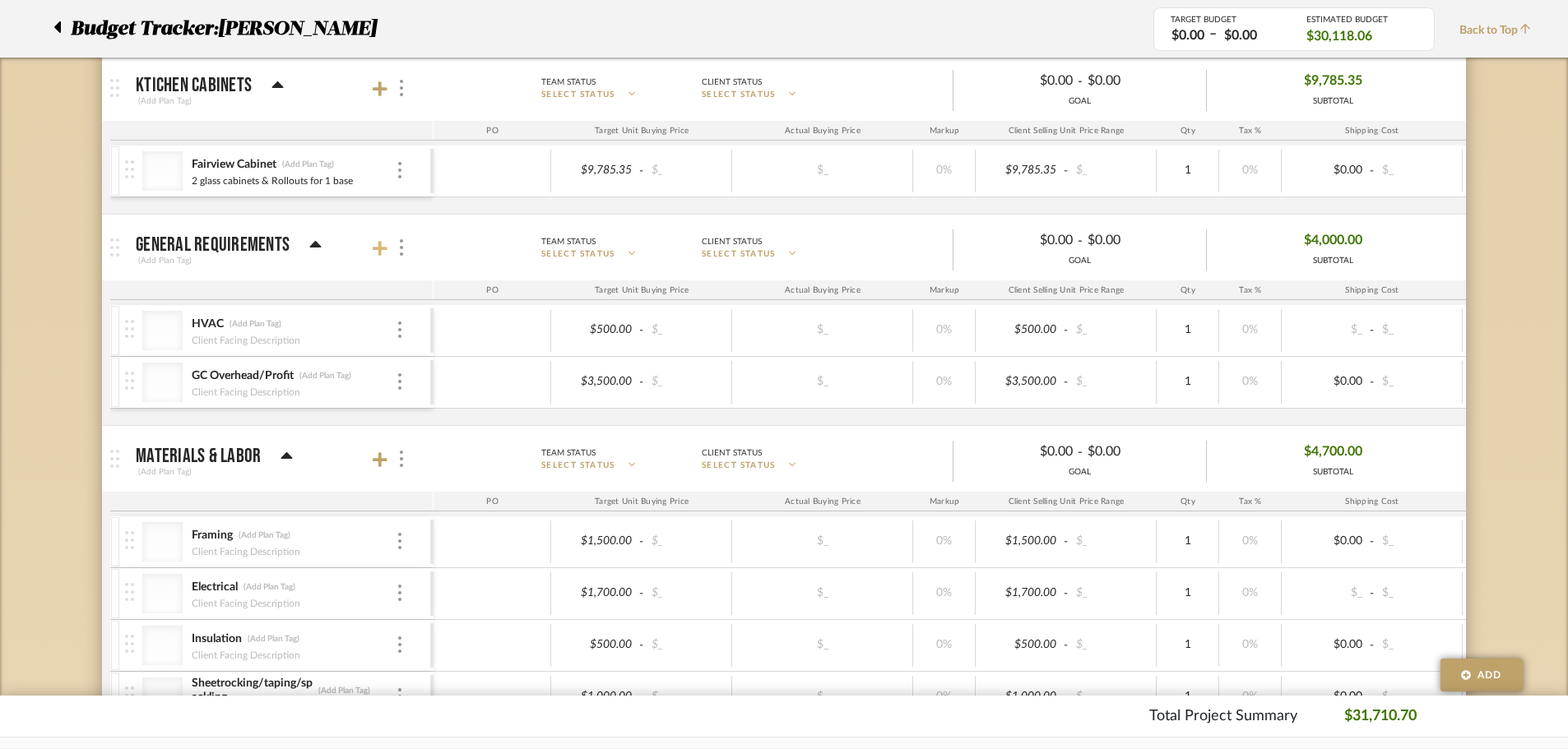
click at [385, 249] on icon at bounding box center [380, 248] width 15 height 15
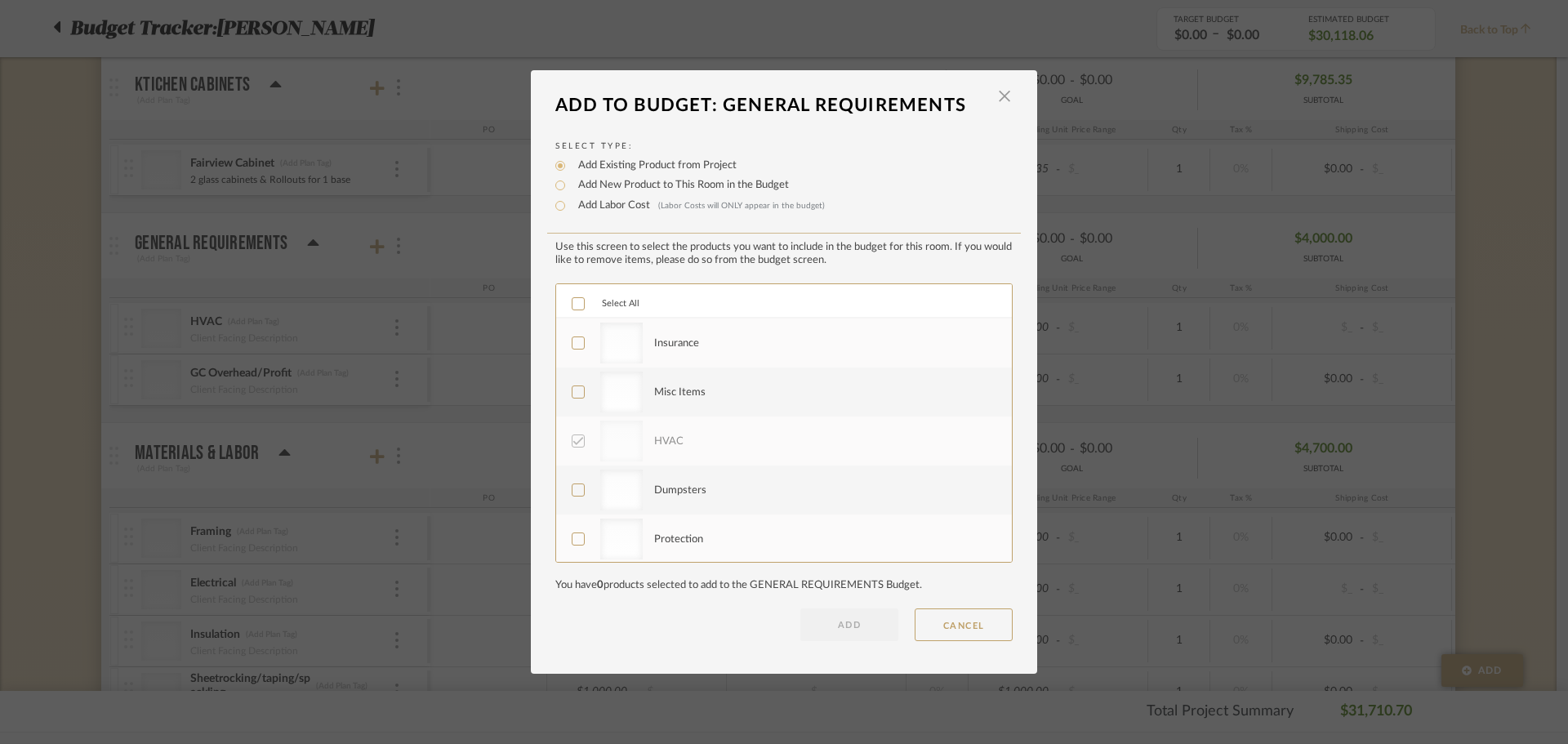
scroll to position [245, 0]
click at [573, 533] on icon at bounding box center [578, 537] width 11 height 11
click at [575, 508] on label "Dumpsters" at bounding box center [783, 488] width 421 height 40
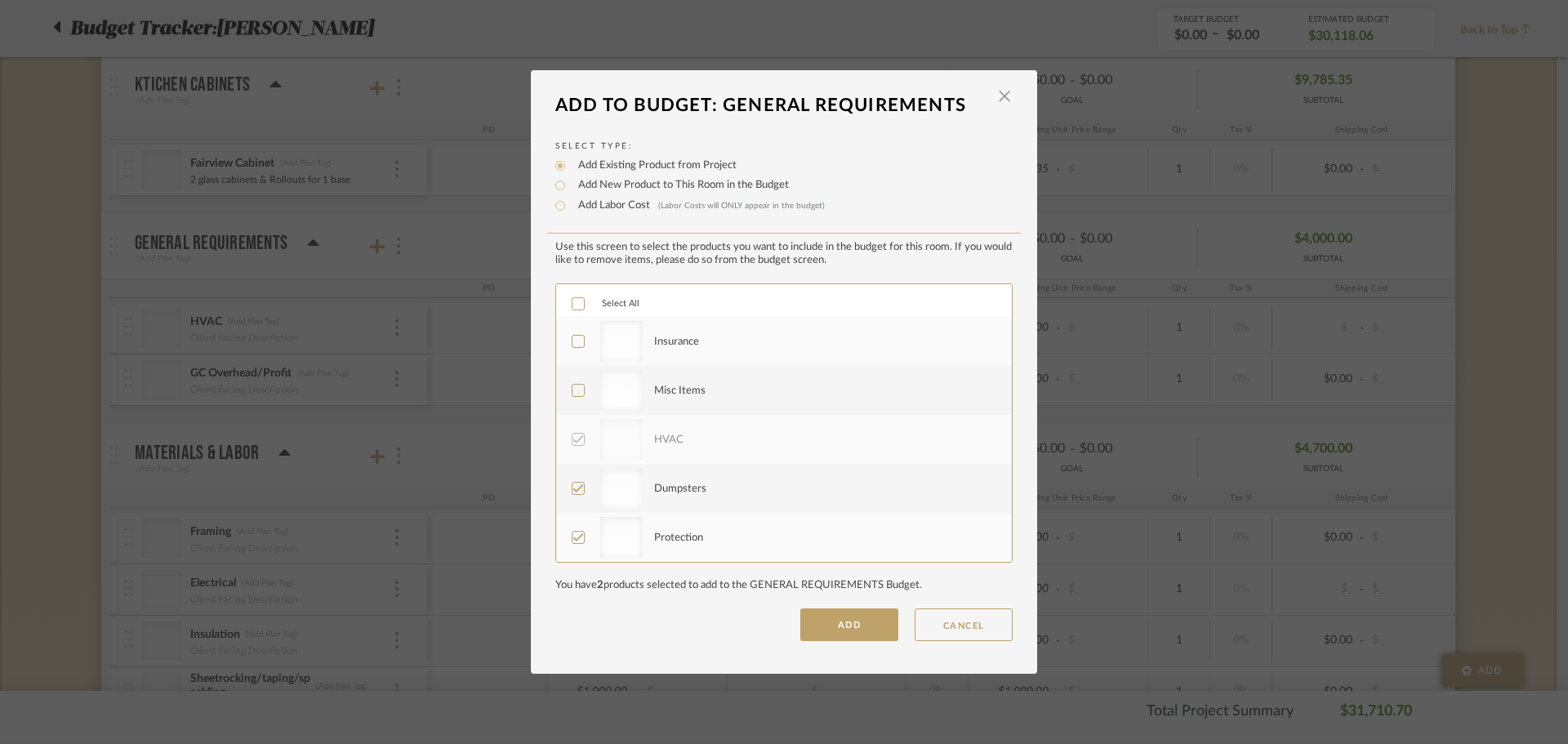
click at [573, 395] on icon at bounding box center [578, 390] width 11 height 11
click at [572, 347] on div at bounding box center [578, 341] width 13 height 13
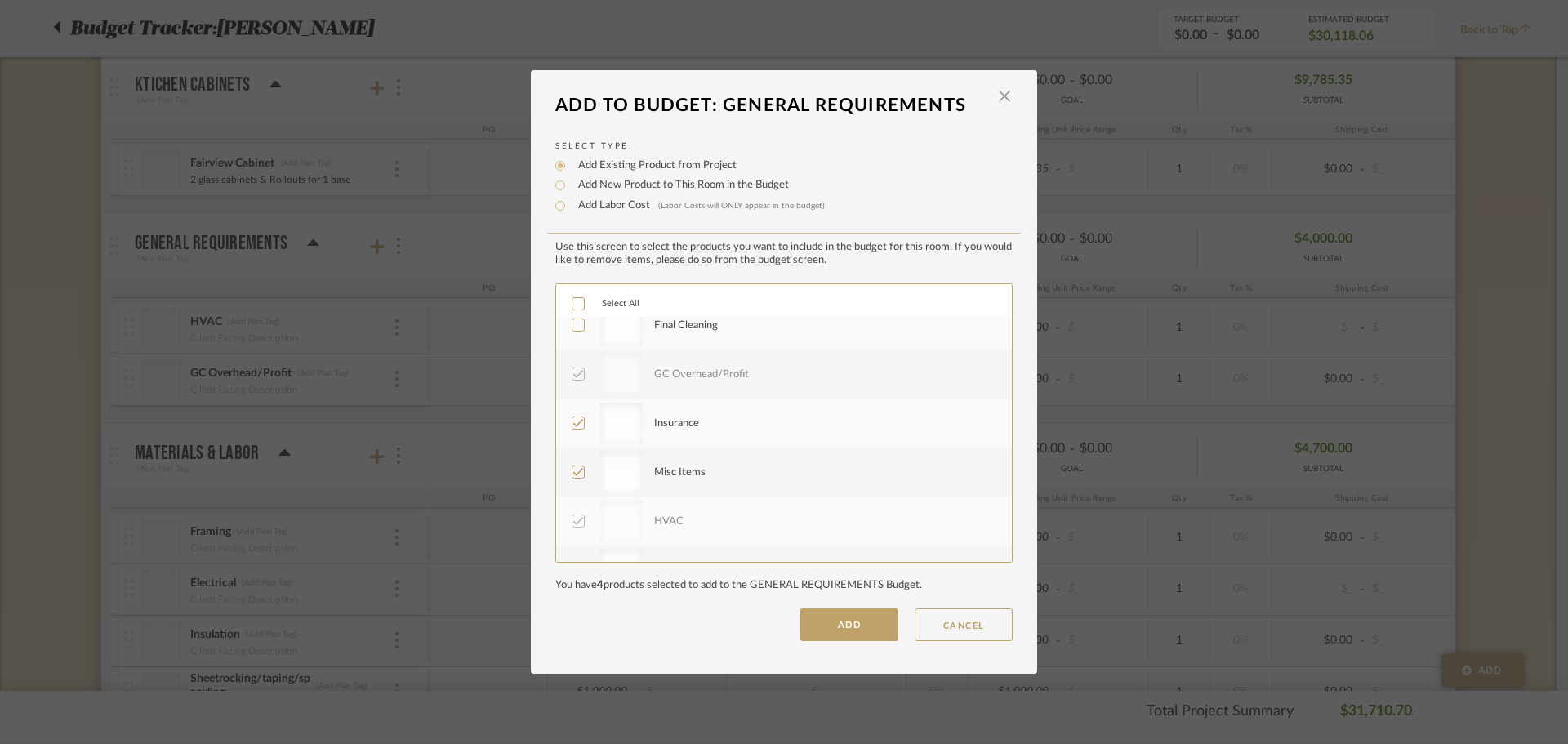
click at [575, 326] on icon at bounding box center [578, 325] width 11 height 11
click at [578, 440] on div at bounding box center [578, 440] width 13 height 13
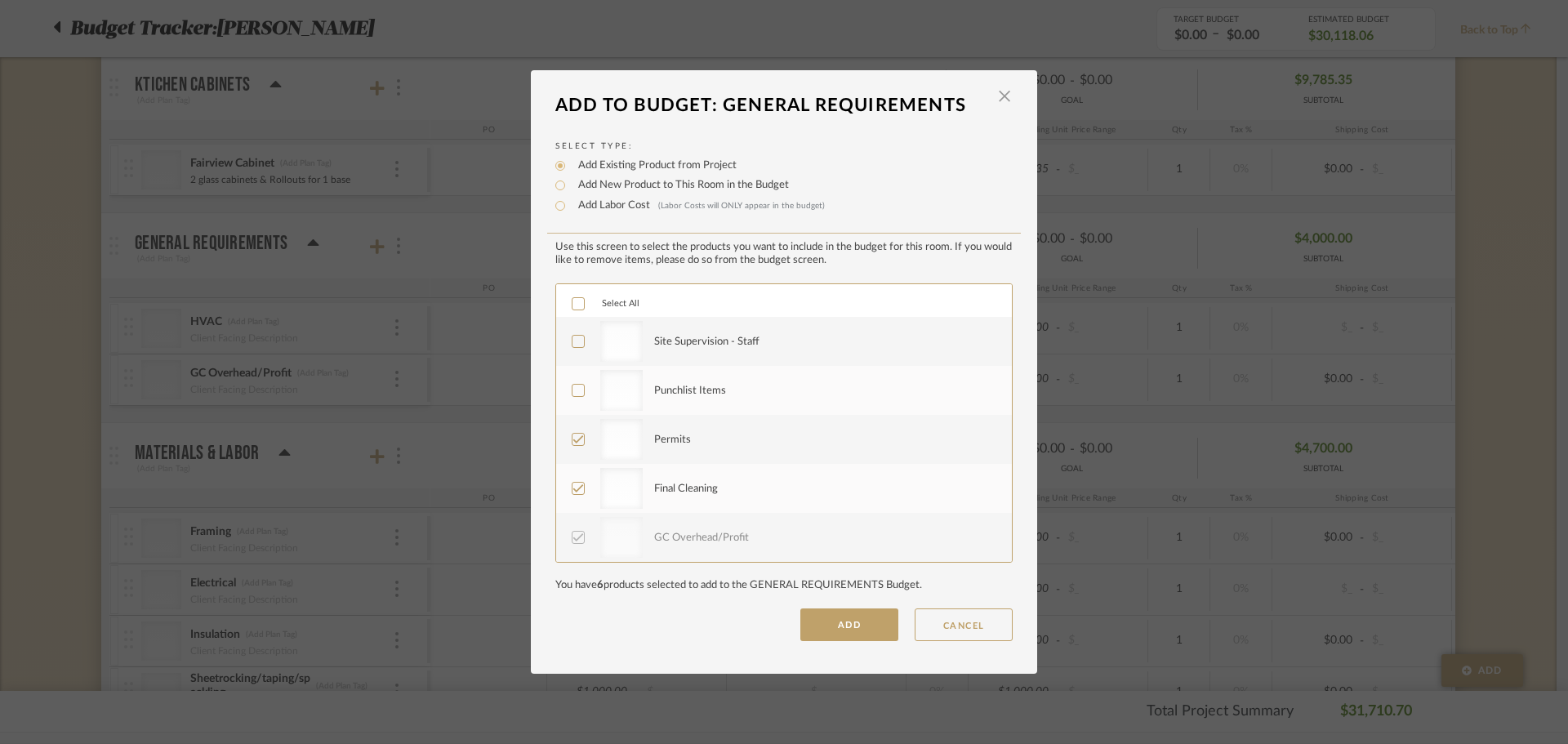
click at [579, 391] on label "Punchlist Items" at bounding box center [783, 390] width 421 height 40
click at [579, 349] on label "Site Supervision - Staff" at bounding box center [783, 341] width 421 height 40
click at [868, 629] on button "ADD" at bounding box center [849, 625] width 98 height 33
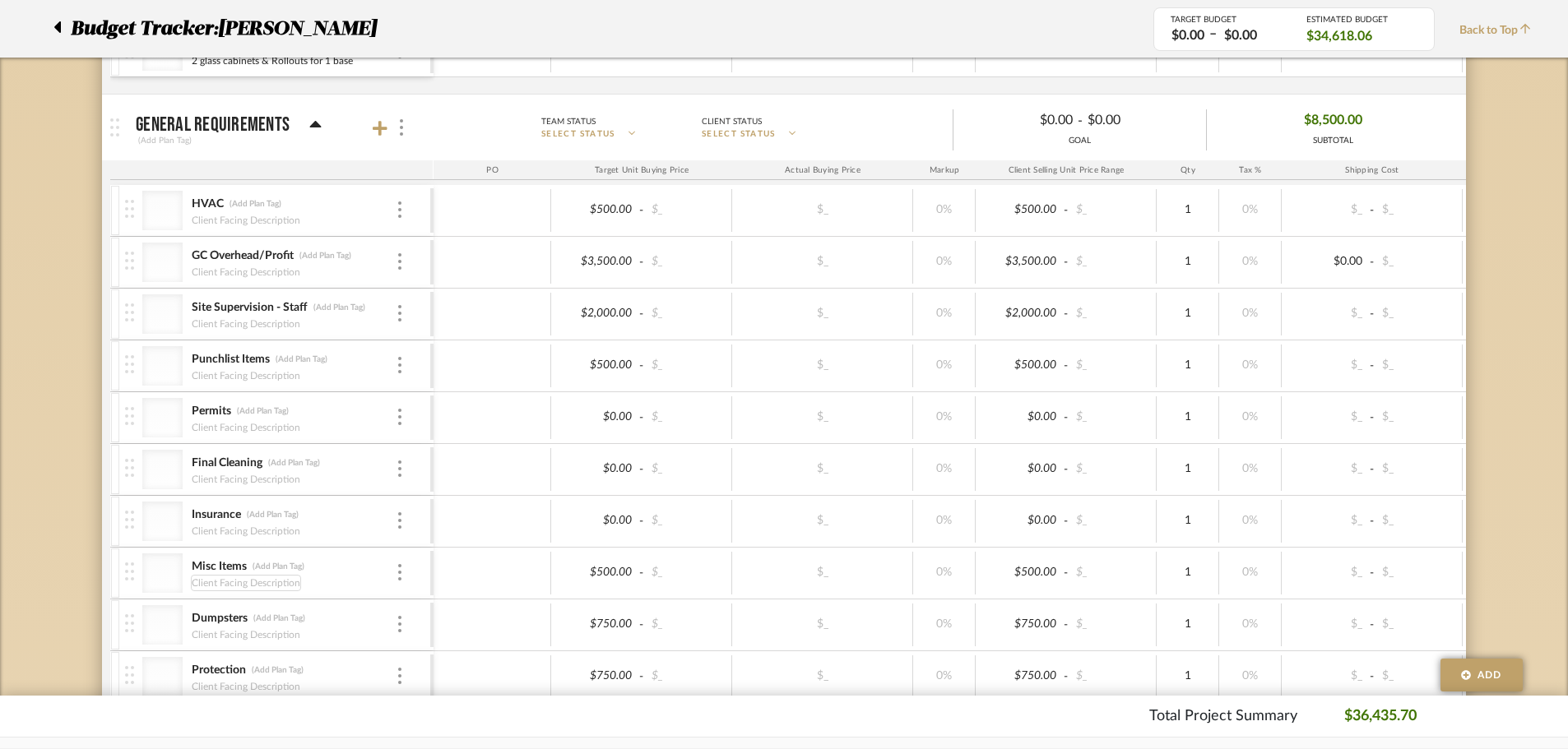
scroll to position [1592, 0]
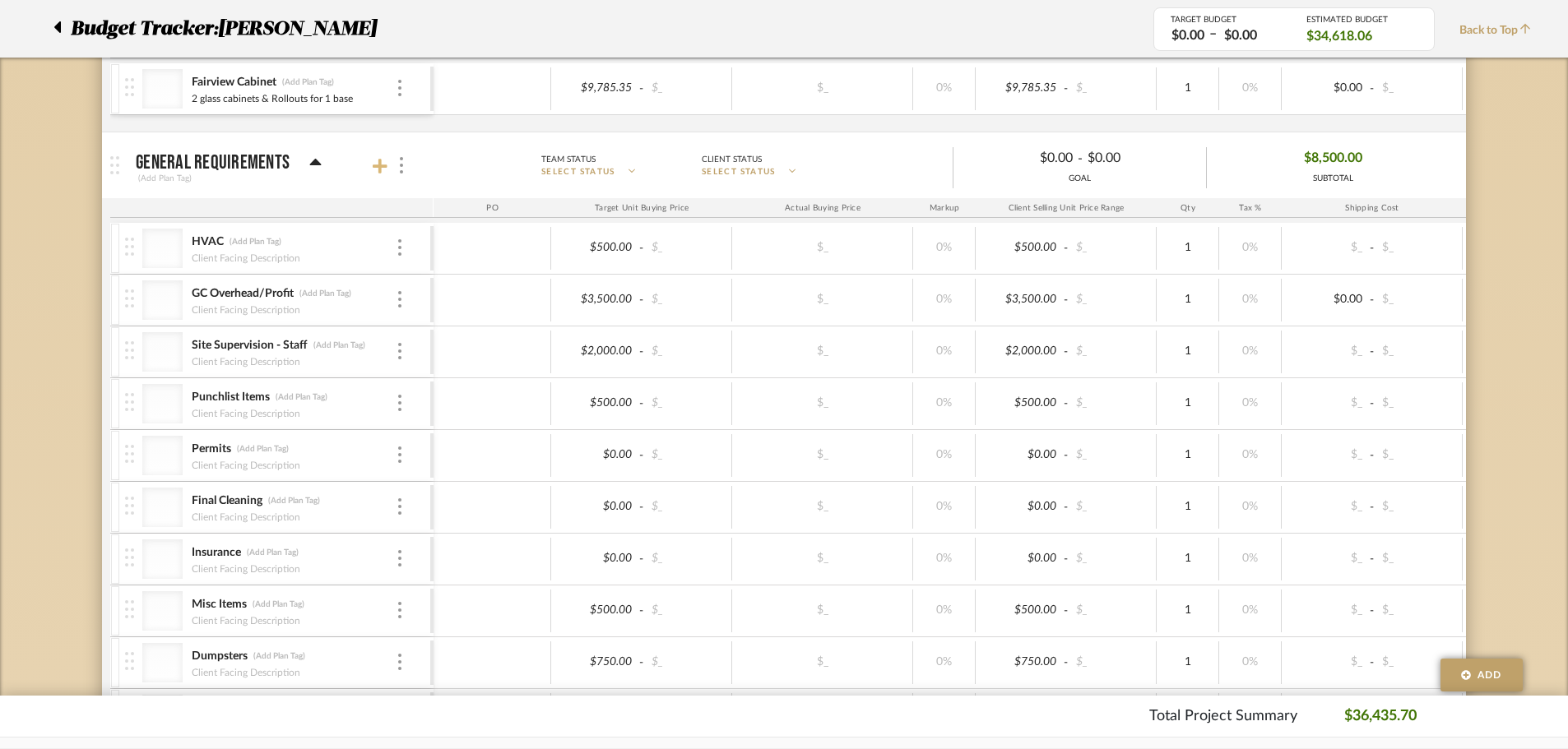
click at [375, 165] on icon at bounding box center [380, 167] width 15 height 17
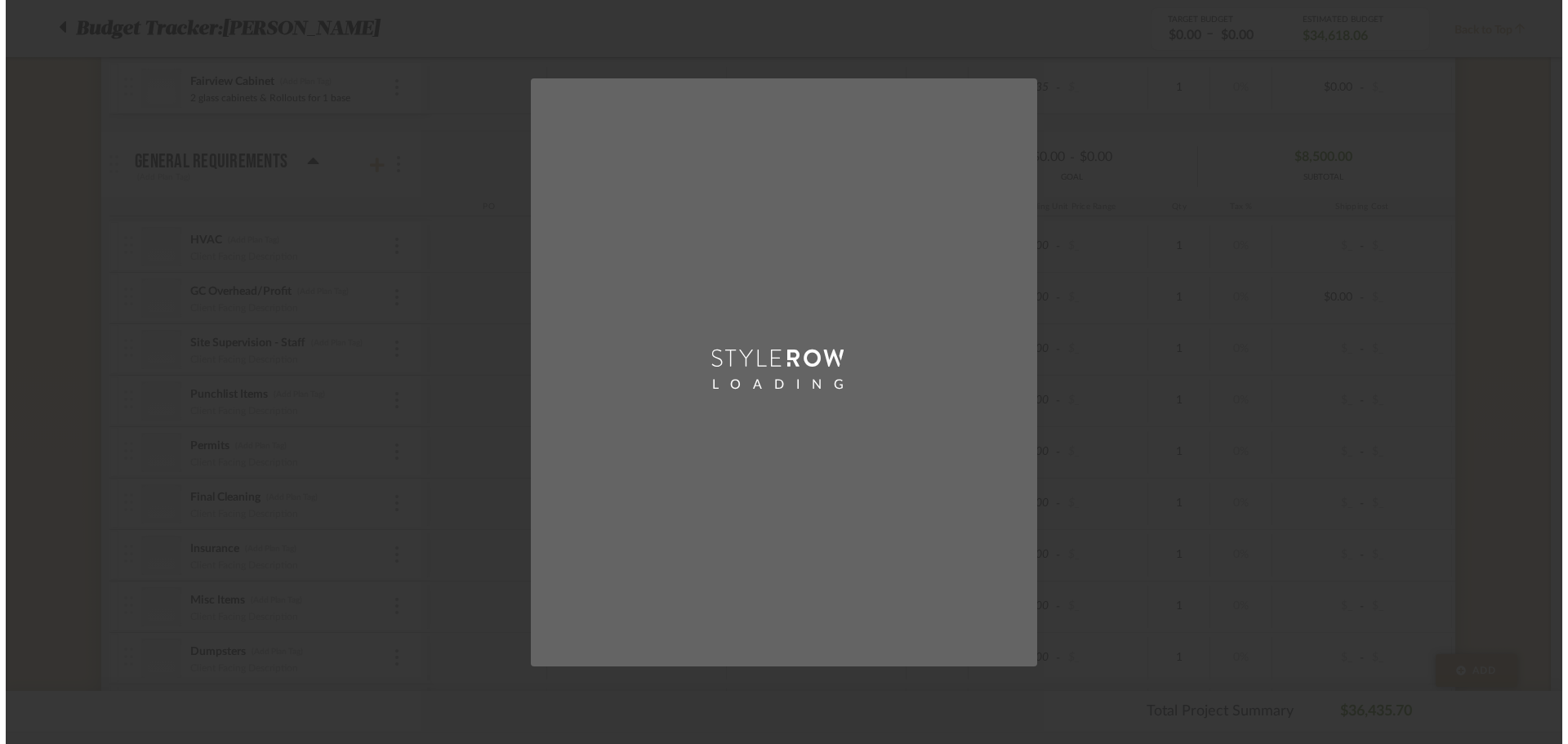
scroll to position [0, 0]
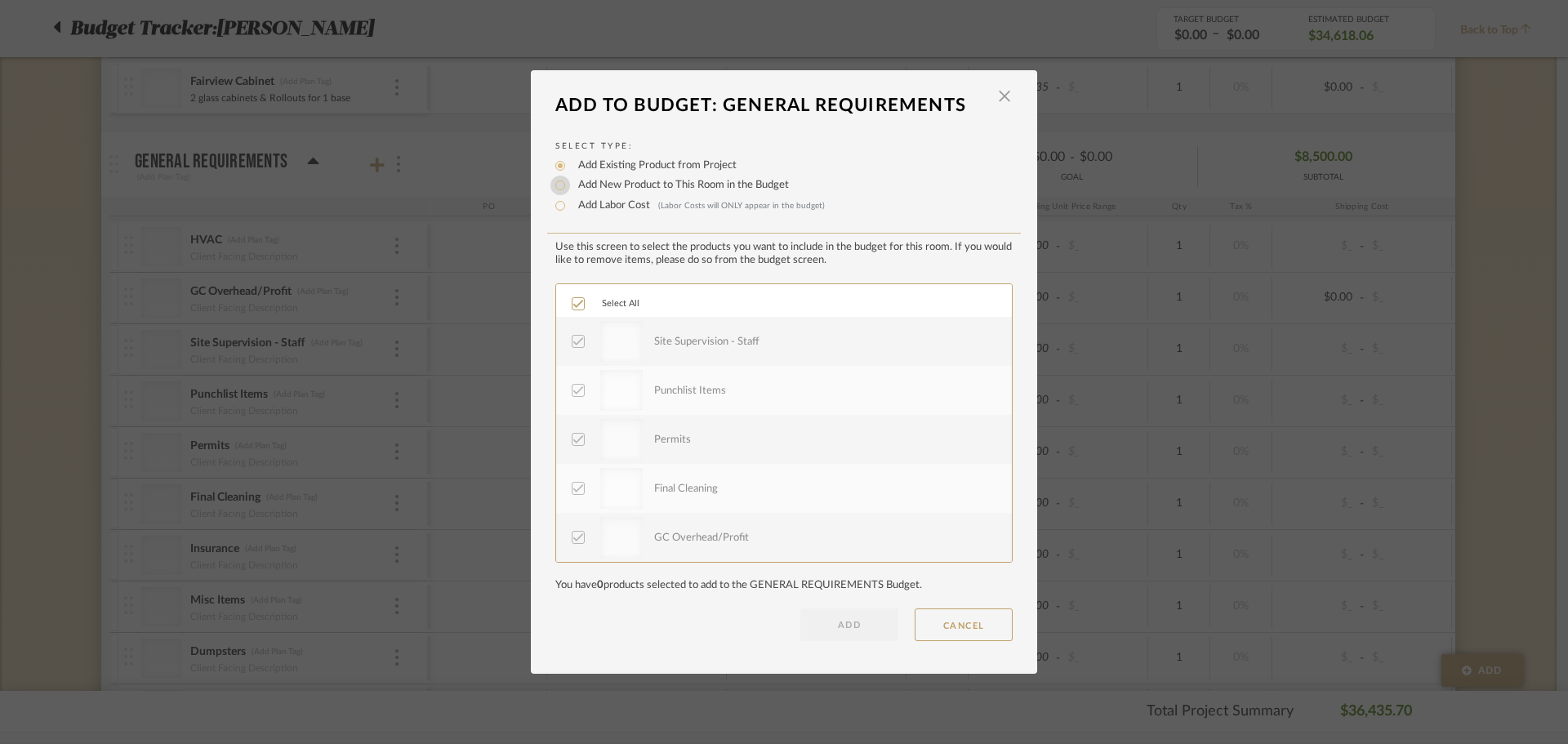
click at [555, 185] on input "Add New Product to This Room in the Budget" at bounding box center [560, 185] width 19 height 19
radio input "true"
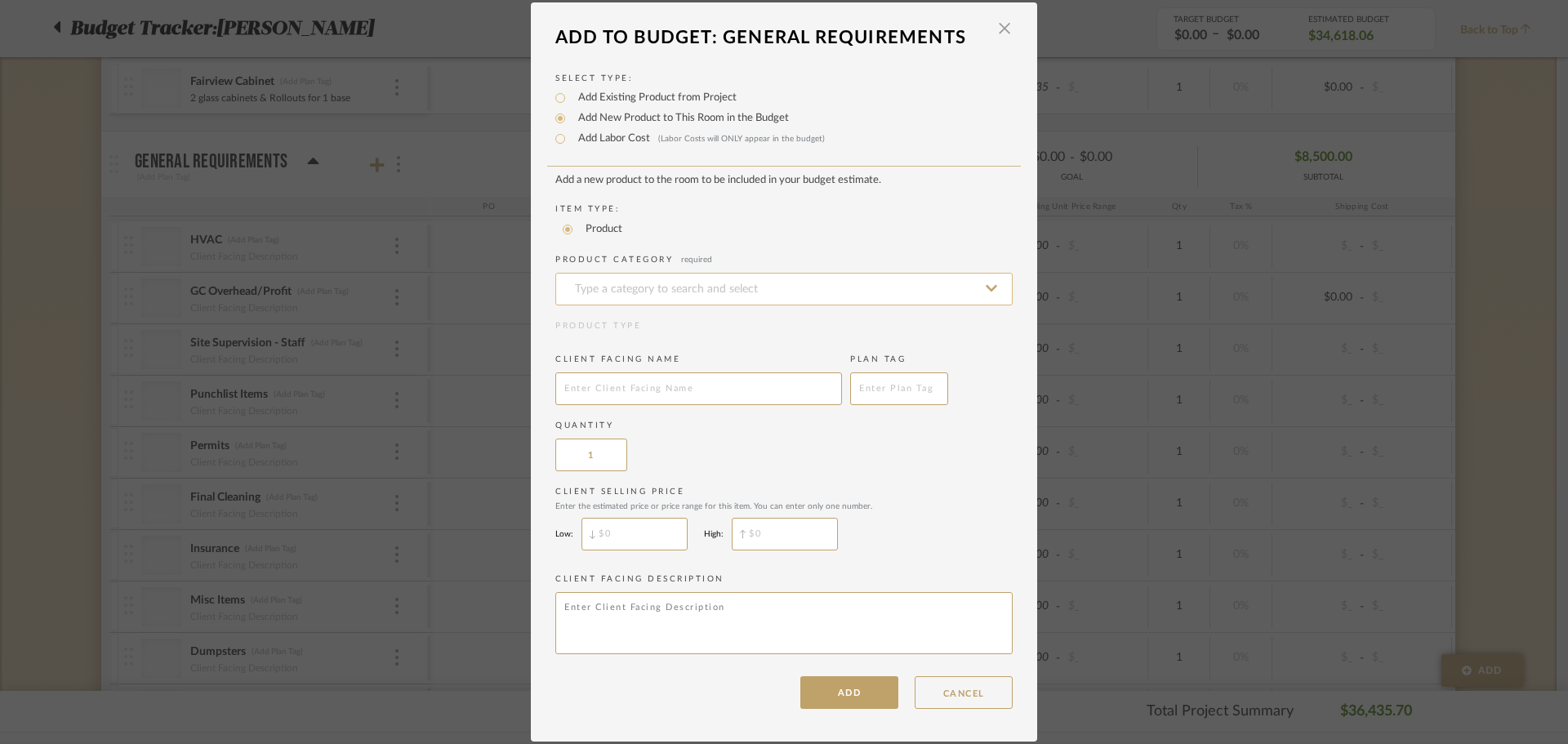
click at [626, 283] on input at bounding box center [784, 290] width 457 height 33
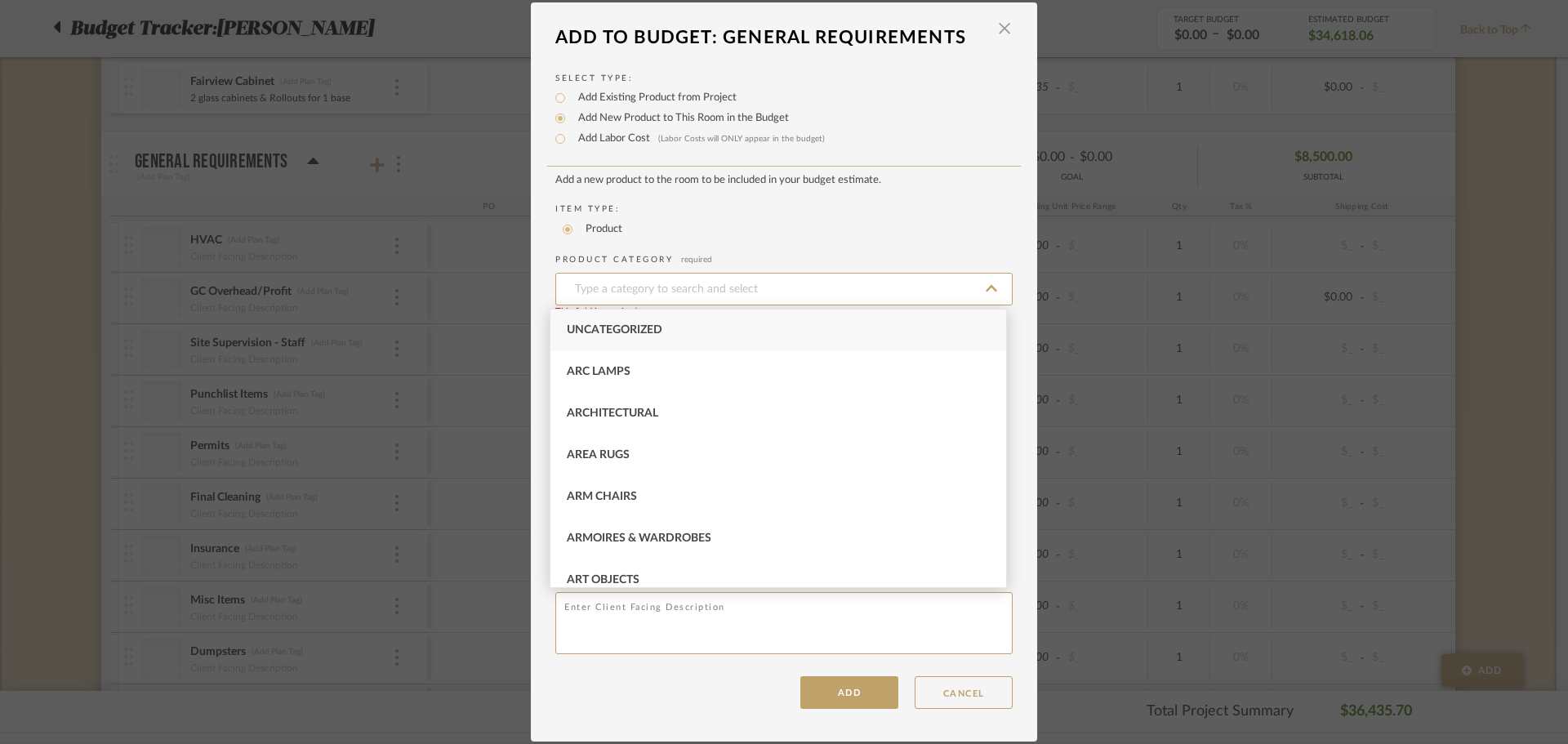
click at [624, 326] on span "Uncategorized" at bounding box center [614, 330] width 96 height 11
type input "Uncategorized"
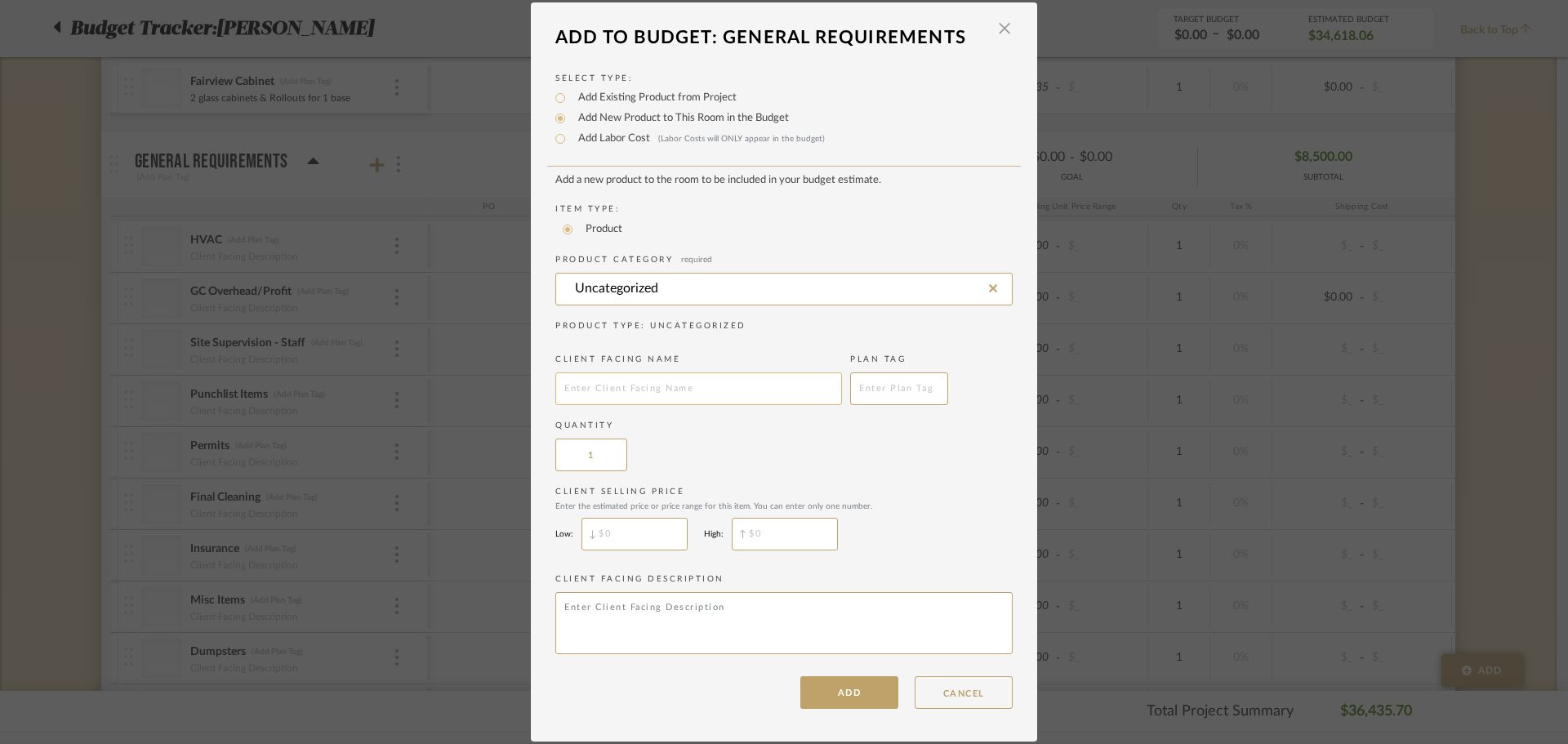
click at [632, 381] on input "text" at bounding box center [699, 389] width 287 height 33
click at [618, 391] on input "text" at bounding box center [699, 389] width 287 height 33
type input "Design Fee"
click at [854, 696] on button "ADD" at bounding box center [849, 692] width 98 height 33
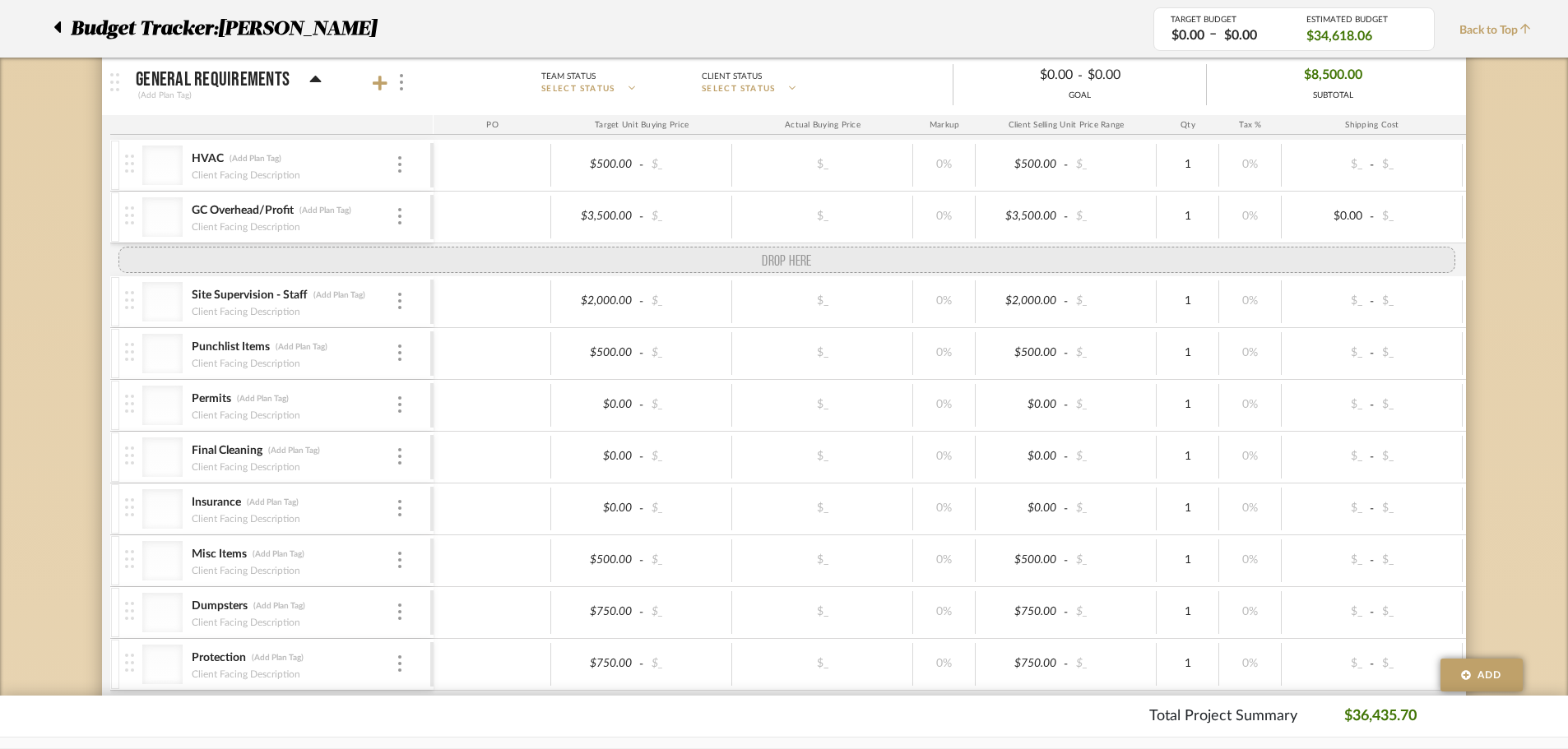
scroll to position [1674, 0]
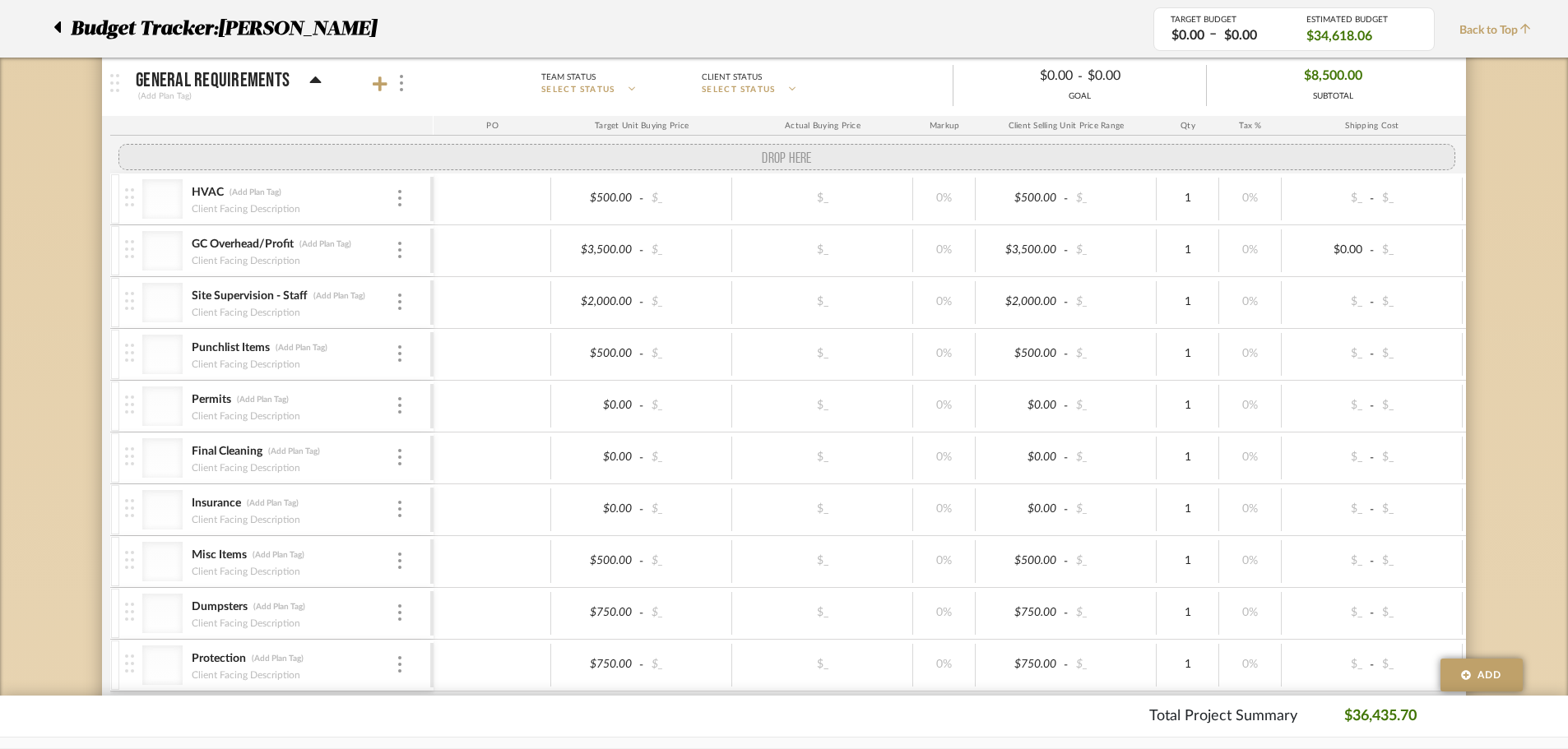
drag, startPoint x: 122, startPoint y: 352, endPoint x: 121, endPoint y: 172, distance: 180.0
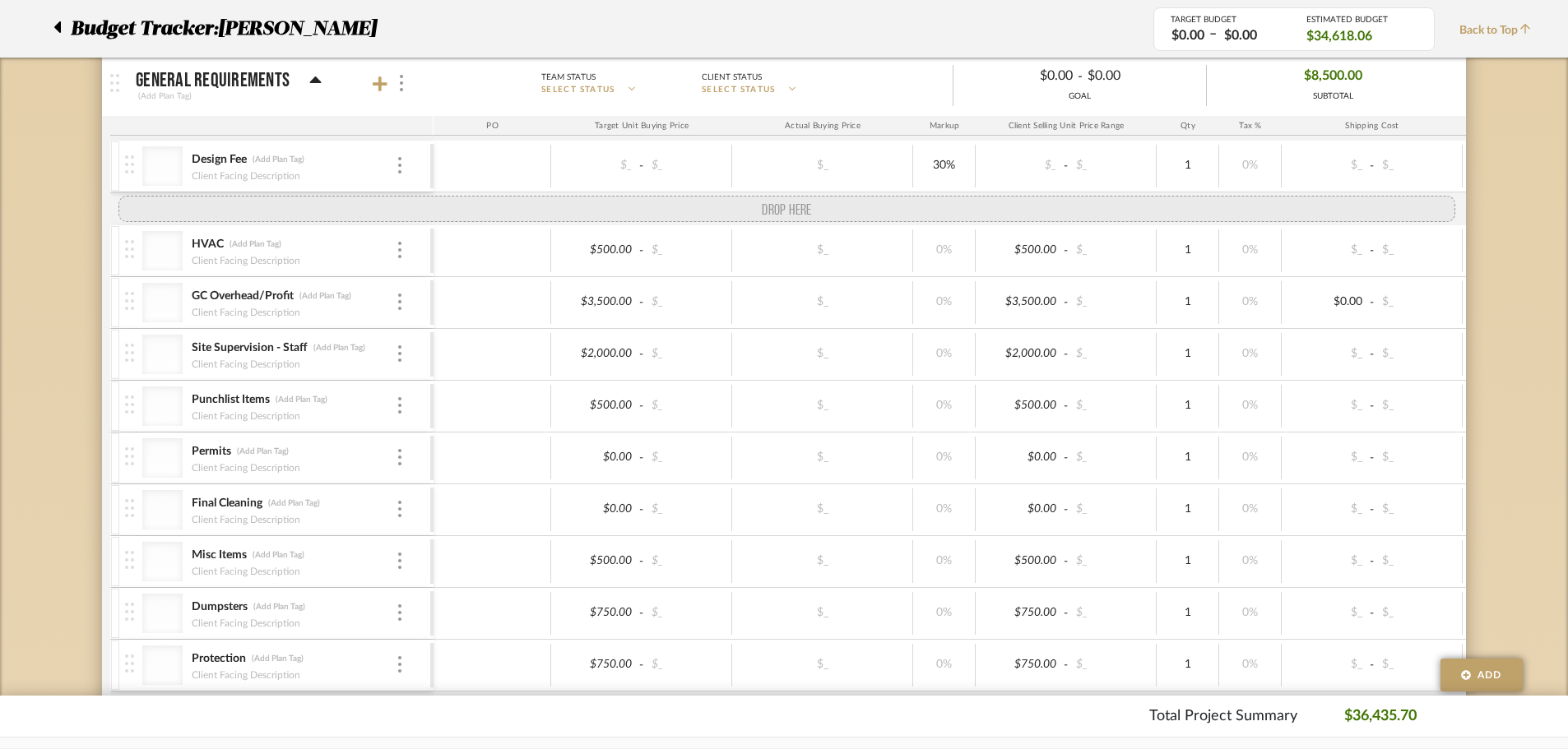
drag, startPoint x: 130, startPoint y: 526, endPoint x: 133, endPoint y: 206, distance: 320.0
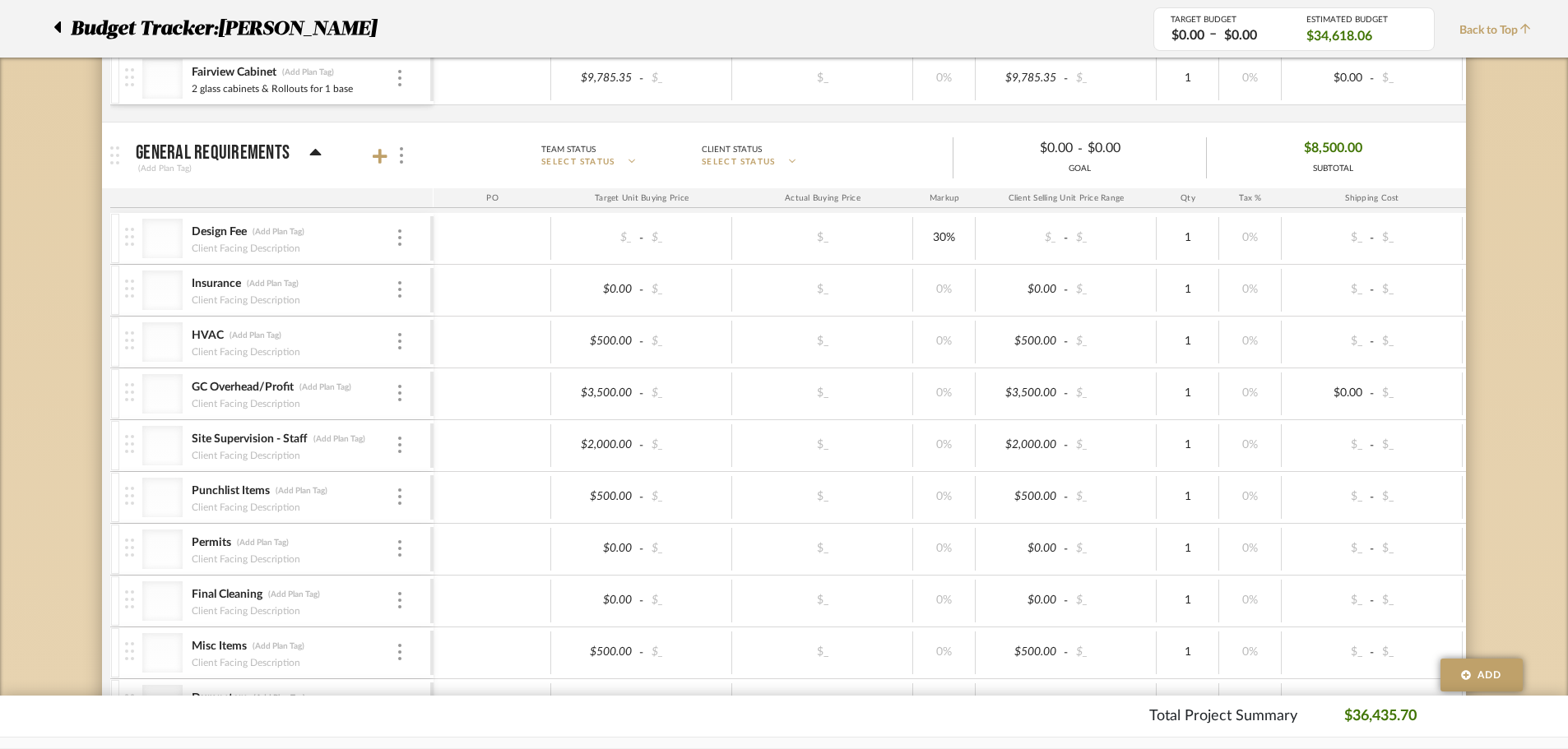
scroll to position [1592, 0]
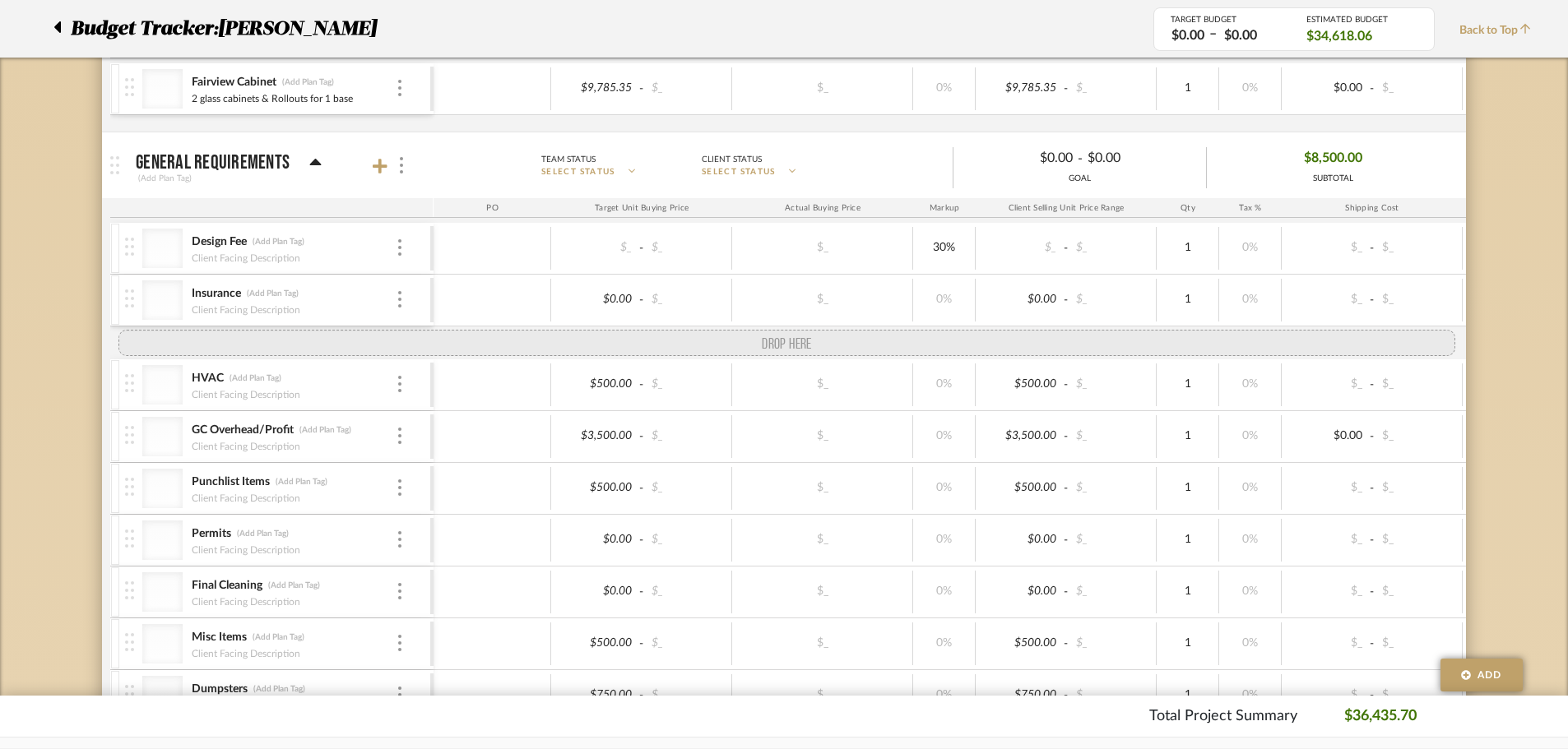
drag, startPoint x: 128, startPoint y: 454, endPoint x: 136, endPoint y: 350, distance: 104.3
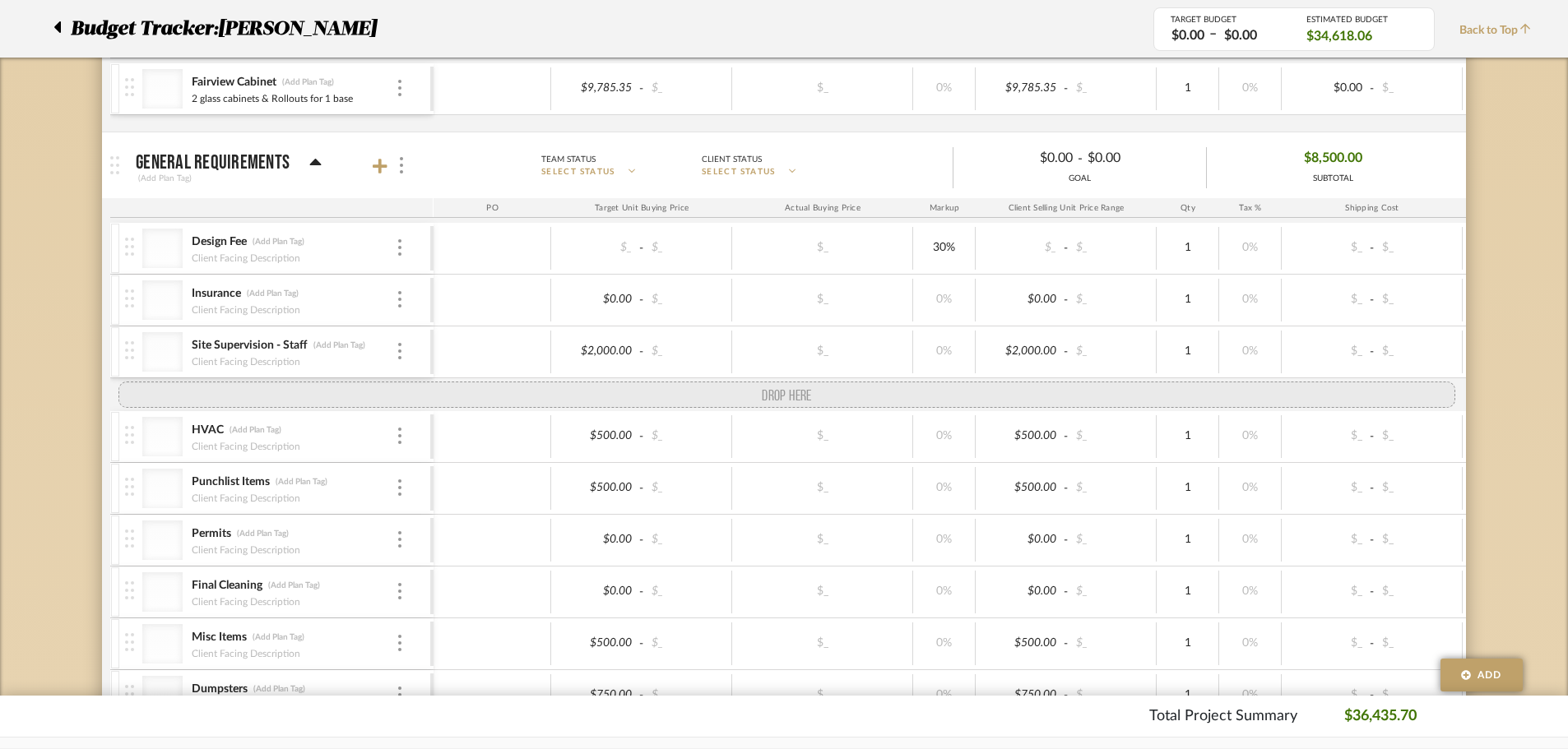
drag, startPoint x: 129, startPoint y: 452, endPoint x: 144, endPoint y: 390, distance: 63.8
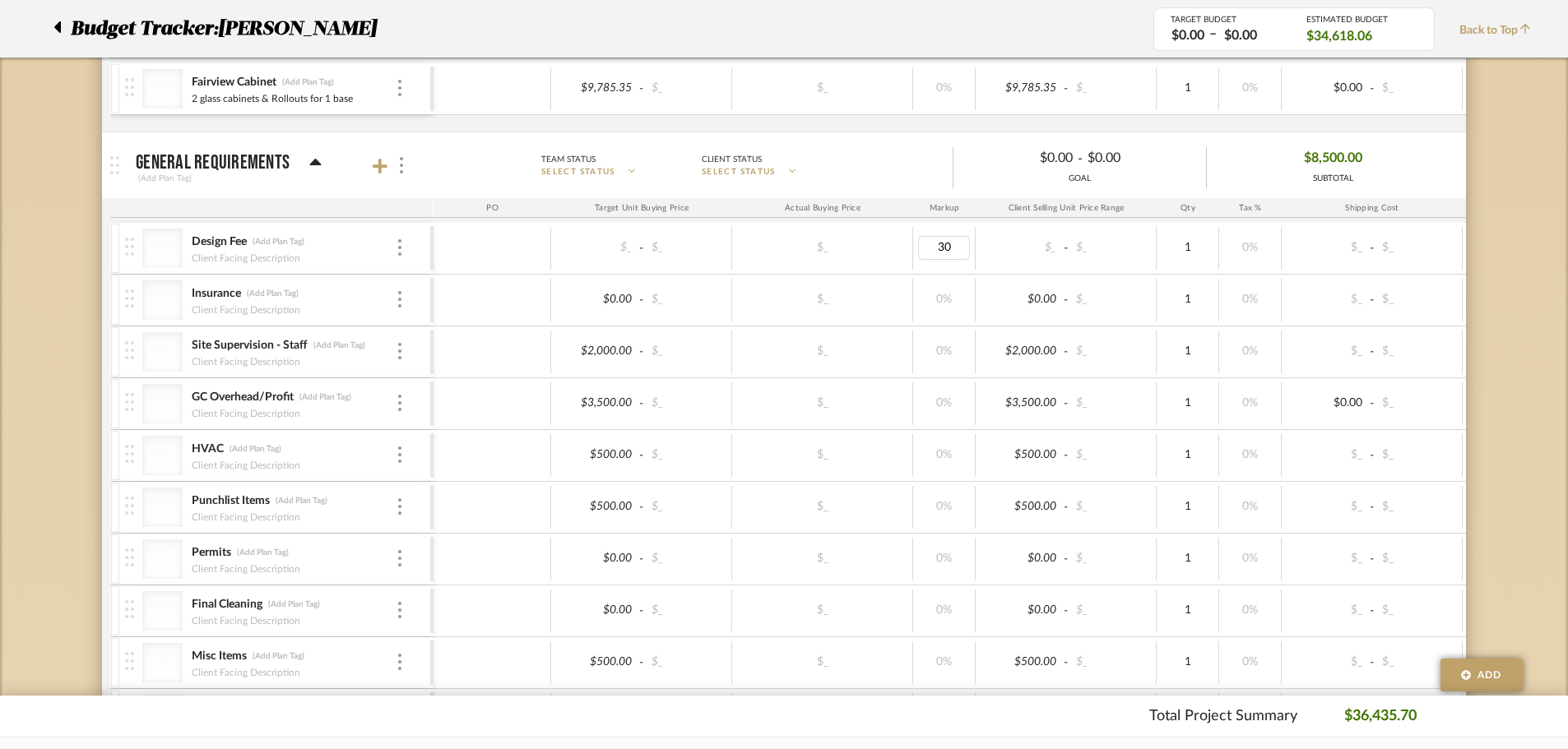
type input "0"
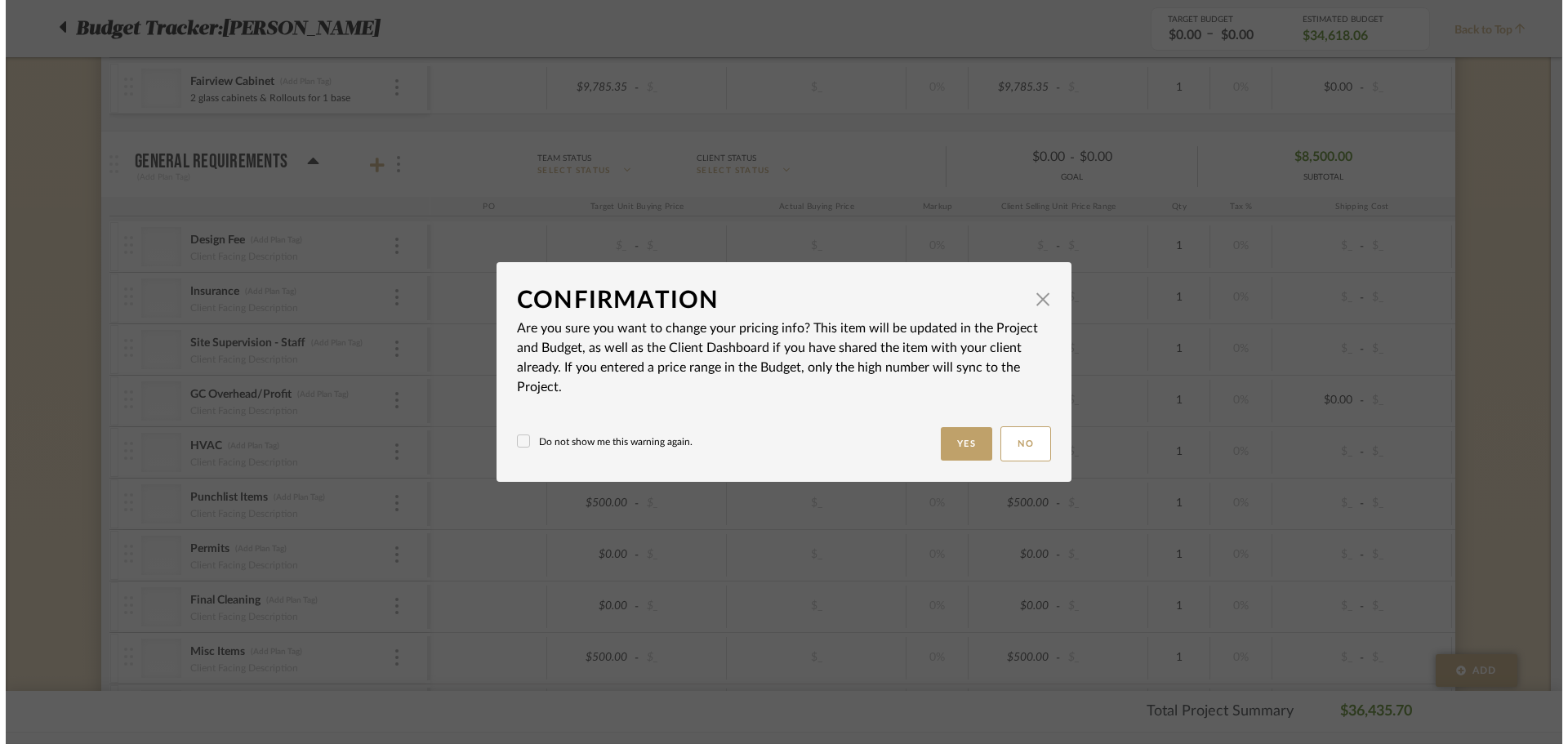
scroll to position [0, 0]
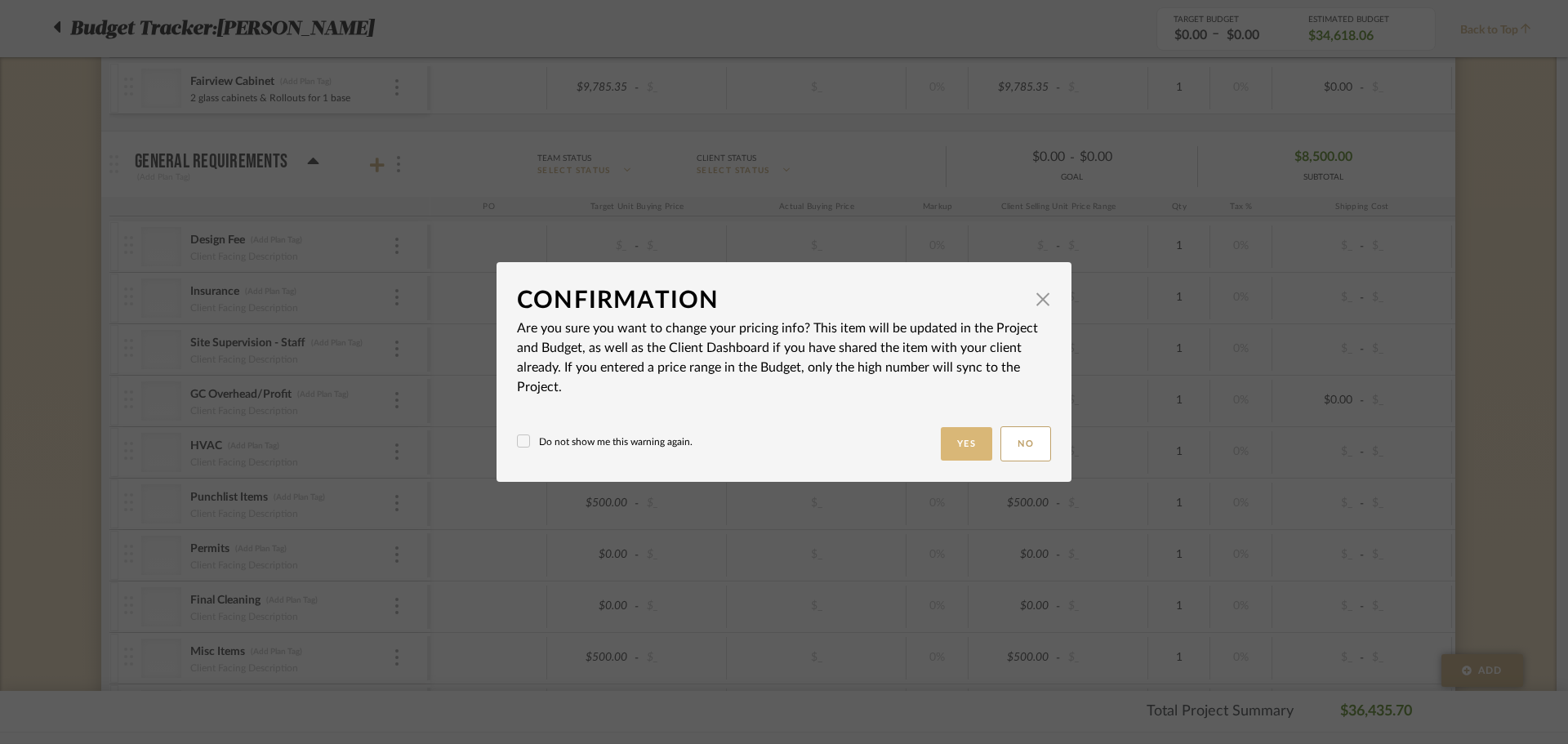
click at [947, 442] on button "Yes" at bounding box center [967, 444] width 52 height 33
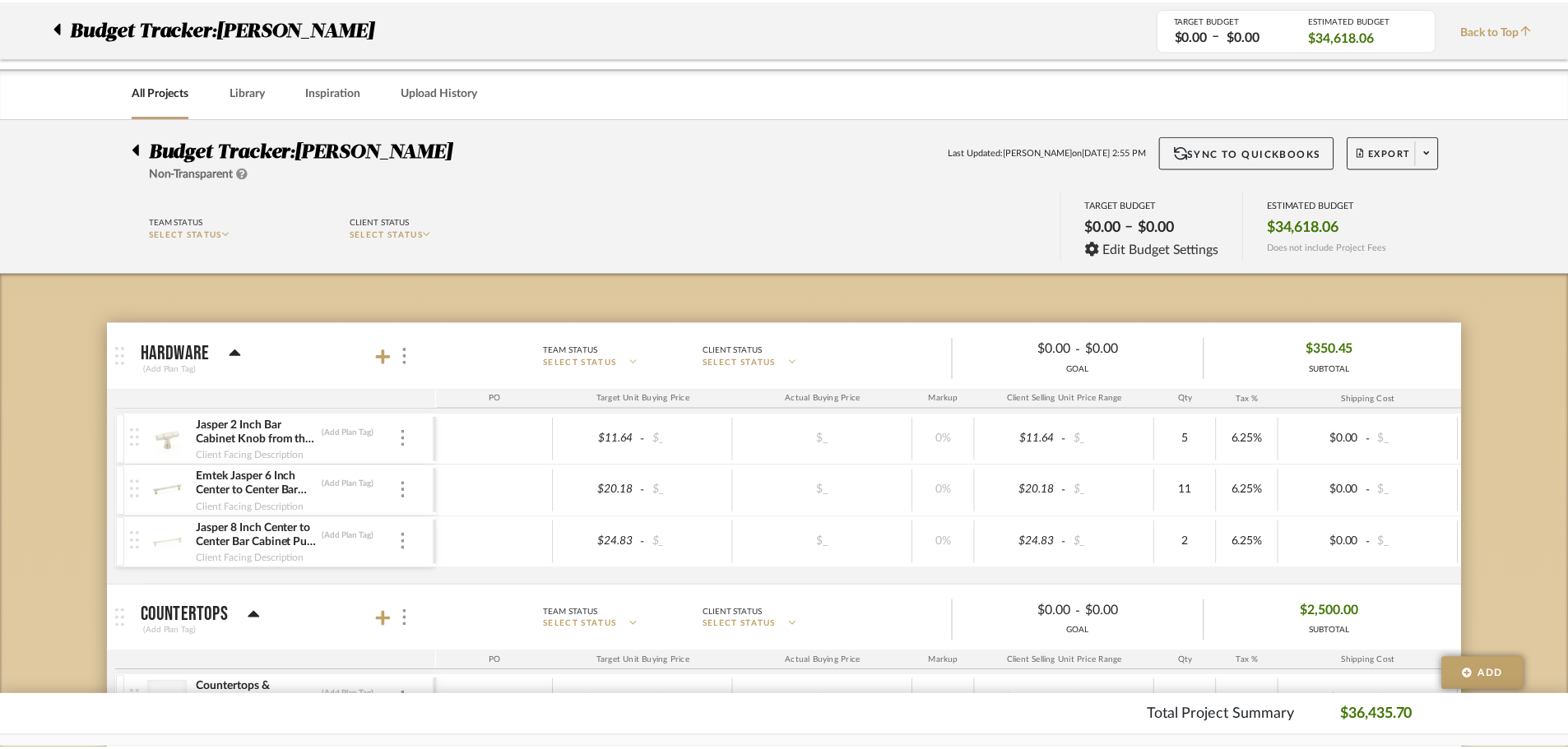
scroll to position [1592, 0]
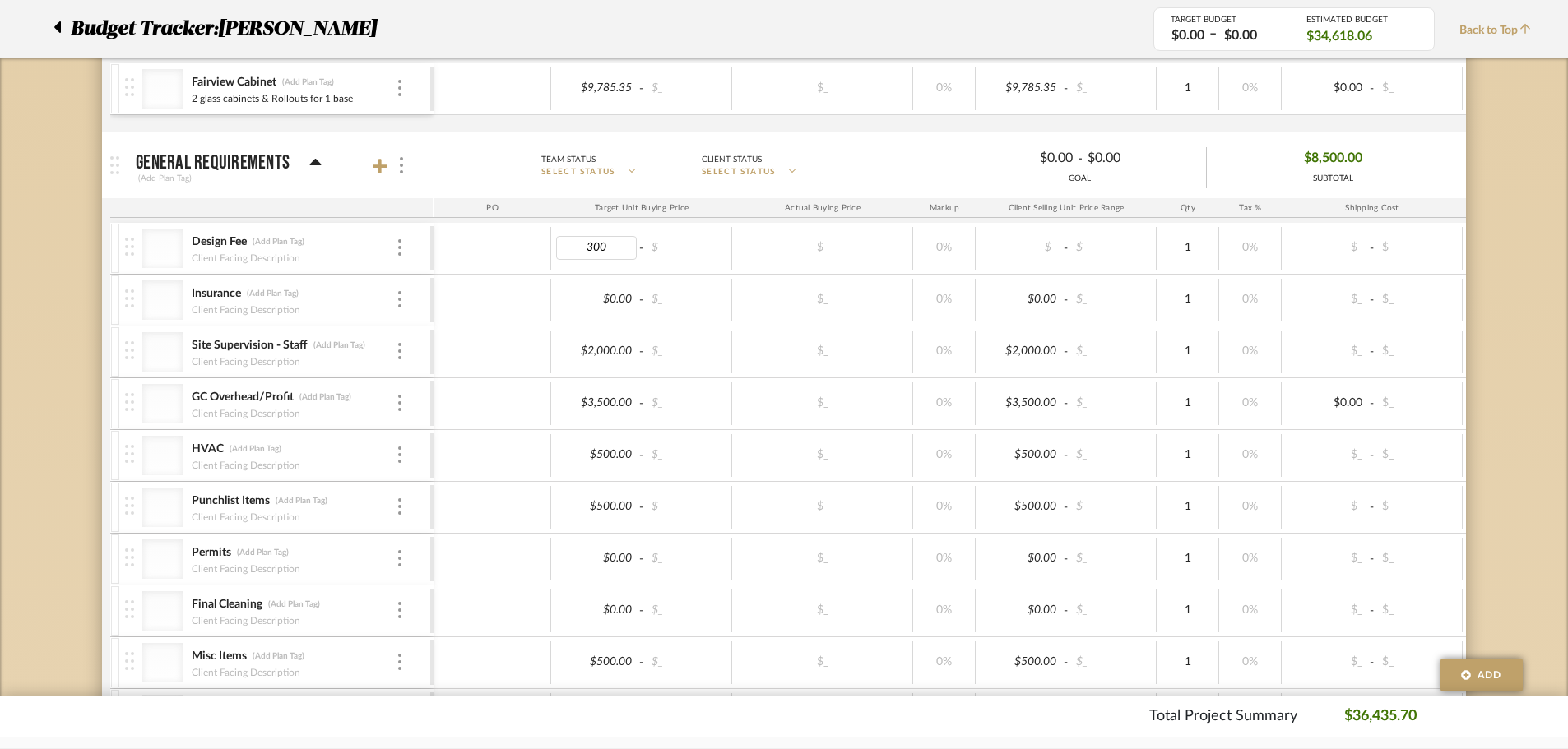
type input "3000"
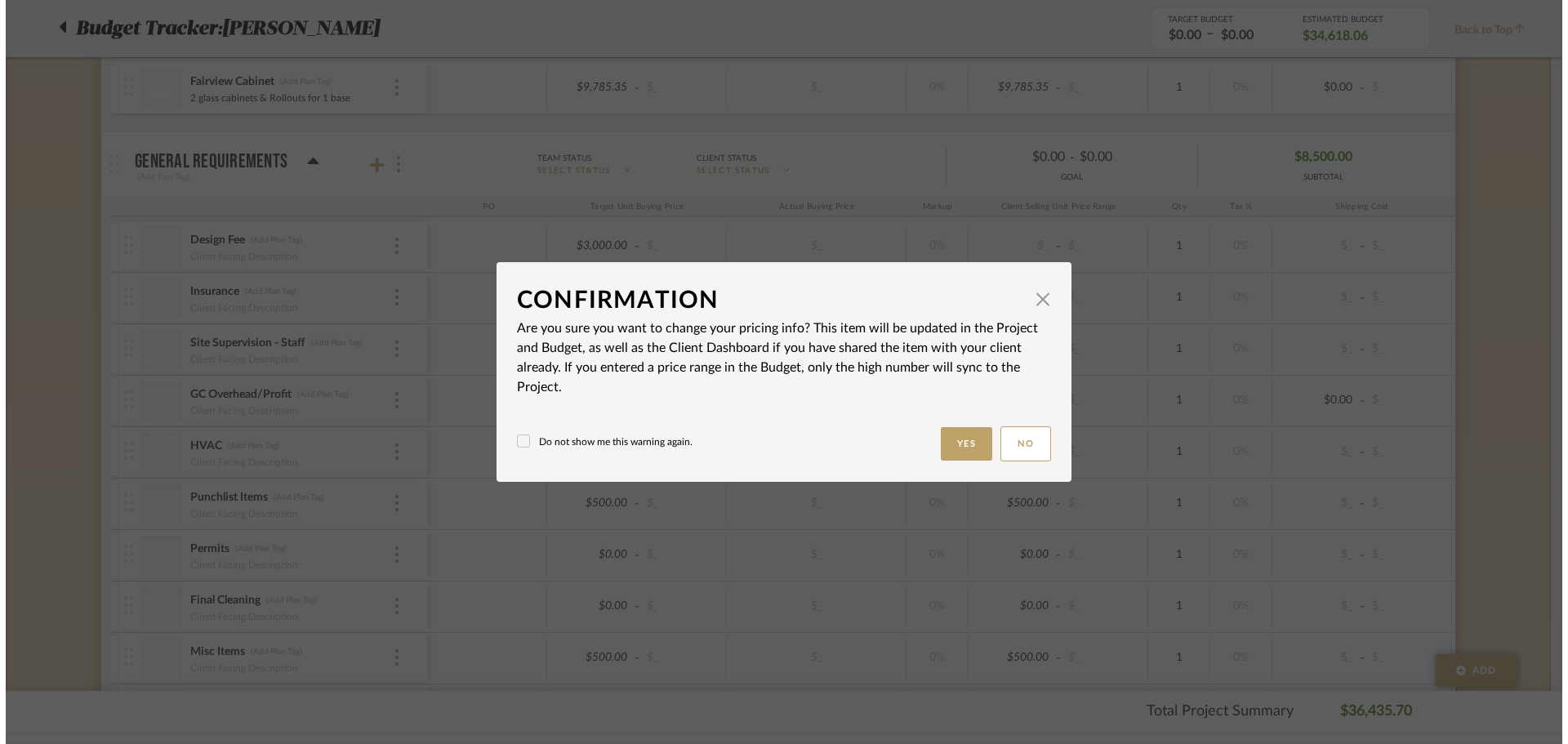
scroll to position [0, 0]
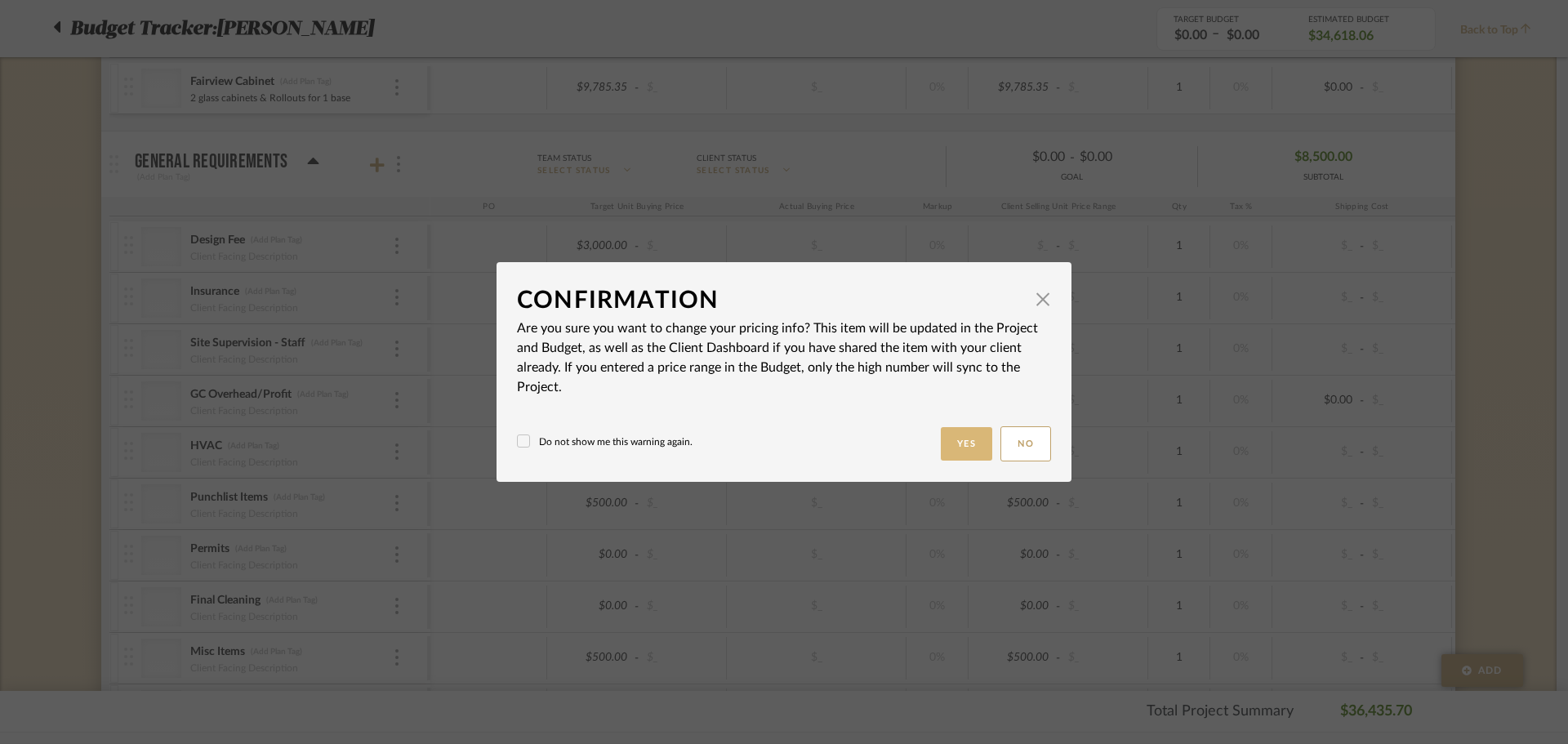
click at [961, 434] on button "Yes" at bounding box center [967, 444] width 52 height 33
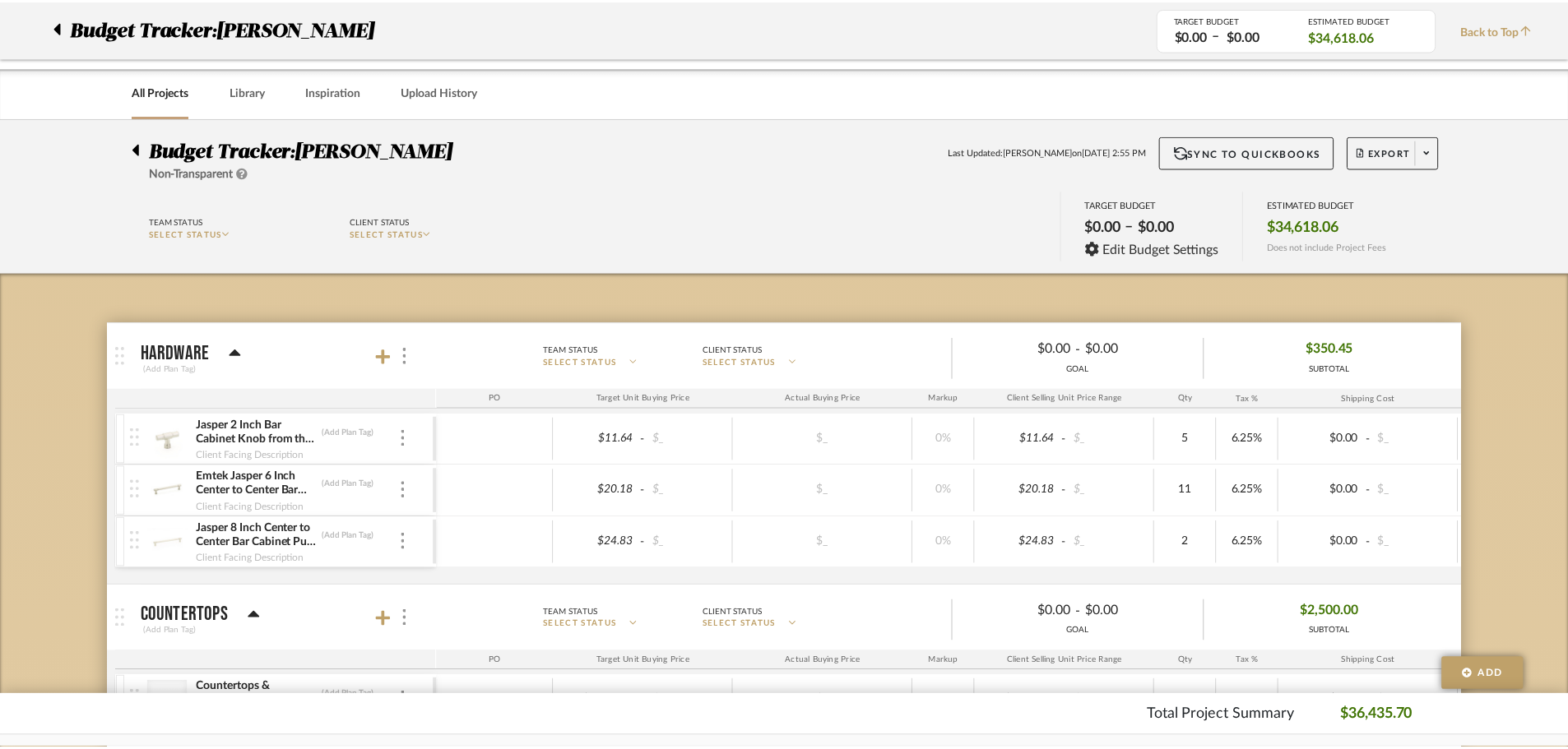
scroll to position [1592, 0]
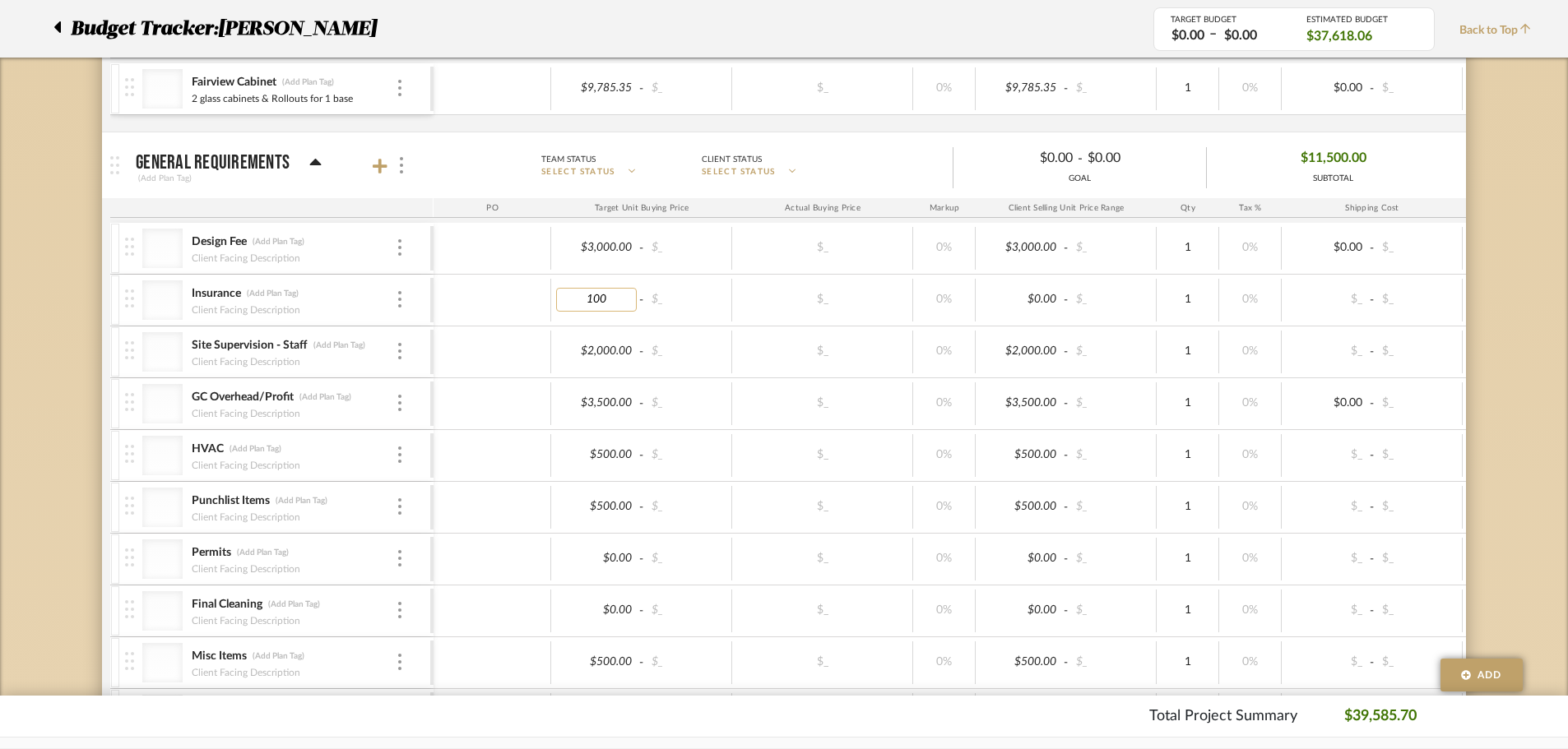
type input "1000"
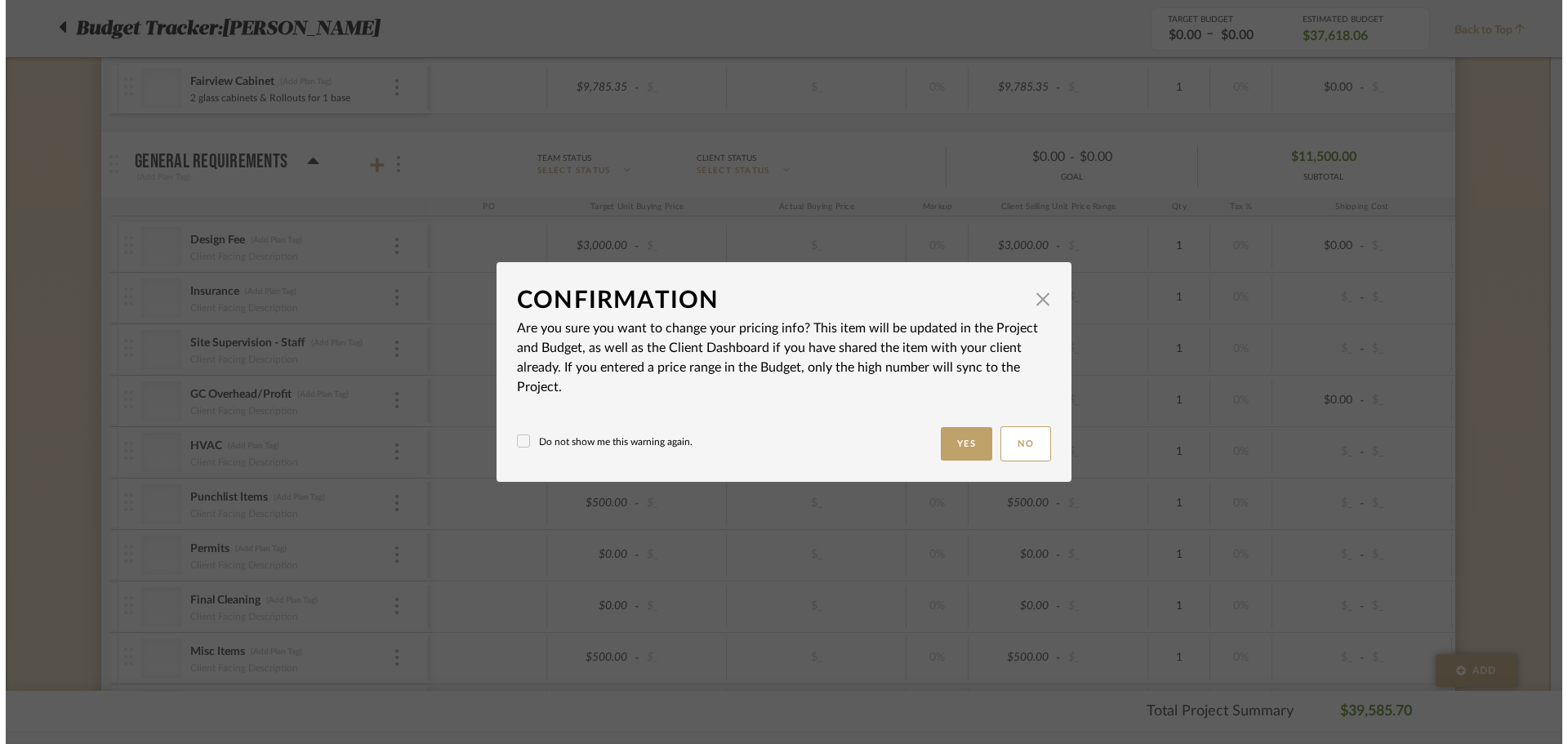
scroll to position [0, 0]
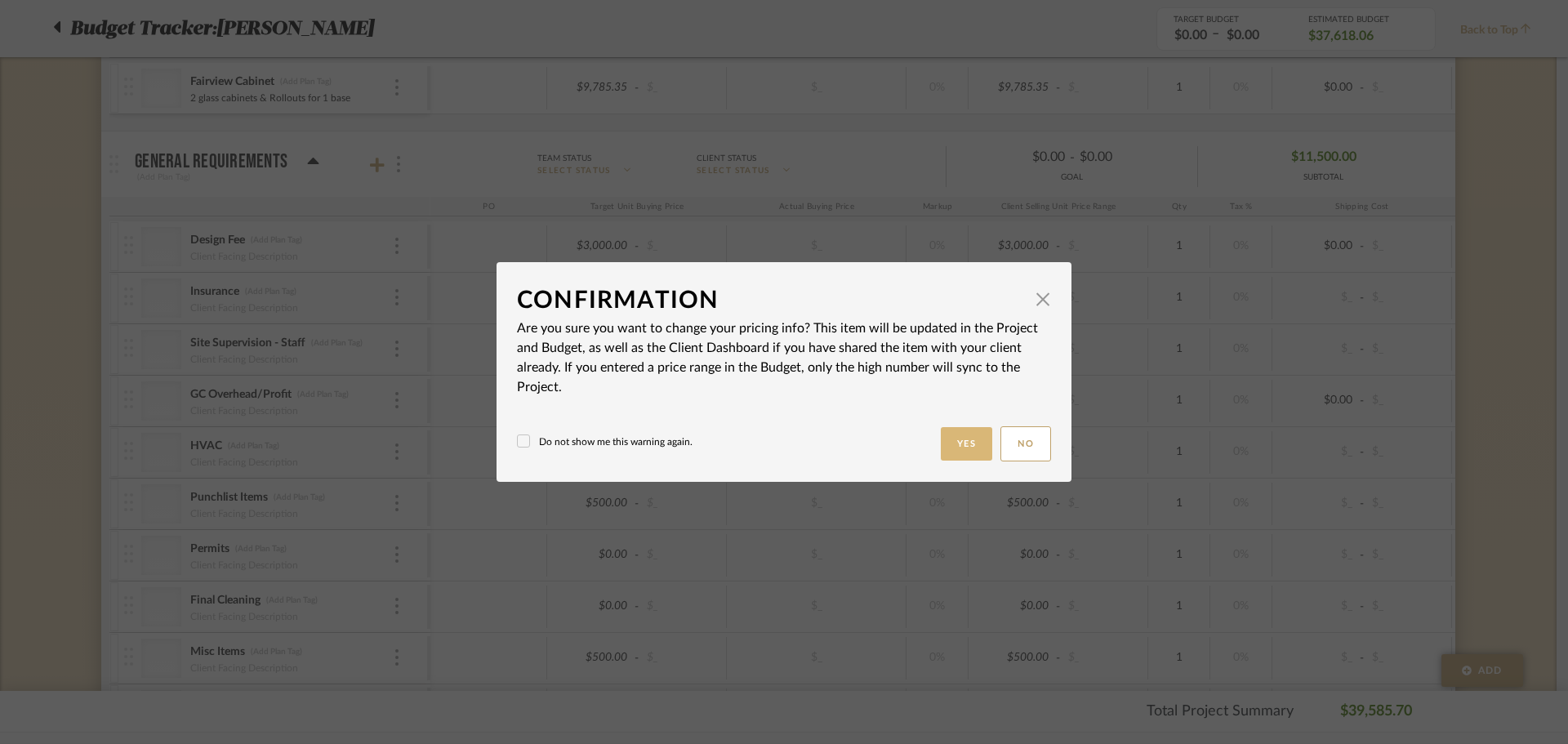
click at [950, 440] on button "Yes" at bounding box center [967, 444] width 52 height 33
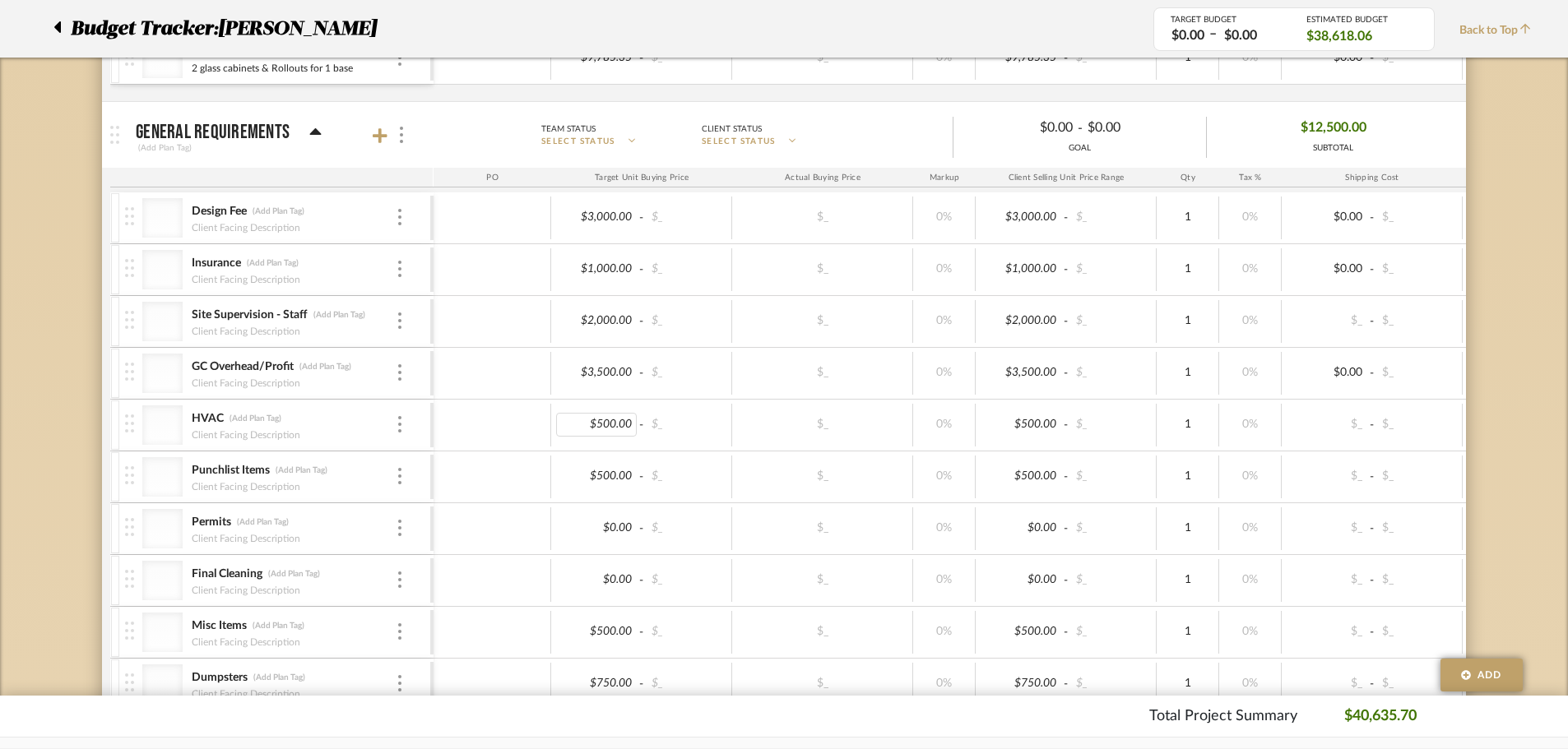
scroll to position [1674, 0]
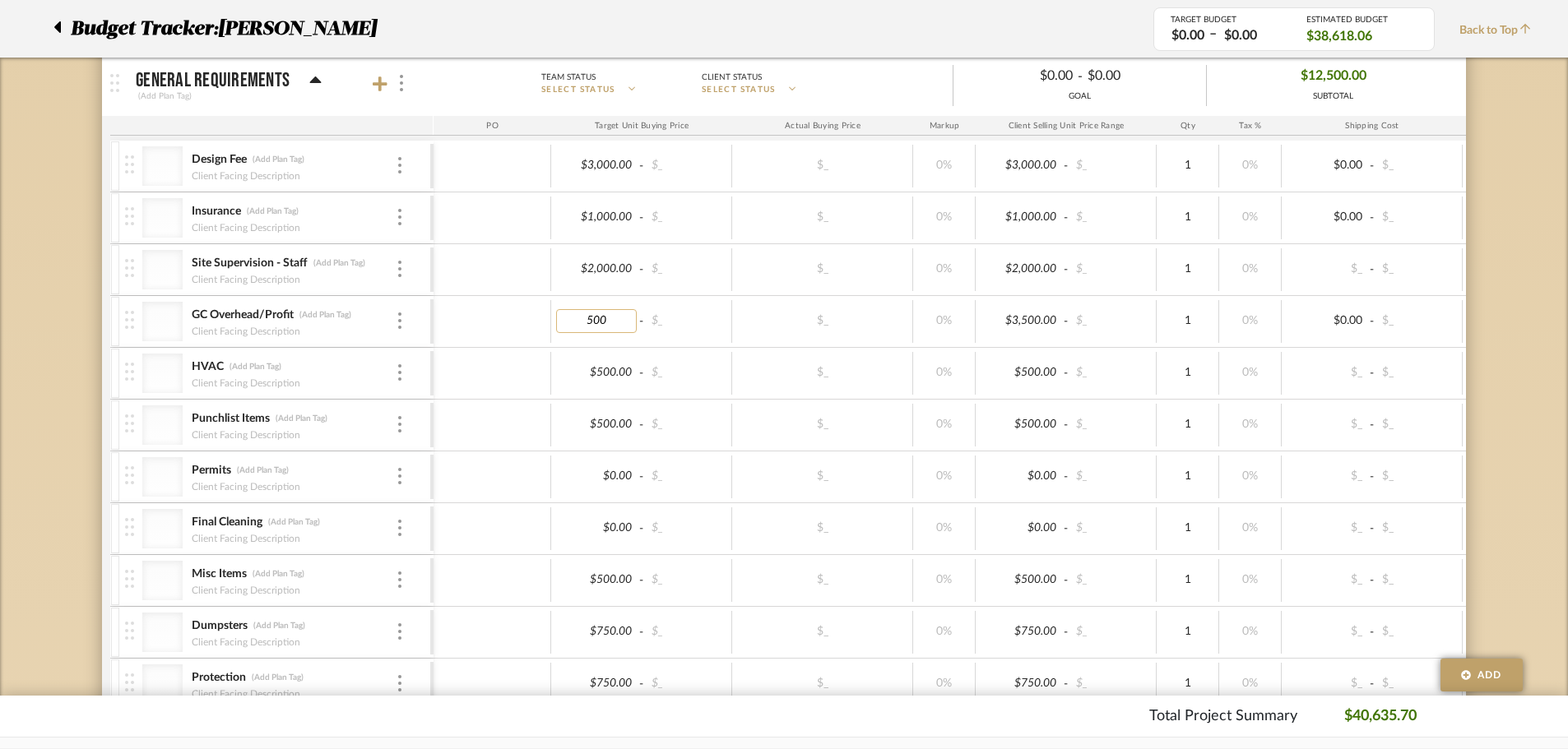
type input "5000"
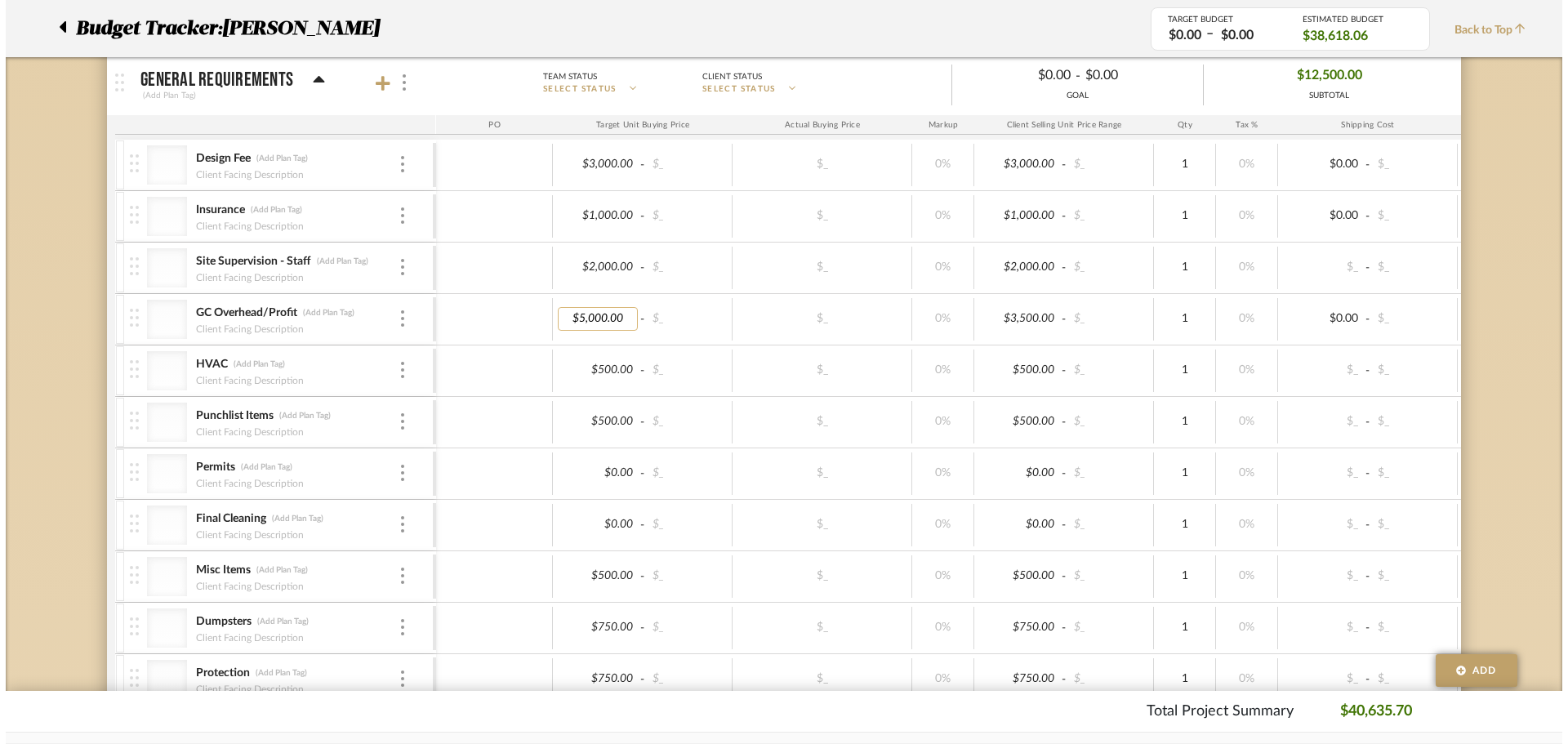
scroll to position [0, 0]
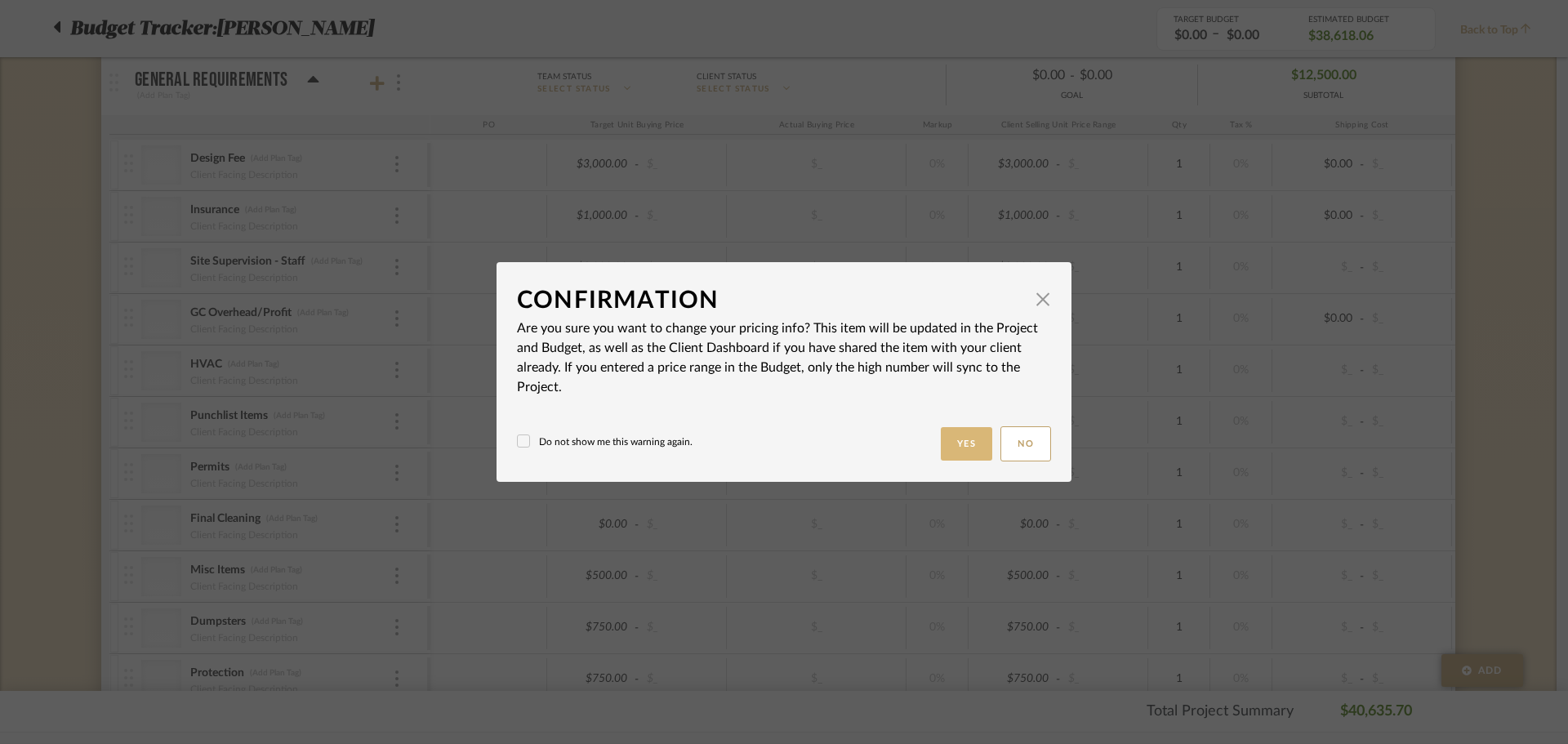
click at [954, 451] on button "Yes" at bounding box center [967, 444] width 52 height 33
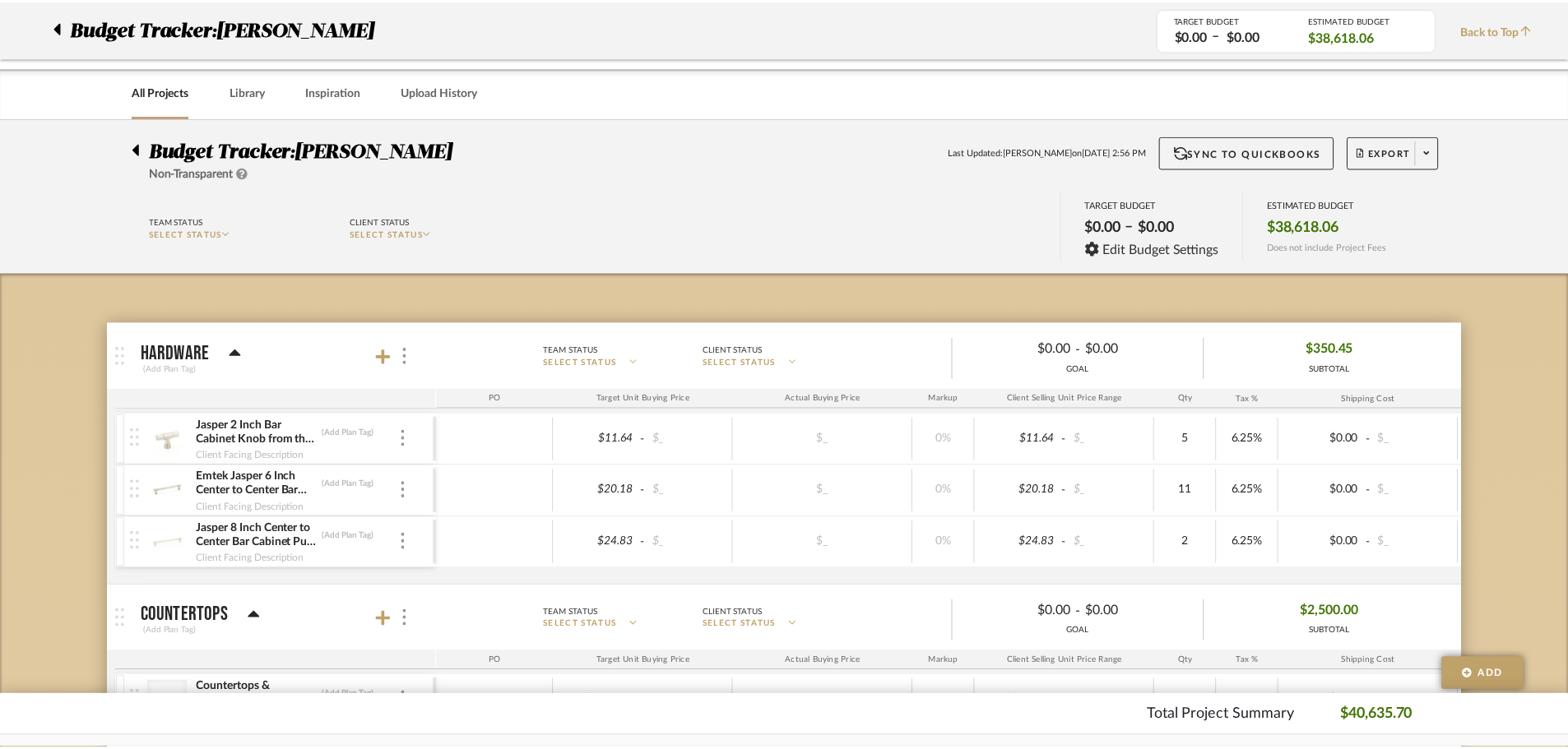
scroll to position [1674, 0]
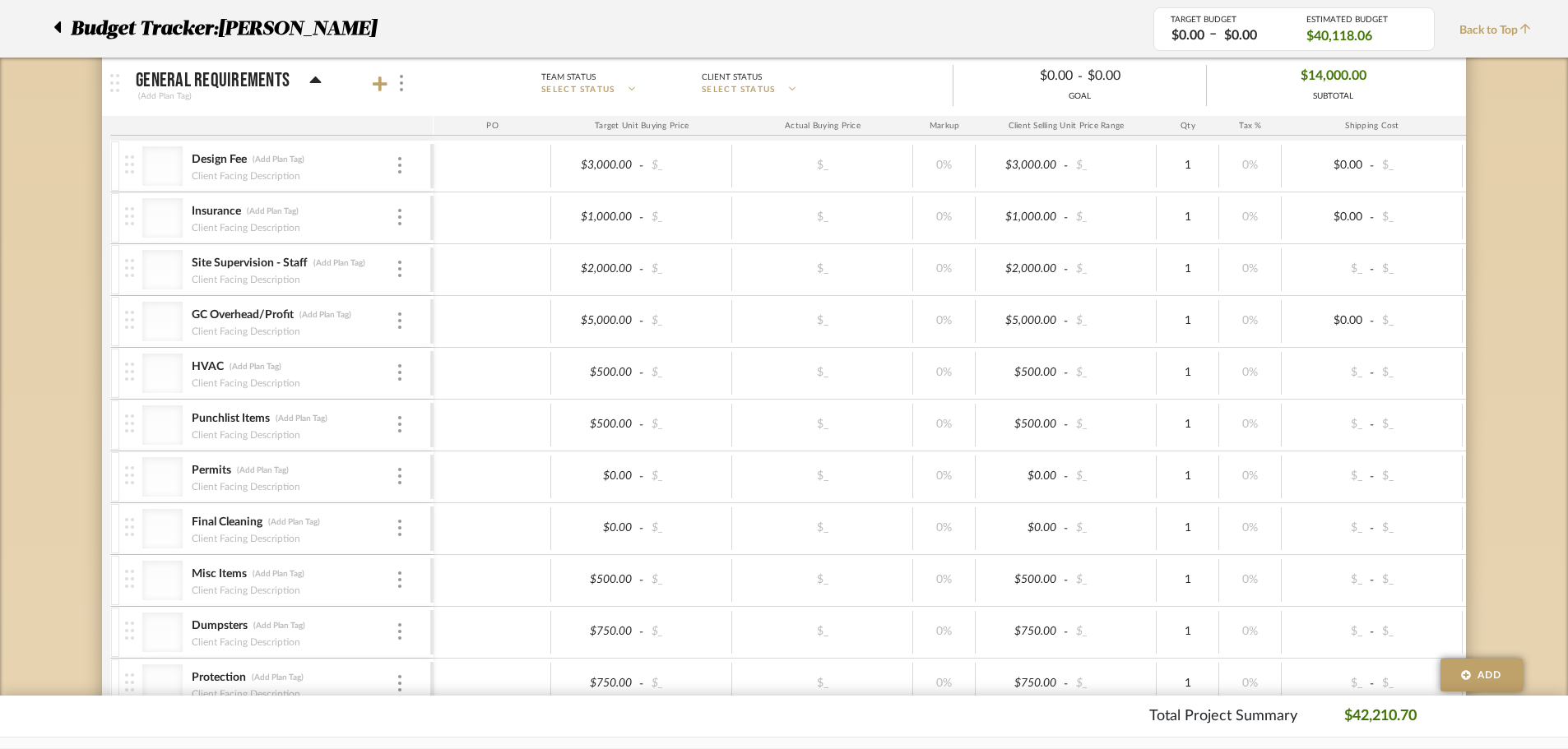
click at [39, 435] on div "Budget Tracker: HAUCK Non-Transparent Last Updated: Norma Fevrier on Aug 12th, …" at bounding box center [784, 80] width 1568 height 3271
type input "8500"
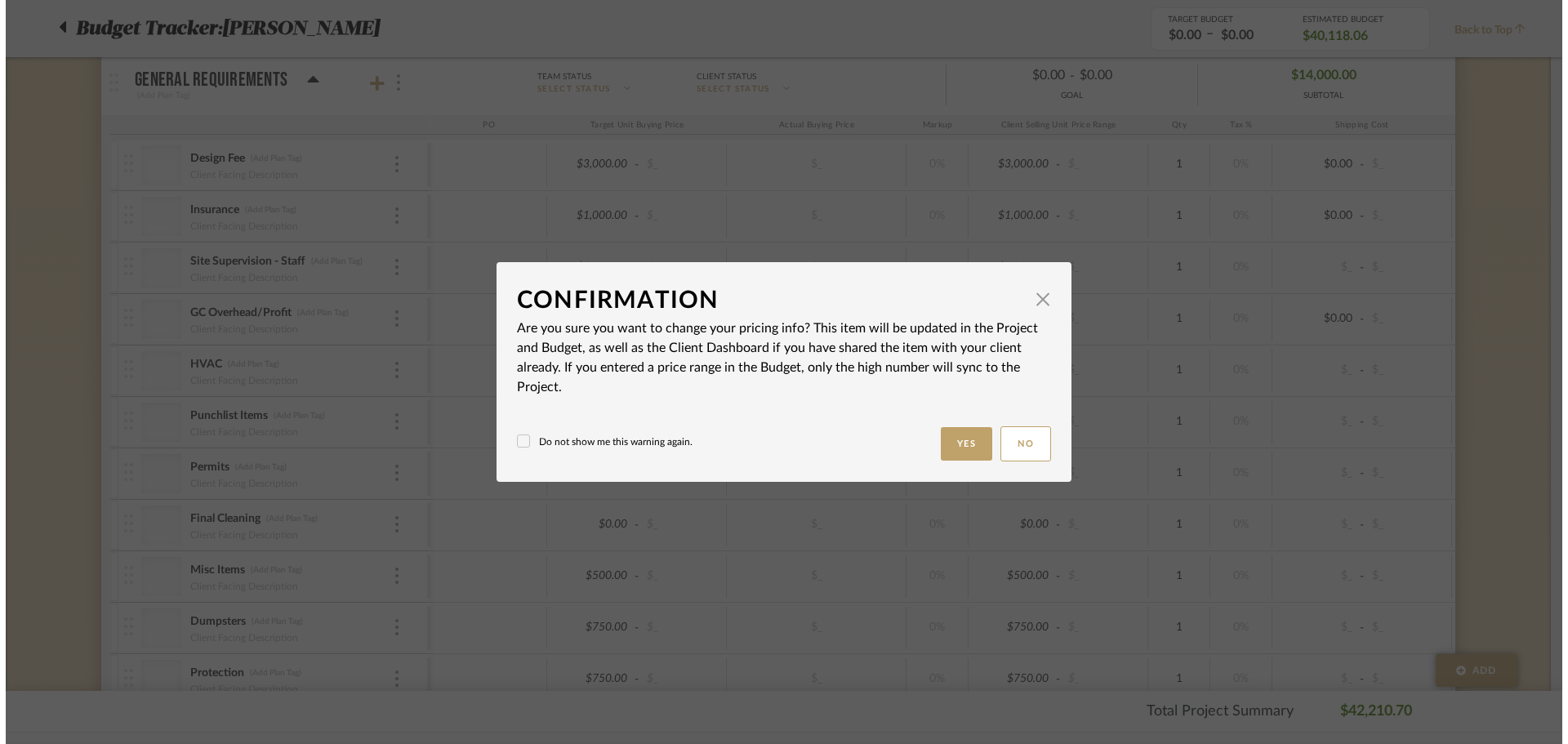
scroll to position [0, 0]
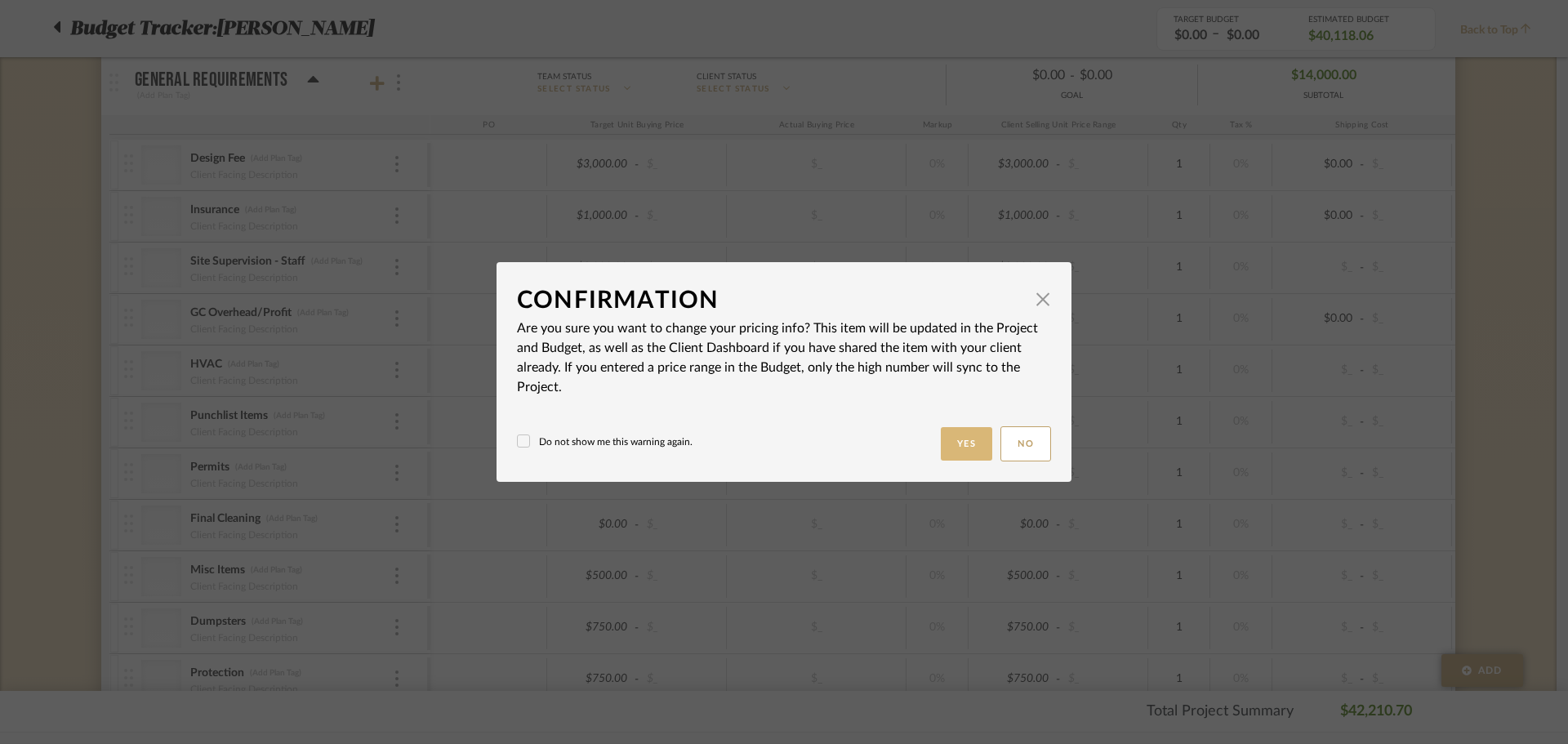
click at [949, 460] on button "Yes" at bounding box center [967, 444] width 52 height 33
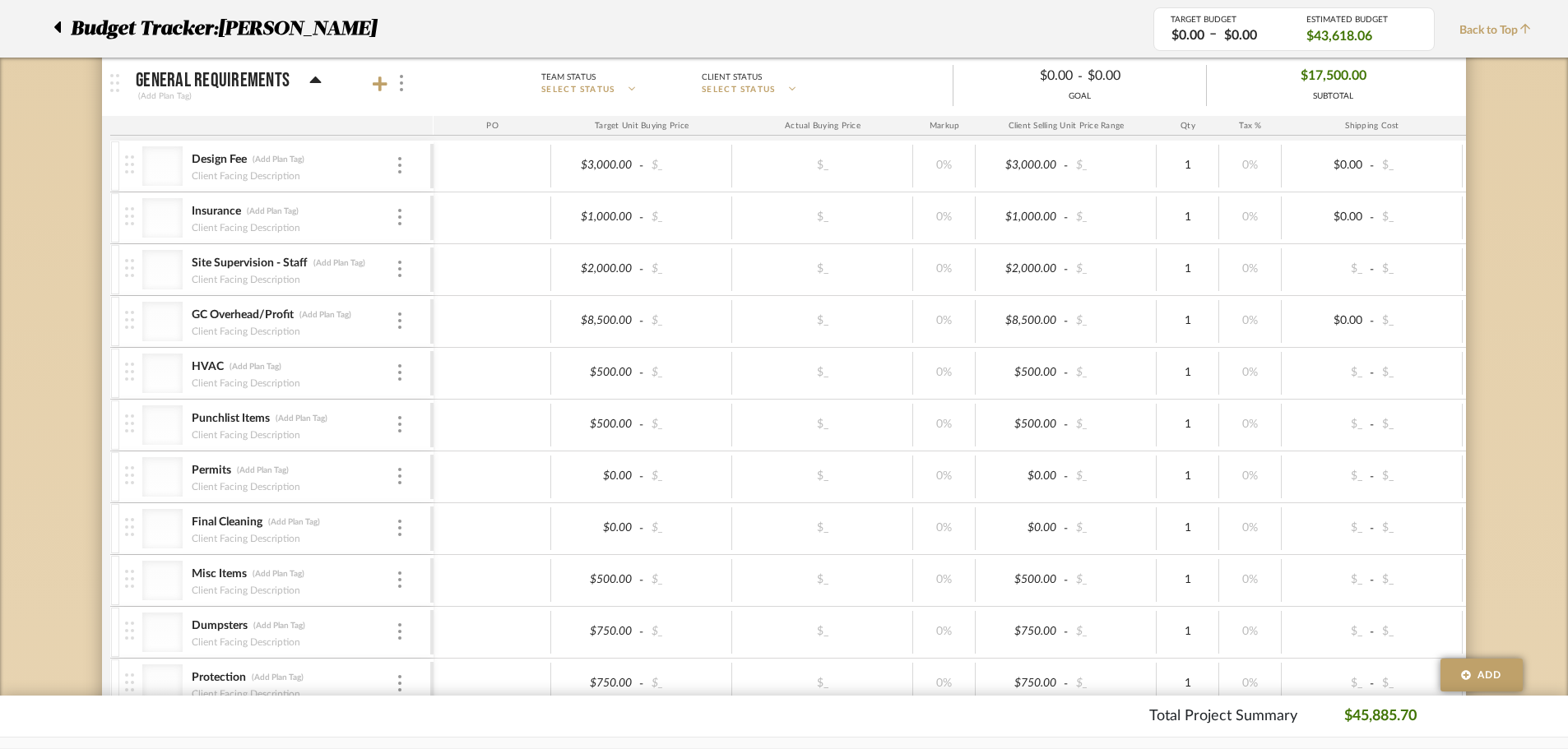
scroll to position [1756, 0]
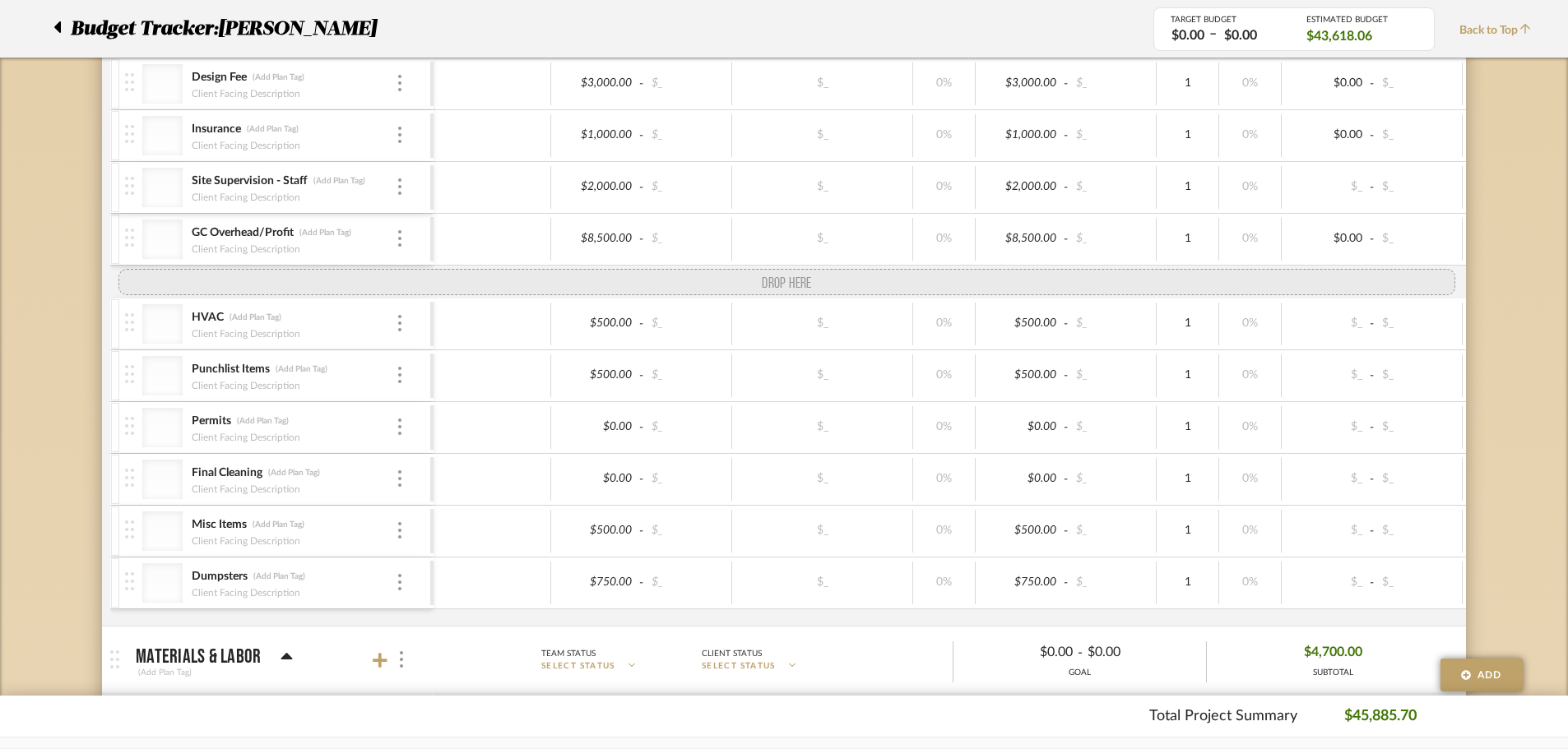
drag, startPoint x: 125, startPoint y: 601, endPoint x: 163, endPoint y: 266, distance: 337.1
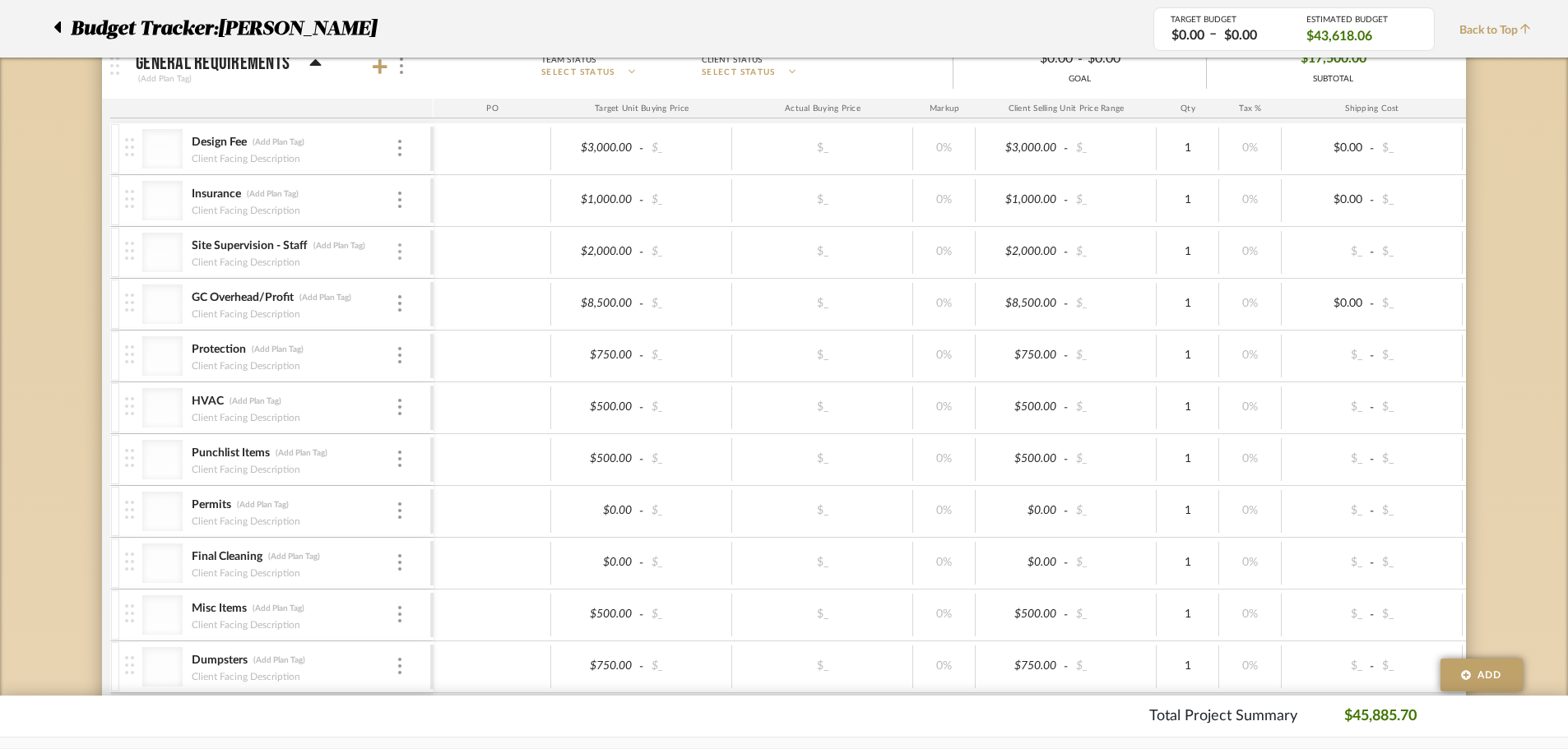
scroll to position [1592, 0]
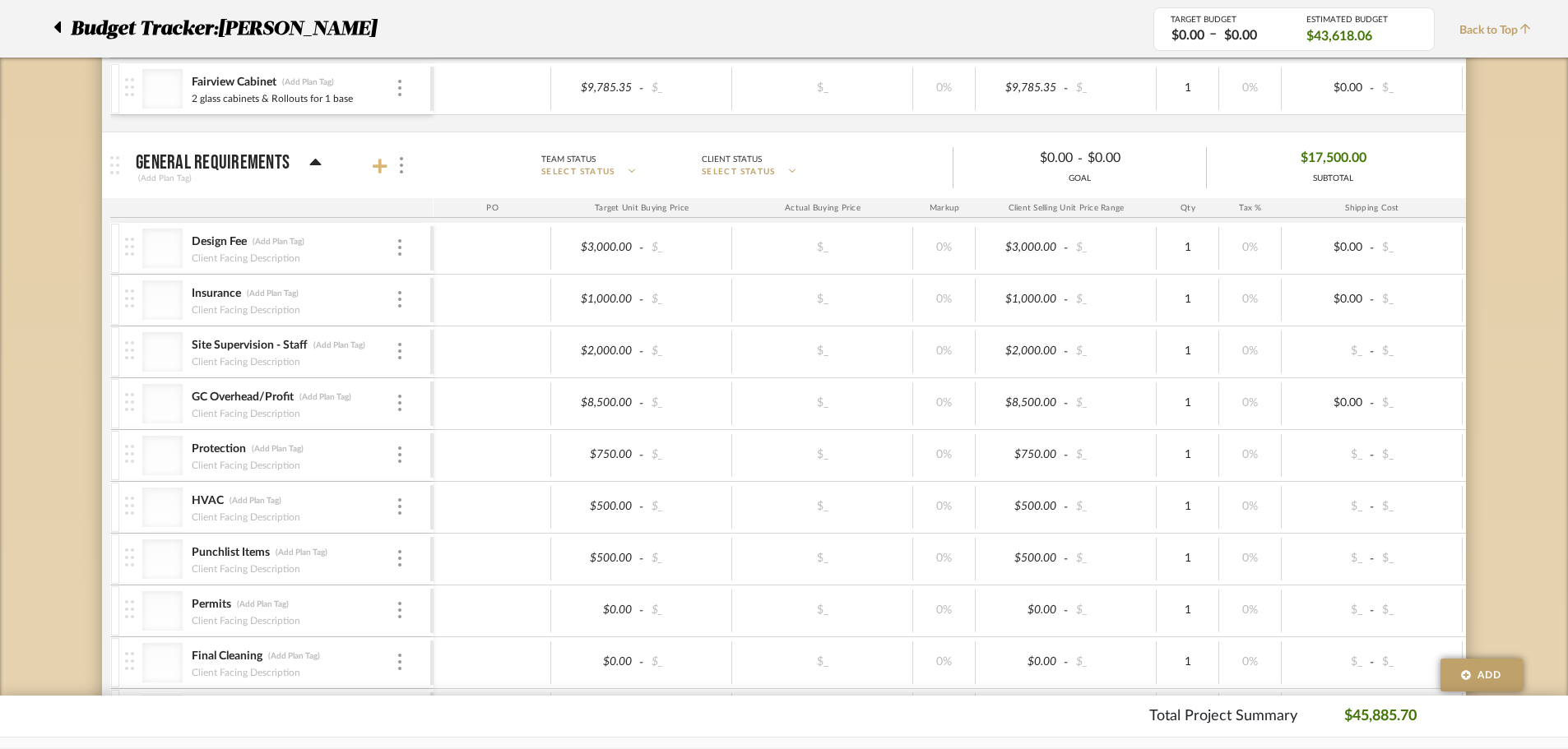
click at [382, 172] on icon at bounding box center [380, 167] width 15 height 17
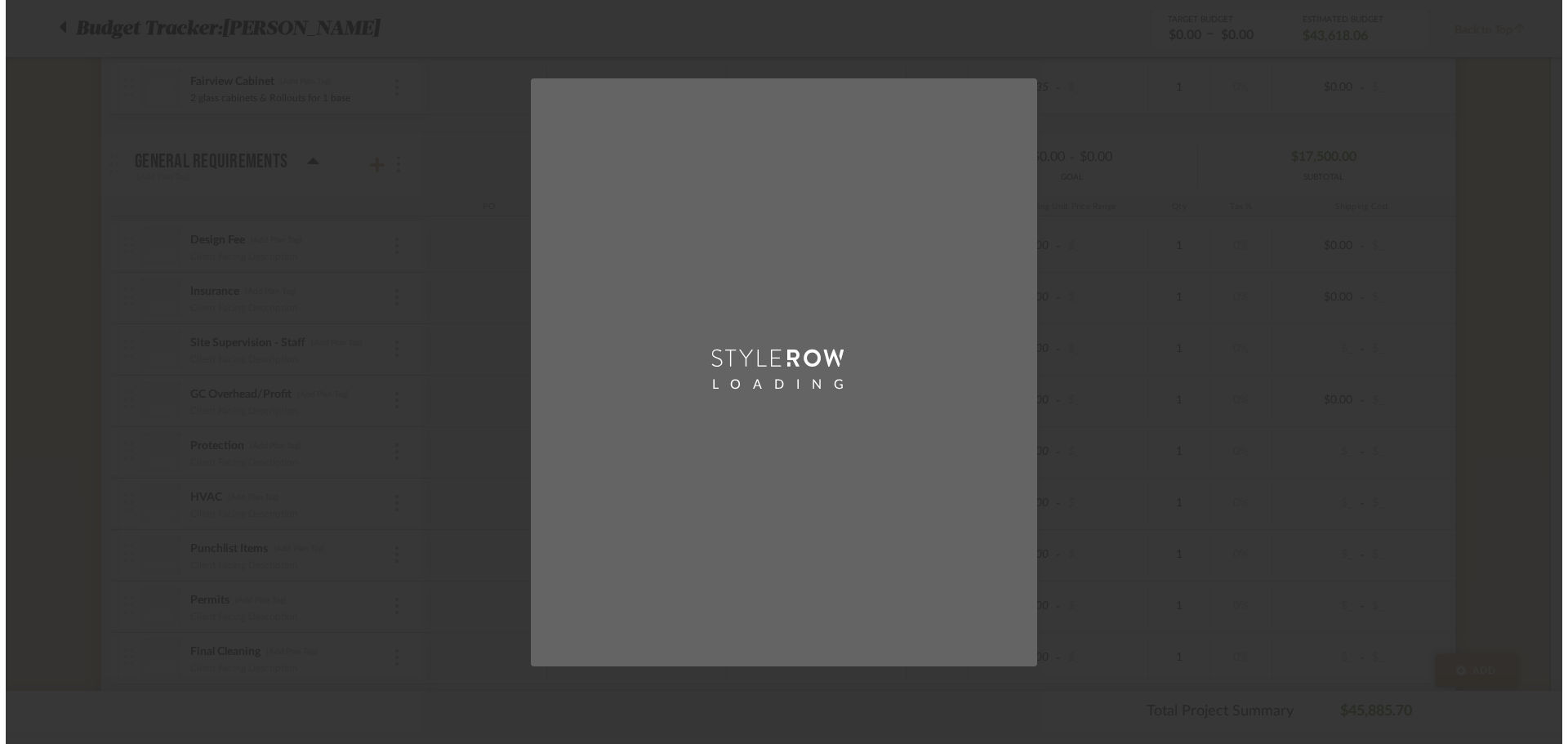
scroll to position [0, 0]
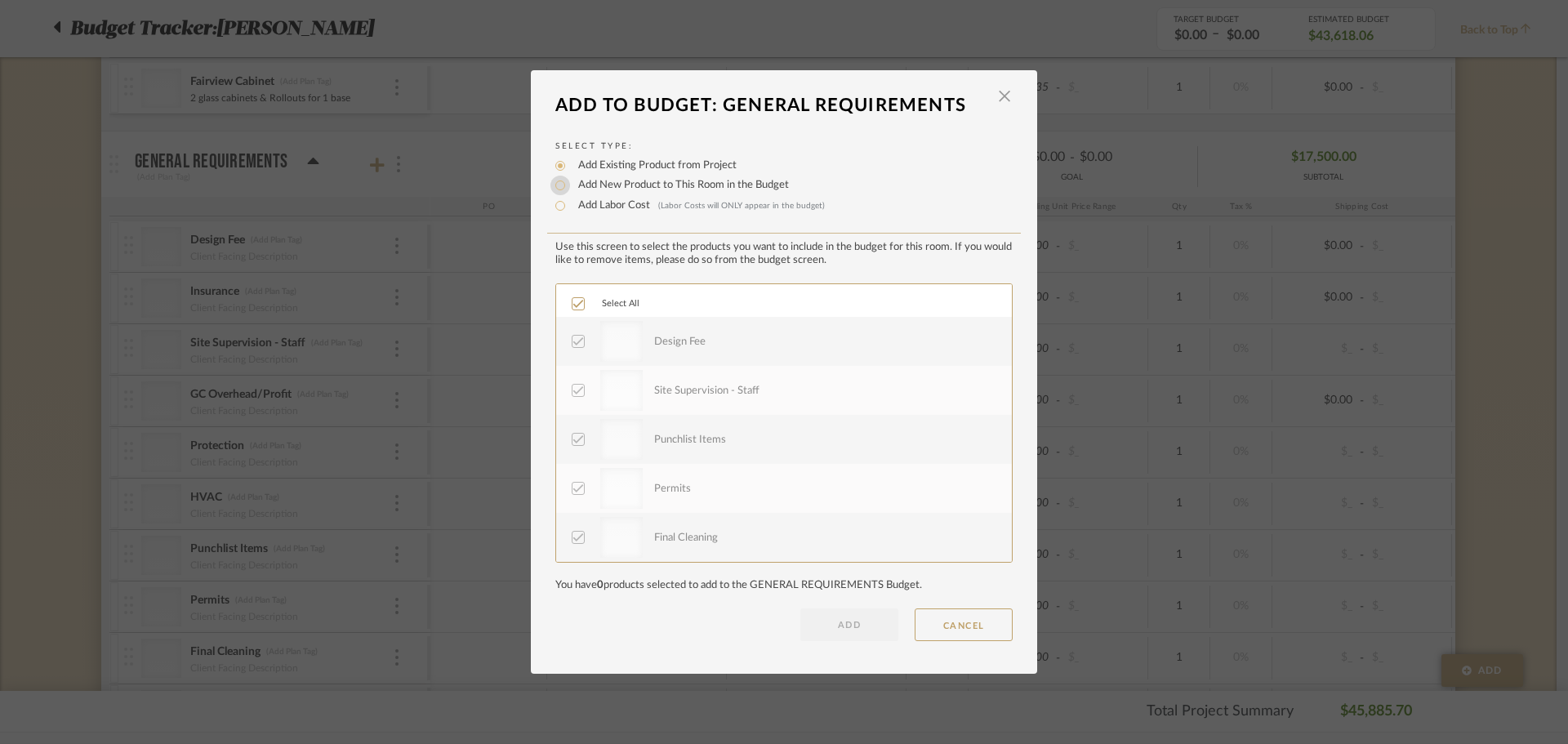
click at [557, 185] on input "Add New Product to This Room in the Budget" at bounding box center [560, 185] width 19 height 19
radio input "true"
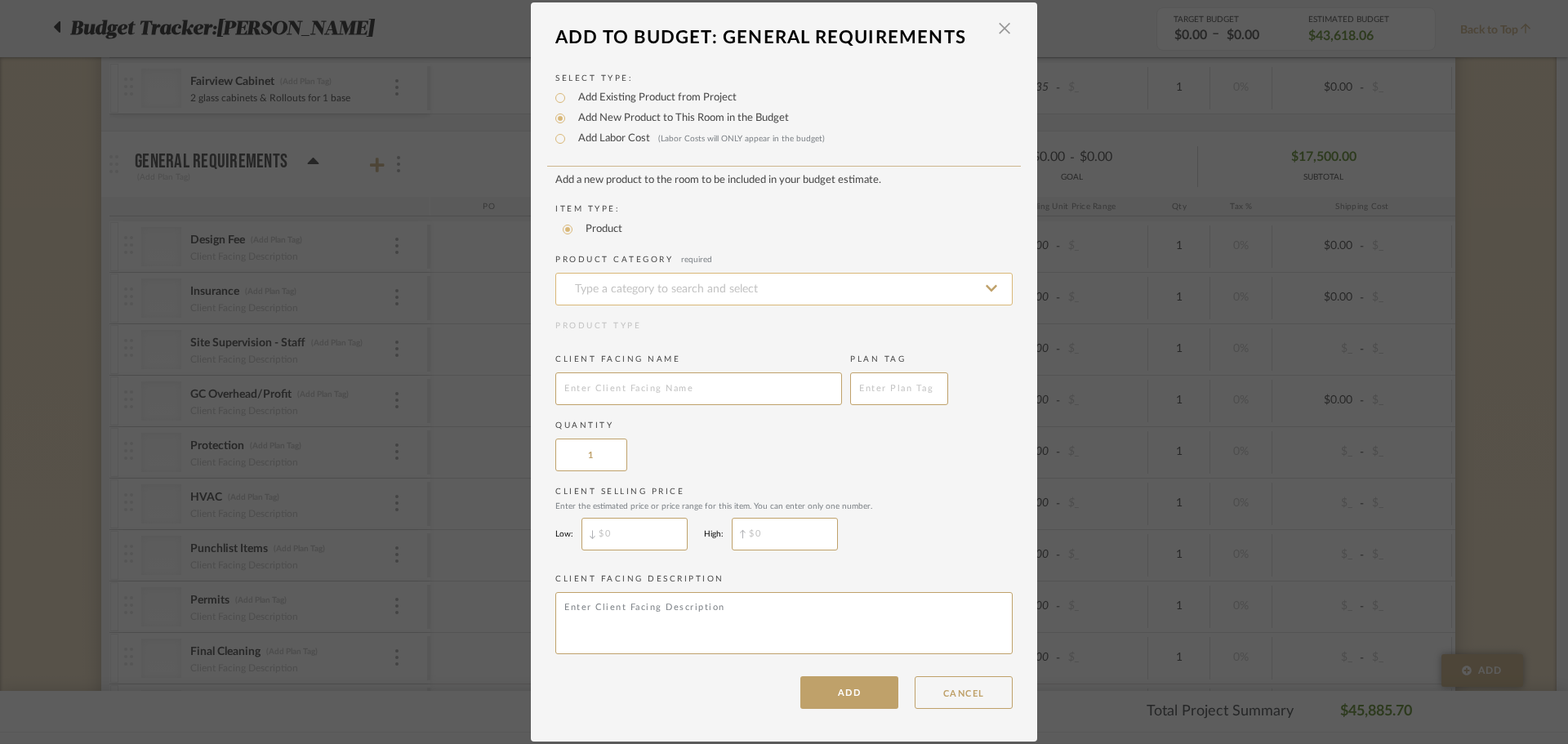
click at [647, 290] on input at bounding box center [784, 290] width 457 height 33
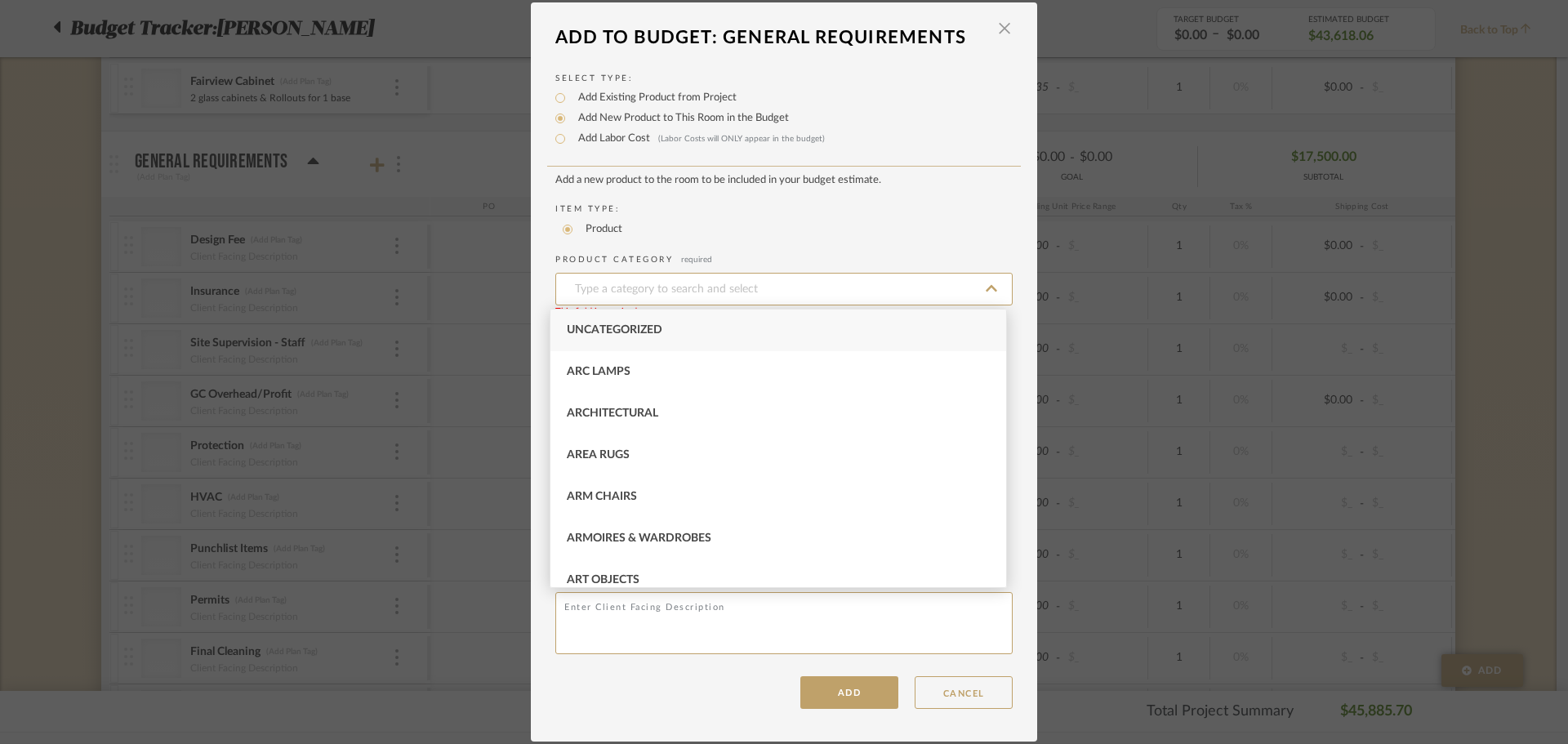
click at [651, 331] on span "Uncategorized" at bounding box center [614, 330] width 96 height 11
type input "Uncategorized"
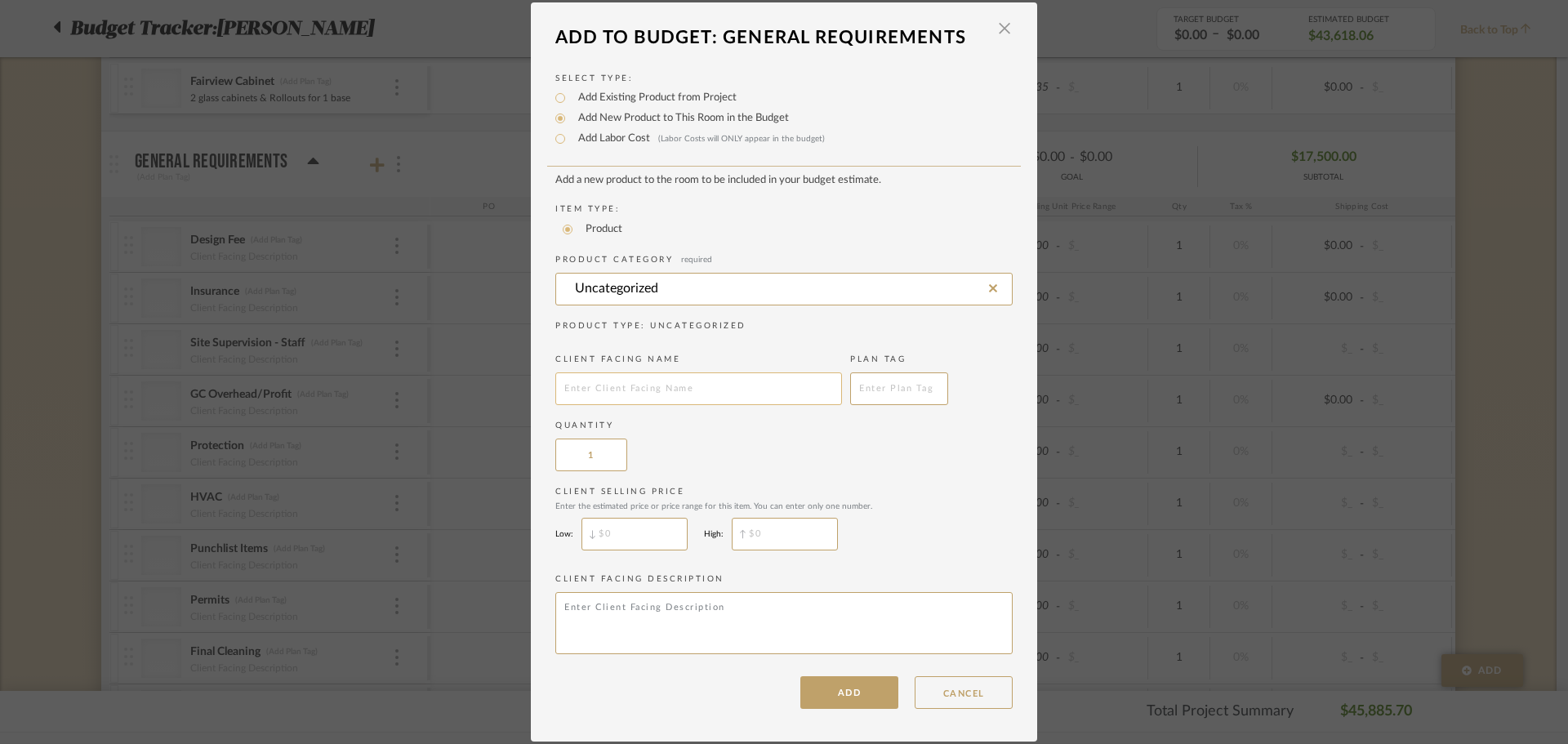
click at [649, 391] on input "text" at bounding box center [699, 389] width 287 height 33
type input "Stock Materials"
click at [879, 698] on button "ADD" at bounding box center [849, 692] width 98 height 33
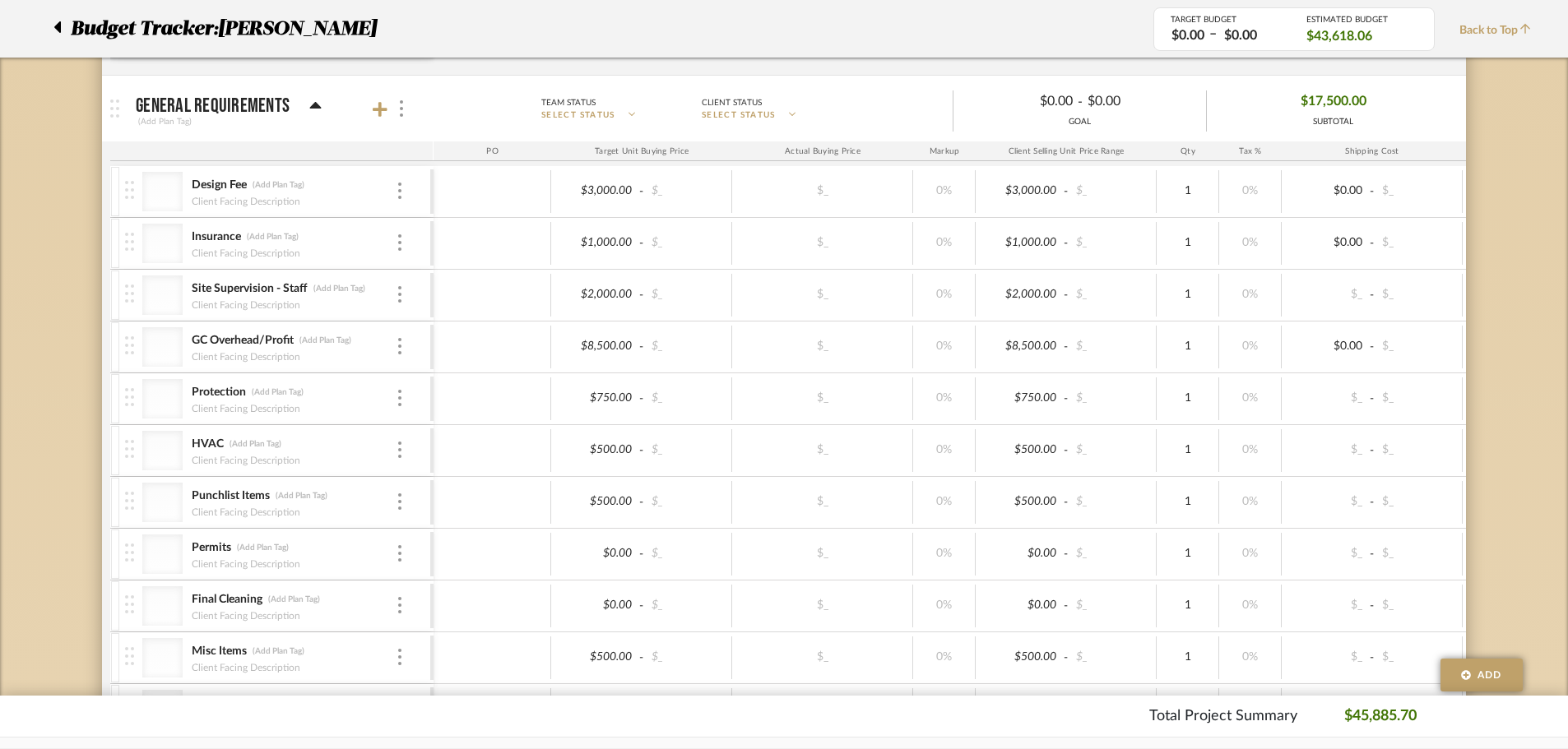
scroll to position [1839, 0]
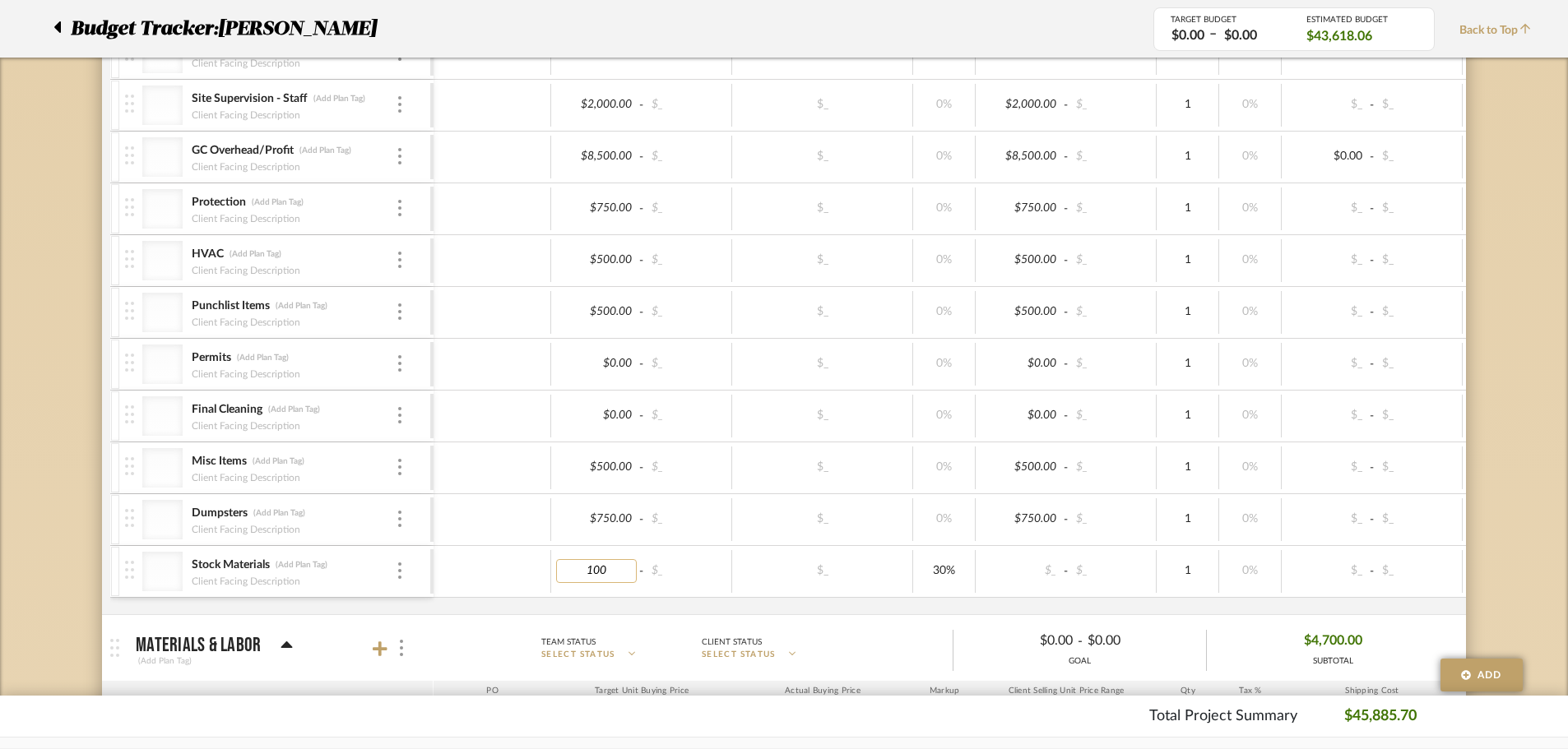
type input "100"
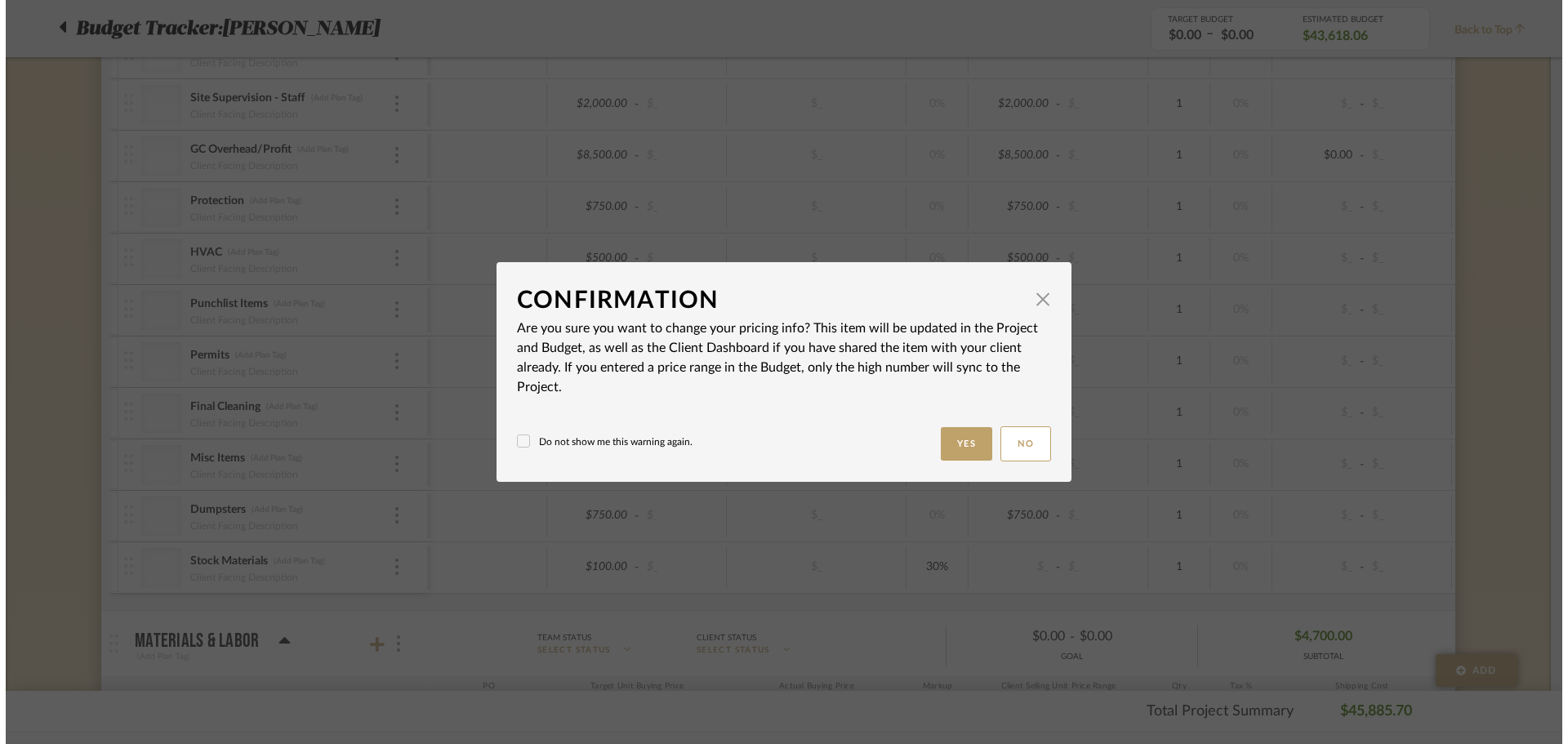
scroll to position [0, 0]
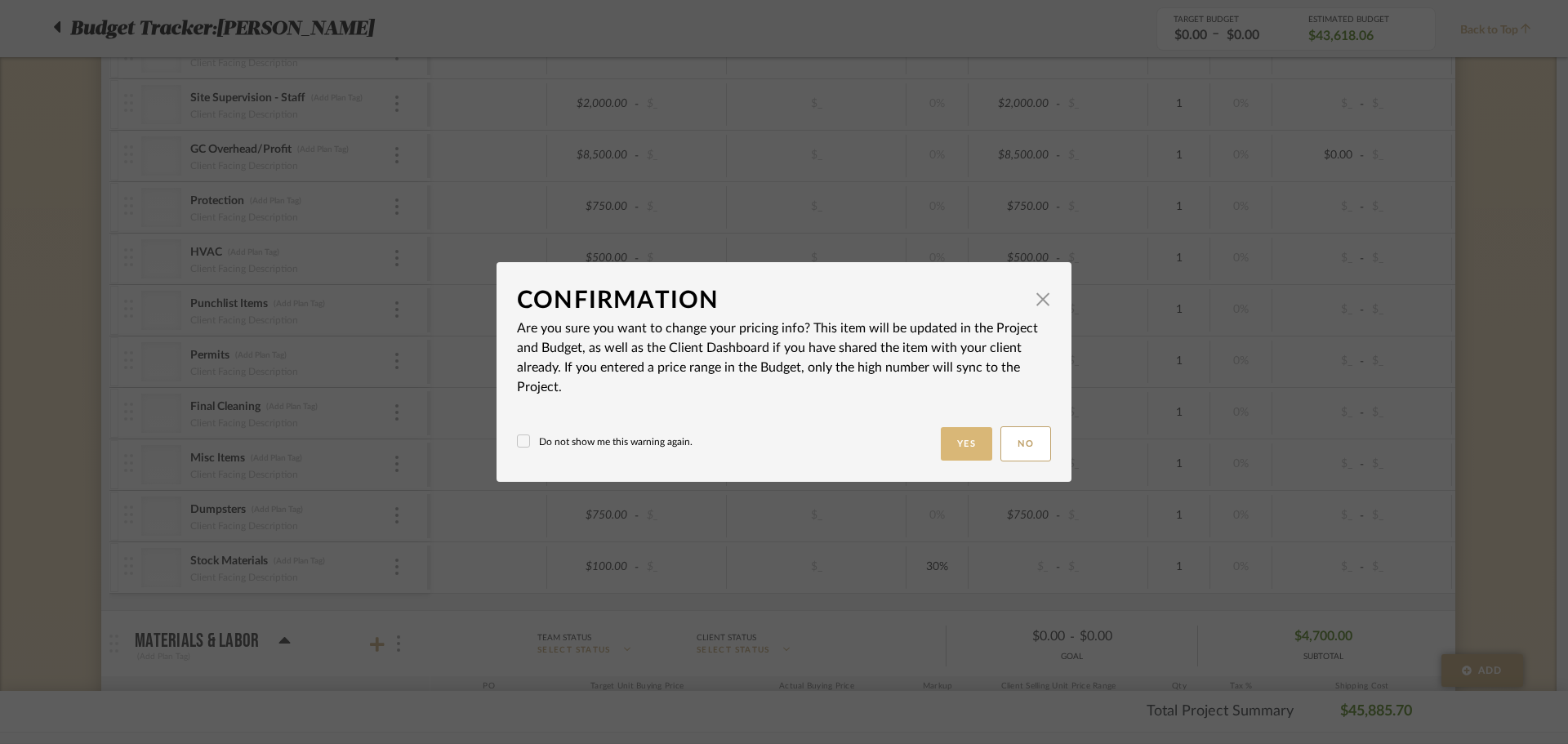
click at [944, 440] on button "Yes" at bounding box center [967, 444] width 52 height 33
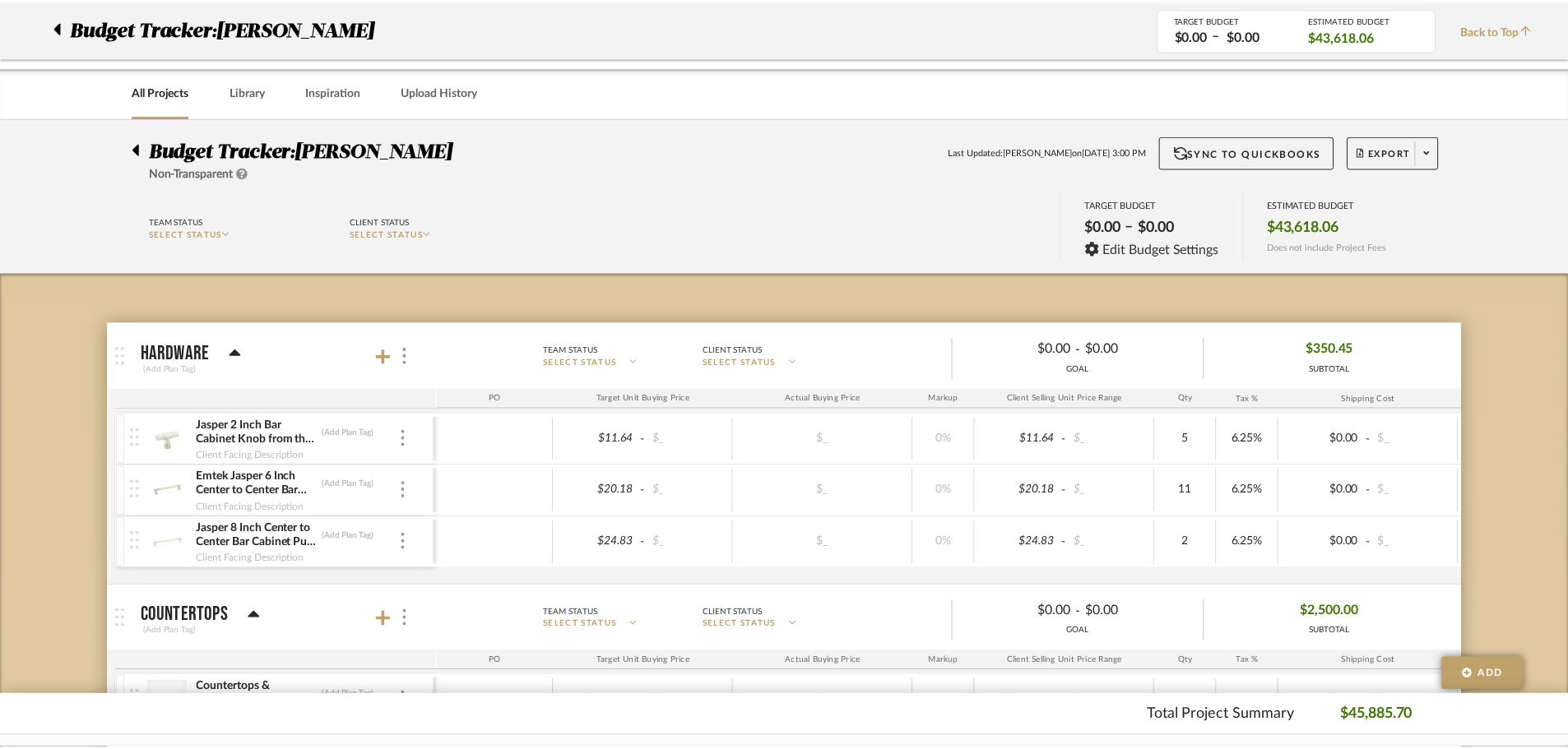
scroll to position [1839, 0]
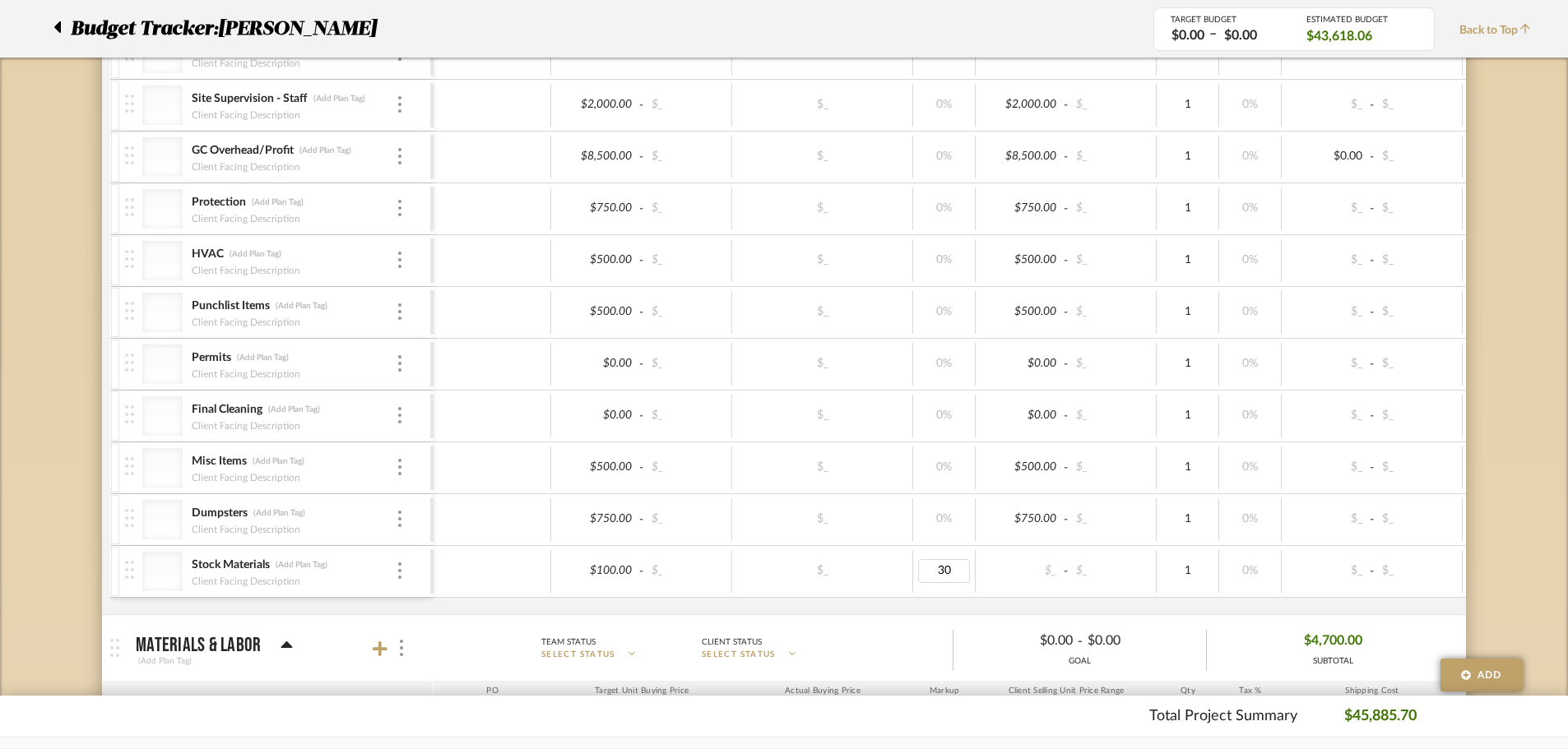
type input "0"
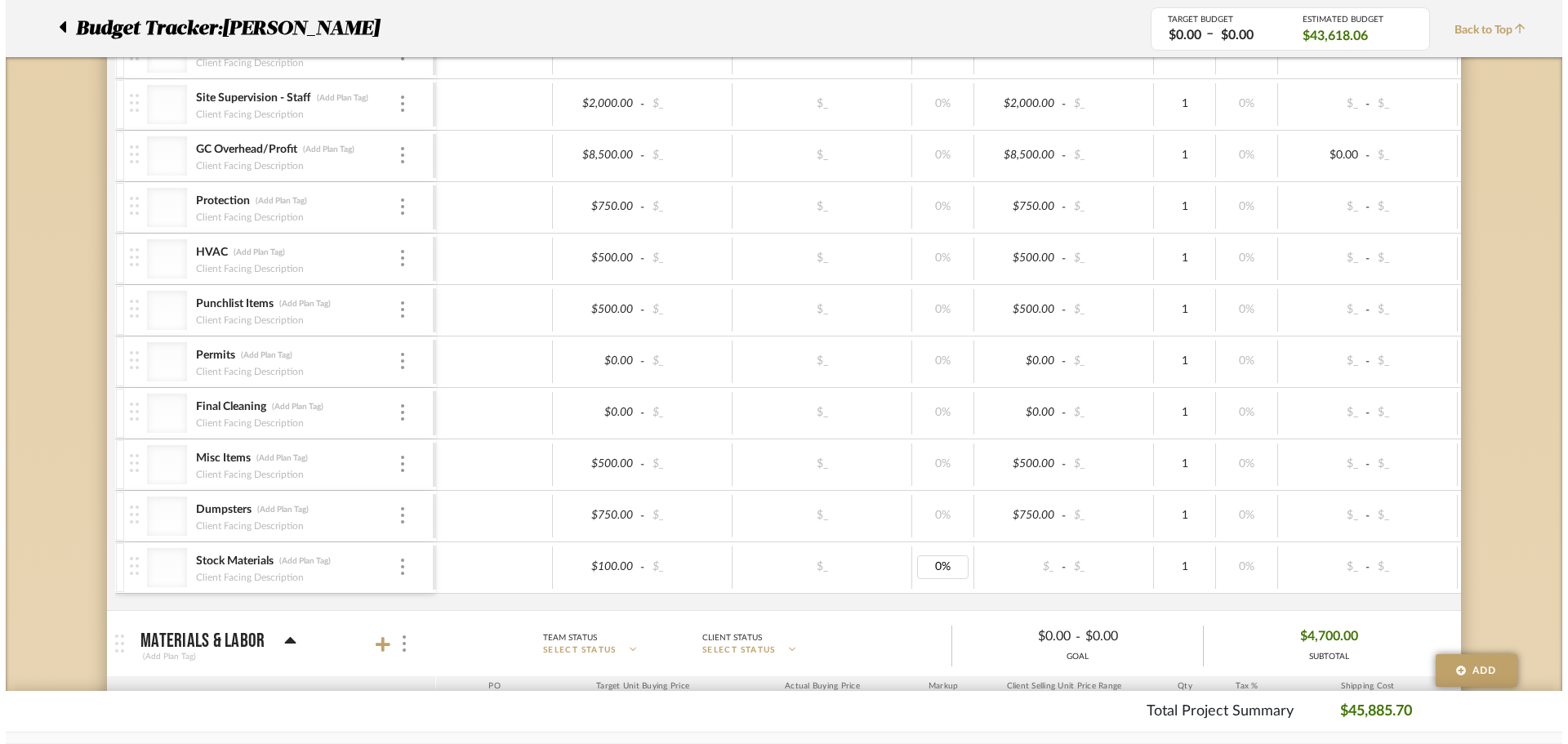
scroll to position [0, 0]
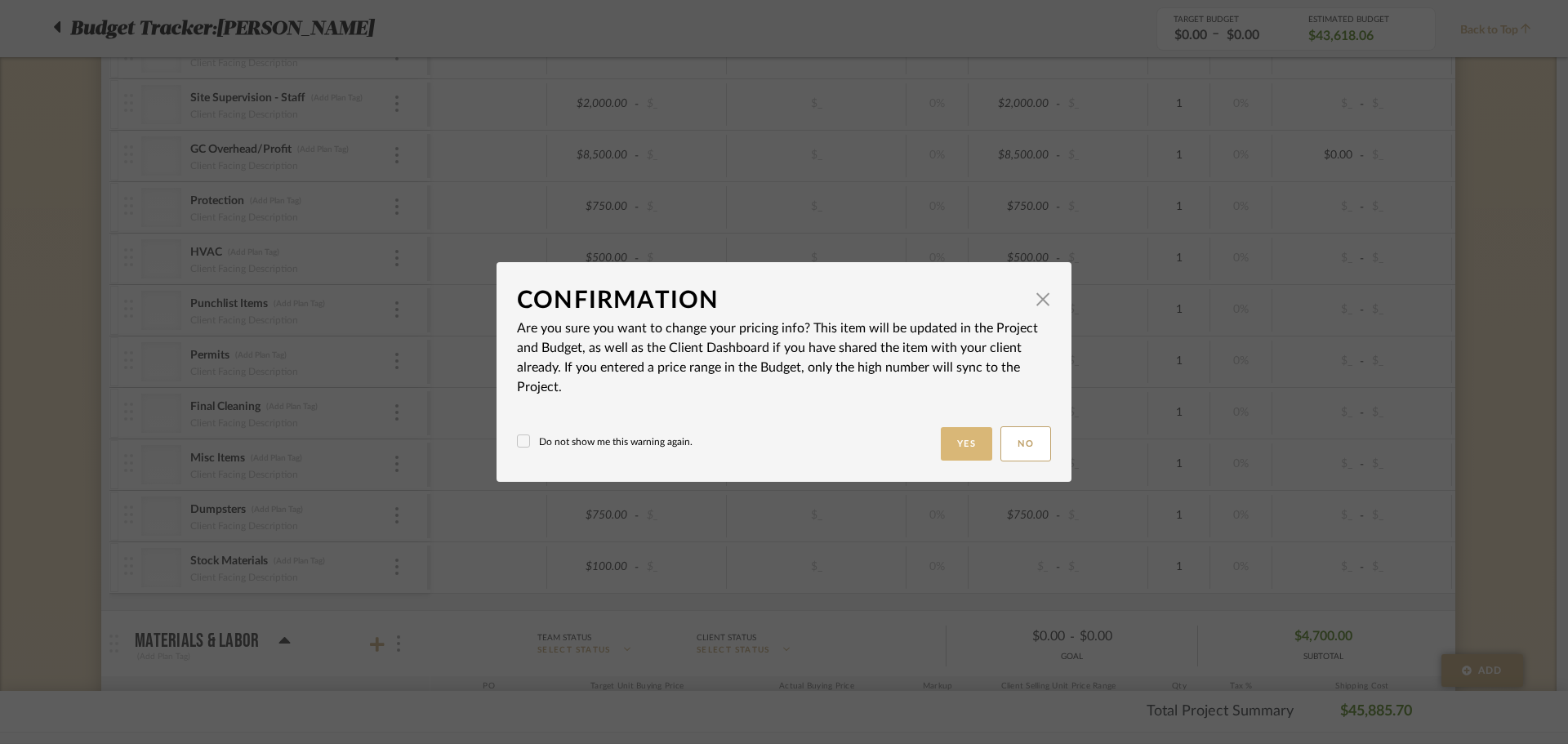
click at [967, 429] on button "Yes" at bounding box center [967, 444] width 52 height 33
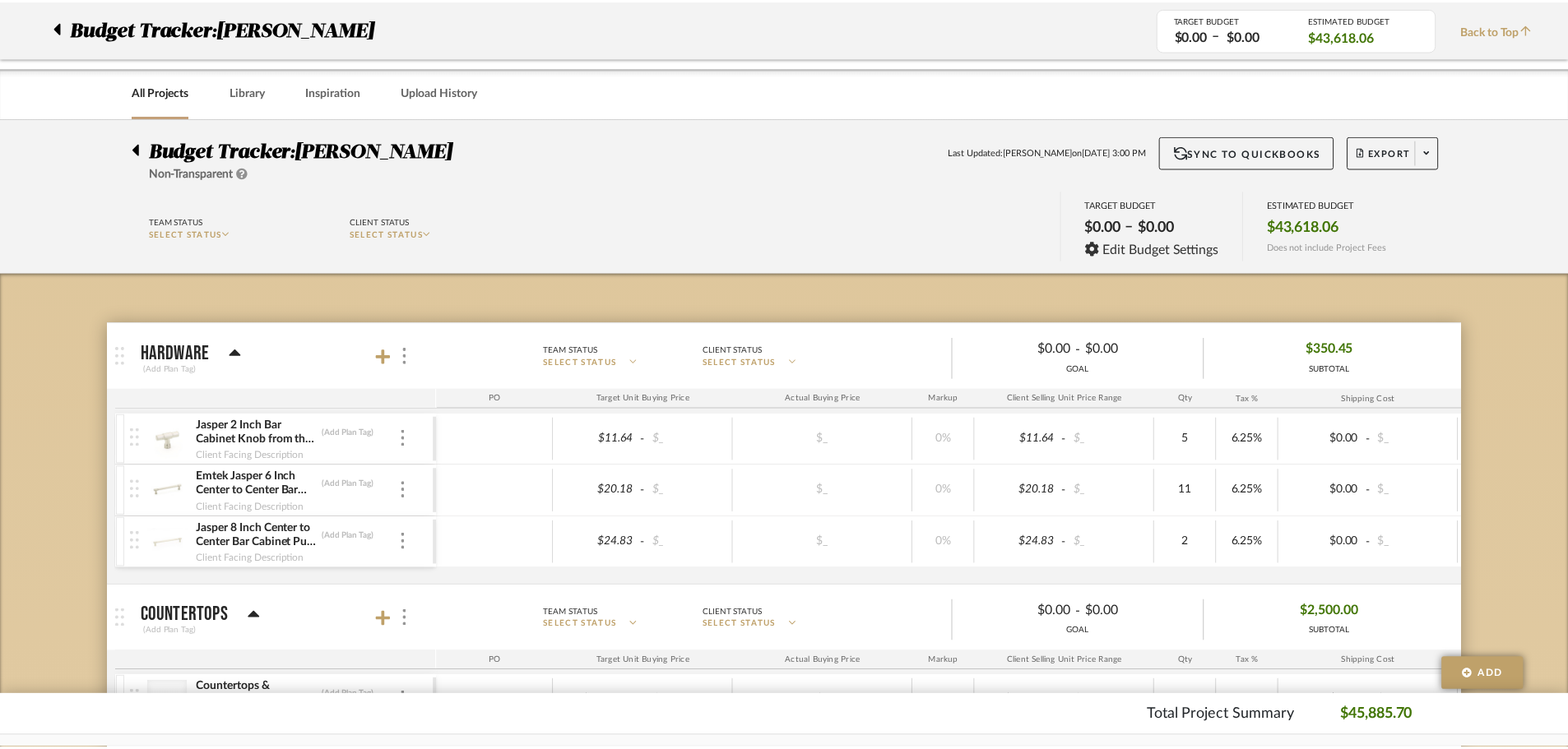
scroll to position [1839, 0]
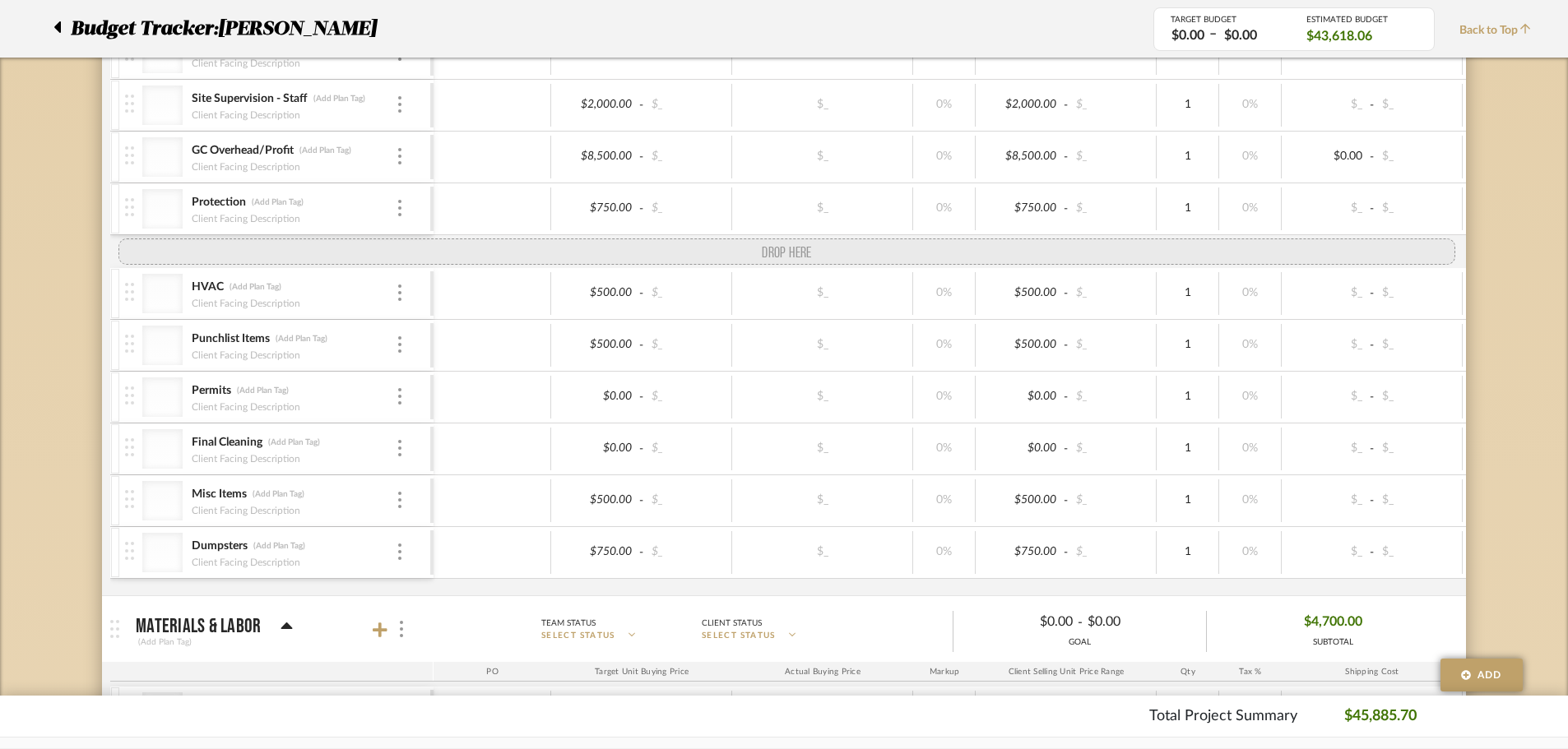
drag, startPoint x: 132, startPoint y: 567, endPoint x: 136, endPoint y: 240, distance: 327.0
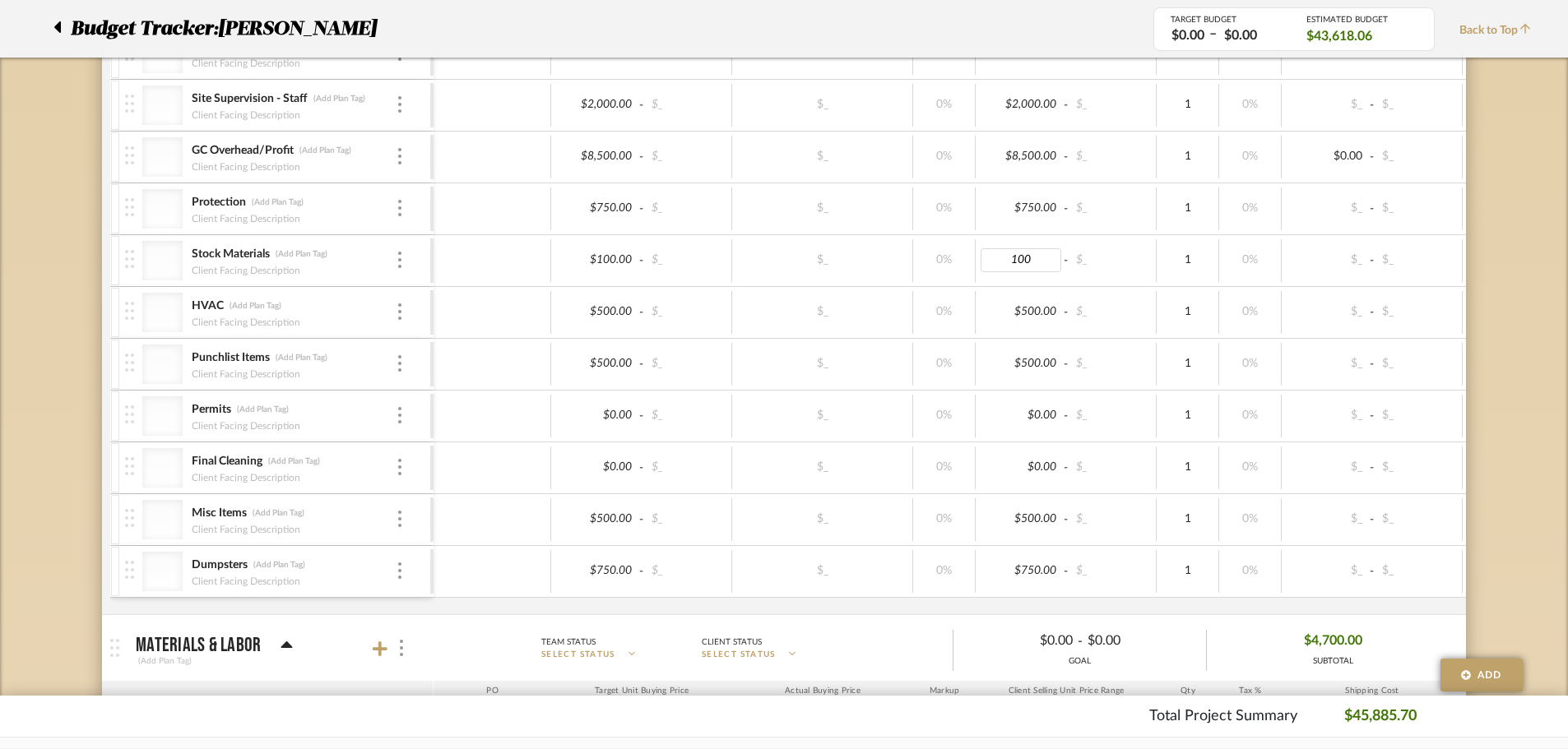
type input "100"
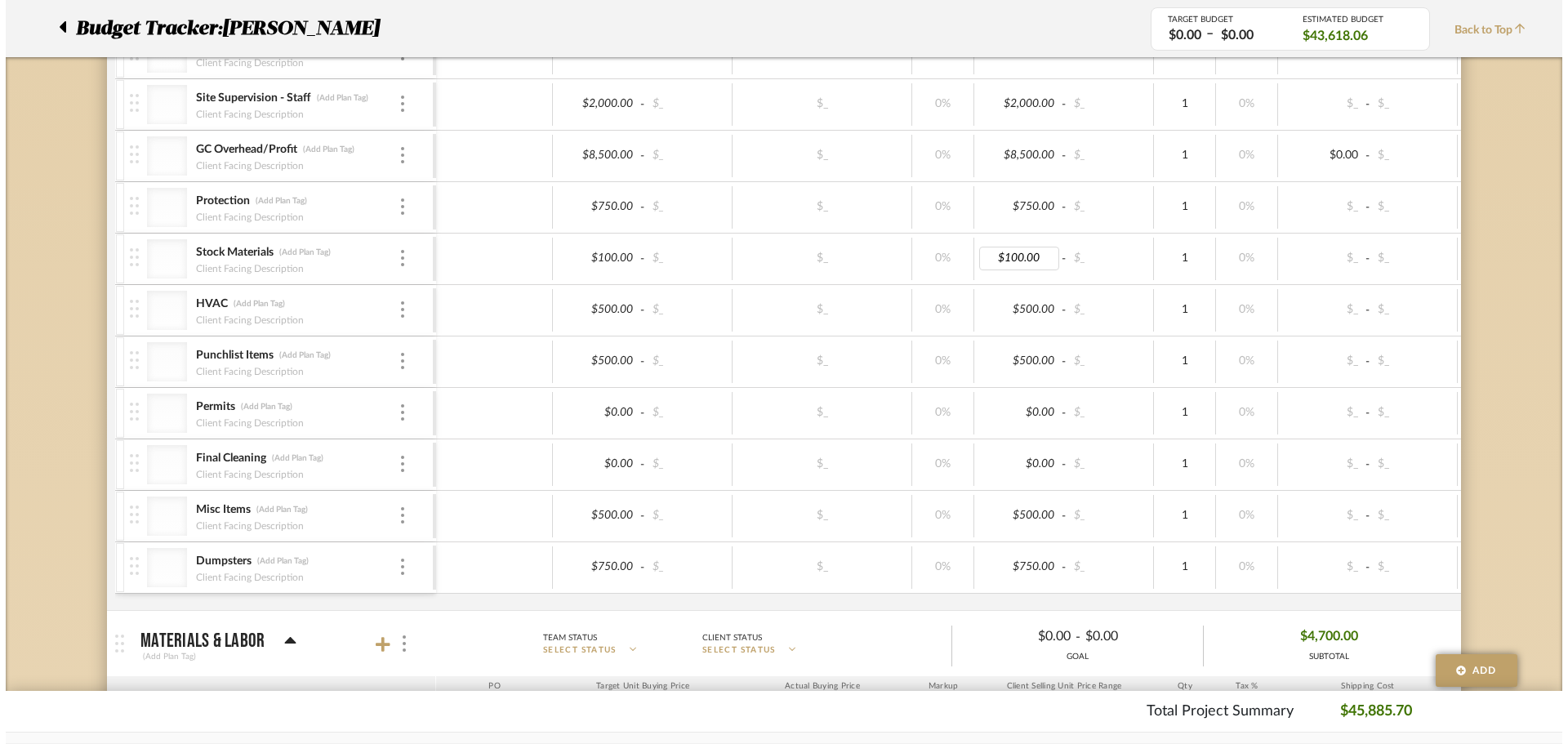
scroll to position [0, 0]
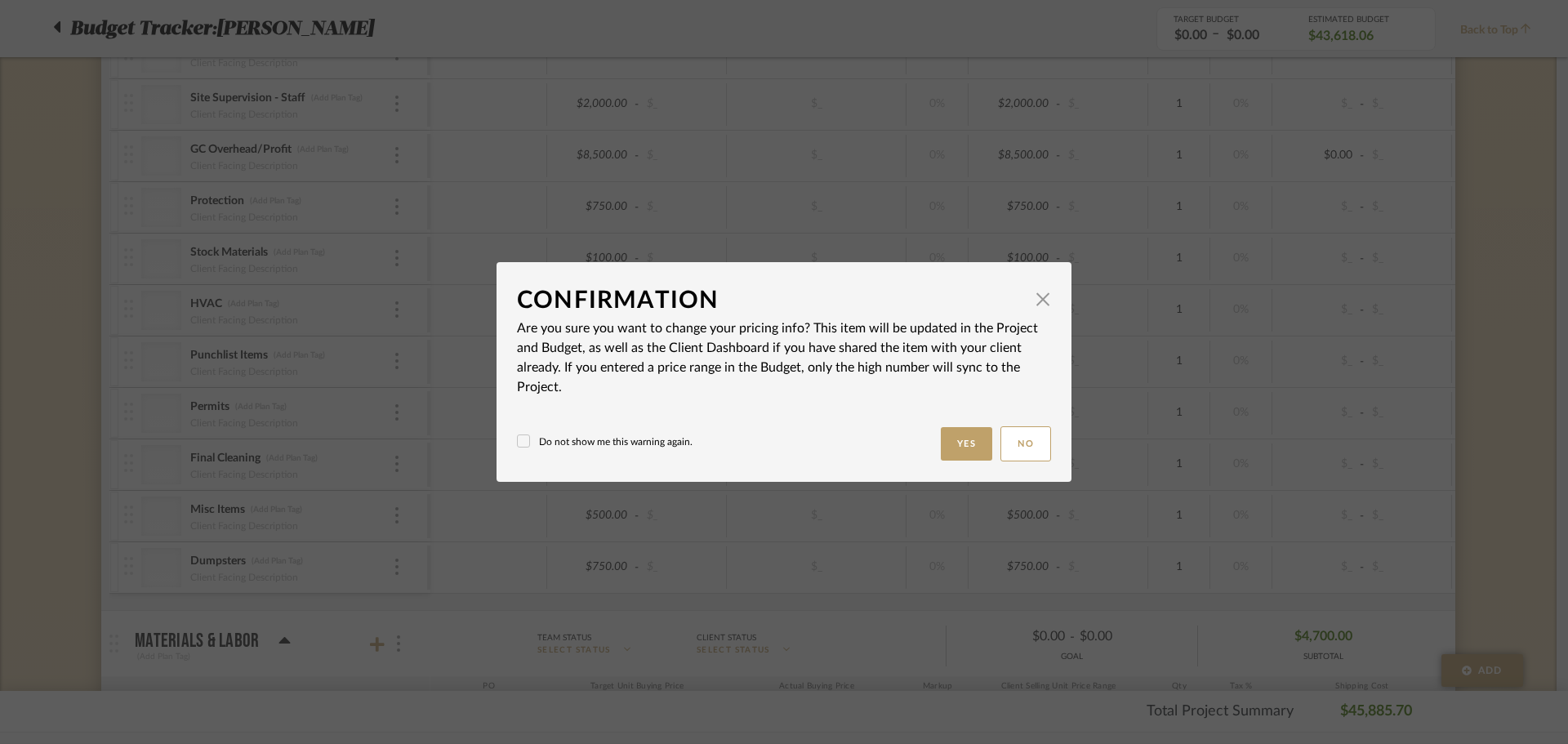
drag, startPoint x: 941, startPoint y: 425, endPoint x: 948, endPoint y: 435, distance: 12.2
click at [941, 426] on mat-dialog-content "Confirmation × Are you sure you want to change your pricing info? This item wil…" at bounding box center [784, 372] width 534 height 179
click at [947, 450] on button "Yes" at bounding box center [967, 444] width 52 height 33
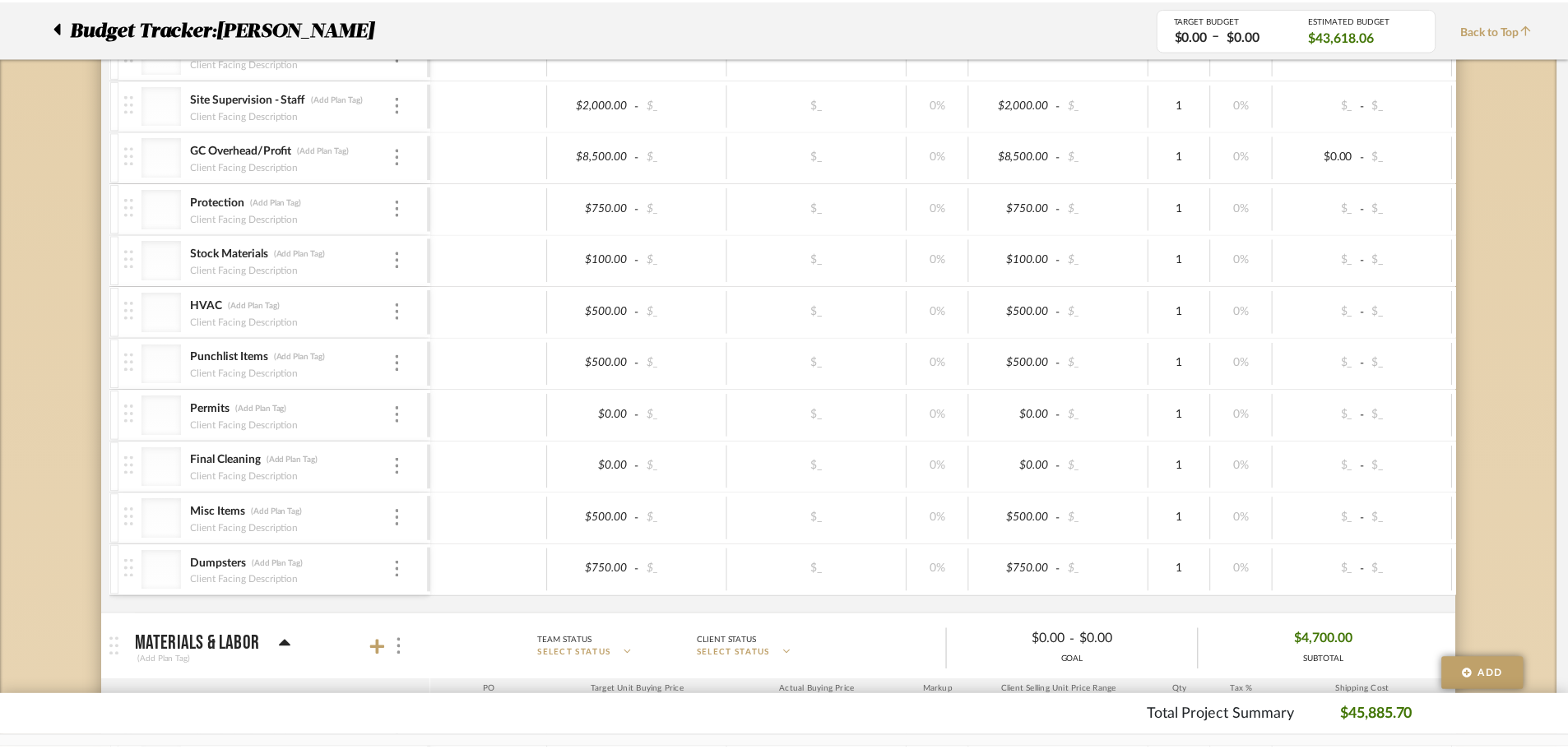
scroll to position [1839, 0]
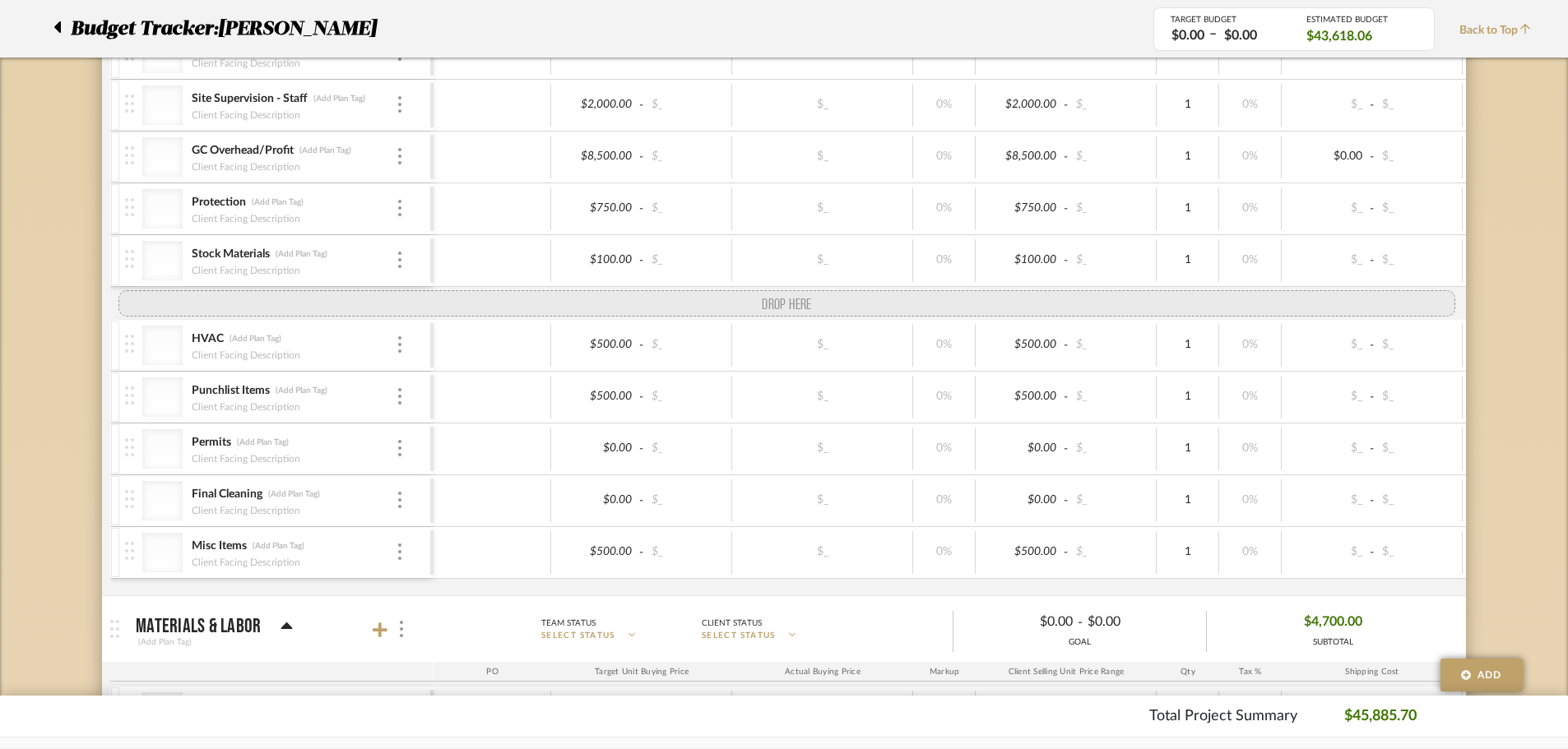
drag, startPoint x: 129, startPoint y: 568, endPoint x: 145, endPoint y: 314, distance: 254.5
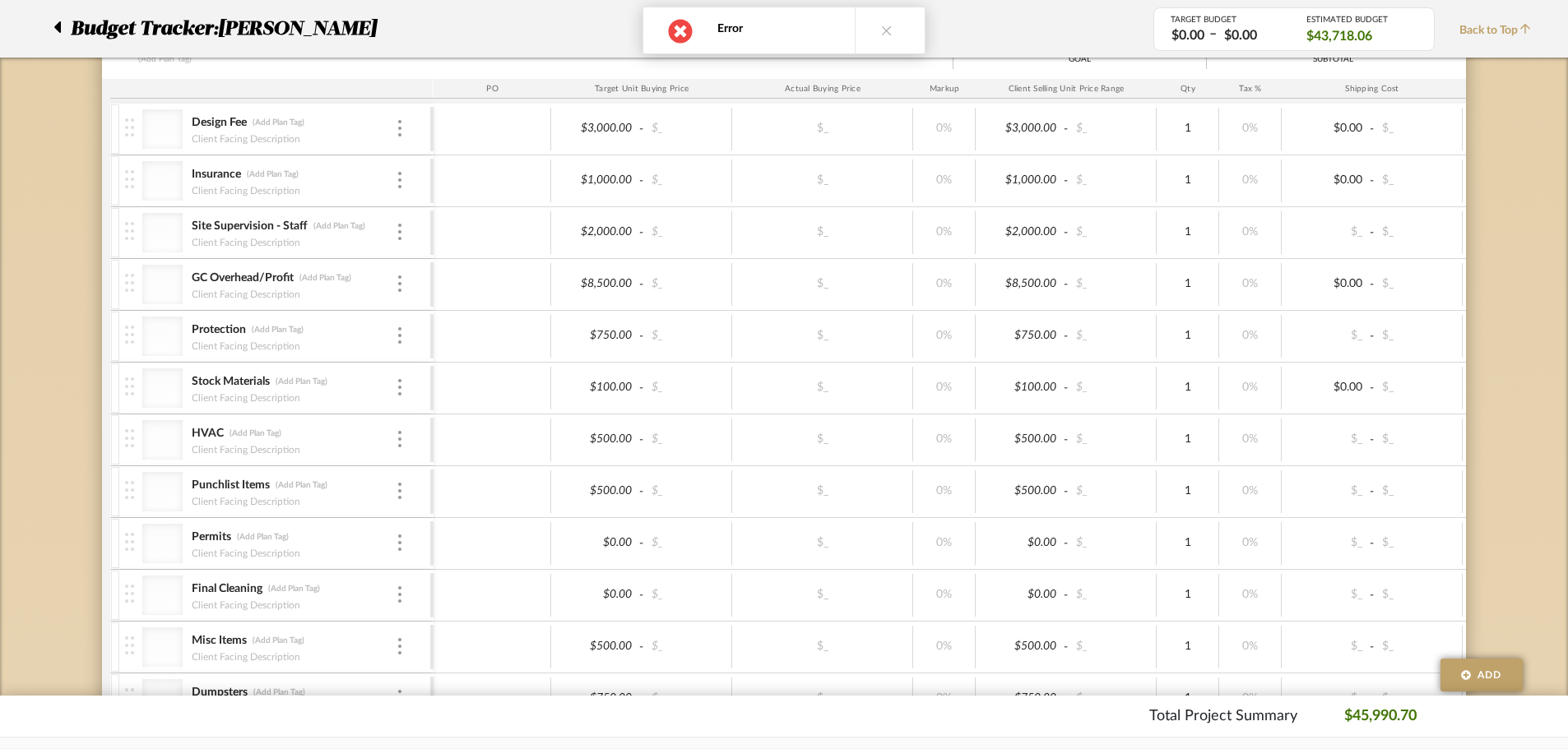
scroll to position [1674, 0]
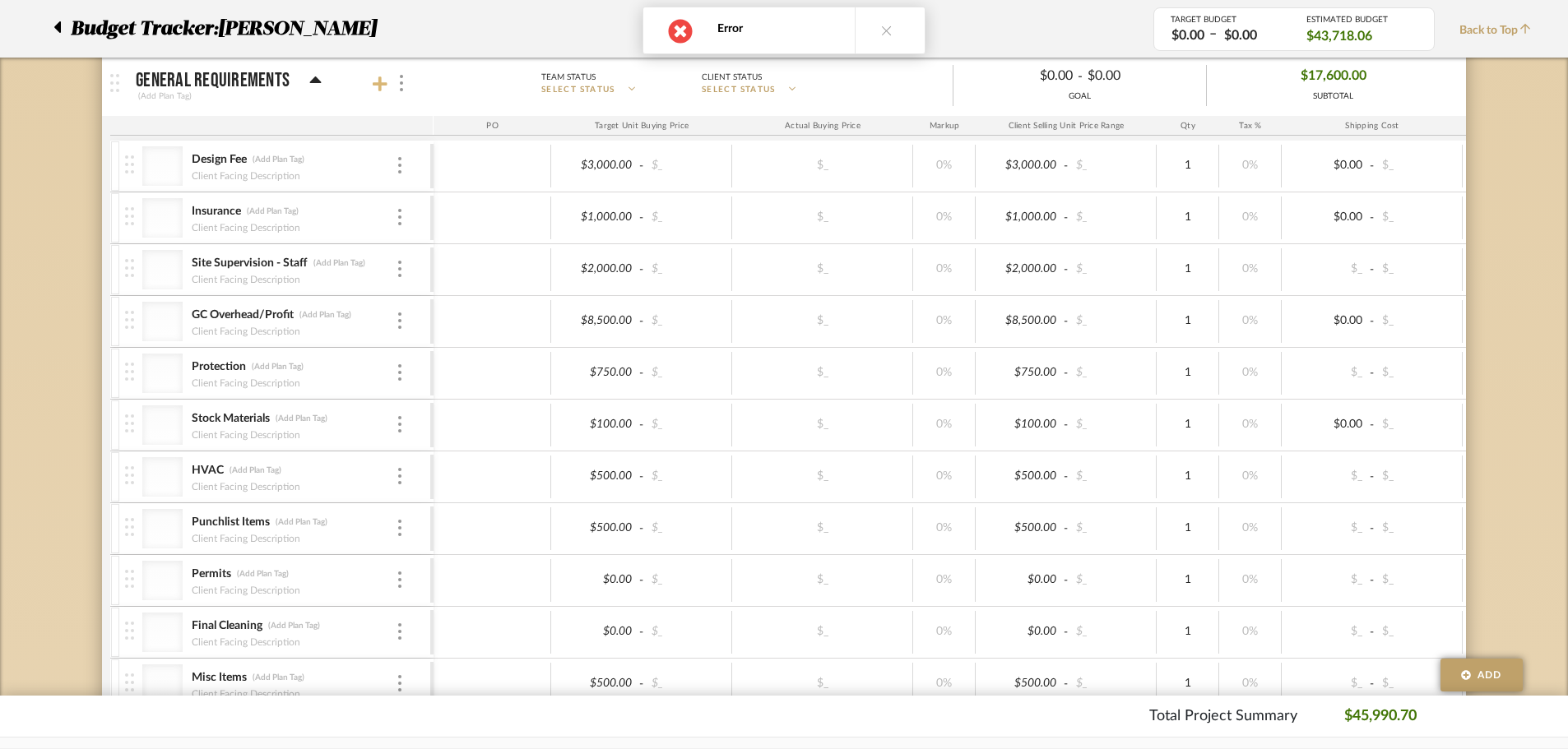
click at [380, 84] on icon at bounding box center [380, 84] width 15 height 15
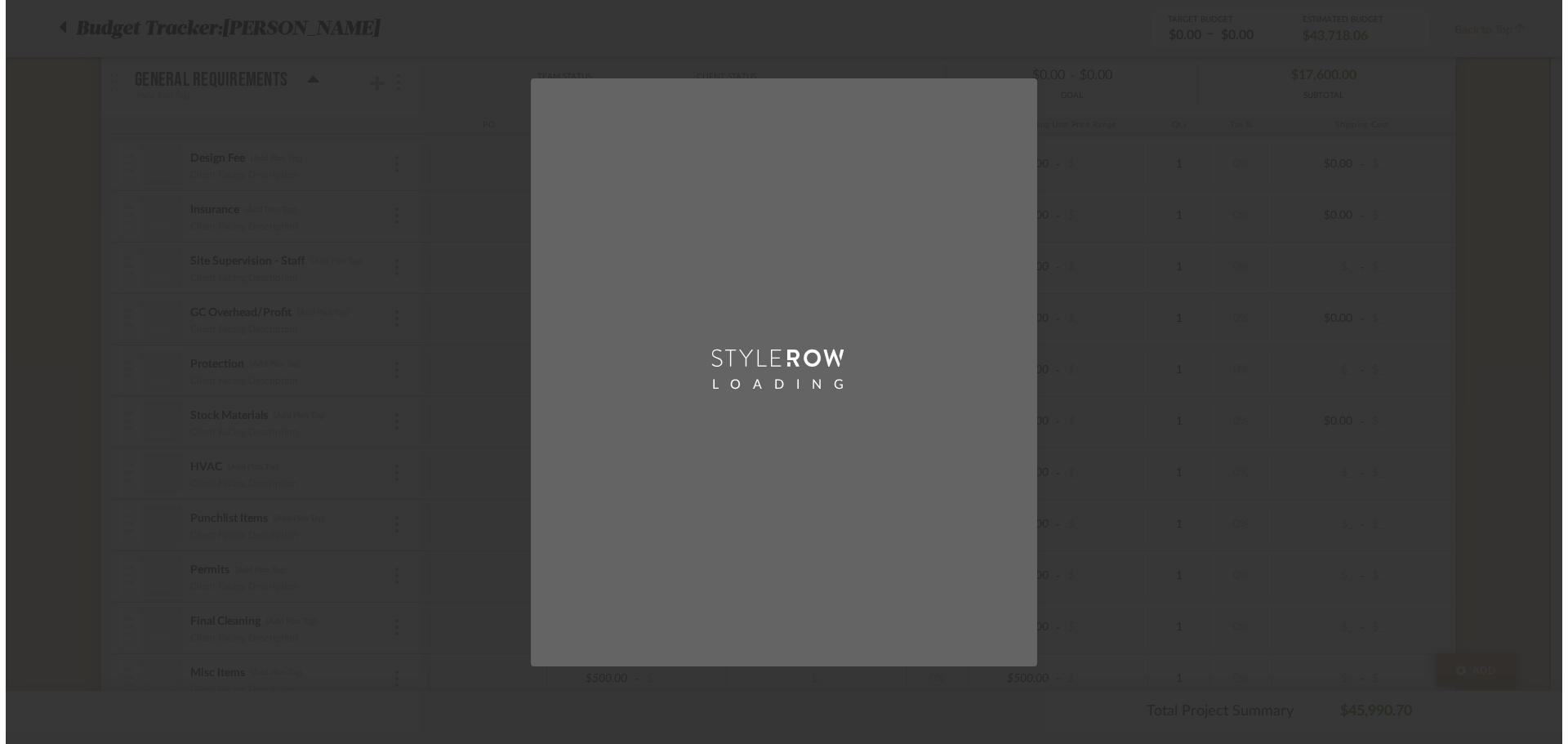
scroll to position [0, 0]
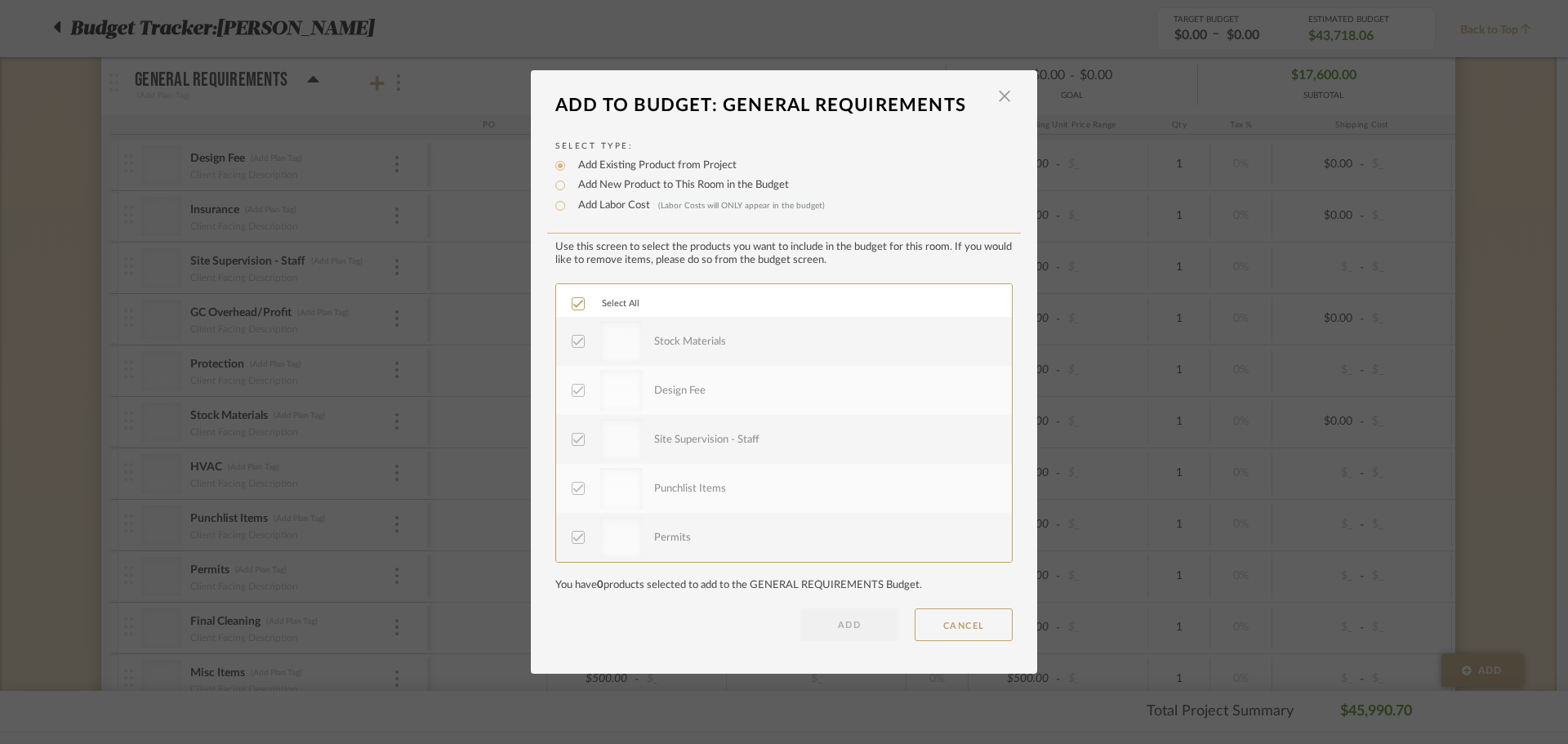
click at [607, 186] on label "Add New Product to This Room in the Budget" at bounding box center [680, 186] width 219 height 17
click at [570, 186] on input "Add New Product to This Room in the Budget" at bounding box center [560, 185] width 19 height 19
radio input "true"
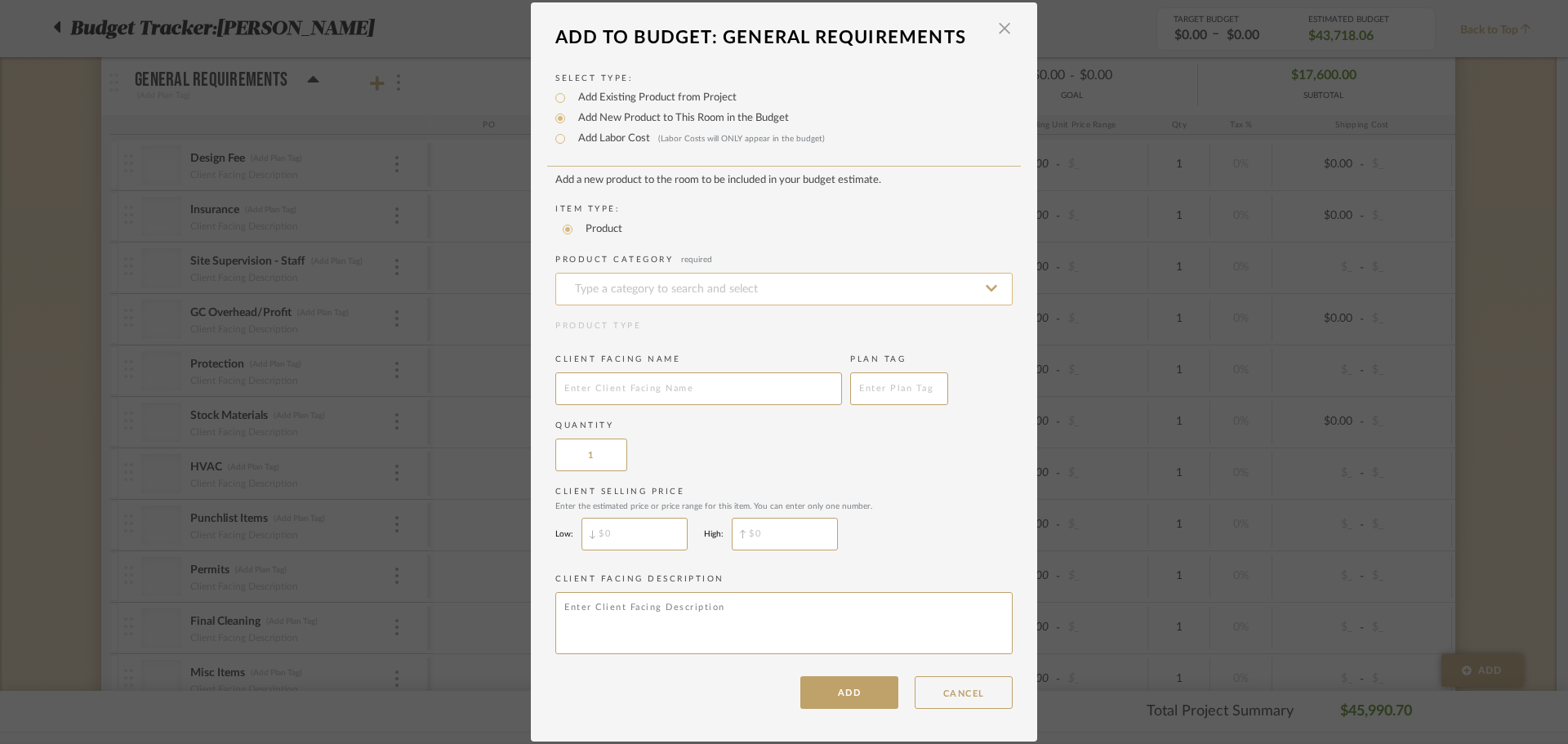
click at [630, 285] on input at bounding box center [784, 290] width 457 height 33
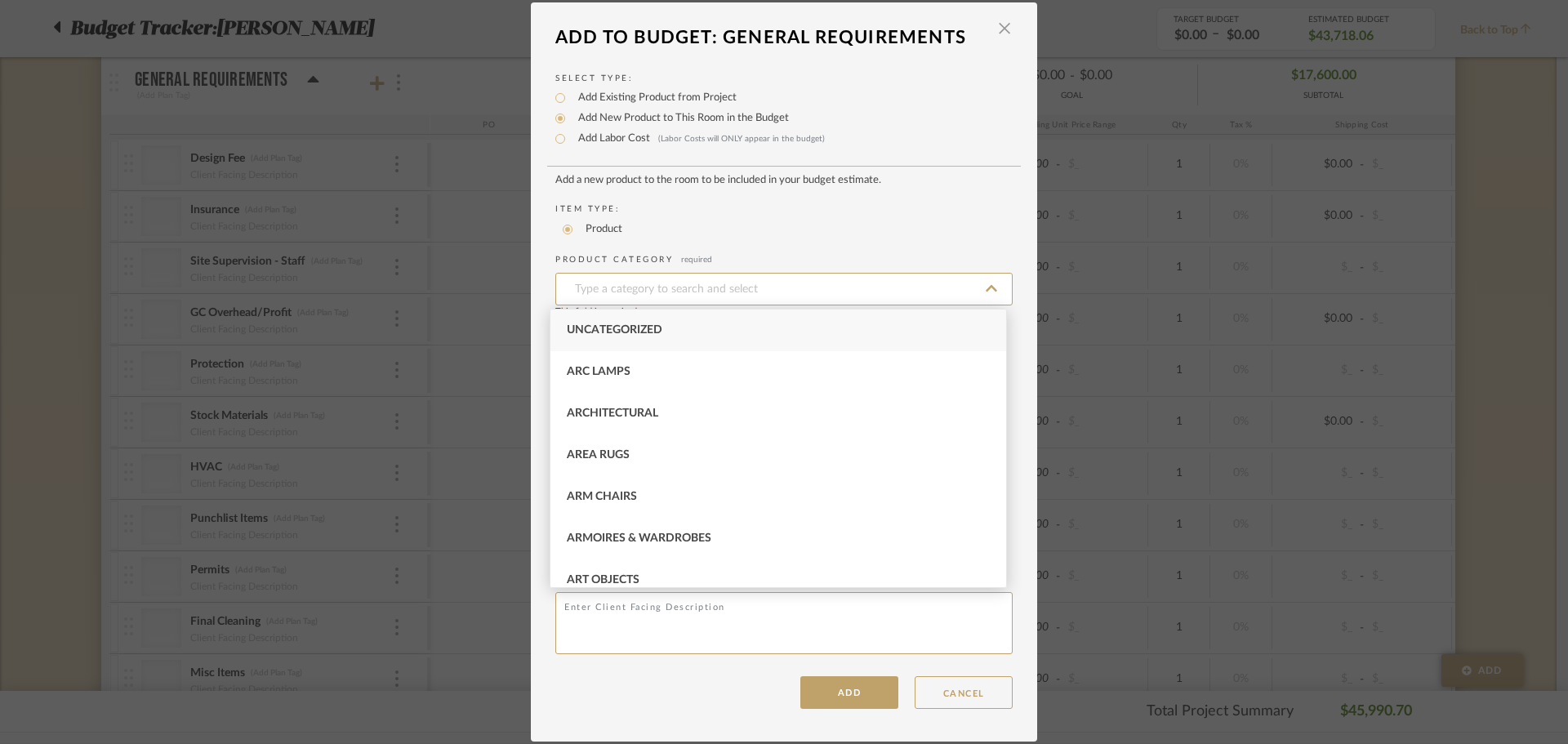
click at [644, 325] on span "Uncategorized" at bounding box center [614, 330] width 96 height 11
type input "Uncategorized"
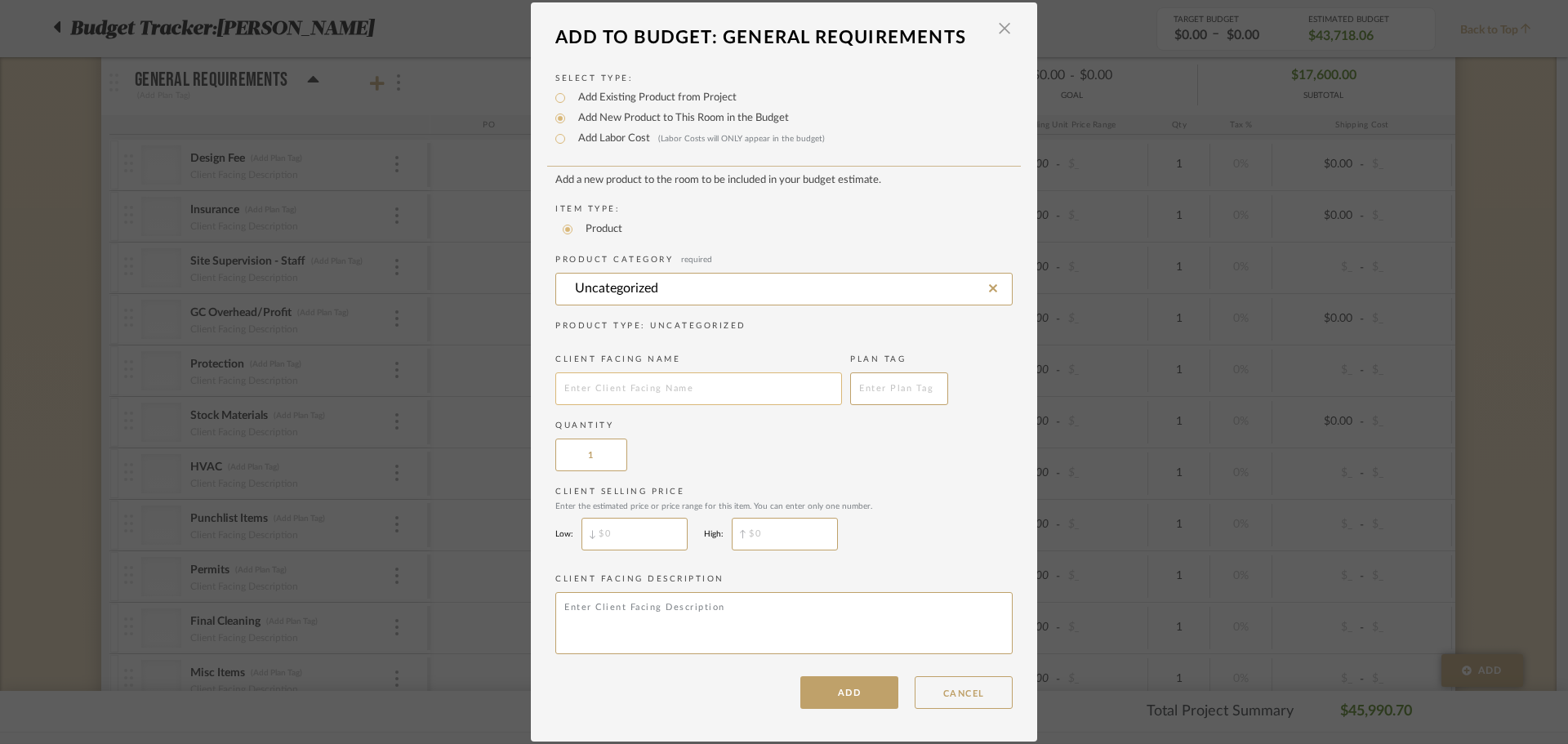
click at [636, 372] on input "text" at bounding box center [699, 389] width 287 height 33
type input "TPV Labor - Material Pick Ups"
click at [839, 709] on dialog-content "Add To Budget: GENERAL REQUIREMENTS × Select Type: Add Existing Product from Pr…" at bounding box center [784, 372] width 507 height 739
click at [841, 693] on button "ADD" at bounding box center [849, 692] width 98 height 33
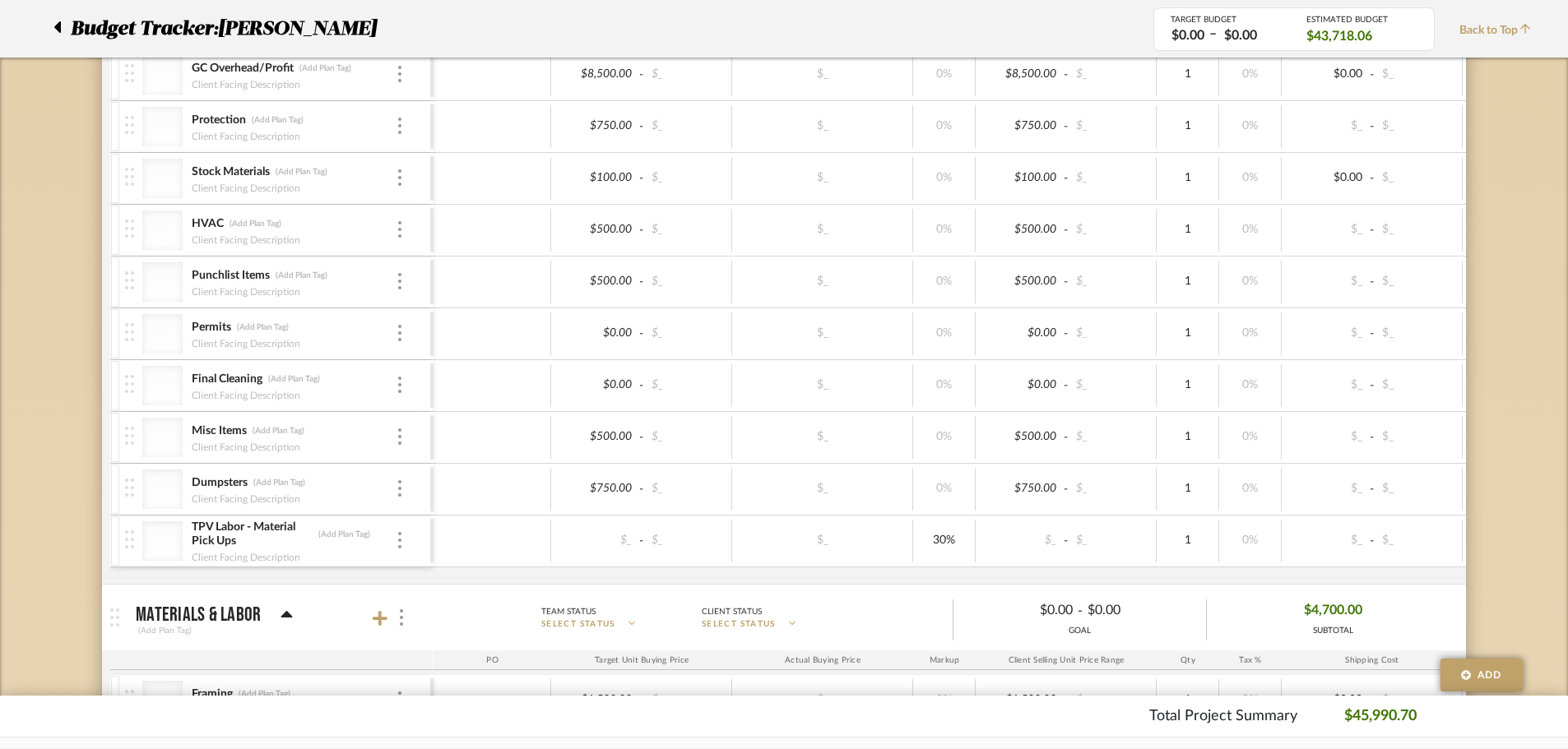
scroll to position [1839, 0]
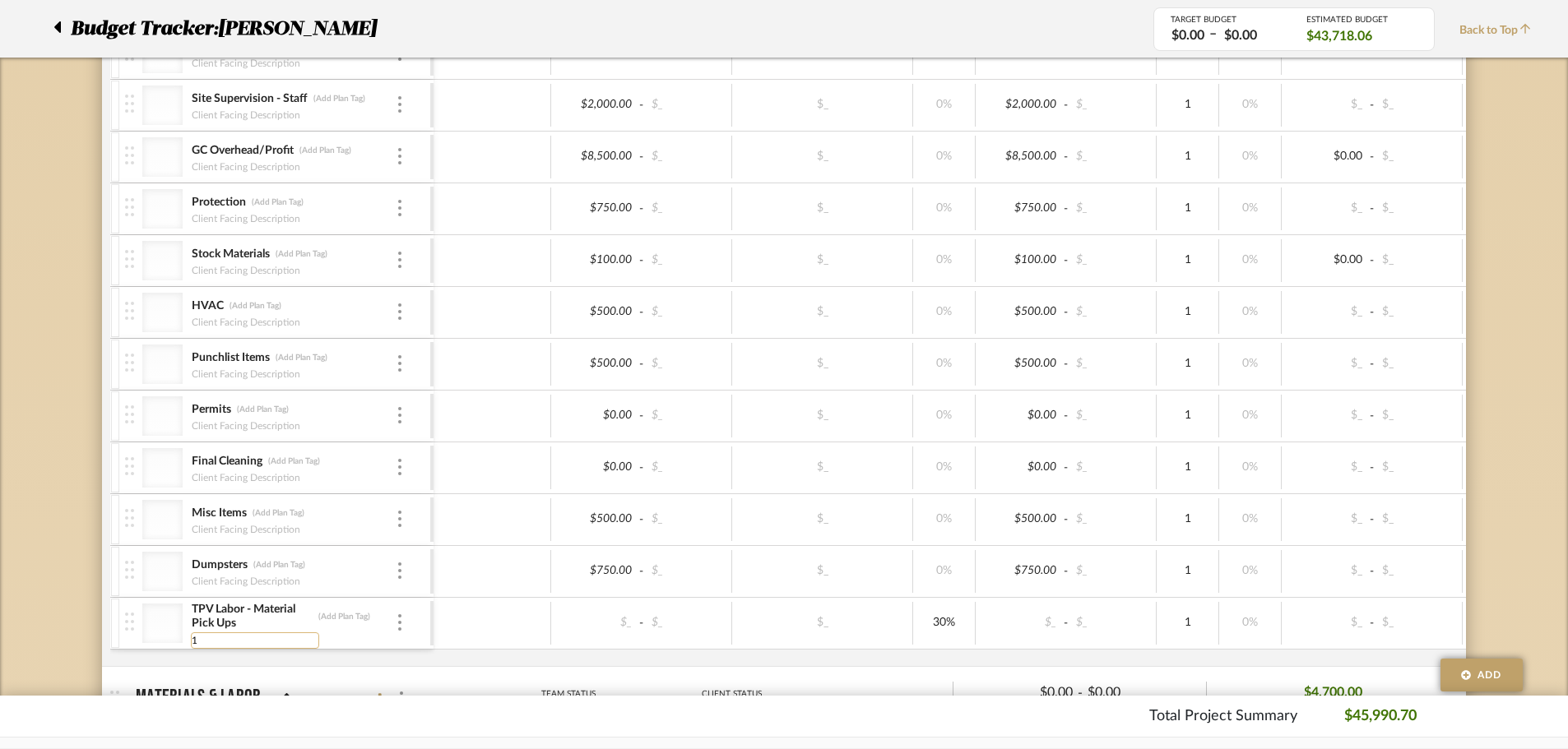
type input "17"
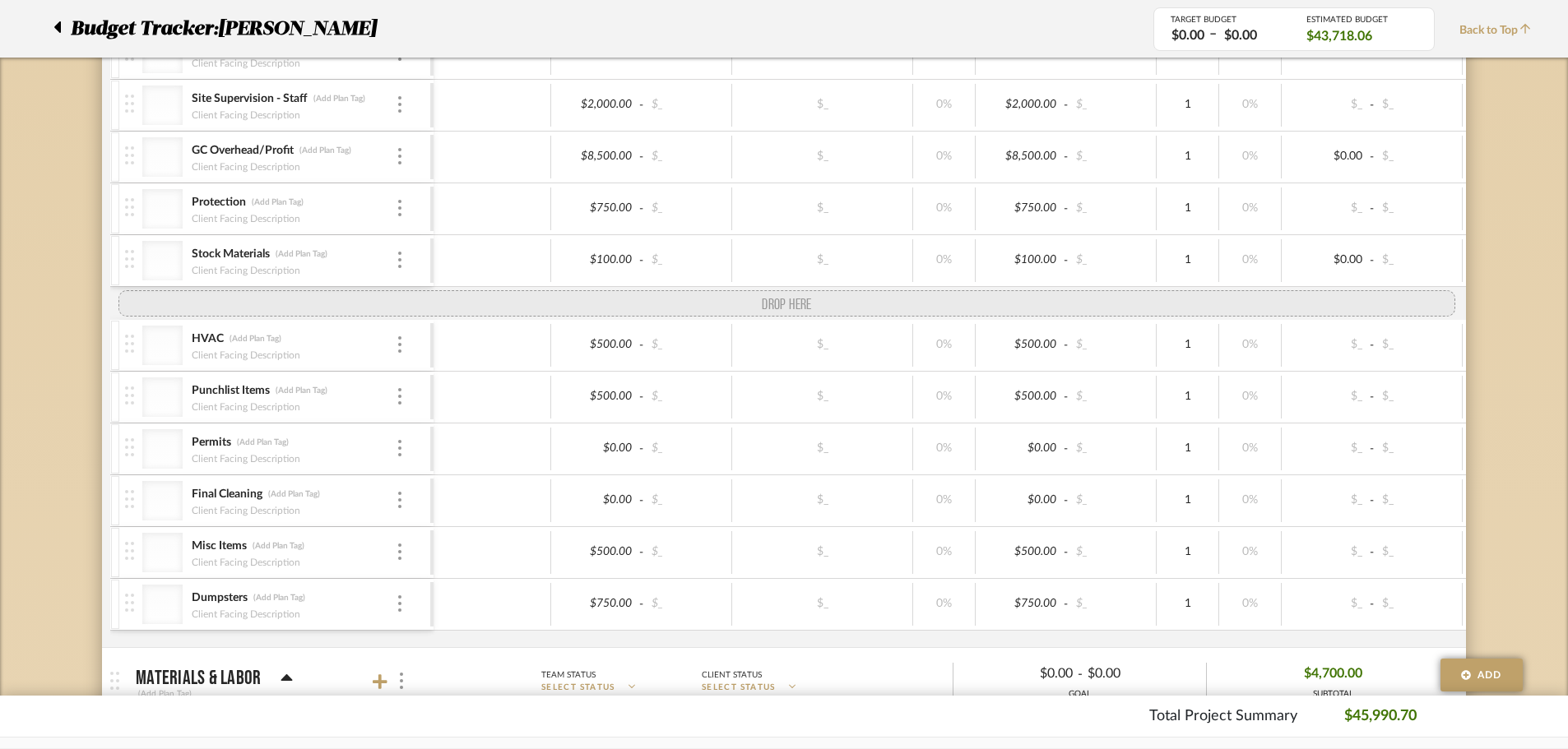
drag, startPoint x: 131, startPoint y: 621, endPoint x: 143, endPoint y: 290, distance: 331.2
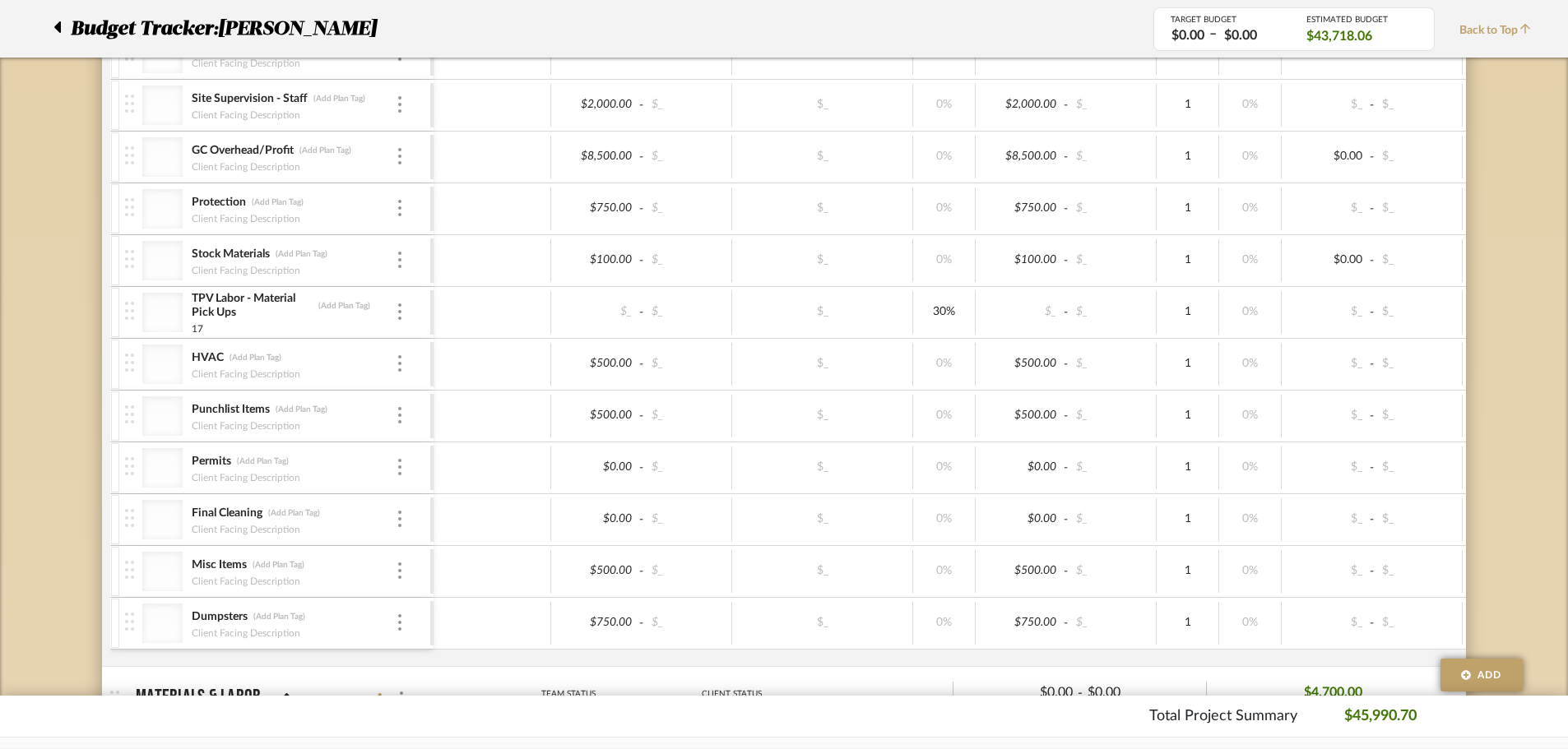
click at [592, 335] on div "$_ - $_ $_ 30% $_ - $_ 1 0% $_ - $_ 0% Taxable $0.00" at bounding box center [1118, 312] width 1370 height 51
type input "0"
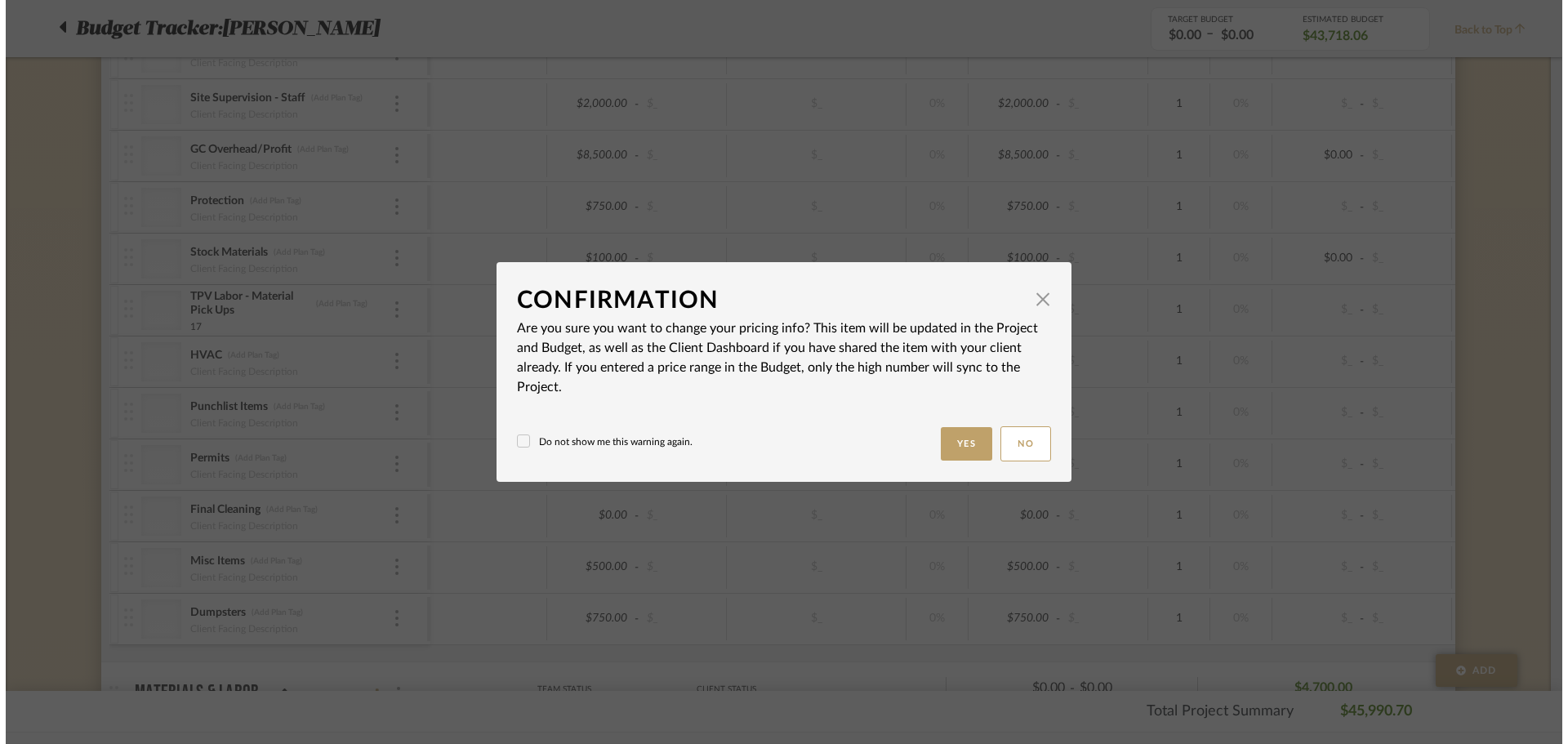
scroll to position [0, 0]
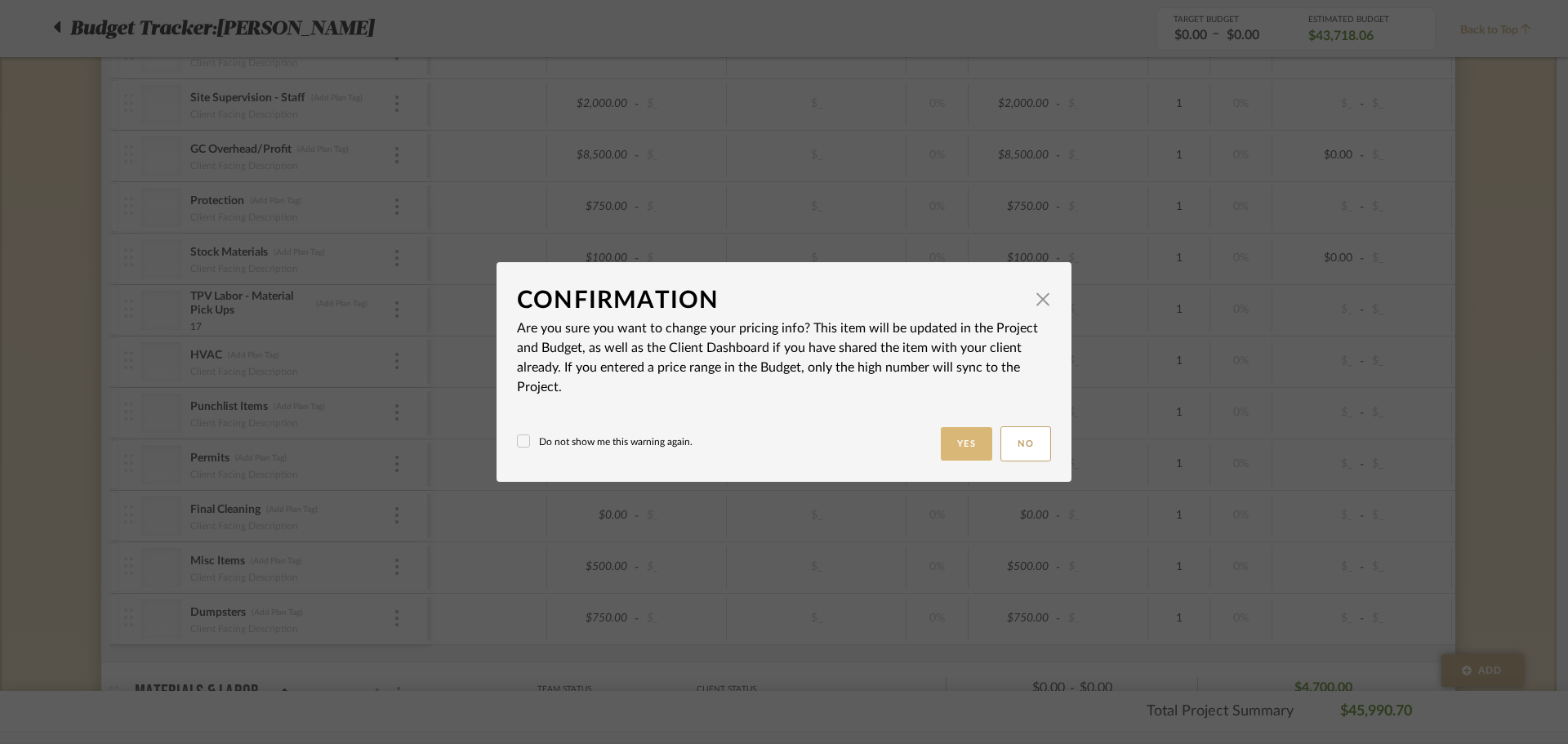
click at [958, 441] on button "Yes" at bounding box center [967, 444] width 52 height 33
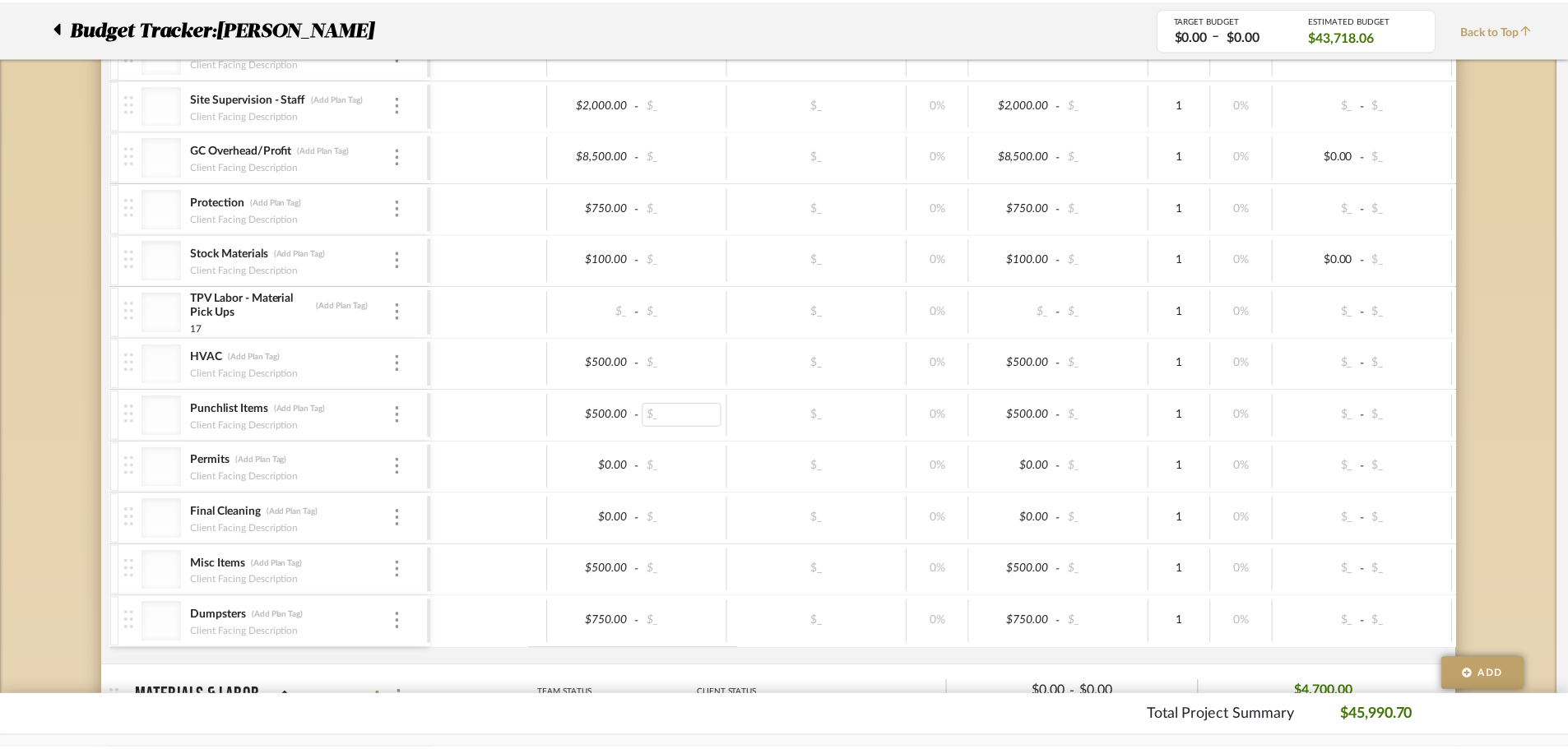
scroll to position [1839, 0]
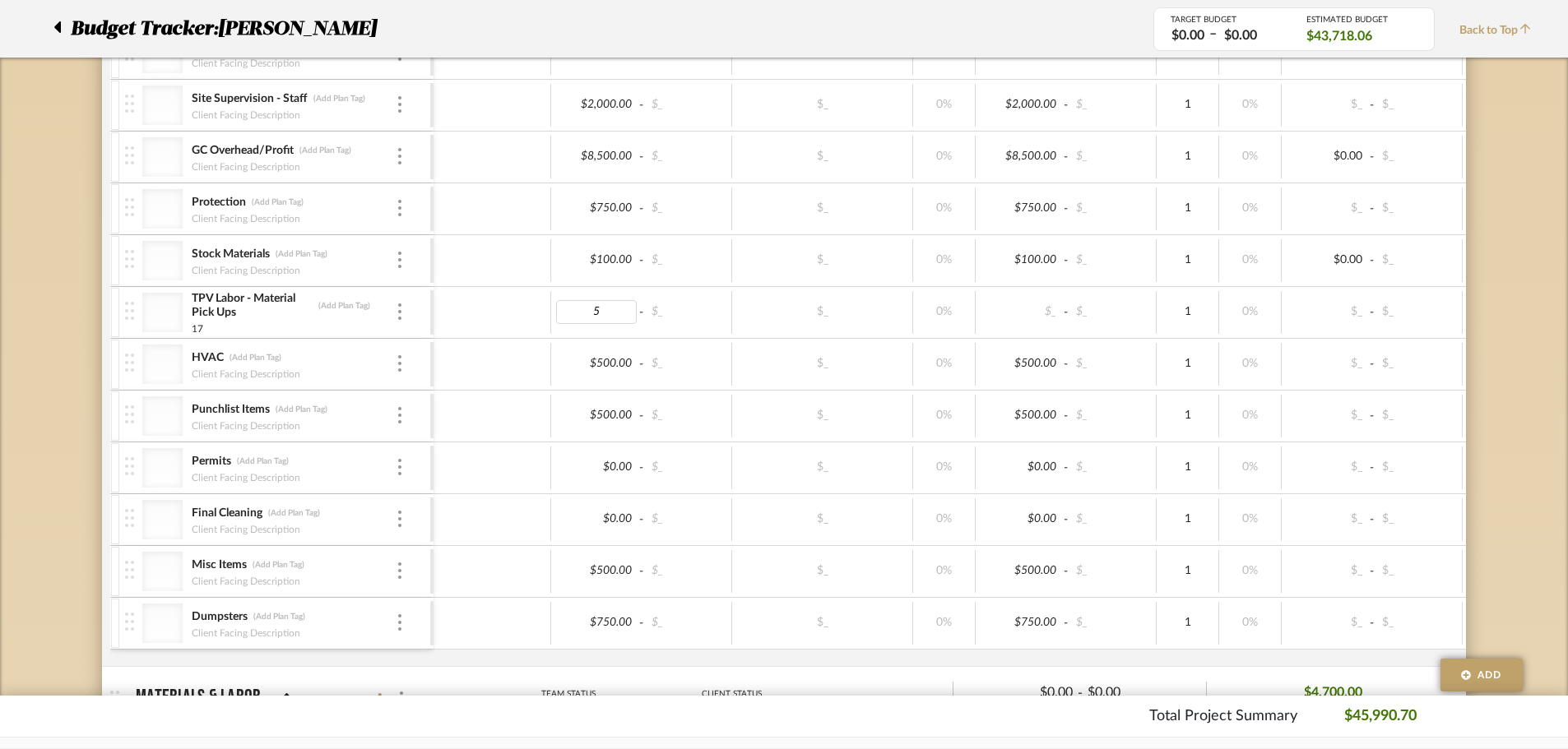
type input "$5.00"
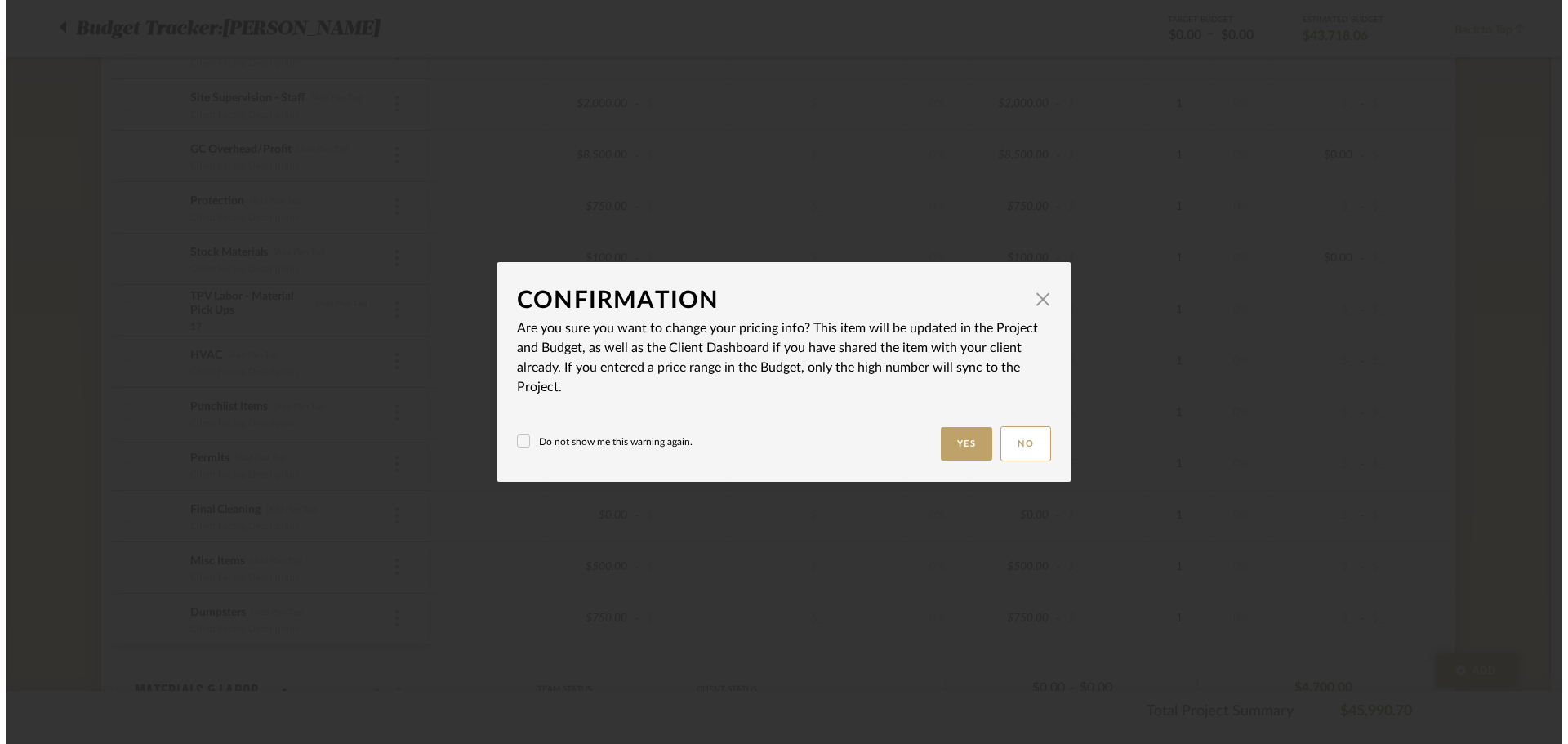
scroll to position [0, 0]
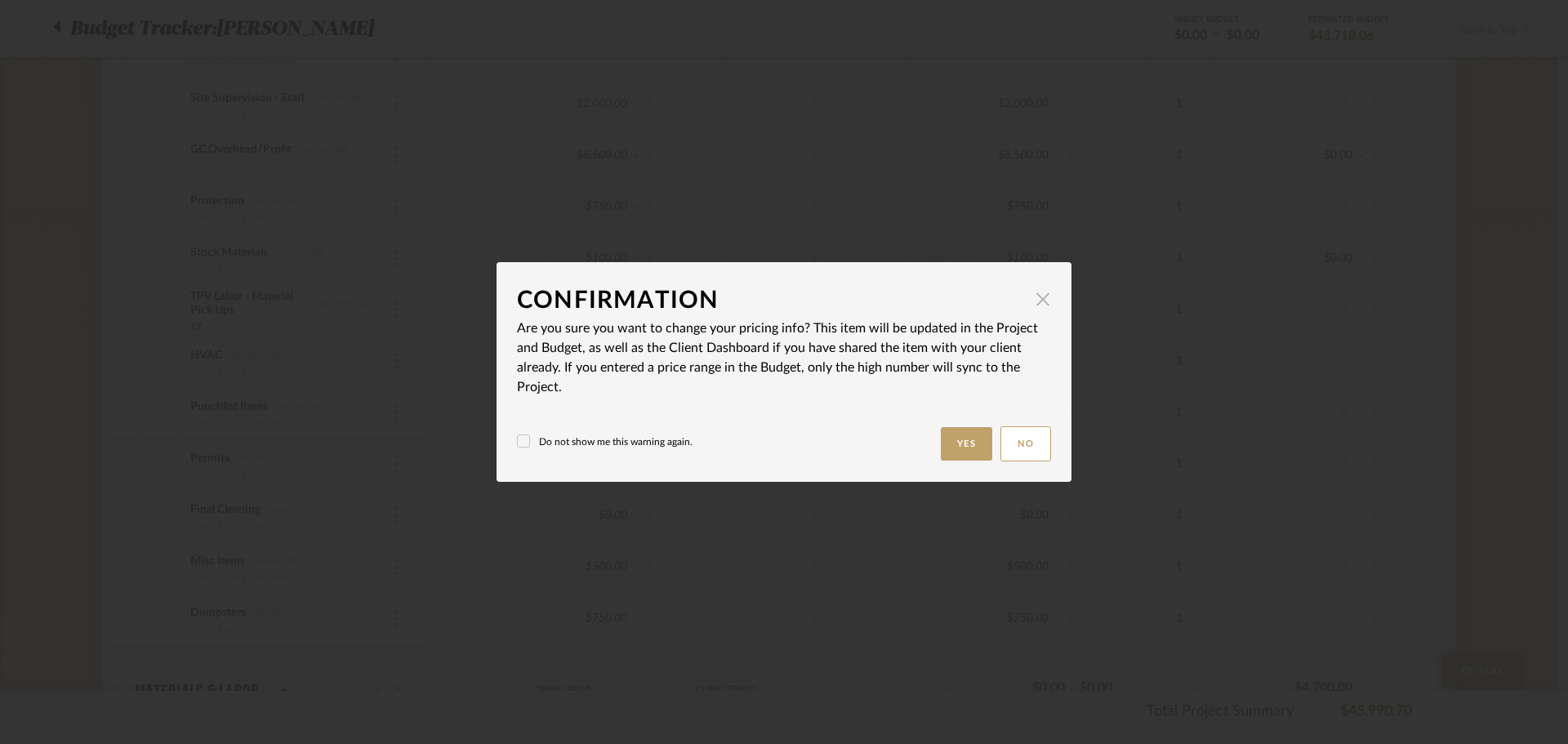
click at [1040, 299] on span "button" at bounding box center [1043, 299] width 33 height 33
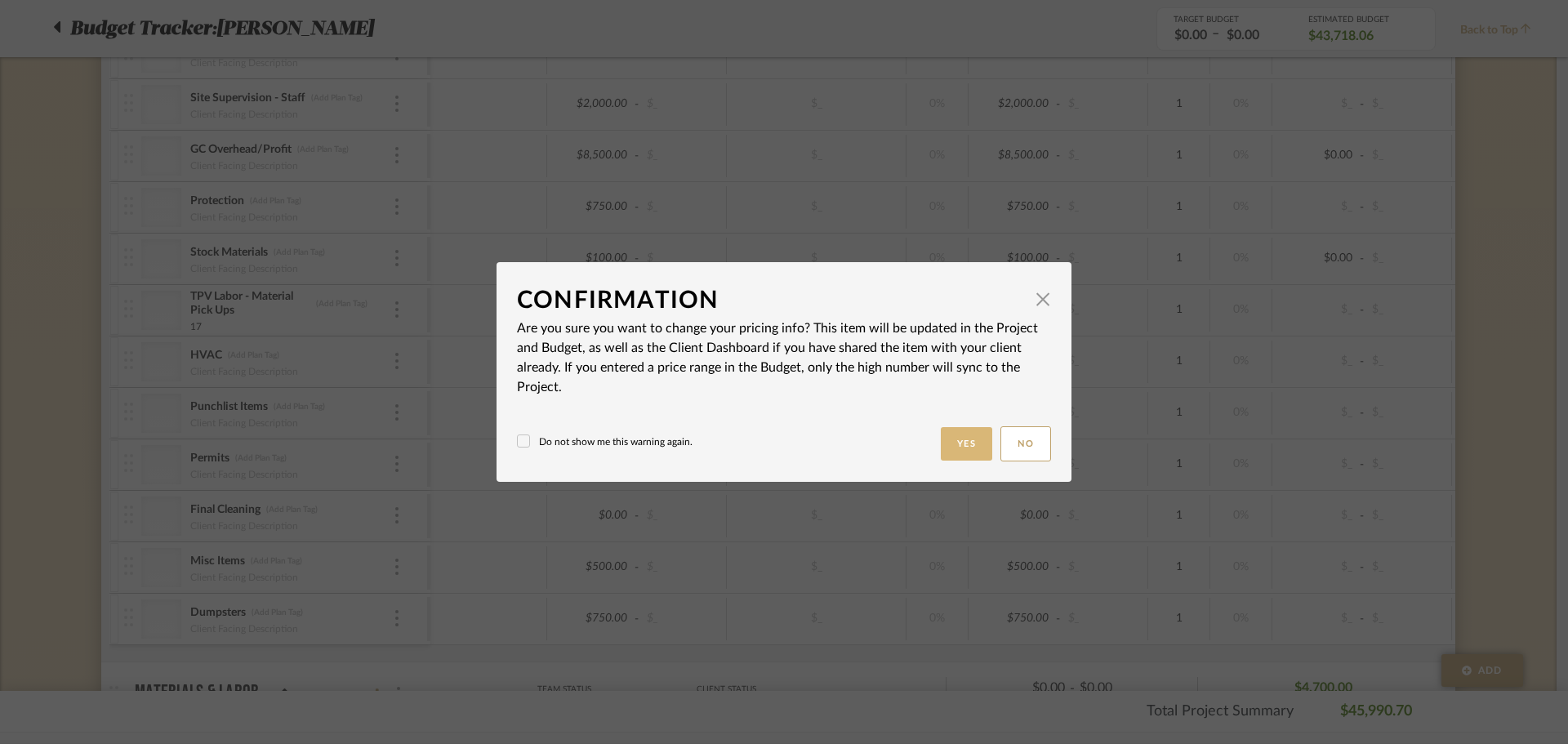
click at [968, 440] on button "Yes" at bounding box center [967, 444] width 52 height 33
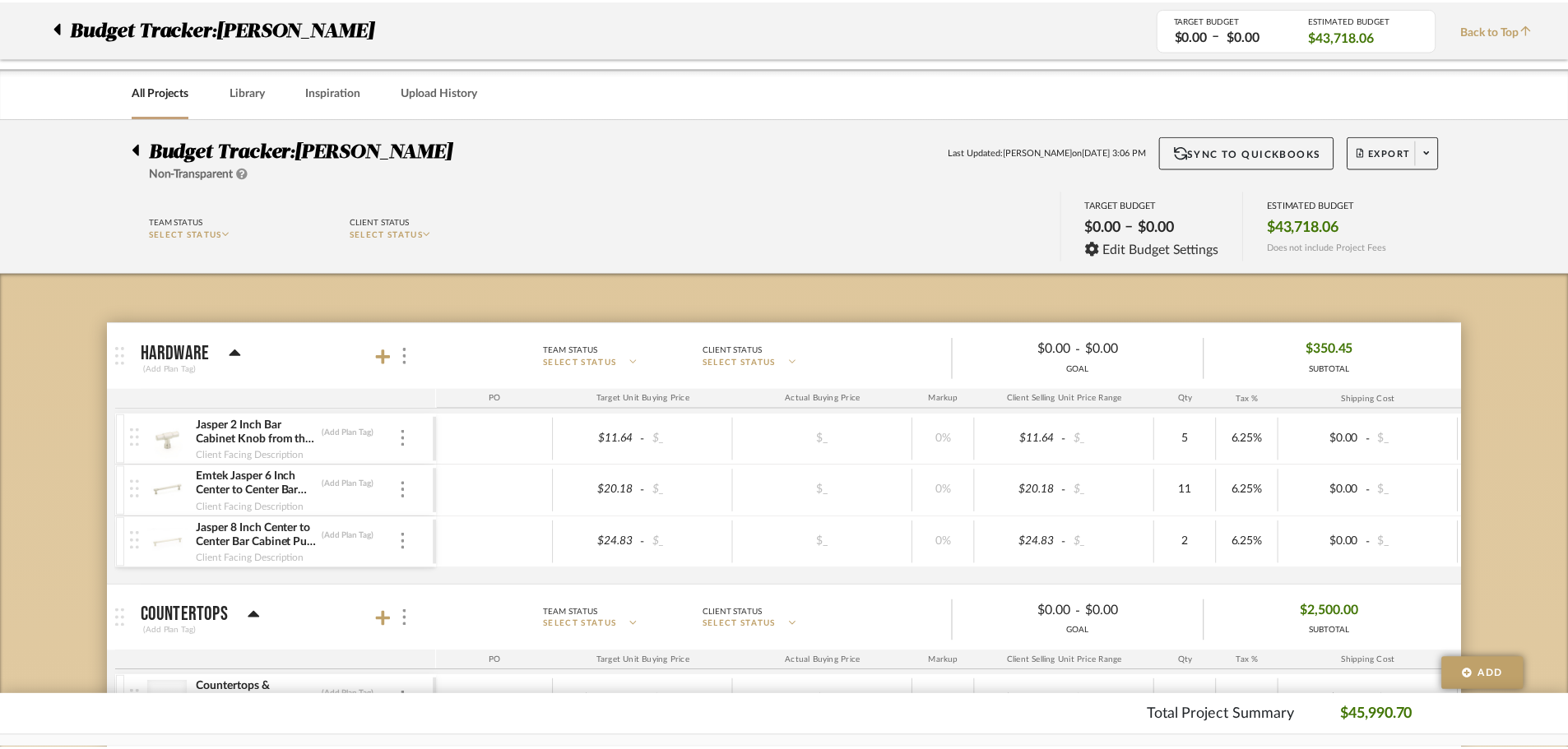
scroll to position [1839, 0]
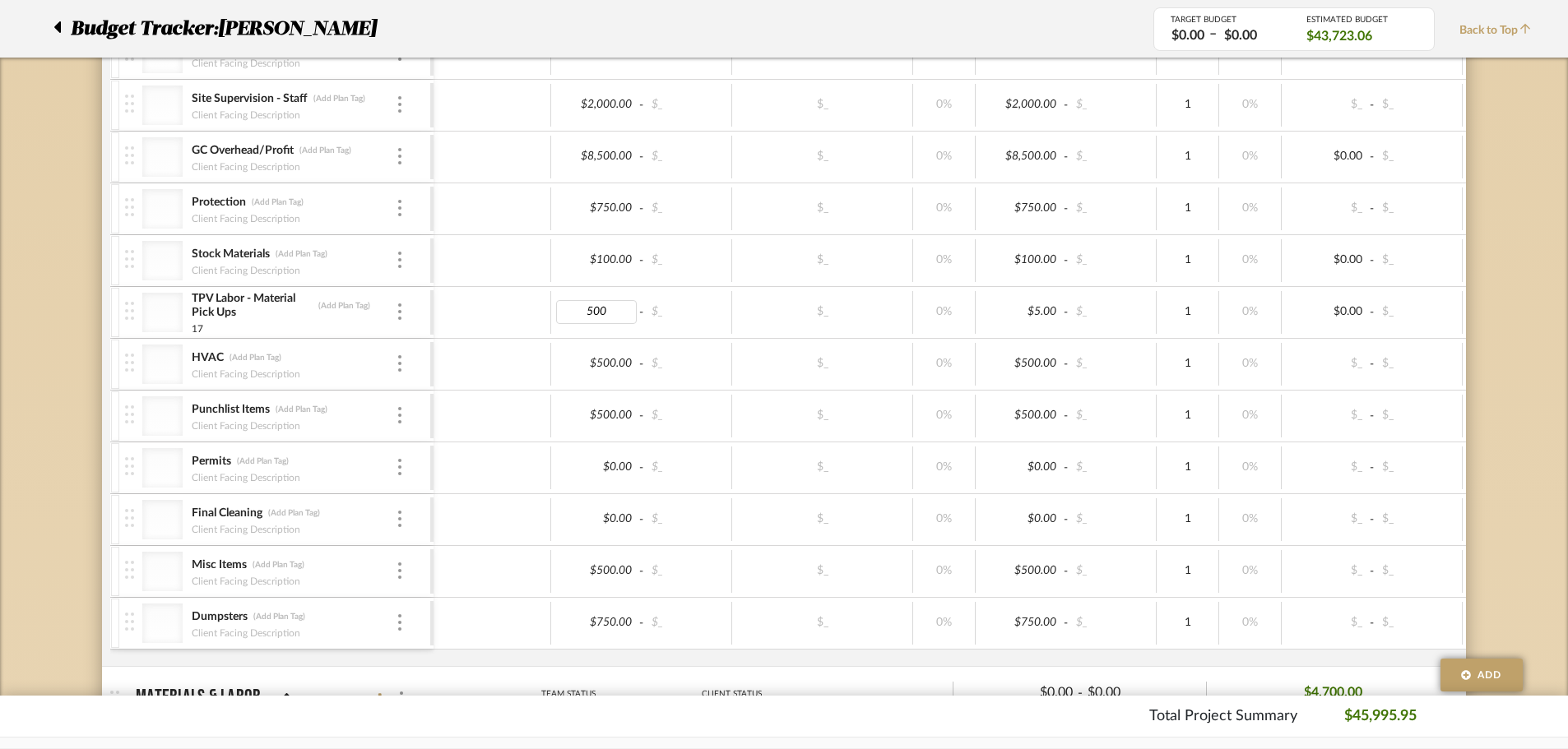
type input "500"
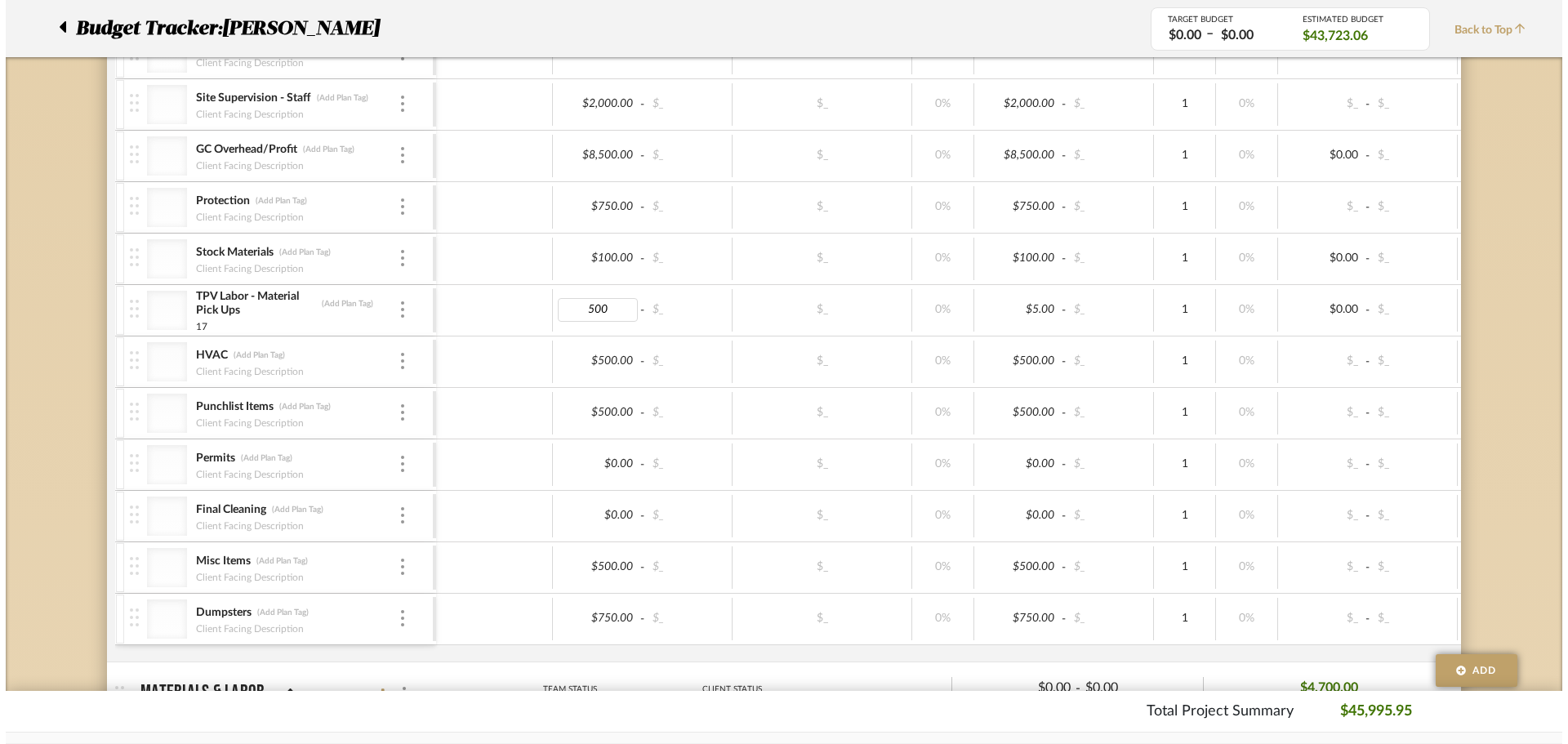
scroll to position [0, 0]
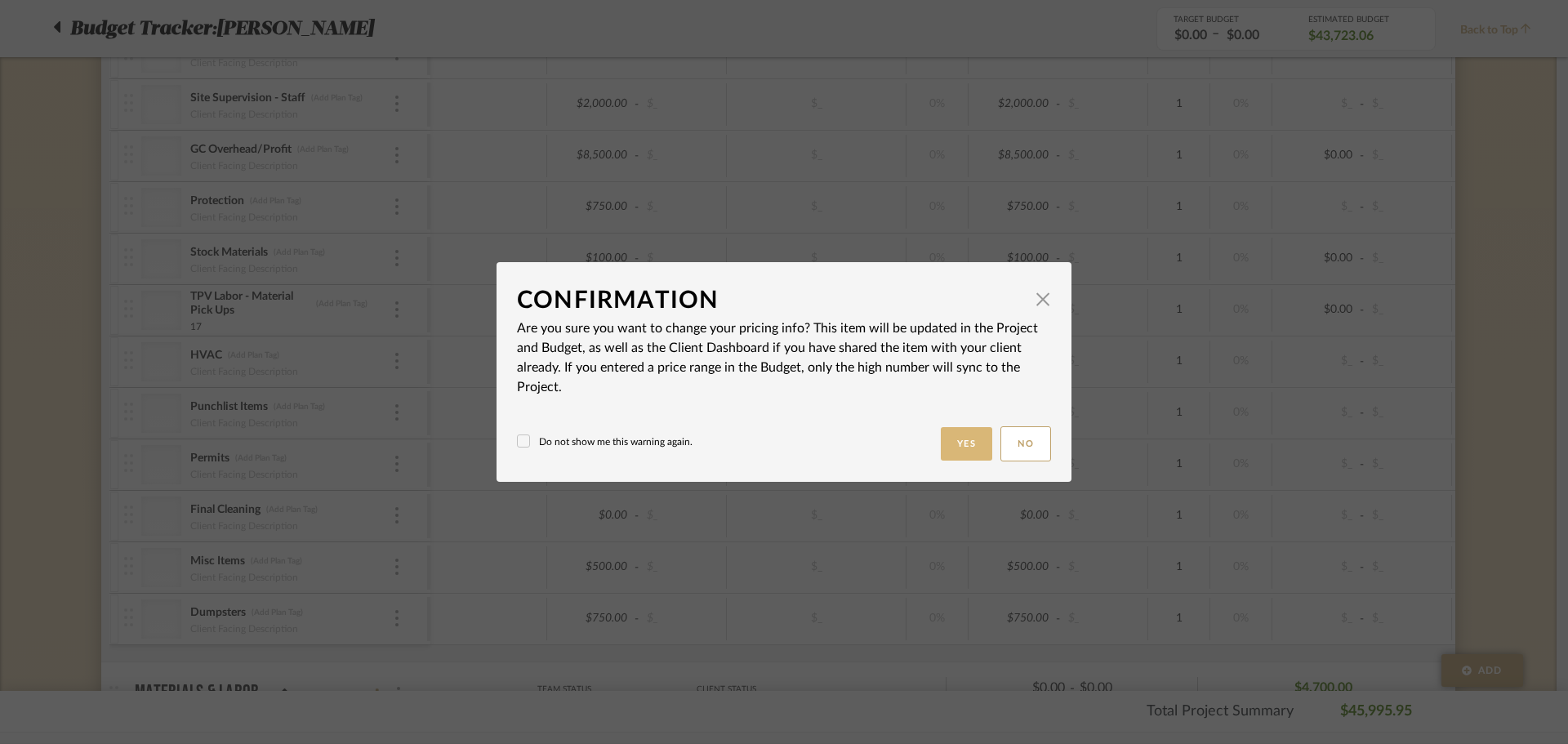
click at [957, 435] on button "Yes" at bounding box center [967, 444] width 52 height 33
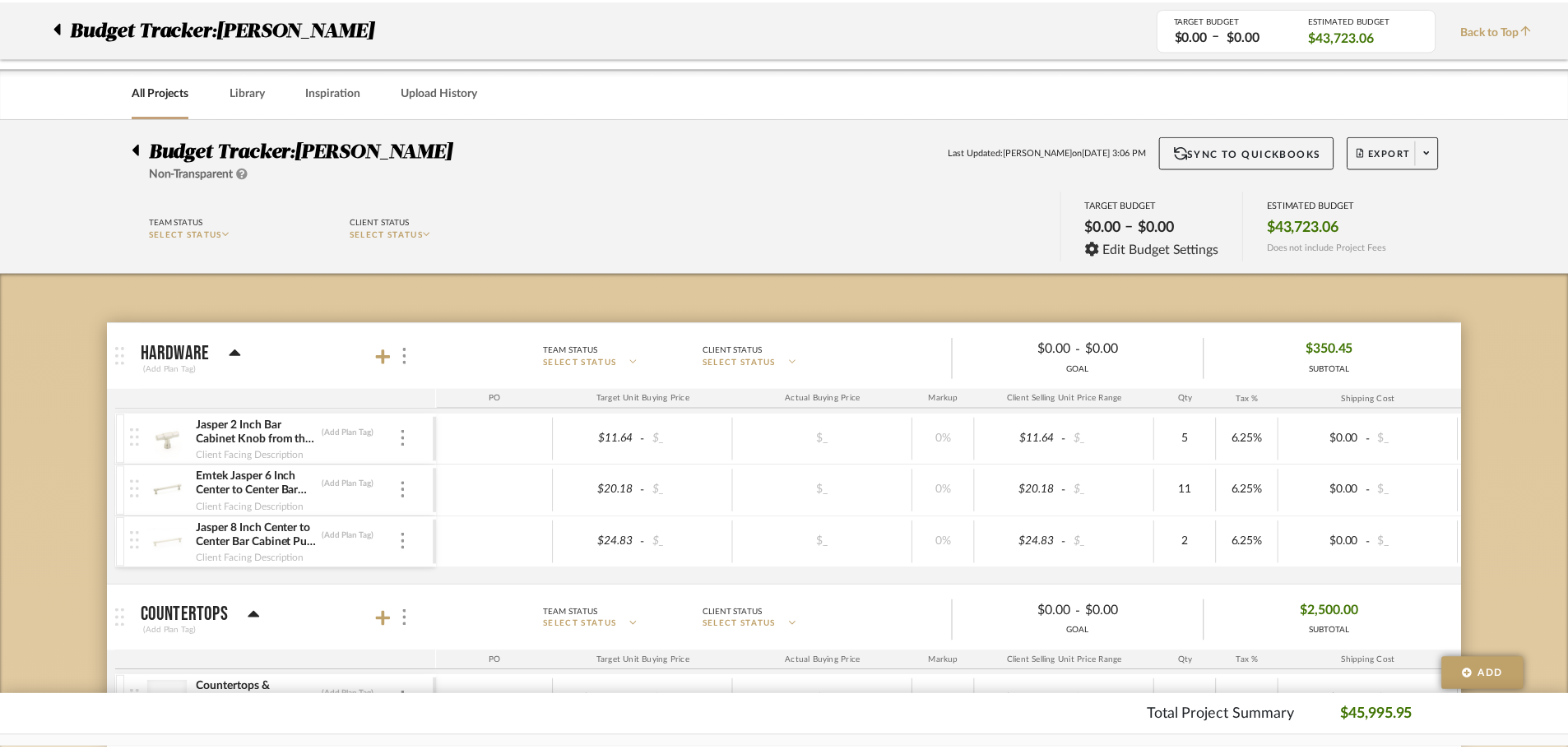
scroll to position [1839, 0]
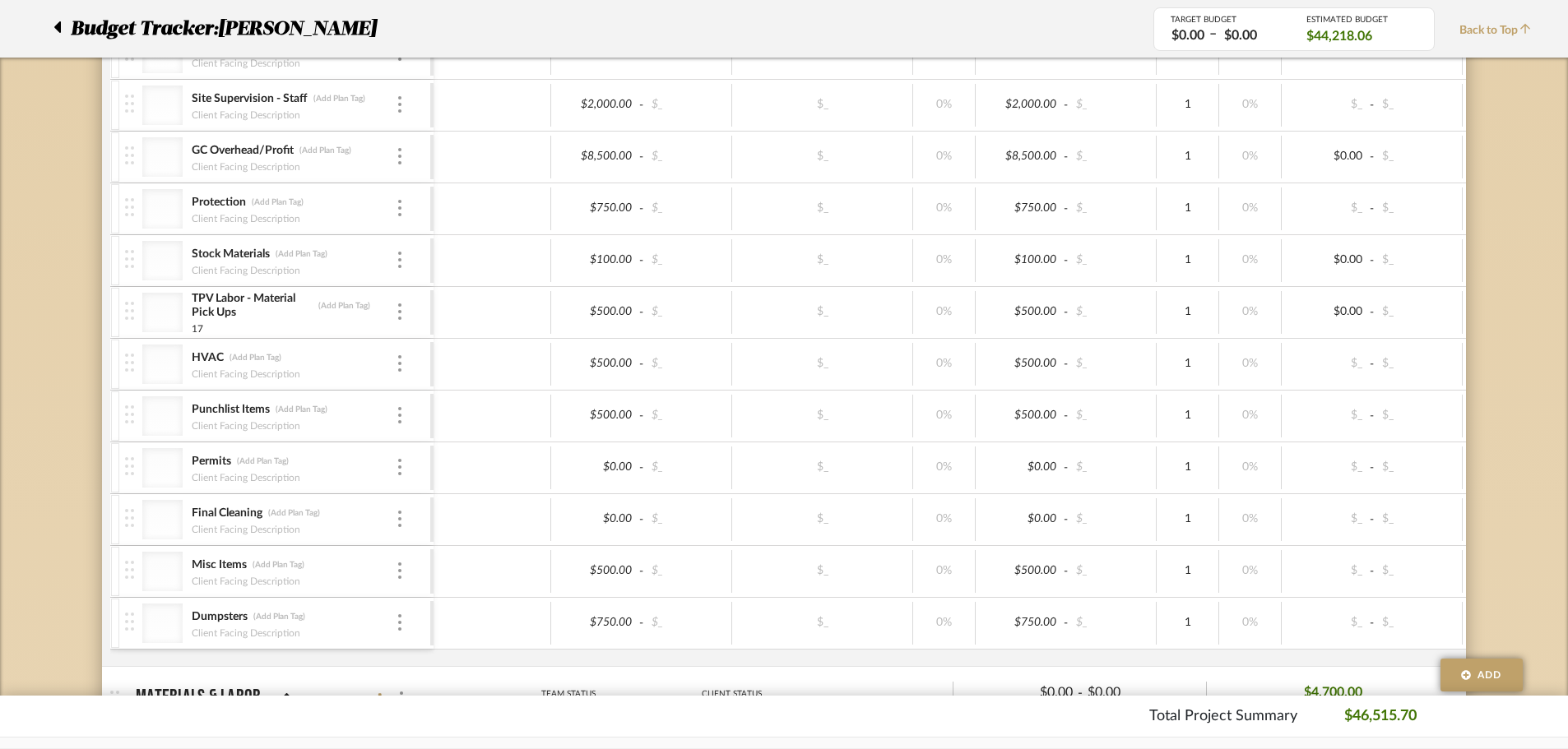
click at [616, 139] on div "$8,500.00 - $_" at bounding box center [641, 157] width 181 height 43
type input "10,"
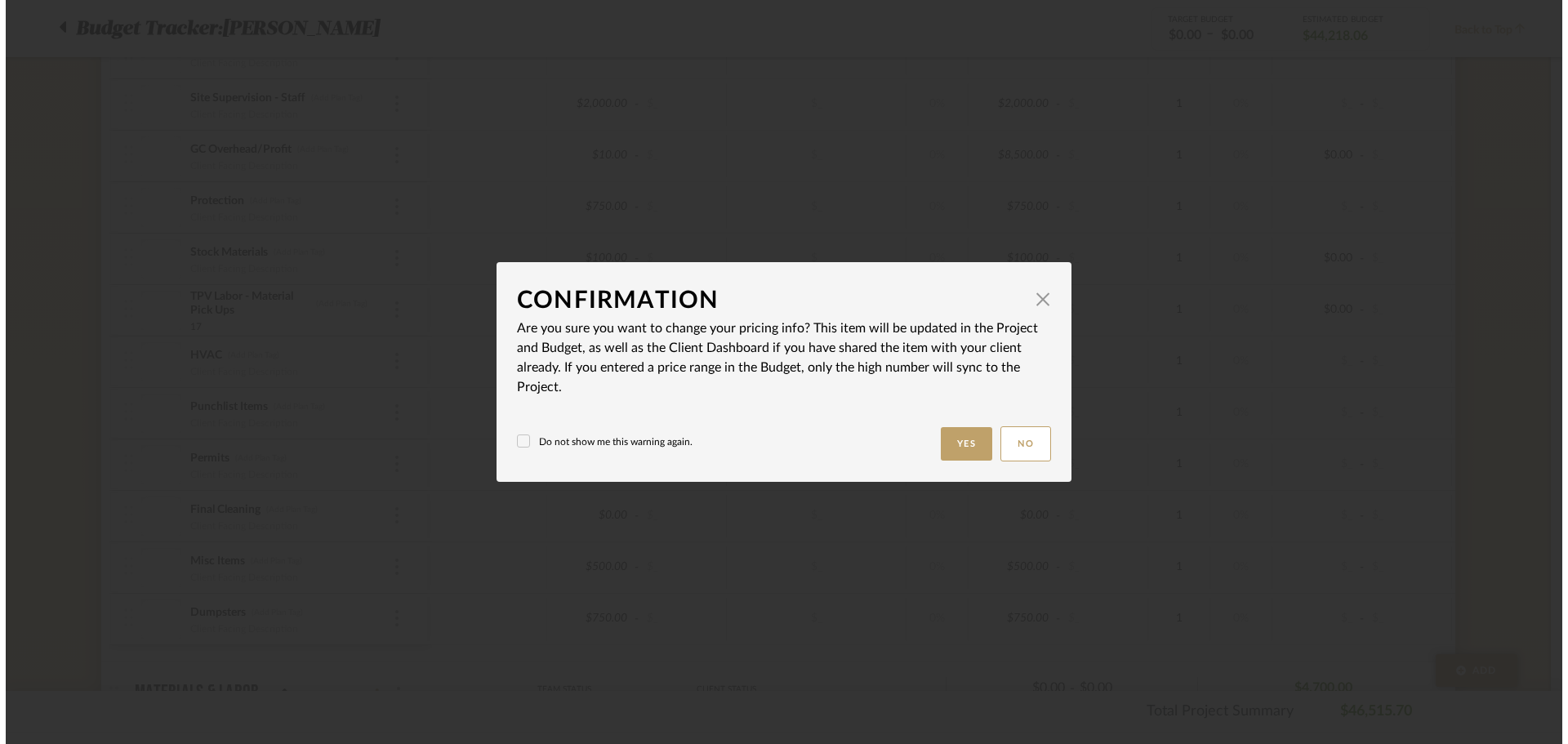
scroll to position [0, 0]
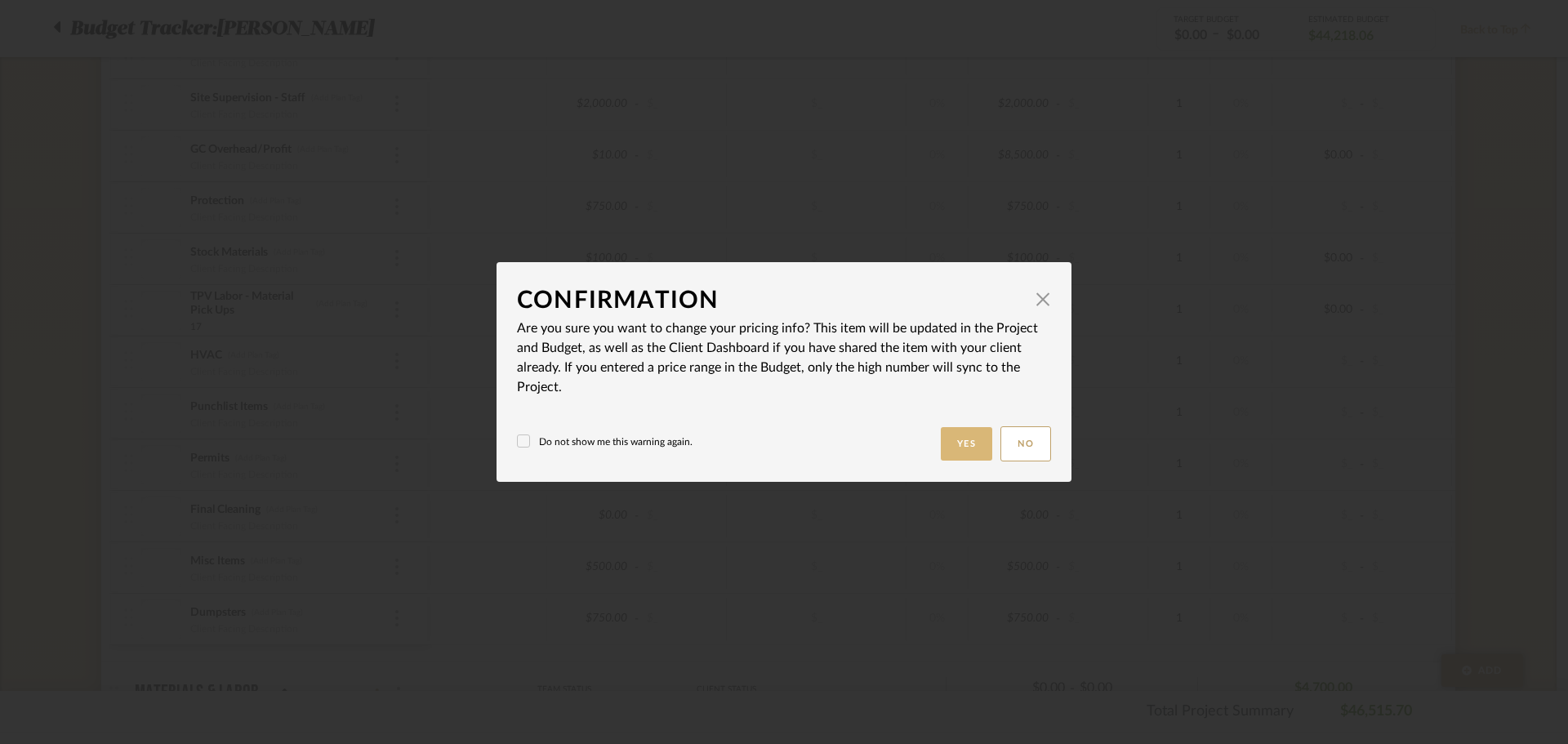
click at [959, 448] on button "Yes" at bounding box center [967, 444] width 52 height 33
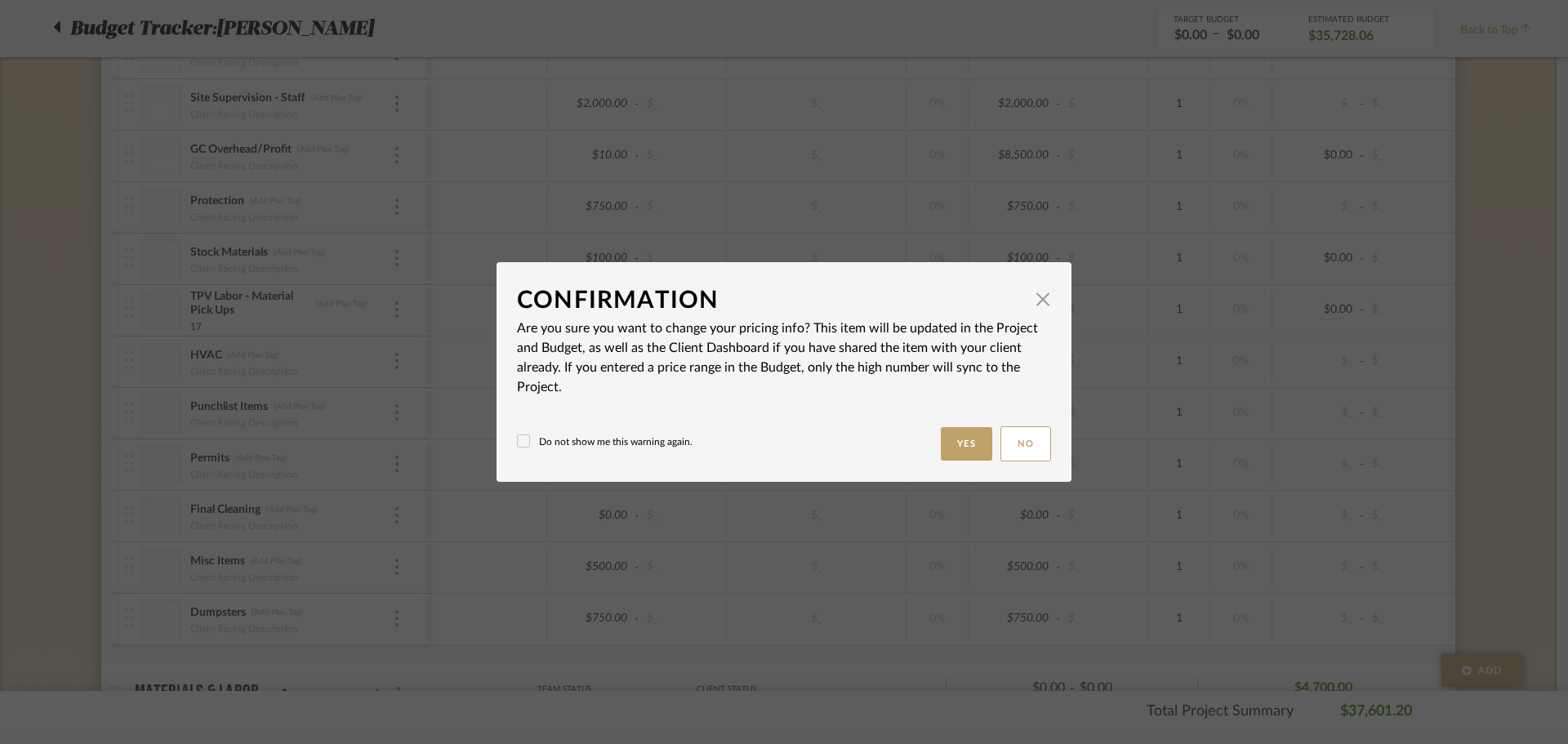
drag, startPoint x: 940, startPoint y: 413, endPoint x: 945, endPoint y: 422, distance: 10.3
click at [945, 422] on mat-dialog-content "Confirmation × Are you sure you want to change your pricing info? This item wil…" at bounding box center [784, 372] width 534 height 179
click at [960, 448] on button "Yes" at bounding box center [967, 444] width 52 height 33
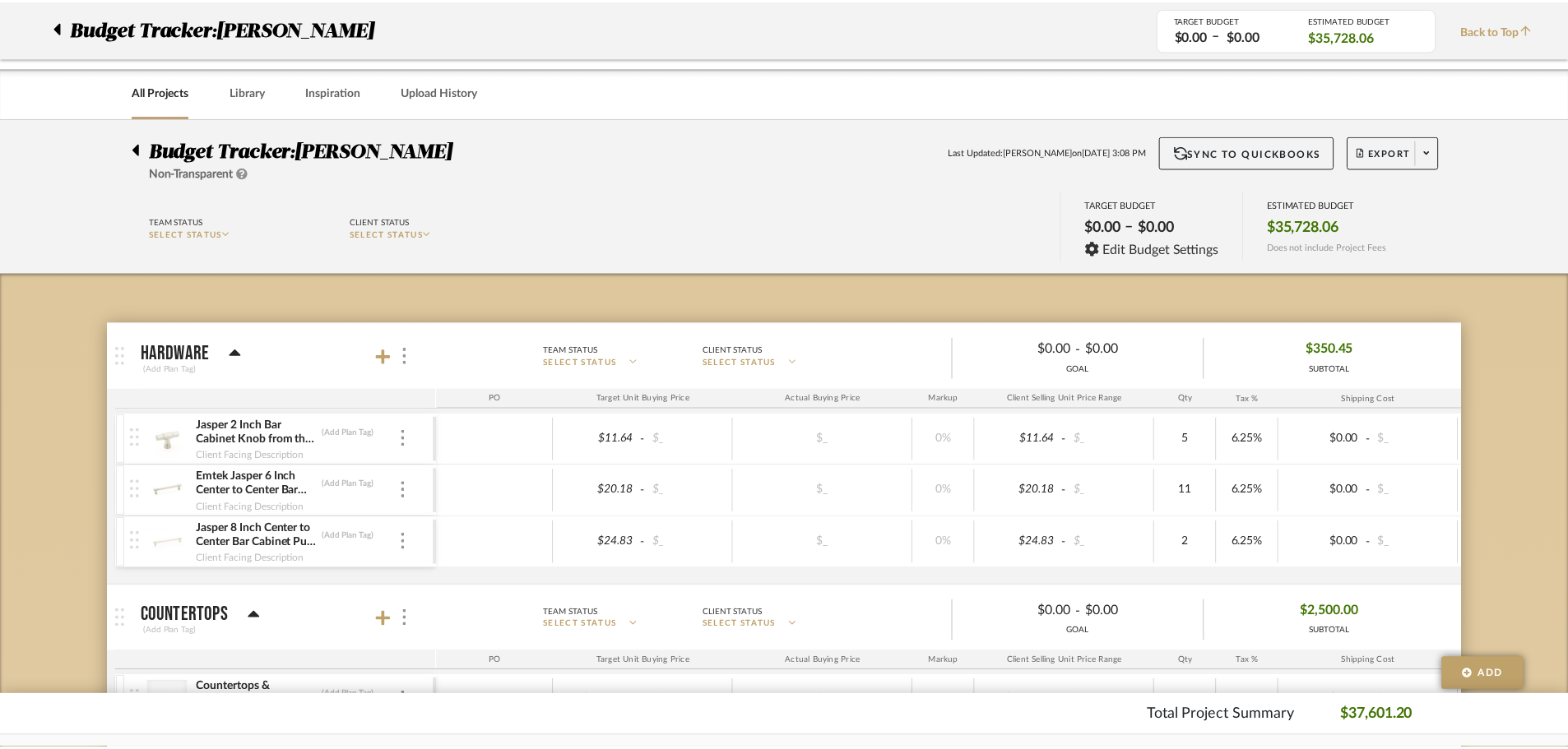
scroll to position [1839, 0]
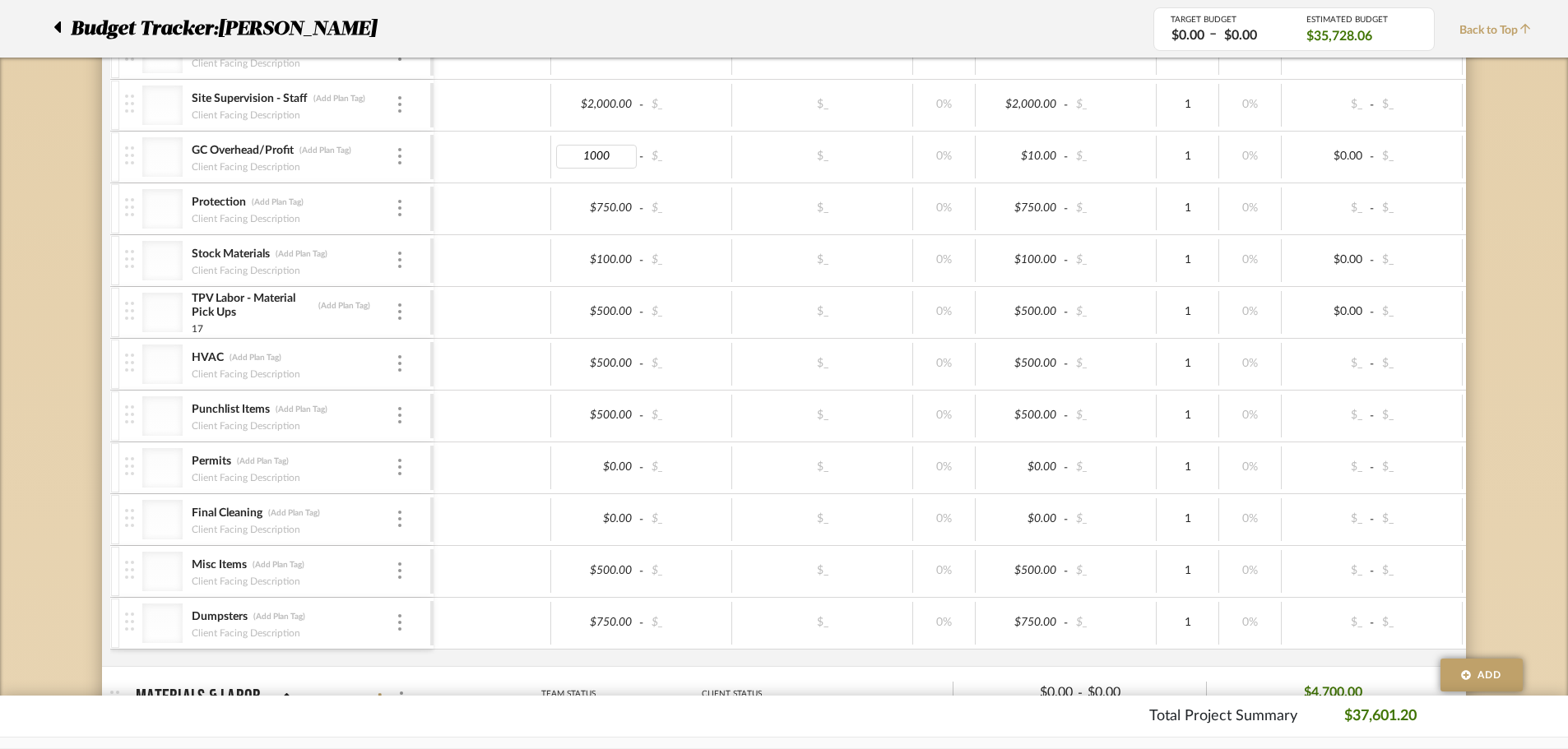
type input "10000"
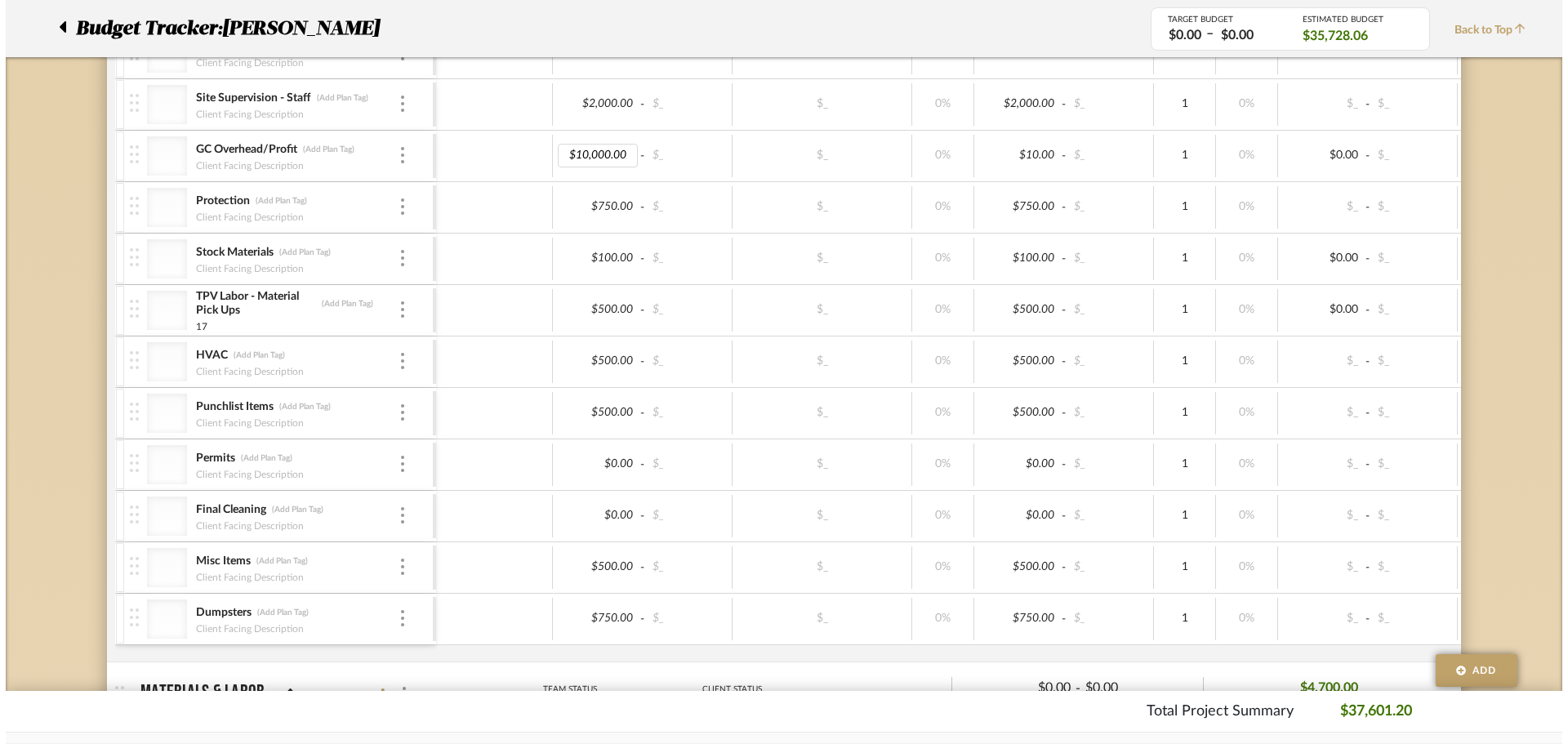
scroll to position [0, 0]
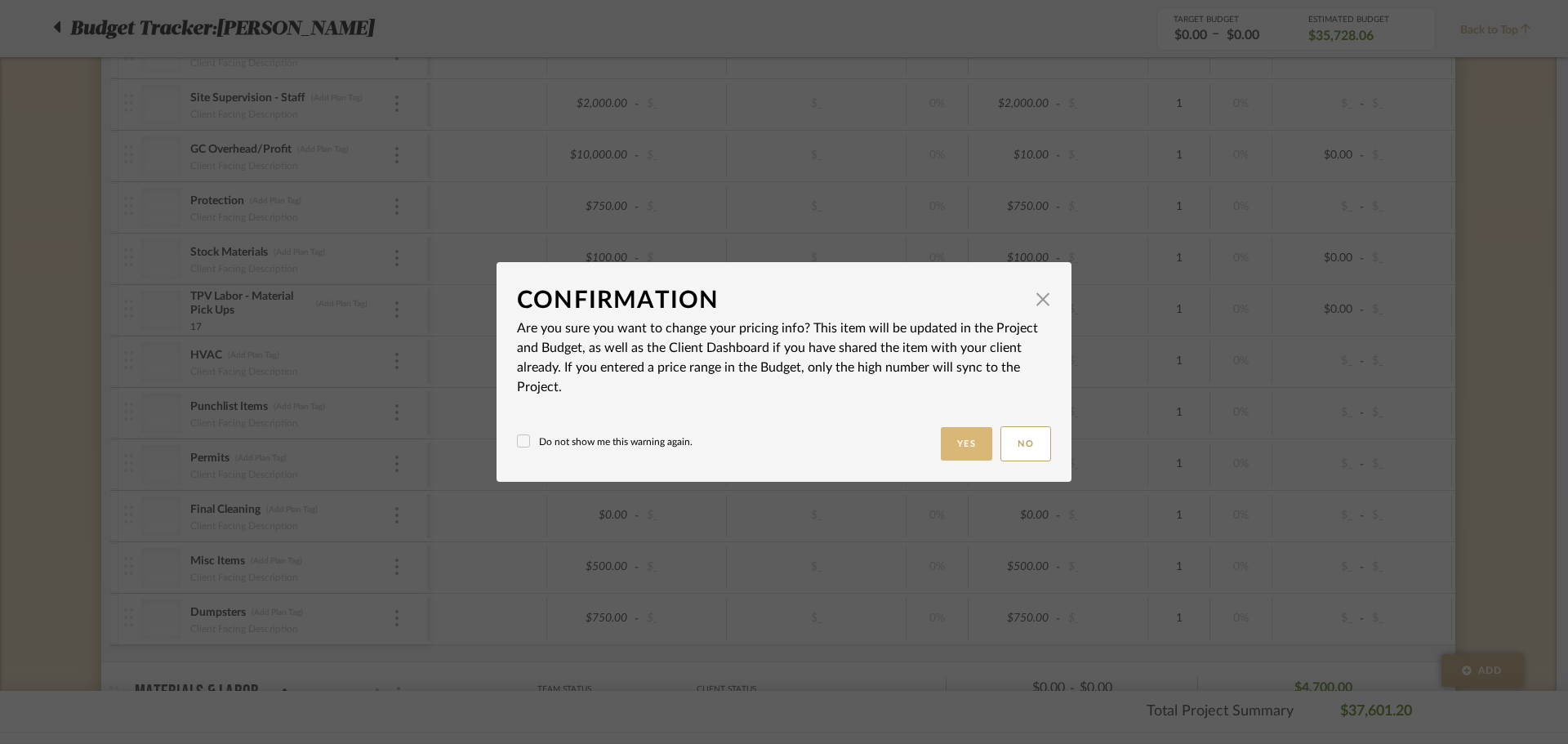
click at [962, 449] on button "Yes" at bounding box center [967, 444] width 52 height 33
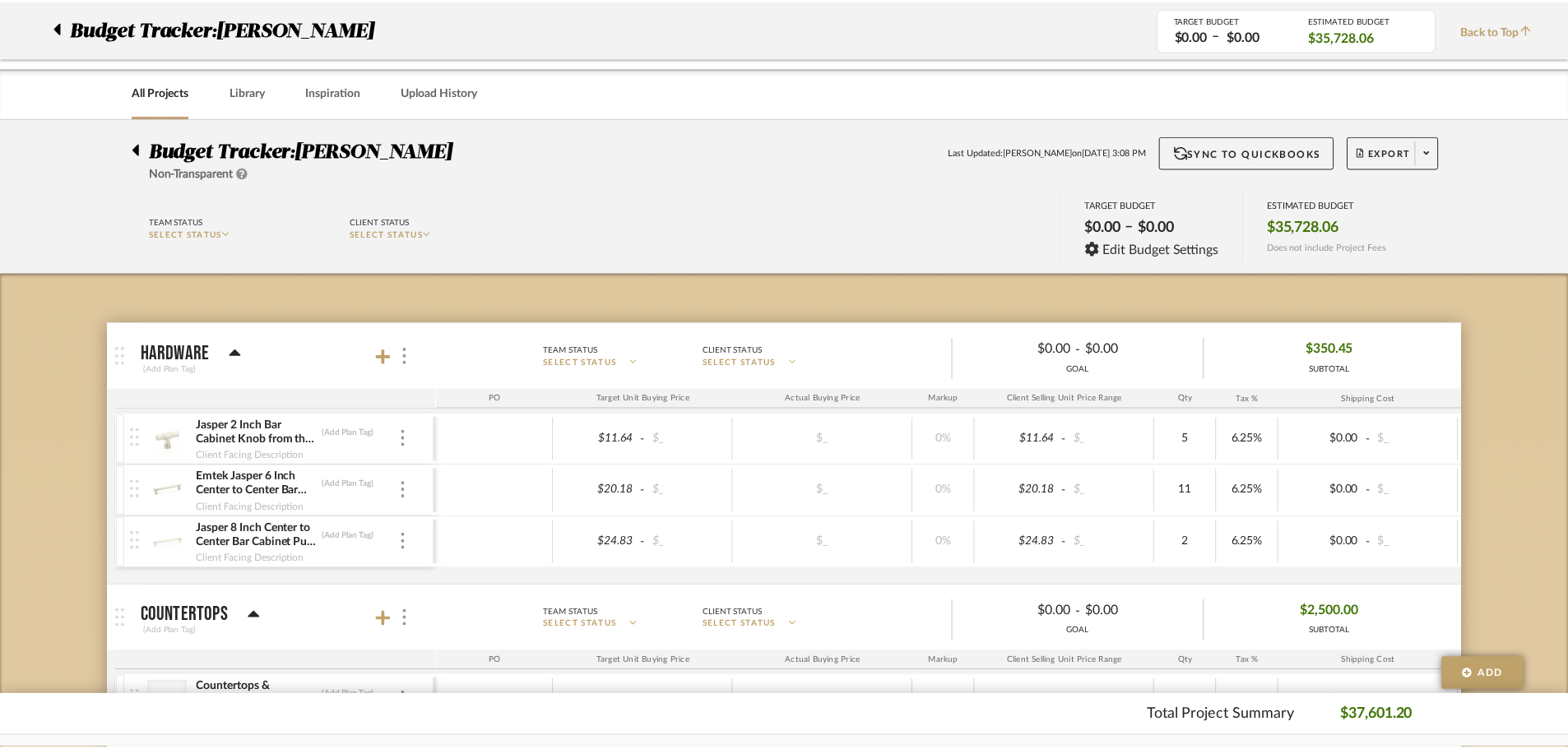
scroll to position [1839, 0]
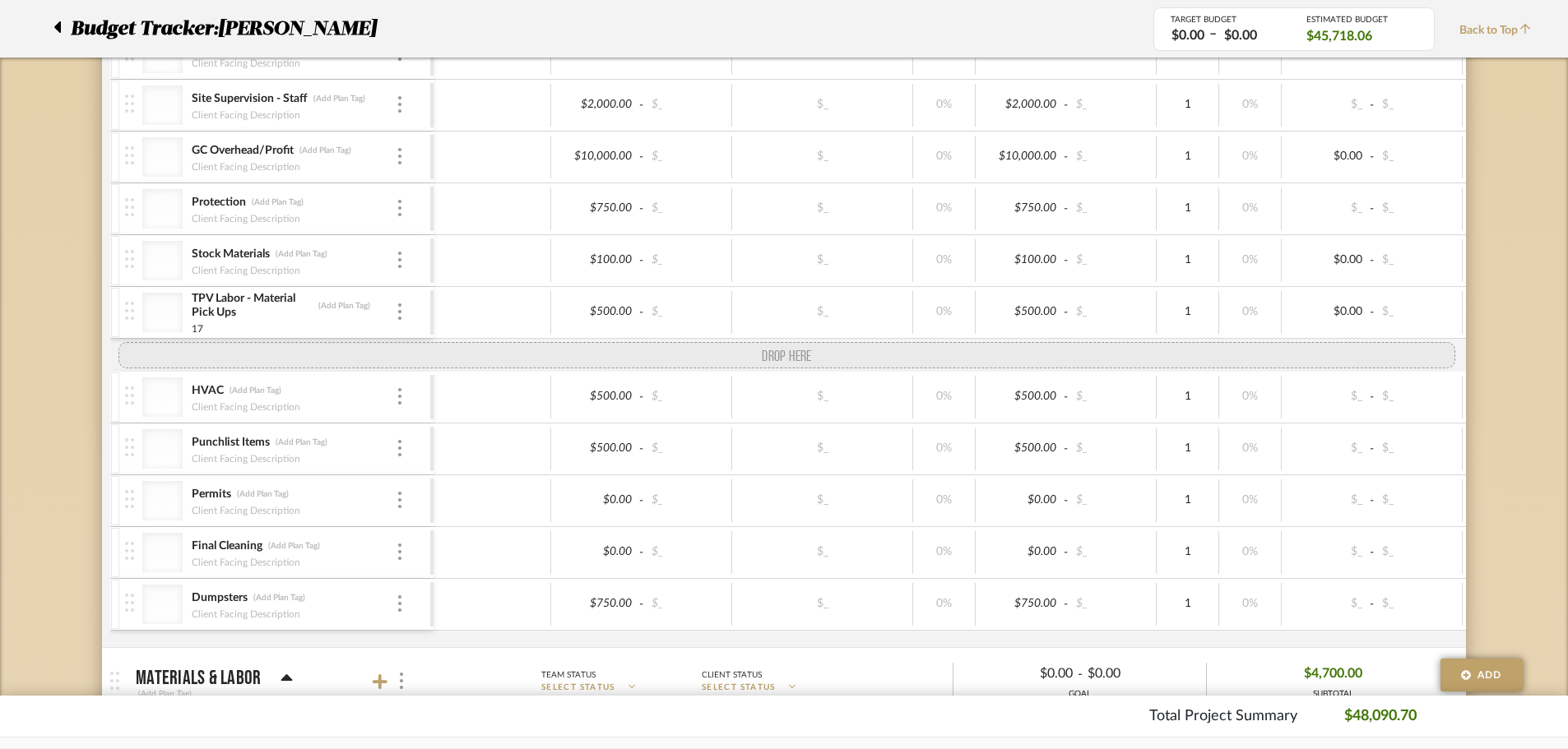
drag, startPoint x: 131, startPoint y: 575, endPoint x: 129, endPoint y: 367, distance: 208.0
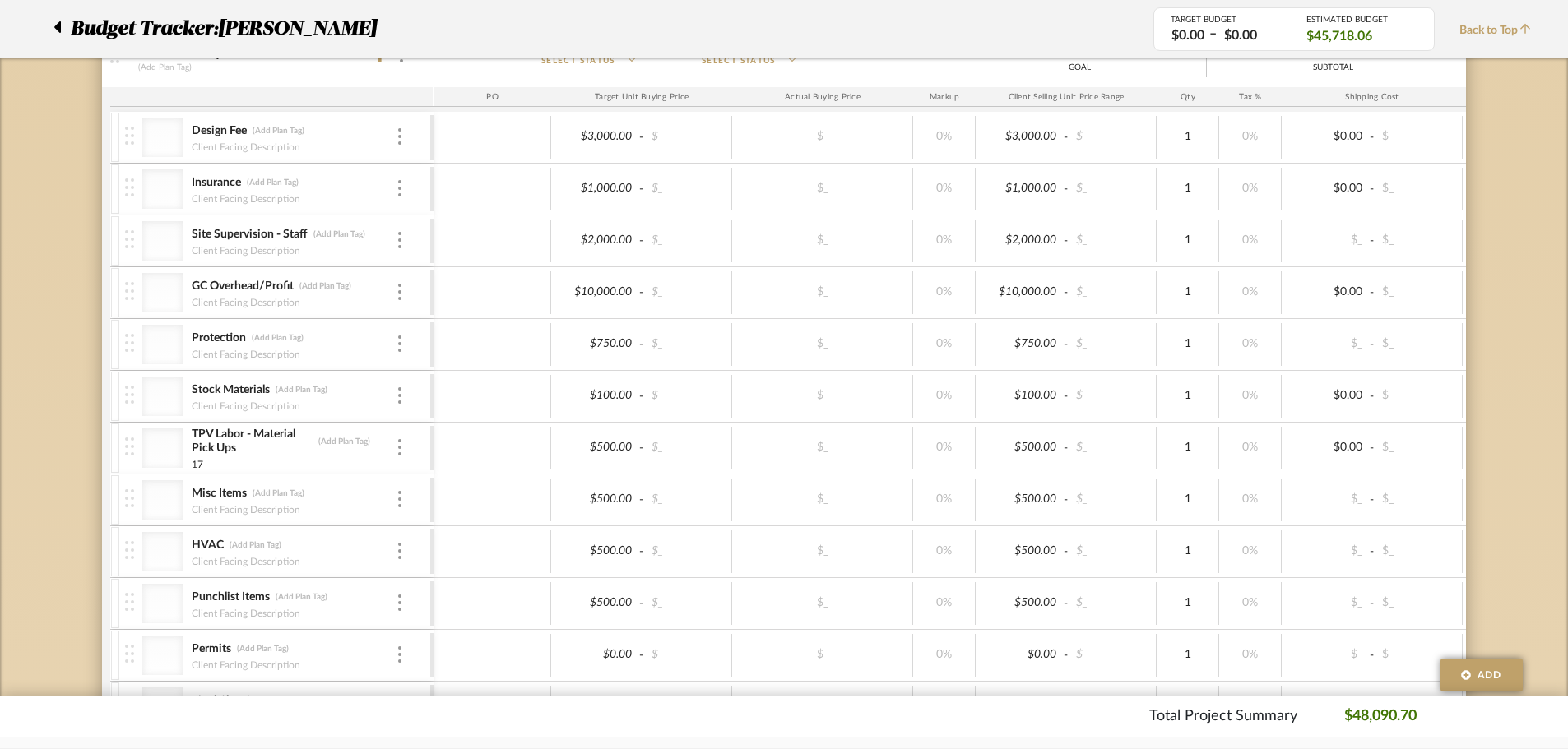
scroll to position [1674, 0]
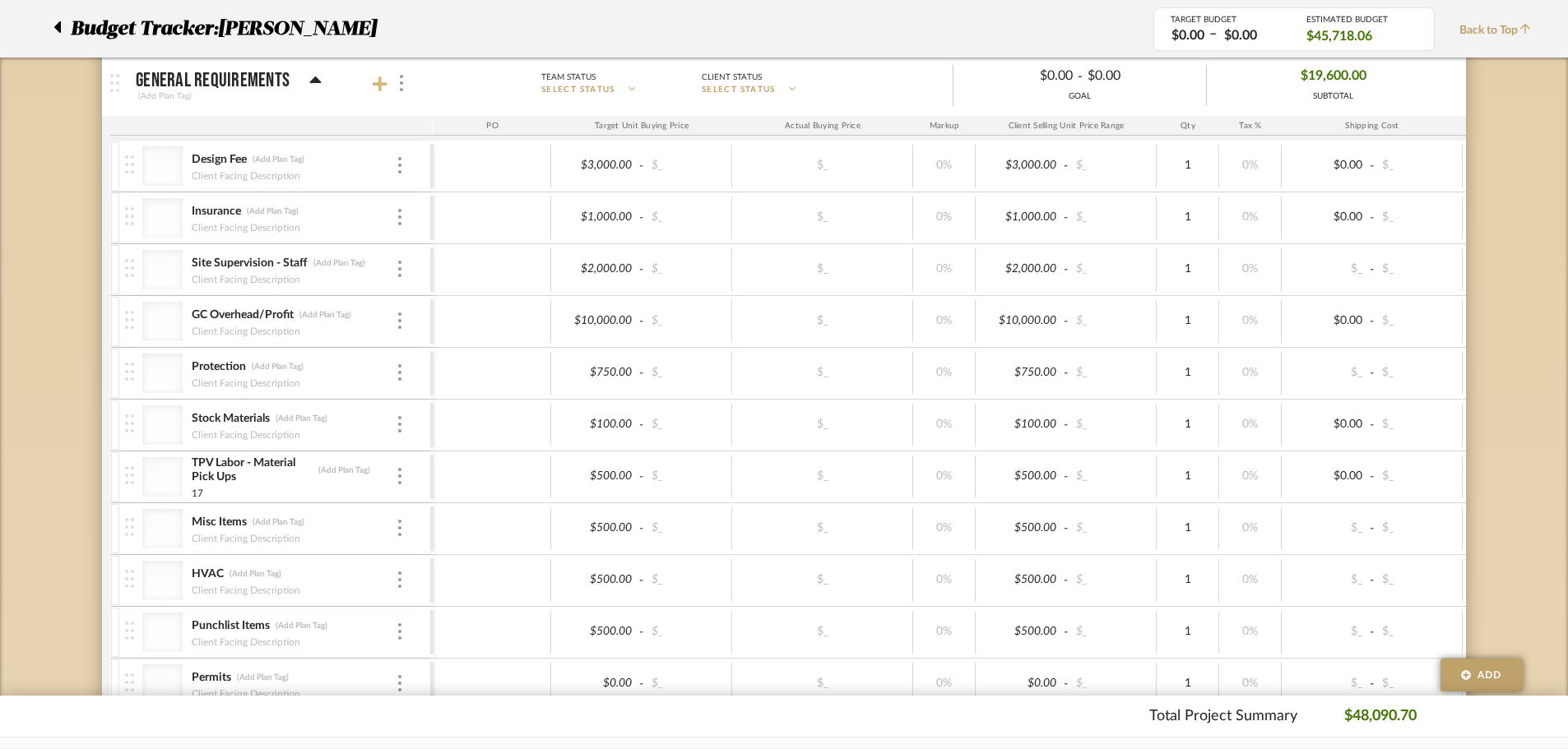
click at [379, 73] on mat-panel-title "GENERAL REQUIREMENTS (Add Plan Tag)" at bounding box center [281, 83] width 290 height 41
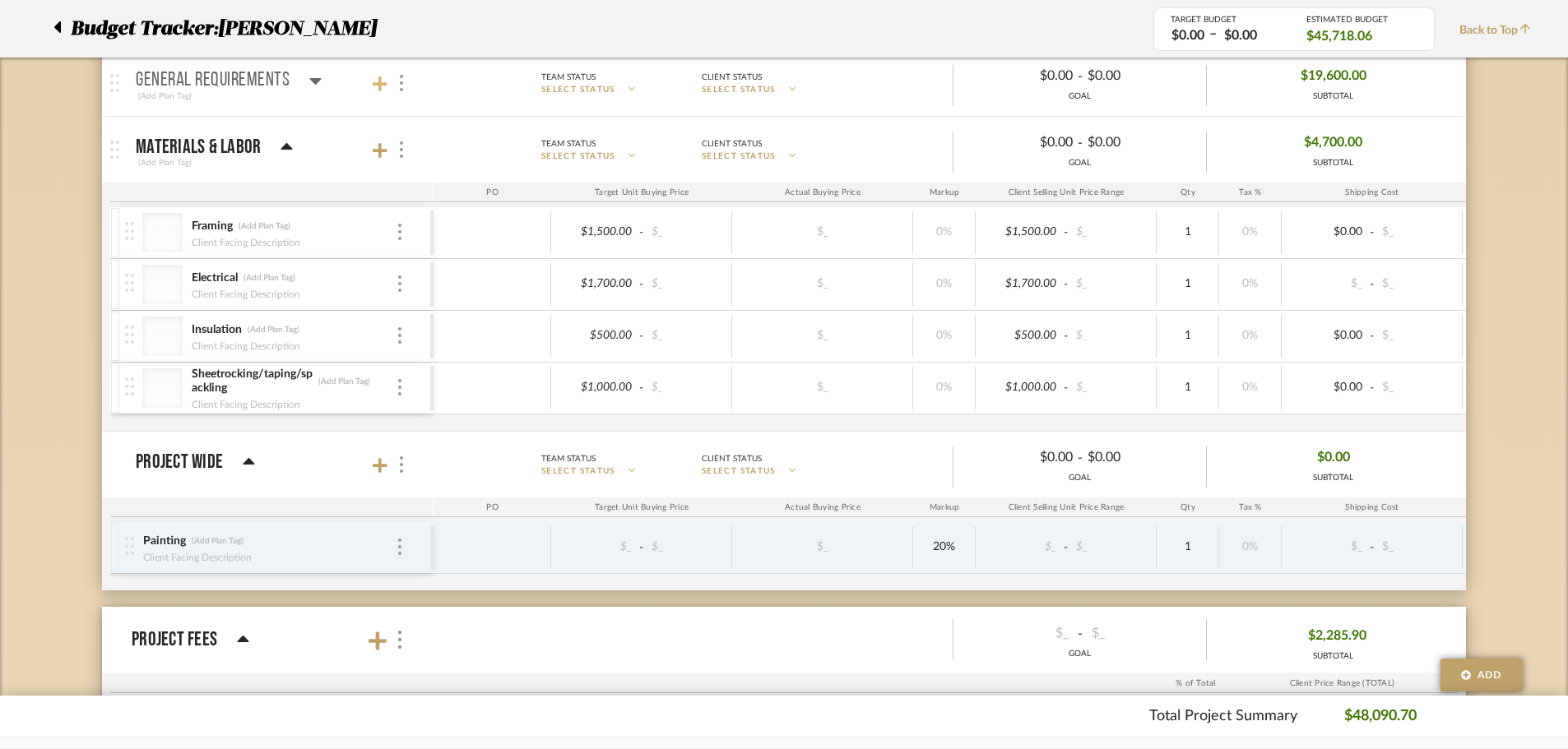
click at [379, 86] on icon at bounding box center [380, 84] width 15 height 15
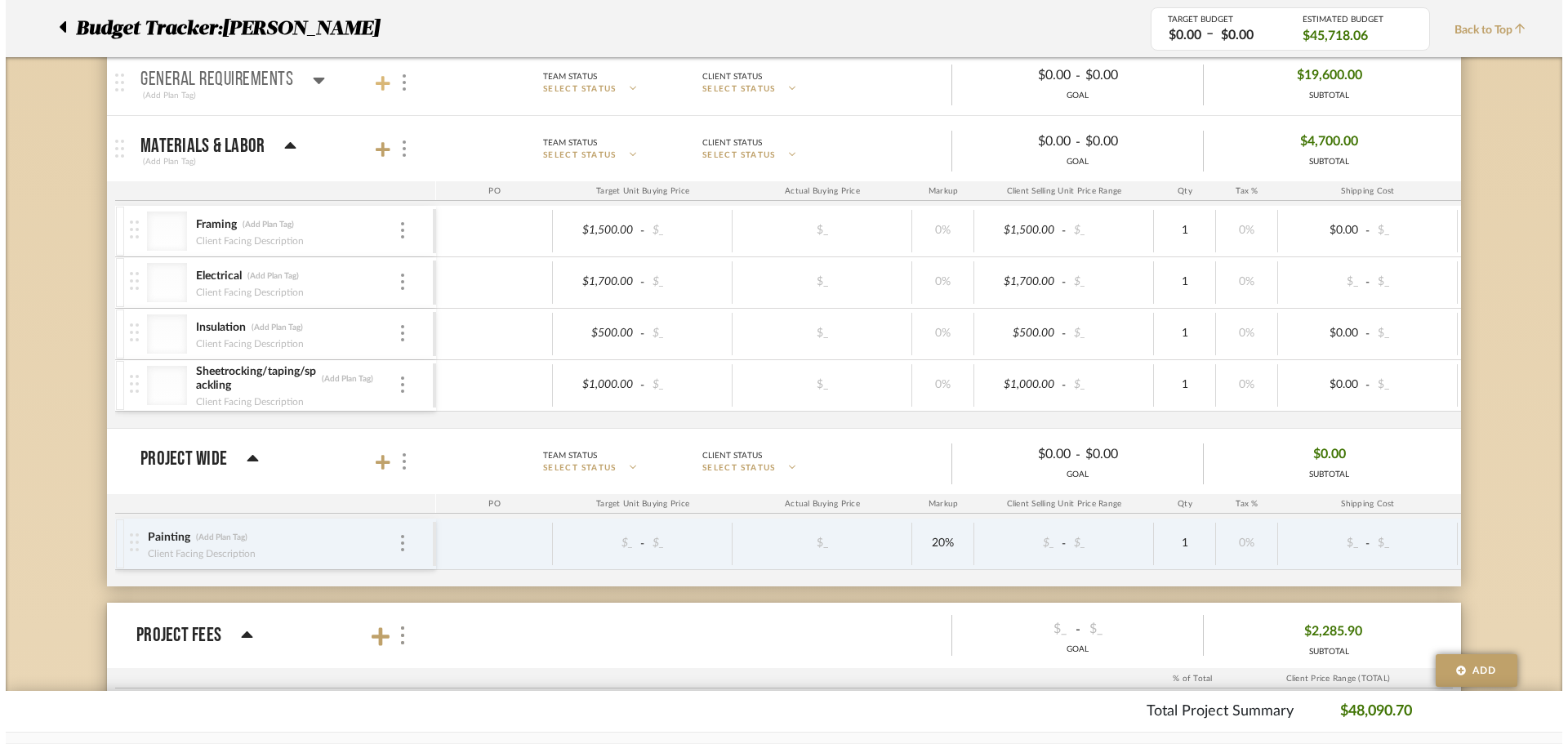
scroll to position [0, 0]
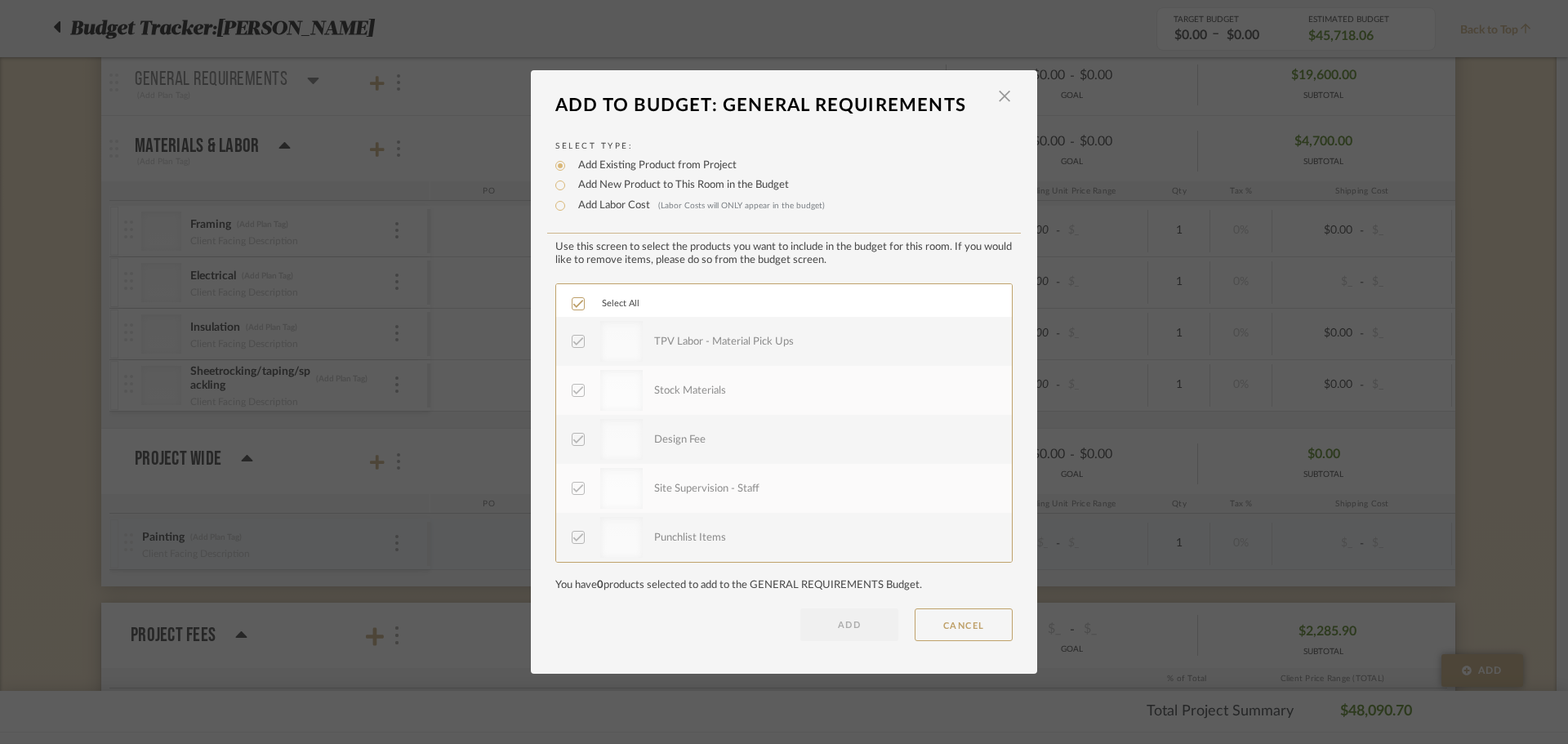
click at [624, 181] on label "Add New Product to This Room in the Budget" at bounding box center [680, 186] width 219 height 17
click at [570, 181] on input "Add New Product to This Room in the Budget" at bounding box center [560, 185] width 19 height 19
radio input "true"
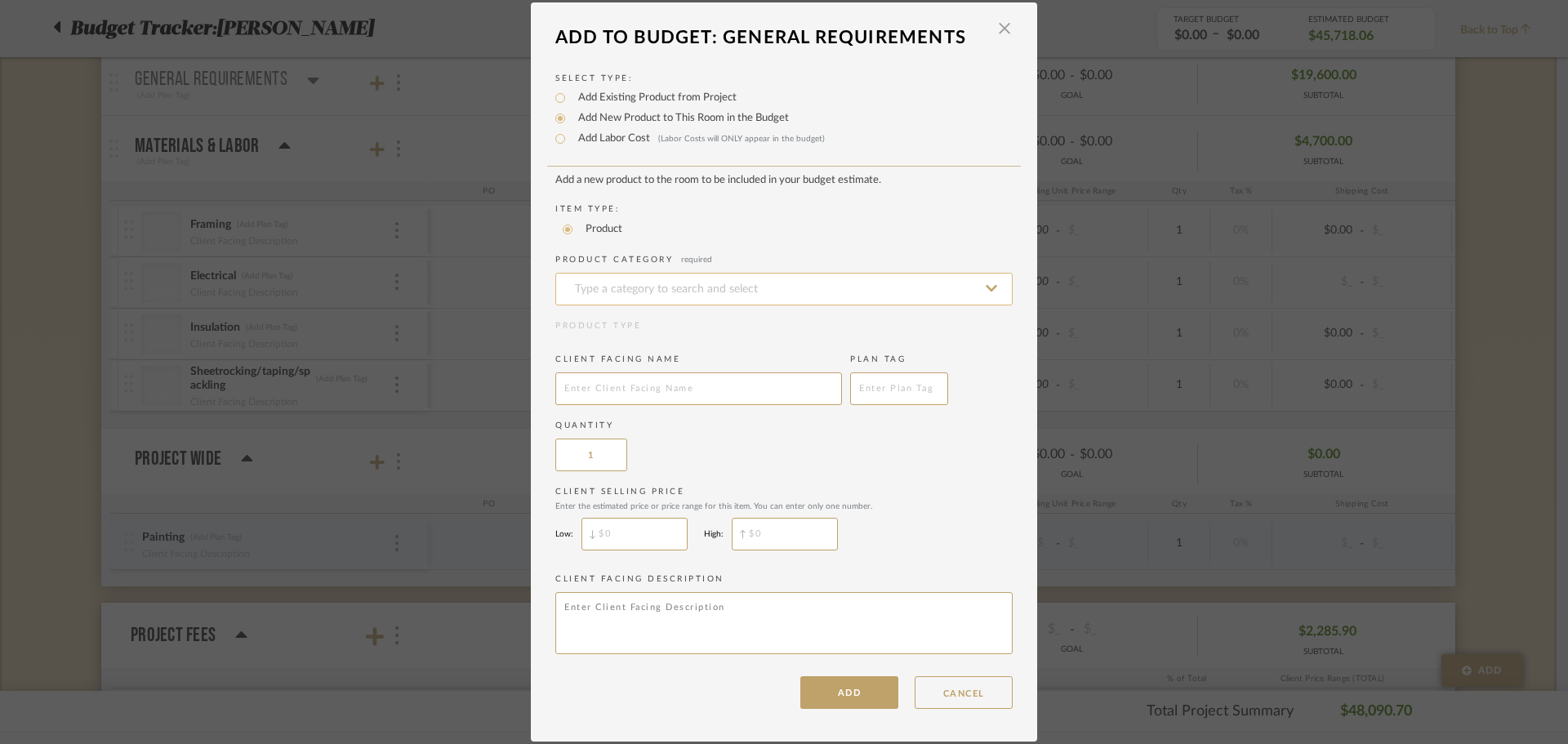
click at [642, 292] on input at bounding box center [784, 290] width 457 height 33
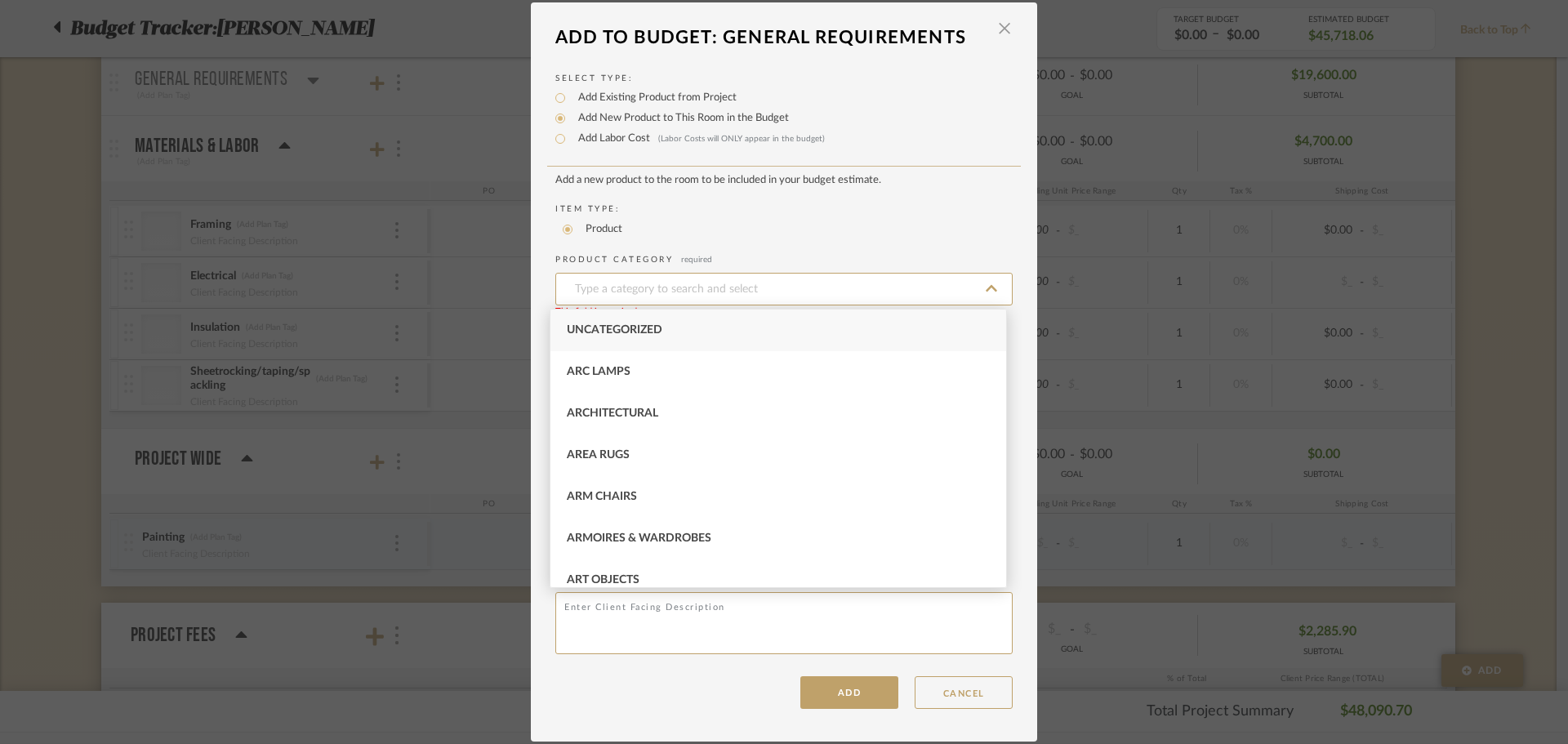
click at [650, 325] on span "Uncategorized" at bounding box center [614, 330] width 96 height 11
type input "Uncategorized"
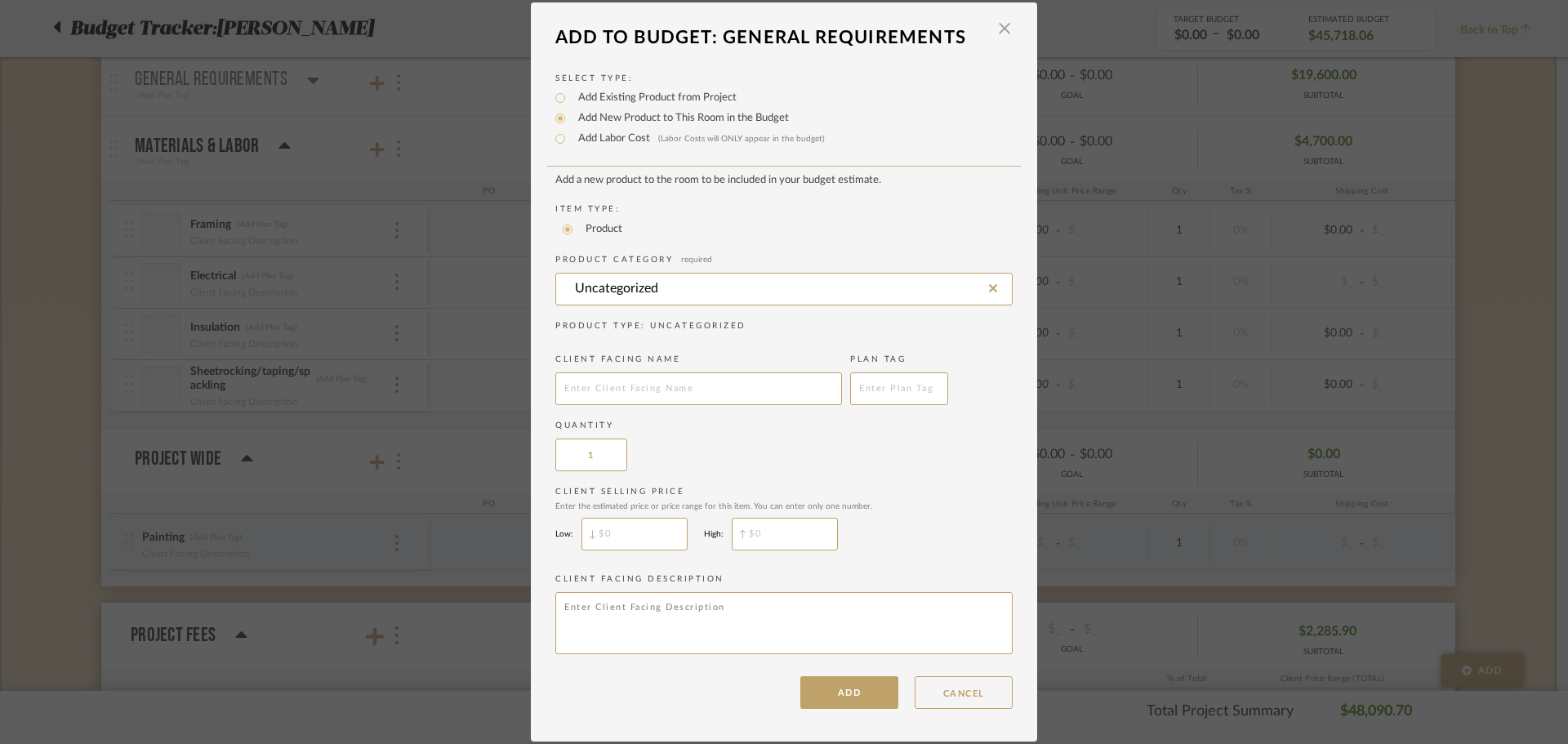
click at [644, 370] on div "Client Facing Name" at bounding box center [699, 380] width 287 height 52
click at [645, 393] on input "text" at bounding box center [699, 389] width 287 height 33
type input "Site Visit"
click at [839, 705] on button "ADD" at bounding box center [849, 692] width 98 height 33
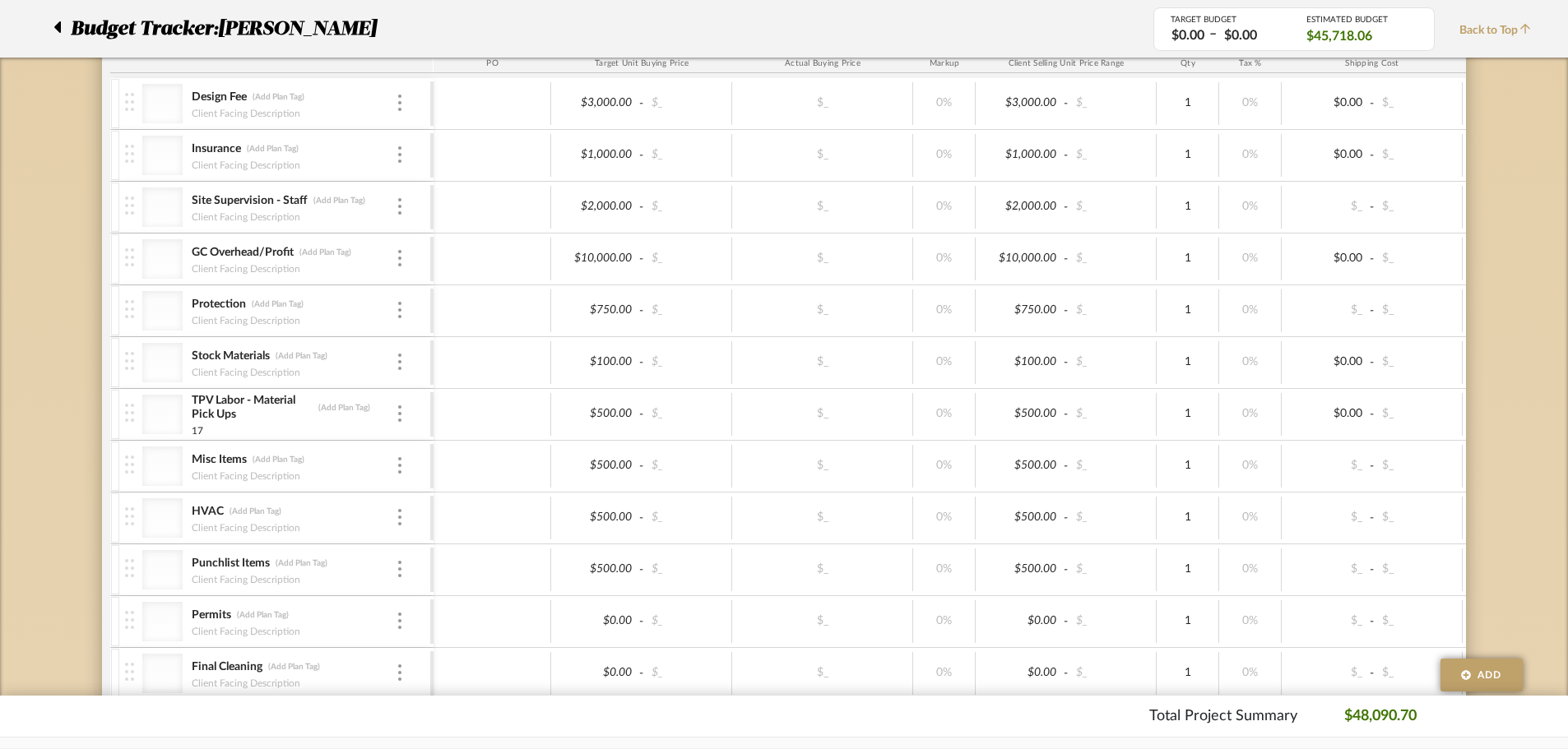
scroll to position [1921, 0]
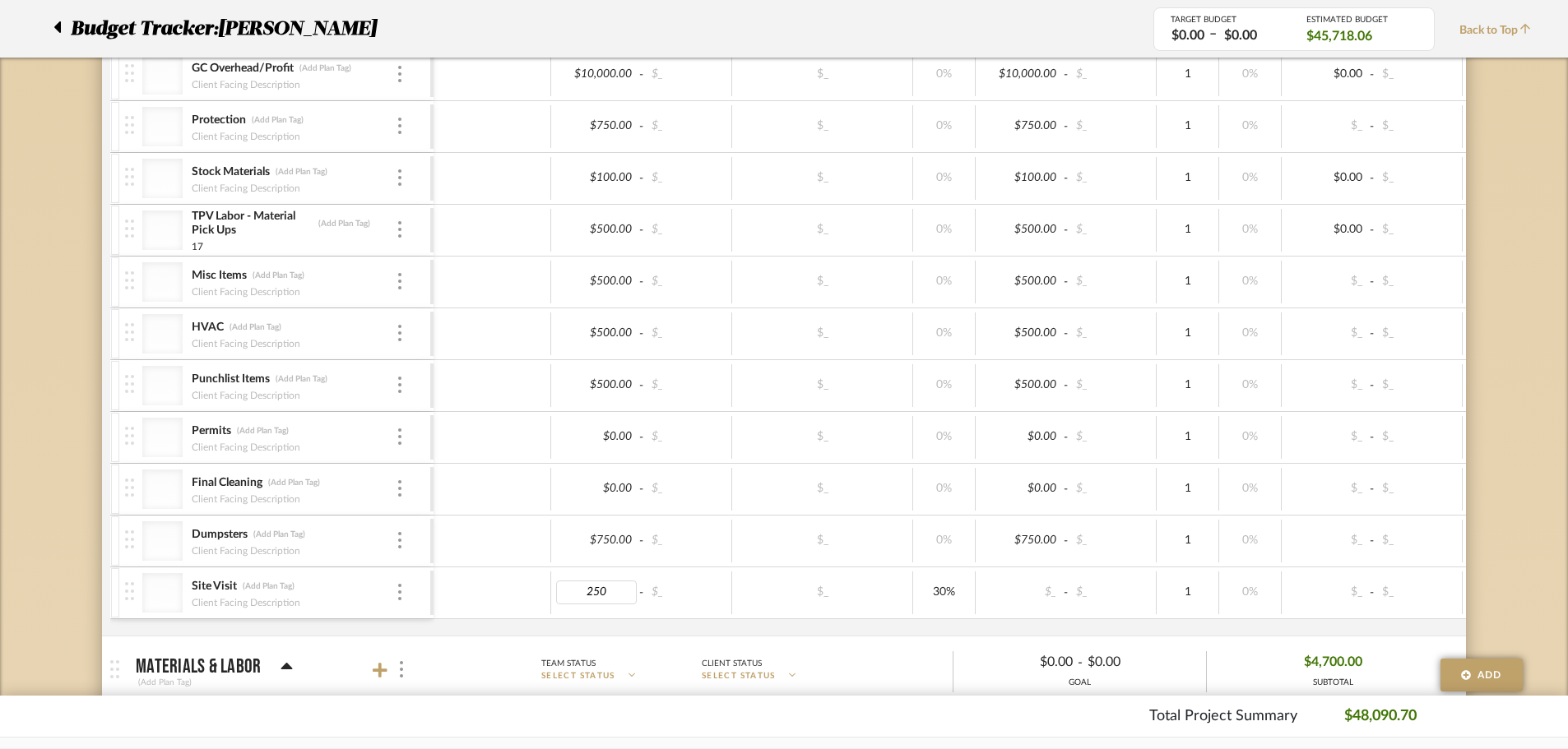
type input "250"
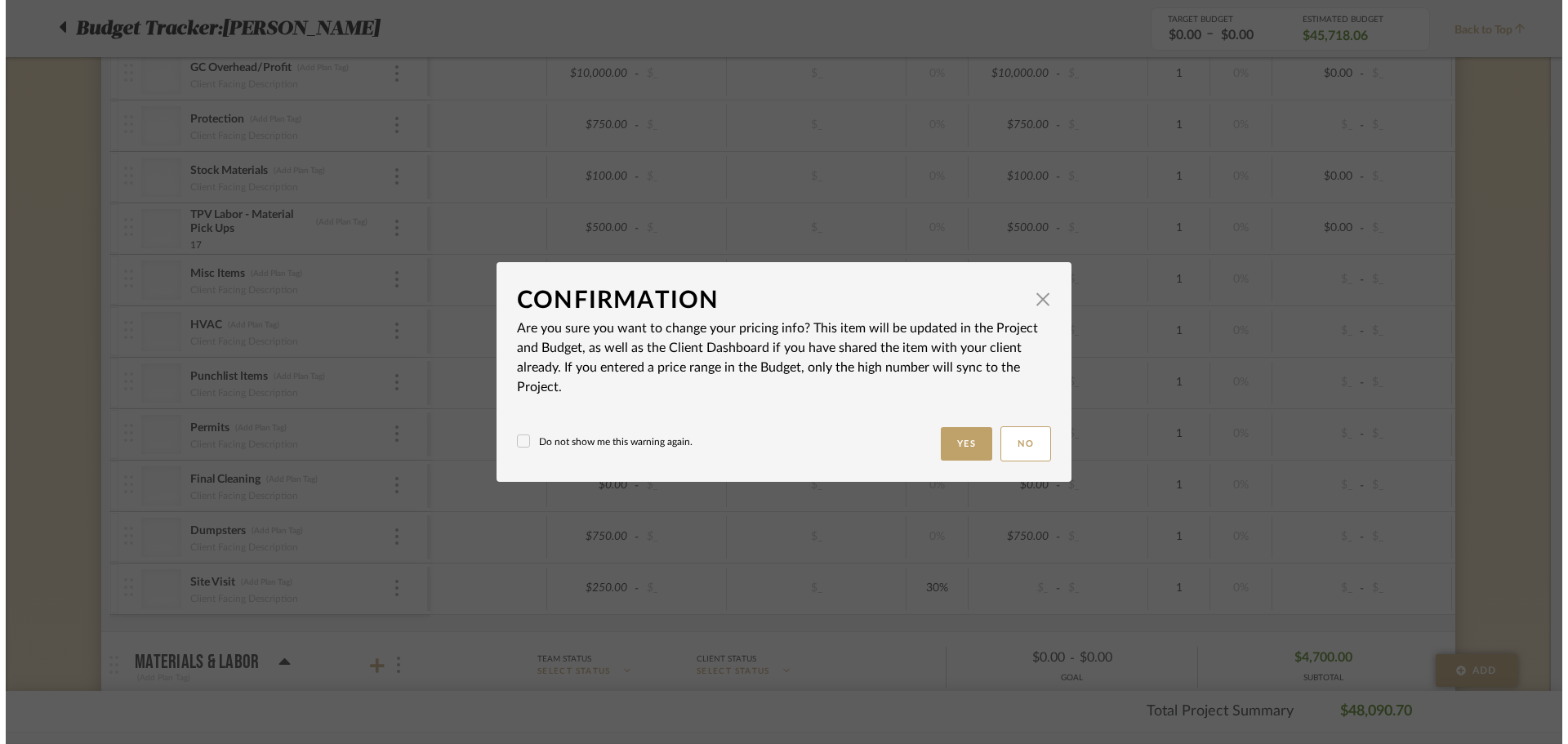
scroll to position [0, 0]
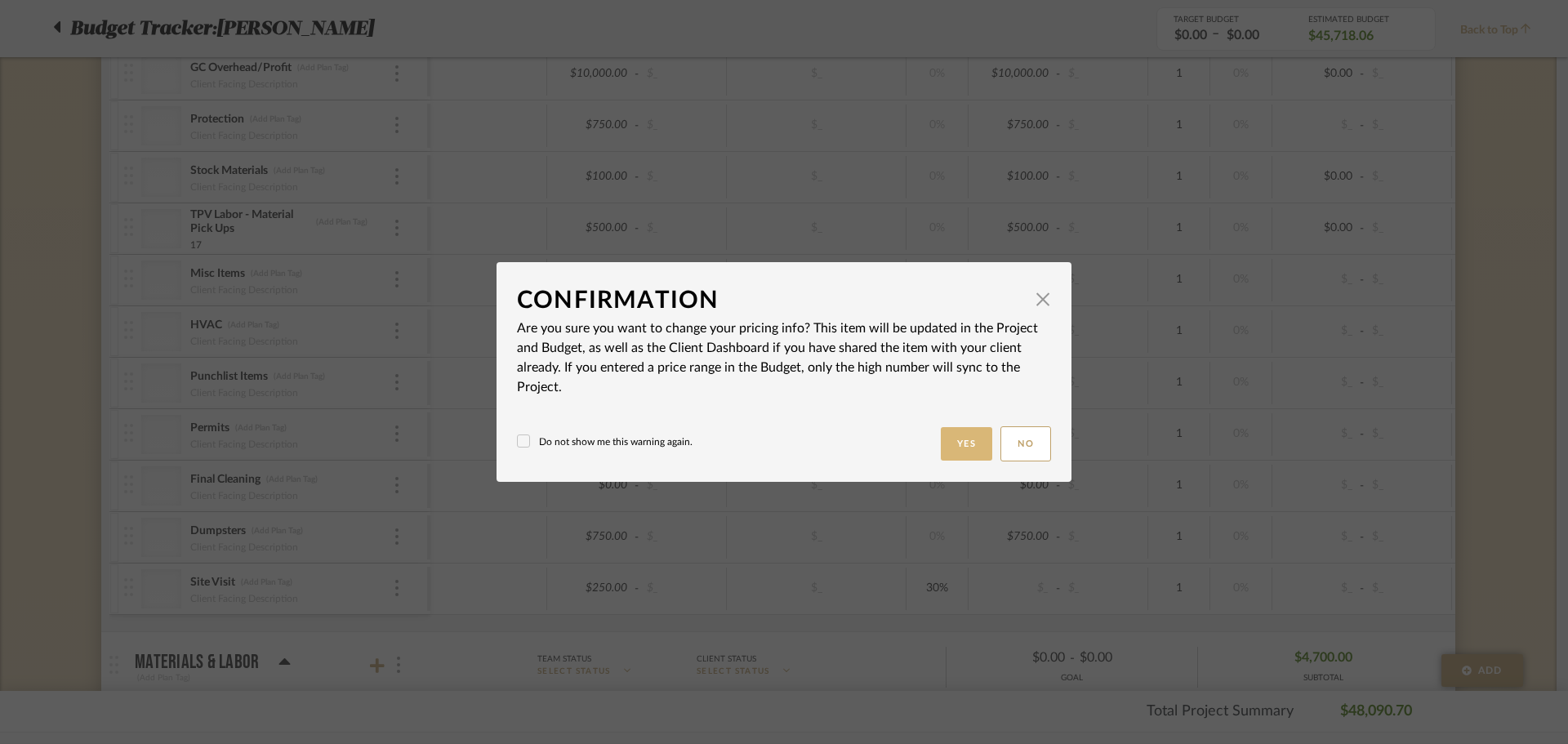
click at [961, 440] on button "Yes" at bounding box center [967, 444] width 52 height 33
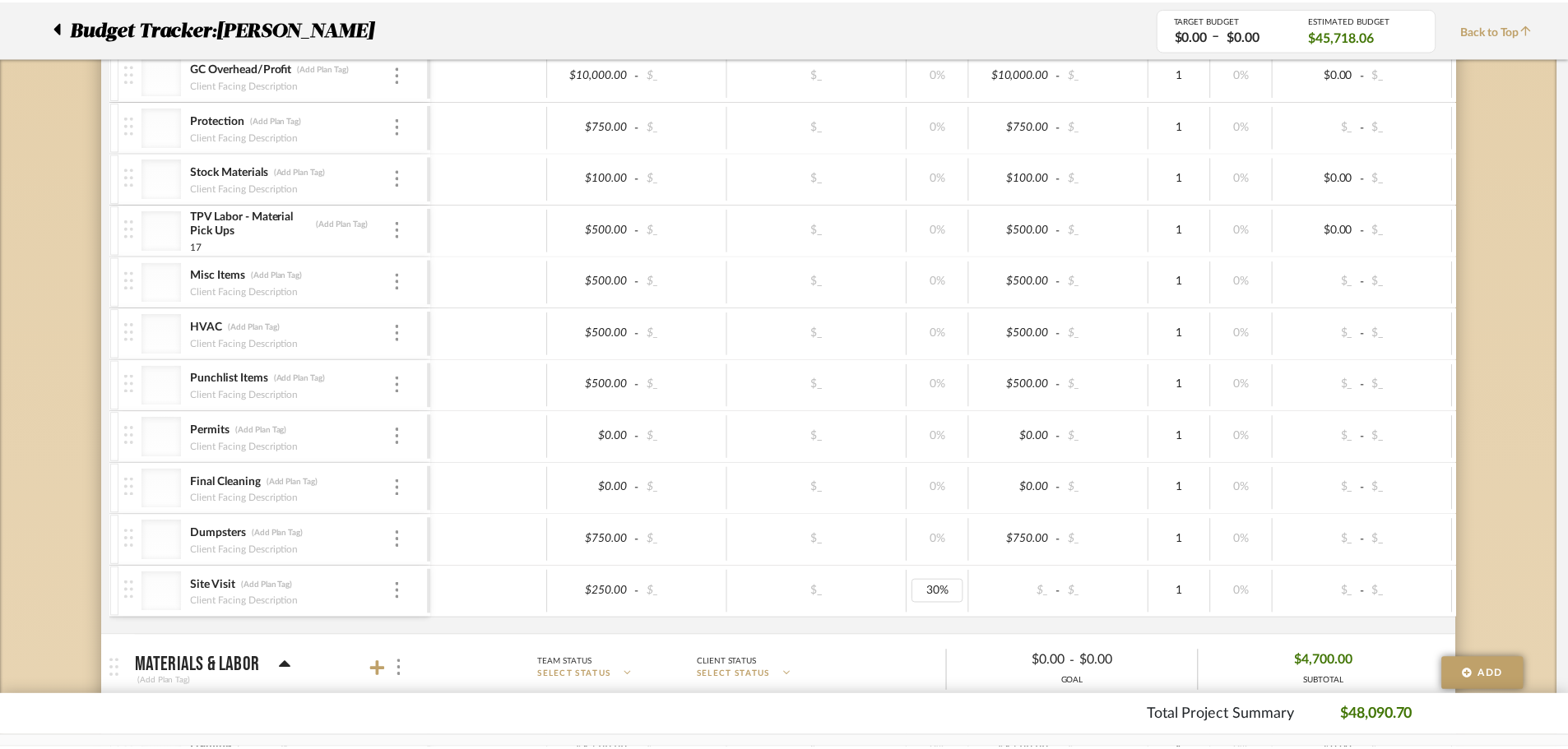
scroll to position [1921, 0]
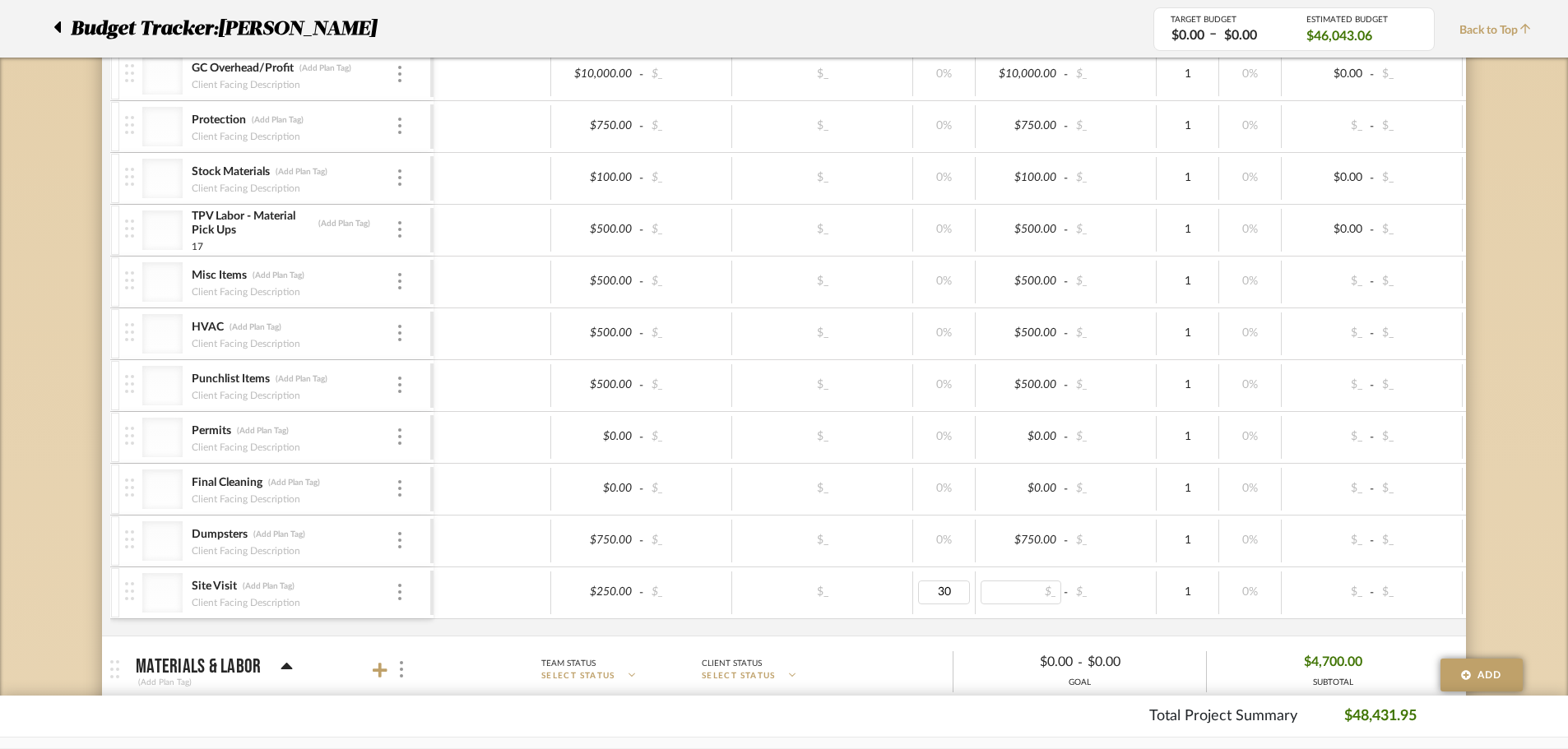
type input "0"
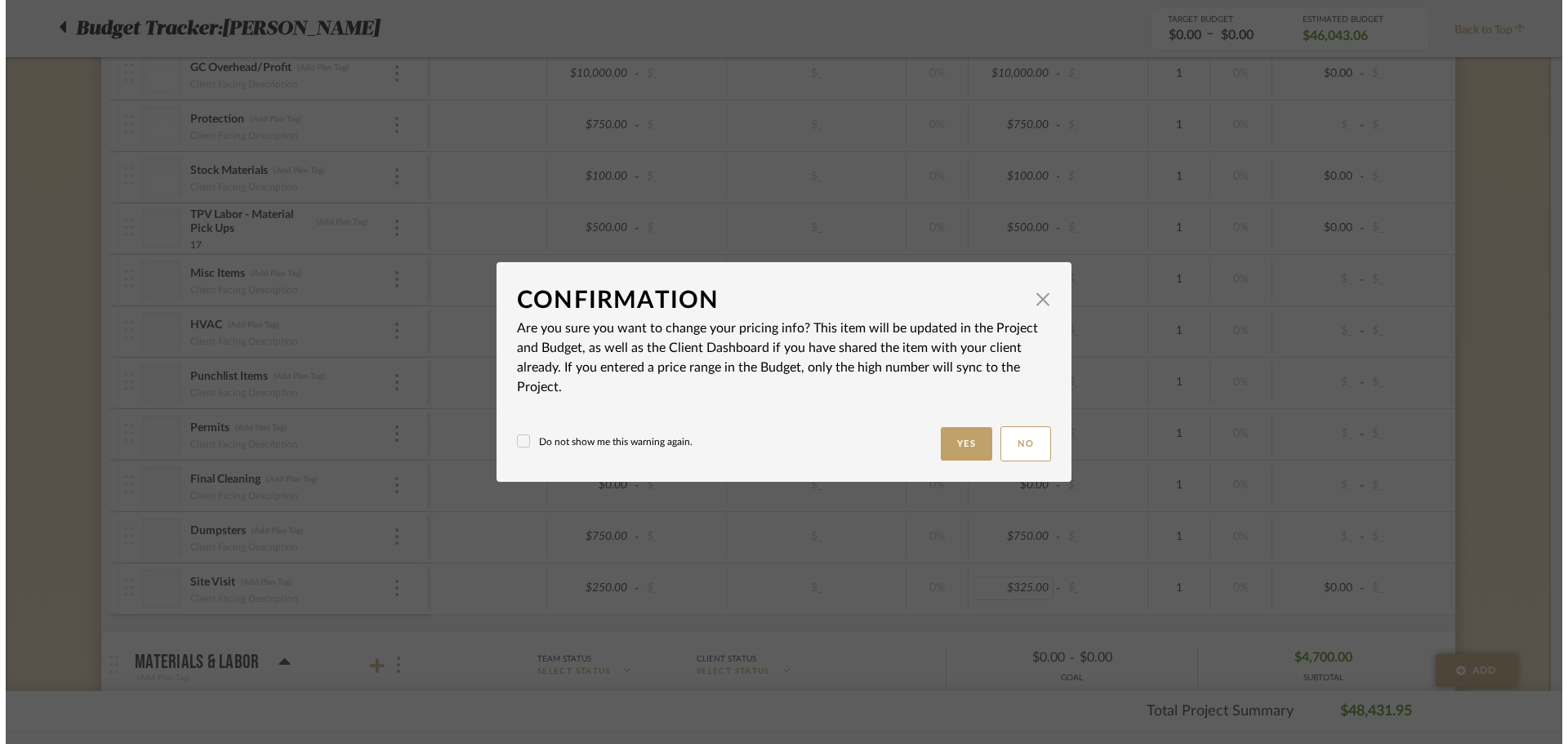
scroll to position [0, 0]
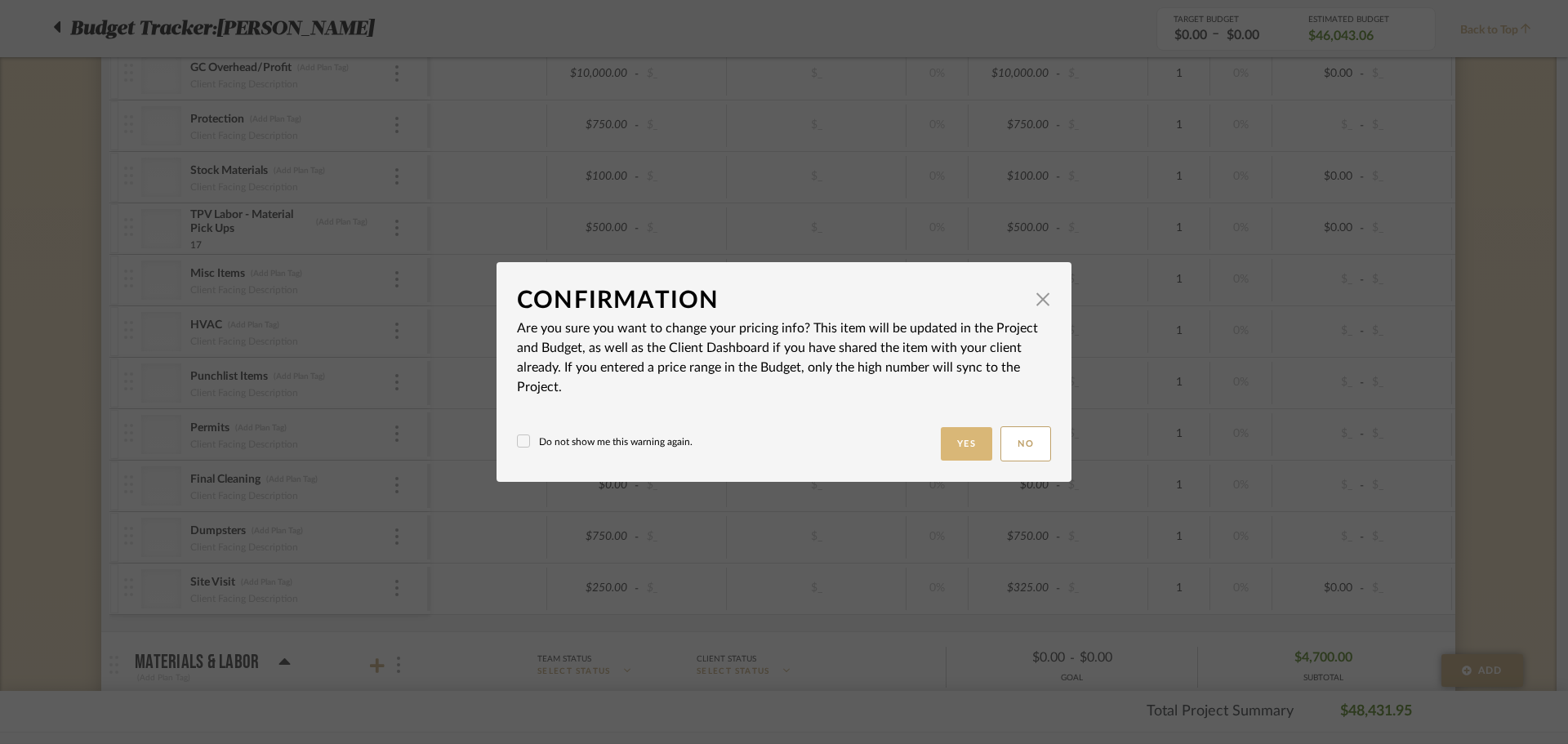
click at [941, 444] on button "Yes" at bounding box center [967, 444] width 52 height 33
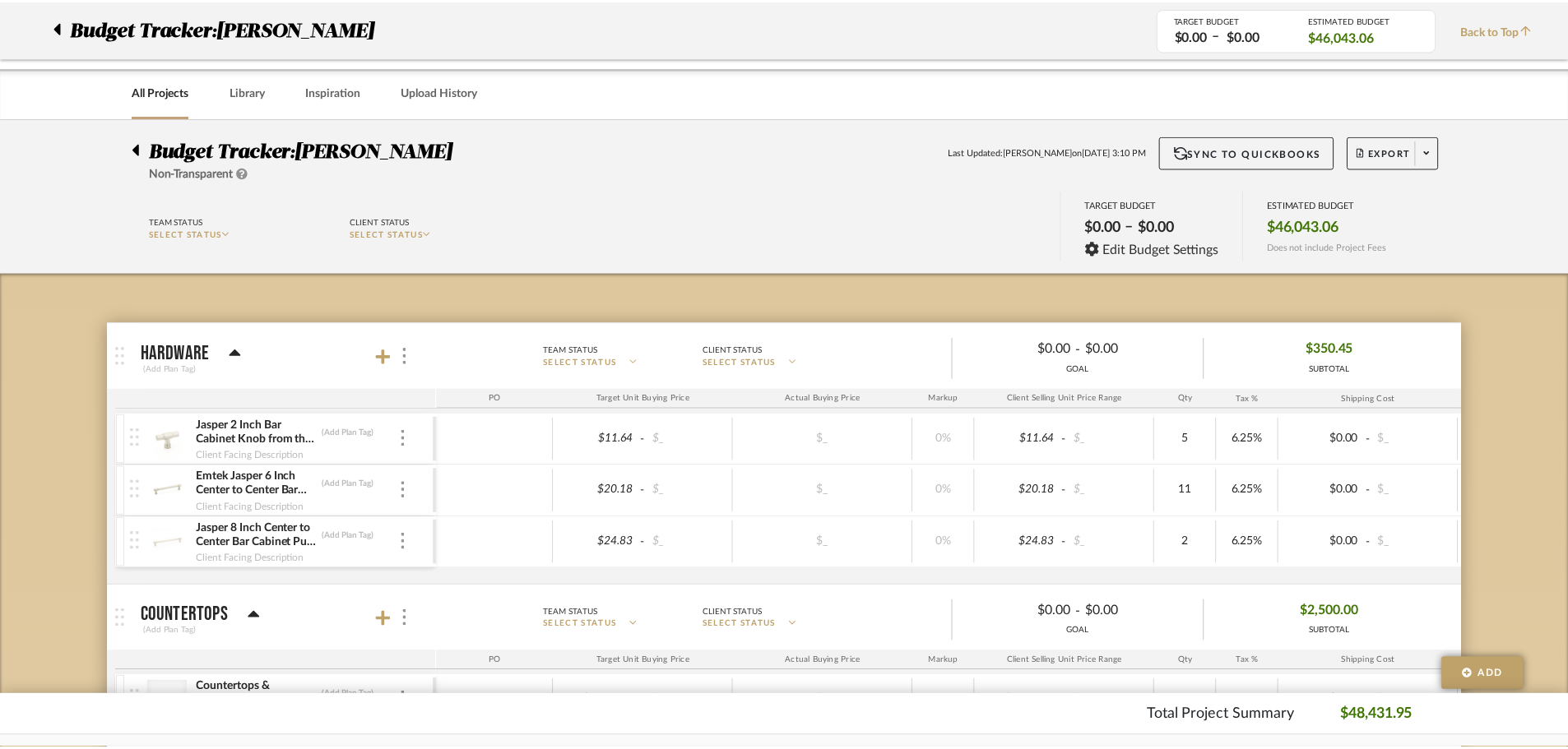
scroll to position [1921, 0]
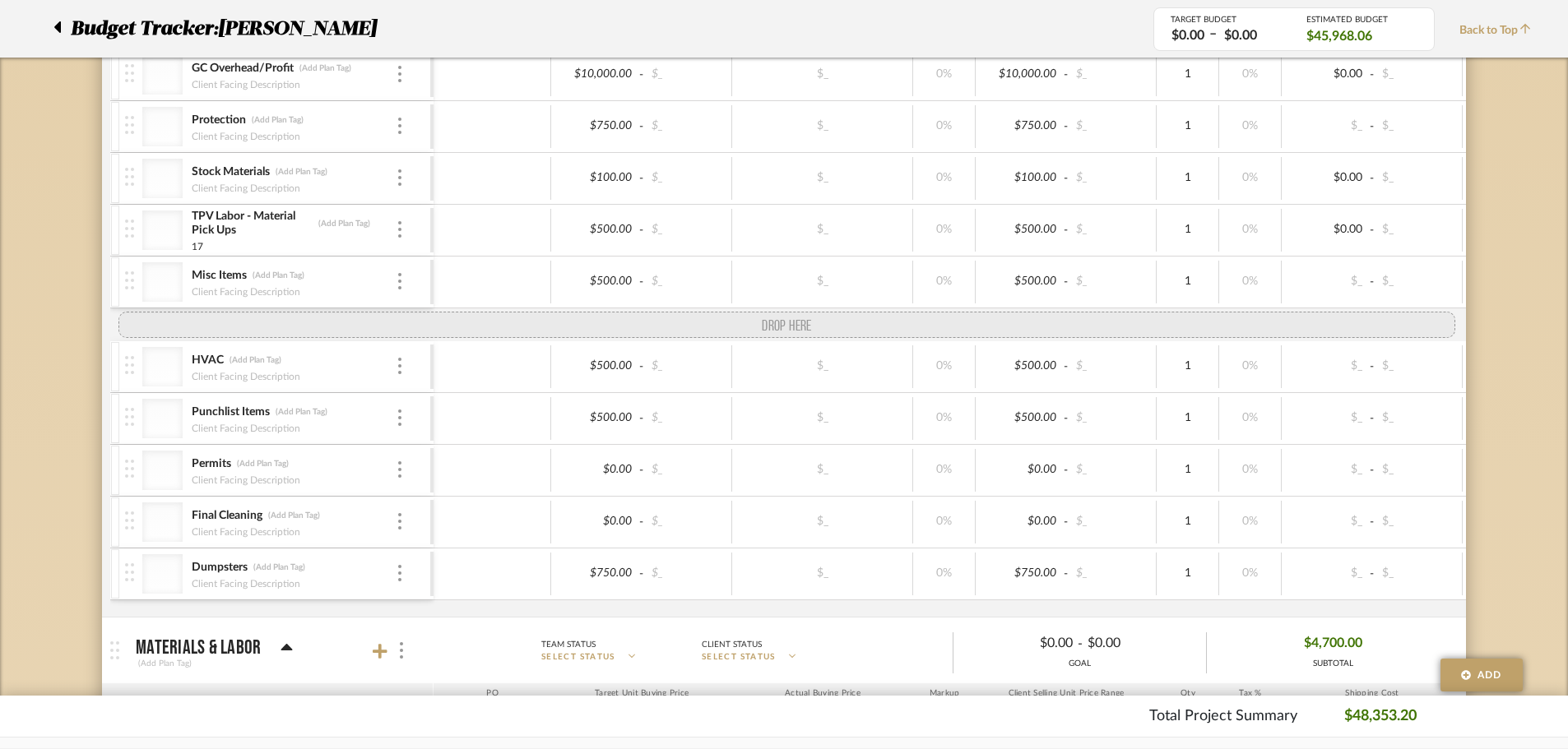
drag, startPoint x: 131, startPoint y: 592, endPoint x: 107, endPoint y: 339, distance: 254.1
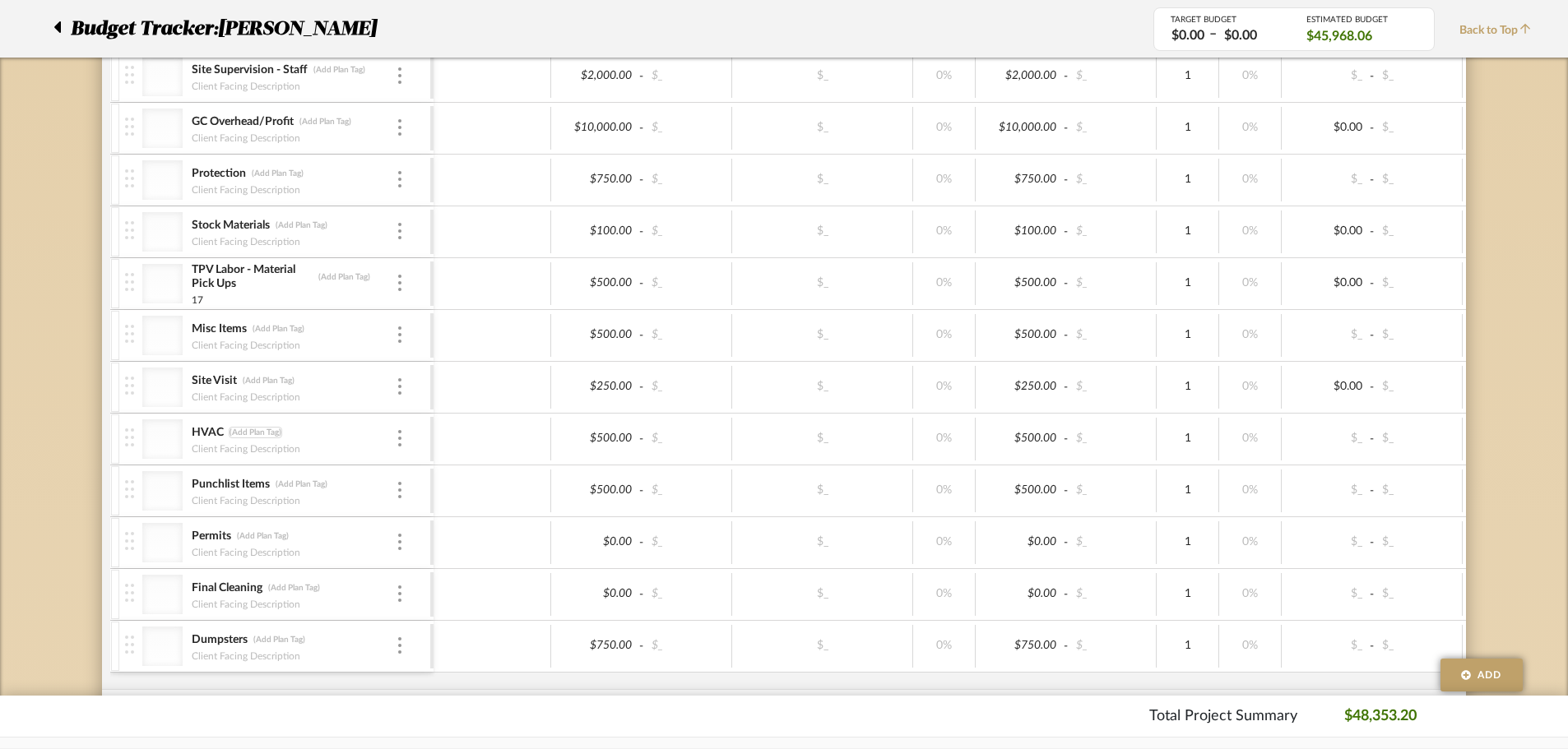
scroll to position [1839, 0]
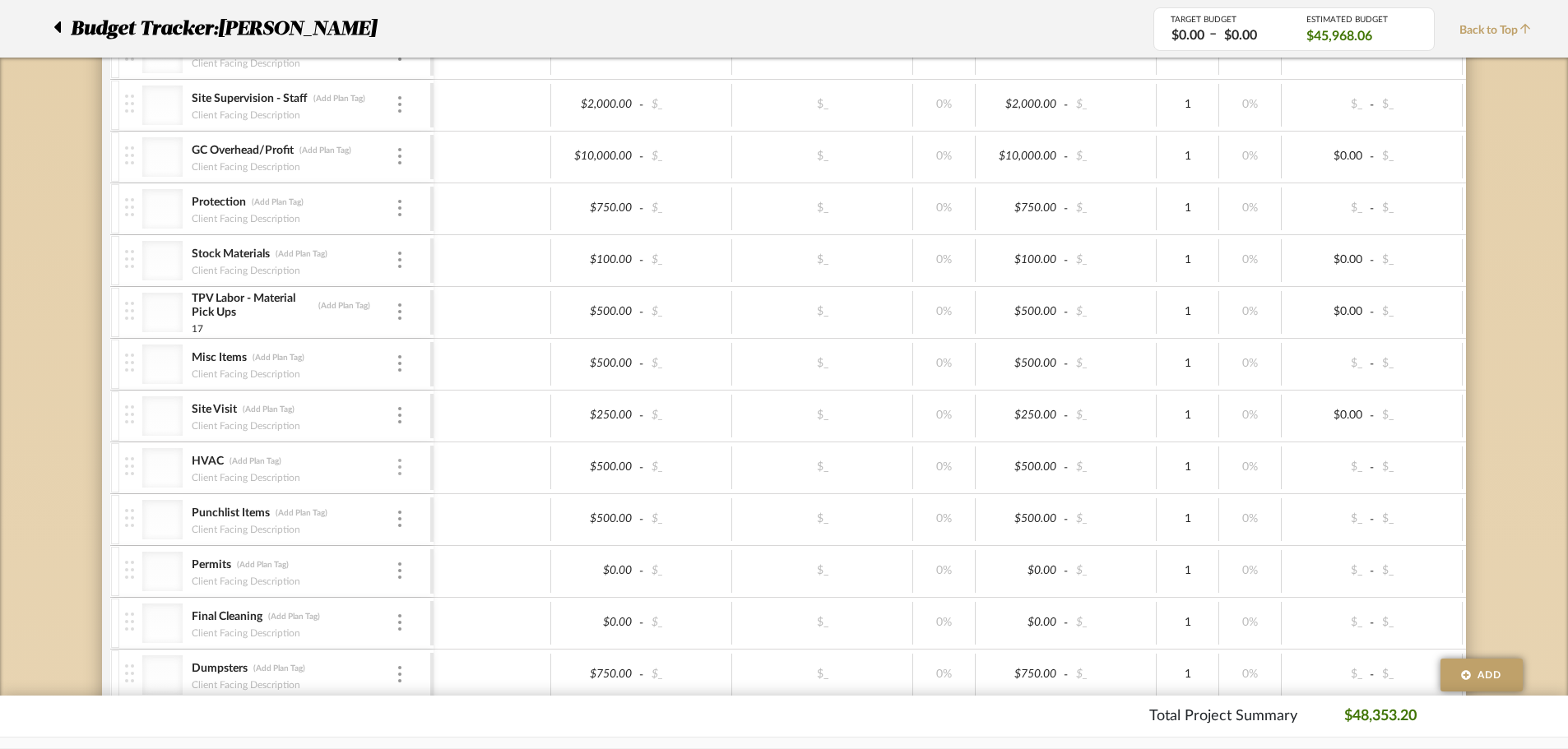
click at [401, 462] on img at bounding box center [400, 468] width 4 height 17
click at [461, 579] on button "Remove Item" at bounding box center [470, 590] width 148 height 40
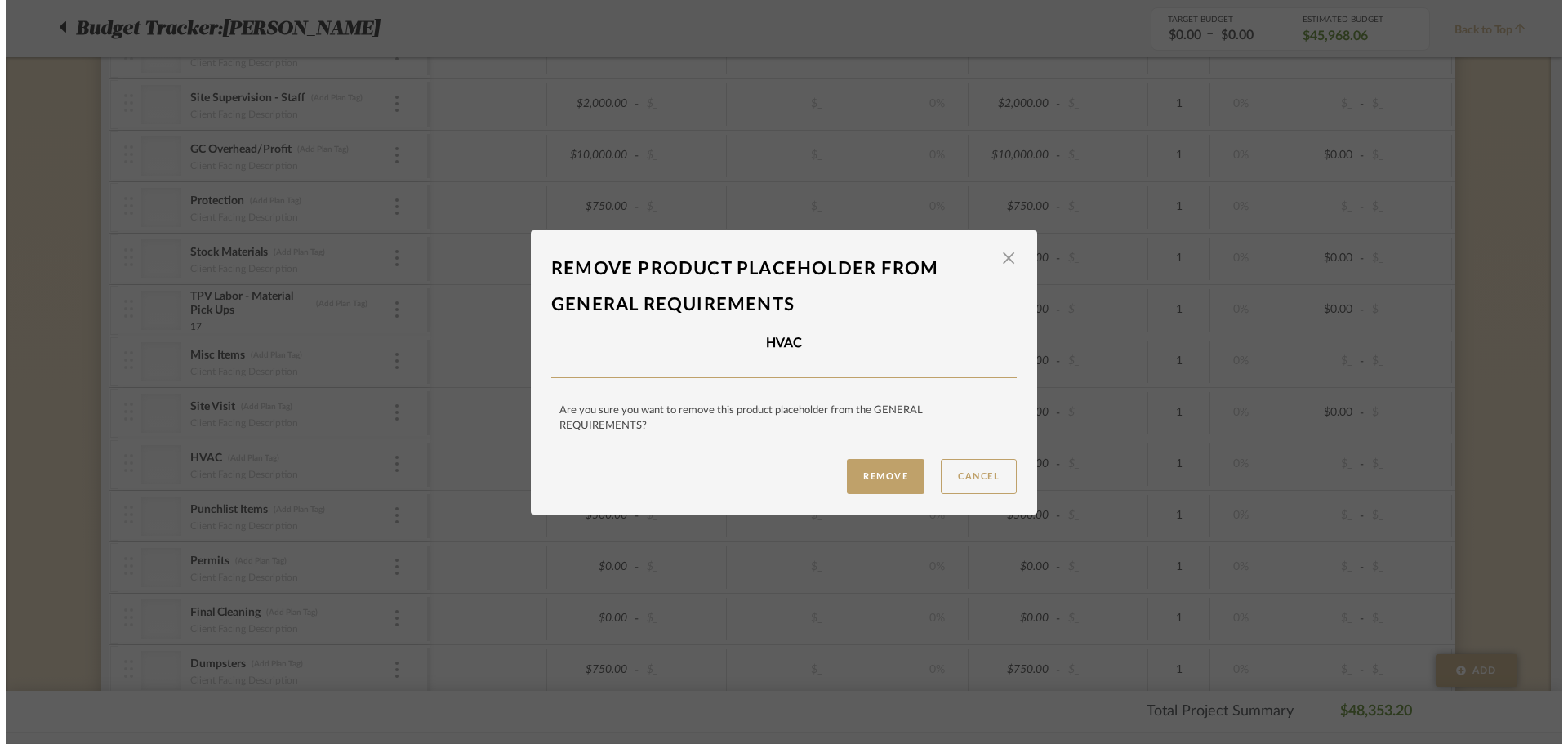
scroll to position [0, 0]
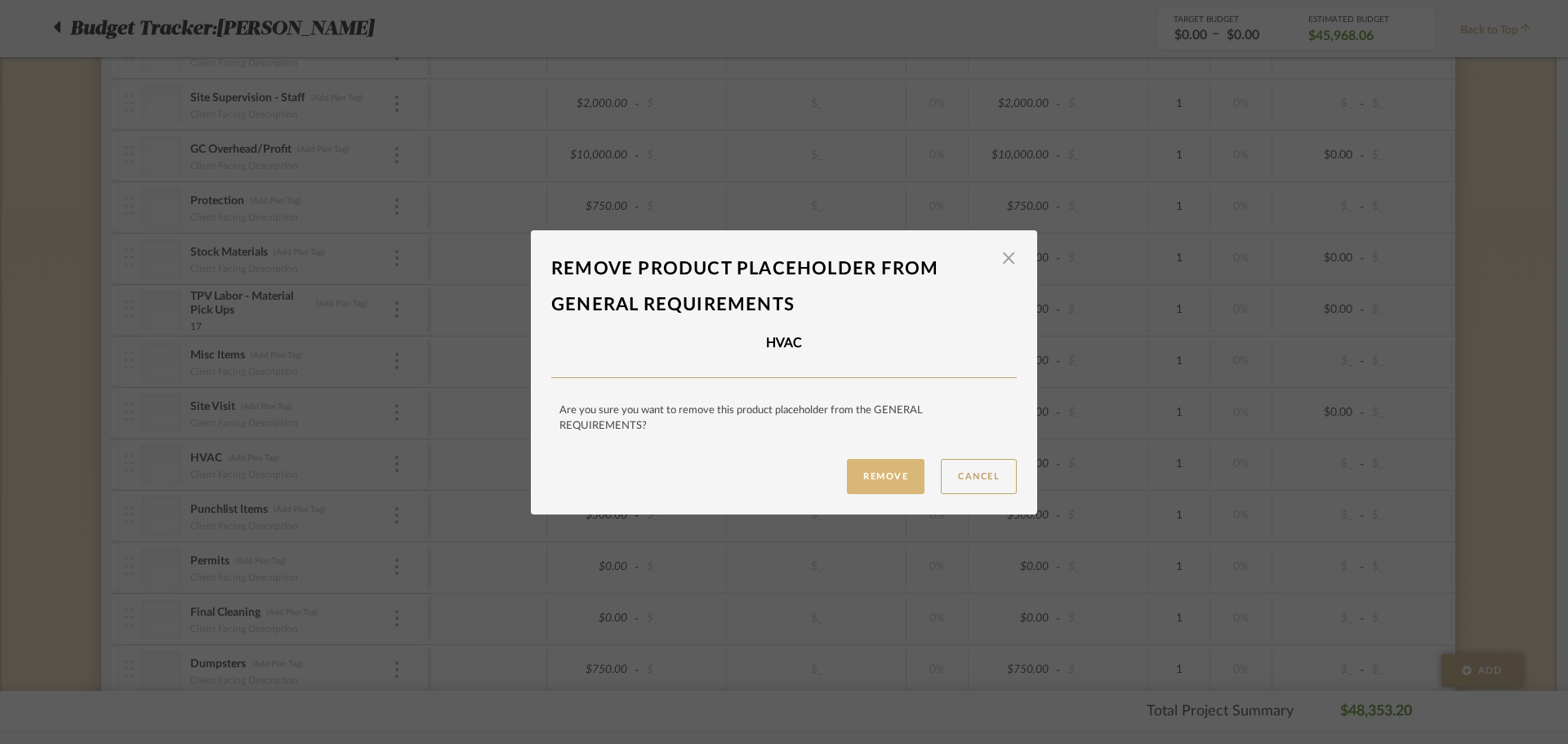
drag, startPoint x: 829, startPoint y: 475, endPoint x: 851, endPoint y: 475, distance: 22.0
click at [850, 475] on div "Remove Cancel" at bounding box center [784, 476] width 465 height 35
click at [857, 475] on button "Remove" at bounding box center [886, 476] width 77 height 35
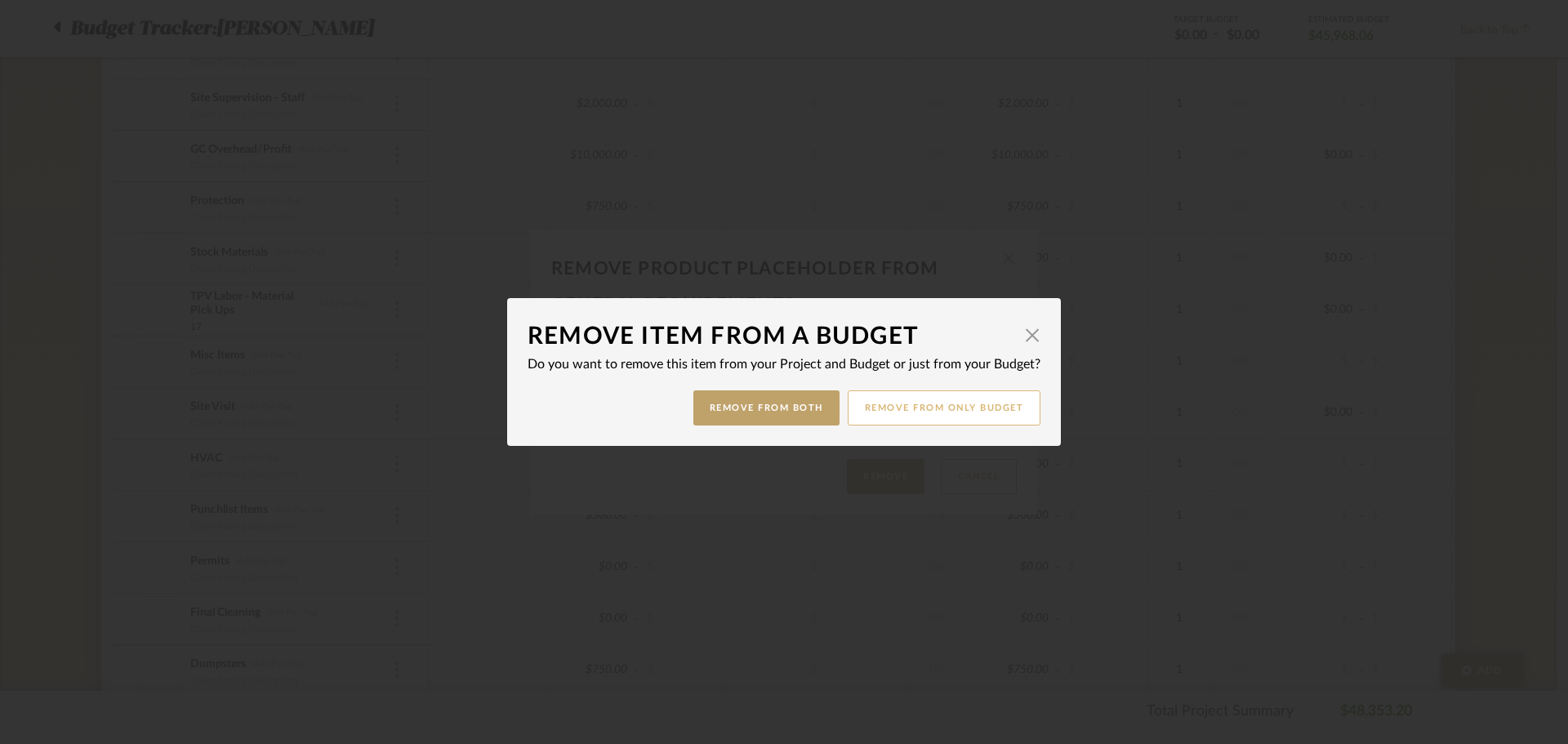
click at [883, 406] on button "Remove from only Budget" at bounding box center [944, 408] width 194 height 35
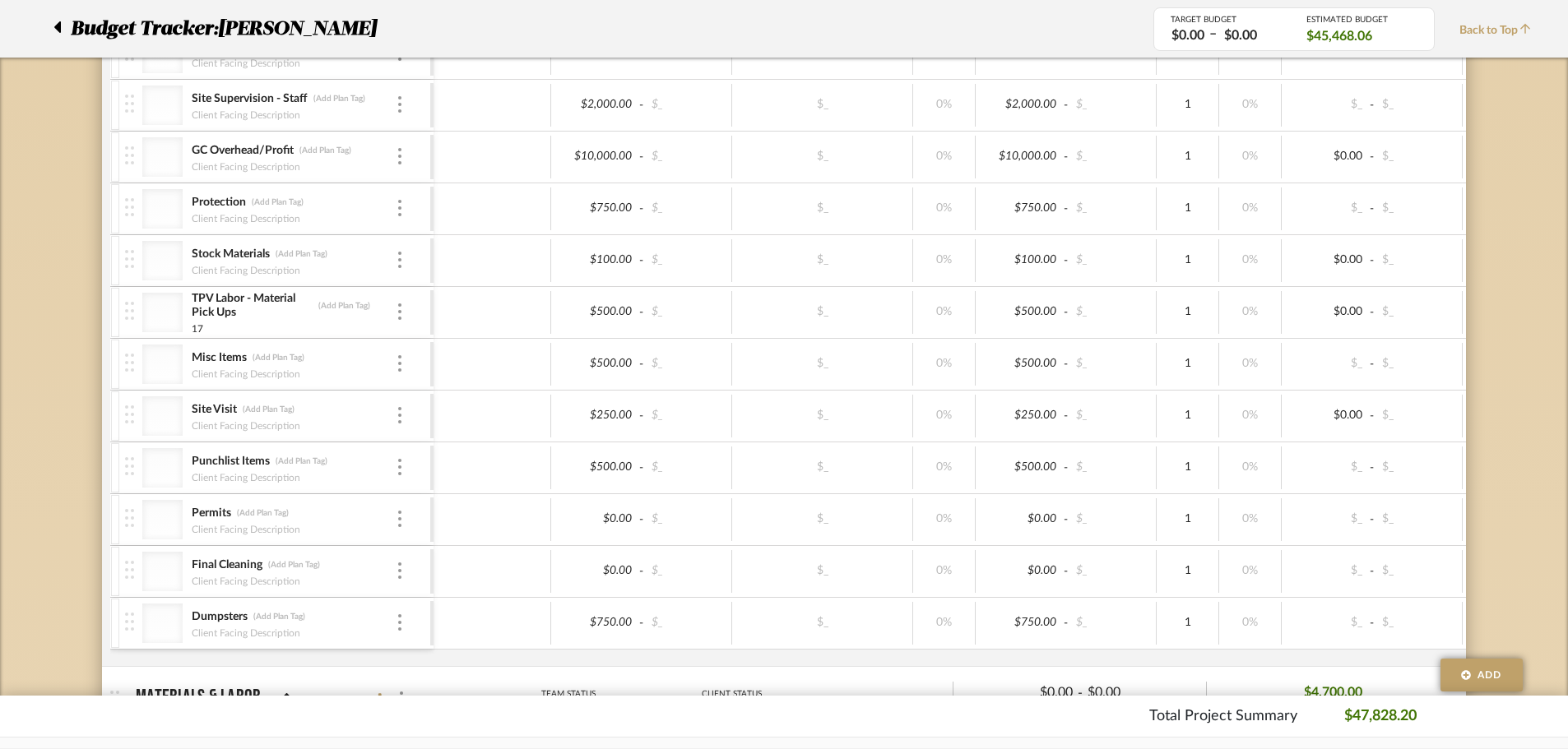
scroll to position [1921, 0]
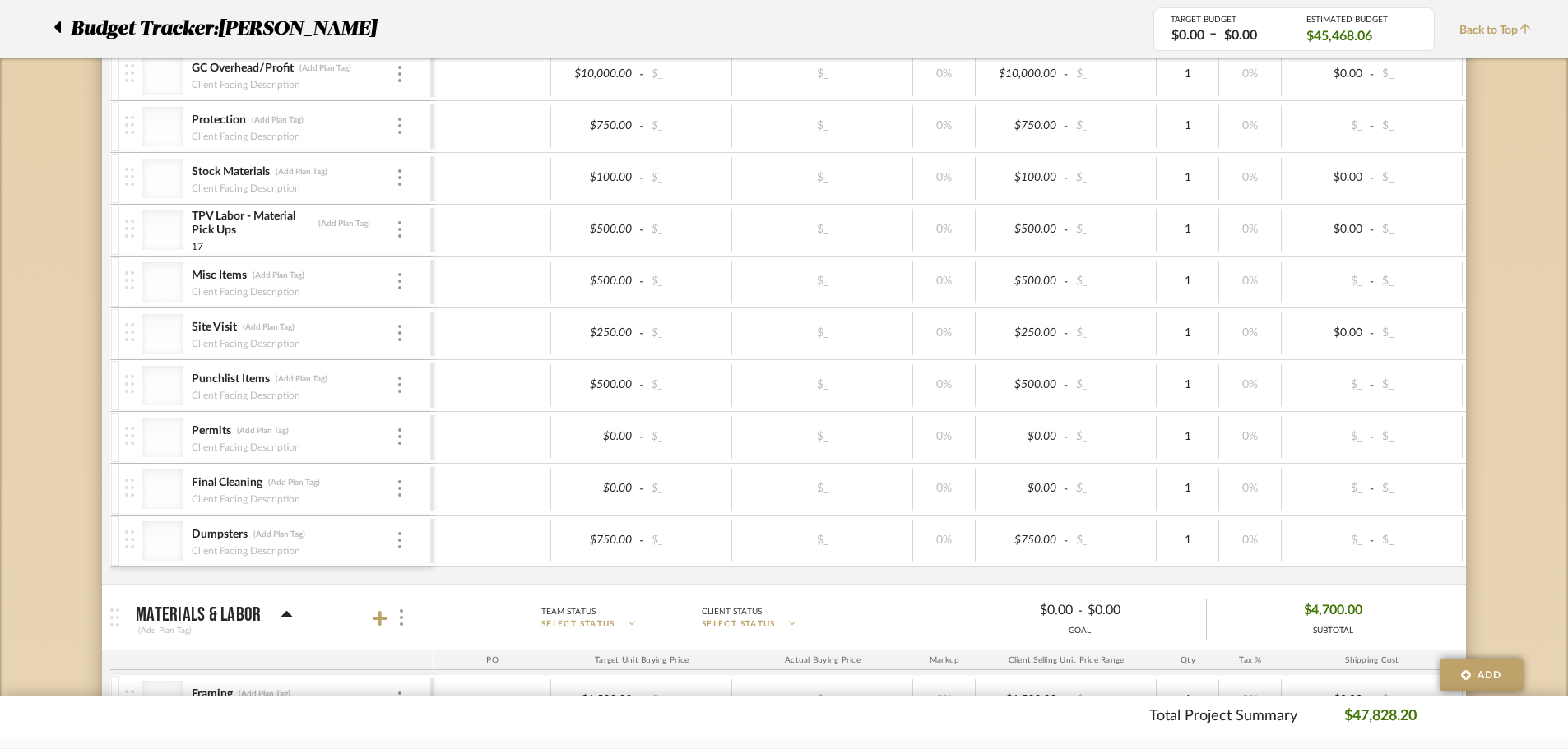
click at [393, 384] on div "Punchlist Items (Add Plan Tag)" at bounding box center [293, 379] width 205 height 16
click at [395, 386] on div at bounding box center [399, 386] width 8 height 19
click at [453, 503] on span "Remove Item" at bounding box center [480, 508] width 102 height 14
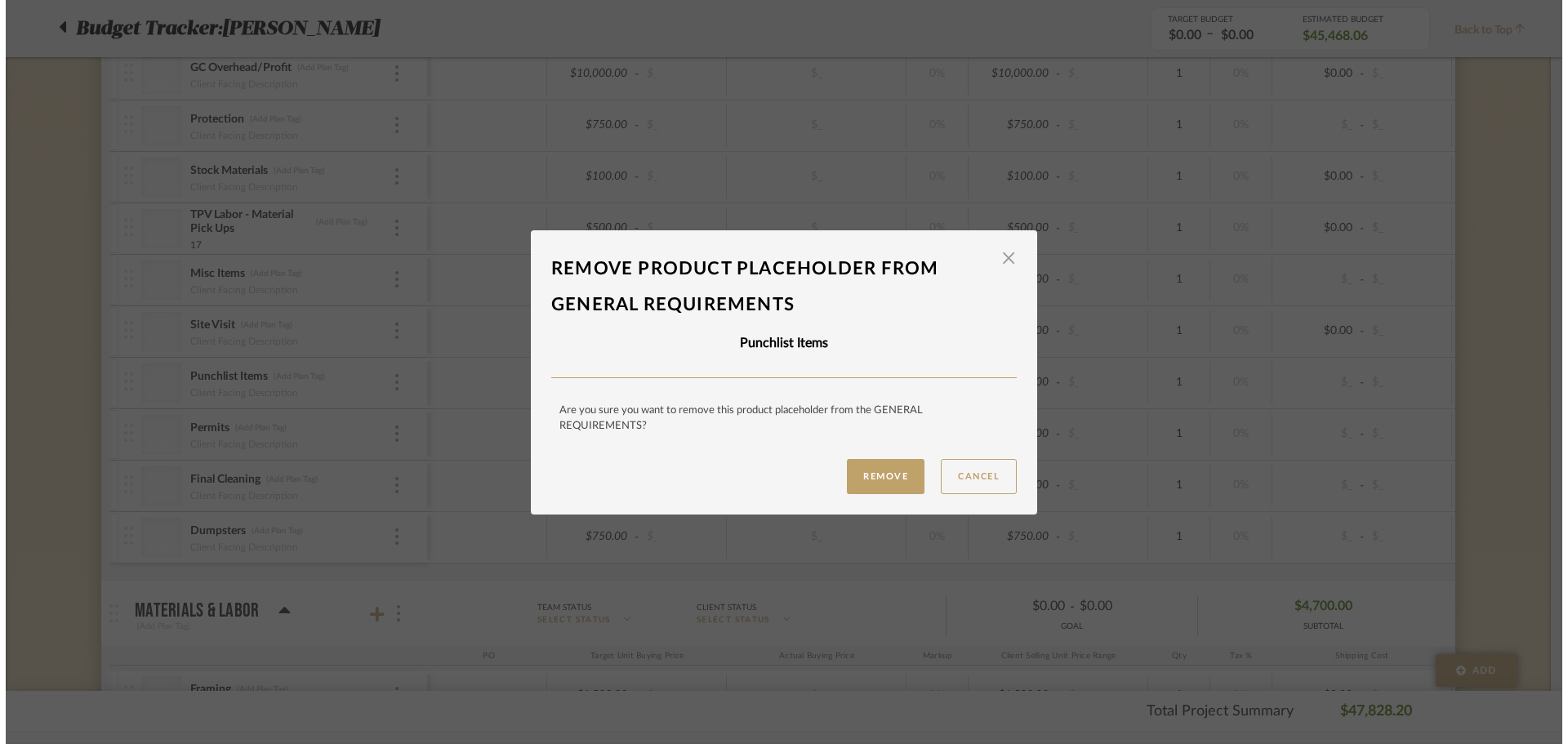
scroll to position [0, 0]
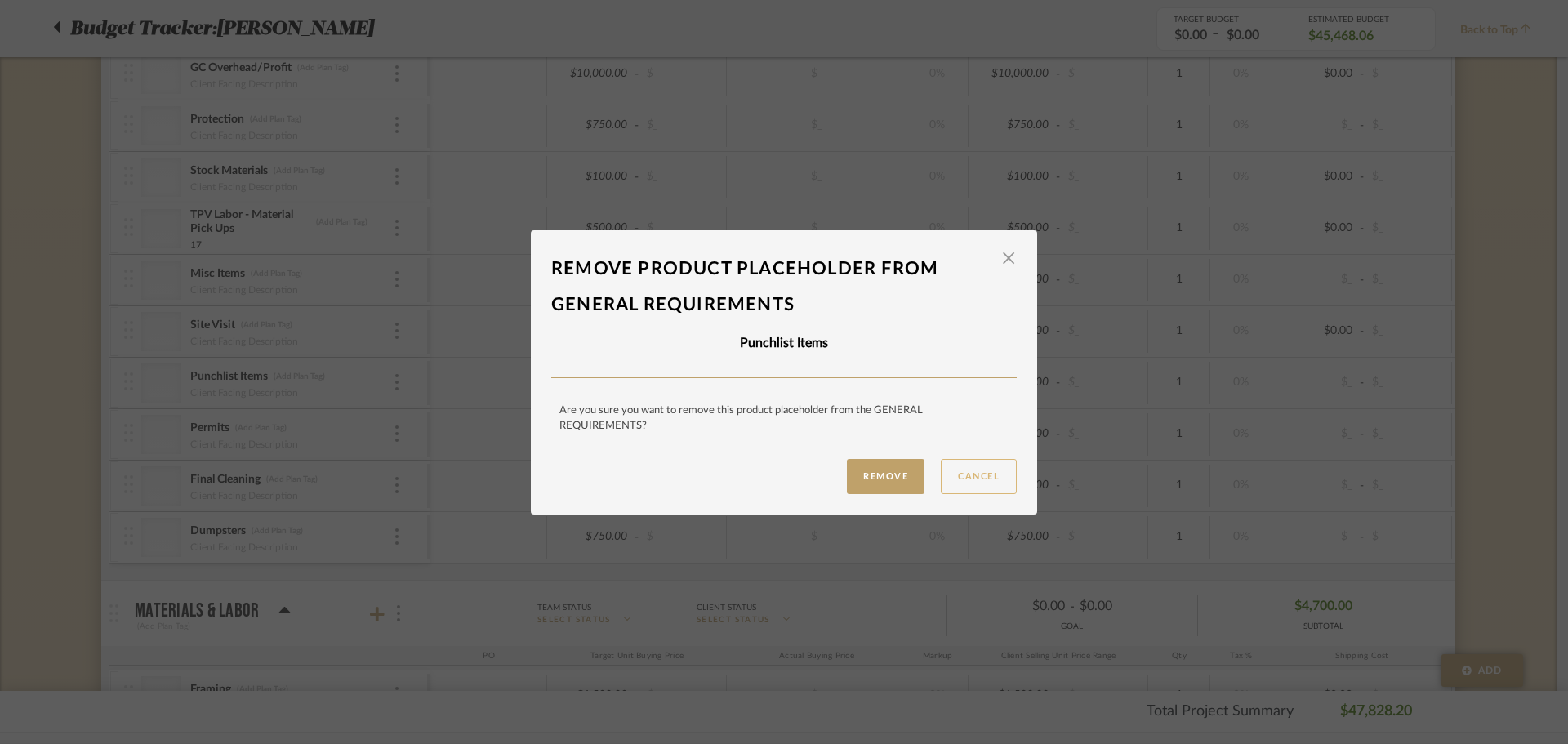
click at [941, 464] on button "Cancel" at bounding box center [979, 476] width 76 height 35
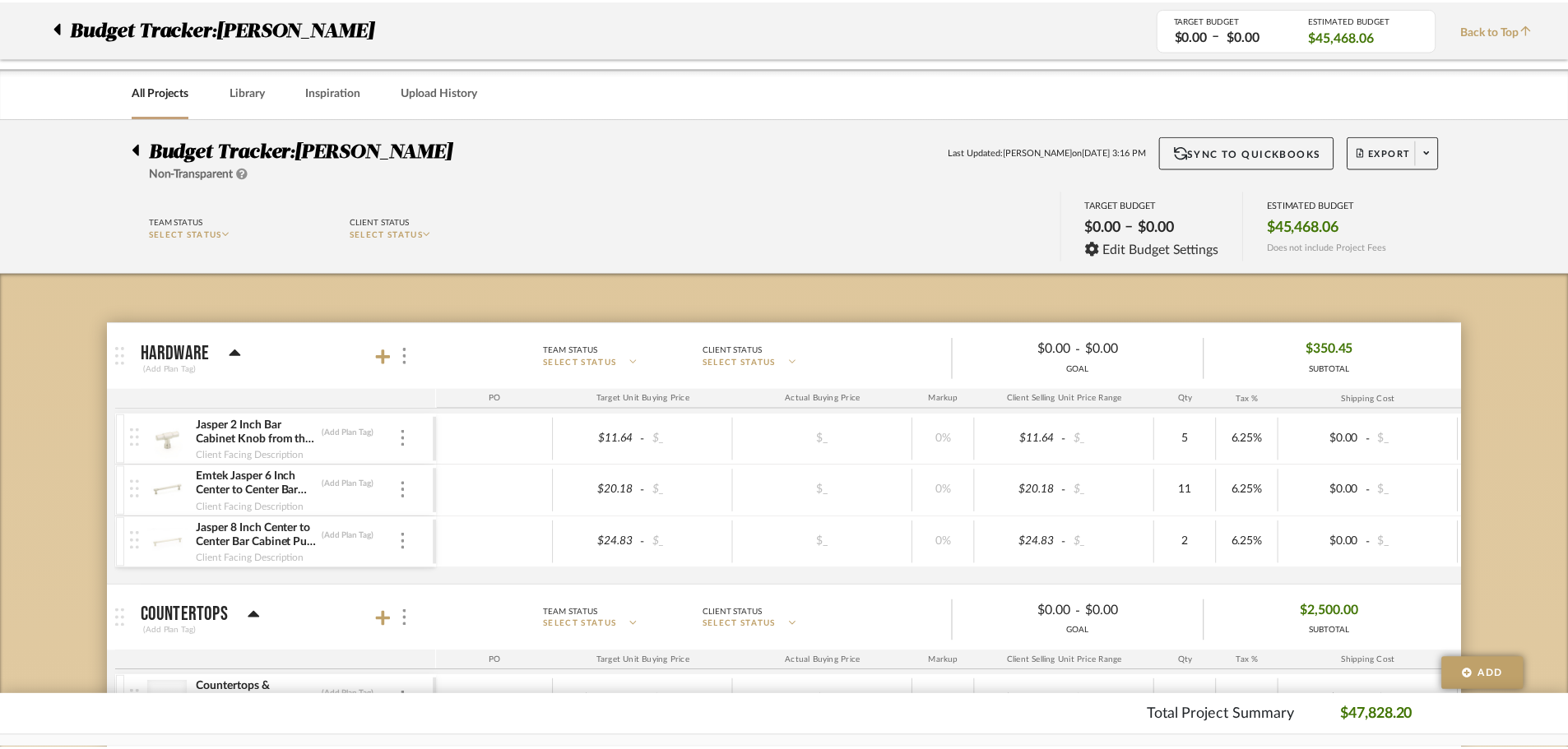
scroll to position [1921, 0]
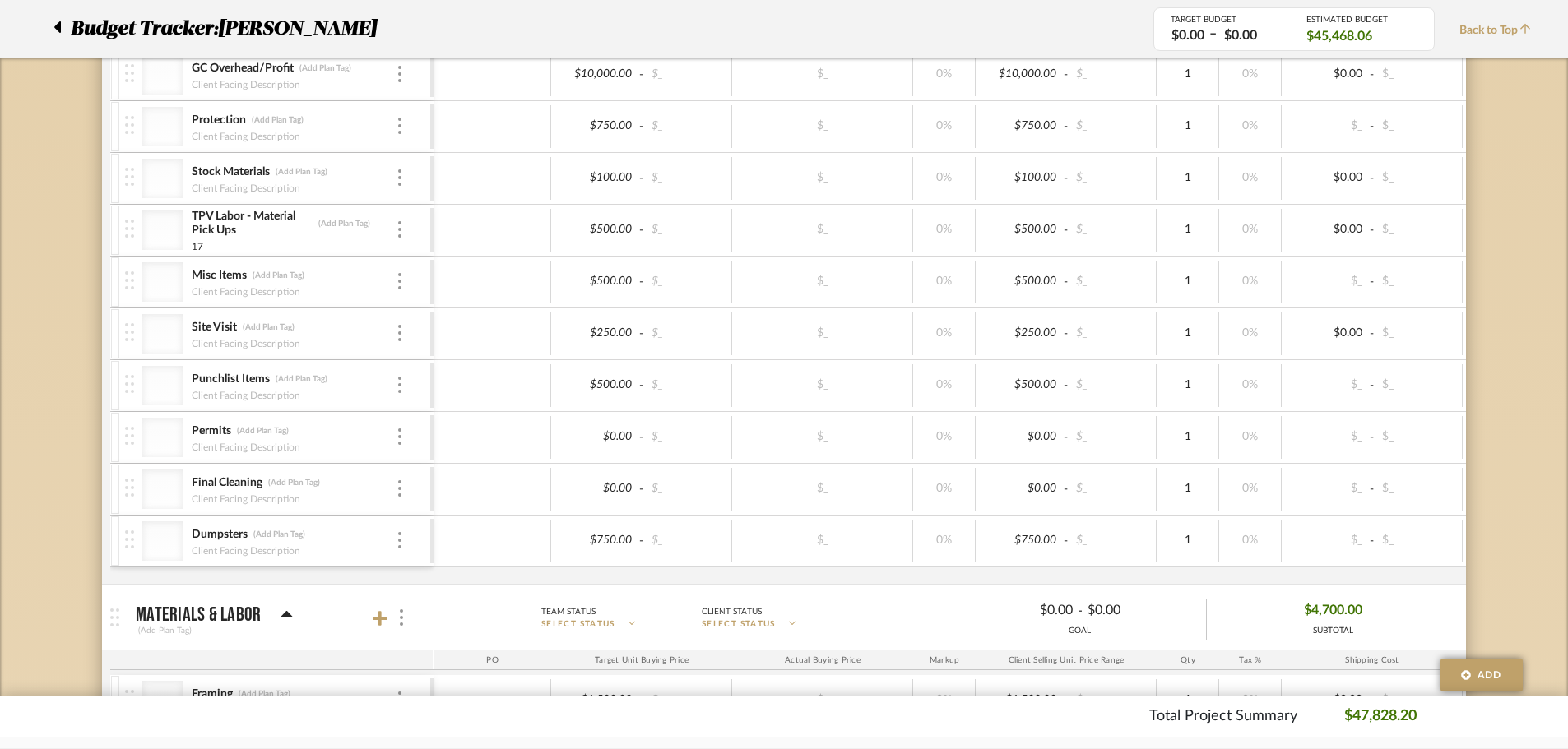
click at [405, 391] on div "Punchlist Items (Add Plan Tag) Client Facing Description" at bounding box center [278, 385] width 306 height 51
click at [395, 389] on div "Client Facing Description" at bounding box center [293, 393] width 205 height 13
click at [397, 382] on div at bounding box center [399, 386] width 8 height 19
click at [453, 497] on button "Remove Item" at bounding box center [470, 508] width 148 height 40
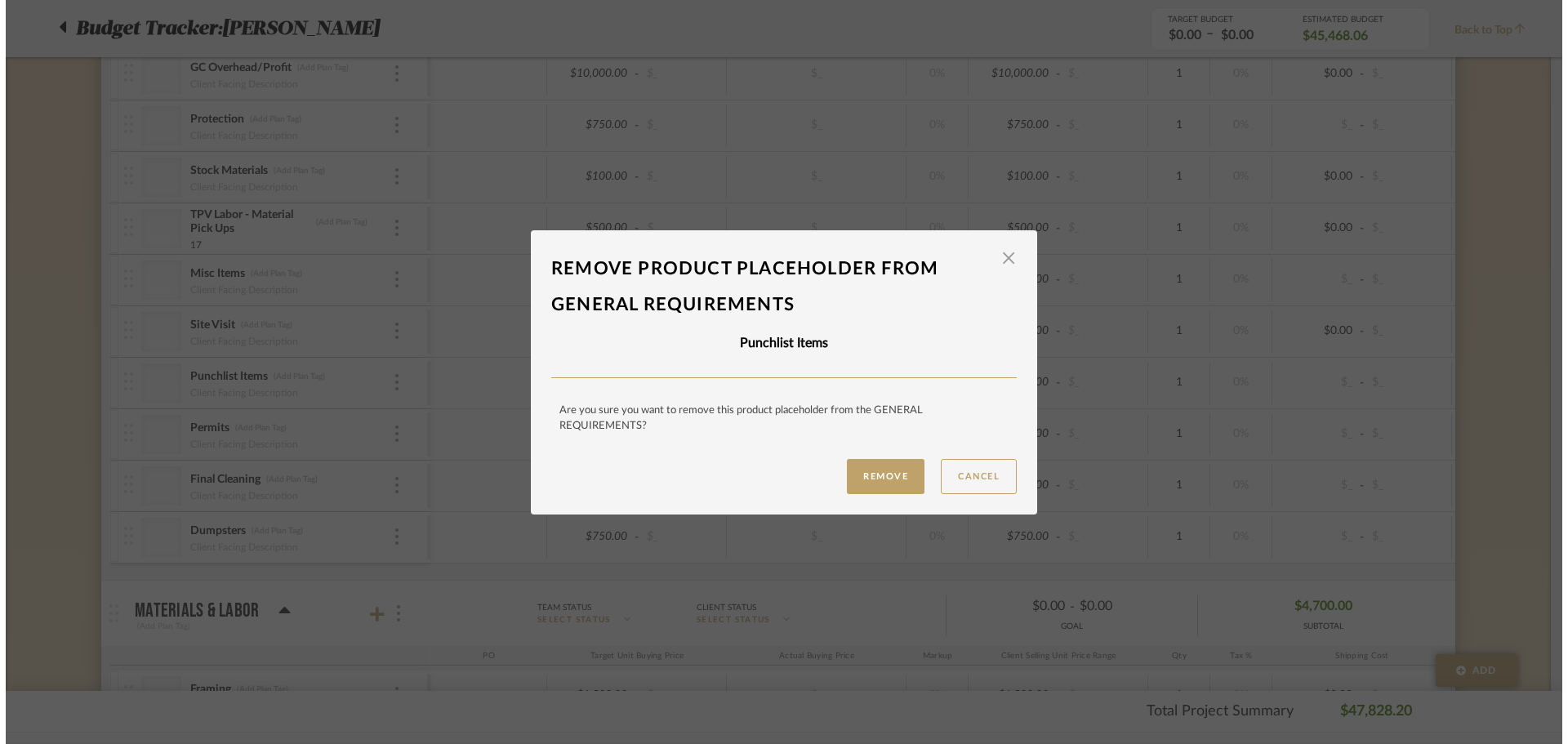
scroll to position [0, 0]
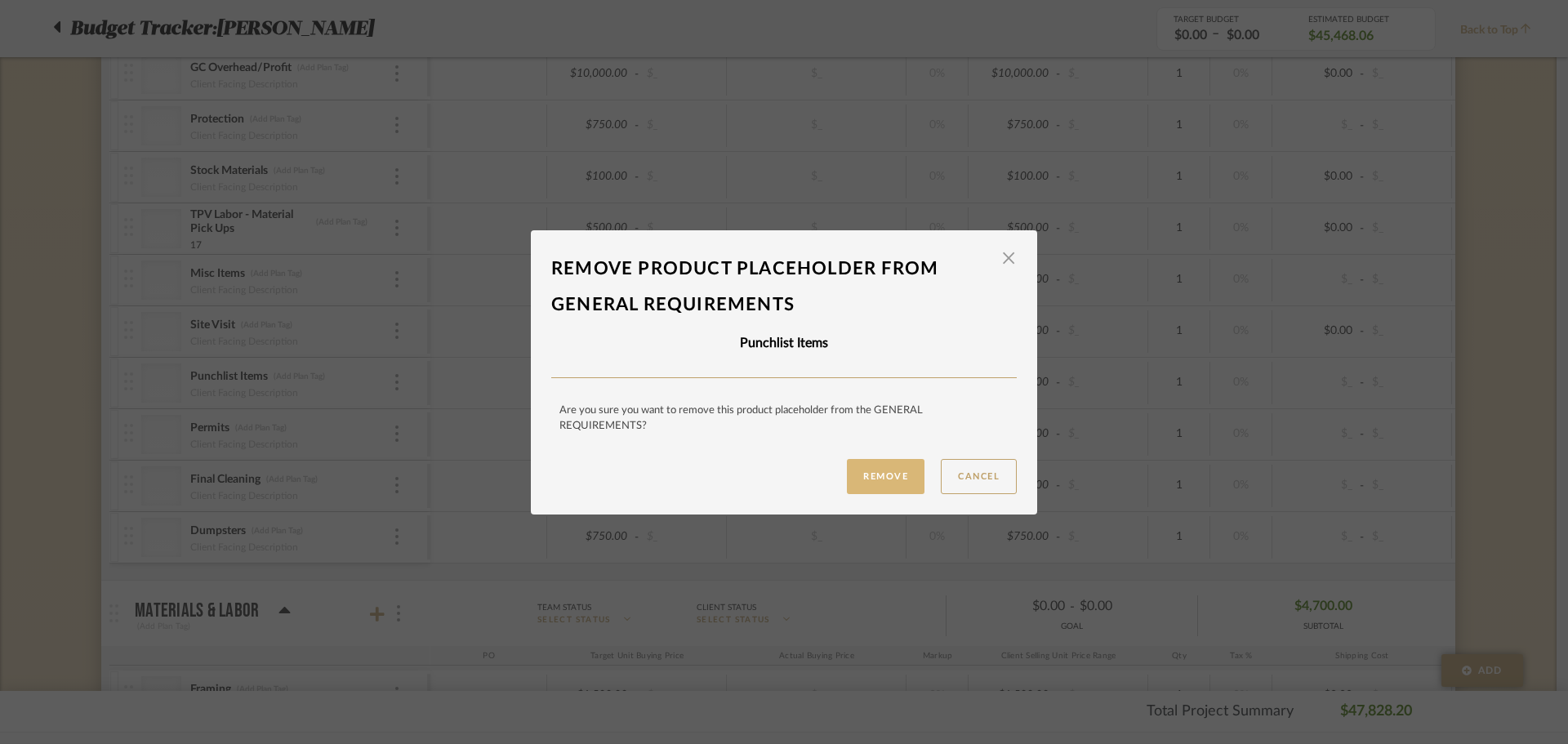
click at [847, 486] on button "Remove" at bounding box center [886, 476] width 77 height 35
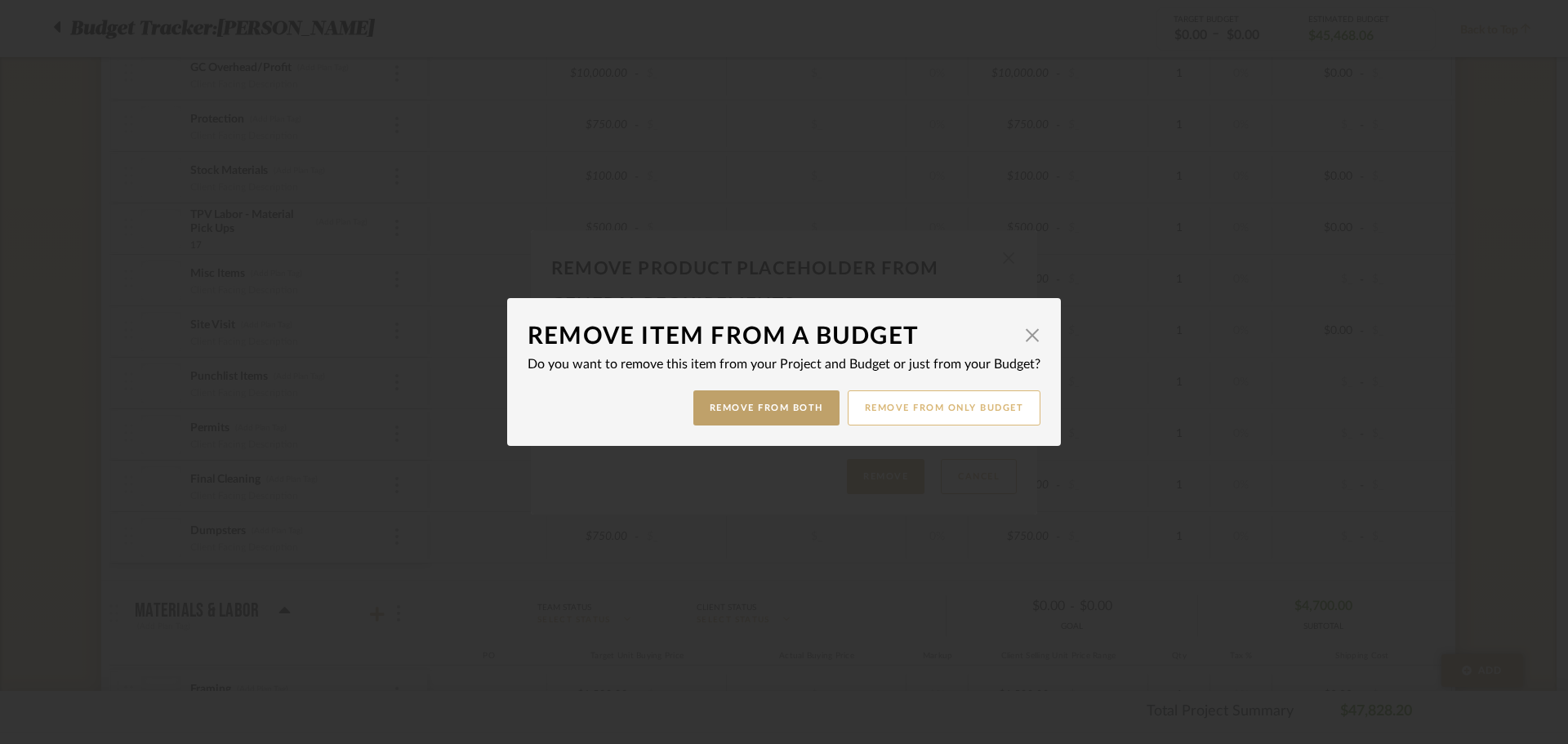
click at [880, 407] on button "Remove from only Budget" at bounding box center [944, 408] width 194 height 35
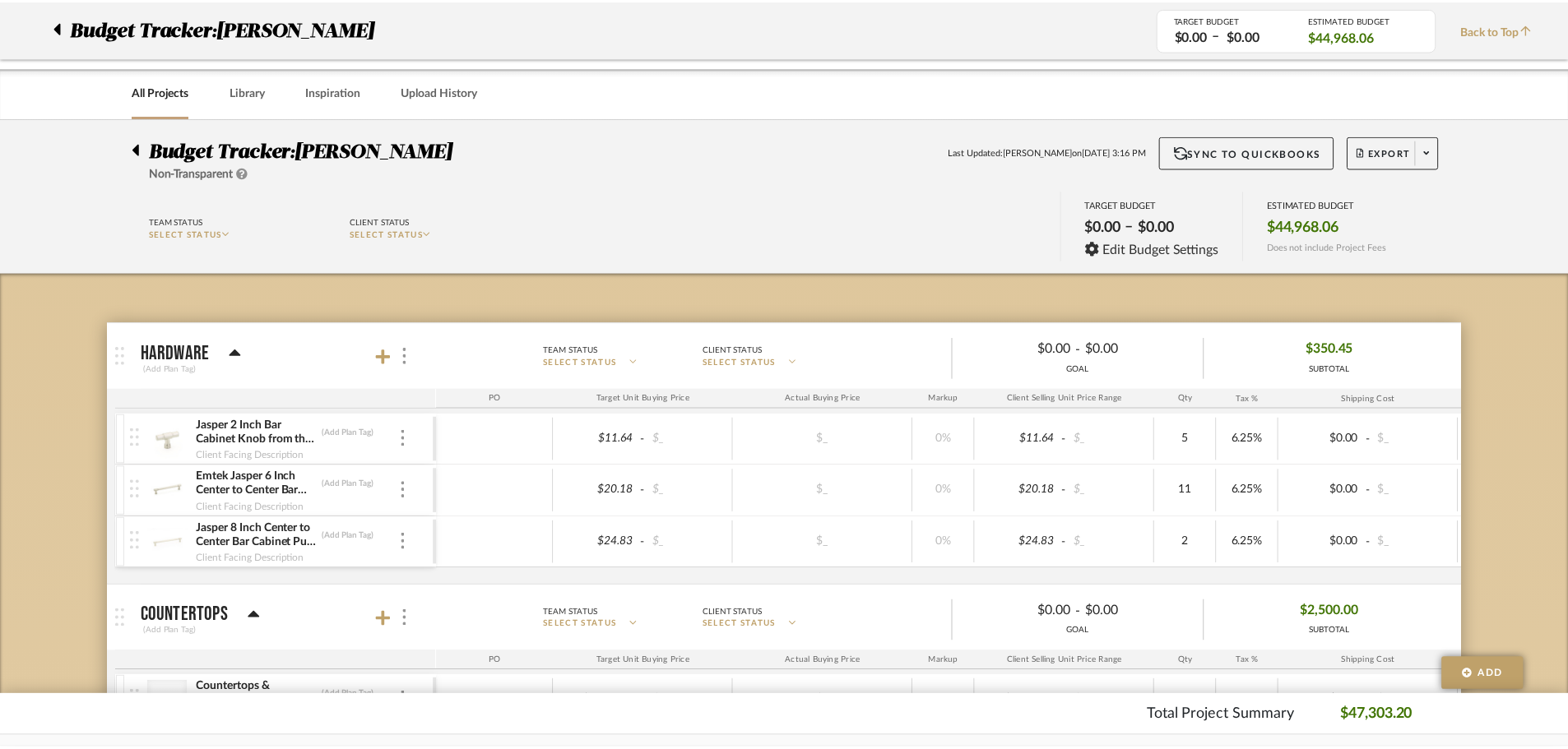
scroll to position [1921, 0]
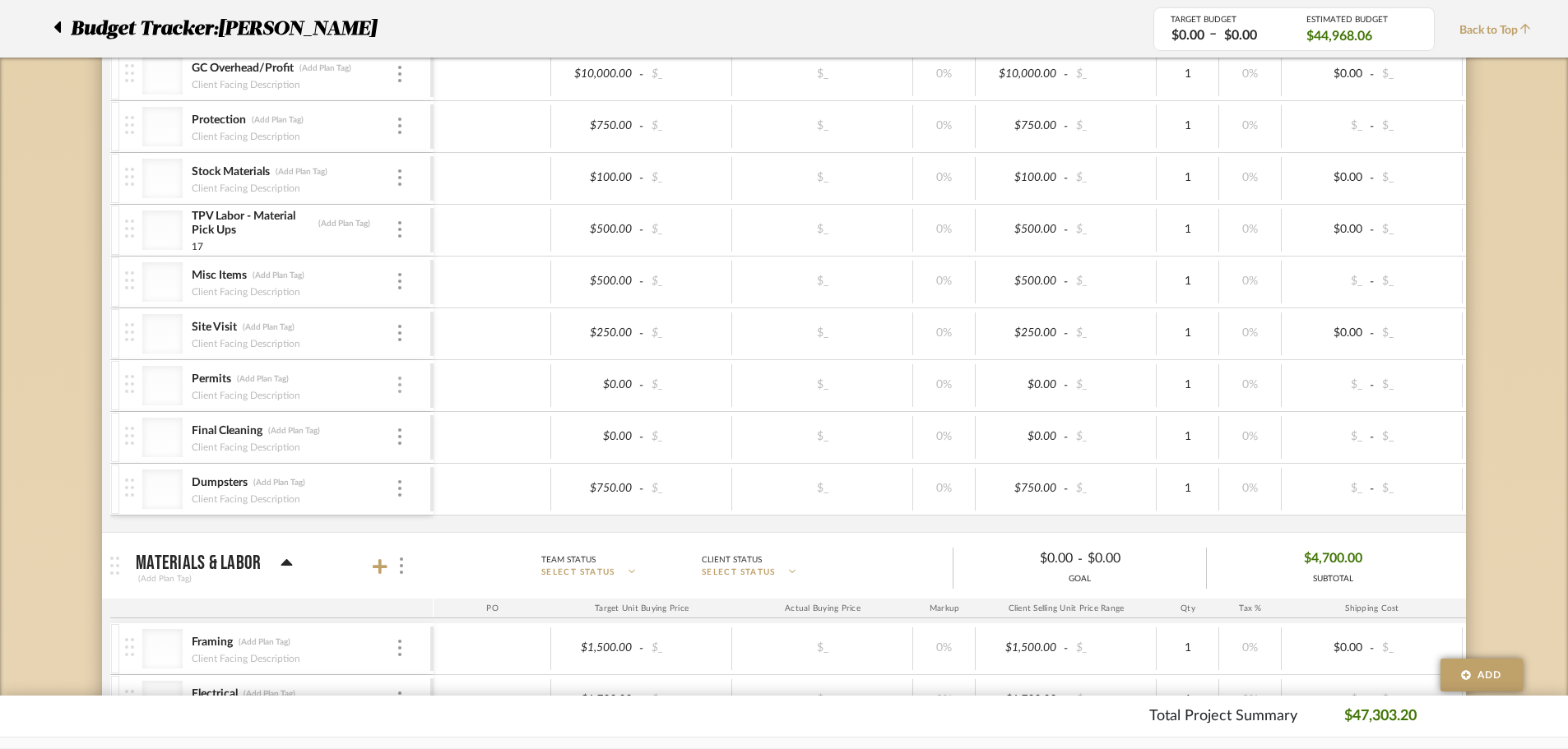
click at [402, 390] on div at bounding box center [399, 386] width 8 height 19
click at [464, 511] on span "Remove Item" at bounding box center [480, 508] width 102 height 14
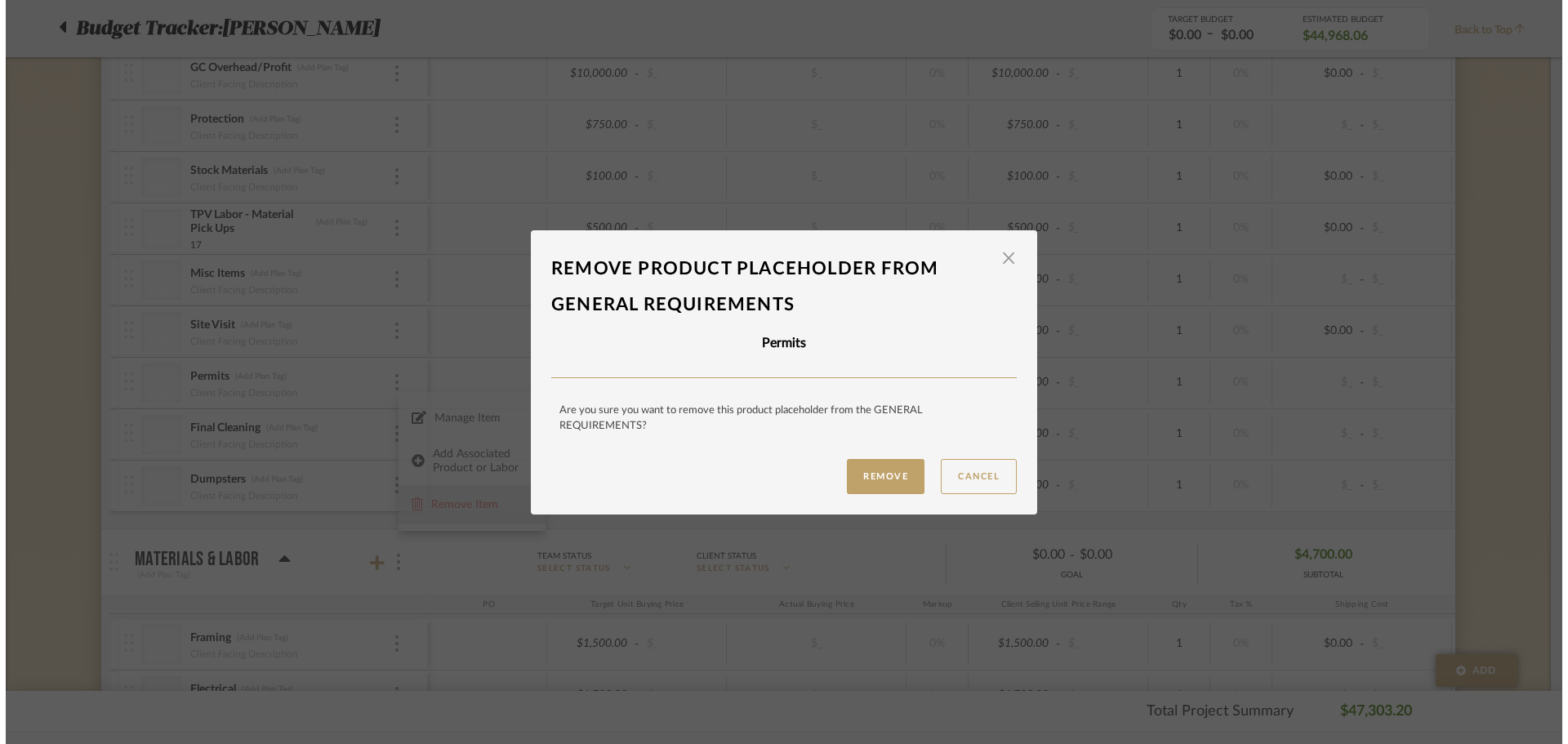
scroll to position [0, 0]
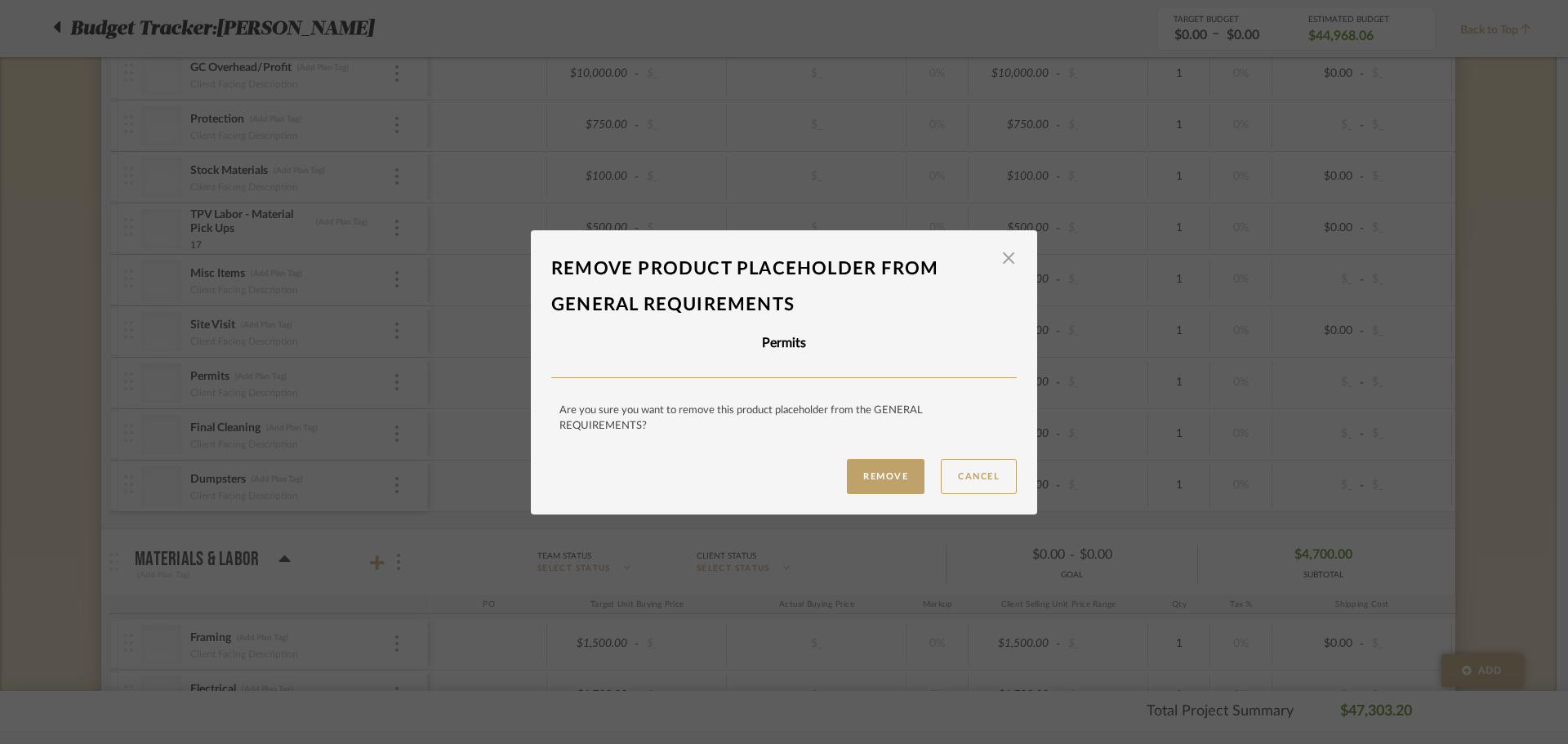
click at [838, 484] on div "Remove Cancel" at bounding box center [784, 476] width 465 height 35
click at [851, 476] on button "Remove" at bounding box center [886, 476] width 77 height 35
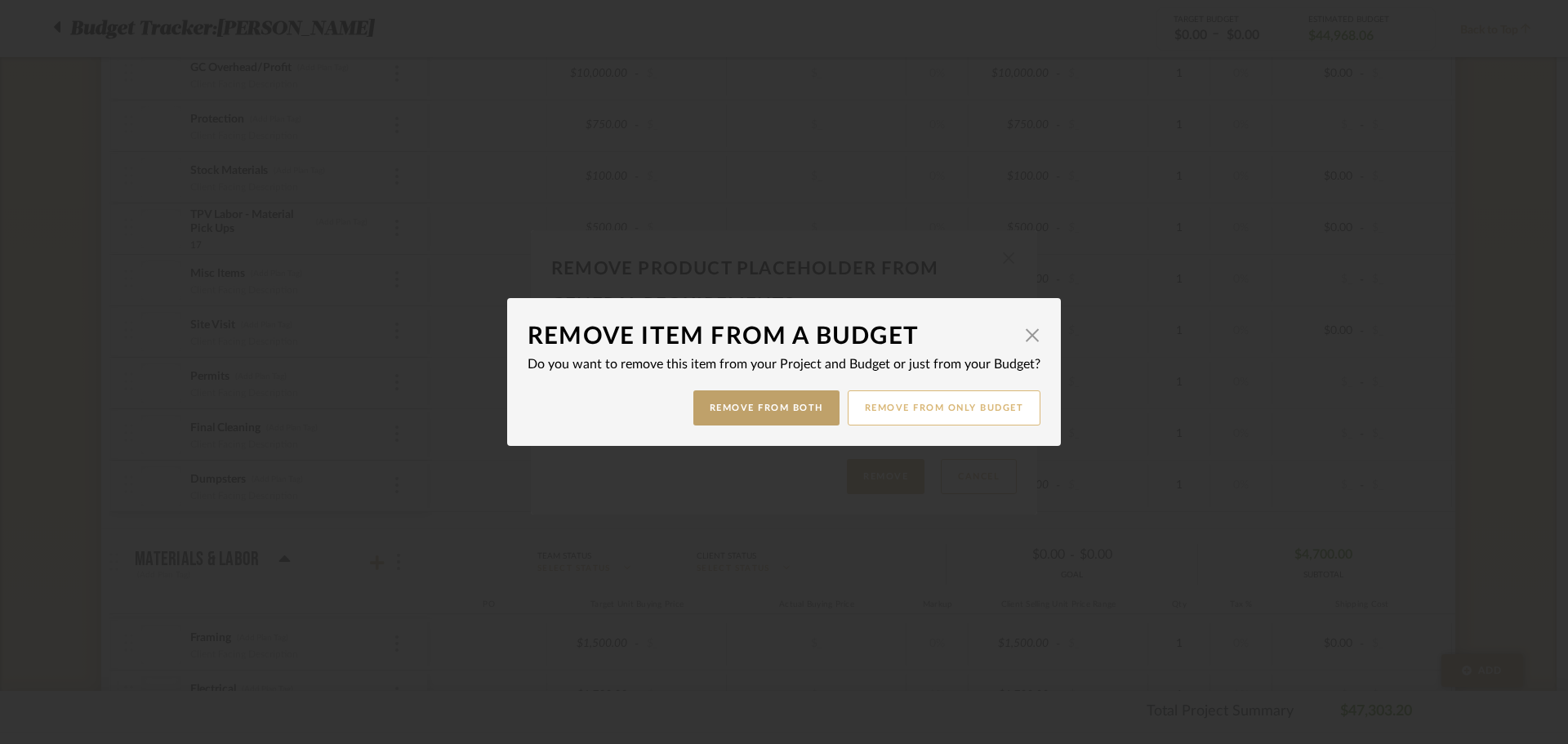
click at [950, 415] on button "Remove from only Budget" at bounding box center [944, 408] width 194 height 35
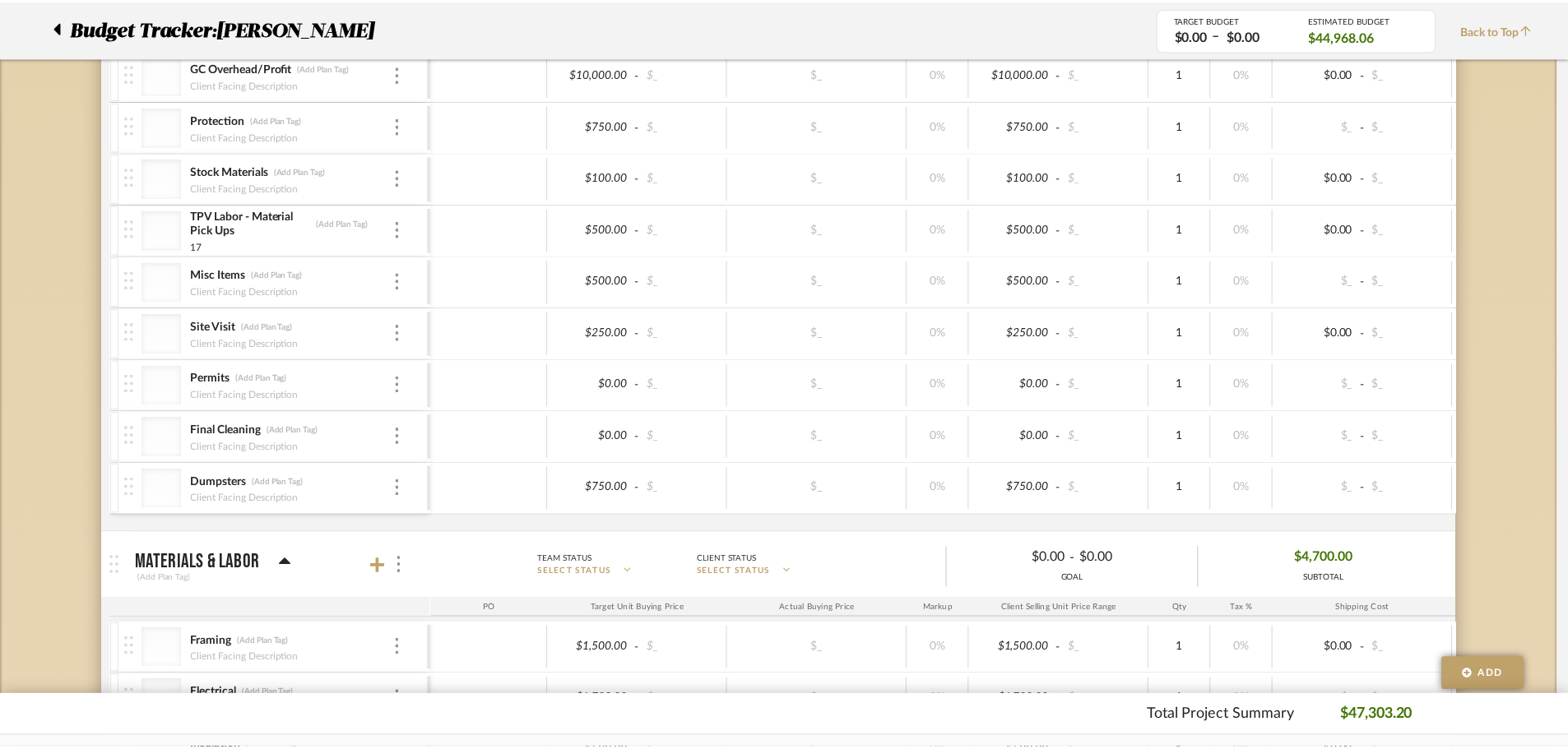
scroll to position [1921, 0]
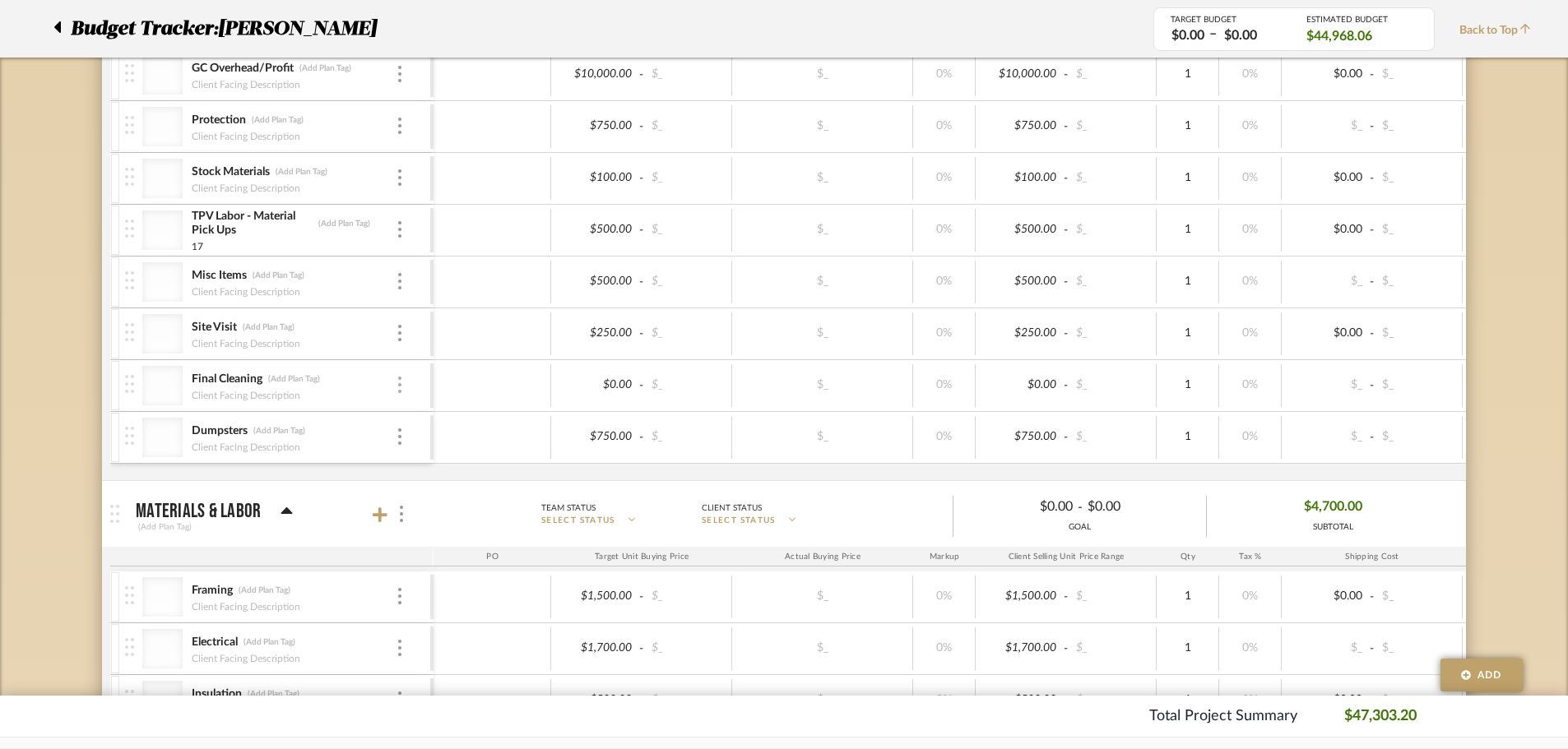
click at [398, 392] on img at bounding box center [400, 385] width 4 height 17
click at [439, 506] on span "Remove Item" at bounding box center [480, 508] width 102 height 14
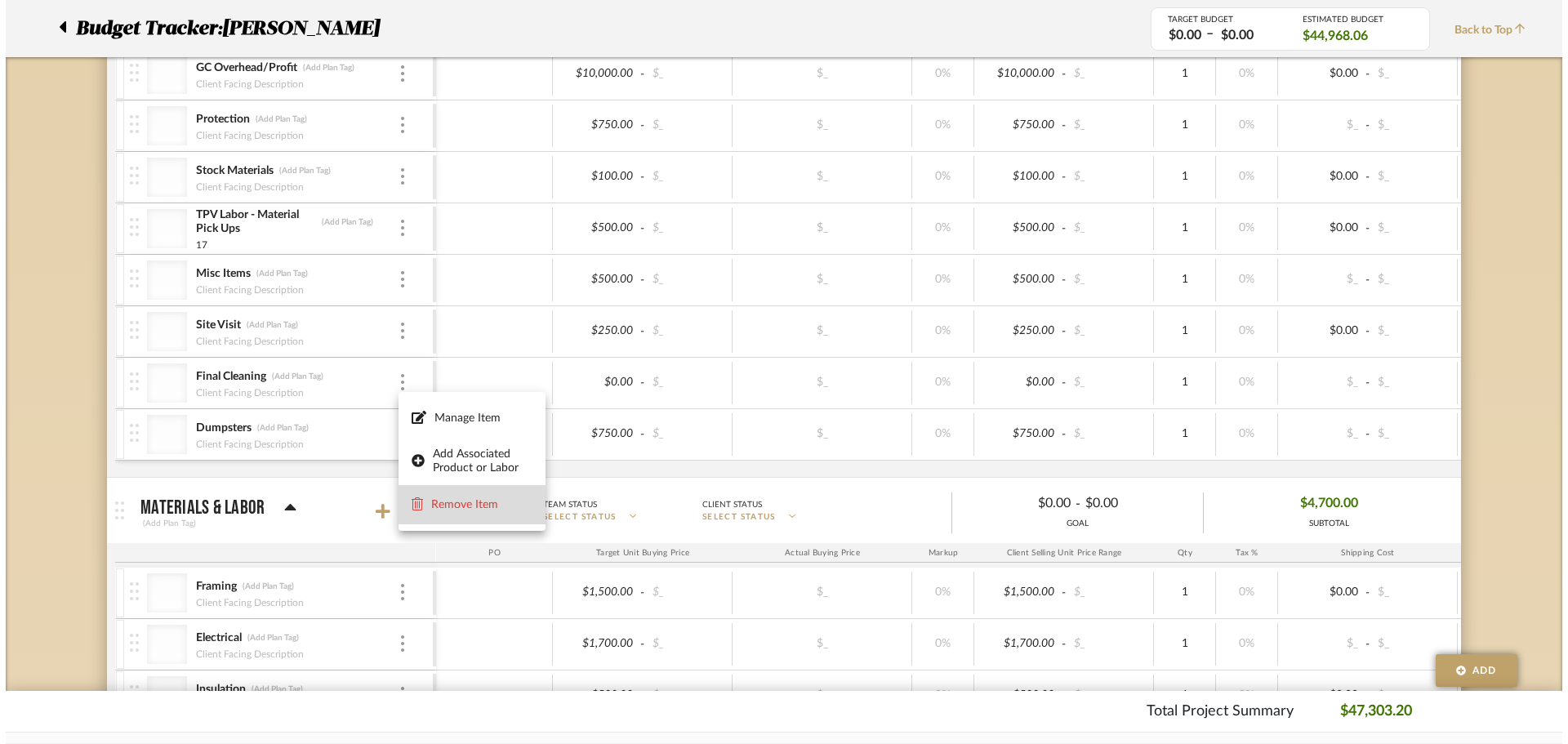
scroll to position [0, 0]
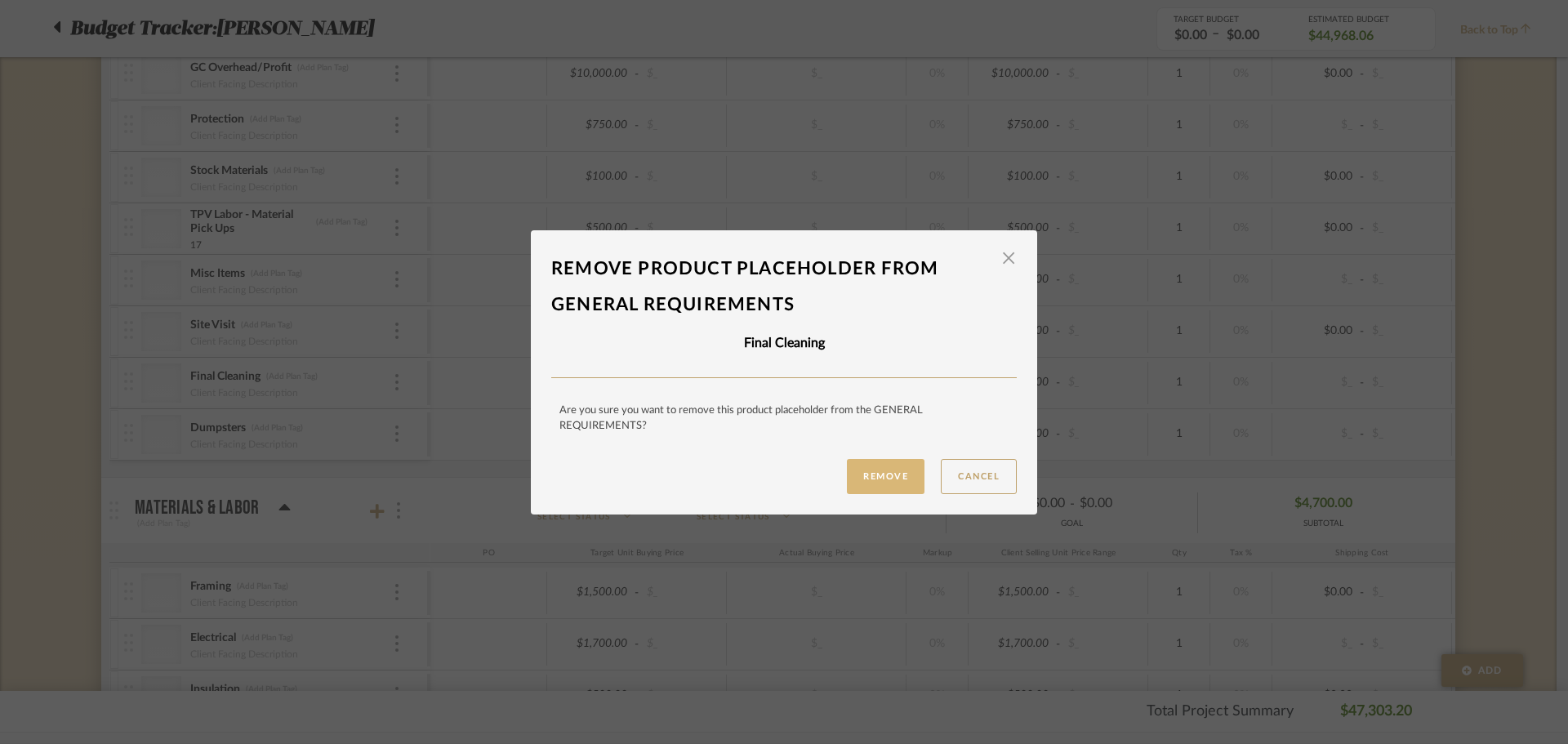
click at [885, 471] on button "Remove" at bounding box center [886, 476] width 77 height 35
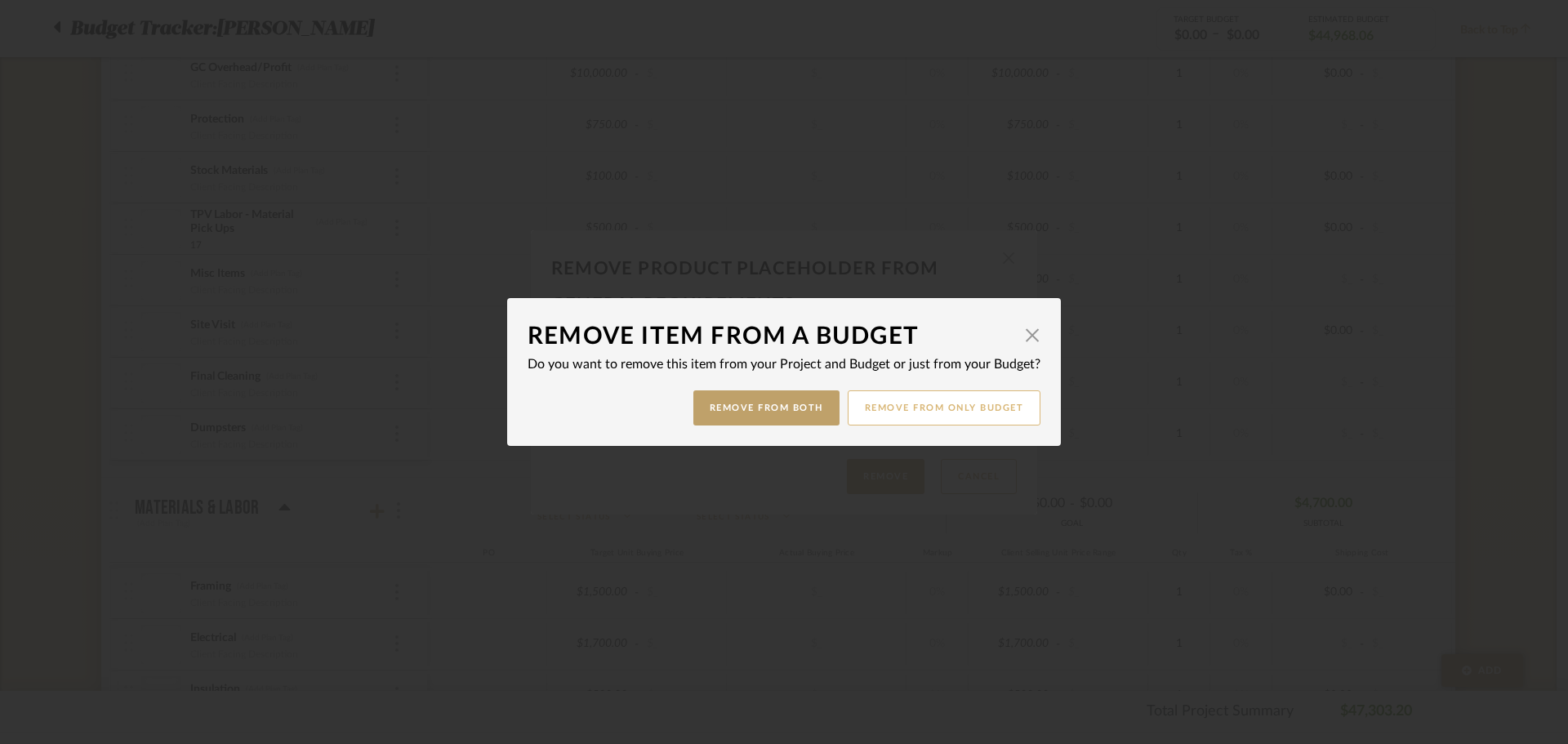
click at [900, 414] on button "Remove from only Budget" at bounding box center [944, 408] width 194 height 35
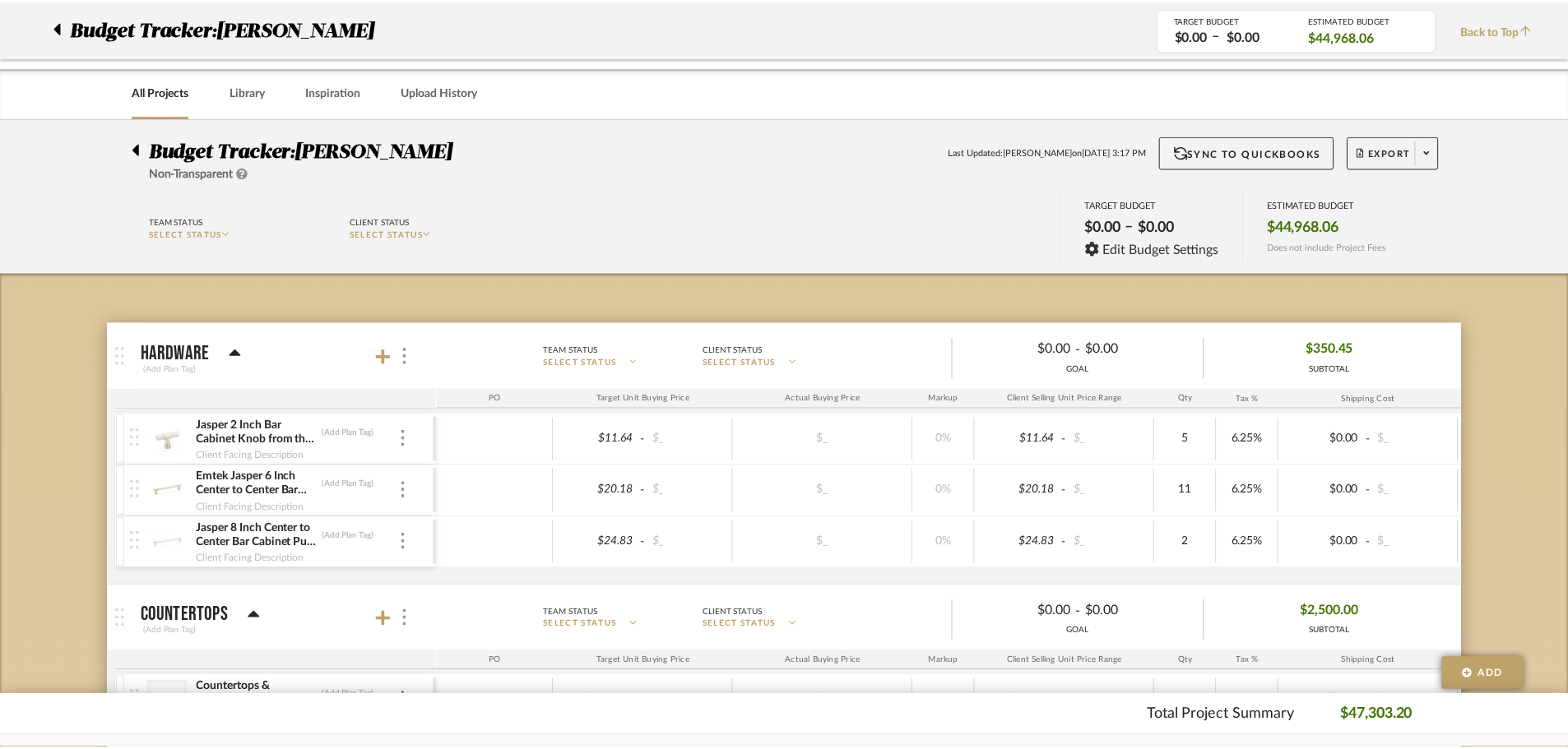
scroll to position [1921, 0]
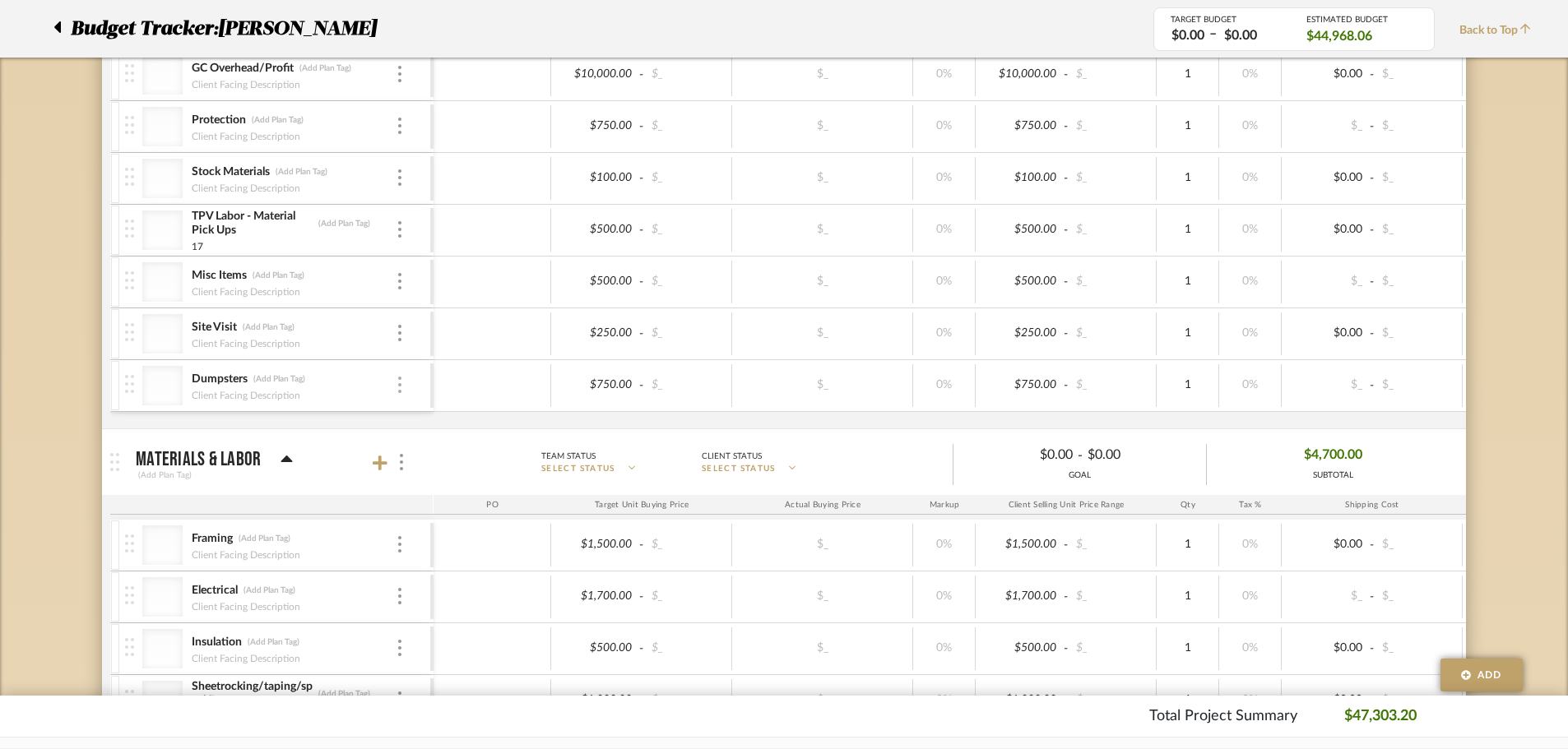
click at [399, 386] on img at bounding box center [400, 385] width 4 height 17
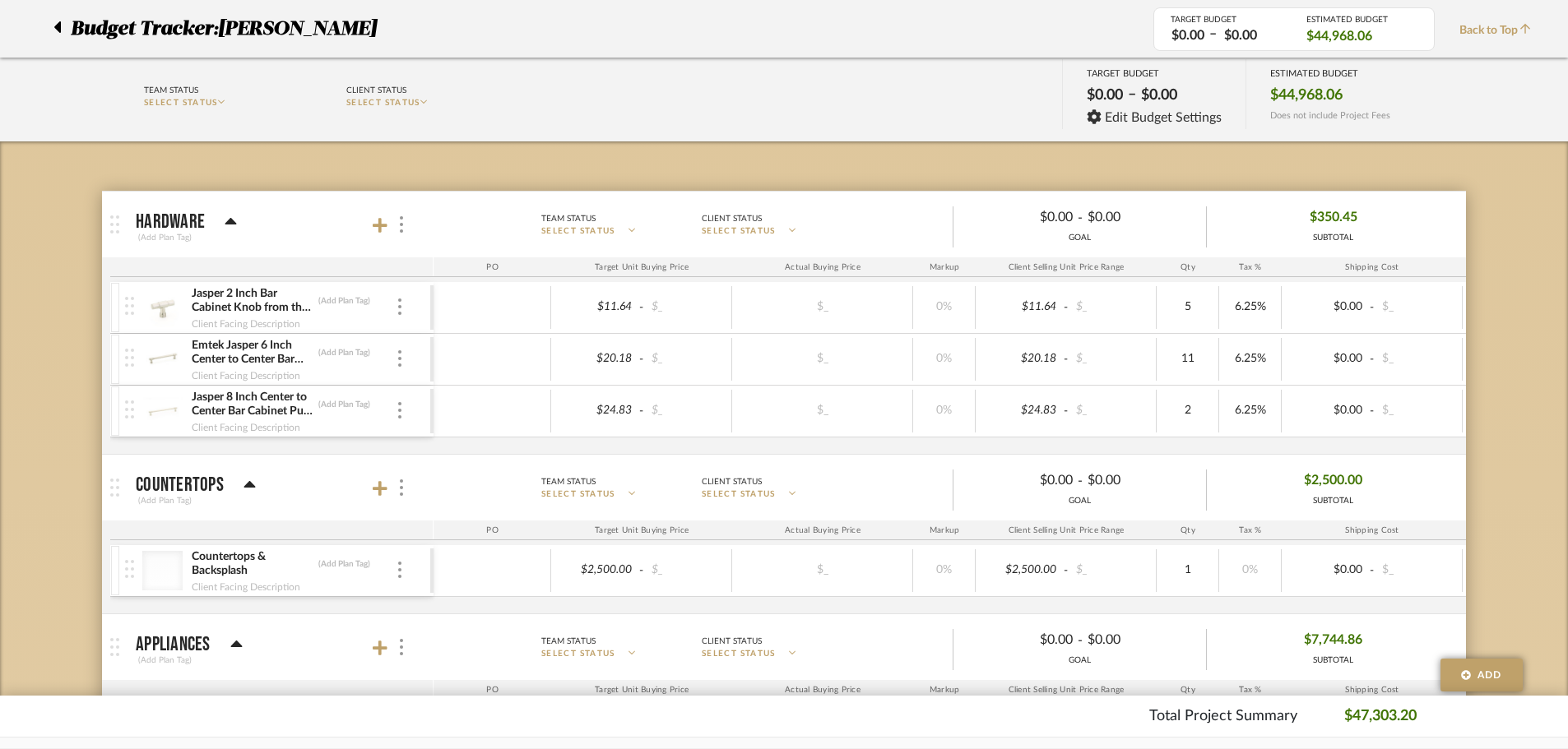
scroll to position [94, 0]
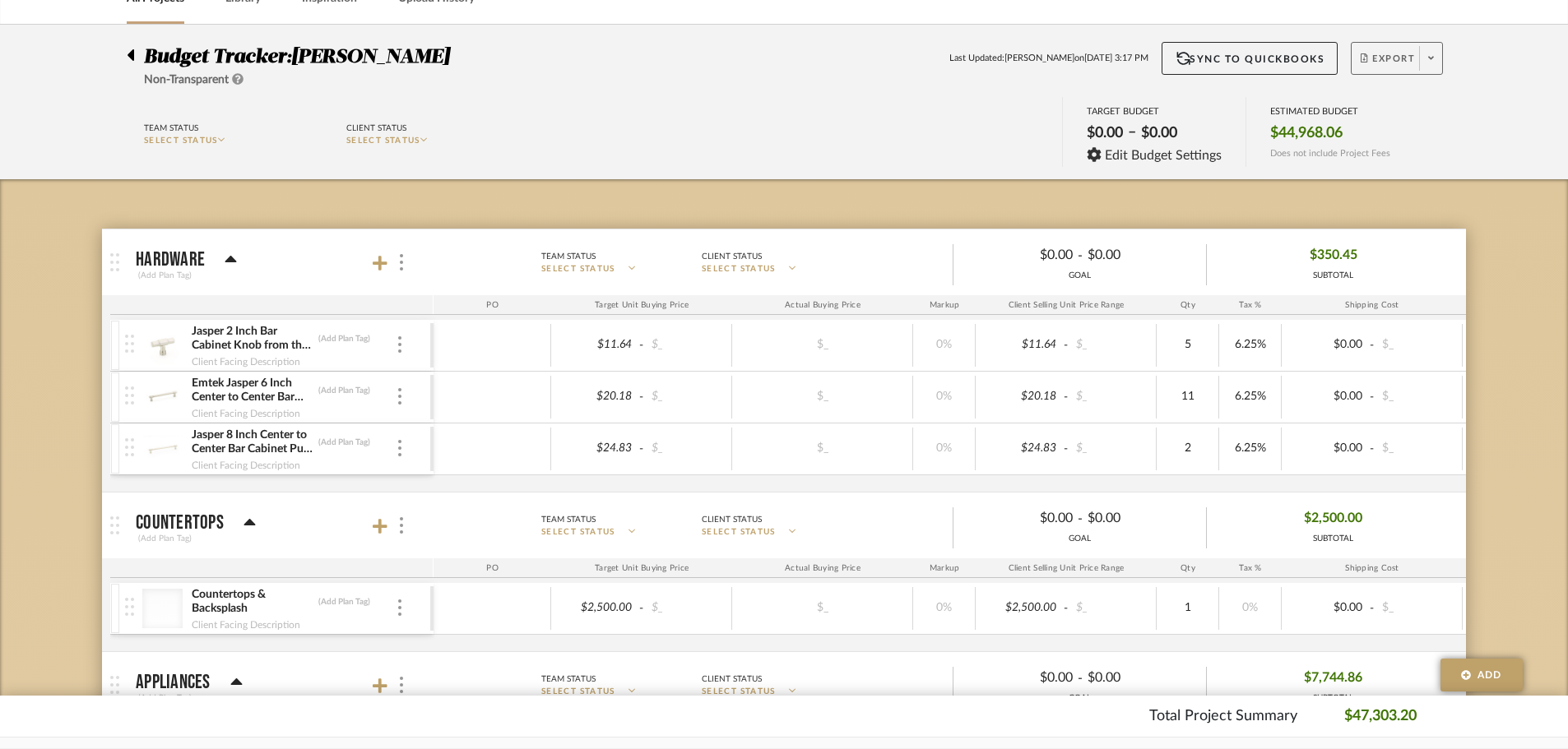
click at [1424, 54] on span at bounding box center [1430, 58] width 23 height 25
click at [1412, 98] on button "Export PDF" at bounding box center [1425, 105] width 157 height 40
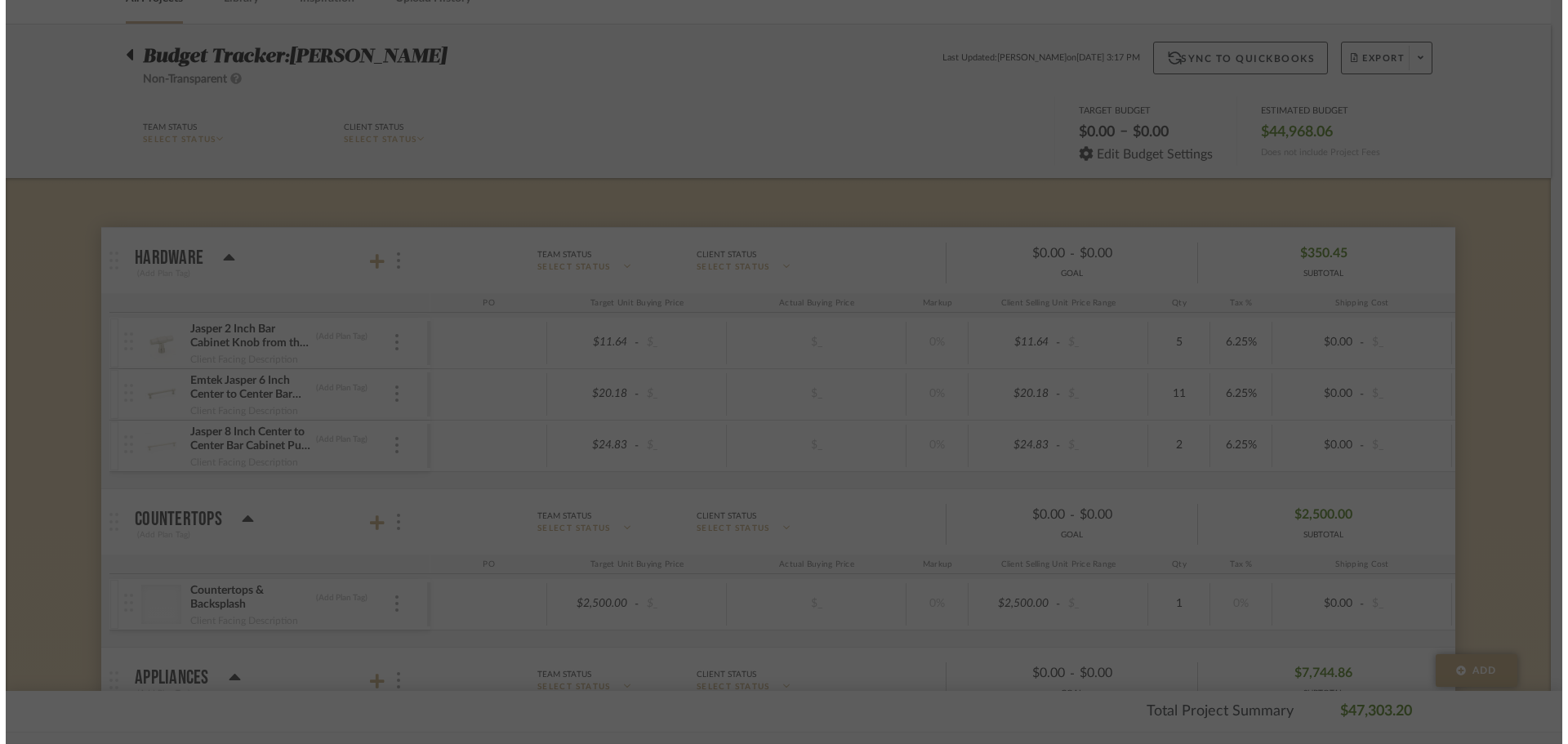
scroll to position [0, 0]
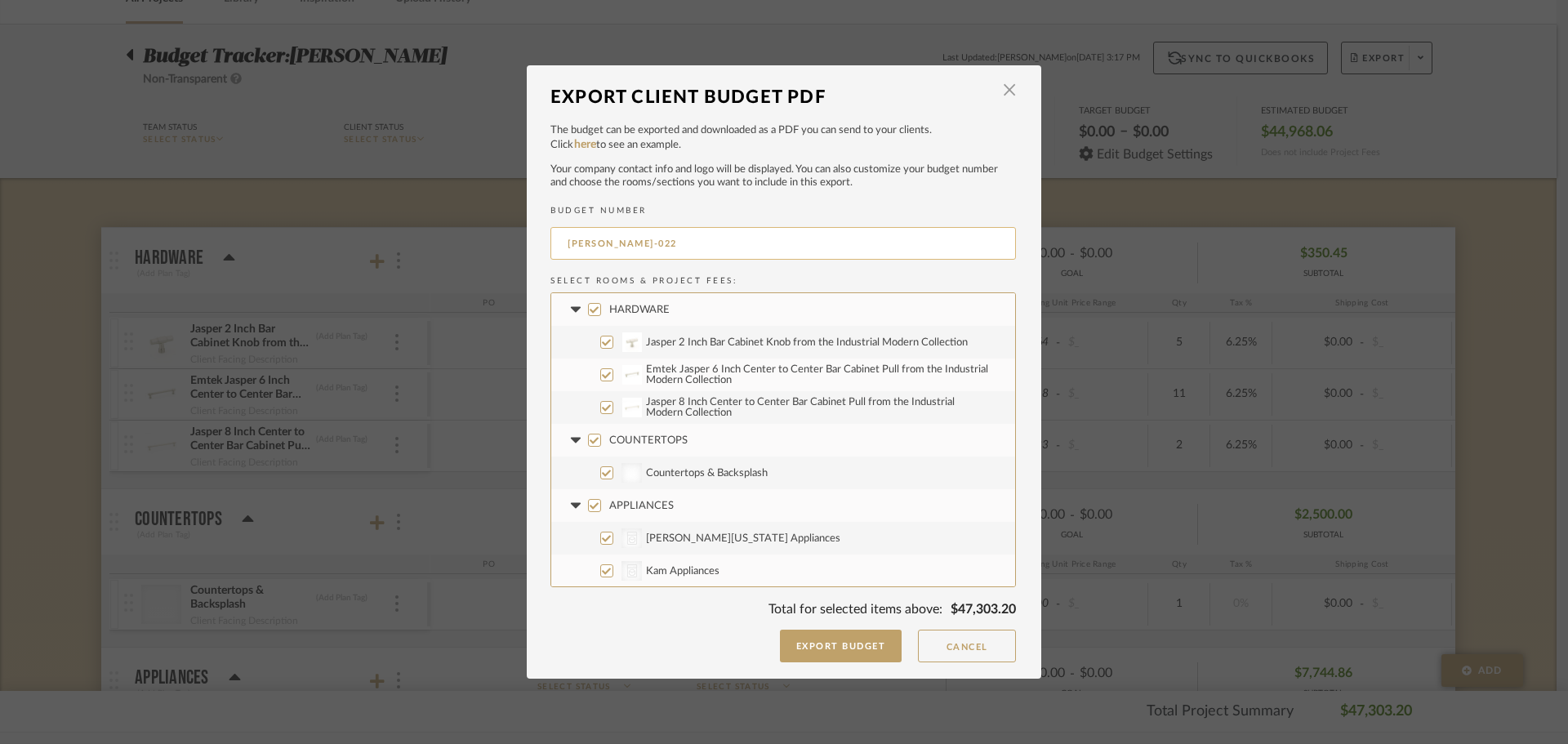
click at [633, 233] on input "HAUCK-022" at bounding box center [784, 244] width 465 height 33
type input "HAUCK Gen Req"
click at [570, 308] on icon at bounding box center [575, 309] width 10 height 6
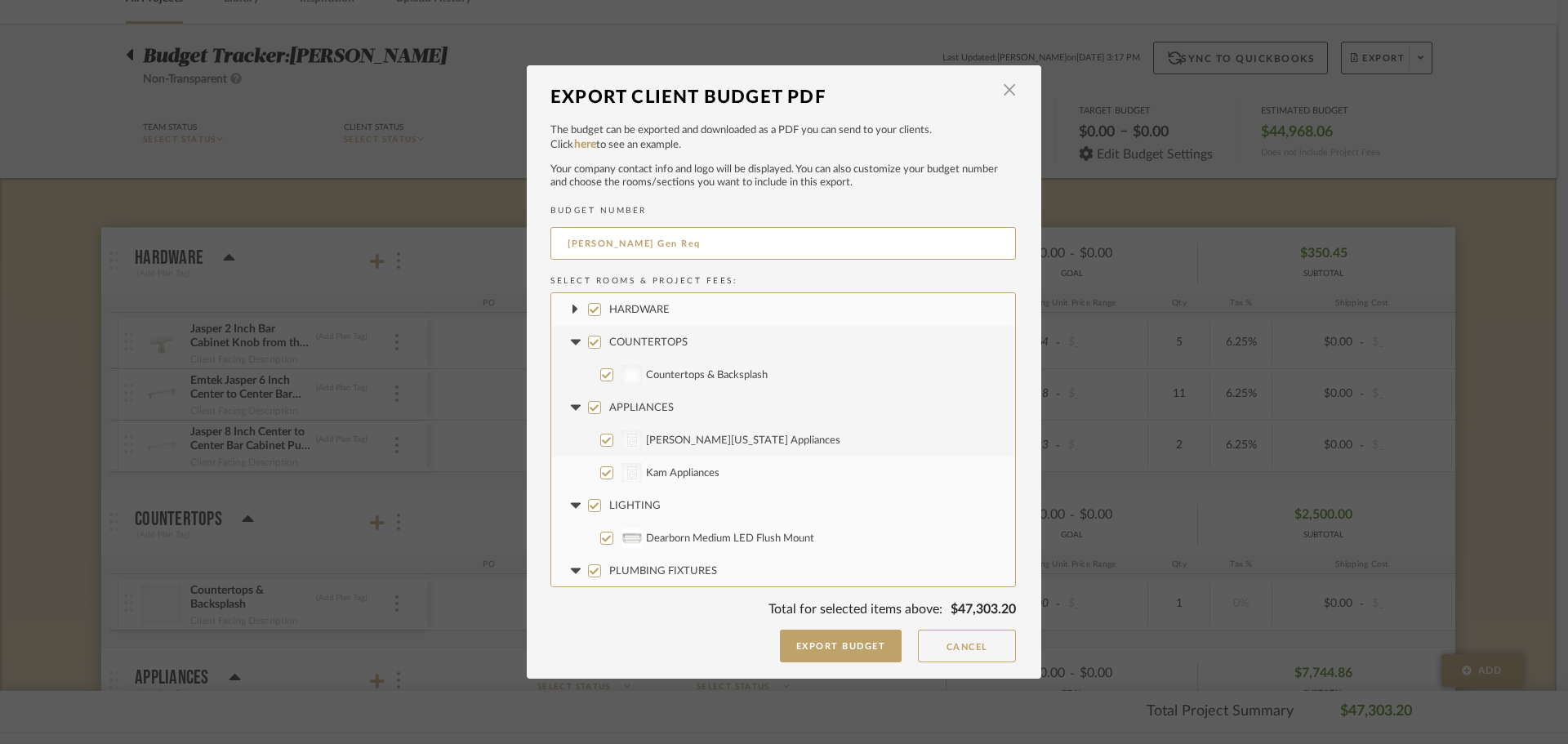
click at [574, 337] on fa-icon at bounding box center [575, 342] width 17 height 17
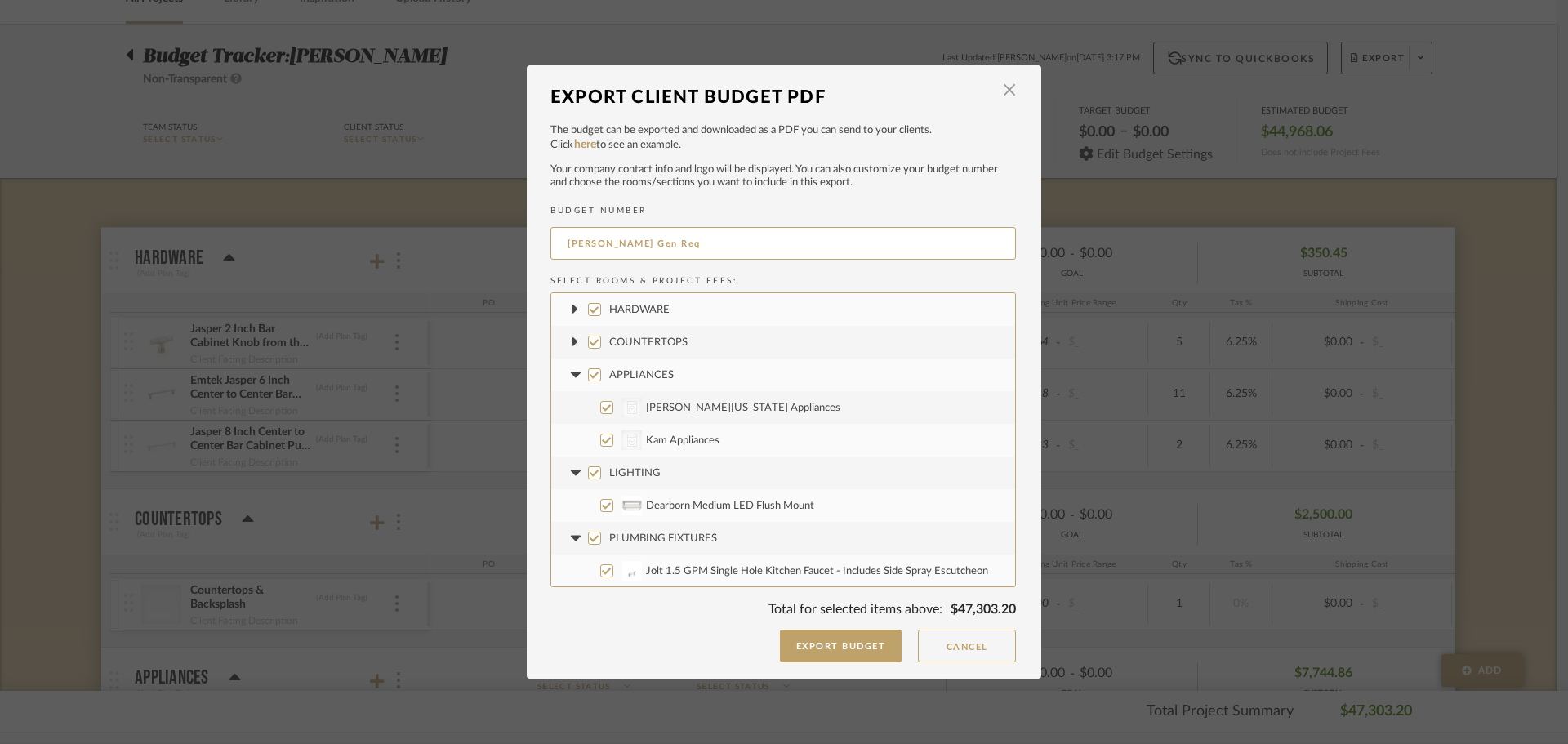
click at [567, 371] on fa-icon at bounding box center [575, 375] width 17 height 17
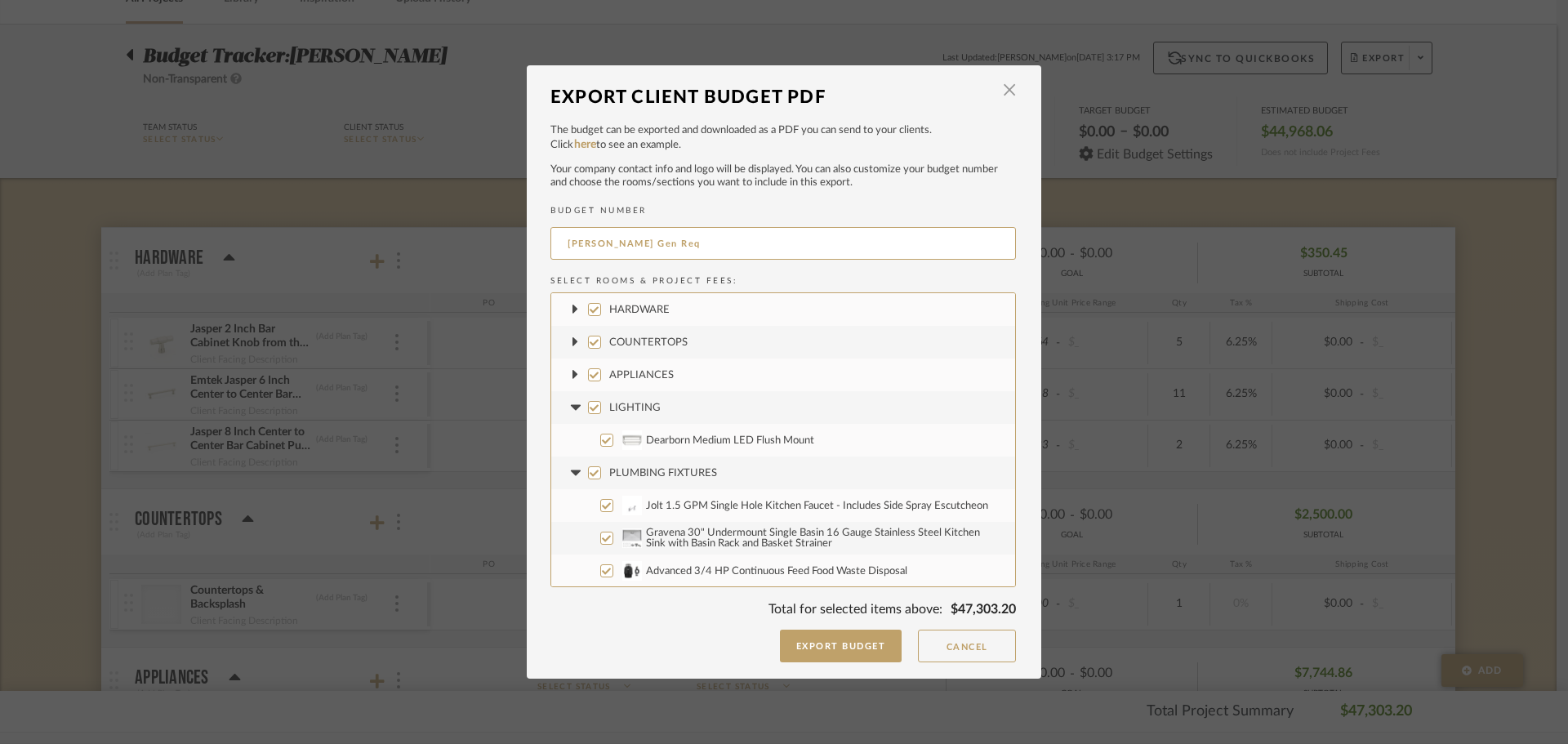
click at [570, 406] on icon at bounding box center [575, 407] width 10 height 6
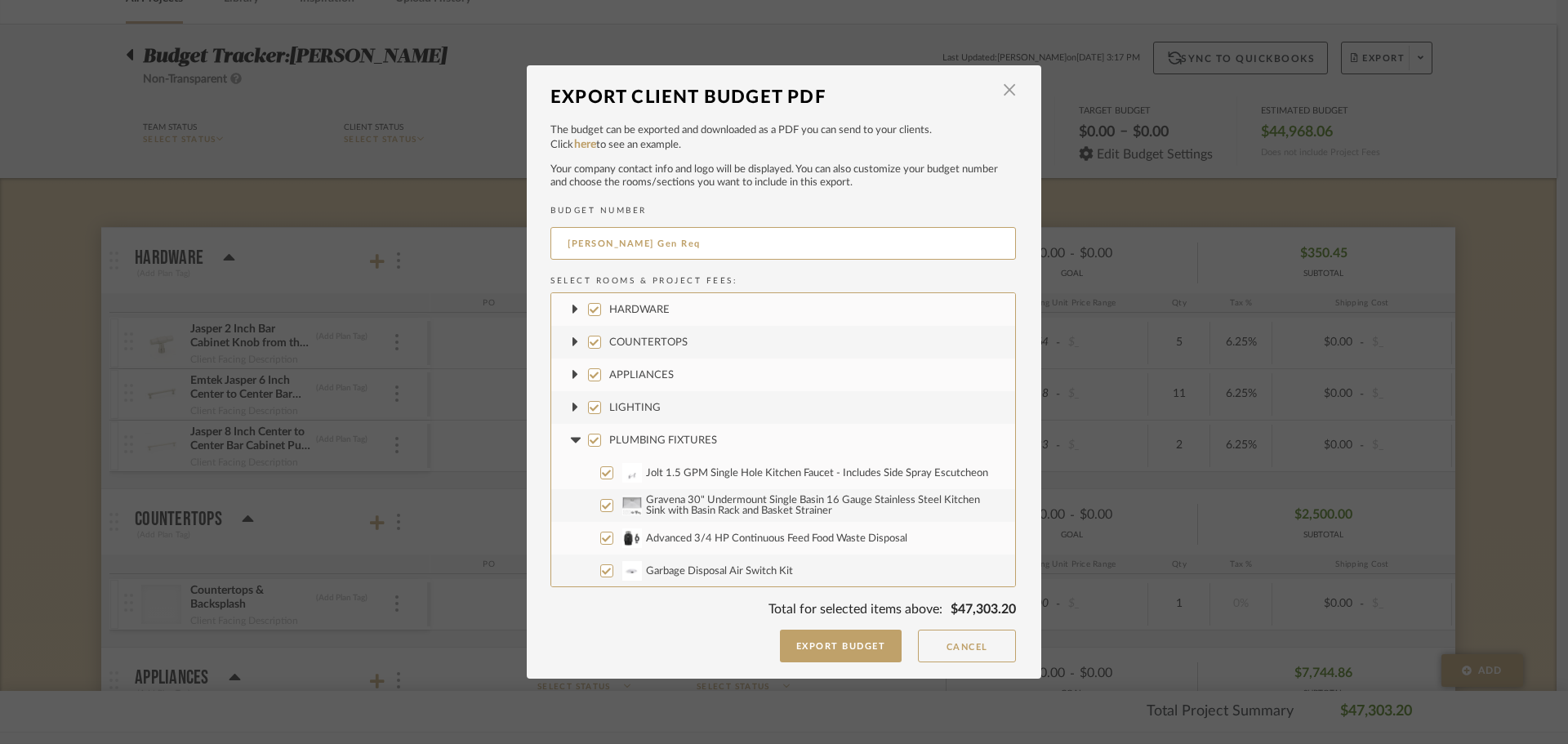
drag, startPoint x: 574, startPoint y: 435, endPoint x: 570, endPoint y: 454, distance: 19.4
click at [574, 436] on fa-icon at bounding box center [575, 441] width 17 height 17
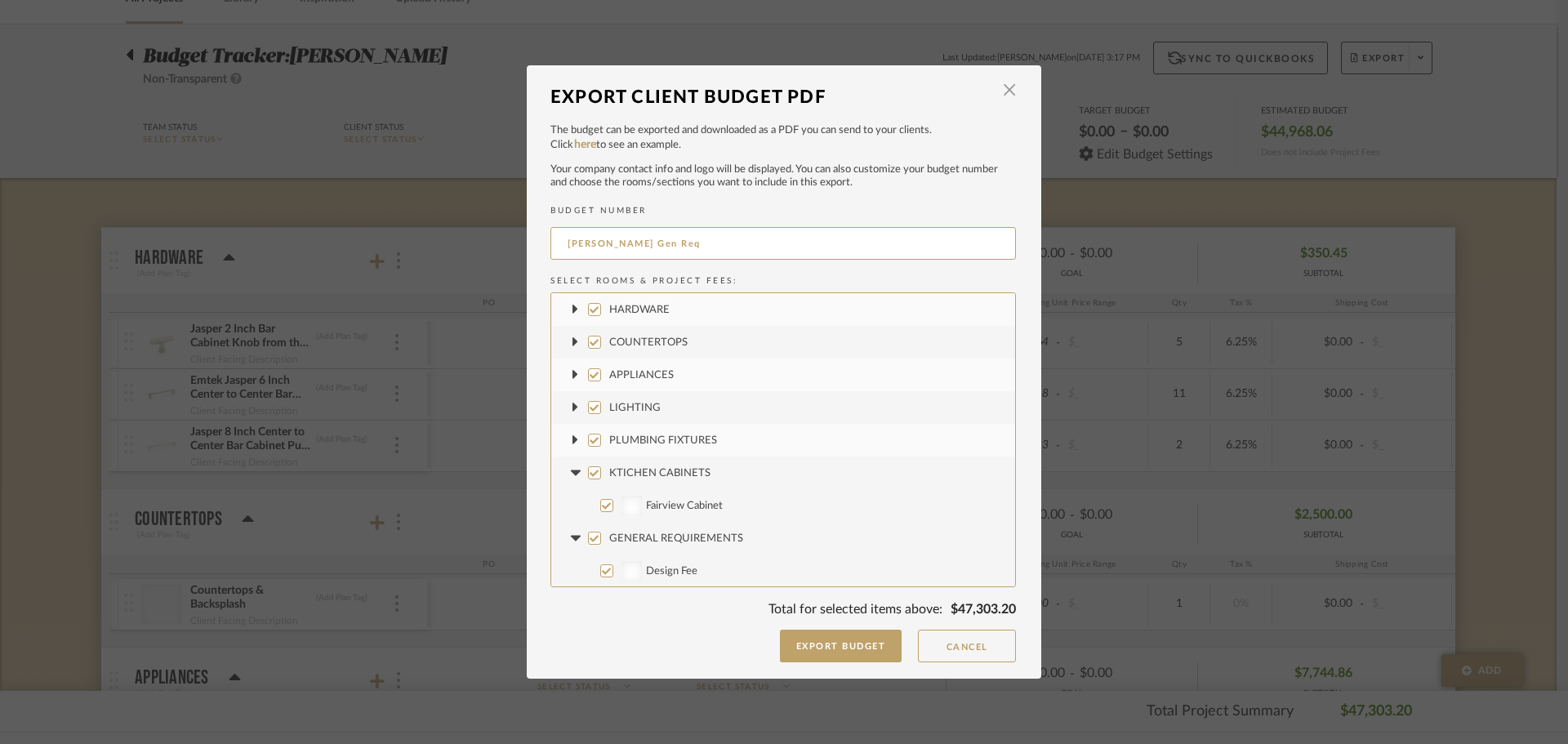
click at [567, 474] on icon at bounding box center [575, 473] width 17 height 6
click at [568, 521] on label "GENERAL REQUIREMENTS" at bounding box center [784, 506] width 464 height 33
click at [588, 512] on input "GENERAL REQUIREMENTS" at bounding box center [594, 506] width 13 height 13
checkbox input "false"
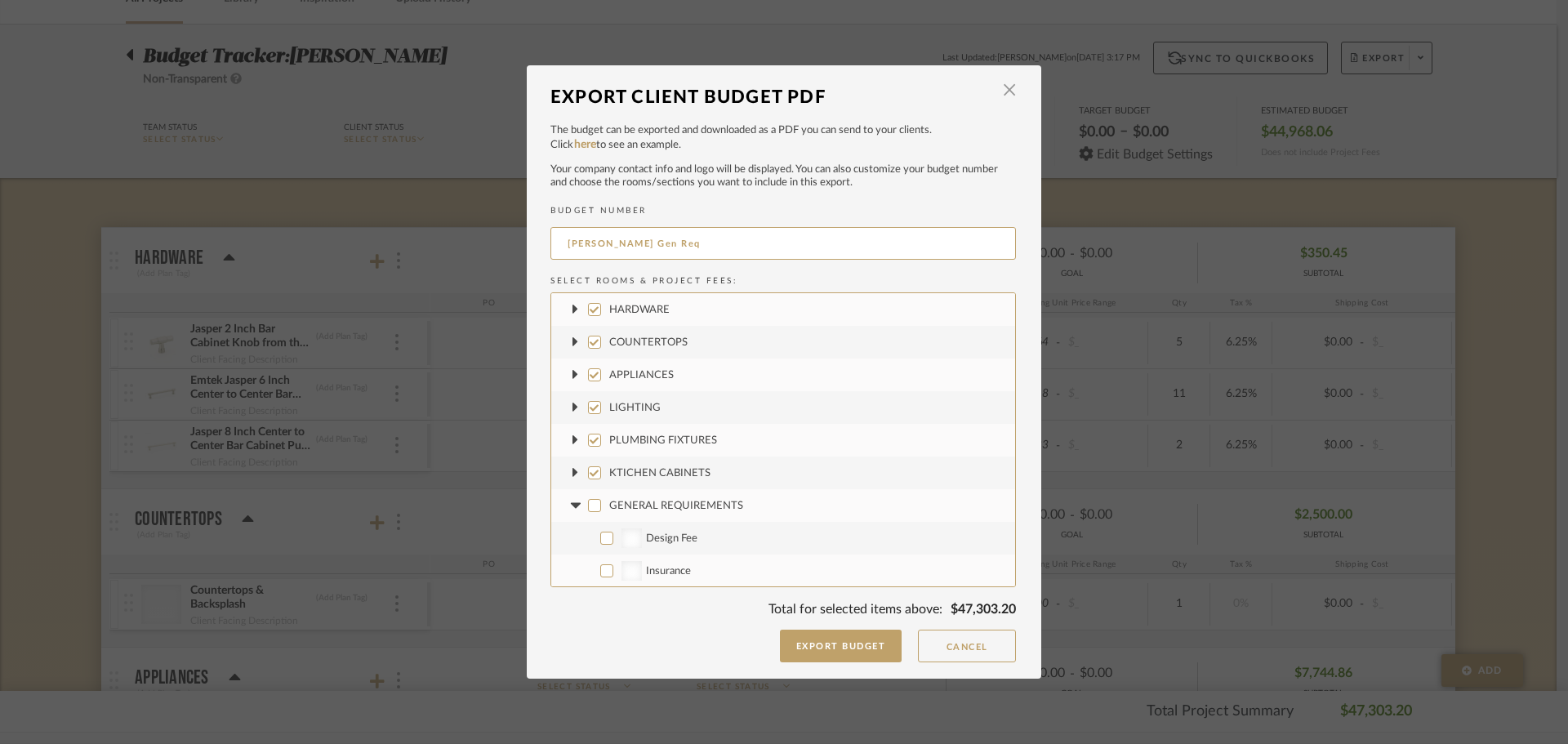
checkbox input "false"
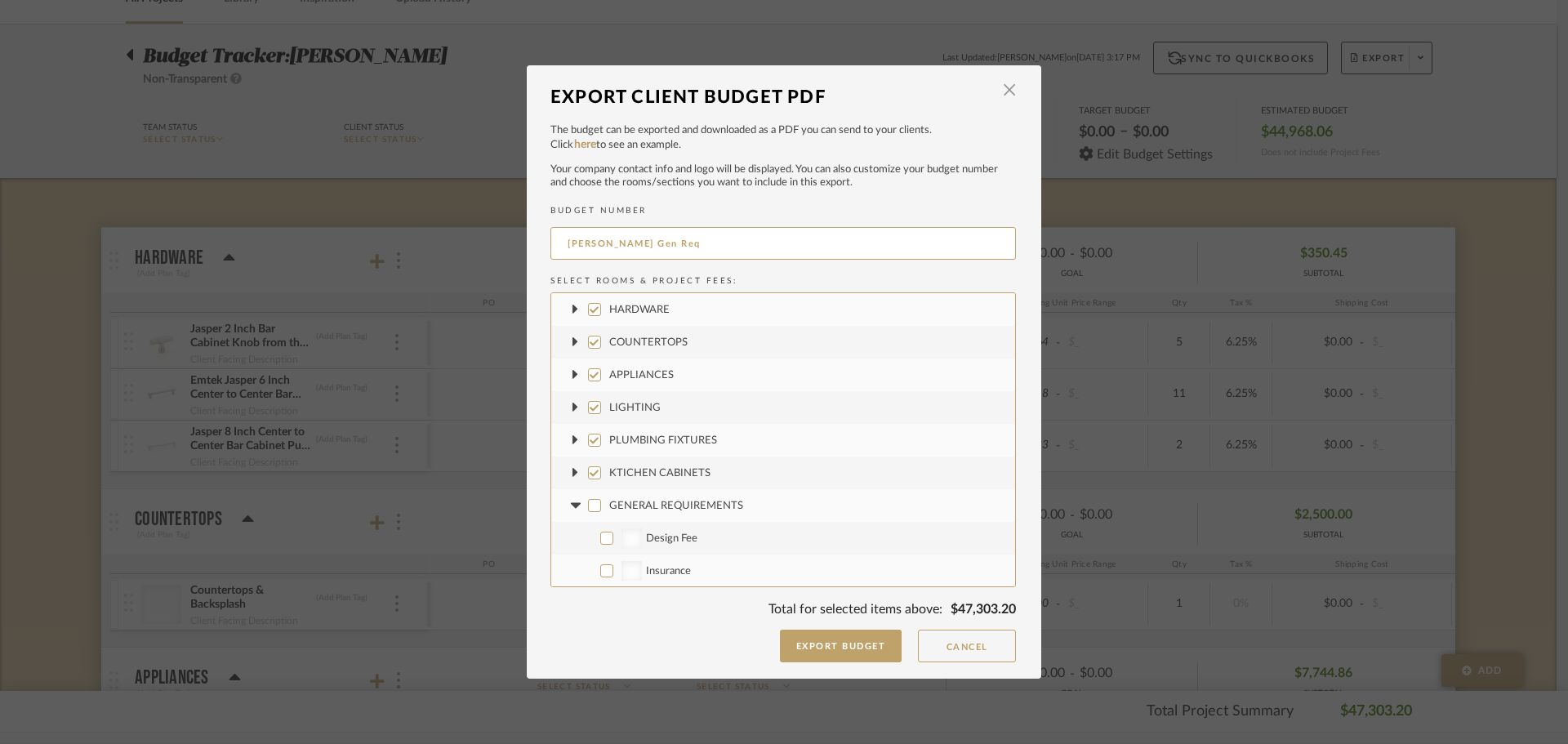
checkbox input "false"
click at [569, 508] on icon at bounding box center [575, 505] width 17 height 6
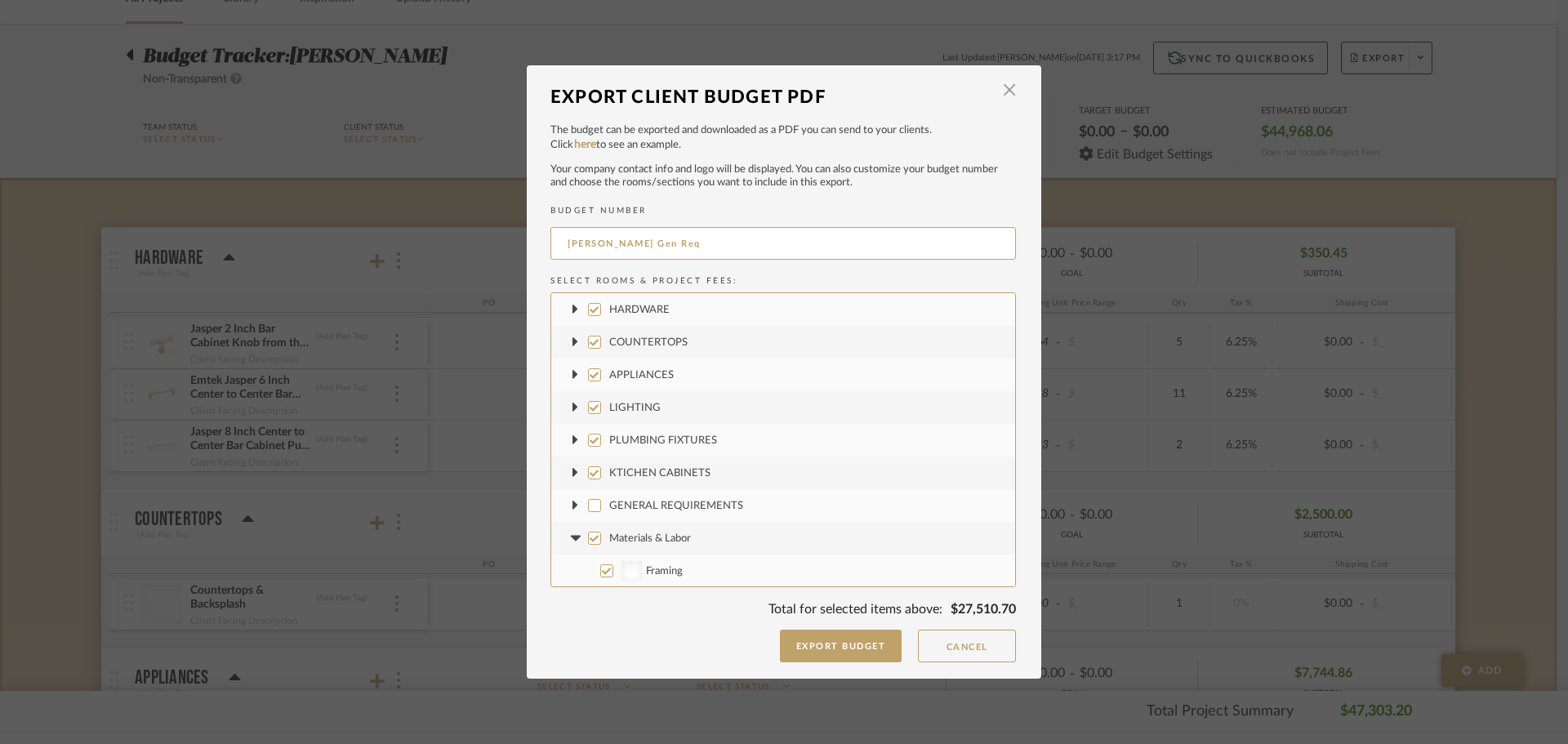
click at [570, 538] on icon at bounding box center [575, 538] width 10 height 6
click at [567, 573] on icon at bounding box center [575, 570] width 17 height 6
drag, startPoint x: 589, startPoint y: 574, endPoint x: 601, endPoint y: 522, distance: 53.4
click at [589, 571] on input "Project Wide" at bounding box center [594, 571] width 13 height 13
checkbox input "false"
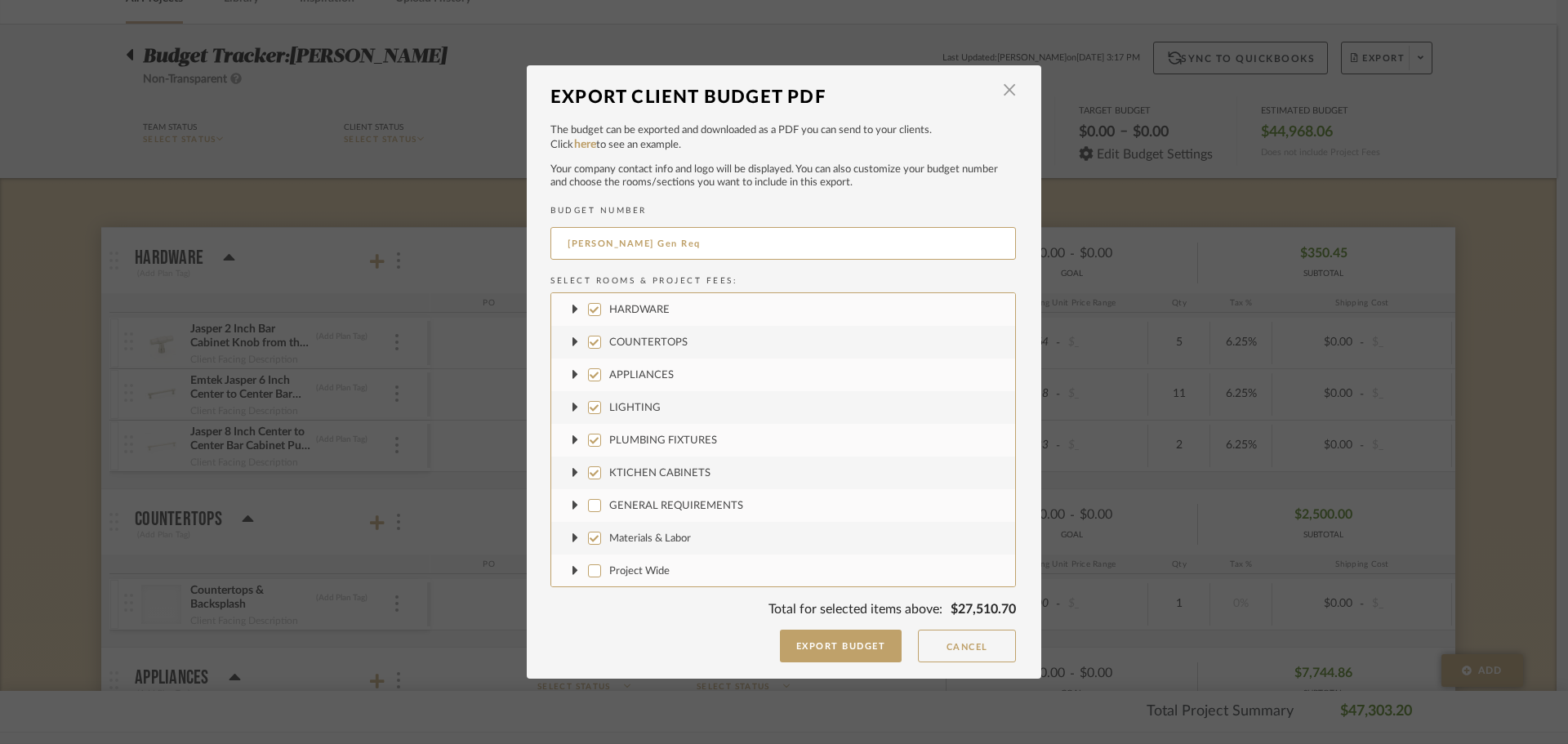
click at [601, 518] on label "GENERAL REQUIREMENTS" at bounding box center [784, 506] width 464 height 33
click at [601, 512] on input "GENERAL REQUIREMENTS" at bounding box center [594, 506] width 13 height 13
checkbox input "true"
click at [595, 532] on input "Materials & Labor" at bounding box center [594, 538] width 13 height 13
checkbox input "false"
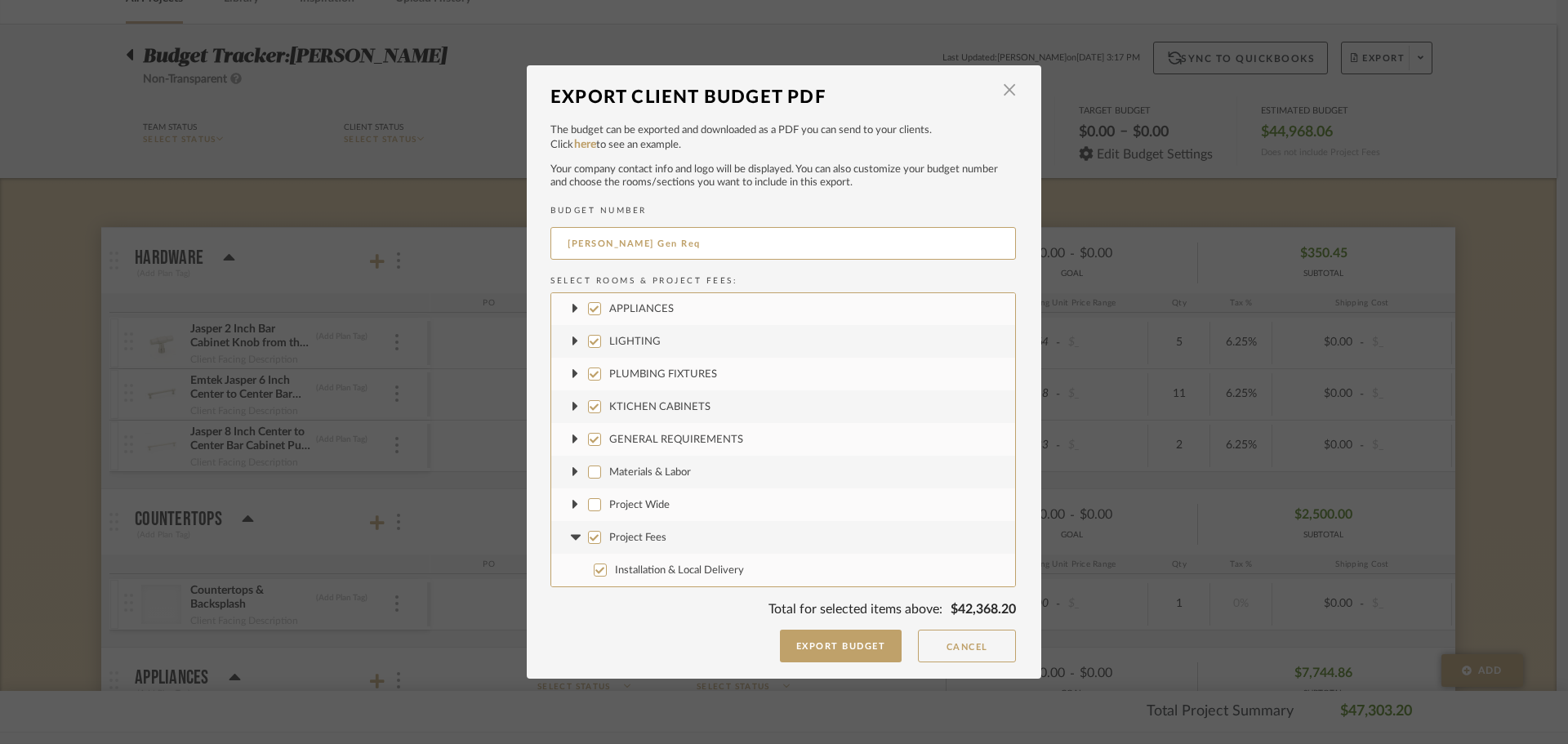
click at [572, 539] on icon at bounding box center [575, 537] width 17 height 6
click at [588, 574] on input "Project Fees" at bounding box center [594, 570] width 13 height 13
checkbox input "false"
click at [588, 442] on input "KTICHEN CABINETS" at bounding box center [594, 440] width 13 height 13
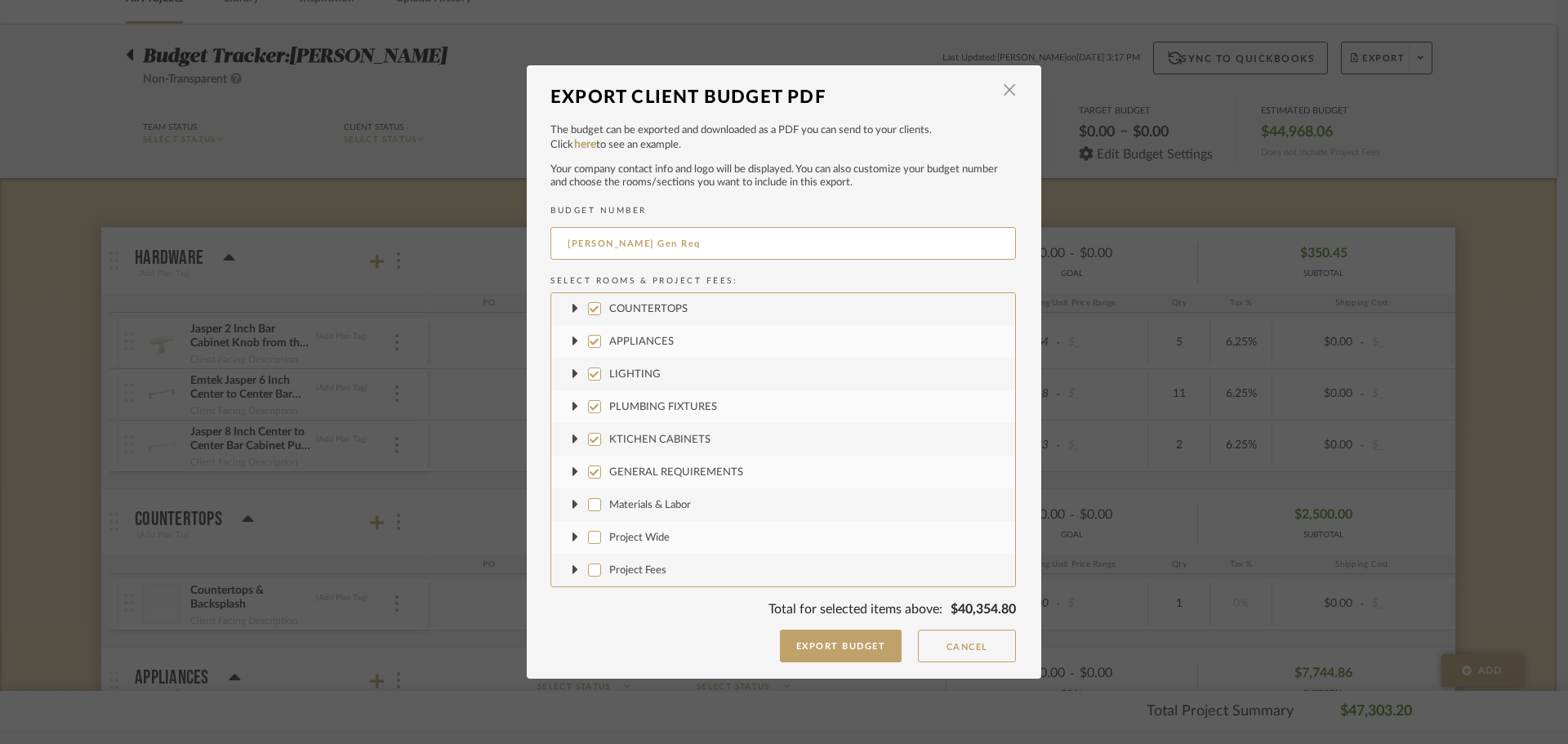
checkbox input "false"
click at [589, 398] on label "PLUMBING FIXTURES" at bounding box center [784, 407] width 464 height 33
click at [589, 400] on input "PLUMBING FIXTURES" at bounding box center [594, 406] width 13 height 13
checkbox input "false"
click at [588, 370] on input "LIGHTING" at bounding box center [594, 374] width 13 height 13
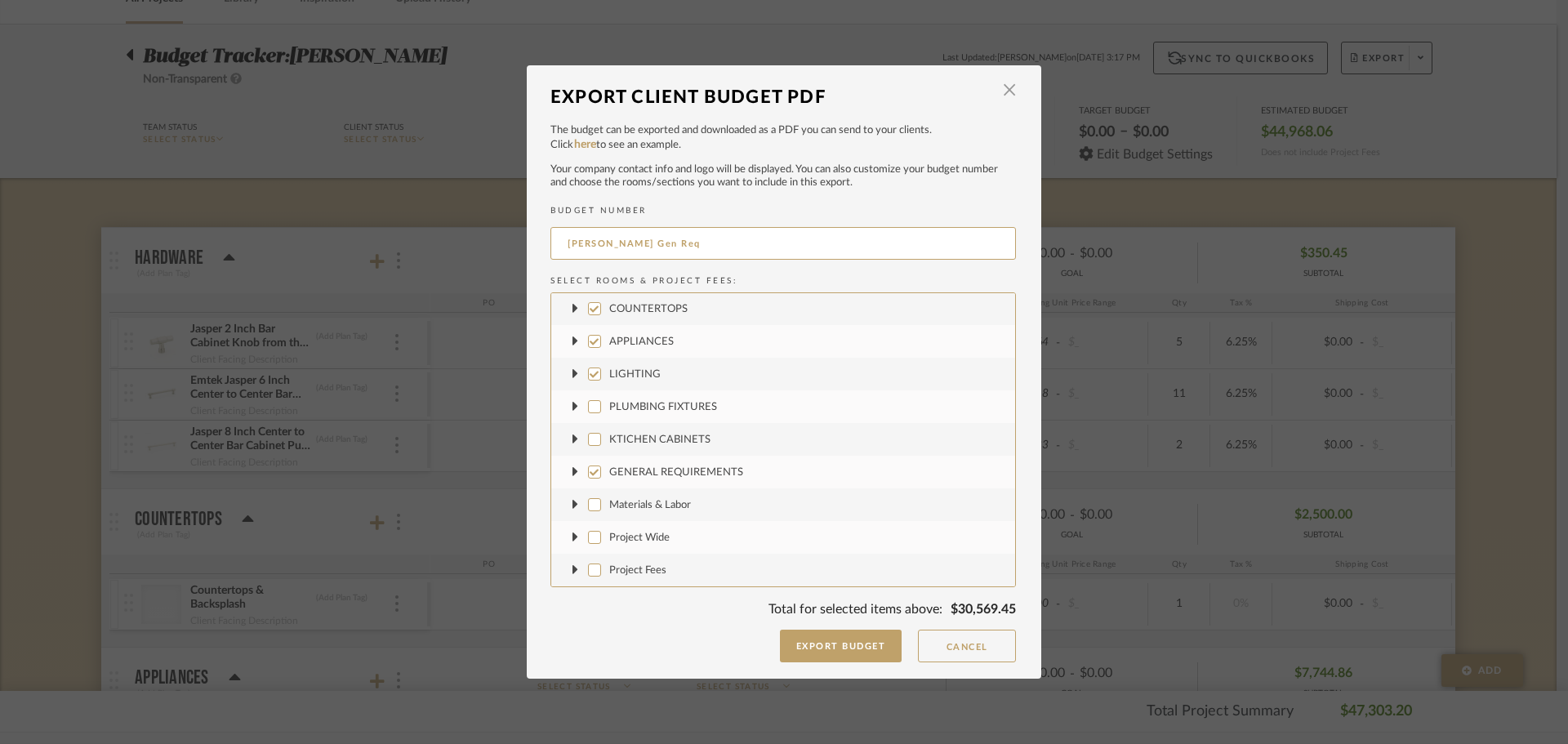
checkbox input "false"
drag, startPoint x: 589, startPoint y: 347, endPoint x: 589, endPoint y: 335, distance: 12.0
click at [589, 346] on input "APPLIANCES" at bounding box center [594, 341] width 13 height 13
checkbox input "false"
click at [588, 313] on input "COUNTERTOPS" at bounding box center [594, 309] width 13 height 13
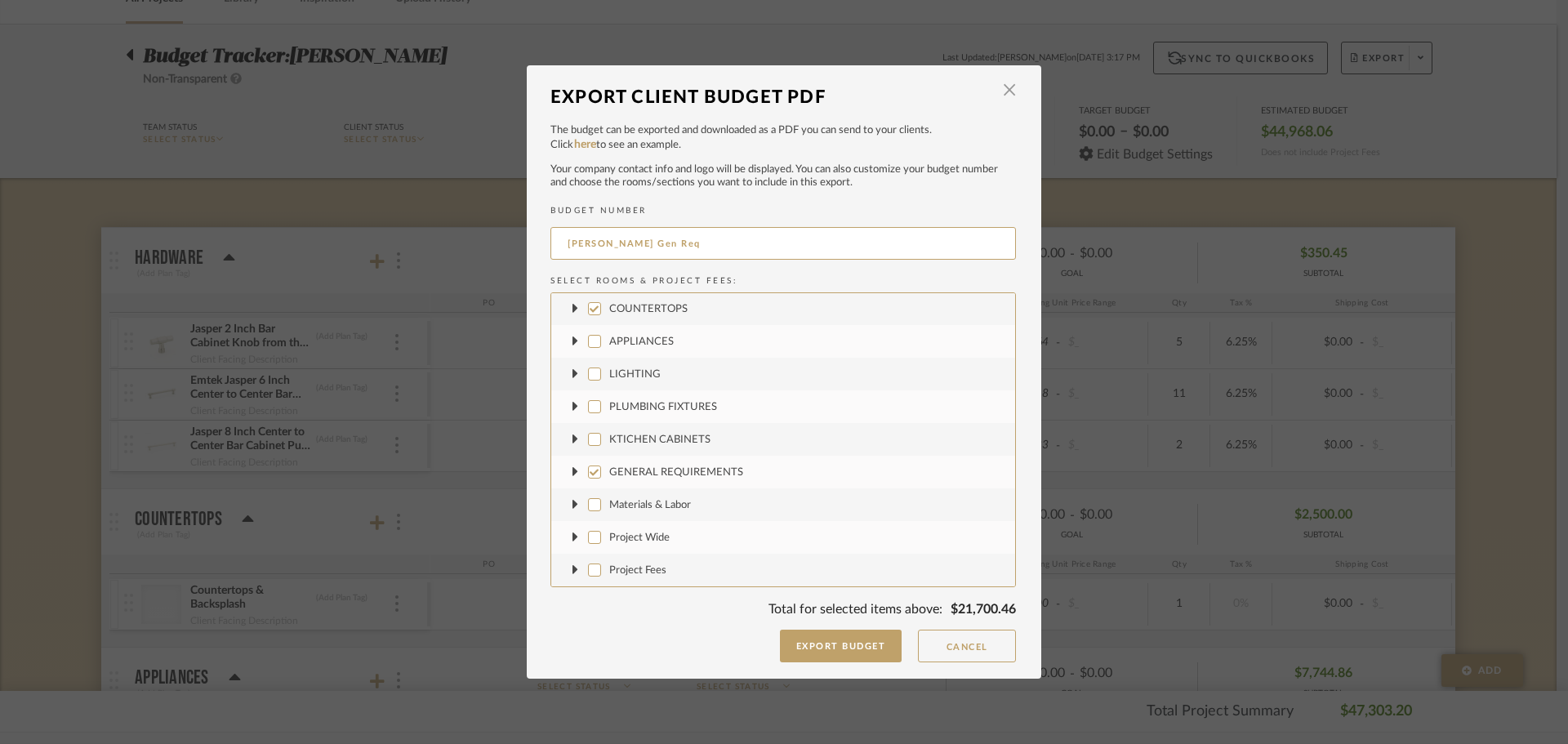
checkbox input "false"
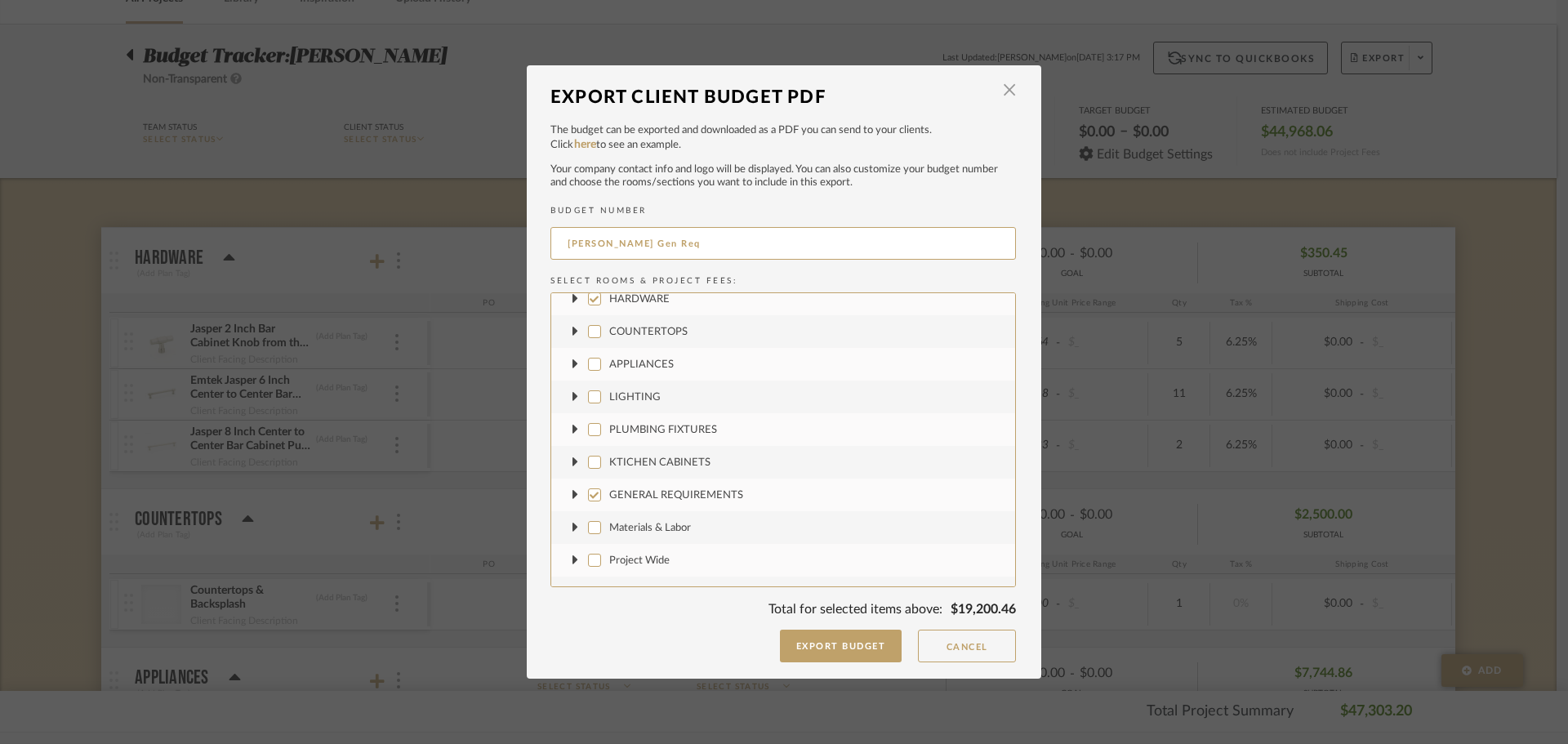
scroll to position [0, 0]
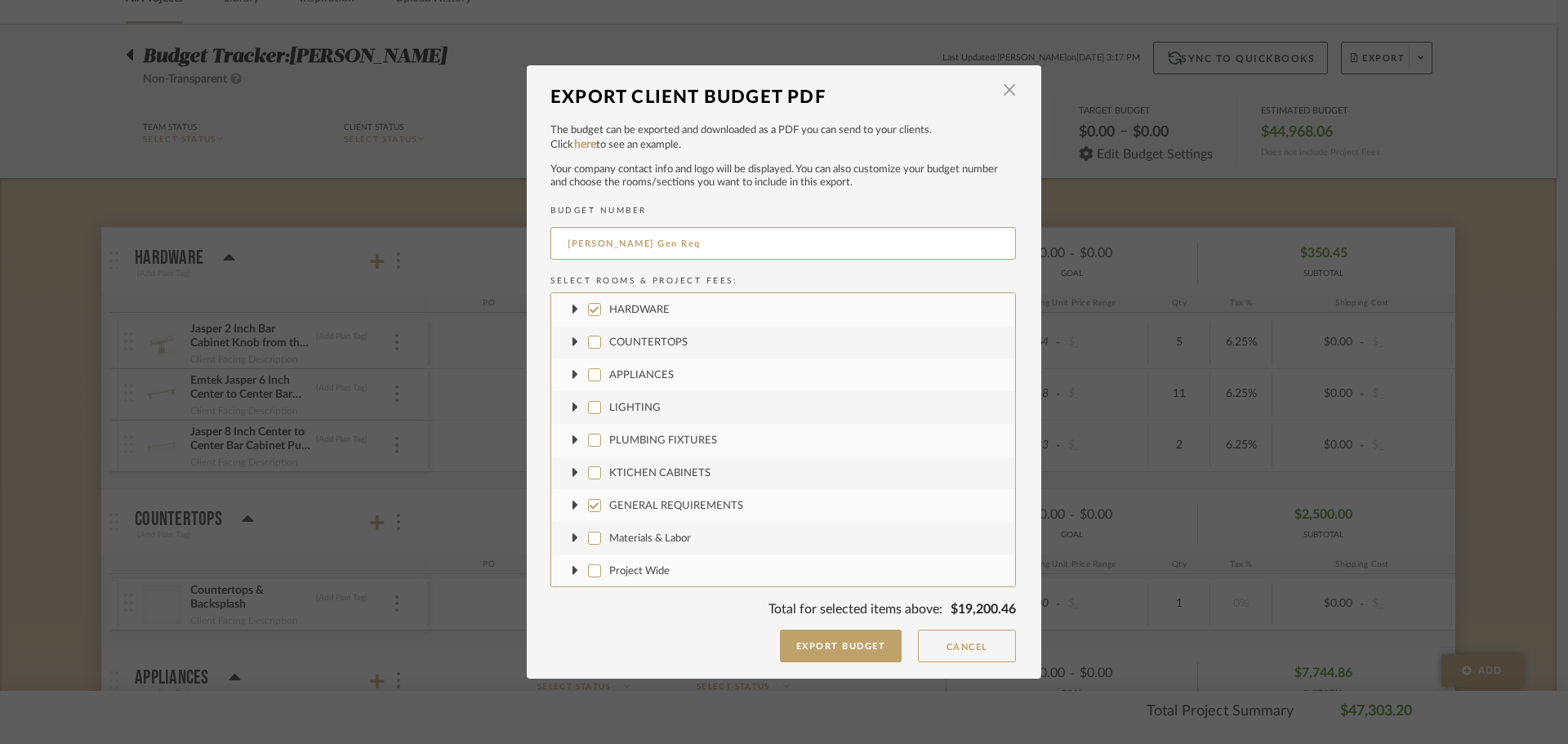
click at [593, 304] on input "HARDWARE" at bounding box center [594, 310] width 13 height 13
checkbox input "false"
click at [871, 645] on button "Export Budget" at bounding box center [841, 647] width 122 height 33
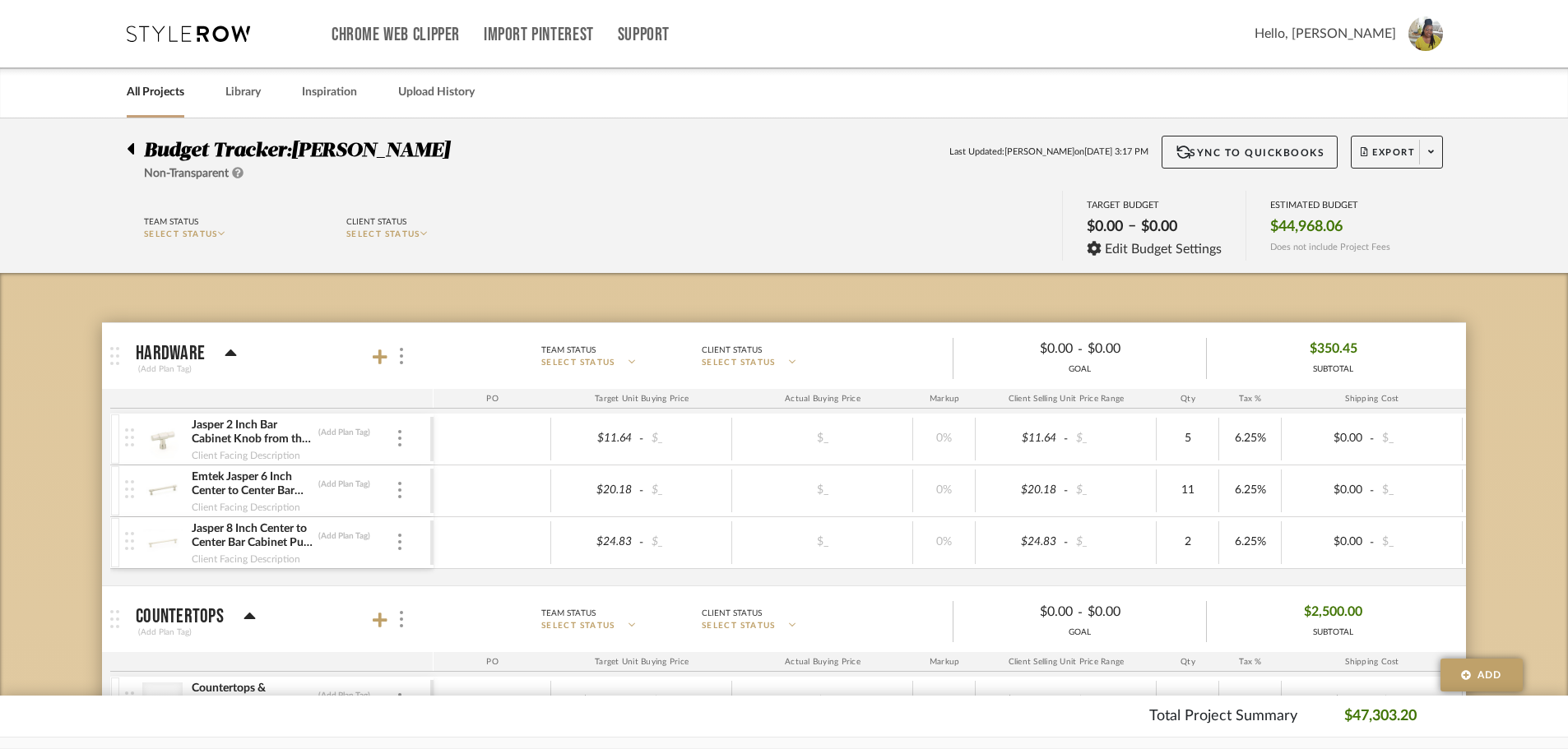
click at [135, 151] on div at bounding box center [135, 145] width 18 height 19
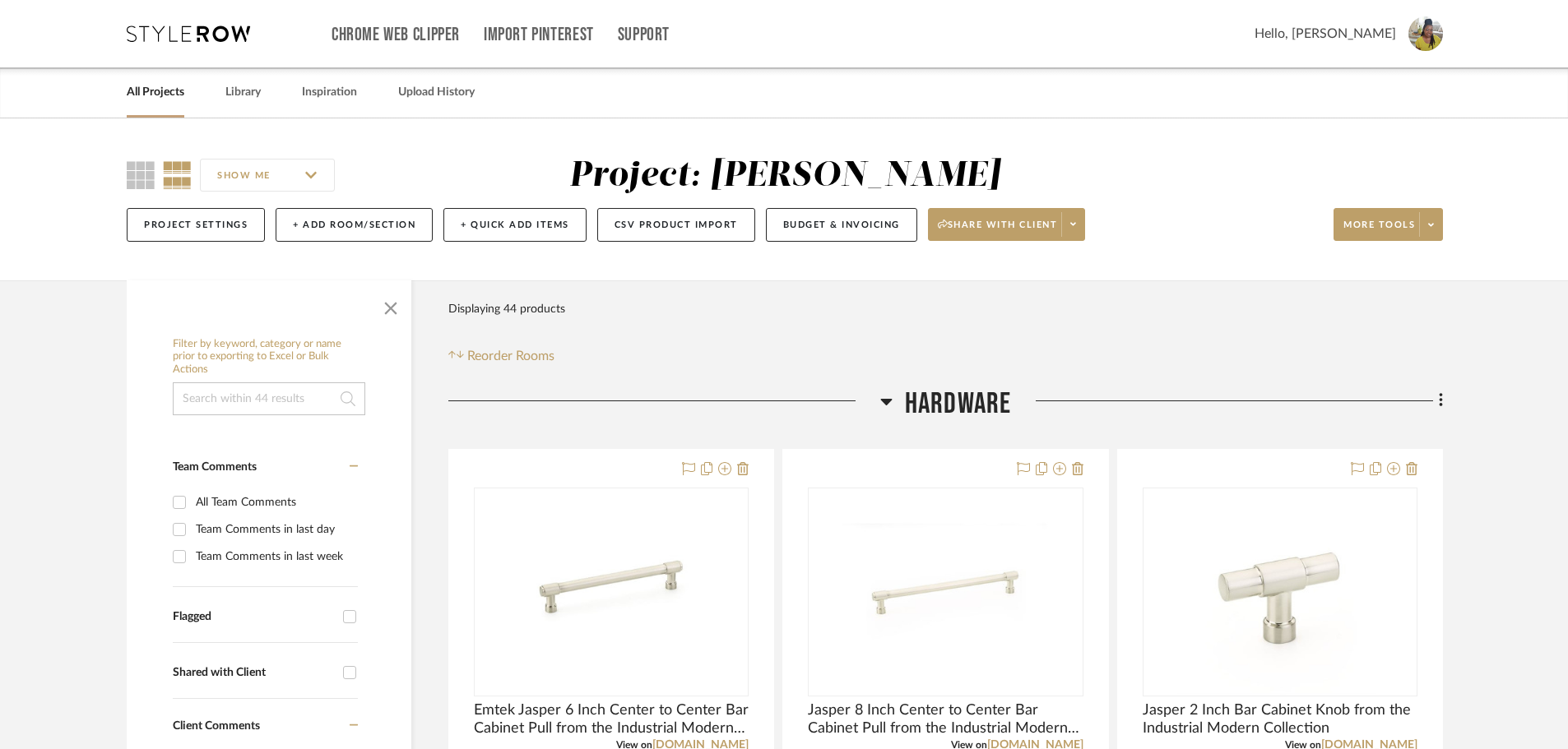
click at [1439, 404] on icon at bounding box center [1440, 401] width 5 height 19
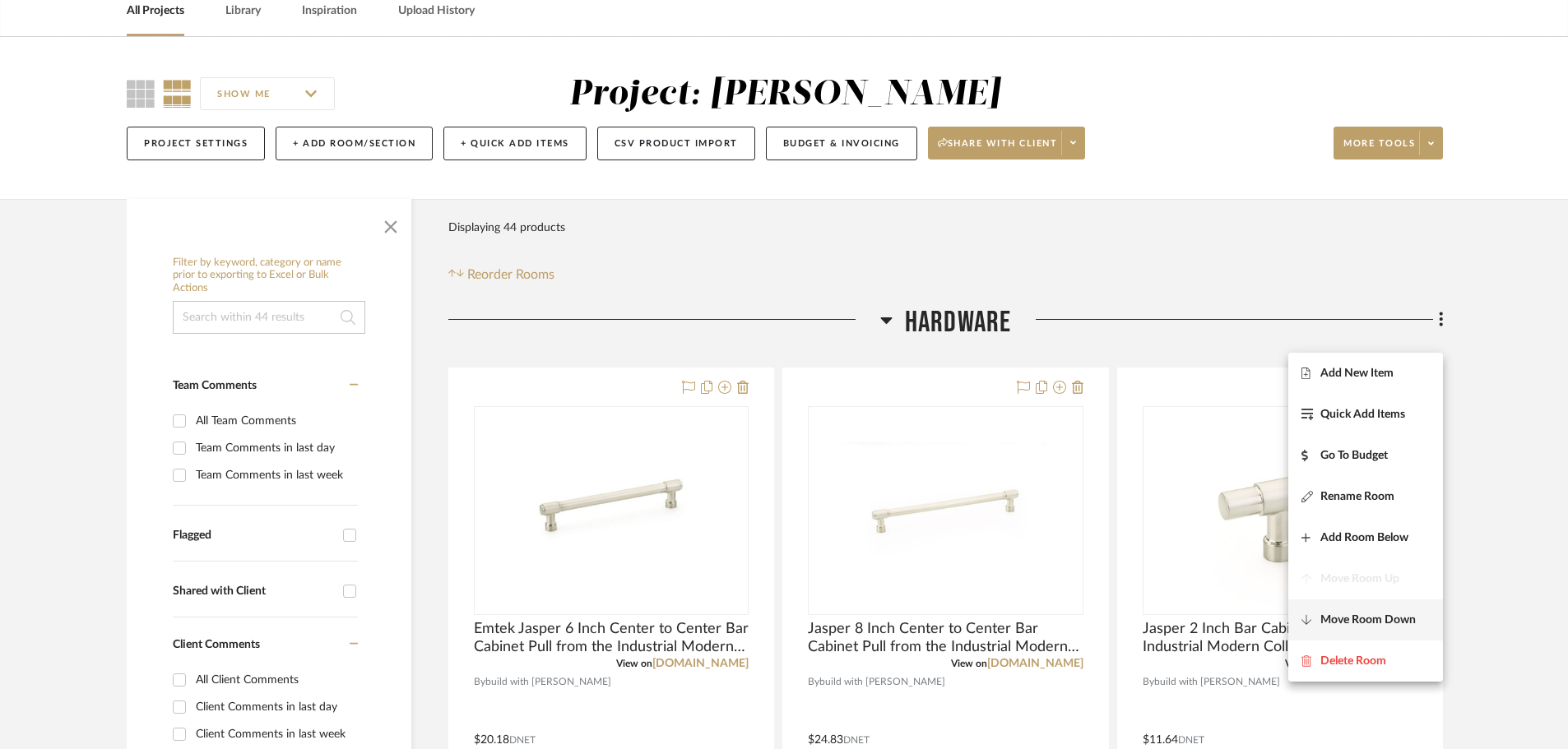
scroll to position [82, 0]
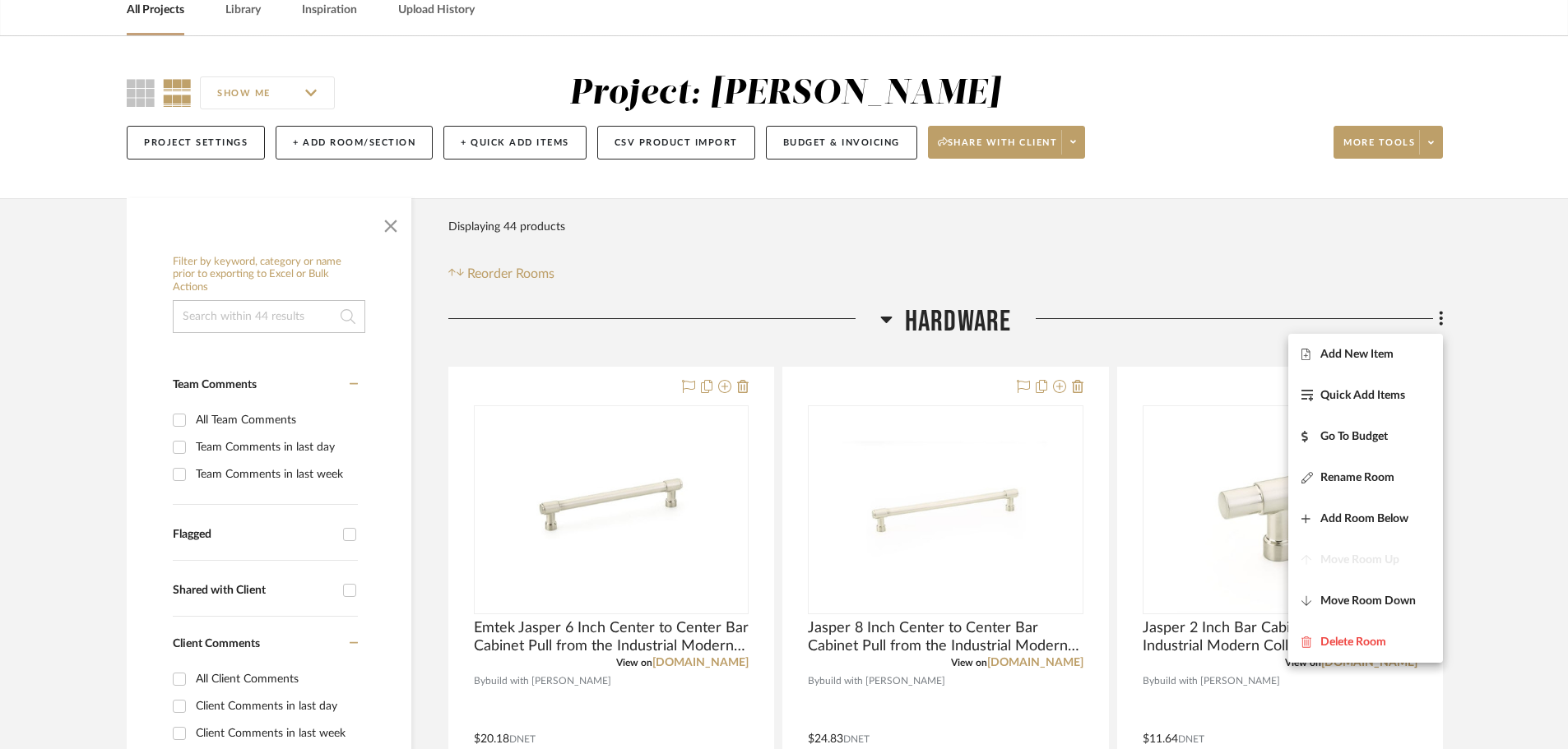
click at [1508, 368] on div at bounding box center [784, 374] width 1568 height 749
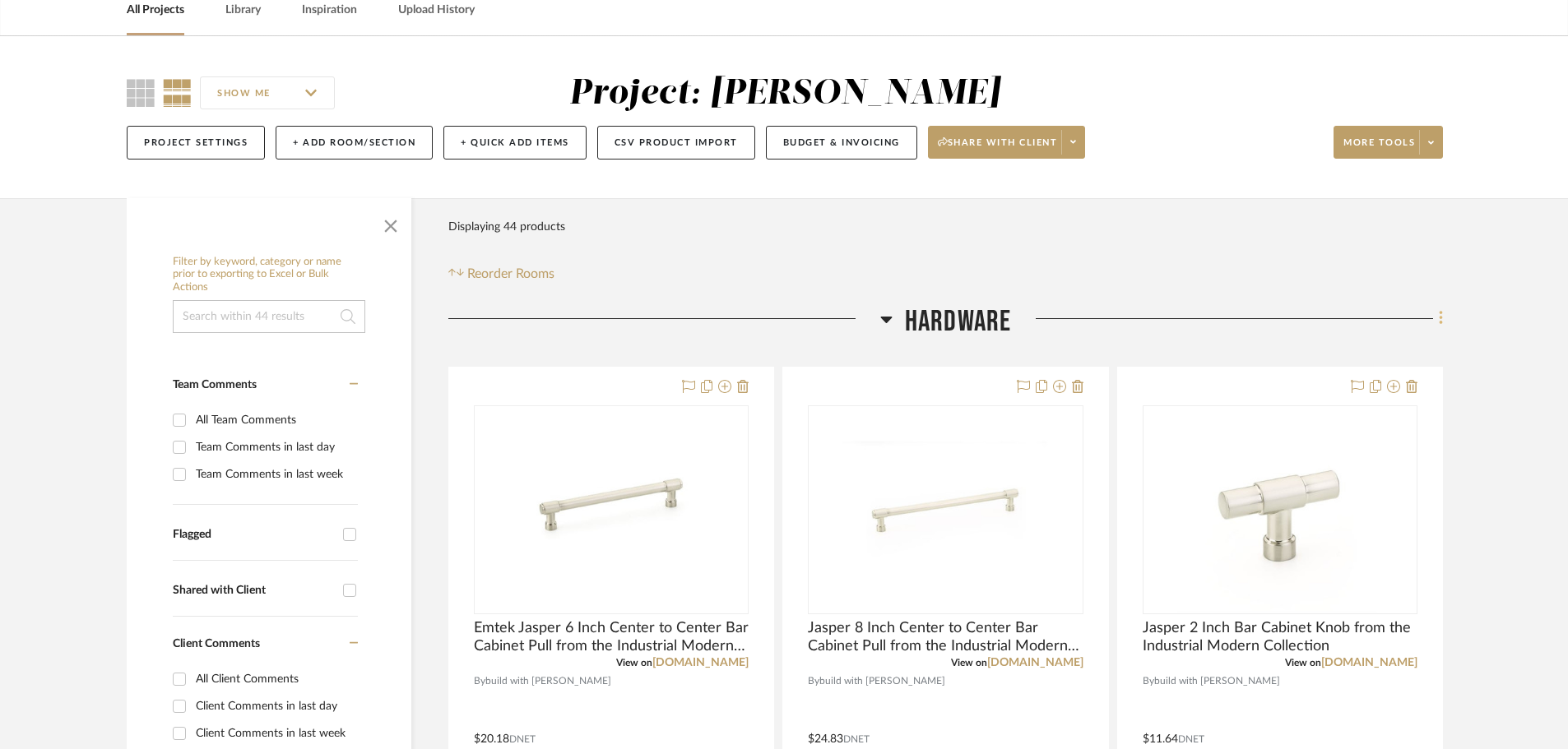
click at [1441, 317] on icon at bounding box center [1440, 318] width 5 height 19
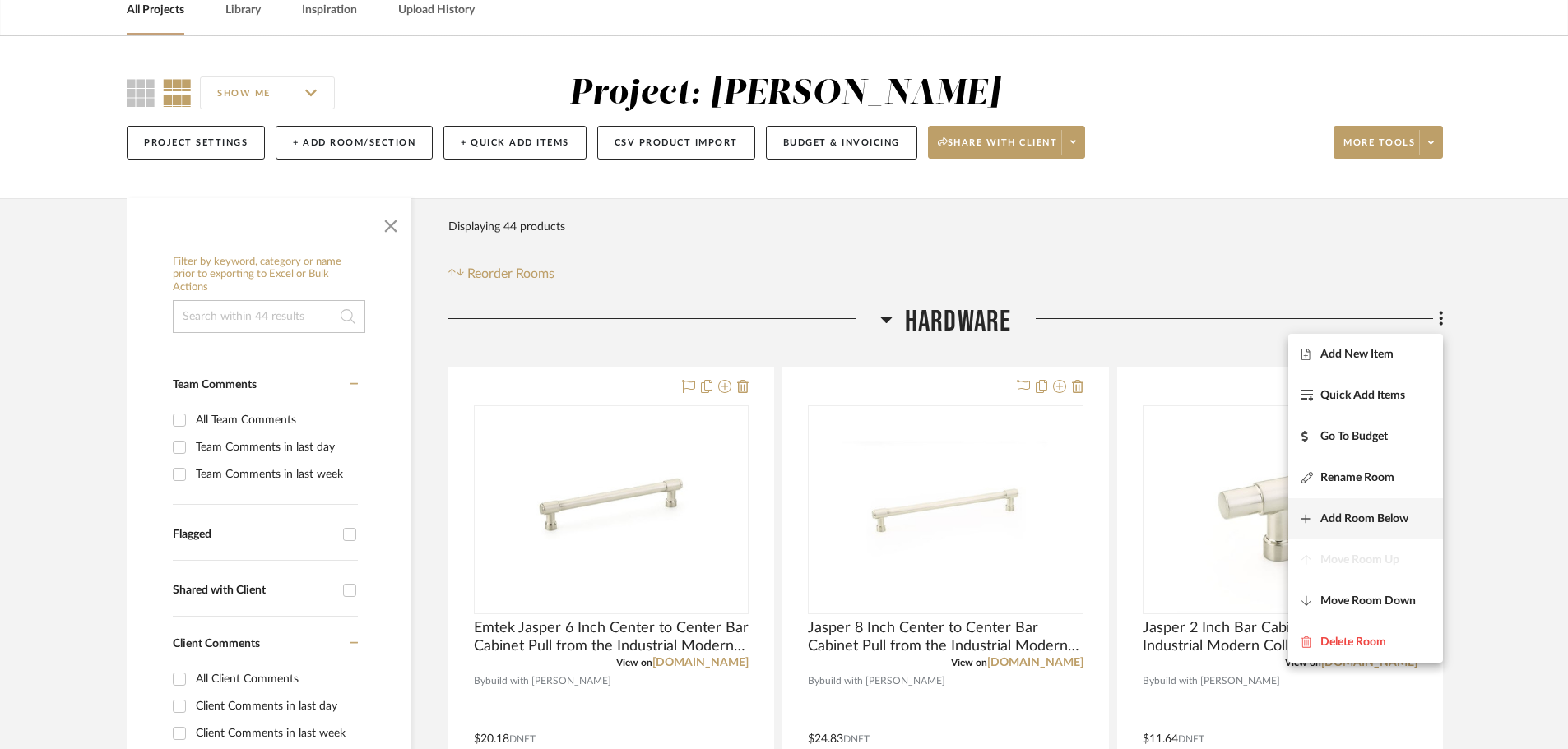
click at [1401, 518] on span "Add Room Below" at bounding box center [1364, 518] width 88 height 14
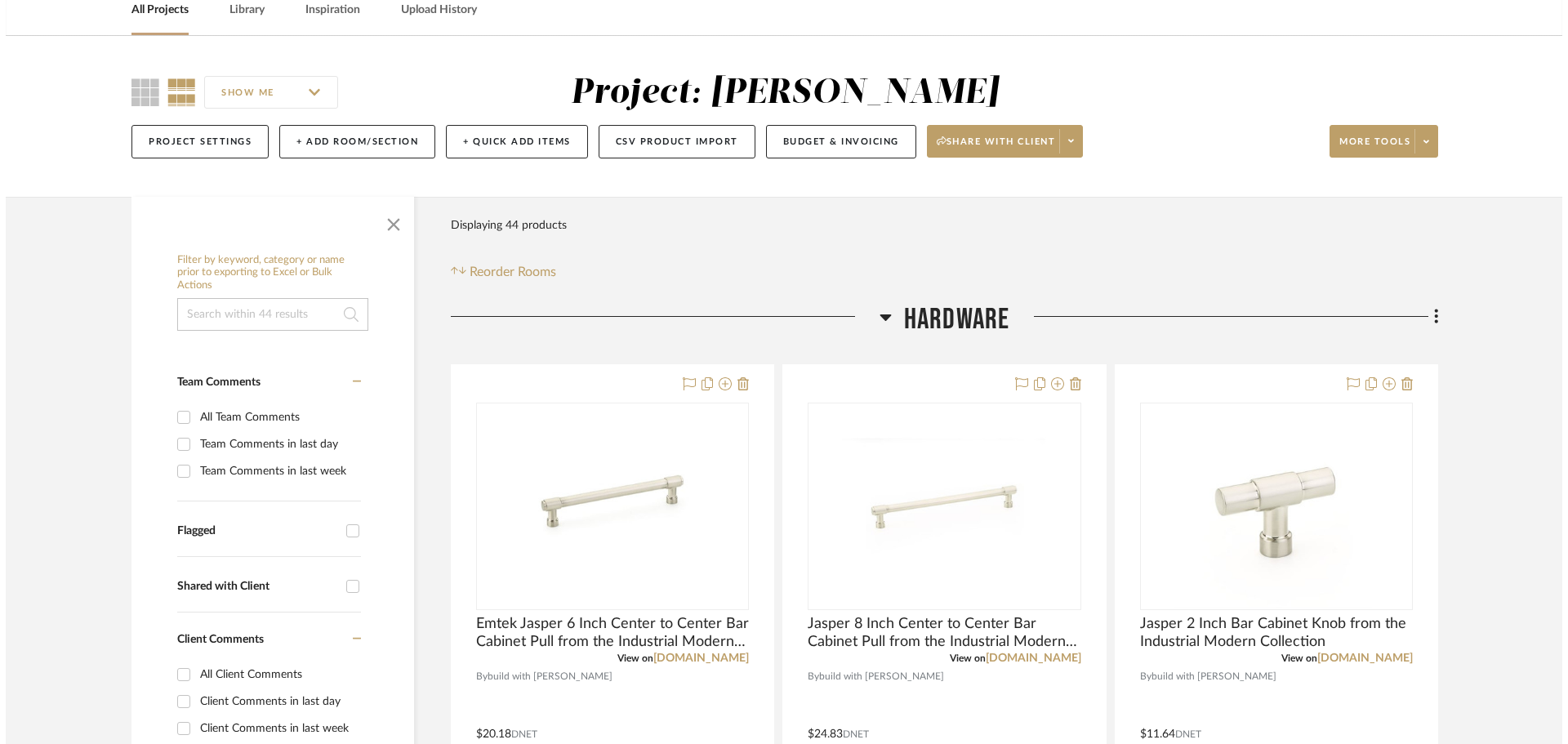
scroll to position [0, 0]
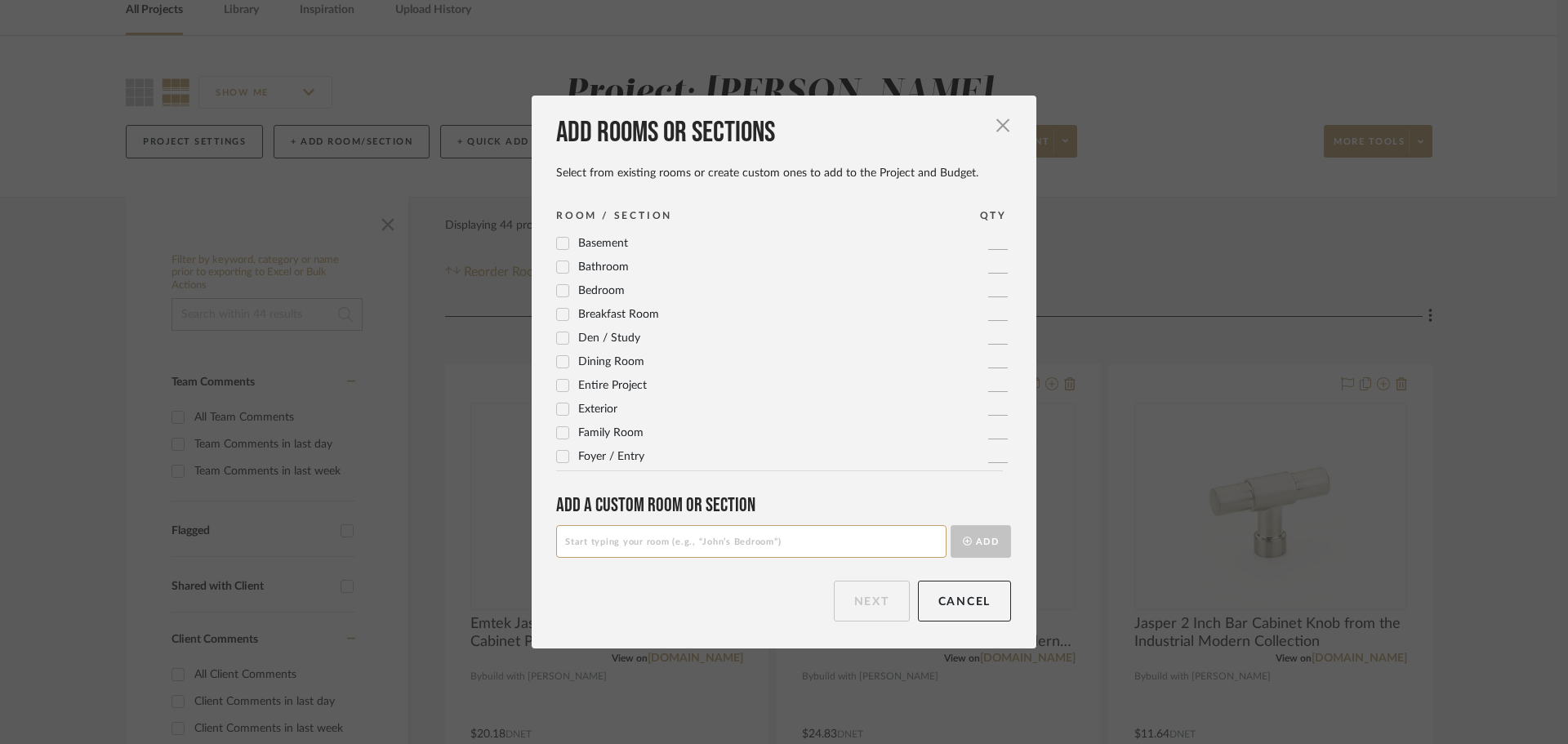
click at [682, 537] on input at bounding box center [751, 542] width 391 height 33
type input "Pending"
click at [951, 525] on button "Add" at bounding box center [981, 542] width 61 height 33
click at [869, 606] on button "Next" at bounding box center [872, 601] width 76 height 40
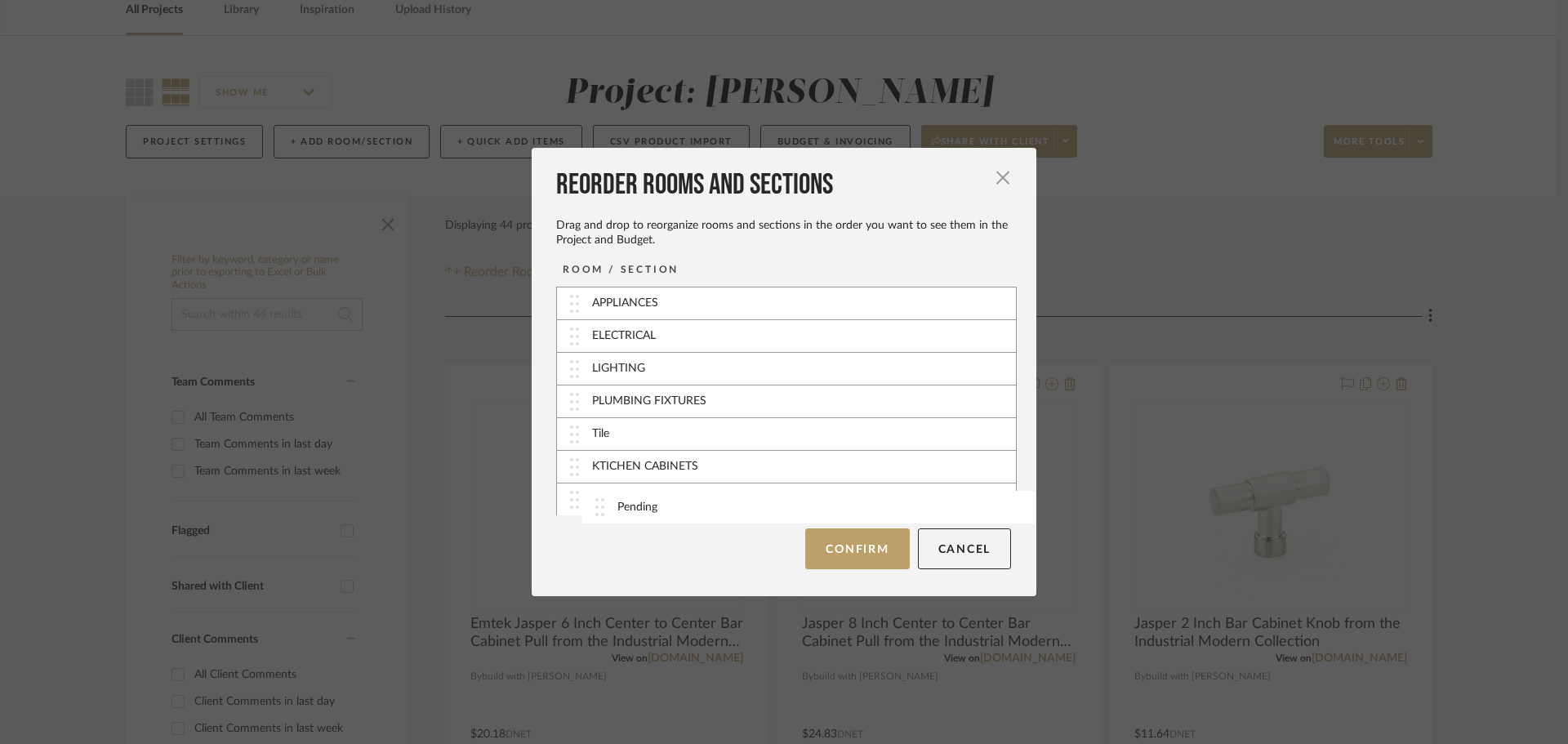
drag, startPoint x: 656, startPoint y: 339, endPoint x: 677, endPoint y: 507, distance: 169.3
click at [853, 552] on button "Confirm" at bounding box center [857, 549] width 104 height 40
click at [853, 552] on div at bounding box center [784, 372] width 1568 height 744
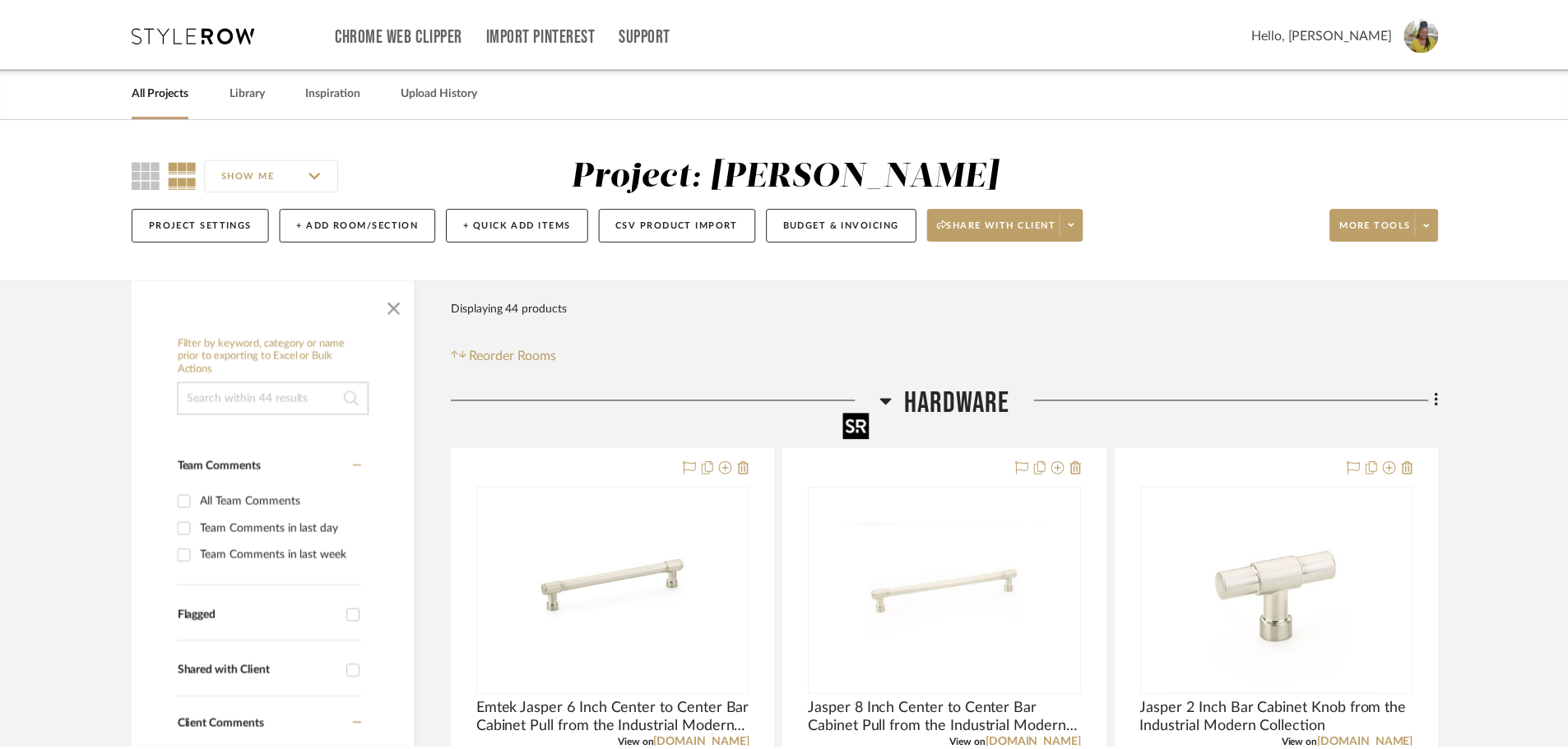
scroll to position [82, 0]
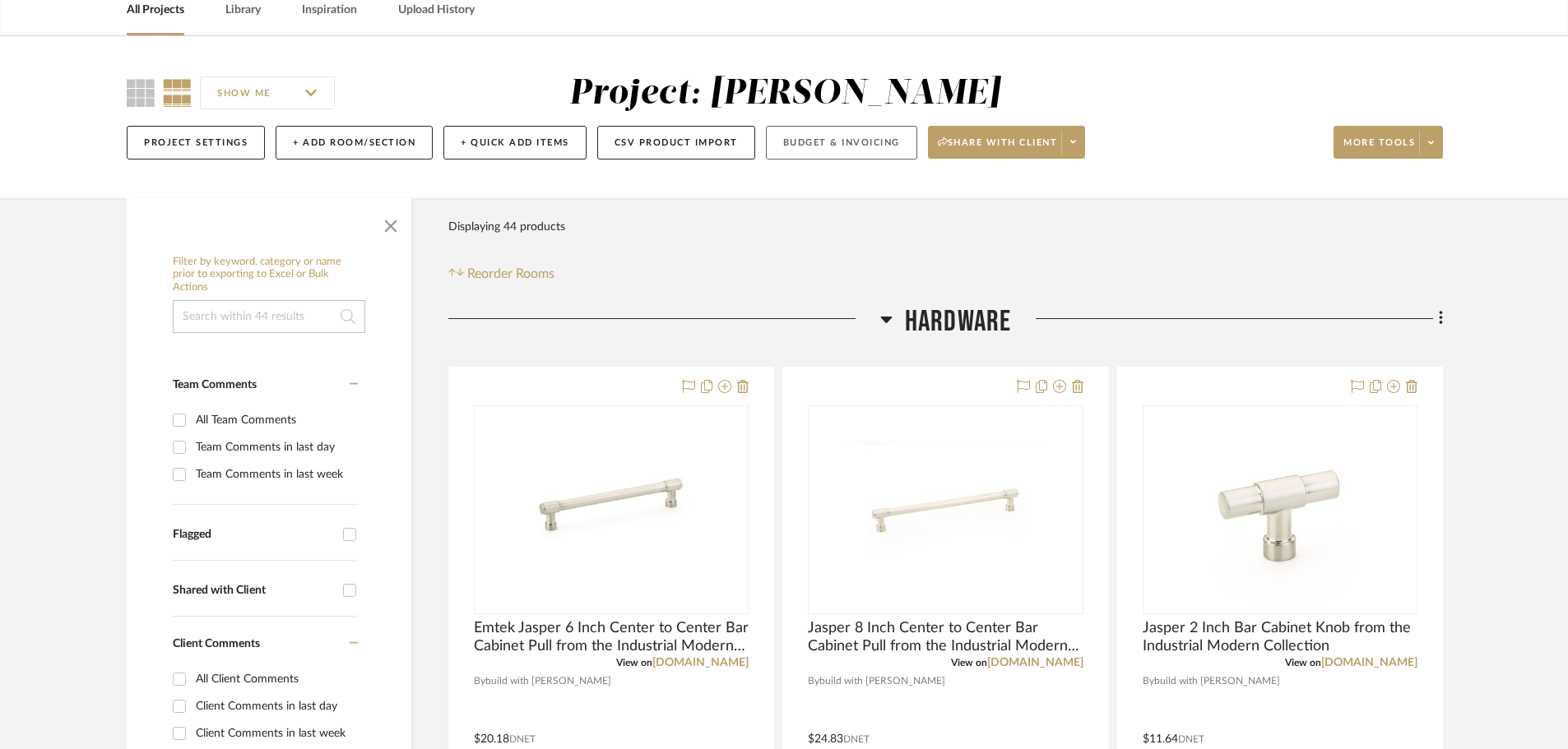
click at [864, 143] on button "Budget & Invoicing" at bounding box center [841, 143] width 151 height 33
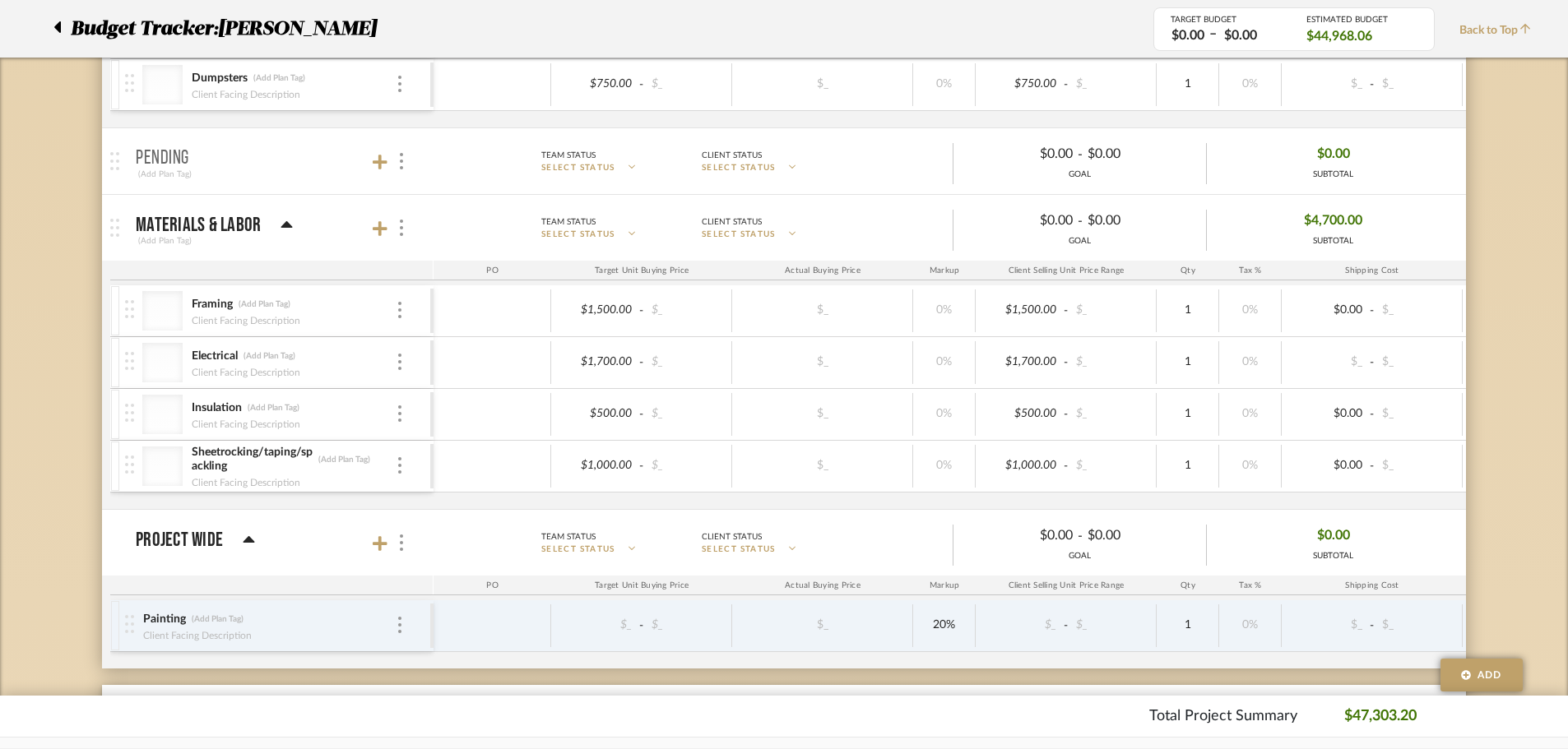
scroll to position [2186, 0]
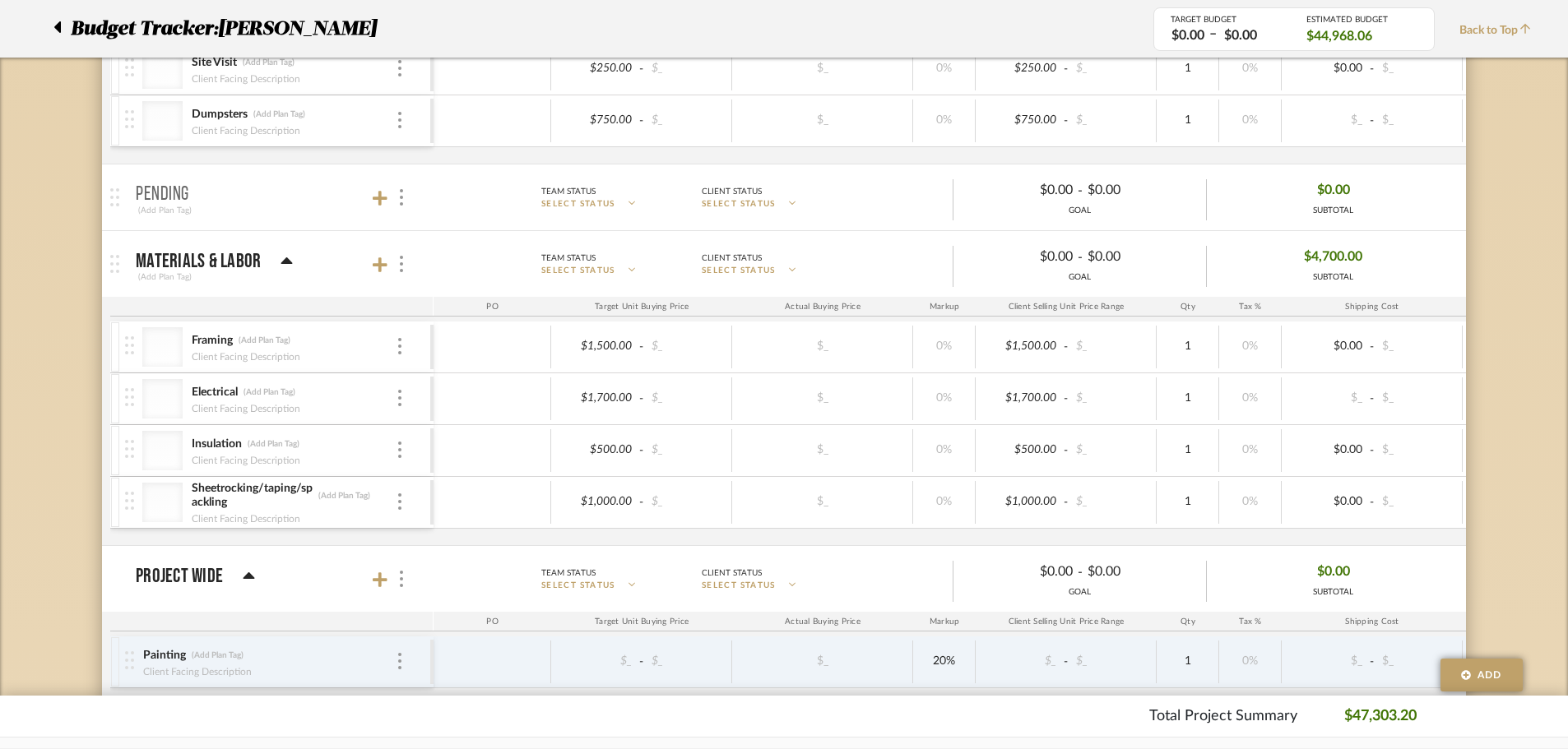
drag, startPoint x: 229, startPoint y: 194, endPoint x: 225, endPoint y: 212, distance: 18.4
click at [218, 223] on mat-expansion-panel-header "Pending (Add Plan Tag) Team Status SELECT STATUS Client Status SELECT STATUS $0…" at bounding box center [784, 197] width 1364 height 66
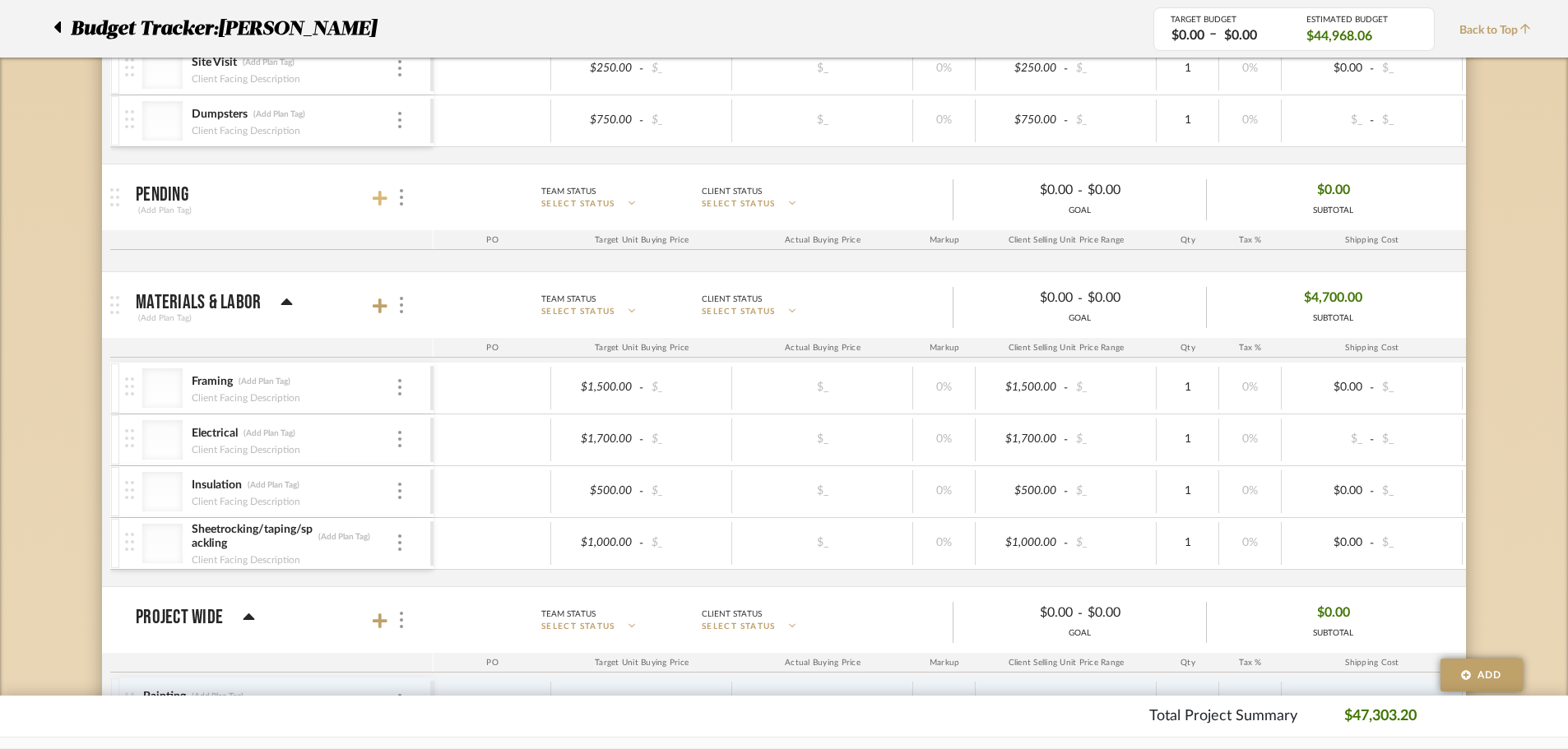
click at [379, 196] on icon at bounding box center [380, 198] width 15 height 15
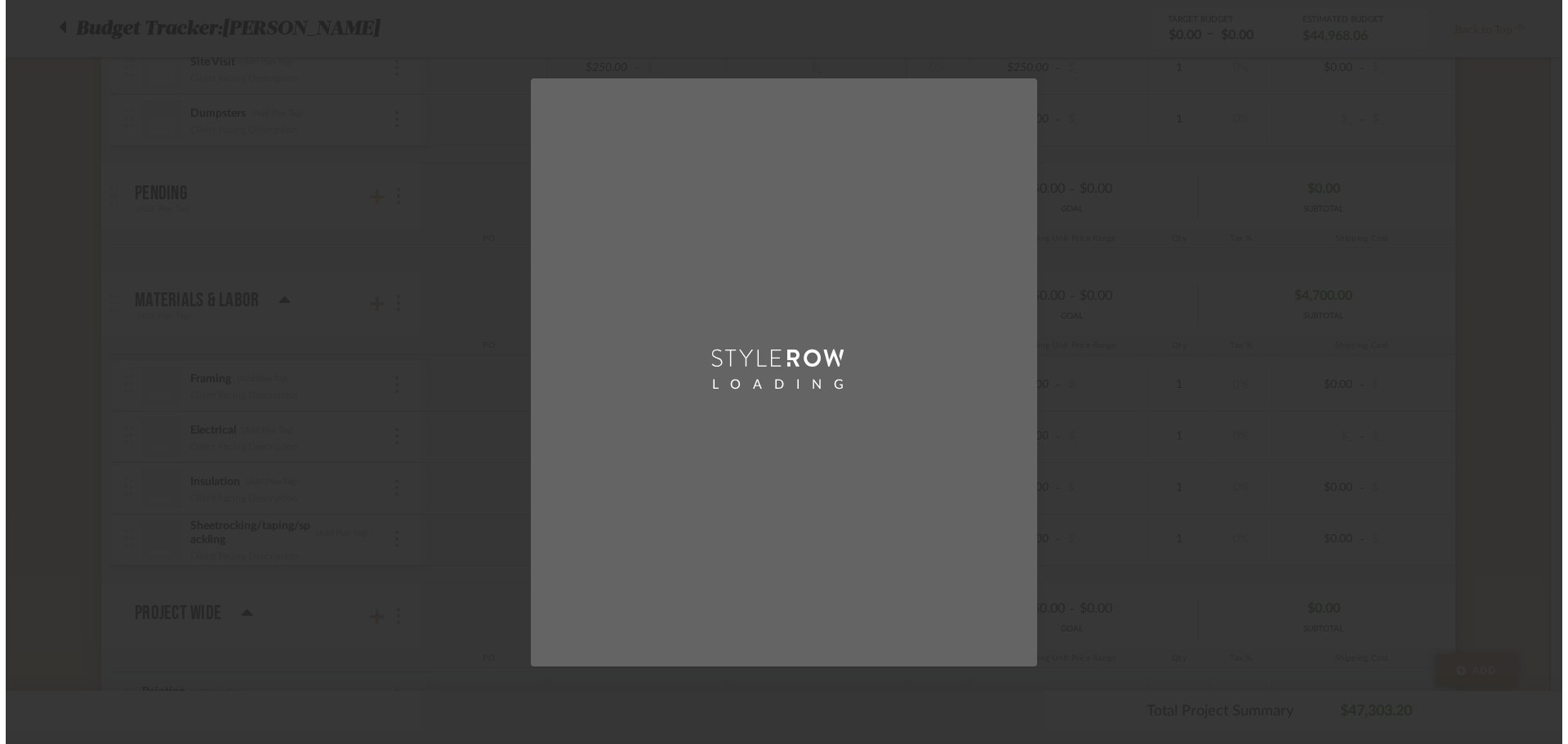
scroll to position [0, 0]
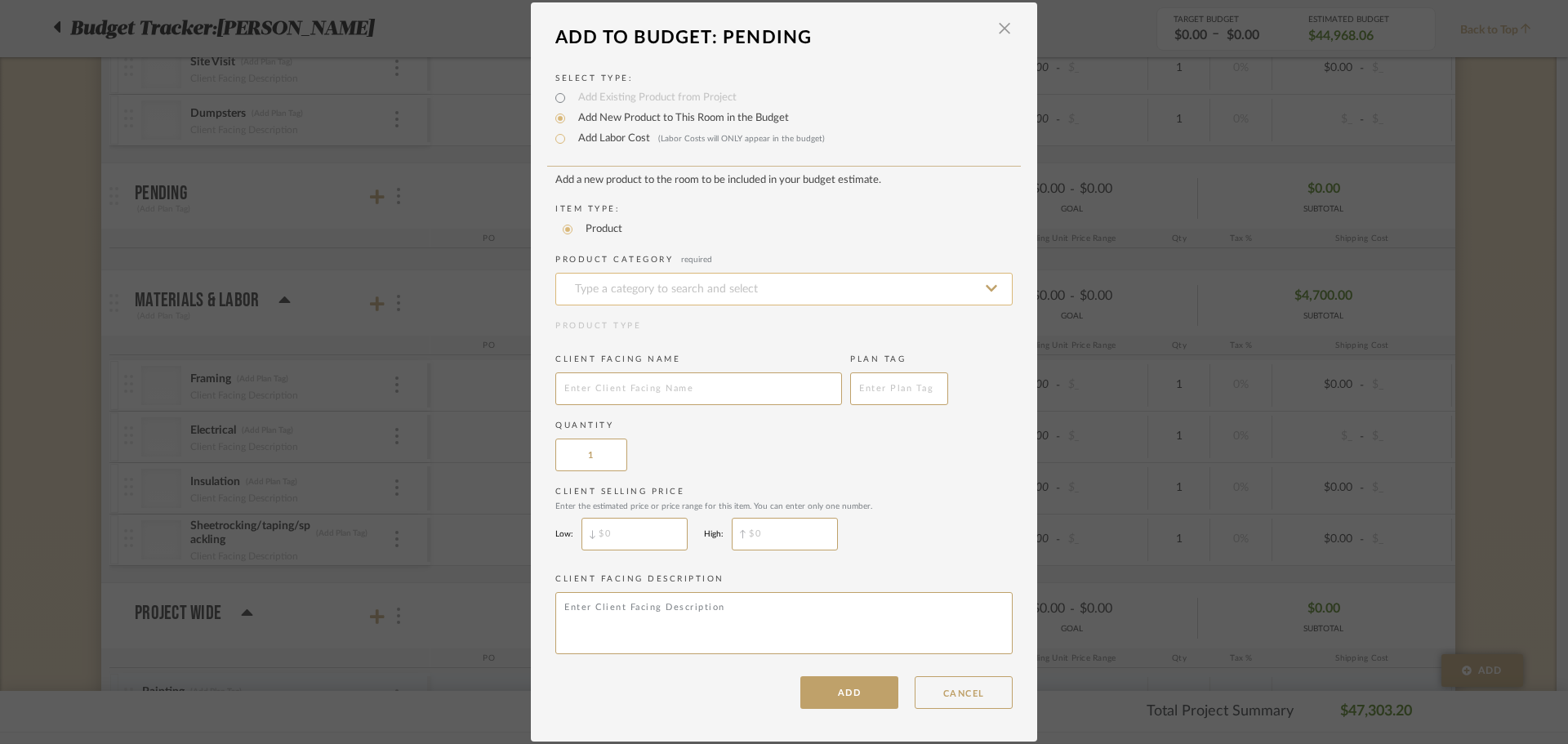
click at [636, 289] on input at bounding box center [784, 290] width 457 height 33
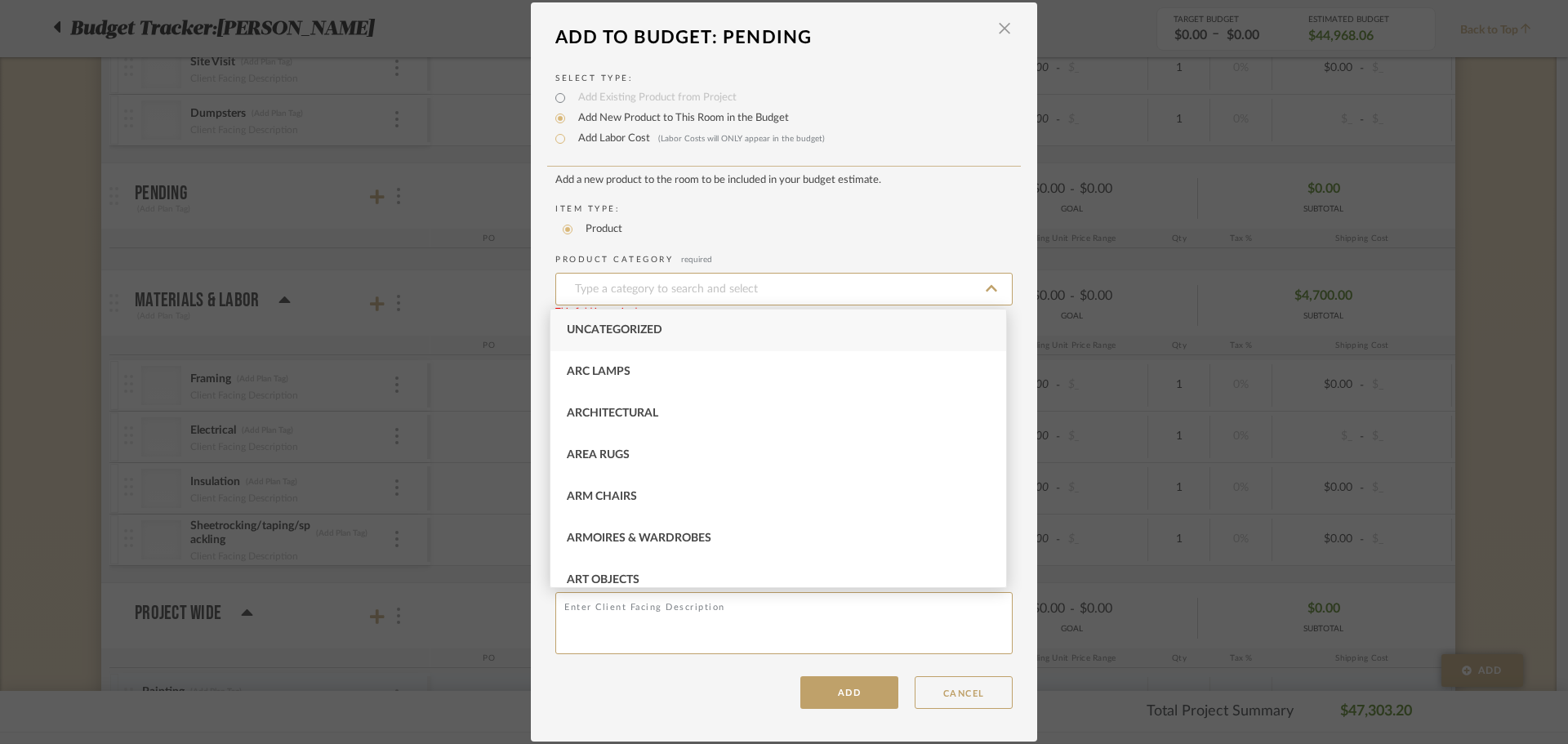
click at [624, 327] on span "Uncategorized" at bounding box center [614, 330] width 96 height 11
type input "Uncategorized"
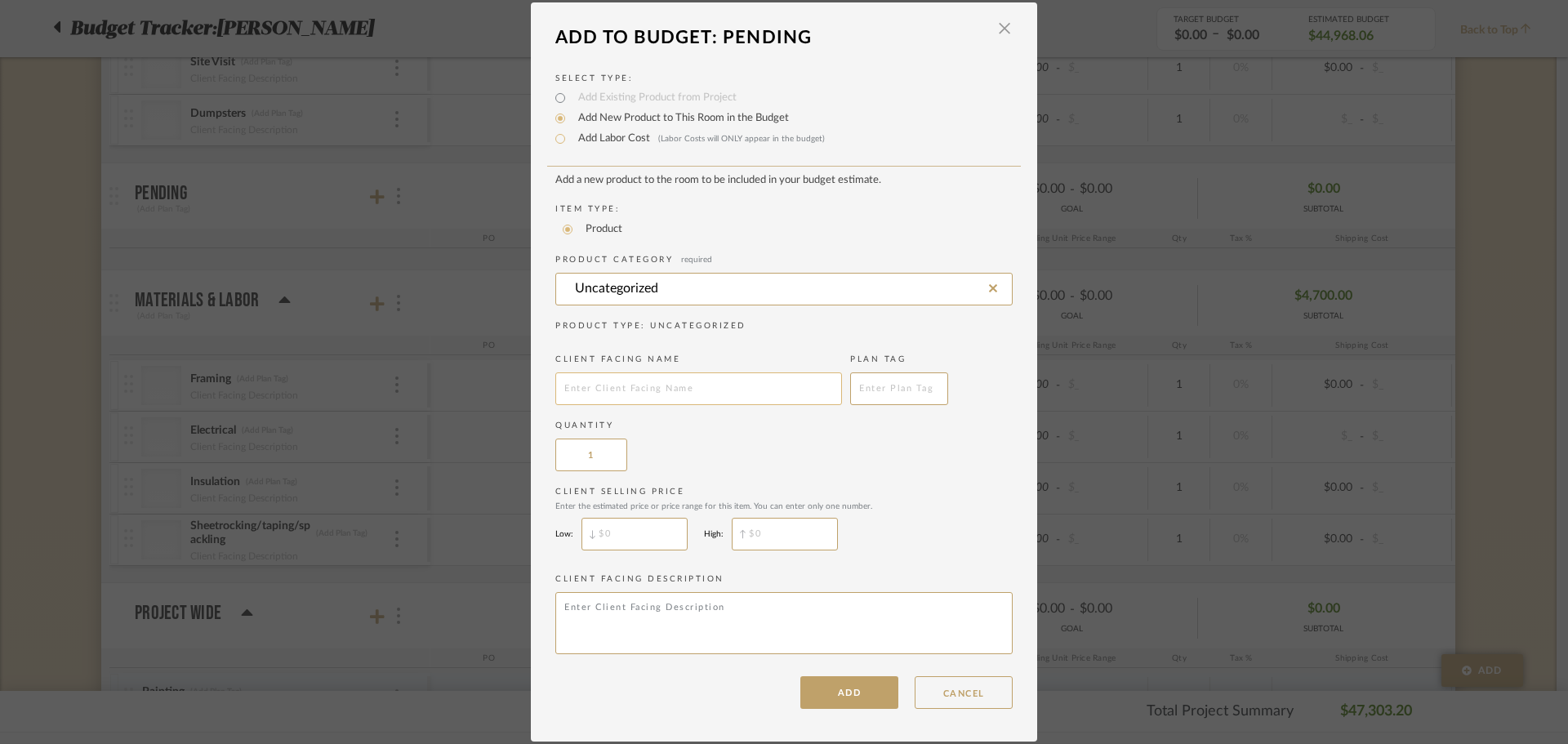
drag, startPoint x: 648, startPoint y: 406, endPoint x: 665, endPoint y: 391, distance: 22.7
click at [650, 405] on add-new-product-placeholder "Add a new product to the room to be included in your budget estimate. Item Type…" at bounding box center [784, 417] width 457 height 486
click at [704, 383] on input "text" at bounding box center [699, 389] width 287 height 33
click at [703, 392] on input "text" at bounding box center [699, 389] width 287 height 33
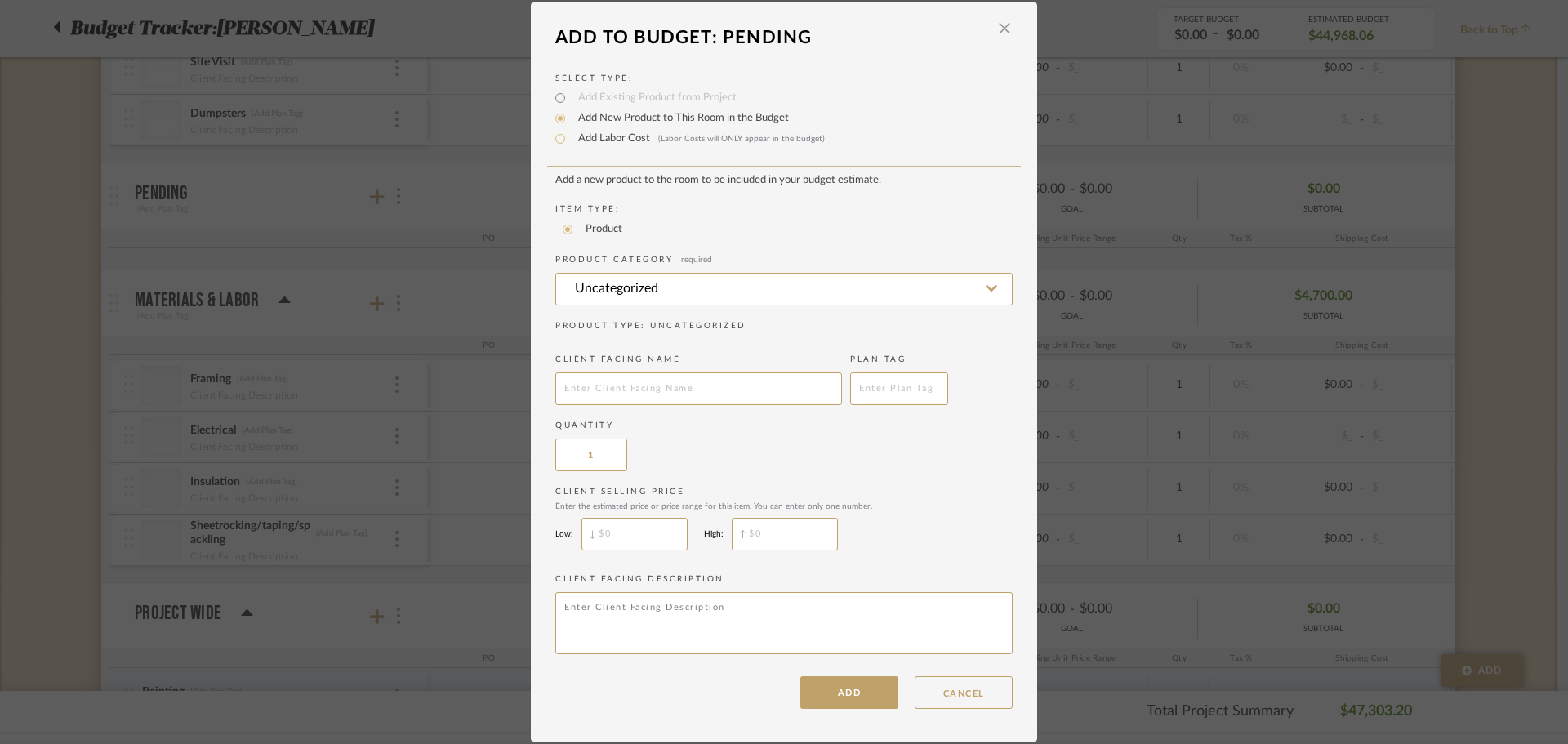
paste input "Cabinetry install"
type input "Cabinetry install"
click at [815, 685] on button "ADD" at bounding box center [849, 692] width 98 height 33
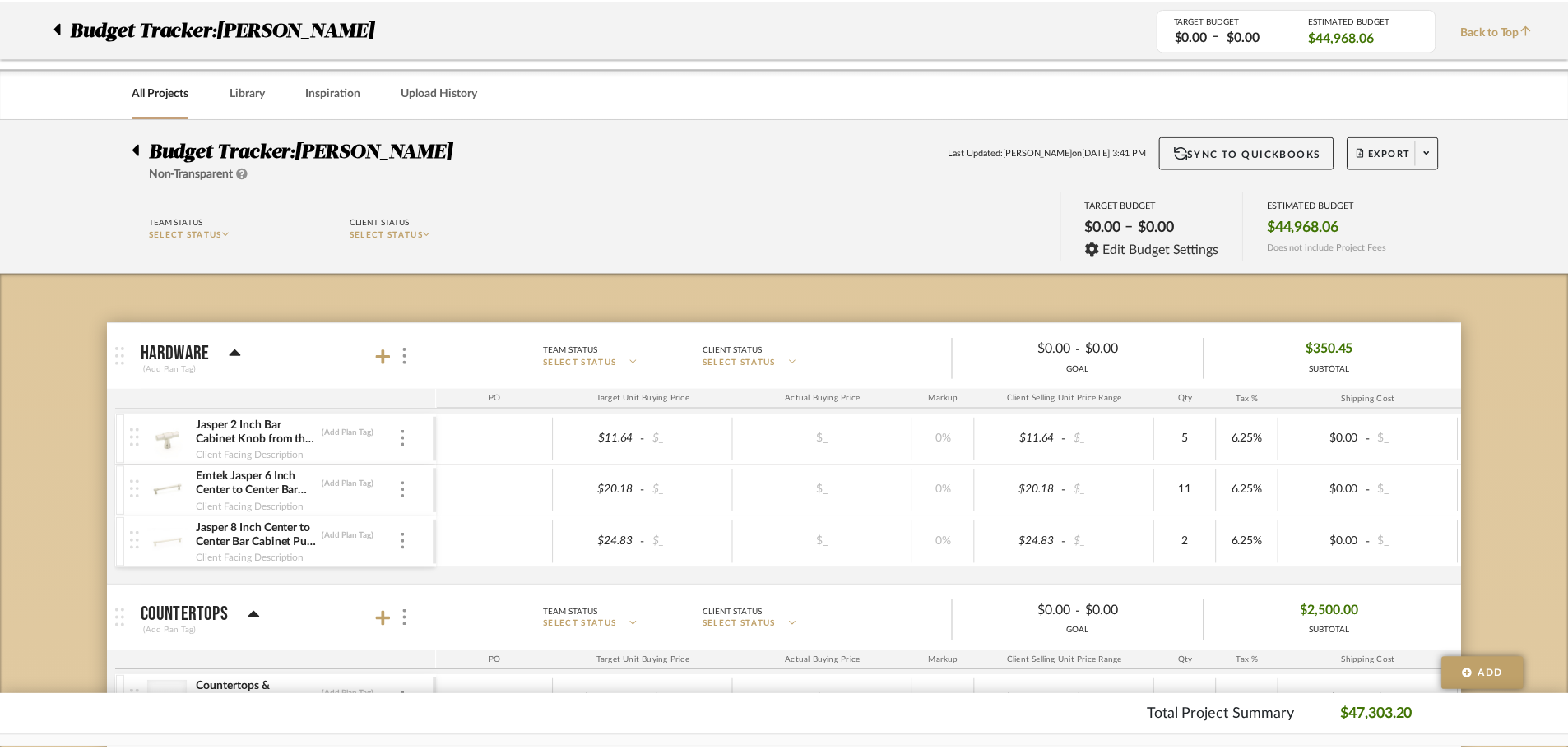
scroll to position [2186, 0]
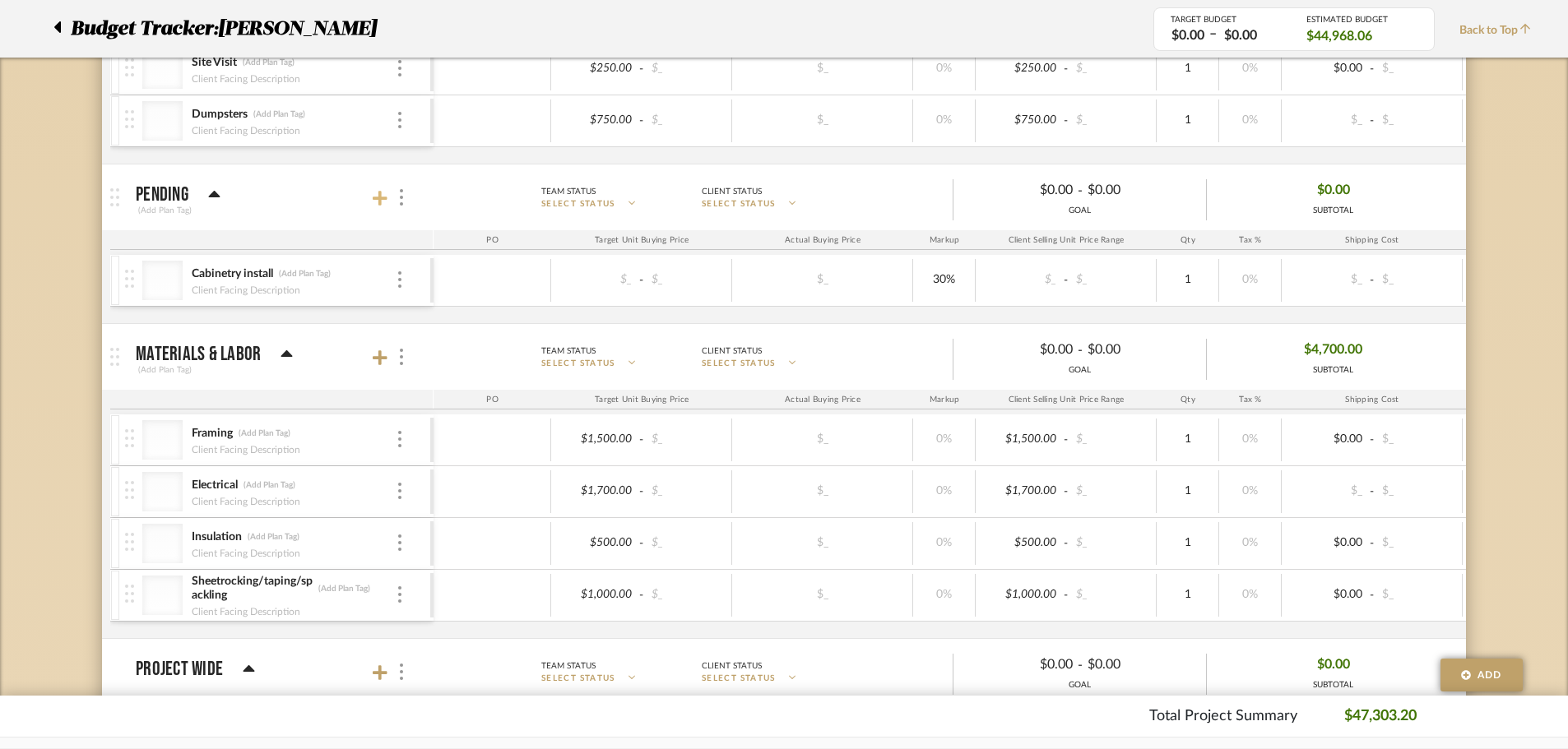
click at [382, 193] on icon at bounding box center [380, 198] width 15 height 17
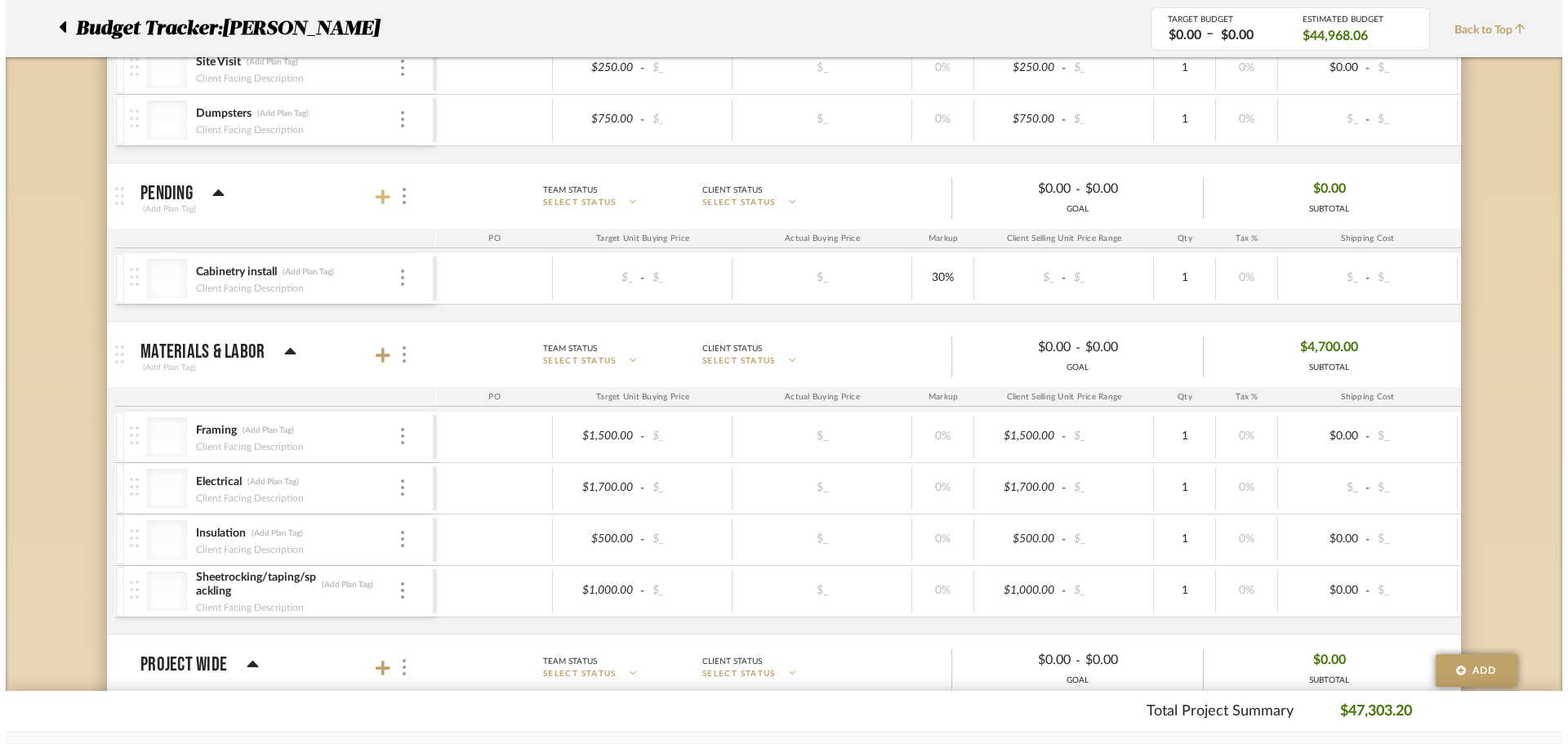
scroll to position [0, 0]
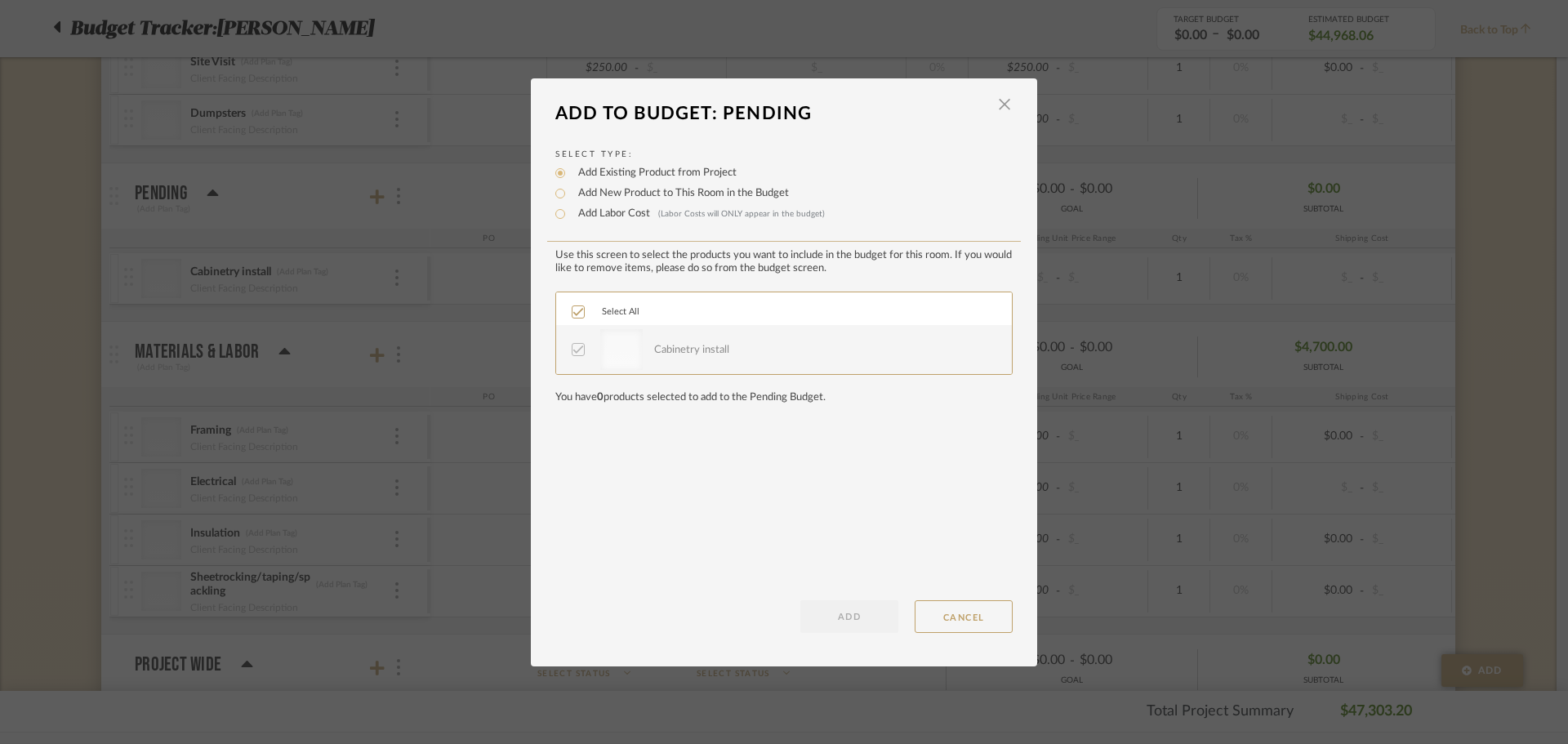
click at [604, 192] on label "Add New Product to This Room in the Budget" at bounding box center [680, 194] width 219 height 17
click at [570, 192] on input "Add New Product to This Room in the Budget" at bounding box center [560, 193] width 19 height 19
radio input "true"
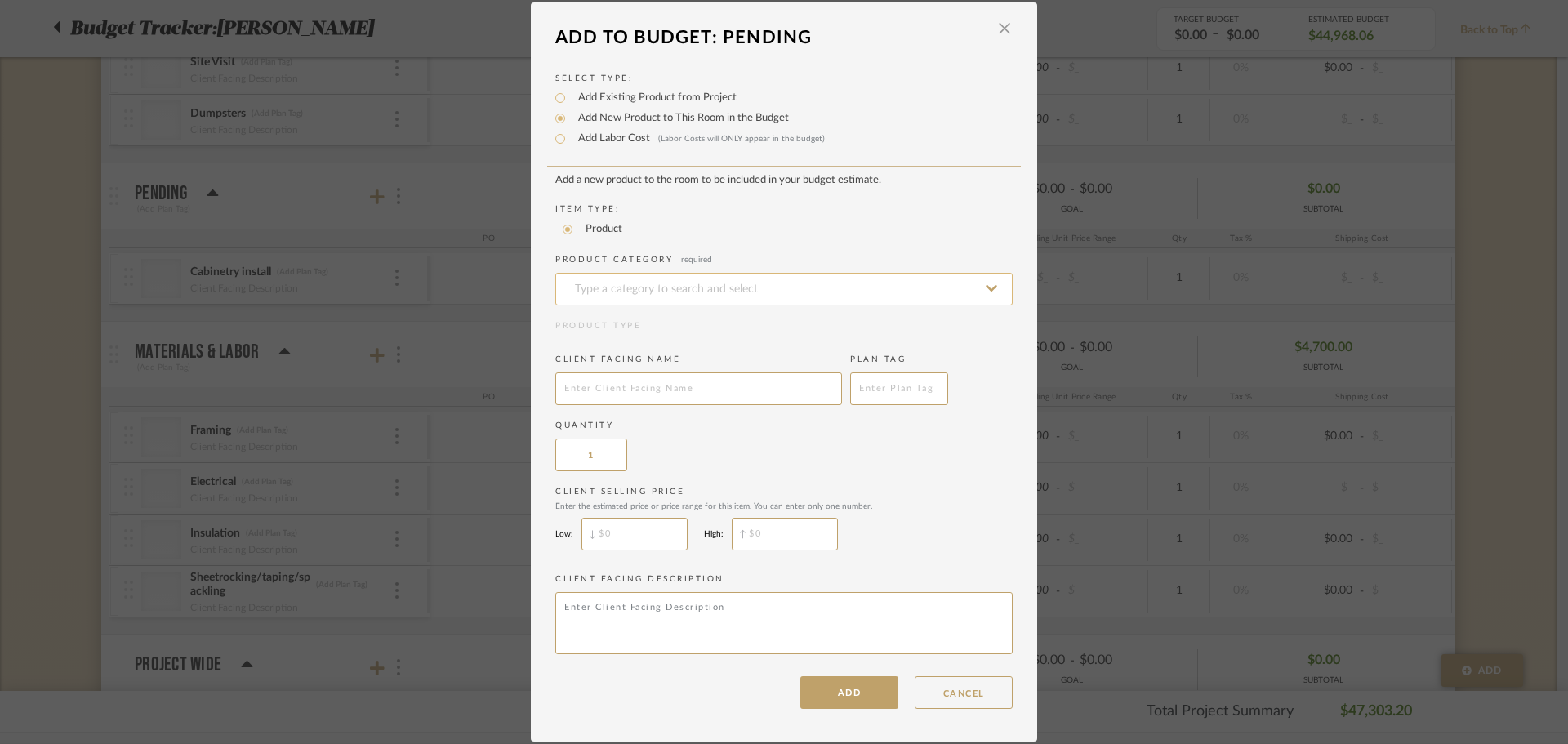
click at [615, 287] on input at bounding box center [784, 290] width 457 height 33
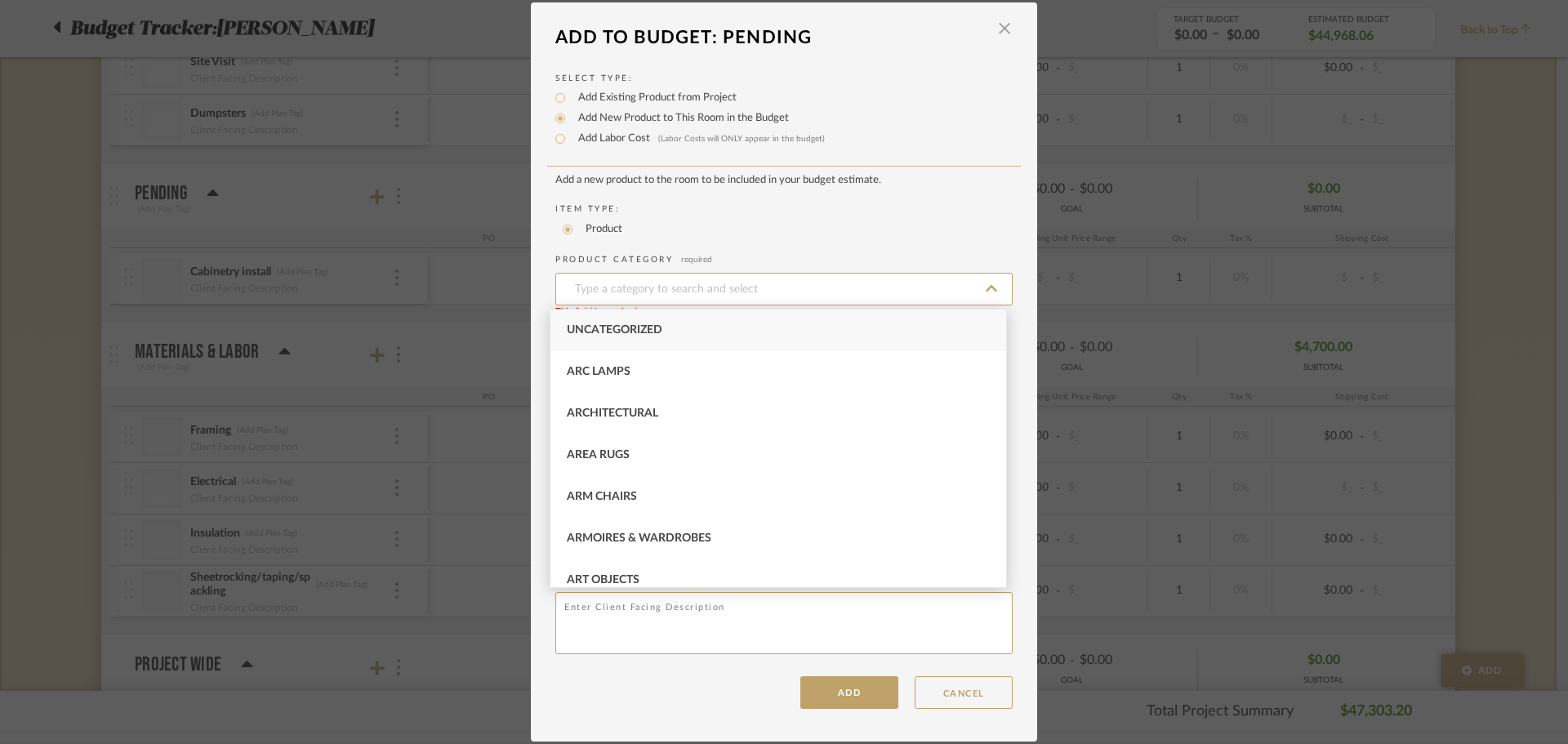
click at [635, 331] on span "Uncategorized" at bounding box center [614, 330] width 96 height 11
type input "Uncategorized"
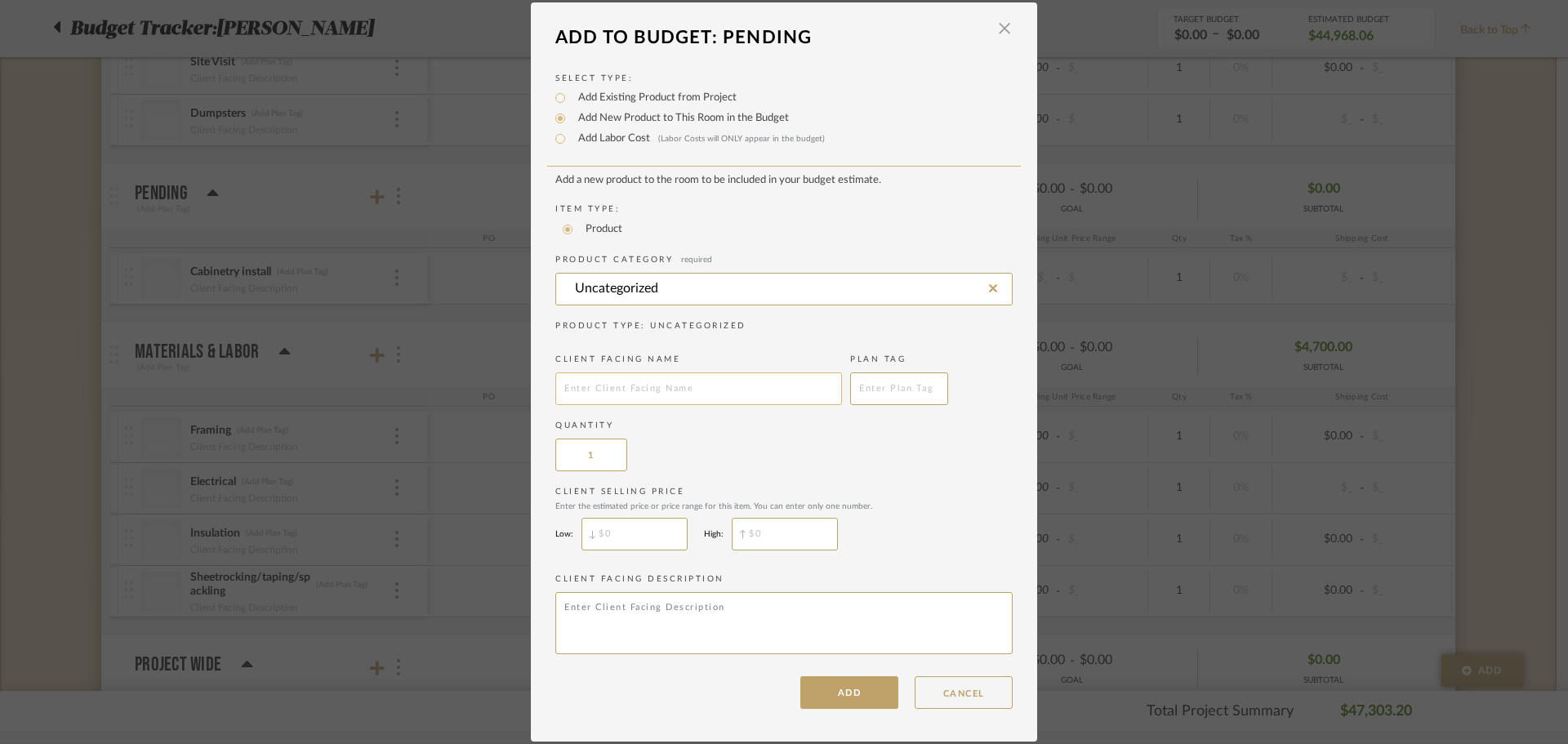
click at [630, 374] on input "text" at bounding box center [699, 389] width 287 height 33
click at [680, 391] on input "text" at bounding box center [699, 389] width 287 height 33
paste input "Electrical"
type input "Electrical"
click at [838, 683] on button "ADD" at bounding box center [849, 692] width 98 height 33
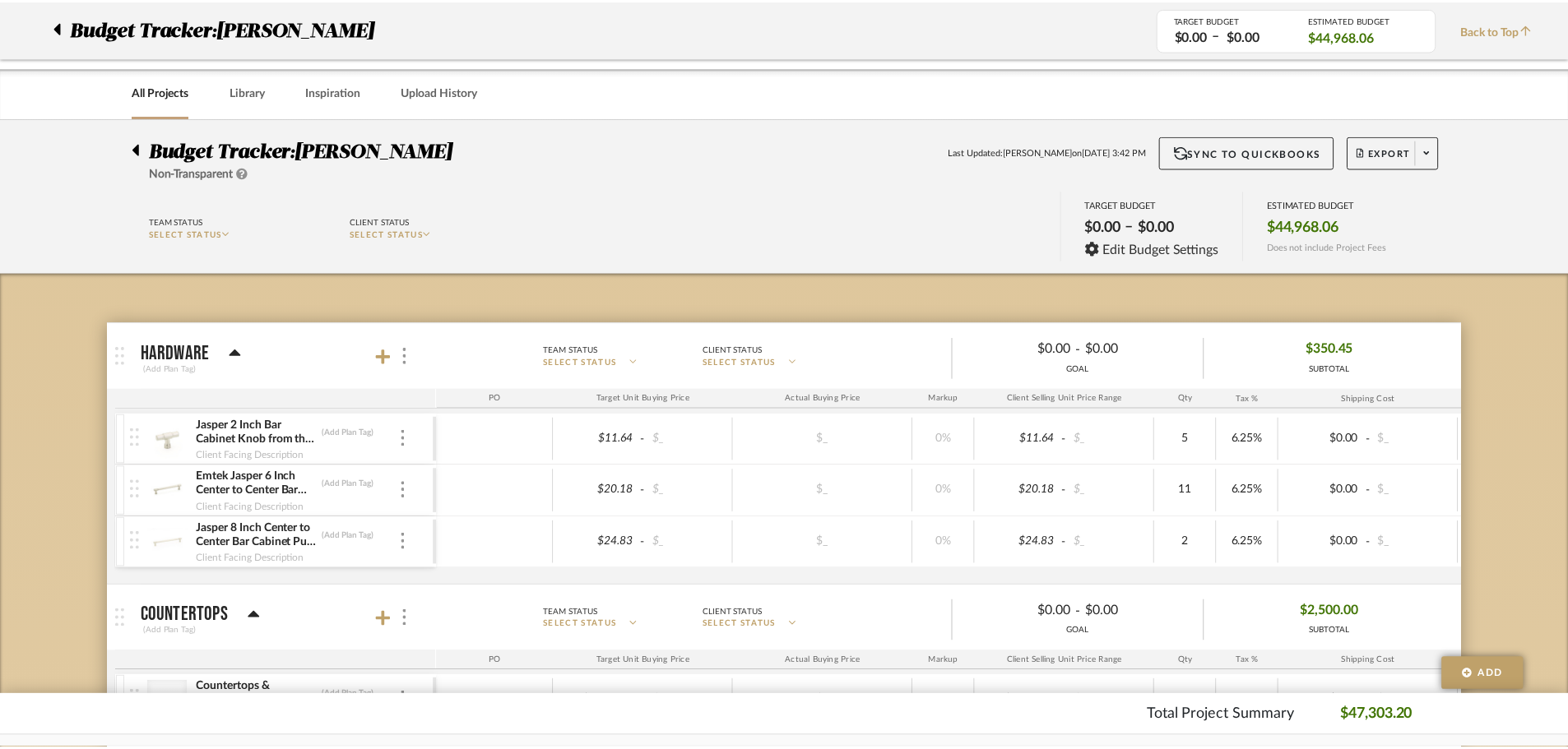
scroll to position [2186, 0]
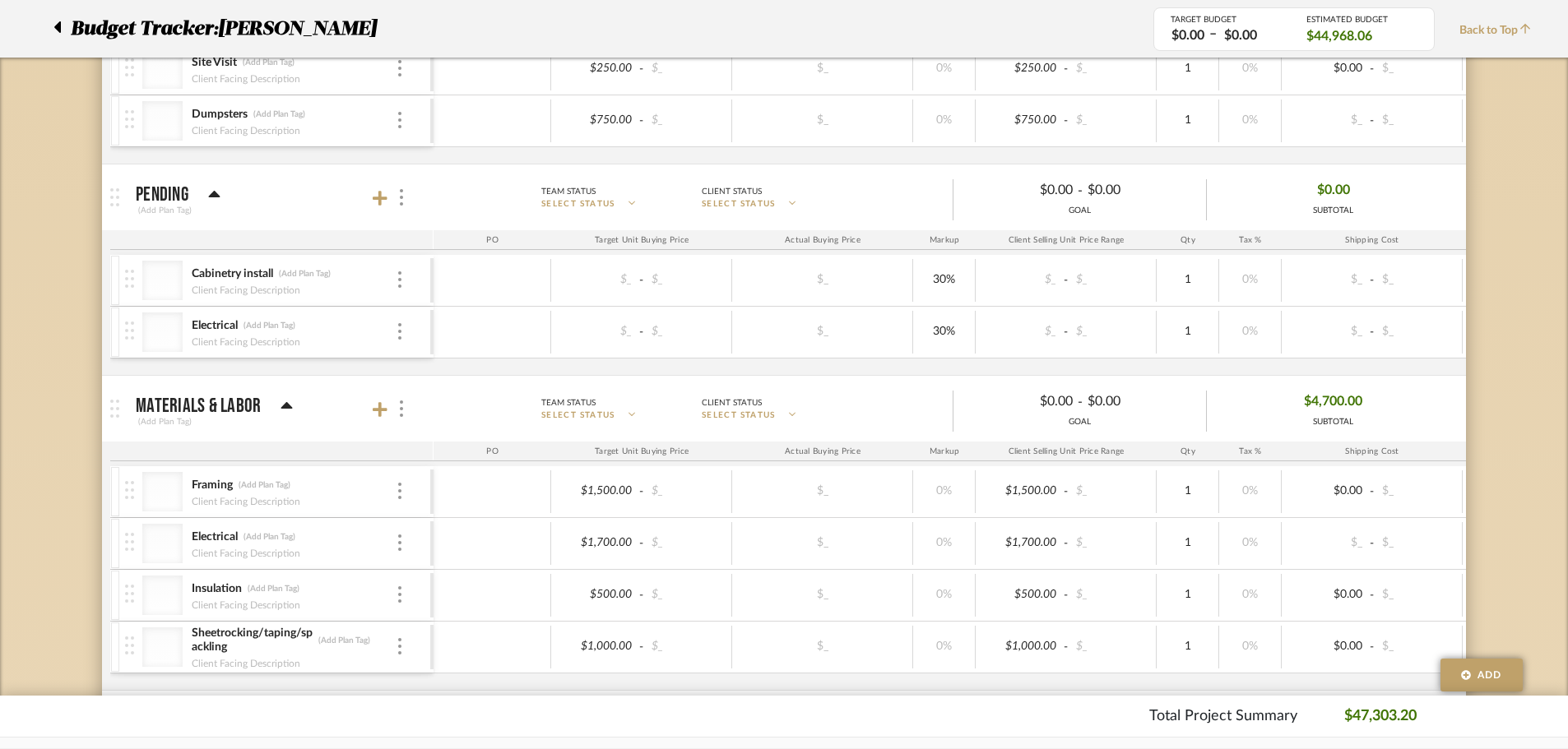
click at [383, 181] on mat-panel-title "Pending (Add Plan Tag)" at bounding box center [281, 198] width 290 height 41
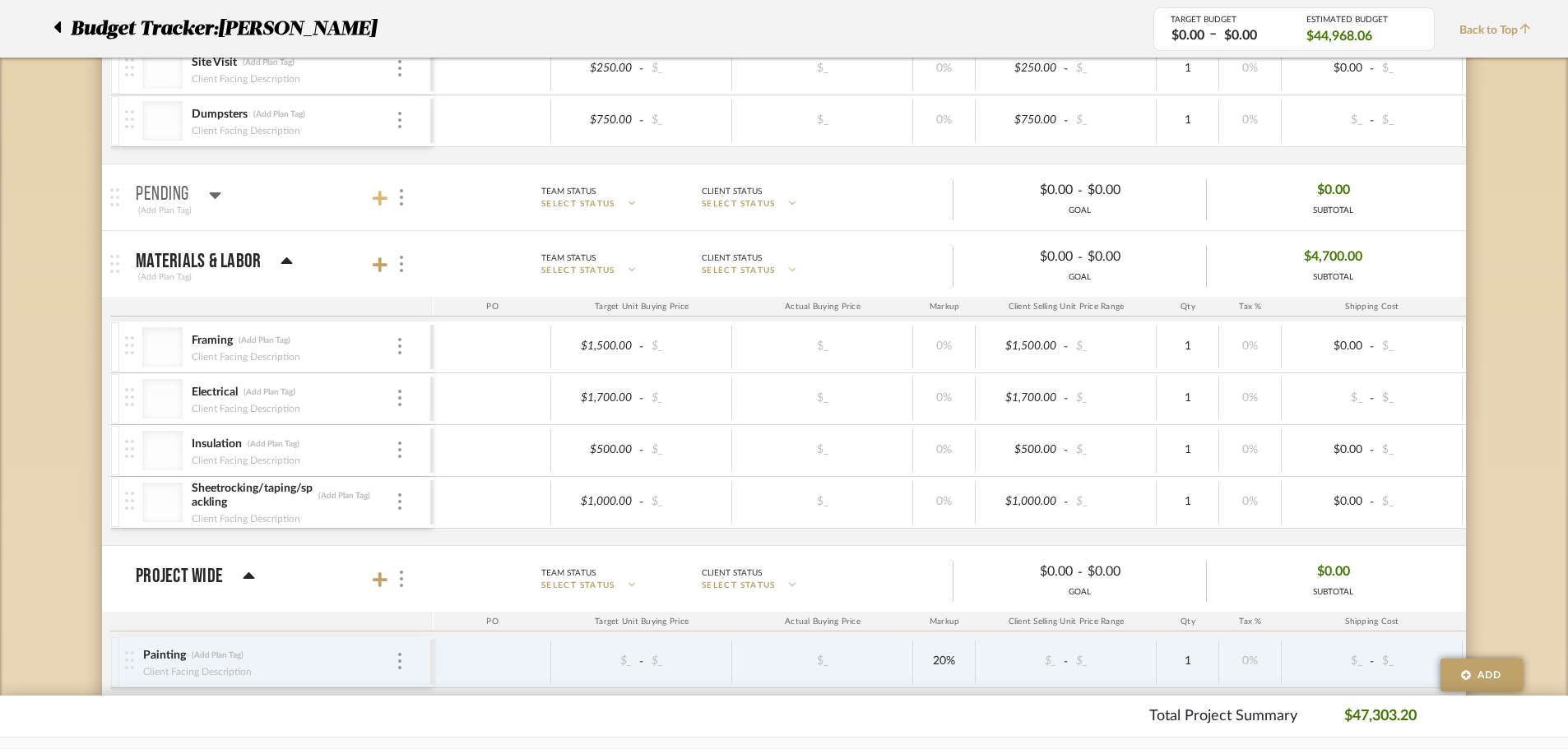
click at [382, 204] on icon at bounding box center [380, 198] width 15 height 17
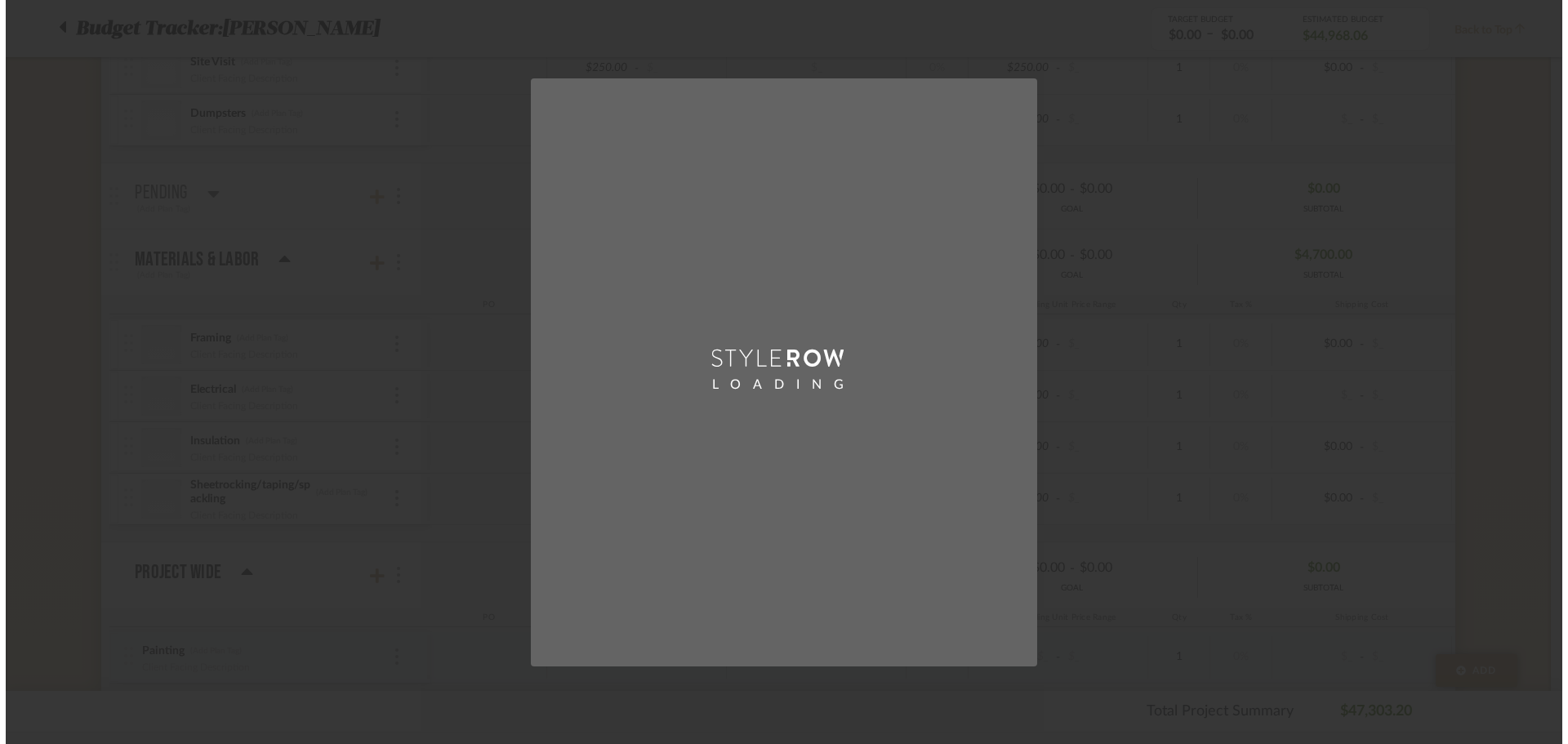
scroll to position [0, 0]
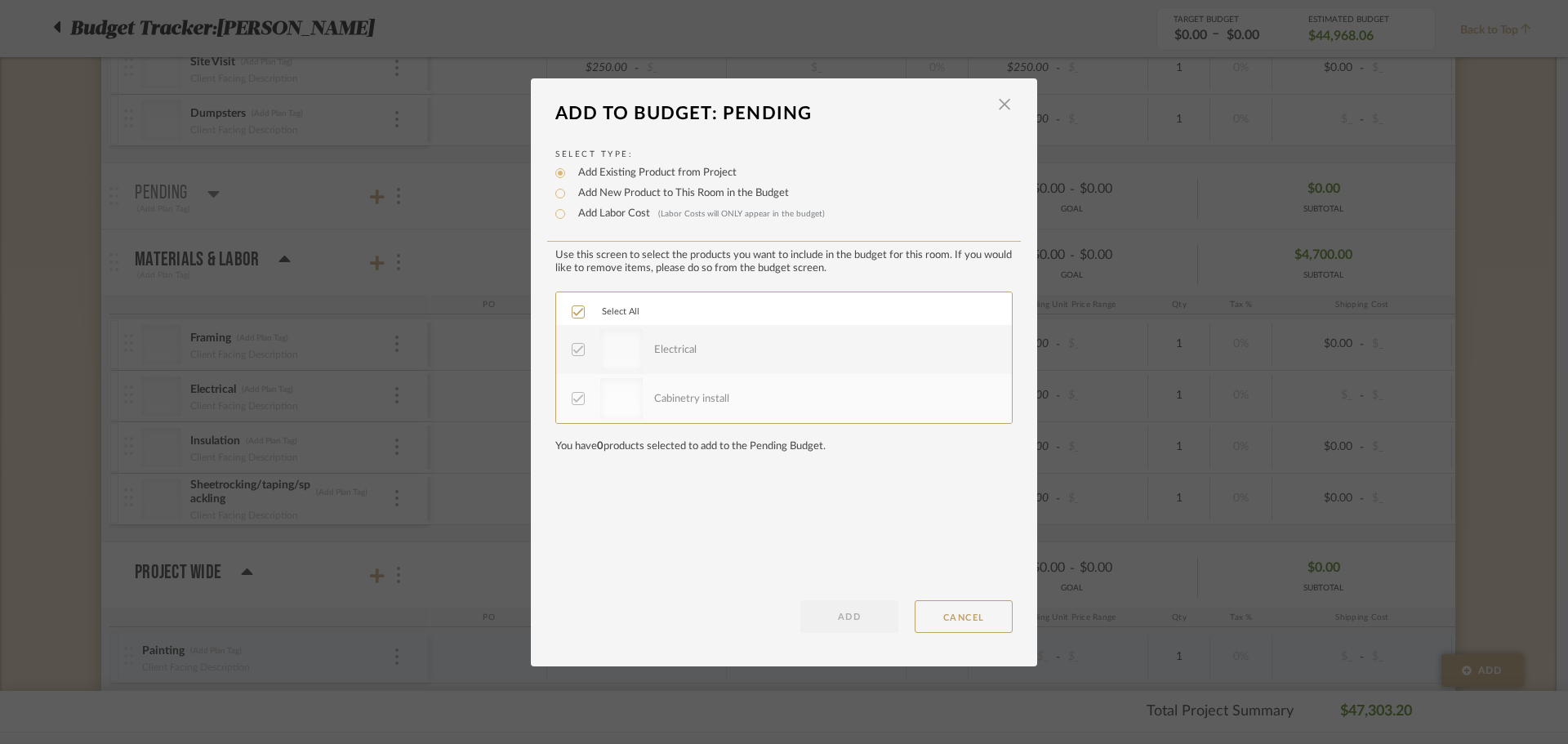
click at [633, 189] on label "Add New Product to This Room in the Budget" at bounding box center [680, 194] width 219 height 17
click at [570, 189] on input "Add New Product to This Room in the Budget" at bounding box center [560, 193] width 19 height 19
radio input "true"
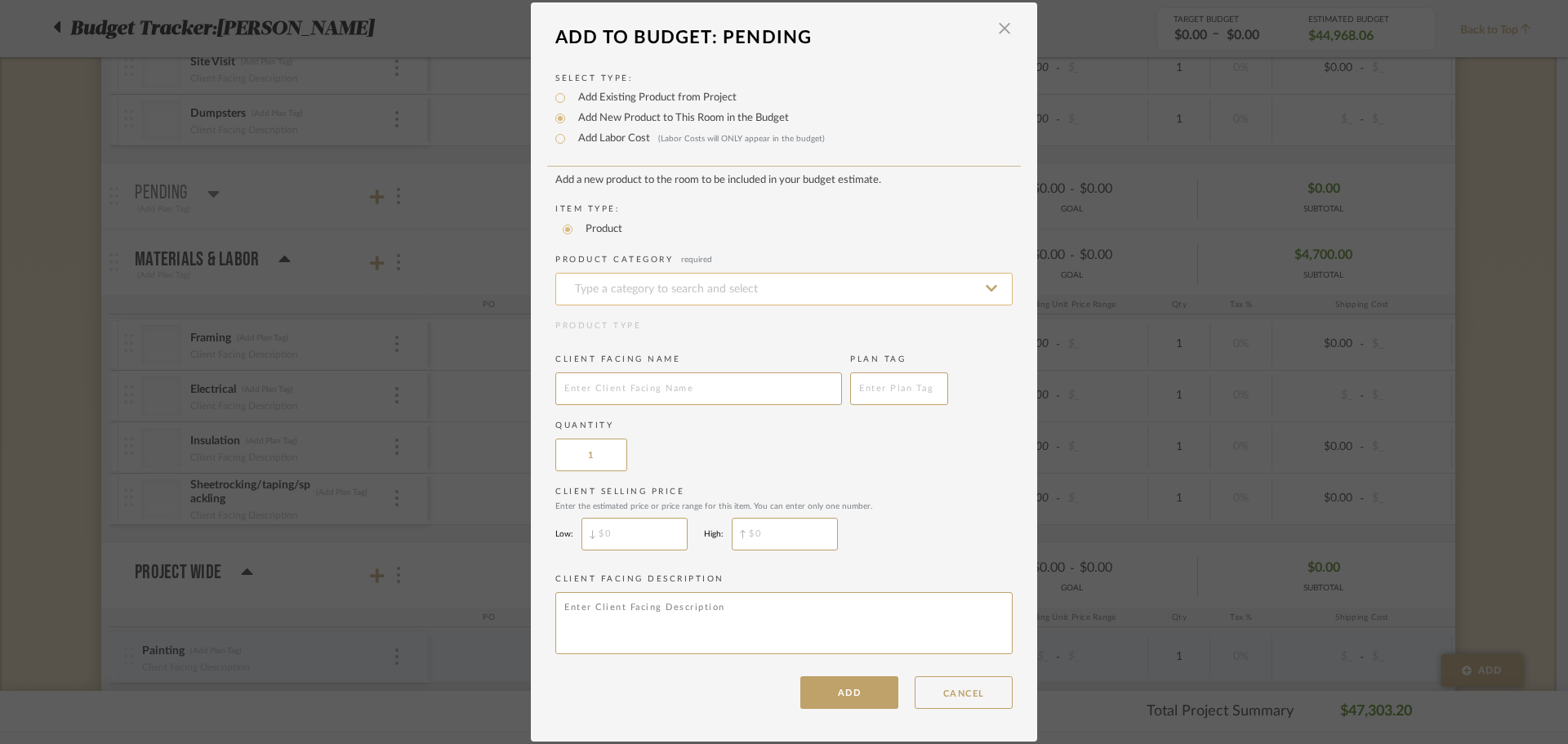
click at [686, 292] on input at bounding box center [784, 290] width 457 height 33
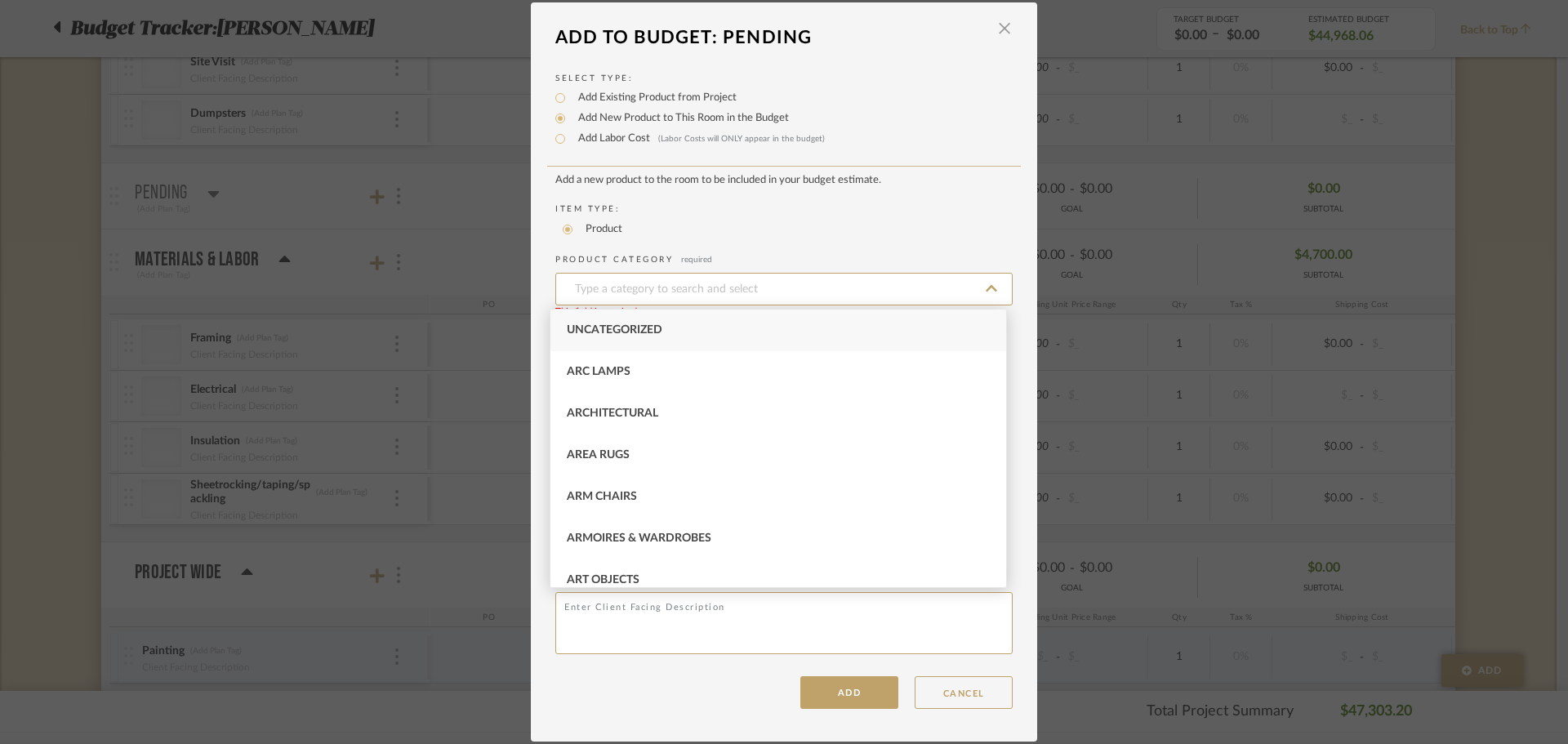
click at [681, 342] on div "Uncategorized" at bounding box center [779, 330] width 456 height 41
type input "Uncategorized"
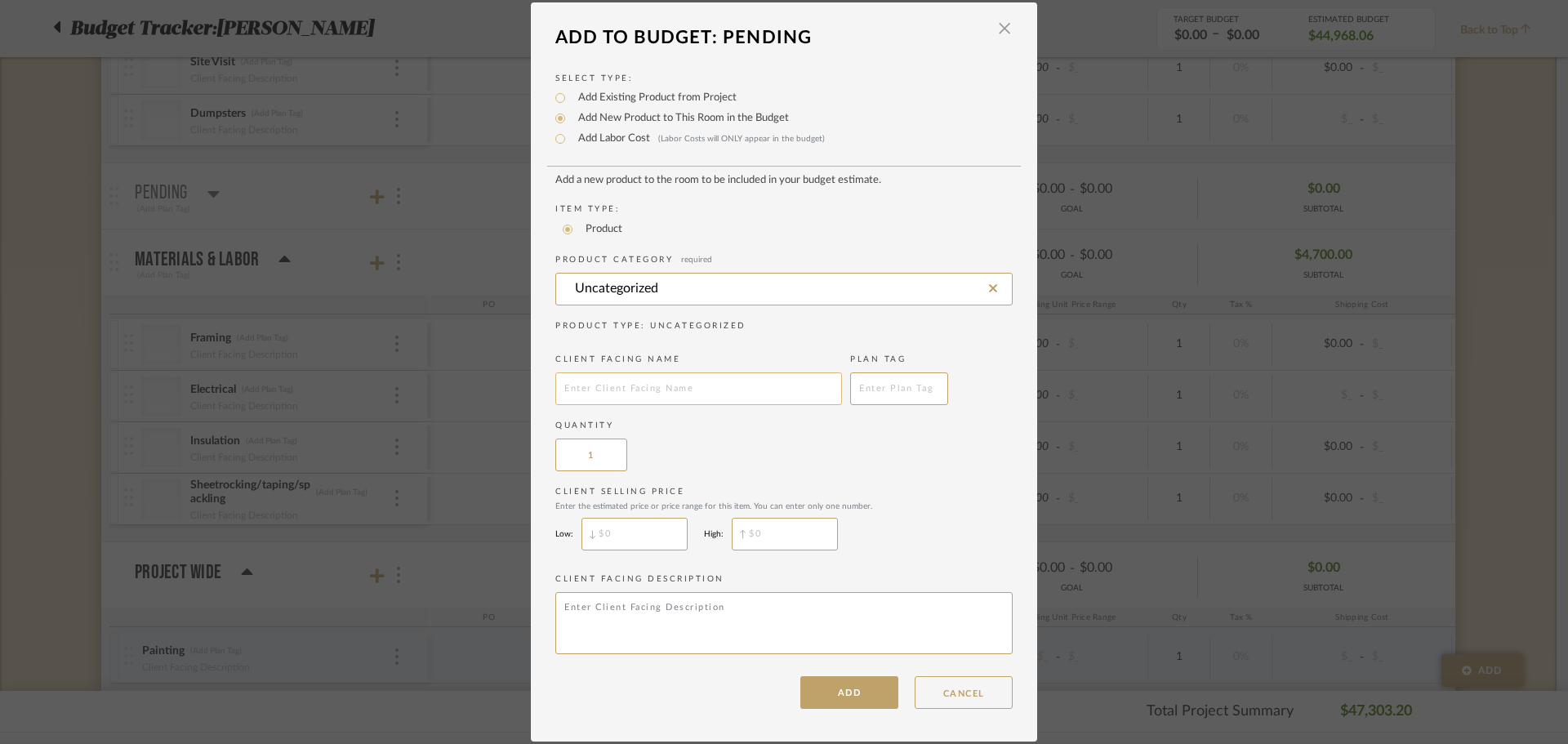
click at [670, 388] on input "text" at bounding box center [699, 389] width 287 height 33
paste input "Plumbing"
type input "Plumbing"
click at [847, 683] on button "ADD" at bounding box center [849, 692] width 98 height 33
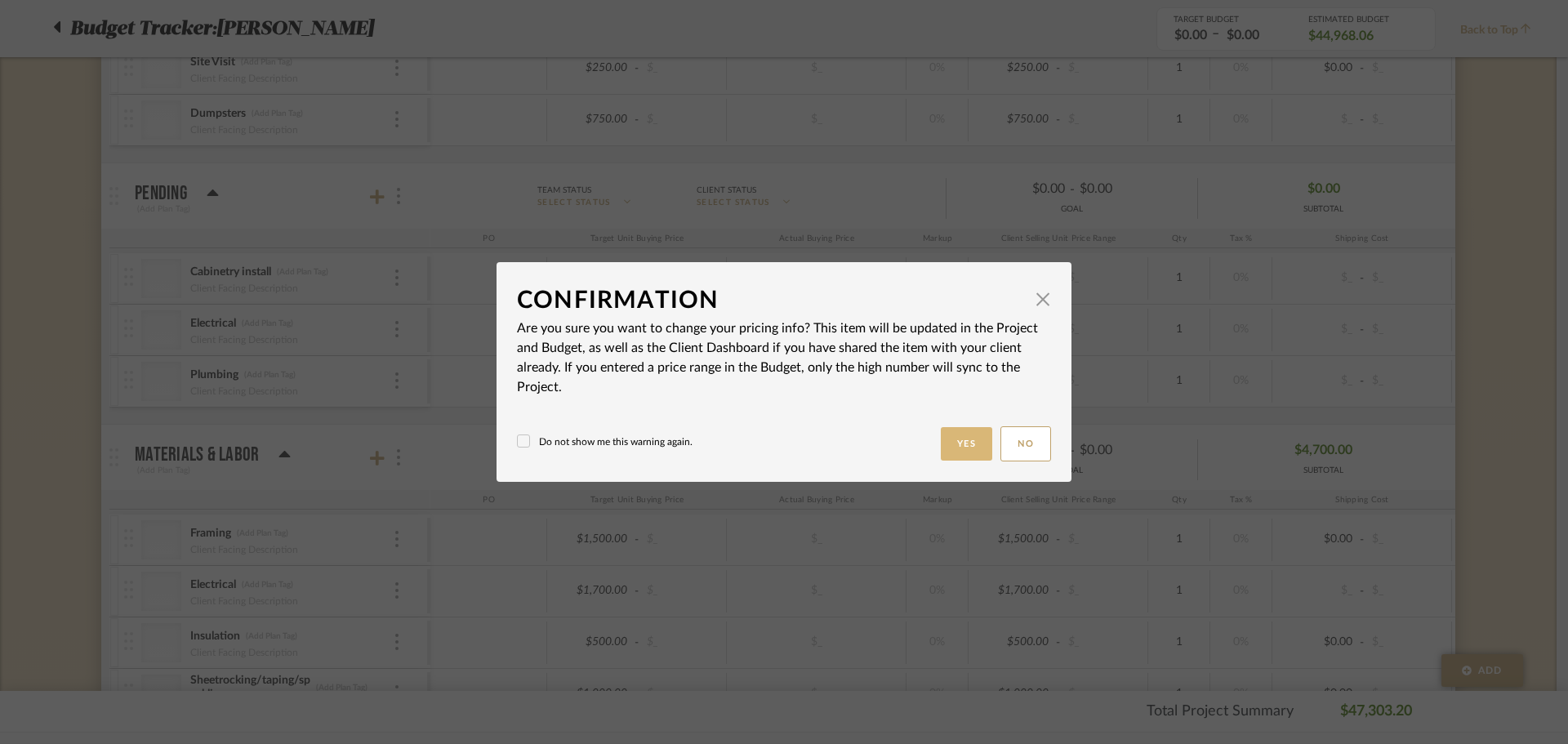
click at [943, 441] on button "Yes" at bounding box center [967, 444] width 52 height 33
click at [976, 445] on button "Yes" at bounding box center [967, 444] width 52 height 33
click at [961, 439] on button "Yes" at bounding box center [967, 444] width 52 height 33
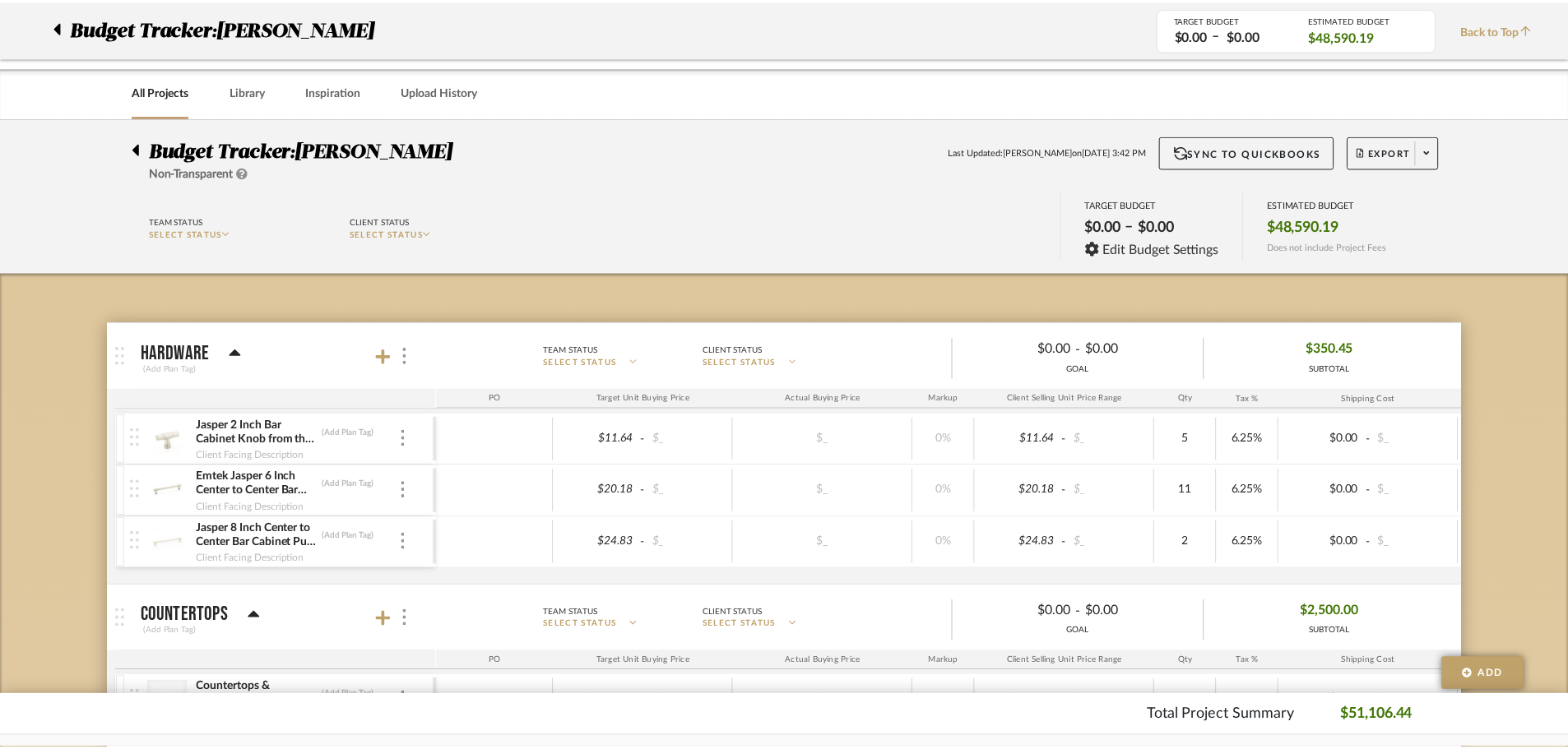
scroll to position [2186, 0]
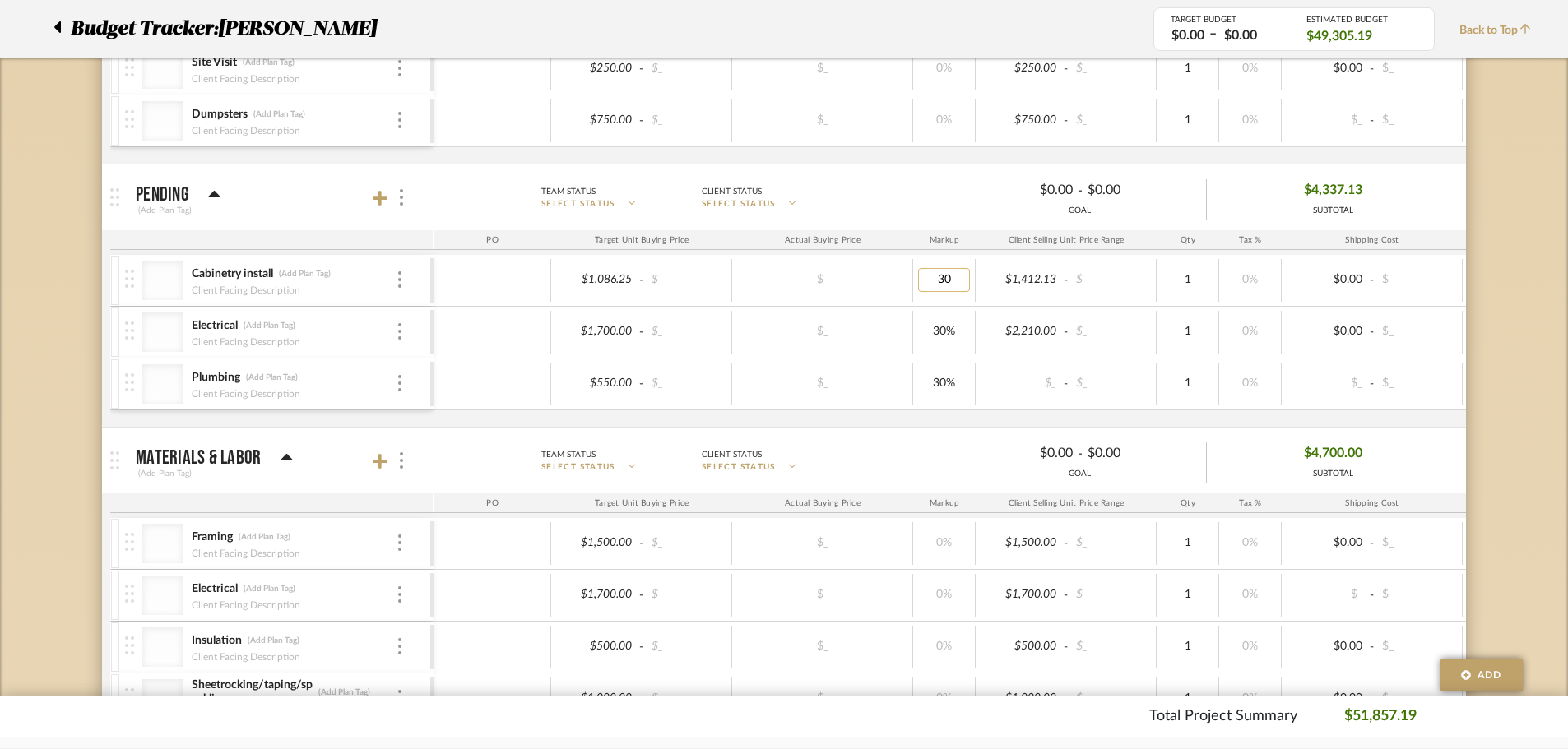
type input "0"
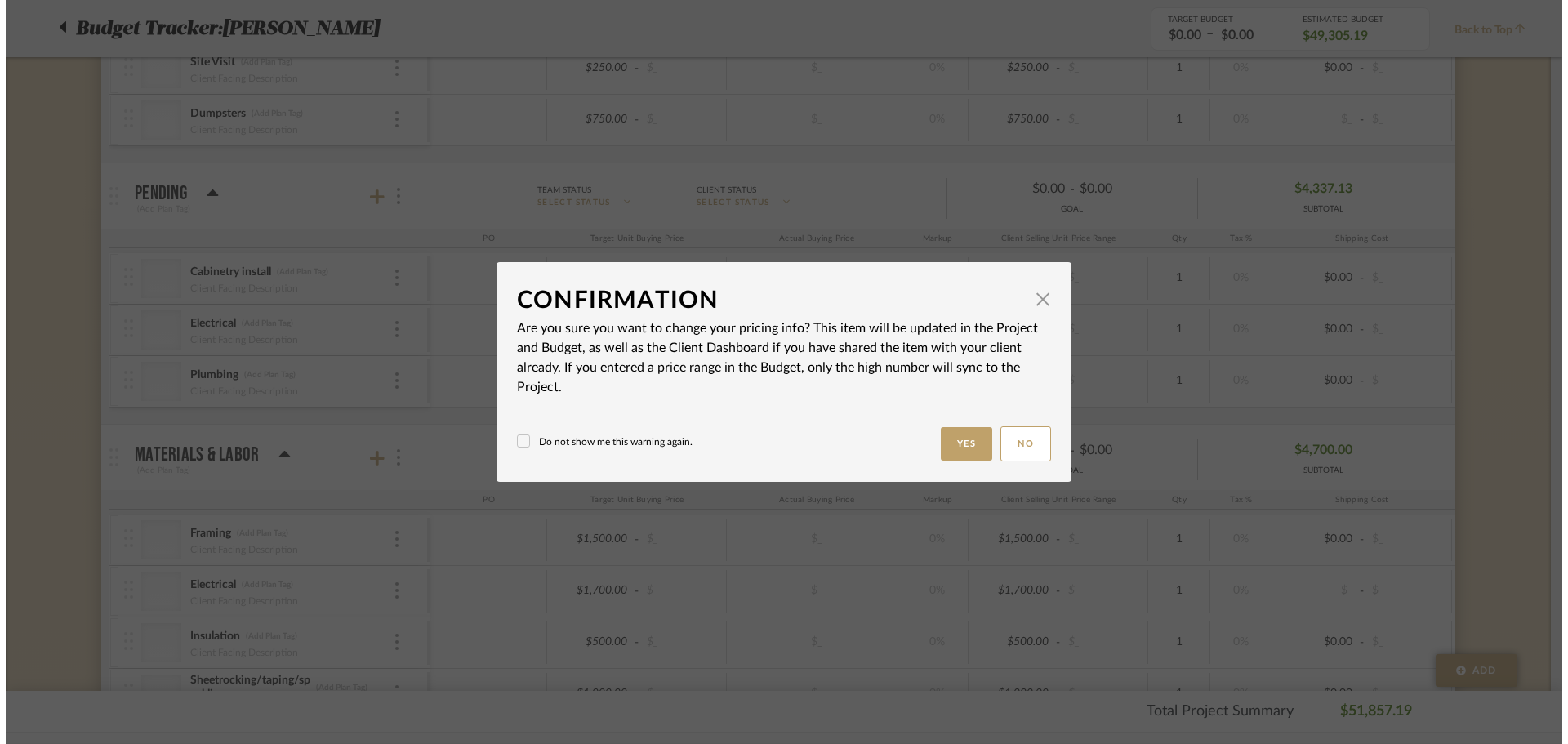
scroll to position [0, 0]
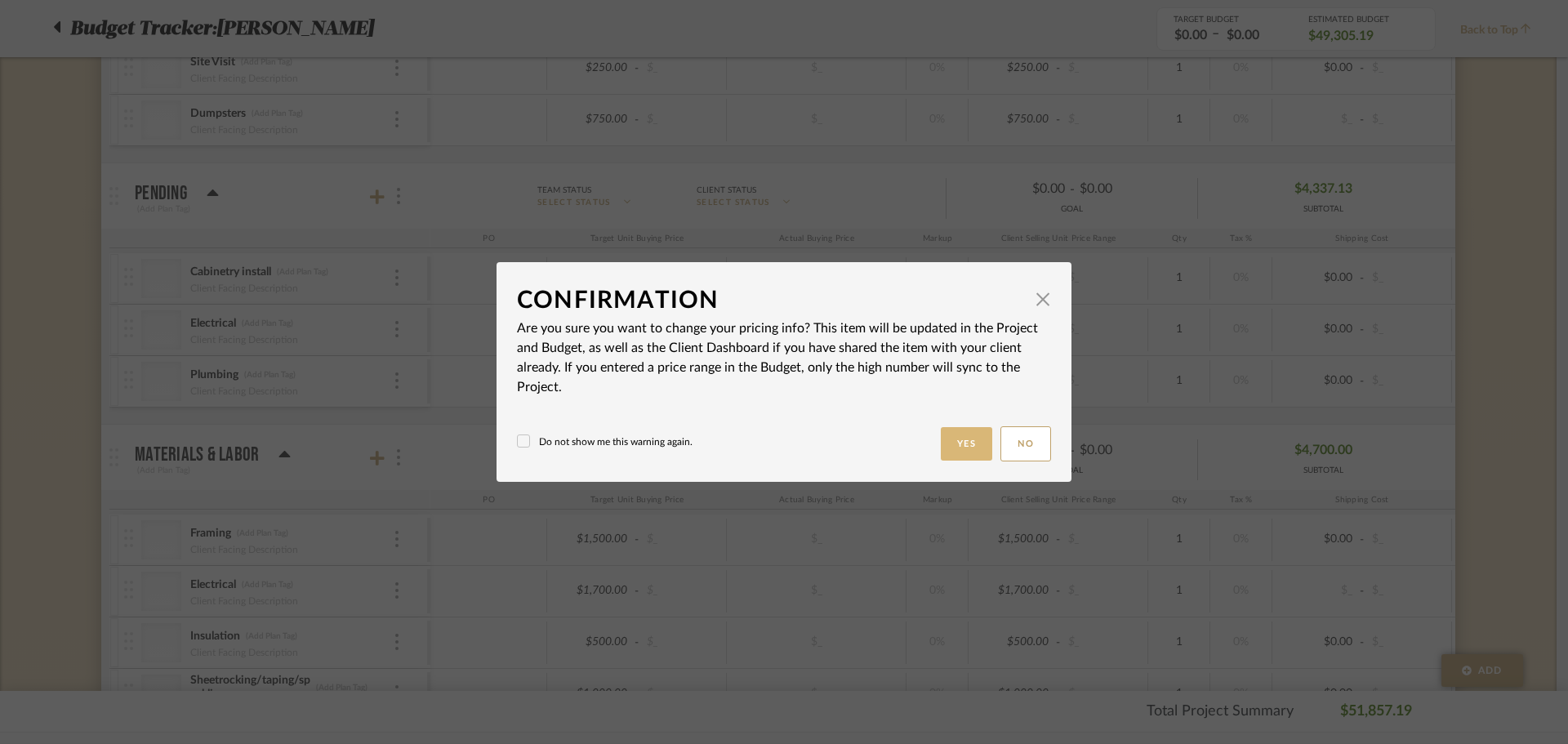
click at [946, 442] on button "Yes" at bounding box center [967, 444] width 52 height 33
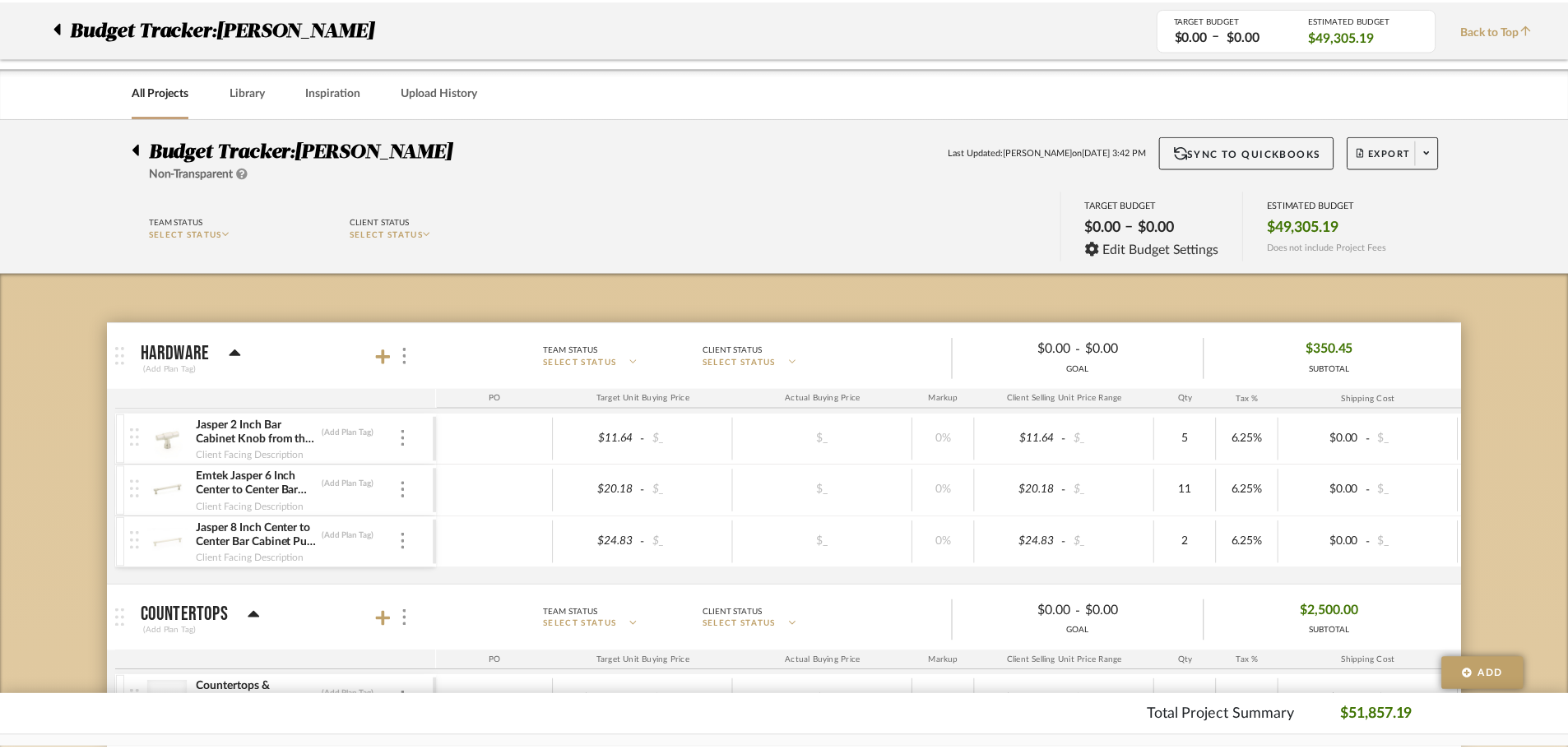
scroll to position [2186, 0]
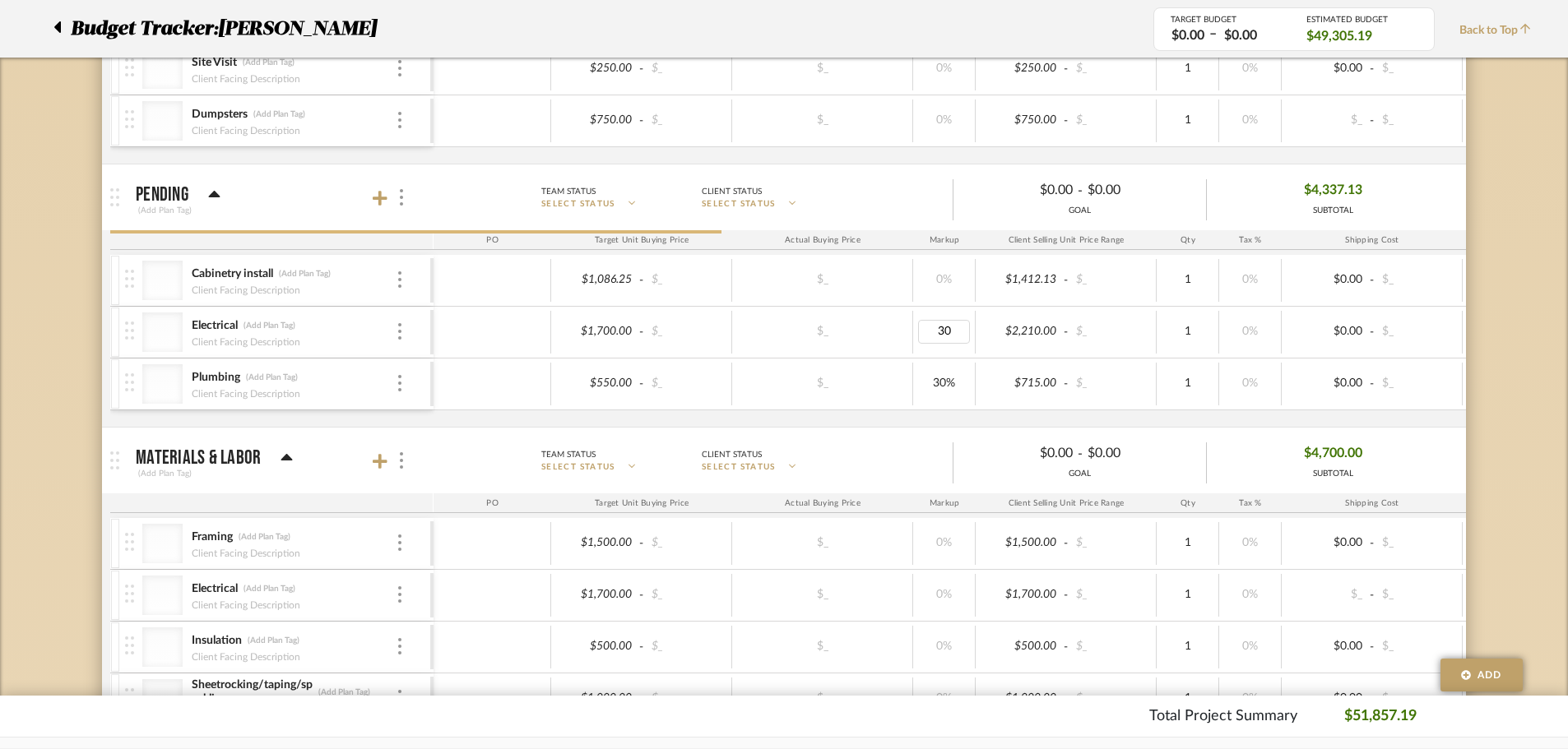
type input "0"
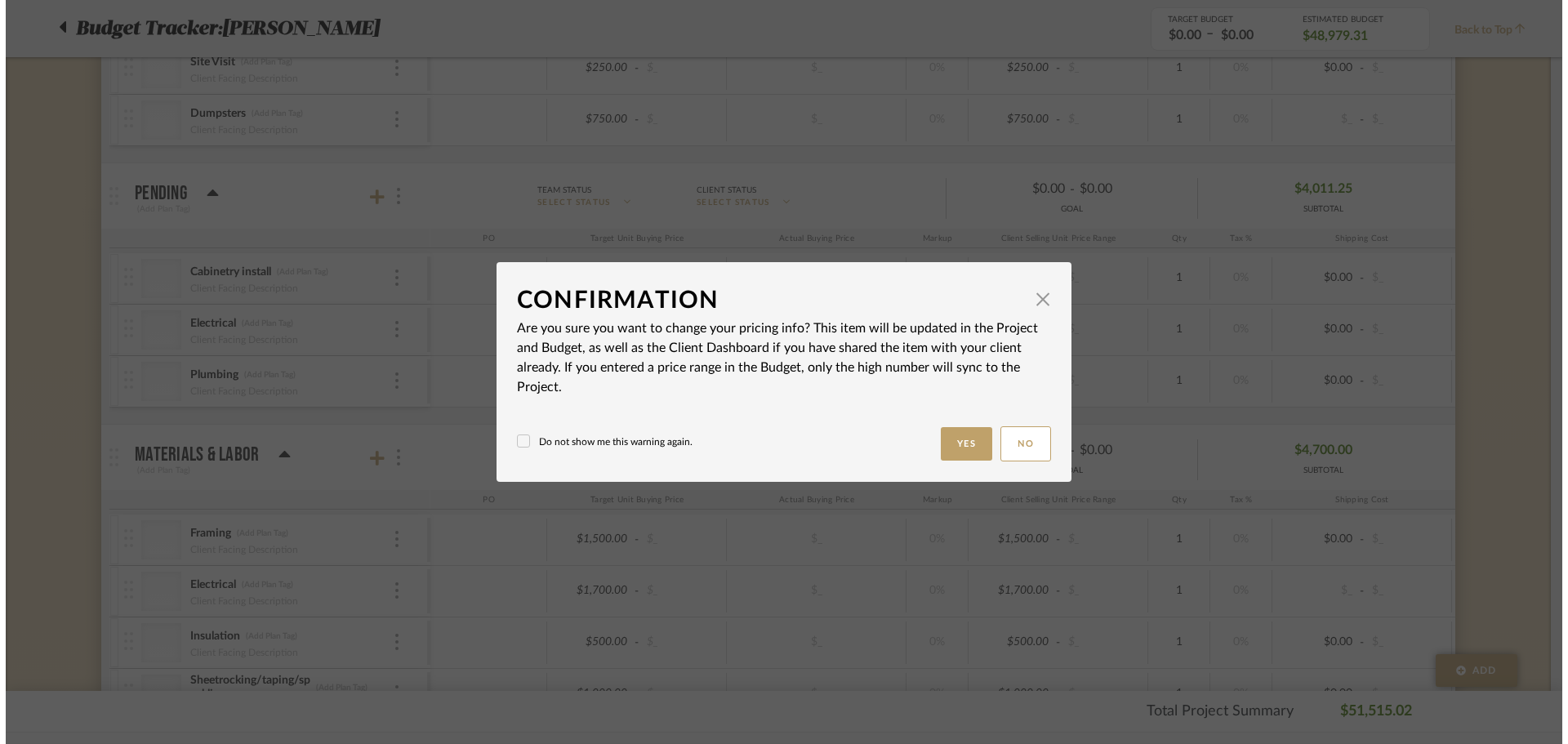
scroll to position [0, 0]
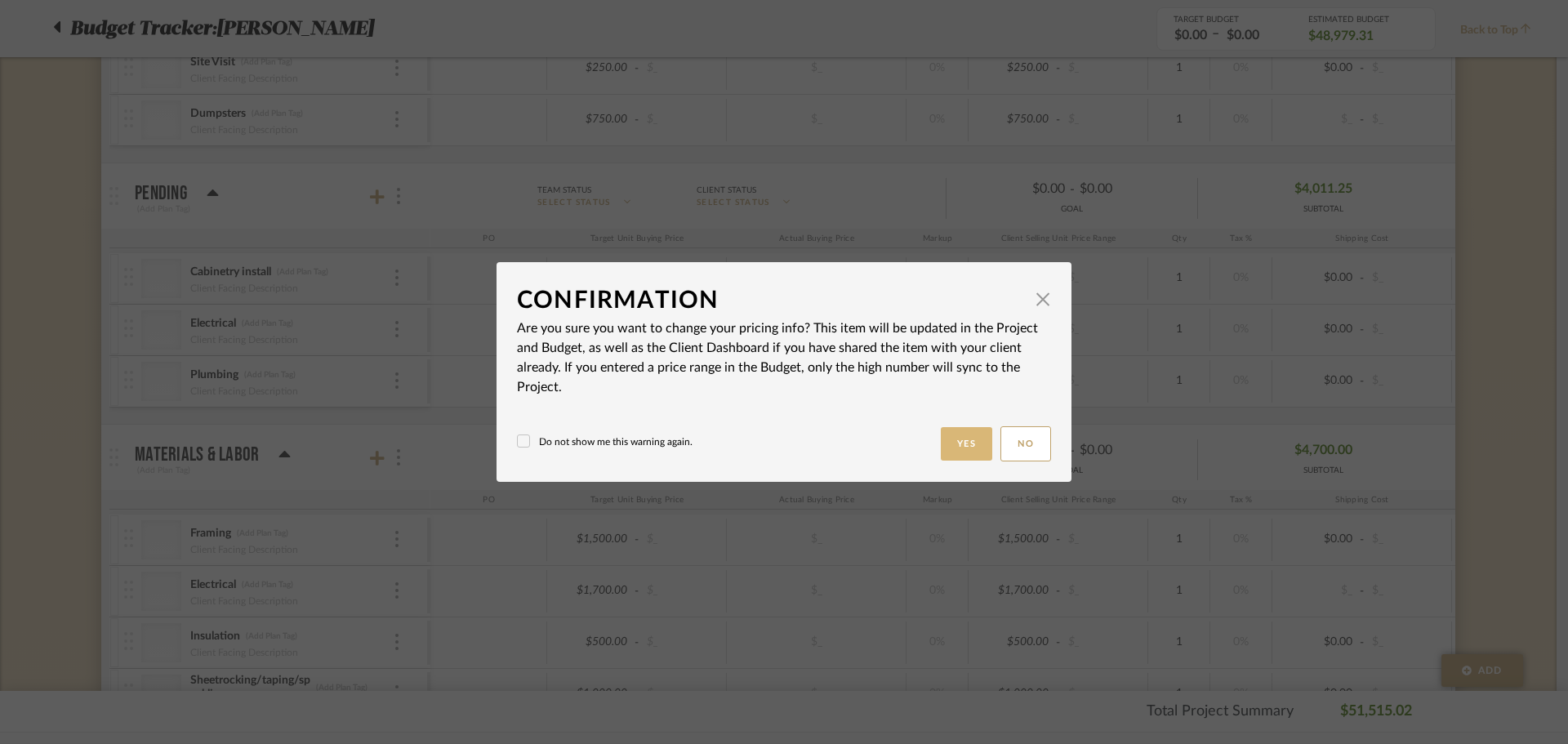
click at [941, 451] on button "Yes" at bounding box center [967, 444] width 52 height 33
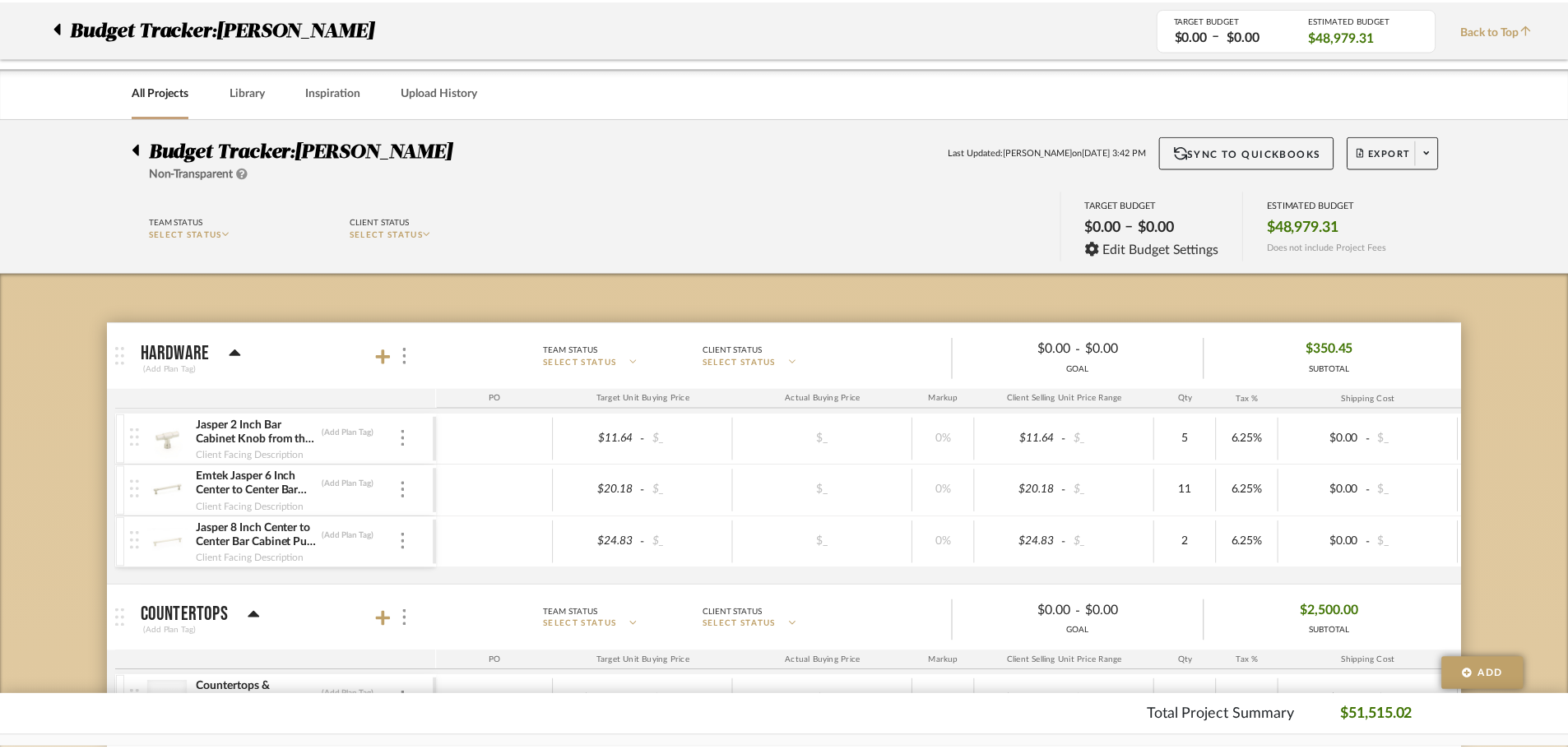
scroll to position [2186, 0]
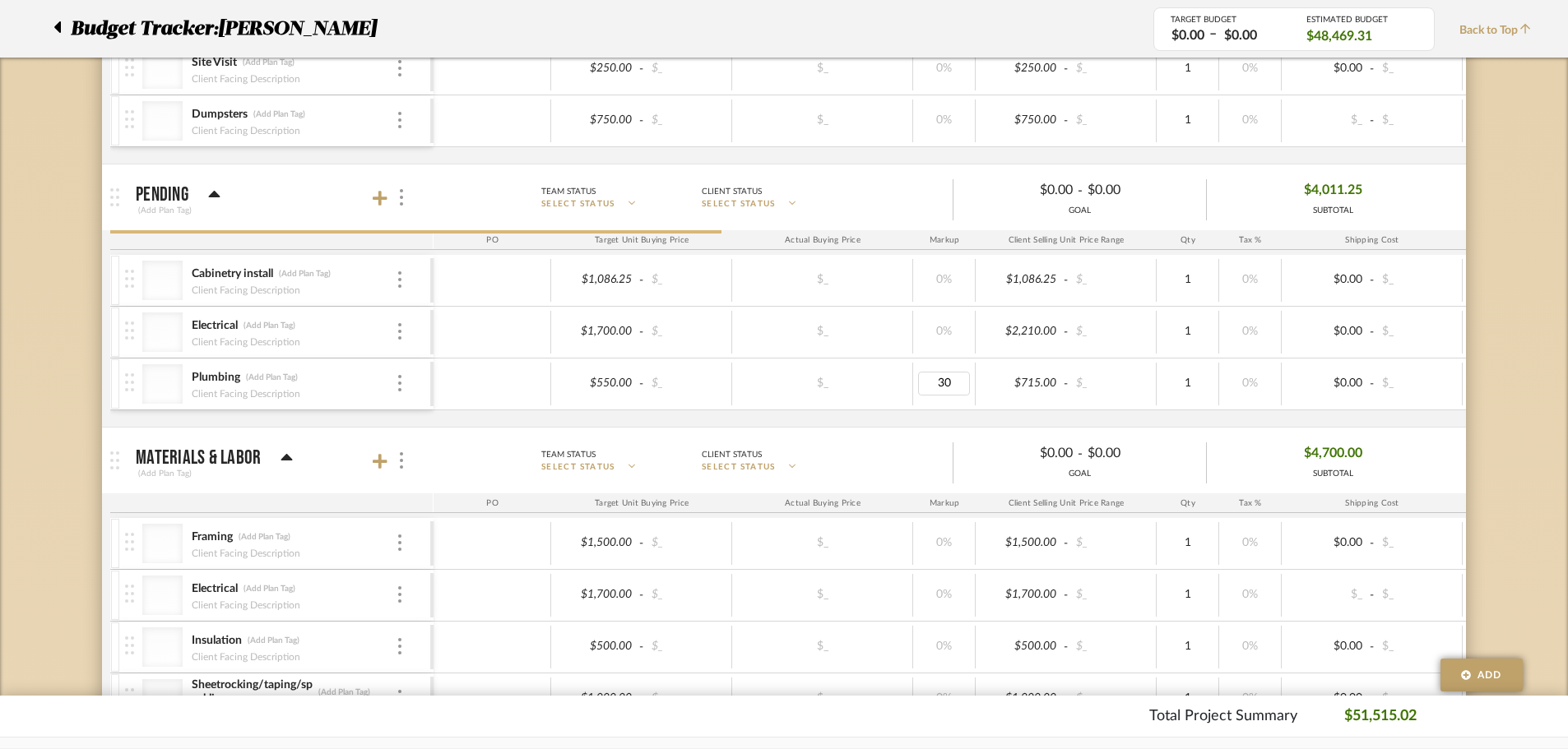
type input "0"
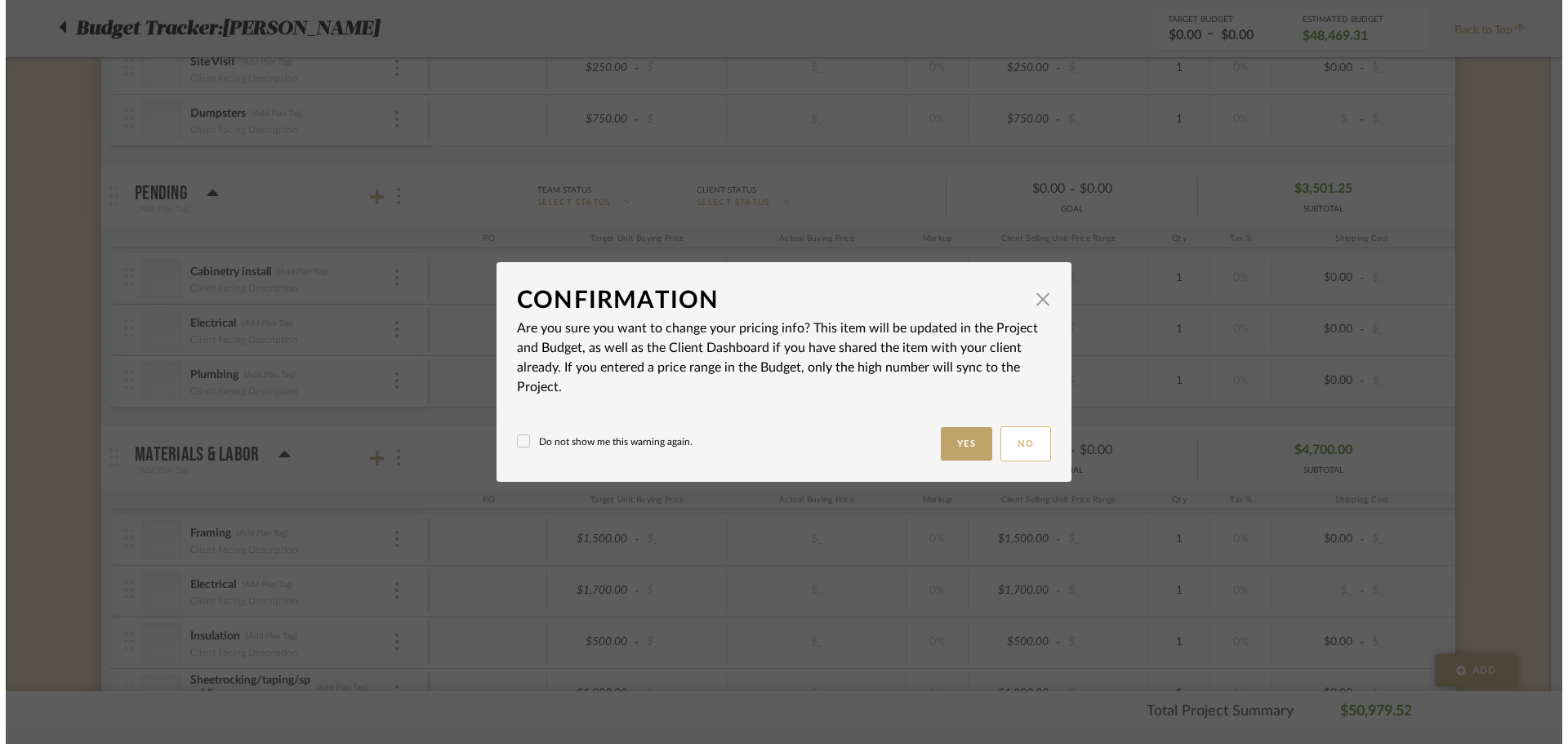
scroll to position [0, 0]
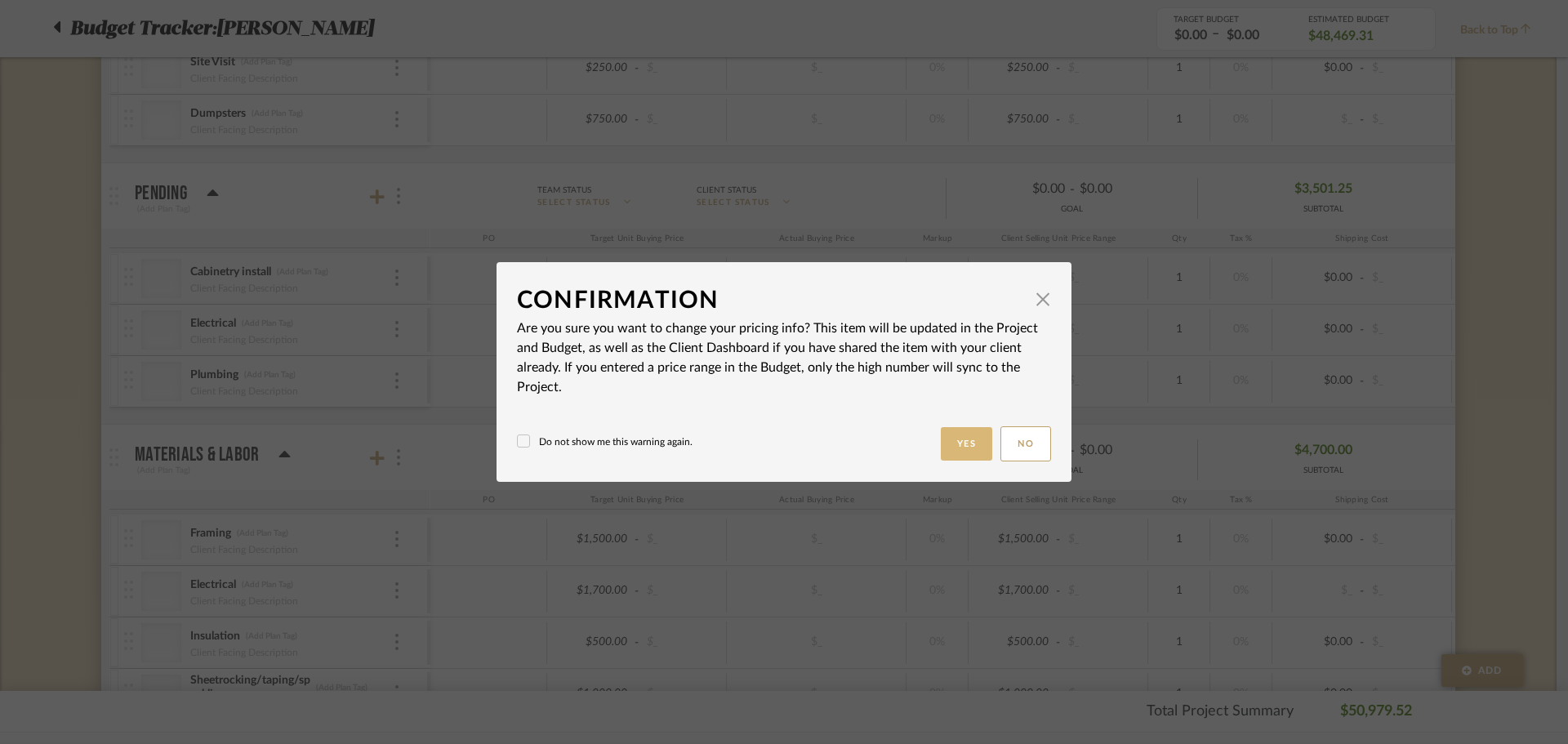
click at [956, 433] on button "Yes" at bounding box center [967, 444] width 52 height 33
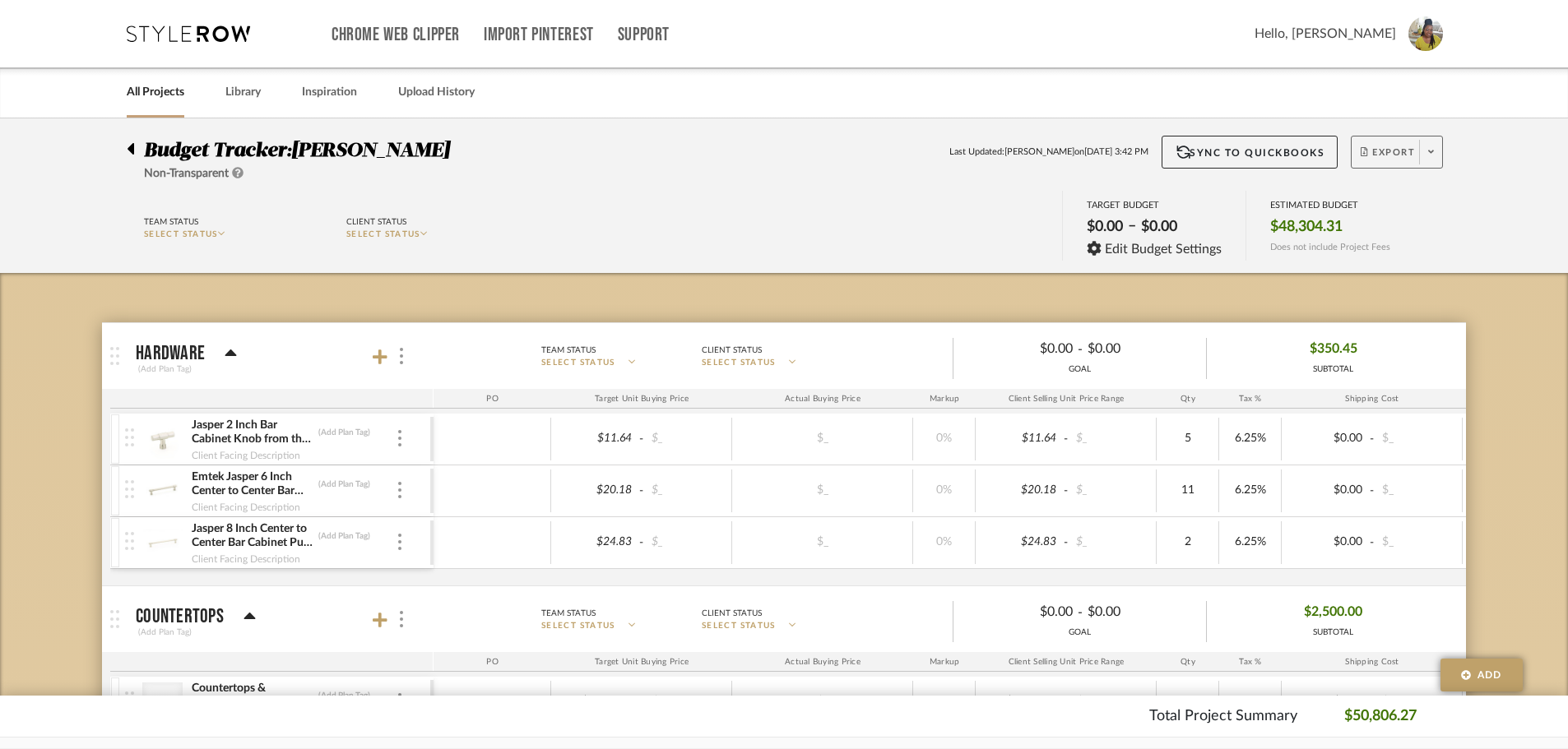
click at [1432, 152] on icon at bounding box center [1431, 153] width 6 height 4
click at [1412, 188] on button "Export PDF" at bounding box center [1425, 199] width 157 height 40
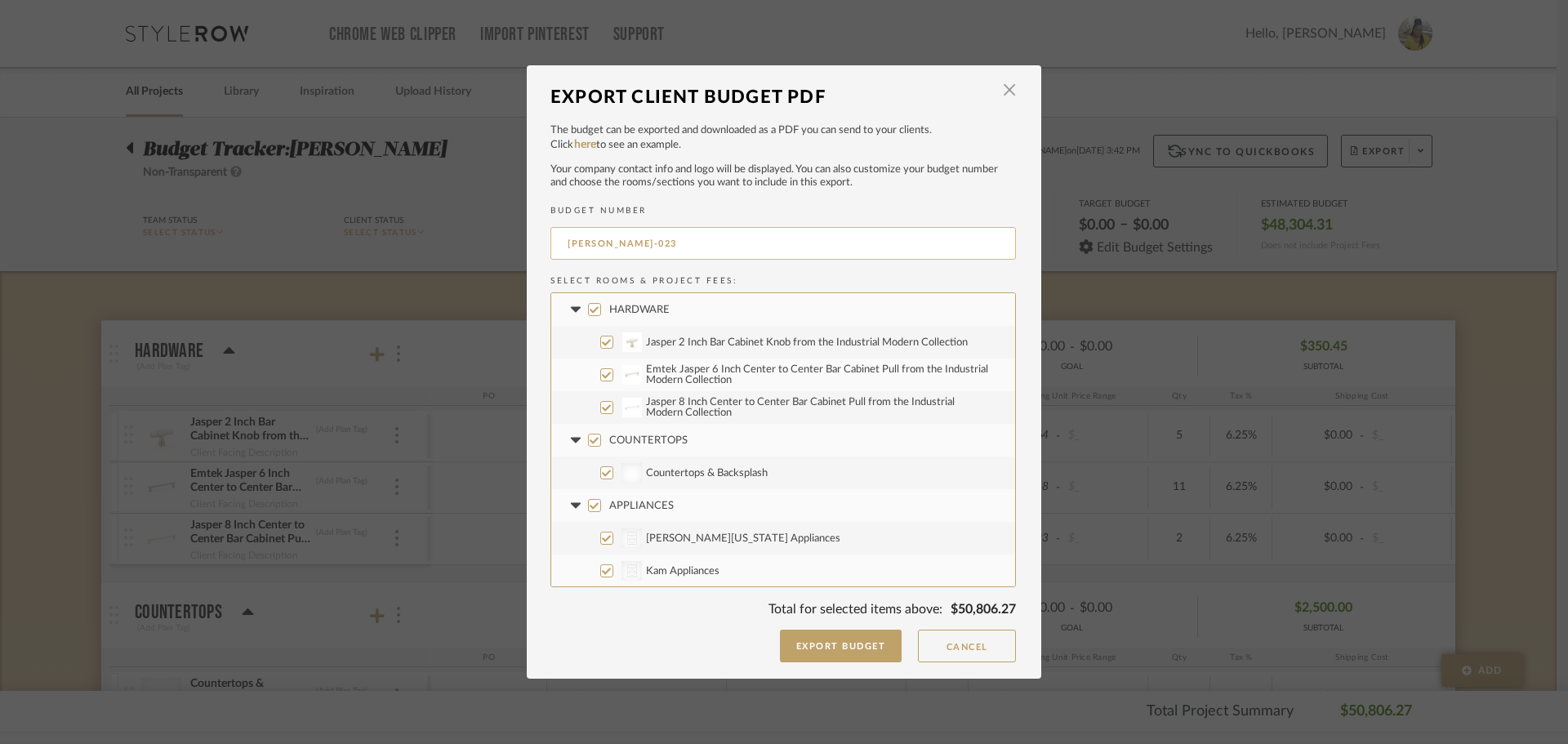
click at [657, 241] on input "HAUCK-023" at bounding box center [784, 244] width 465 height 33
type input "HAUCK Pending"
click at [567, 304] on fa-icon at bounding box center [575, 310] width 17 height 17
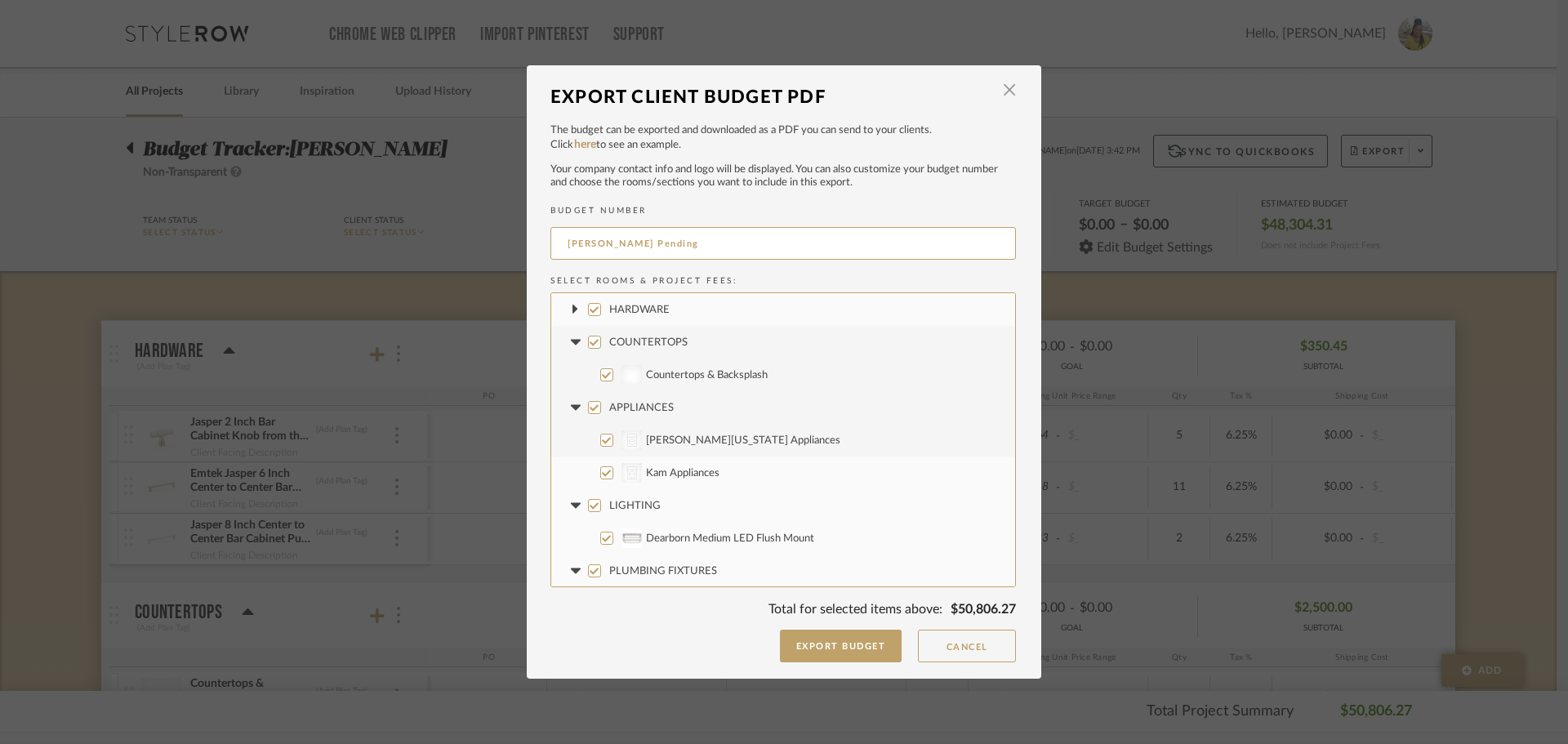
click at [571, 339] on icon at bounding box center [575, 342] width 10 height 6
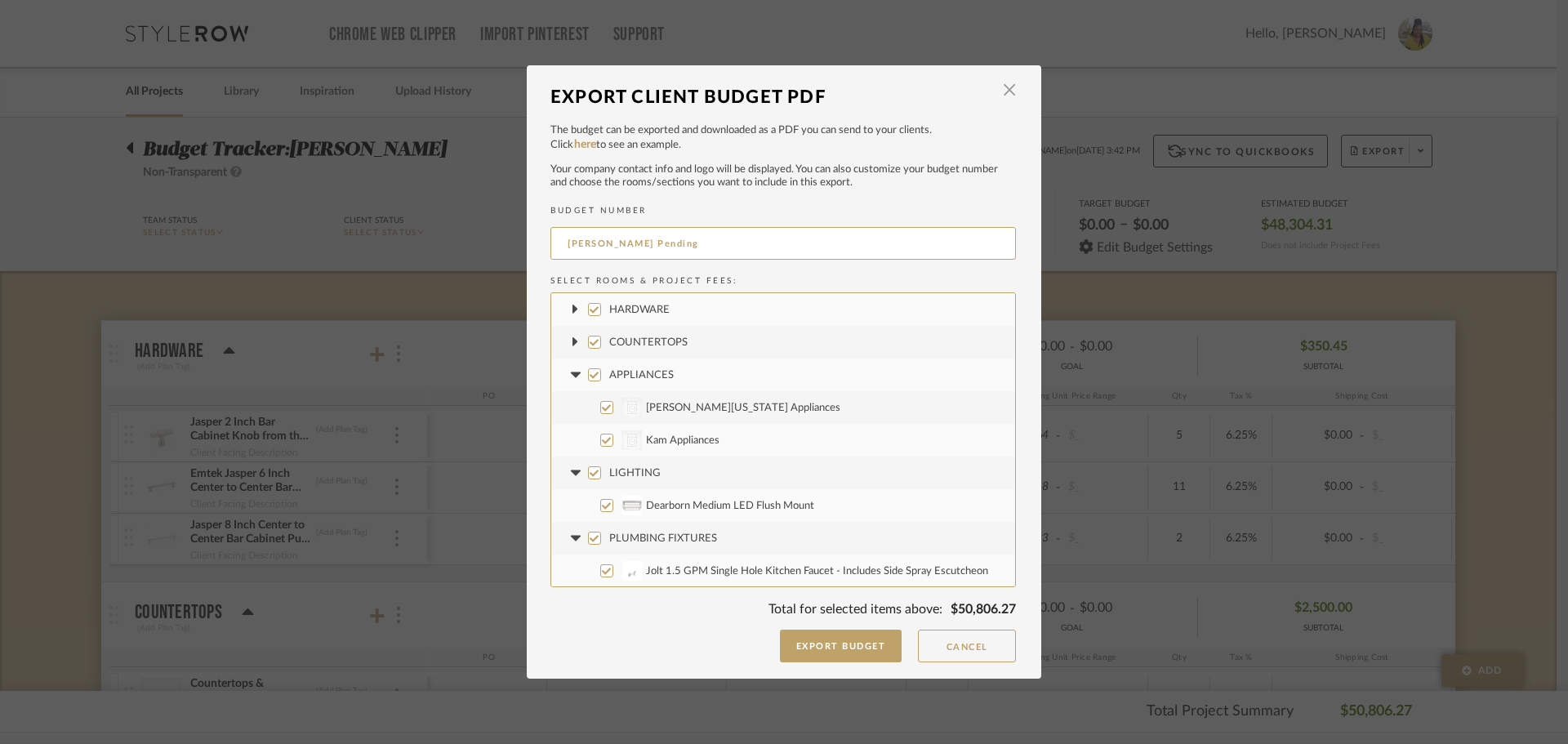
click at [567, 371] on fa-icon at bounding box center [575, 375] width 17 height 17
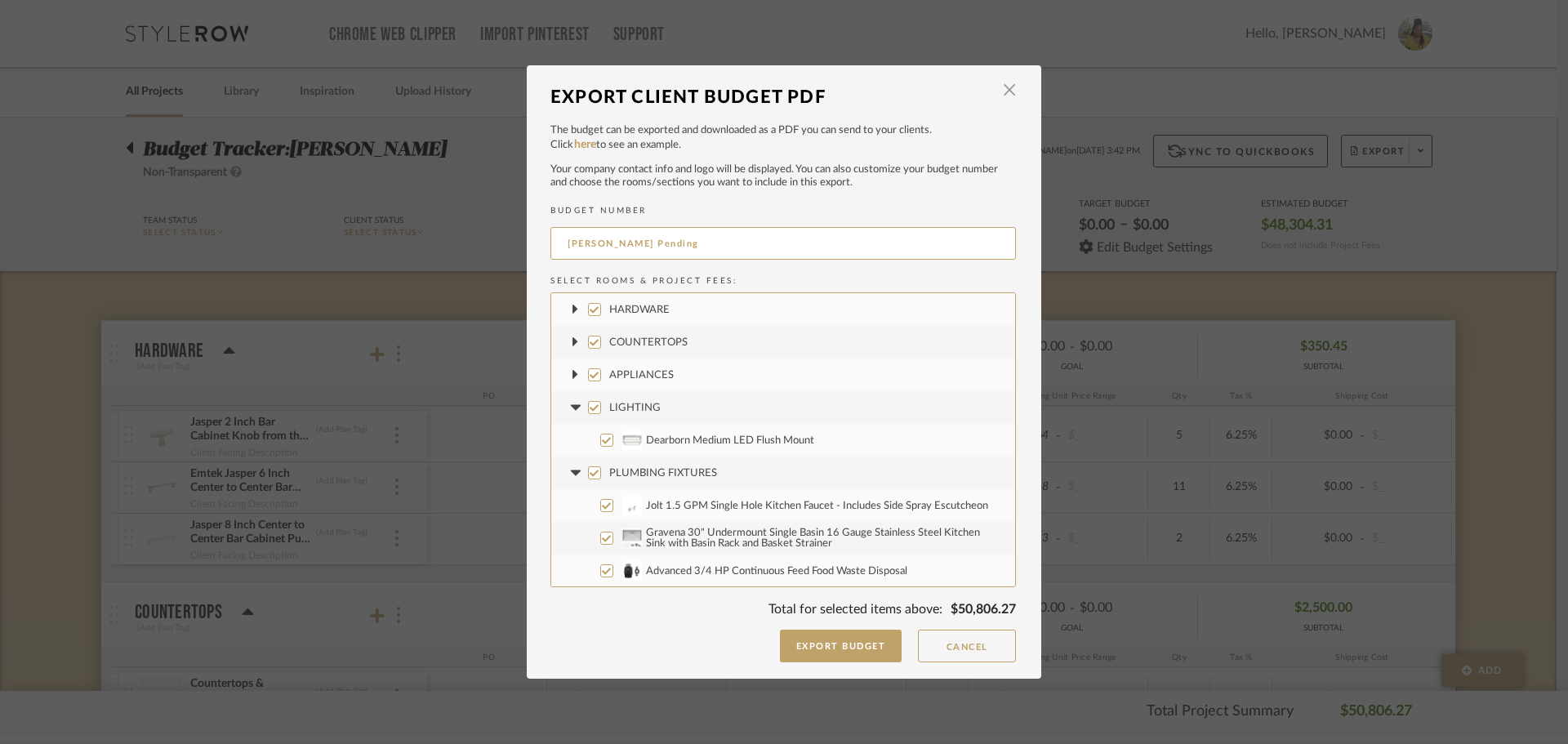
click at [570, 397] on label "LIGHTING" at bounding box center [784, 407] width 464 height 33
click at [588, 401] on input "LIGHTING" at bounding box center [594, 407] width 13 height 13
checkbox input "false"
click at [570, 409] on icon at bounding box center [575, 407] width 10 height 6
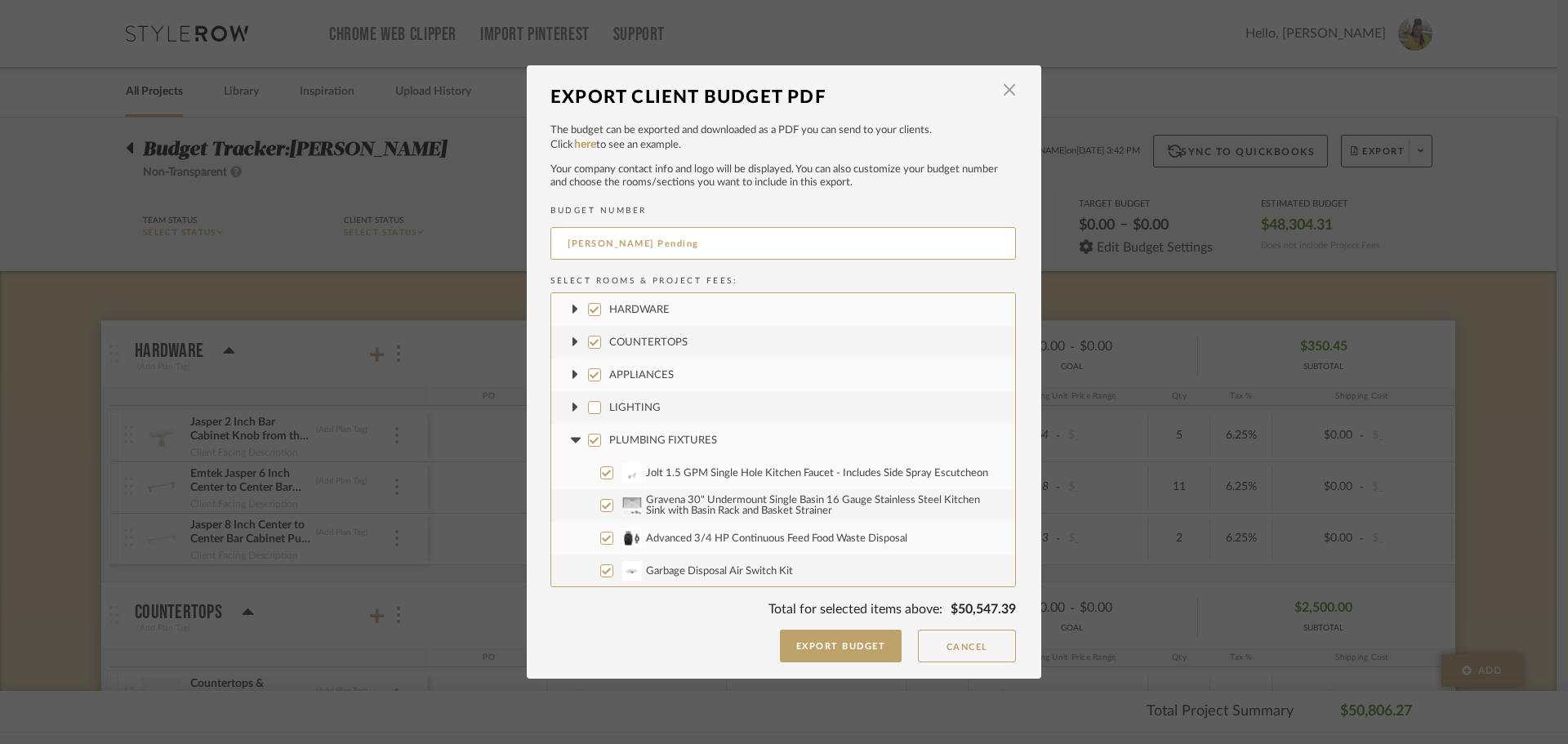
click at [570, 439] on icon at bounding box center [575, 440] width 10 height 6
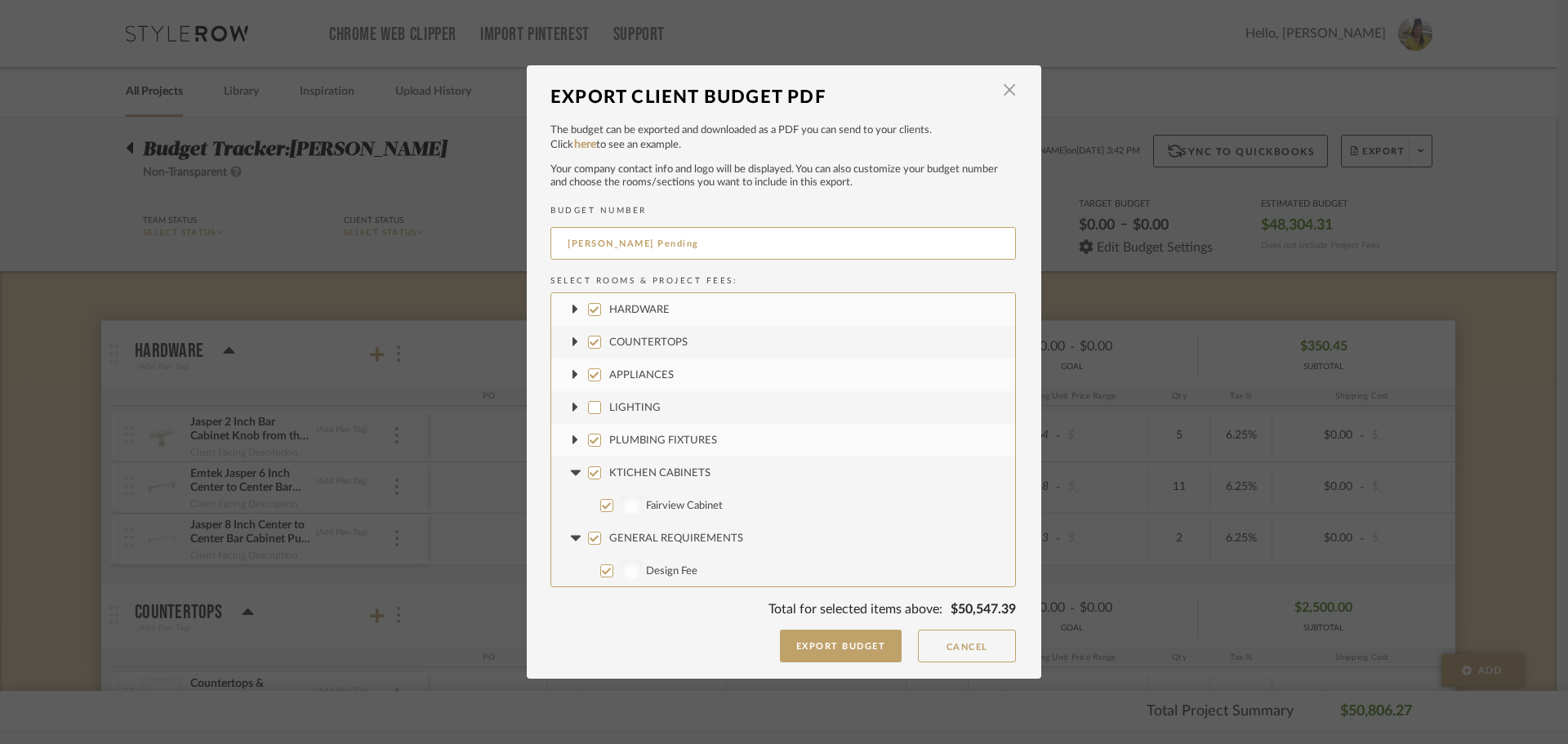
click at [568, 464] on fa-icon at bounding box center [575, 473] width 17 height 17
click at [567, 506] on icon at bounding box center [575, 505] width 17 height 6
click at [567, 539] on icon at bounding box center [575, 538] width 17 height 6
click at [570, 571] on icon at bounding box center [575, 570] width 10 height 6
click at [567, 472] on icon at bounding box center [575, 472] width 17 height 6
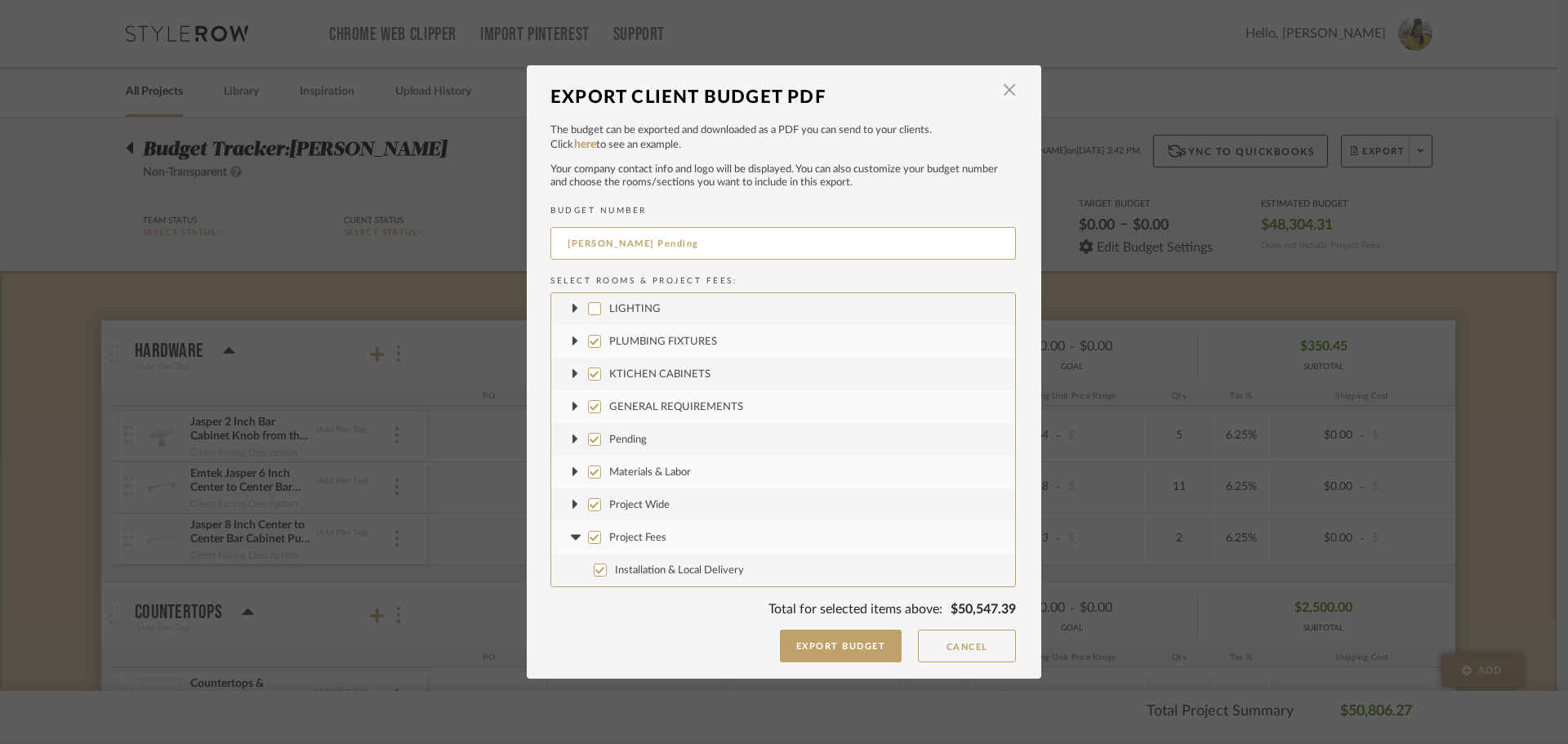
click at [567, 542] on fa-icon at bounding box center [575, 538] width 17 height 17
click at [589, 572] on input "Project Fees" at bounding box center [594, 570] width 13 height 13
checkbox input "false"
click at [598, 517] on label "Materials & Labor" at bounding box center [784, 505] width 464 height 33
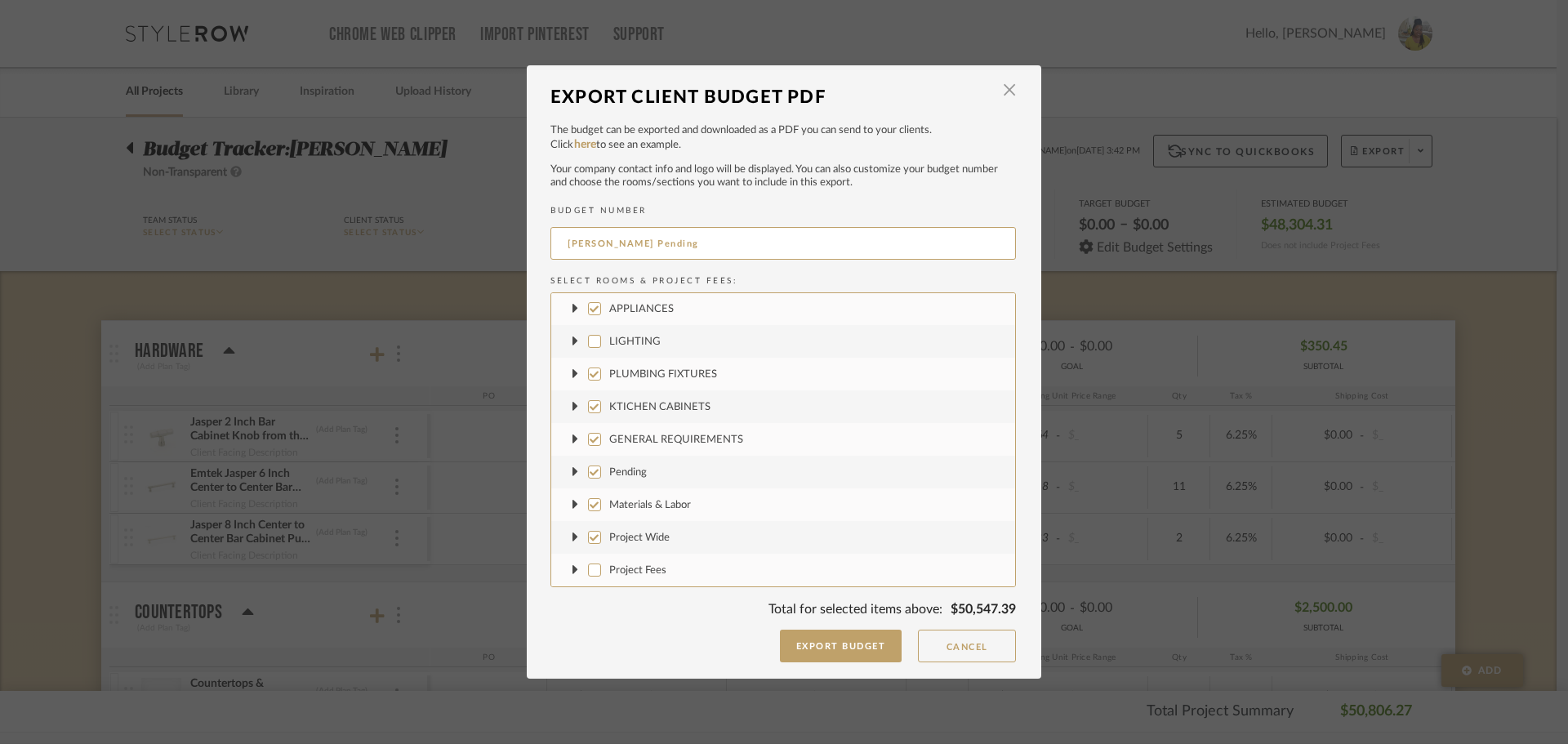
click at [598, 511] on input "Materials & Labor" at bounding box center [594, 505] width 13 height 13
checkbox input "false"
click at [594, 532] on label "Project Wide" at bounding box center [784, 538] width 464 height 33
click at [594, 532] on input "Project Wide" at bounding box center [594, 537] width 13 height 13
checkbox input "false"
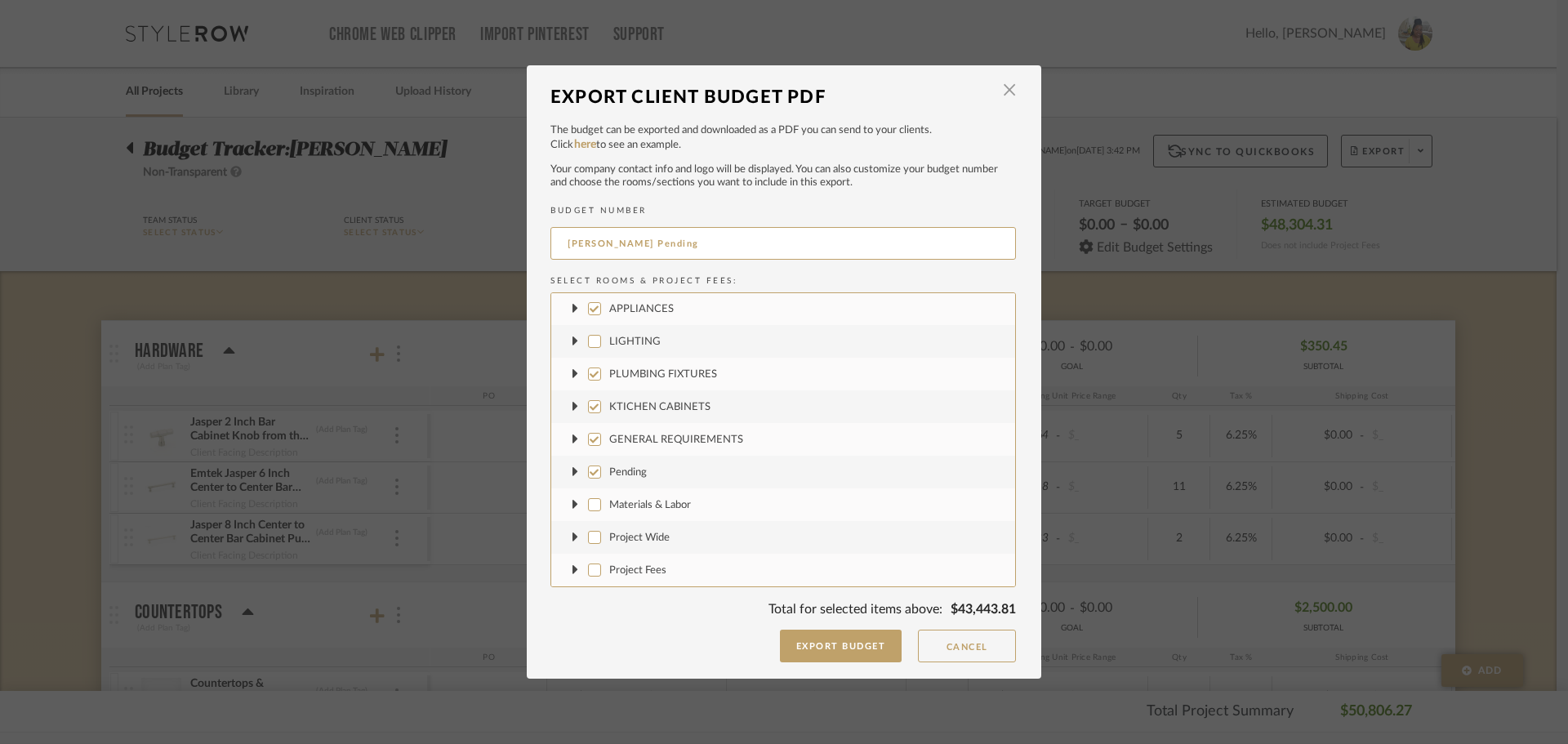
click at [594, 448] on label "GENERAL REQUIREMENTS" at bounding box center [784, 440] width 464 height 33
click at [594, 446] on input "GENERAL REQUIREMENTS" at bounding box center [594, 440] width 13 height 13
checkbox input "false"
click at [590, 407] on input "KTICHEN CABINETS" at bounding box center [594, 406] width 13 height 13
checkbox input "false"
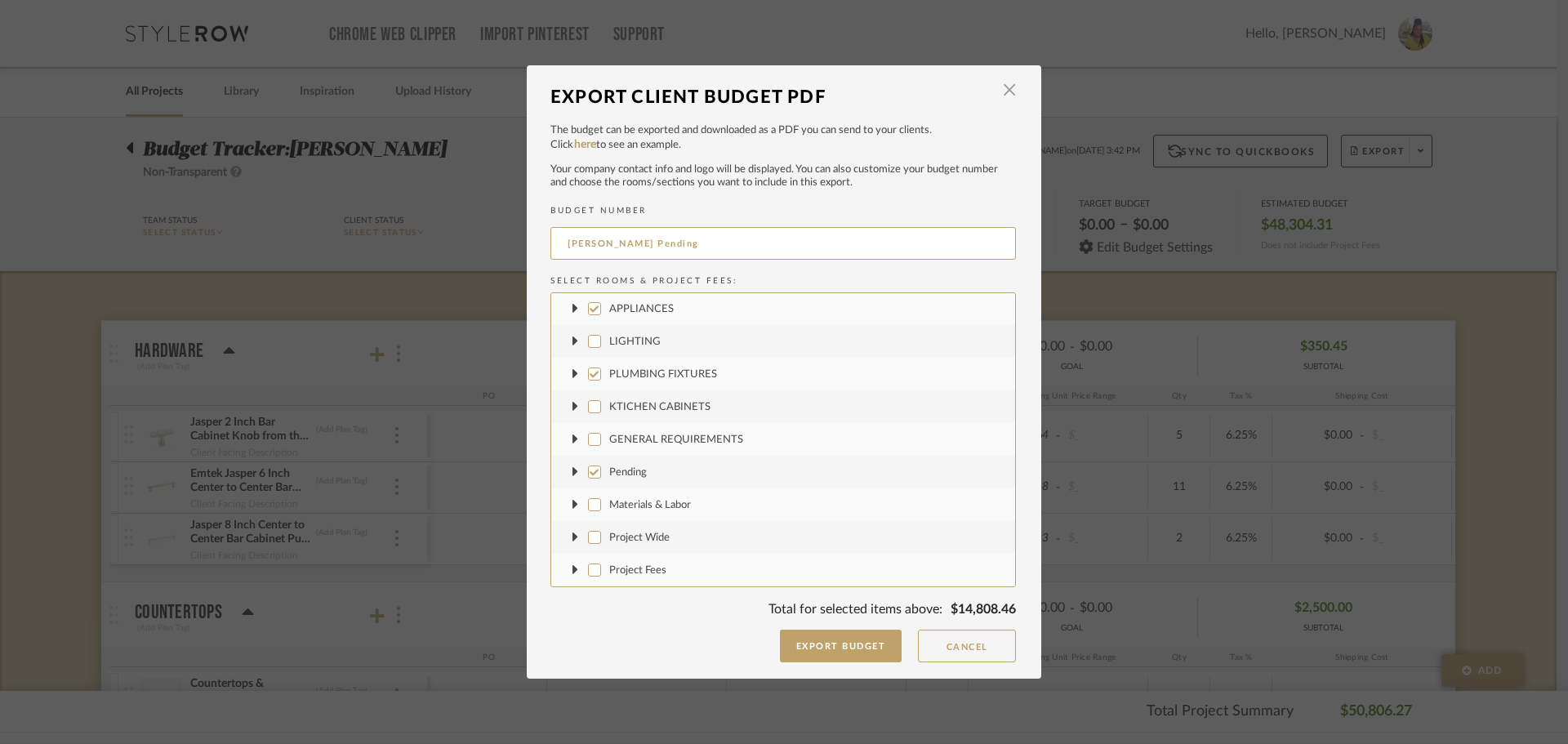
click at [590, 361] on label "PLUMBING FIXTURES" at bounding box center [784, 374] width 464 height 33
click at [590, 368] on input "PLUMBING FIXTURES" at bounding box center [594, 374] width 13 height 13
checkbox input "false"
click at [589, 314] on input "APPLIANCES" at bounding box center [594, 309] width 13 height 13
checkbox input "false"
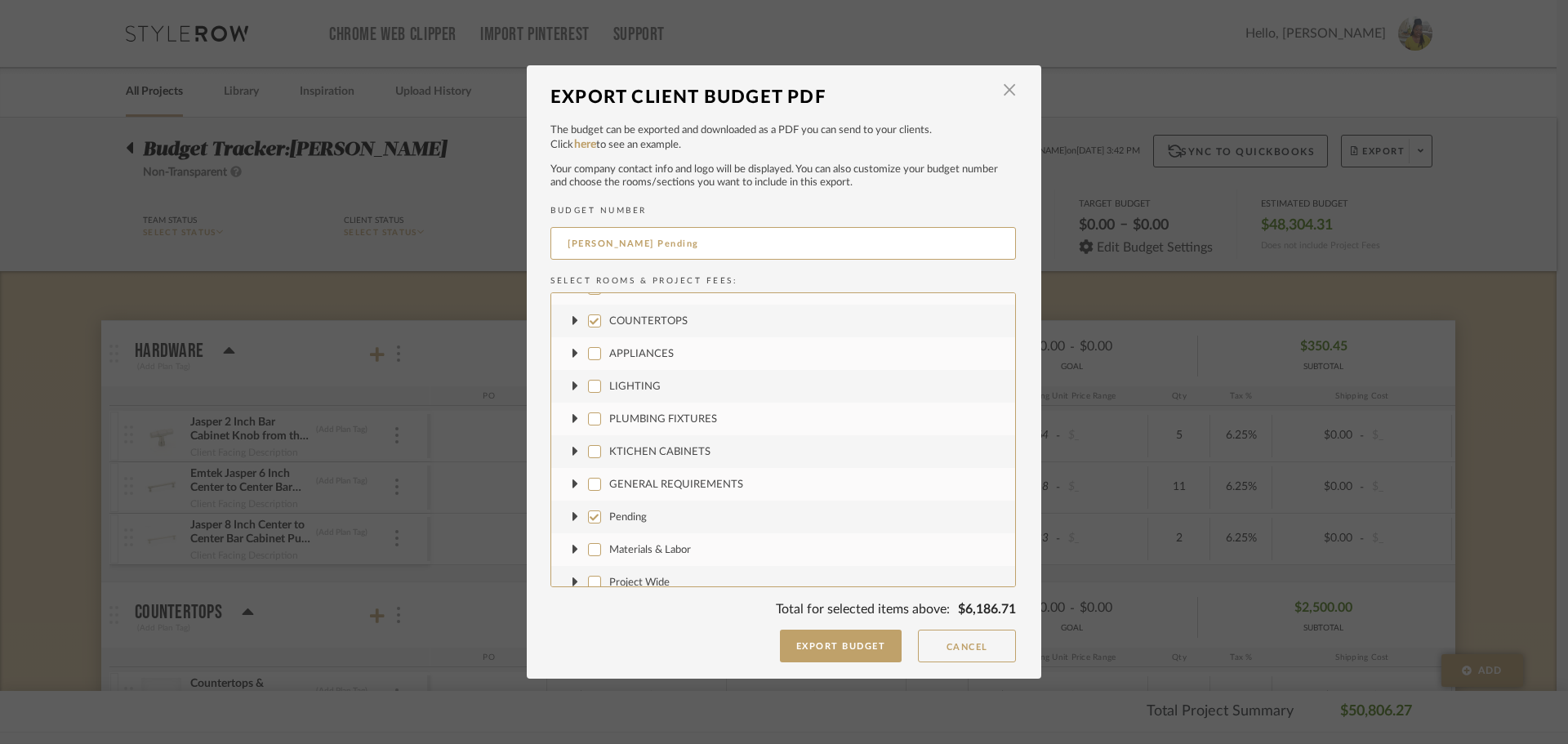
scroll to position [0, 0]
click at [590, 345] on input "COUNTERTOPS" at bounding box center [594, 342] width 13 height 13
checkbox input "false"
click at [588, 306] on input "HARDWARE" at bounding box center [594, 310] width 13 height 13
checkbox input "false"
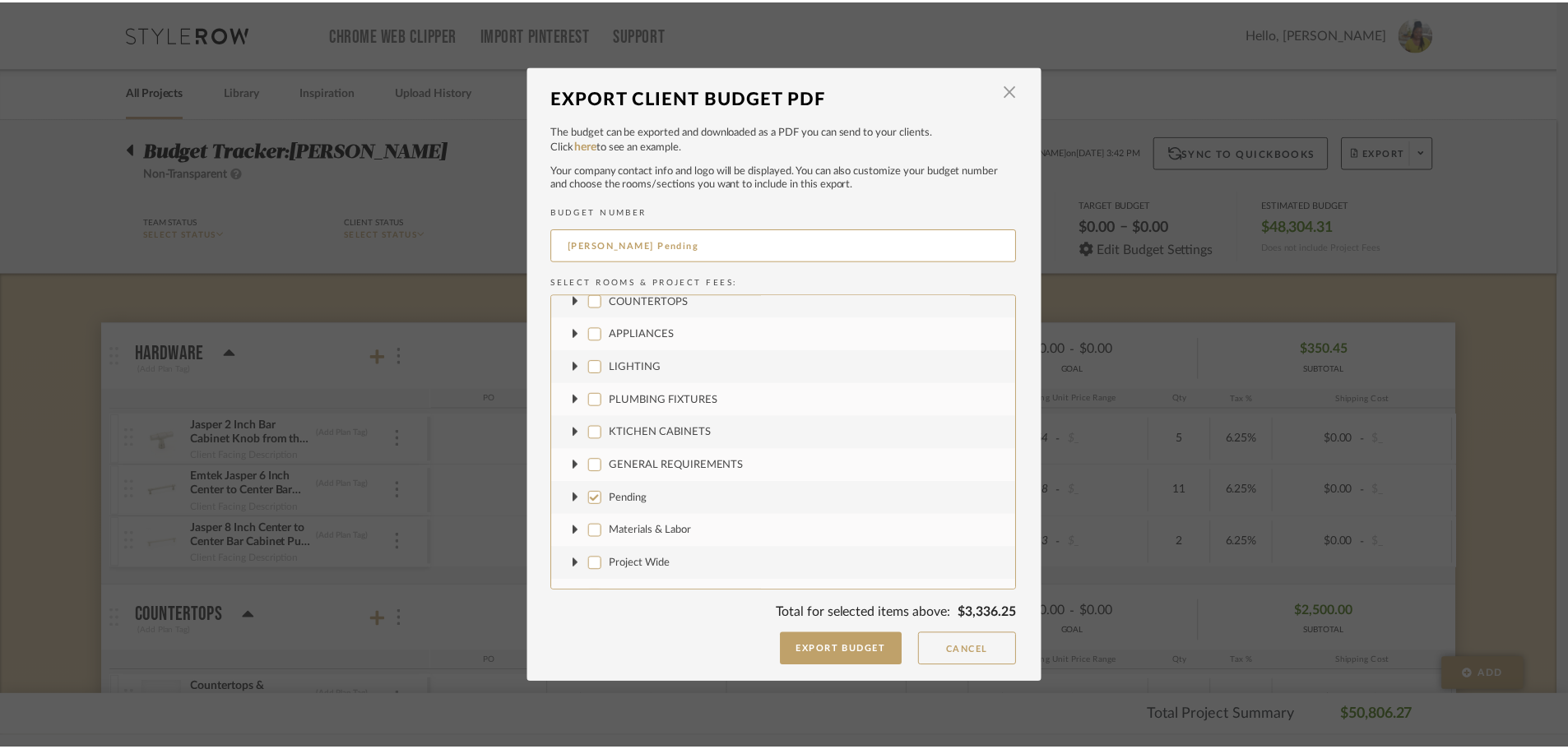
scroll to position [67, 0]
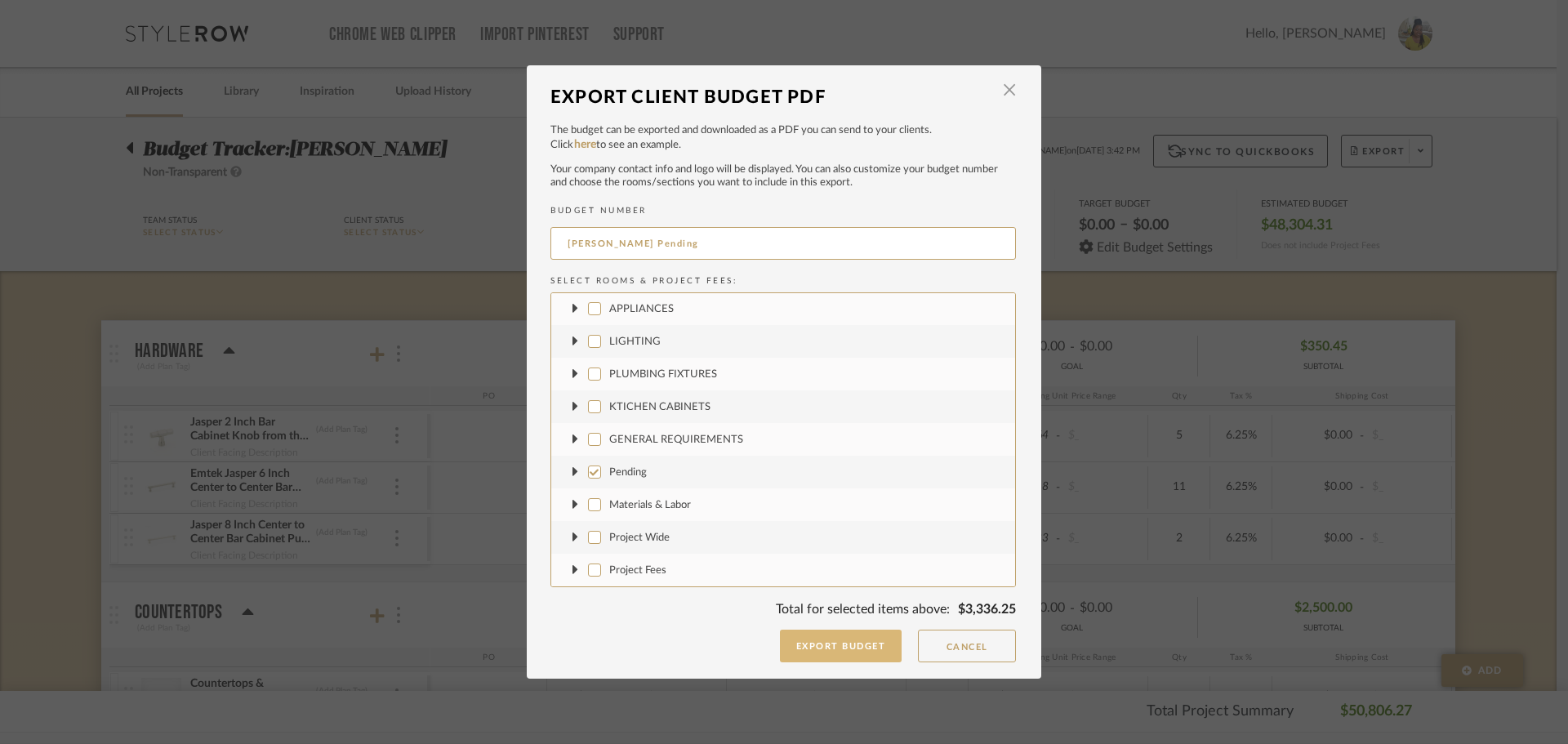
click at [832, 640] on button "Export Budget" at bounding box center [841, 647] width 122 height 33
